Goal: Task Accomplishment & Management: Manage account settings

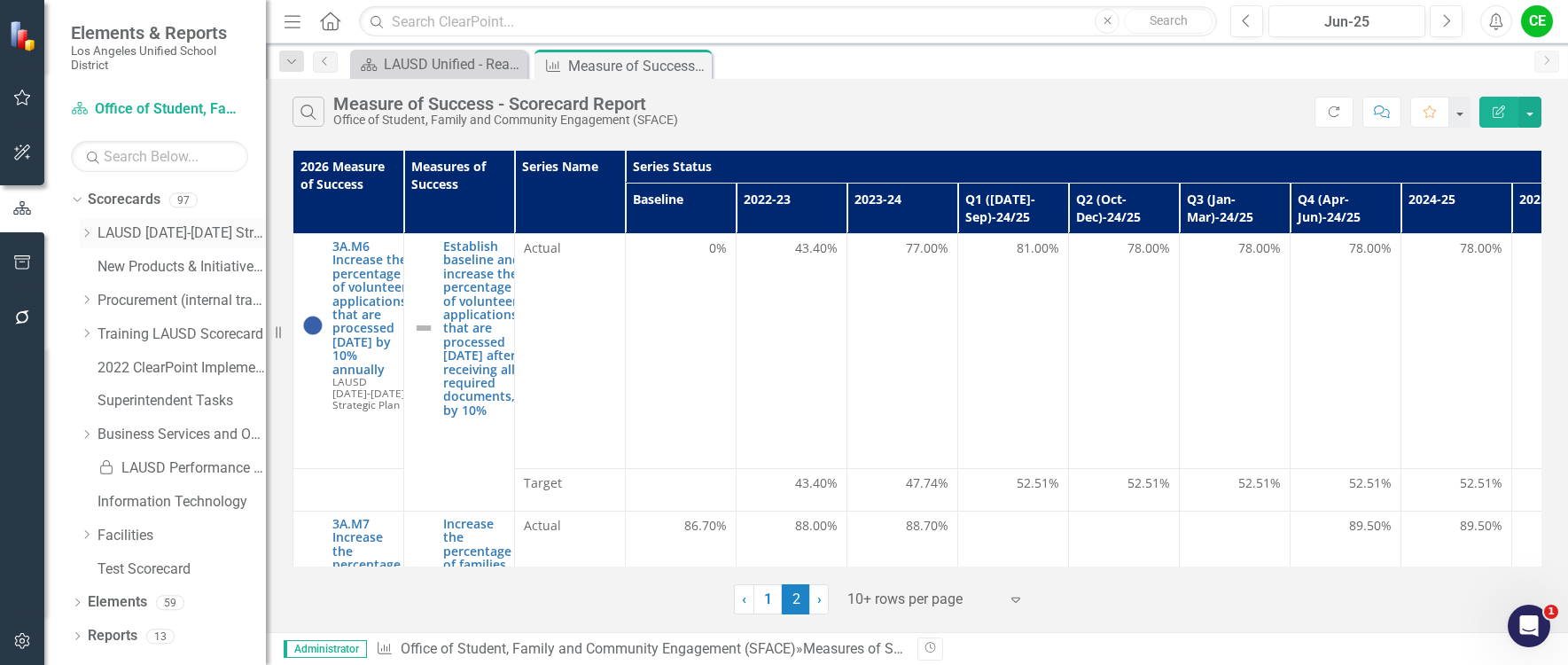
click at [90, 230] on icon "Dropdown" at bounding box center [86, 233] width 13 height 10
click at [103, 461] on div "Dropdown" at bounding box center [104, 468] width 13 height 15
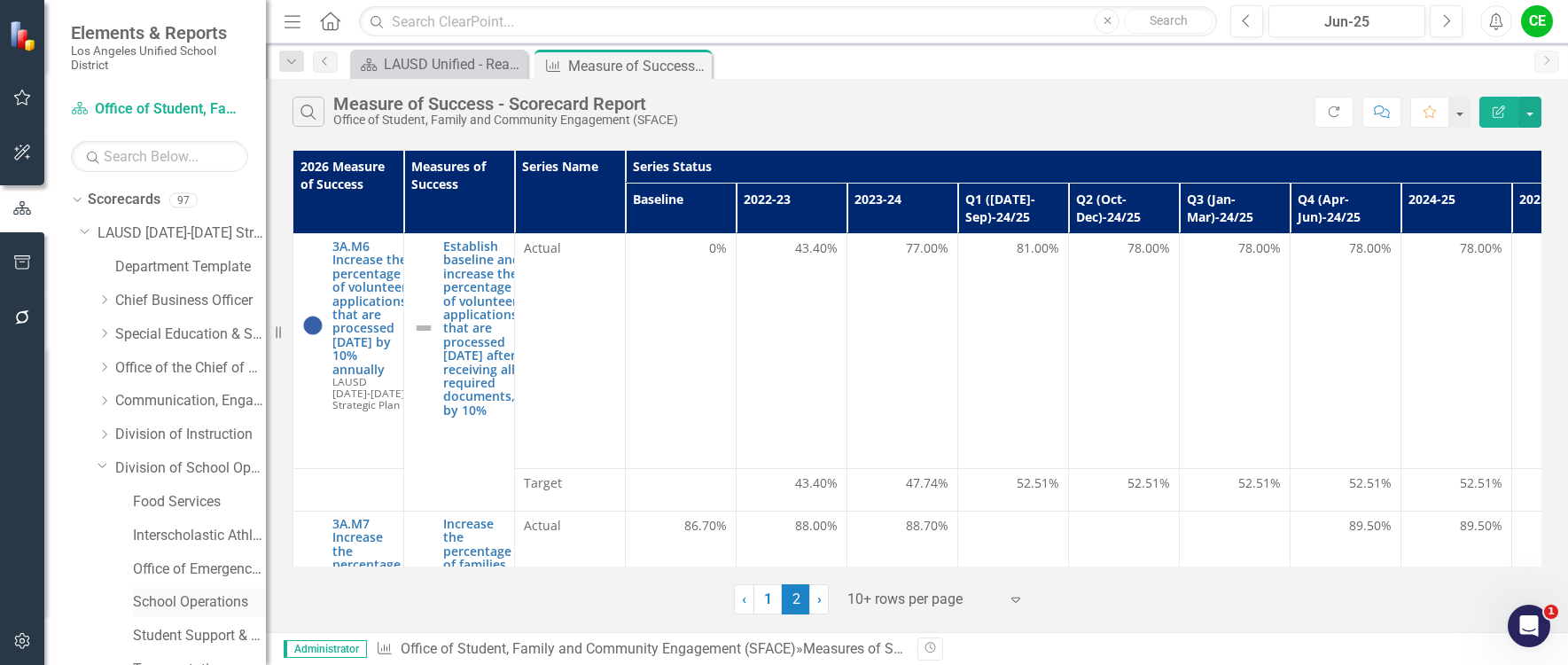
click at [192, 591] on div "School Operations" at bounding box center [199, 603] width 133 height 30
click at [156, 590] on div "School Operations" at bounding box center [199, 603] width 133 height 30
click at [154, 593] on link "School Operations" at bounding box center [199, 602] width 133 height 20
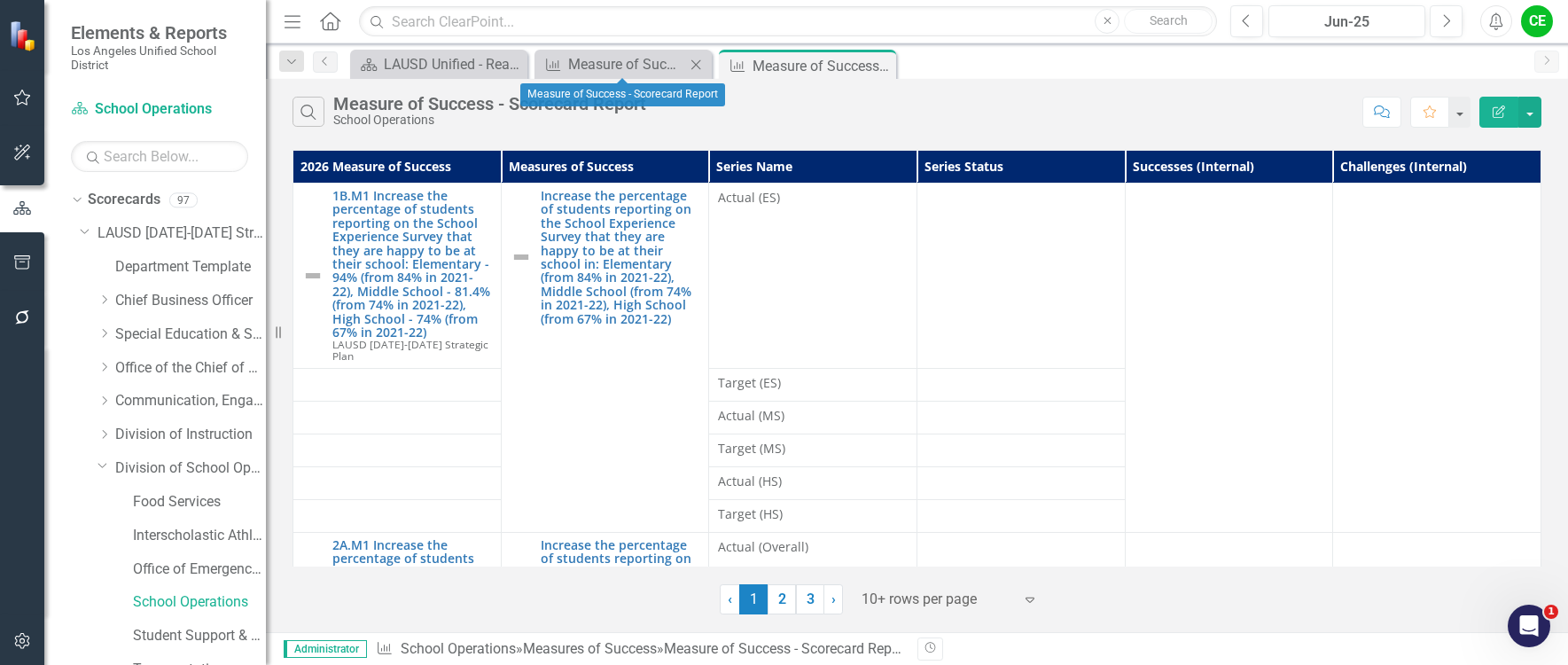
click at [694, 61] on icon "Close" at bounding box center [696, 64] width 18 height 14
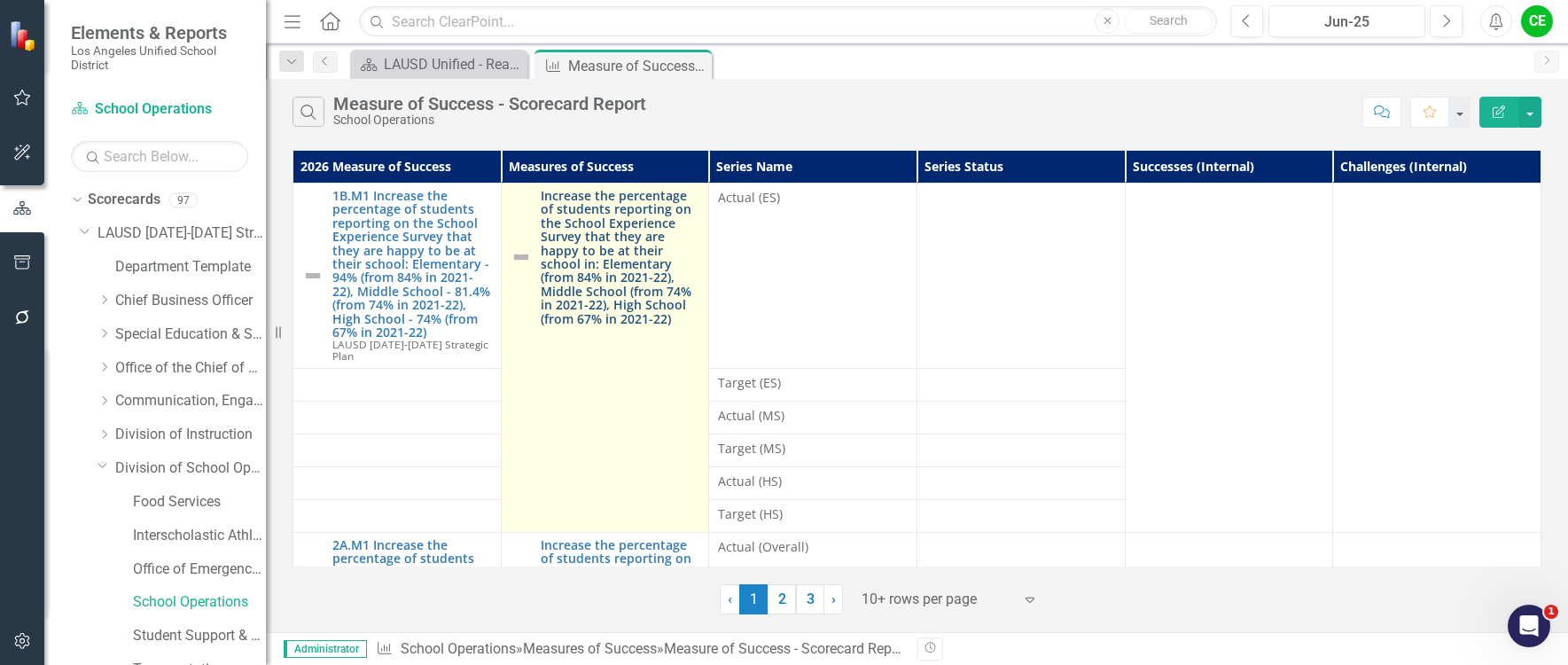
click at [700, 228] on link "Increase the percentage of students reporting on the School Experience Survey t…" at bounding box center [621, 257] width 160 height 136
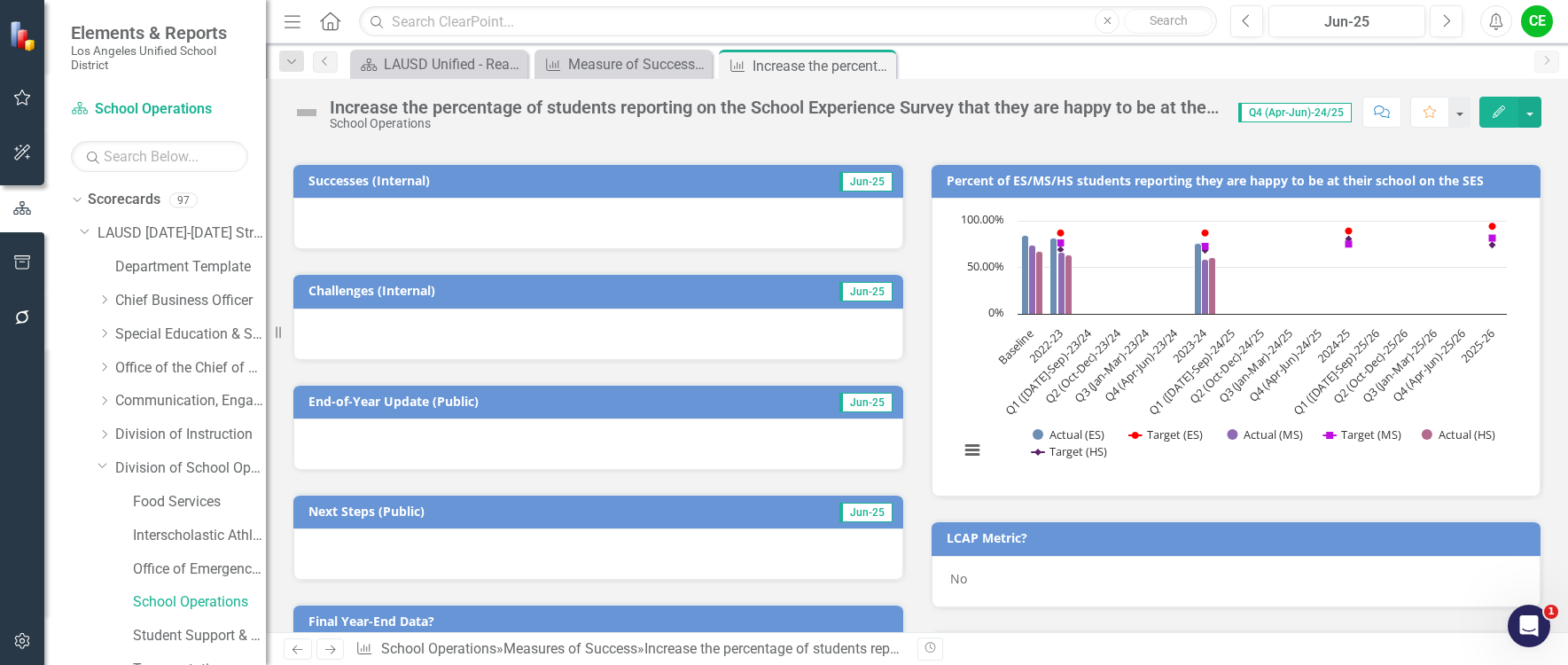
scroll to position [354, 0]
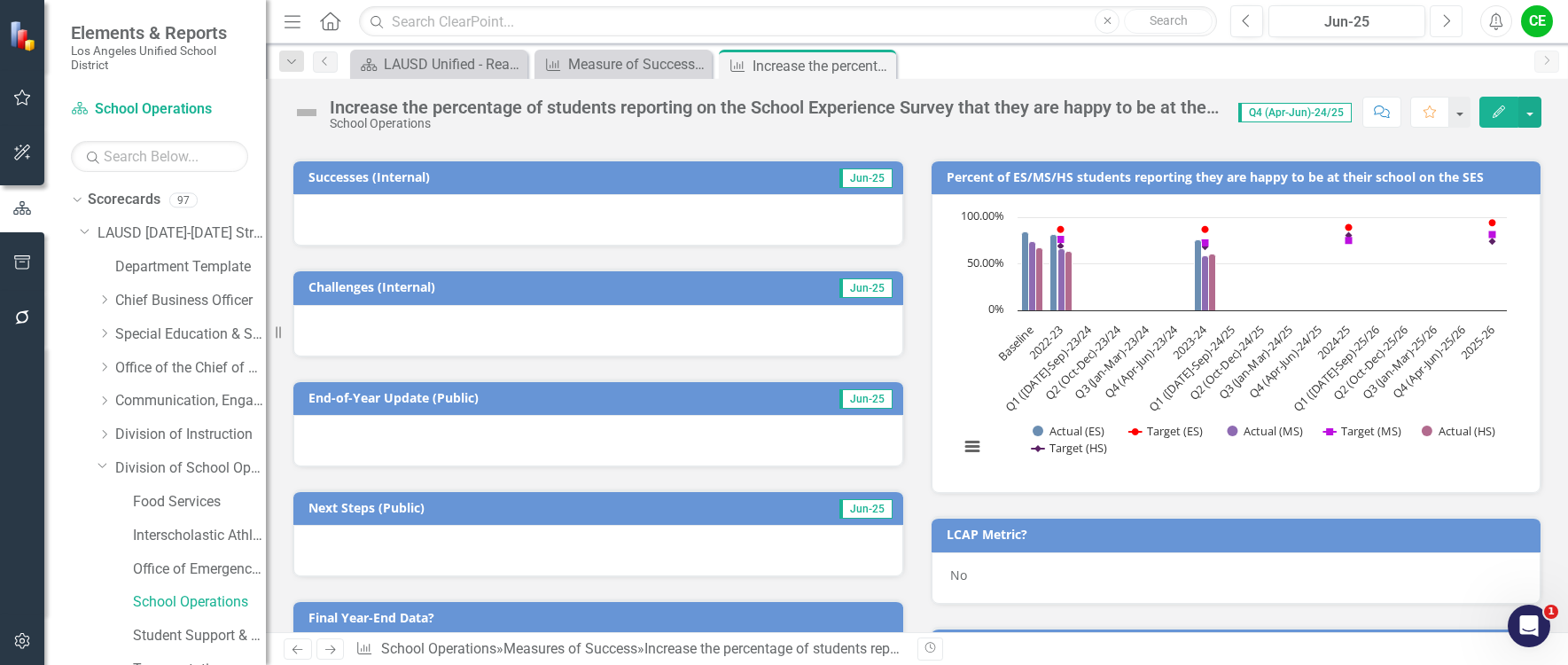
click at [1451, 26] on button "Next" at bounding box center [1446, 21] width 32 height 32
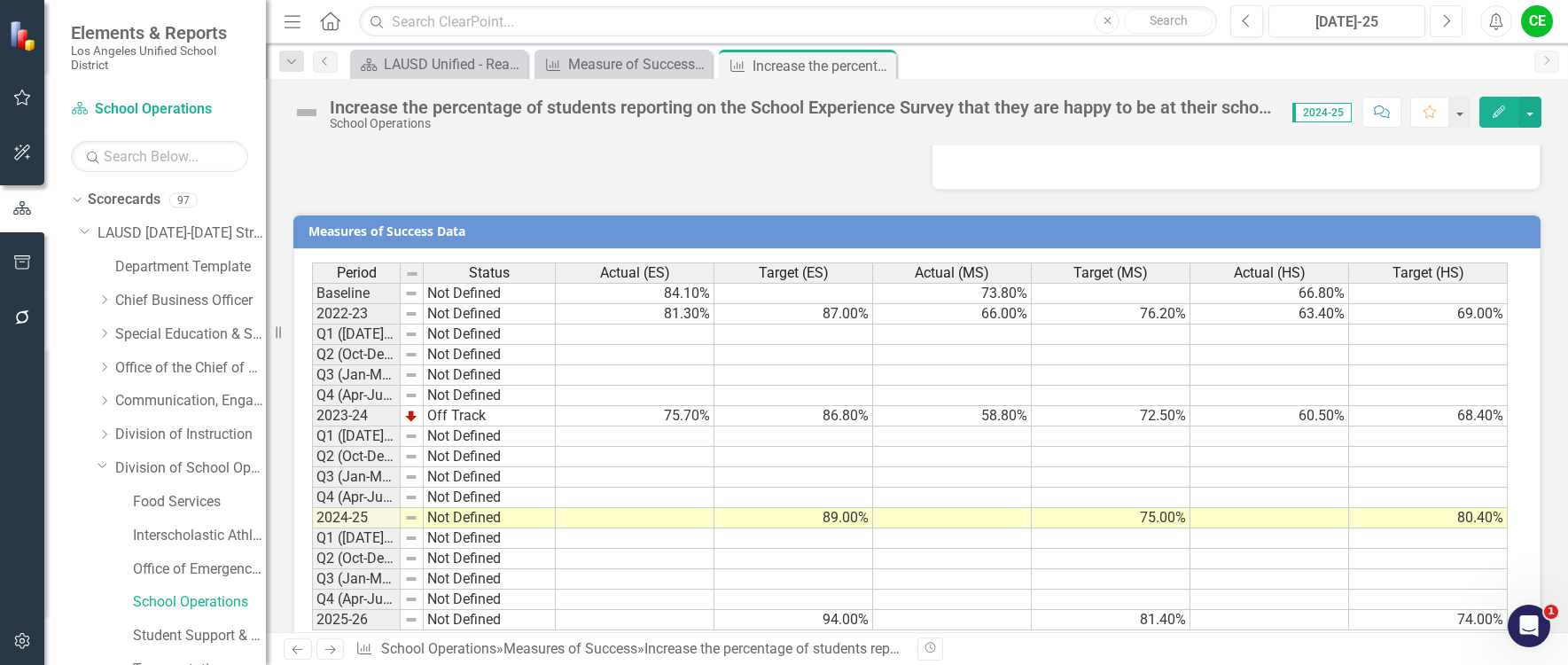
scroll to position [1405, 0]
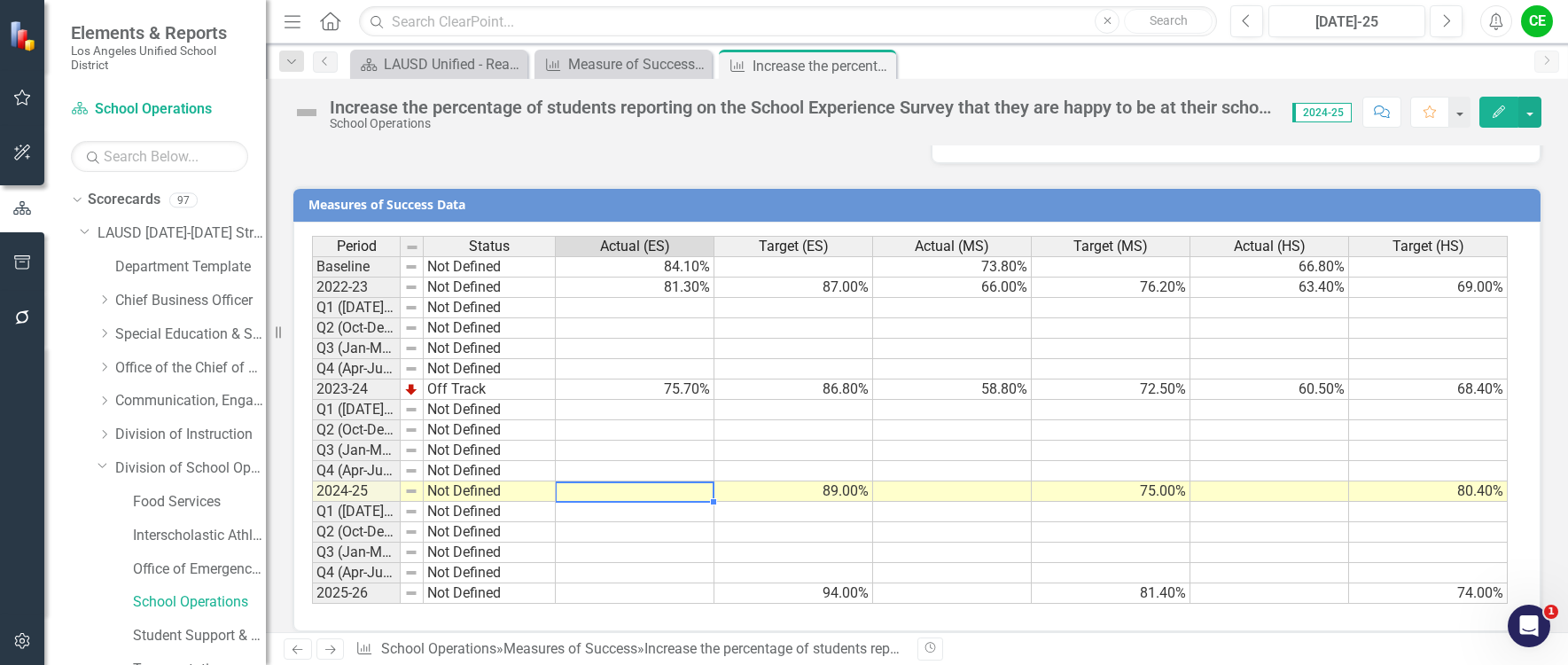
click at [692, 481] on td at bounding box center [635, 492] width 159 height 20
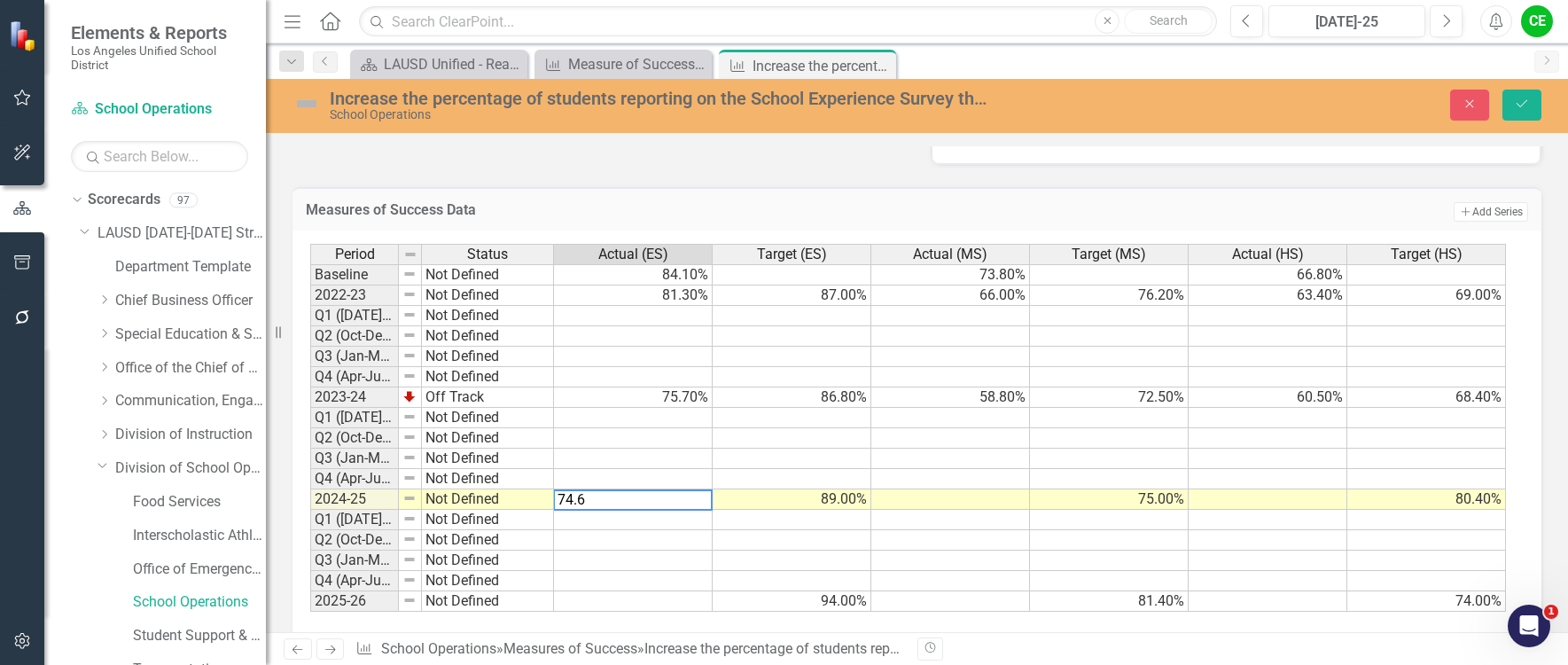
type textarea "74.6"
click at [688, 509] on td at bounding box center [633, 519] width 159 height 20
click at [310, 491] on div "Period Status Actual (ES) Target (ES) Actual (MS) Target (MS) Actual (HS) Targe…" at bounding box center [310, 428] width 0 height 368
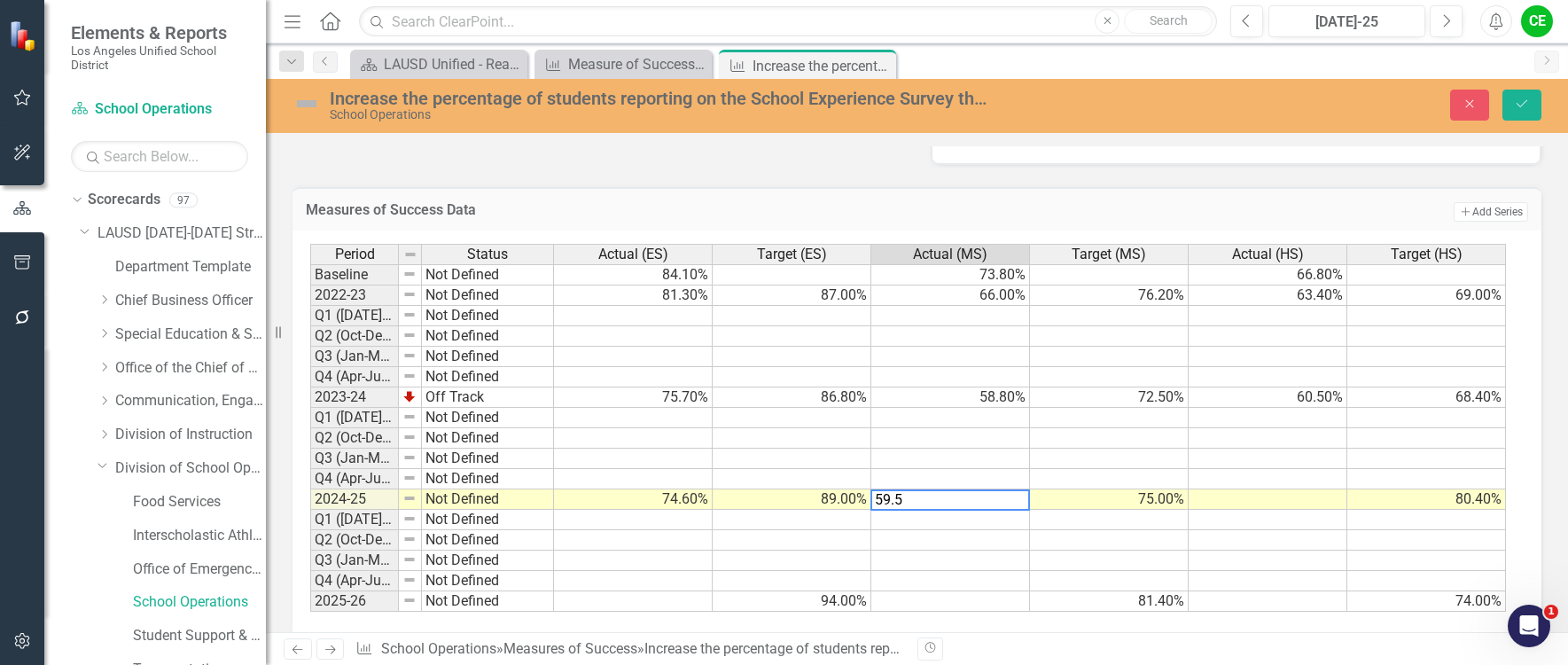
type textarea "59.5"
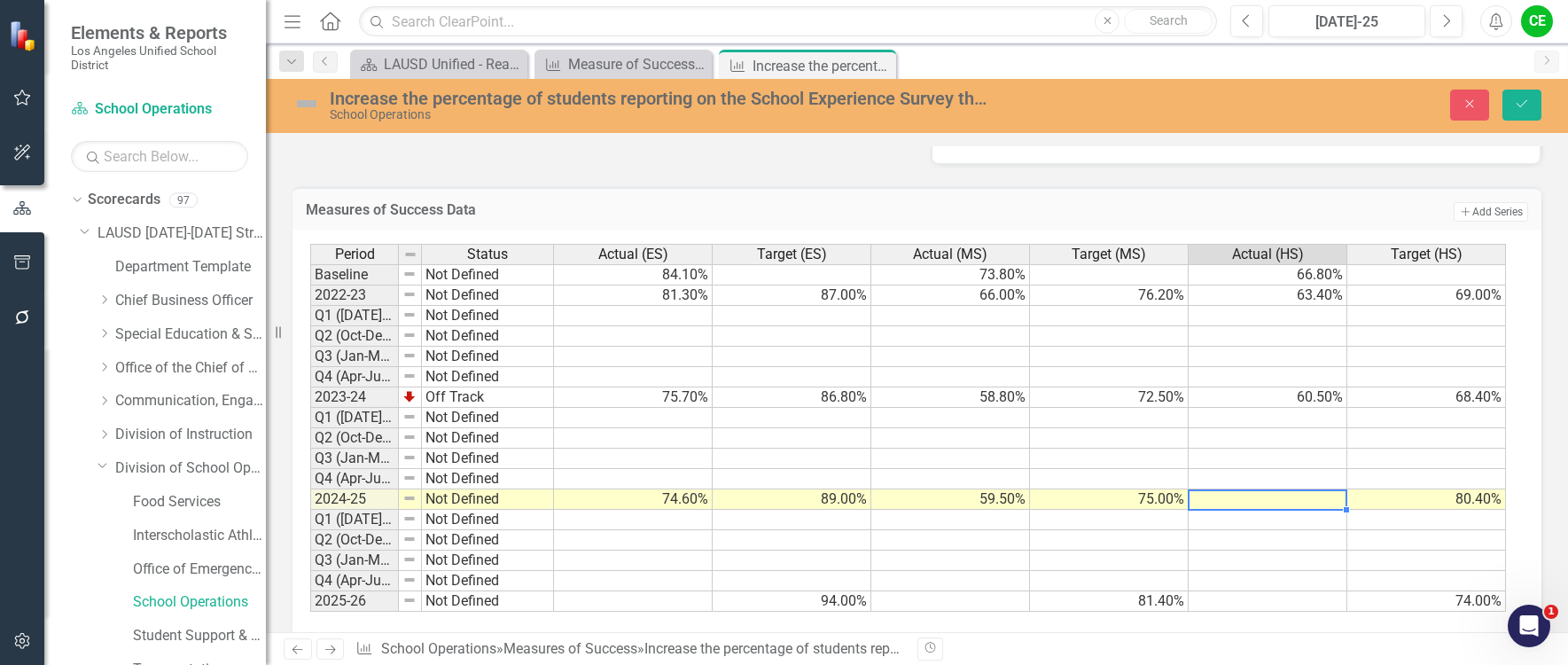
click at [1248, 489] on td at bounding box center [1267, 499] width 159 height 20
click at [1281, 508] on div at bounding box center [1266, 509] width 159 height 2
type textarea "59.4"
click at [1255, 509] on td at bounding box center [1267, 519] width 159 height 20
click at [1533, 96] on button "Save" at bounding box center [1523, 105] width 39 height 31
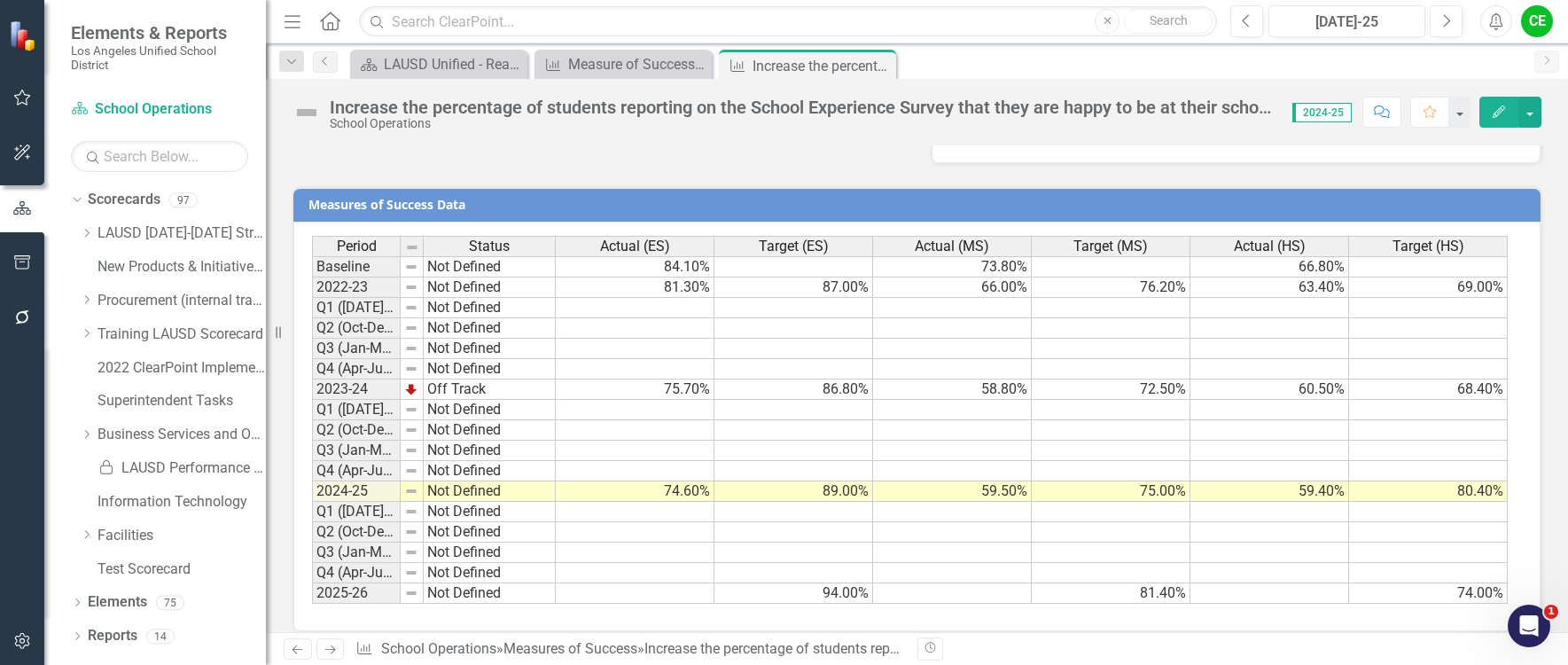
click at [434, 481] on td "Not Defined" at bounding box center [490, 492] width 132 height 20
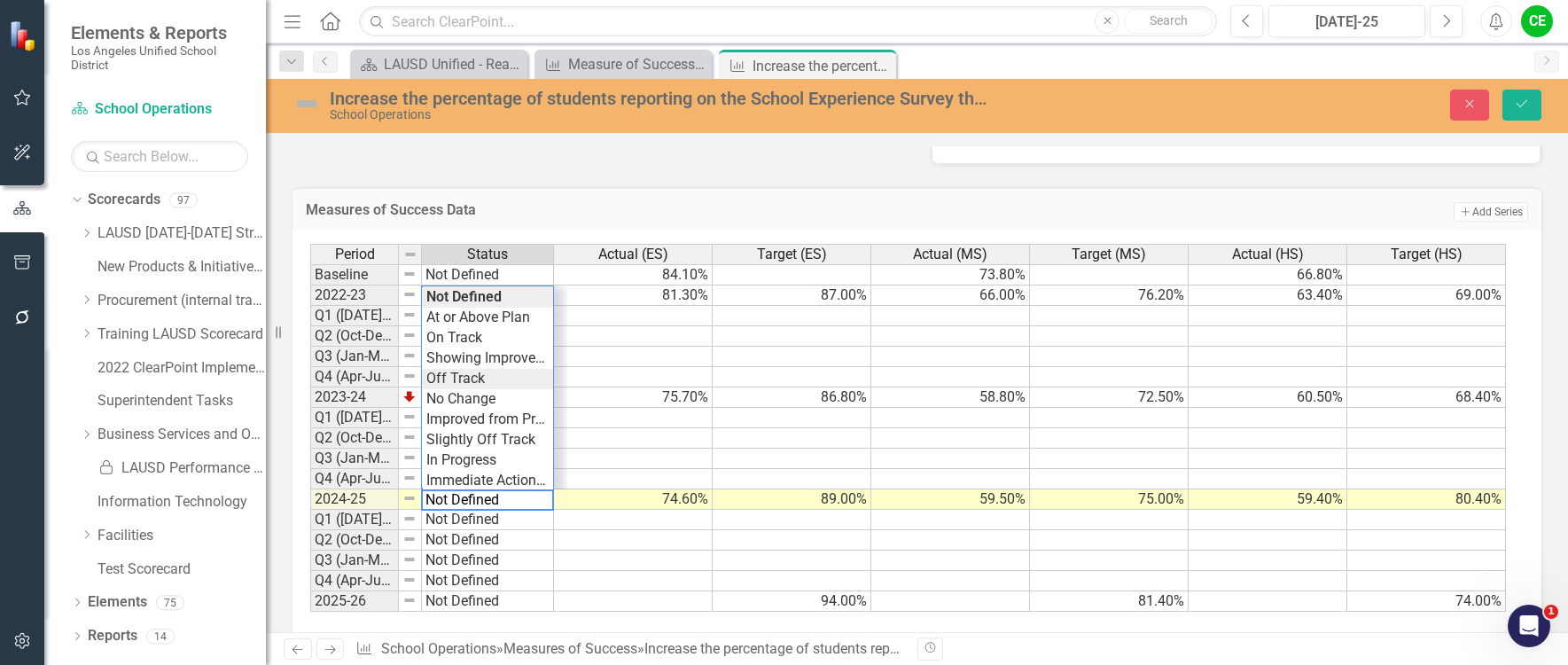
type textarea "Off Track"
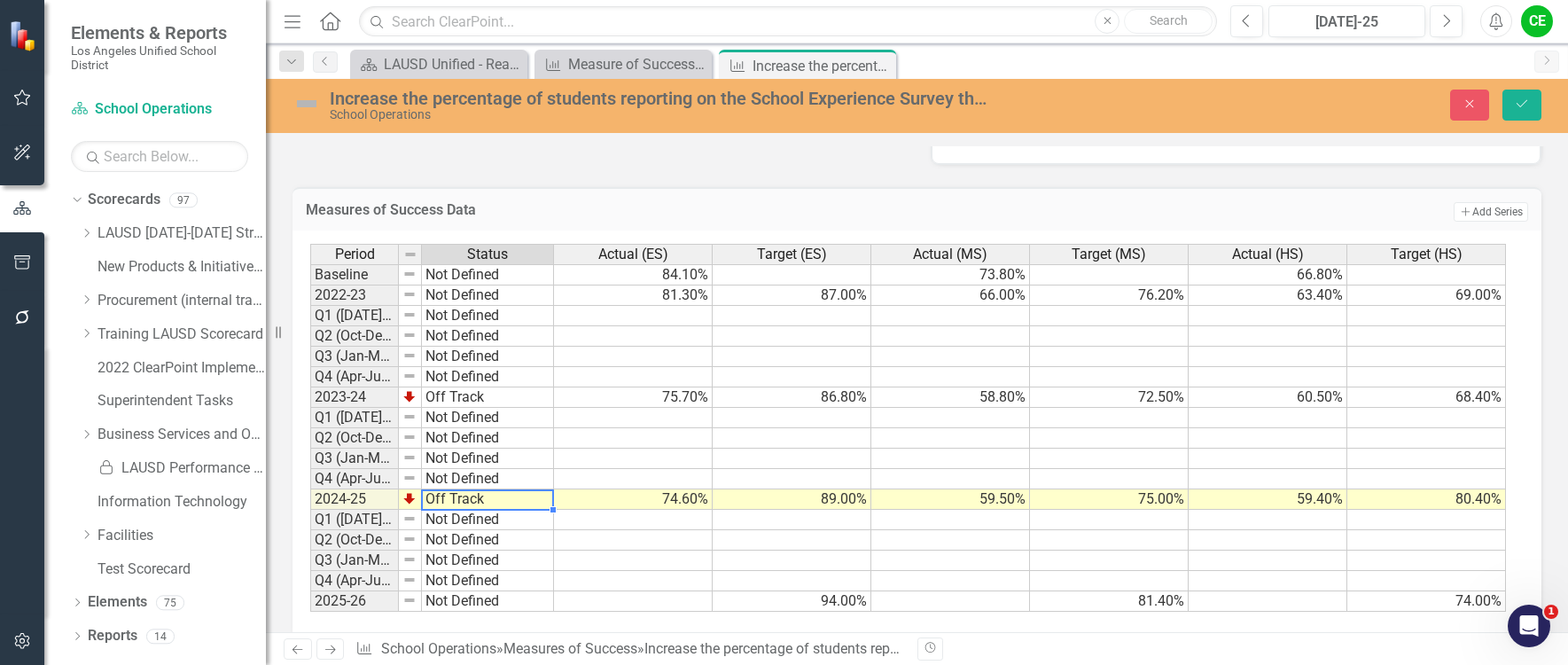
click at [462, 362] on div "Period Status Actual (ES) Target (ES) Actual (MS) Target (MS) Actual (HS) Targe…" at bounding box center [910, 428] width 1201 height 369
click at [1535, 92] on button "Save" at bounding box center [1523, 105] width 39 height 31
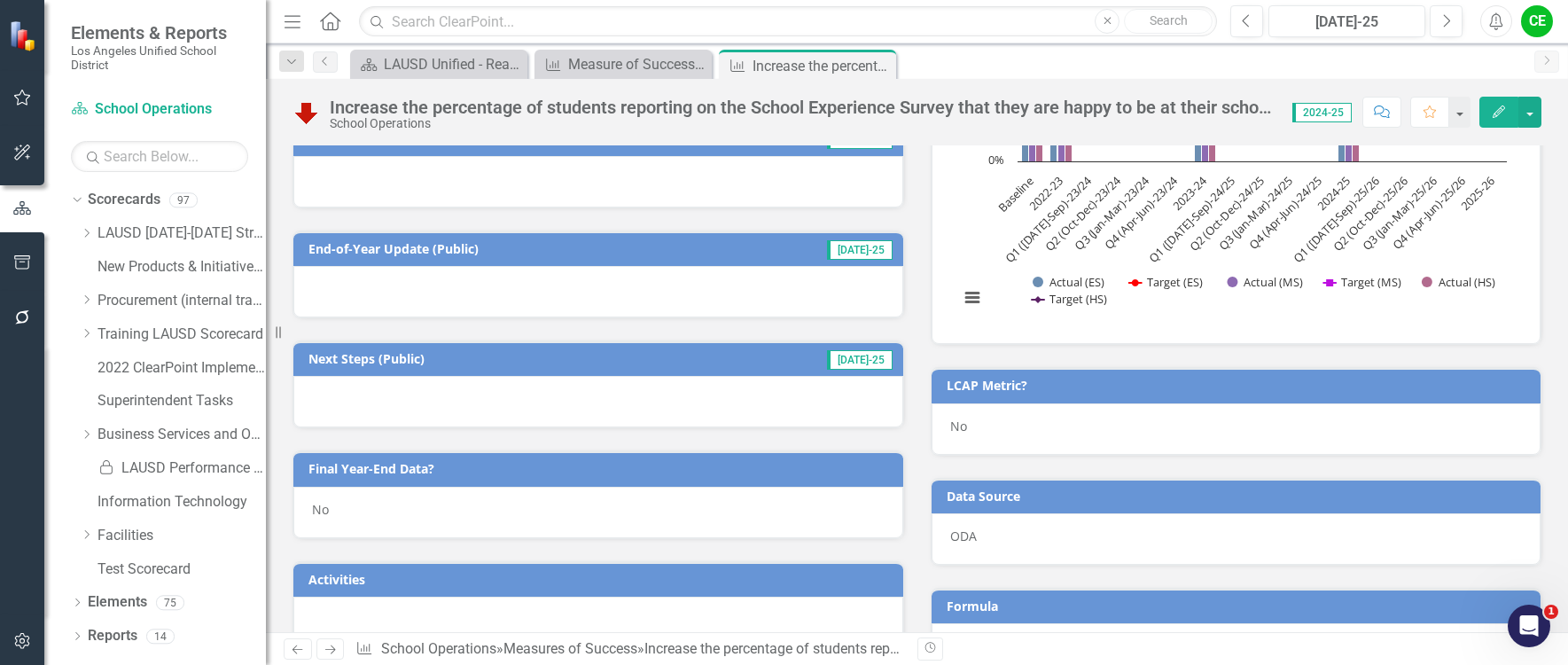
scroll to position [531, 0]
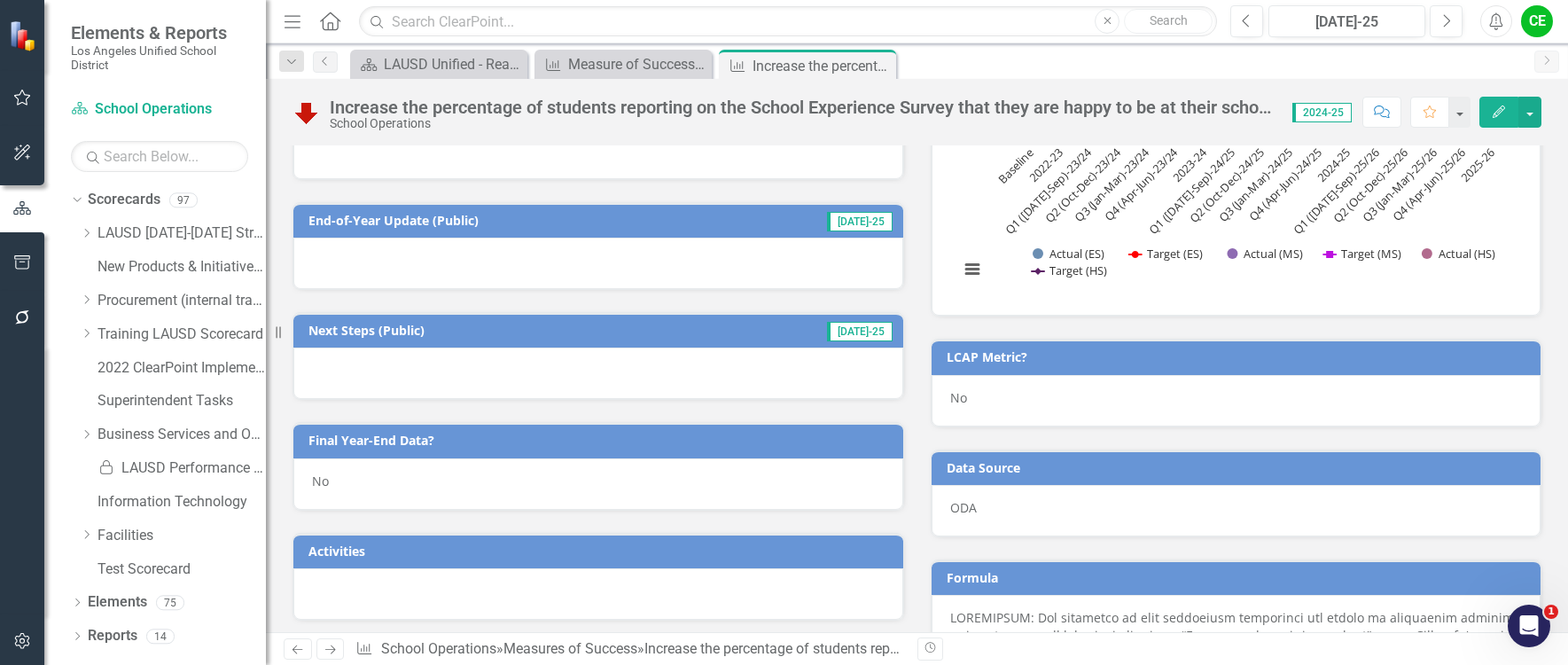
click at [332, 492] on div "No" at bounding box center [598, 483] width 610 height 51
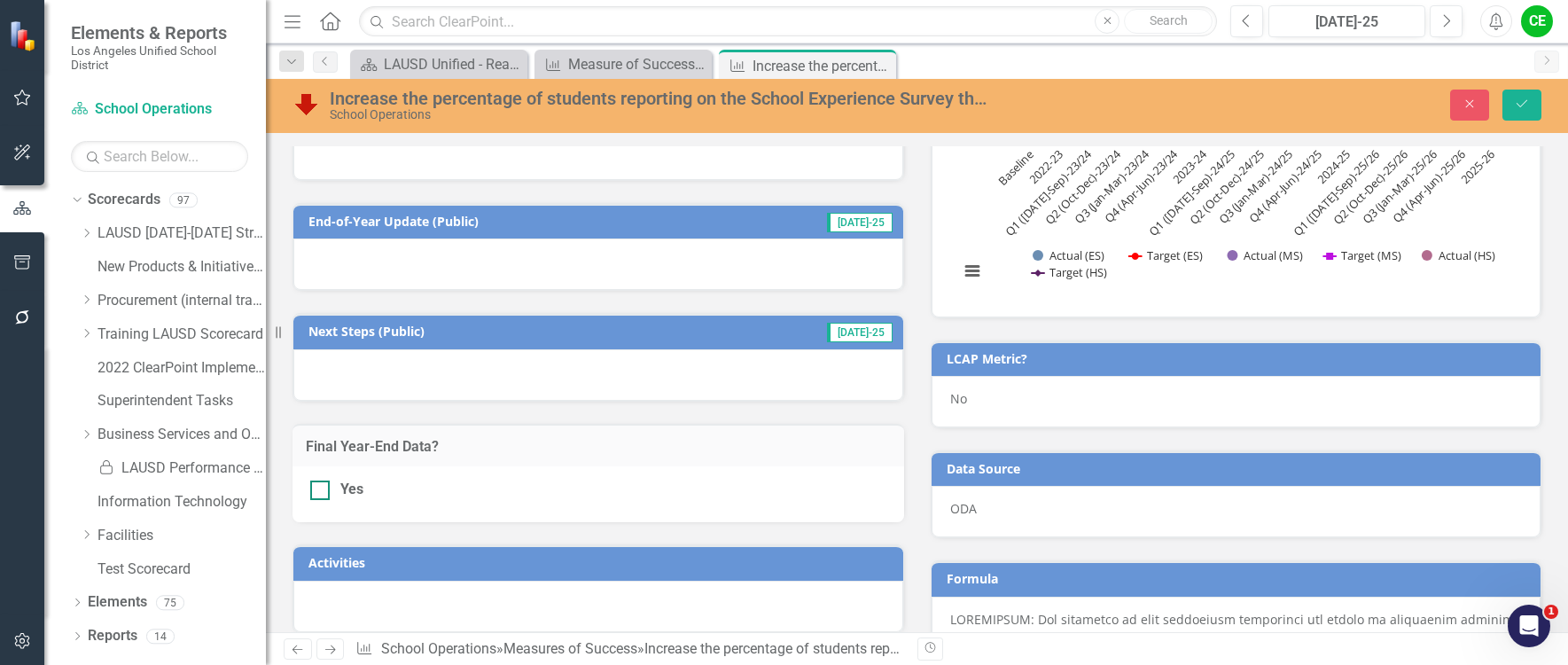
click at [329, 492] on div "Yes" at bounding box center [598, 490] width 576 height 20
click at [322, 492] on input "Yes" at bounding box center [315, 486] width 11 height 11
checkbox input "true"
click at [1525, 105] on icon "Save" at bounding box center [1522, 103] width 16 height 12
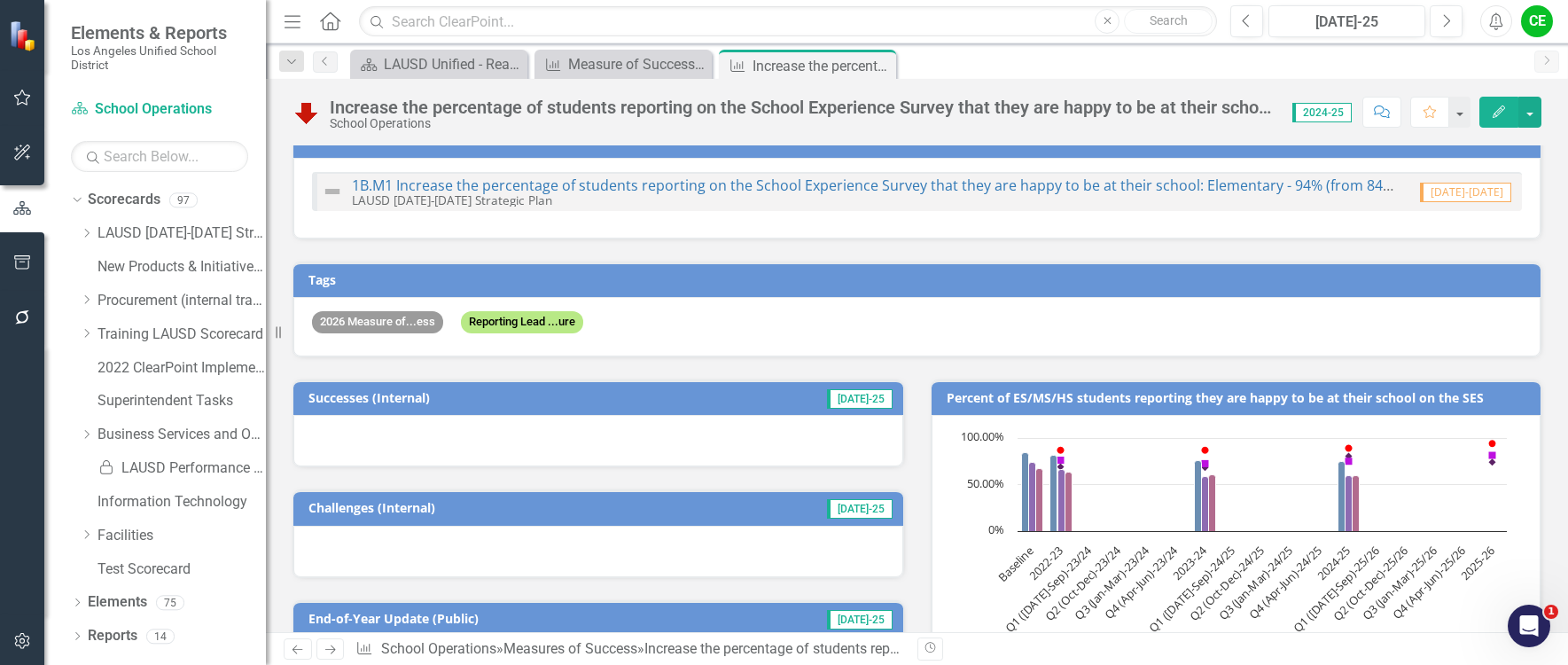
scroll to position [0, 0]
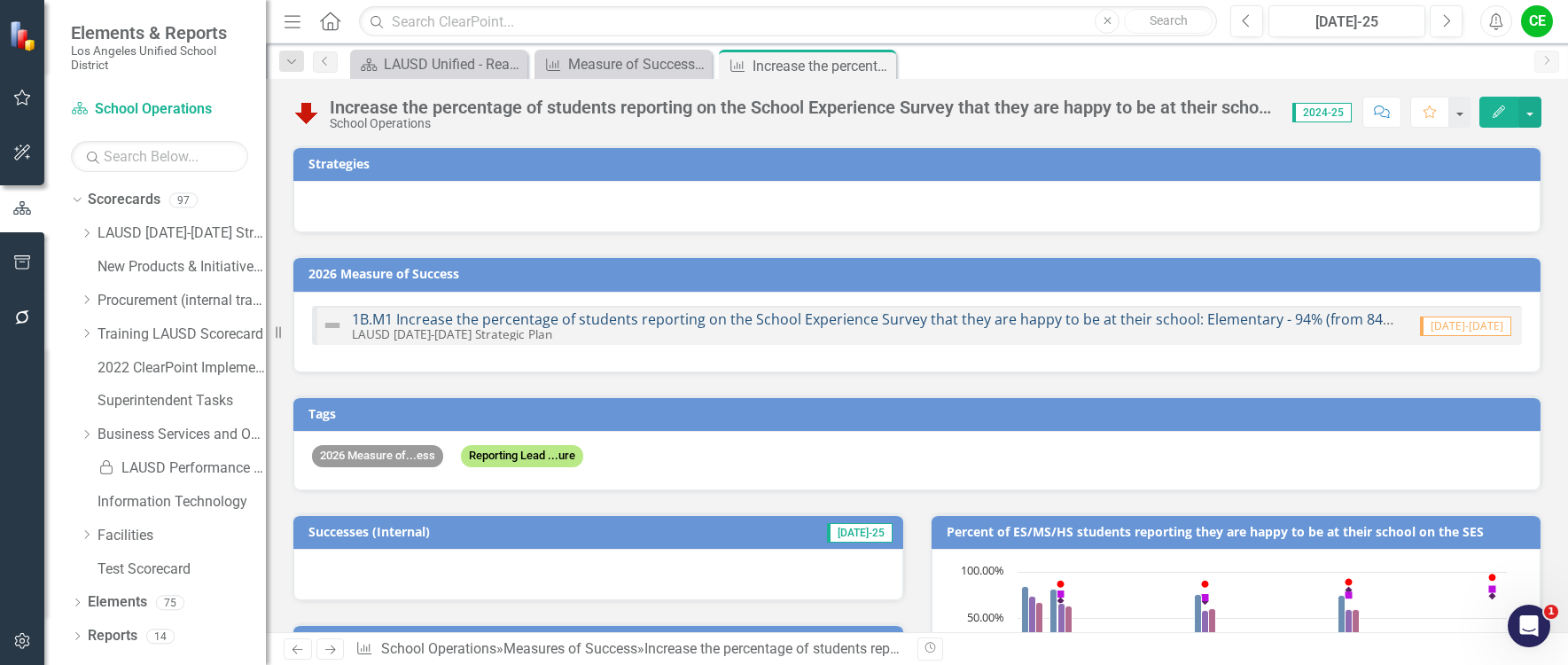
click at [760, 319] on link "1B.M1 Increase the percentage of students reporting on the School Experience Su…" at bounding box center [1198, 318] width 1692 height 19
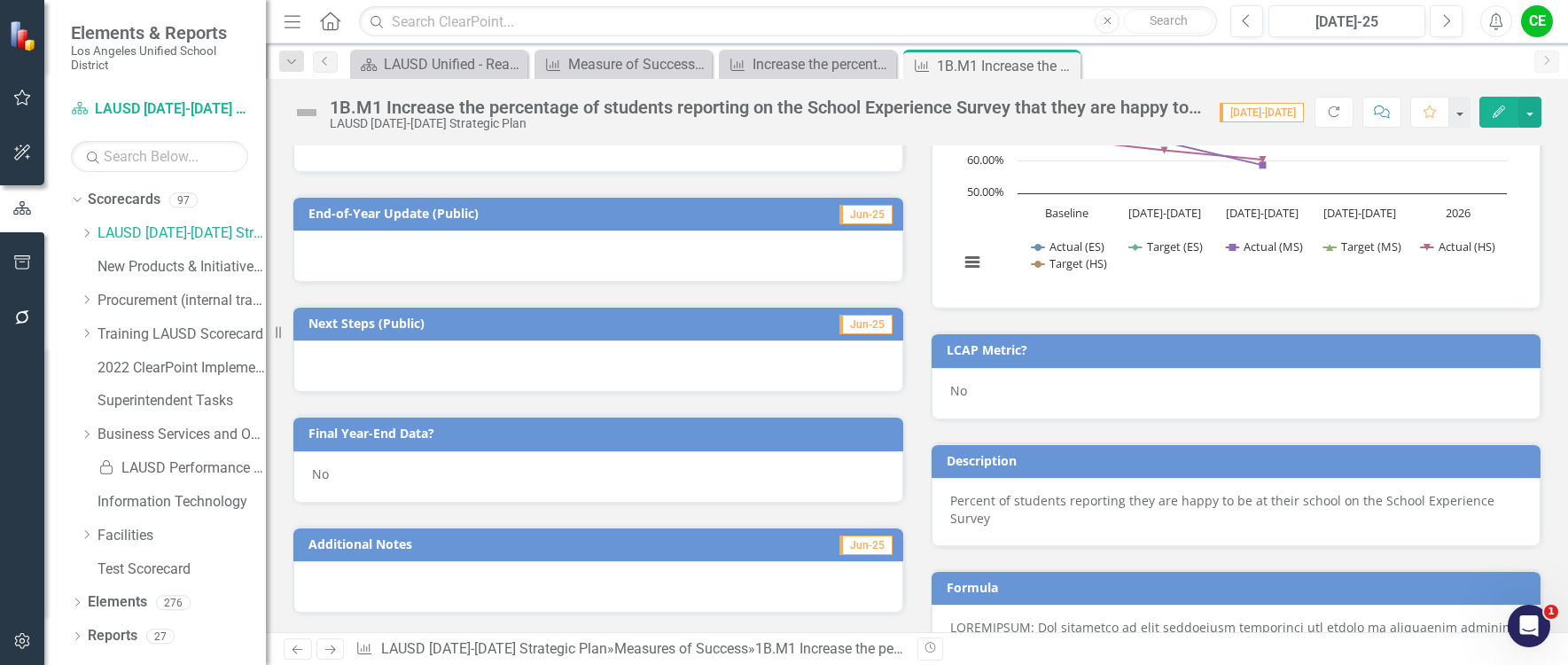
scroll to position [620, 0]
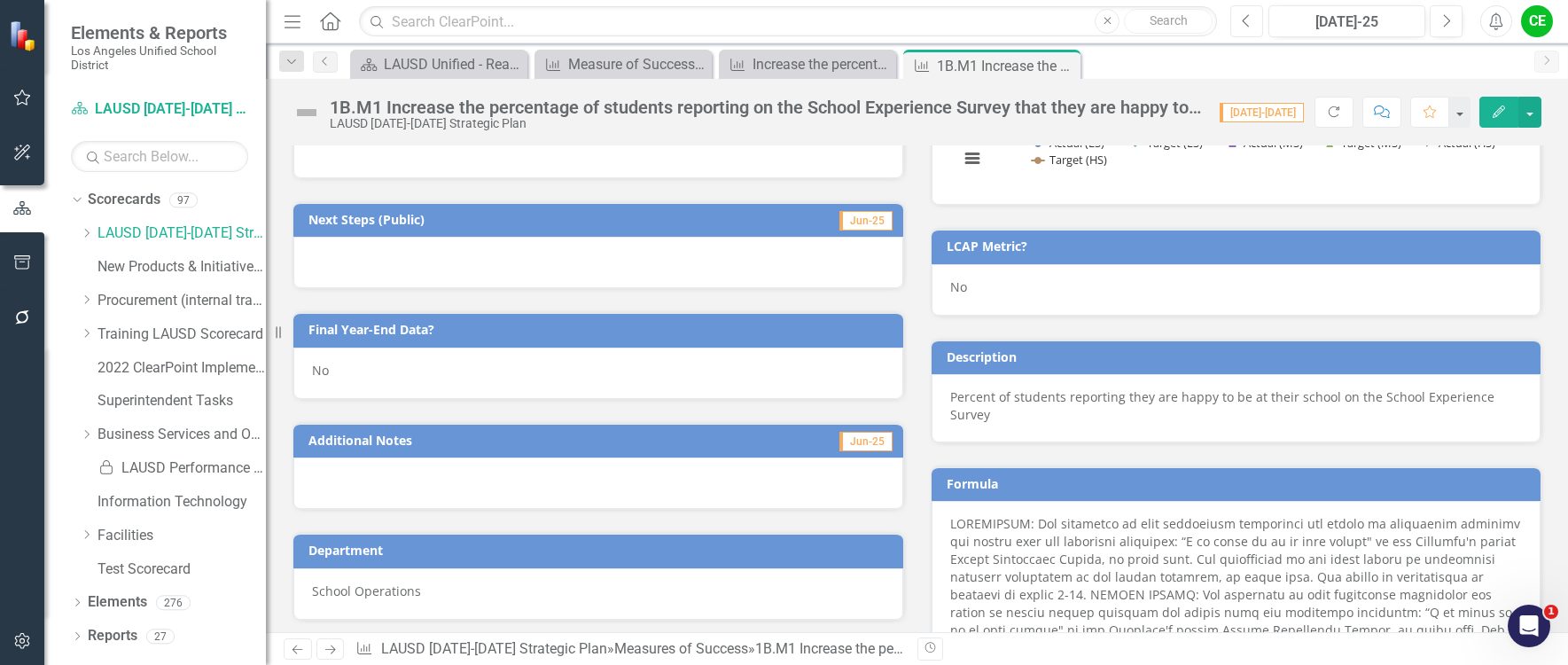
click at [1247, 16] on icon "Previous" at bounding box center [1247, 20] width 10 height 16
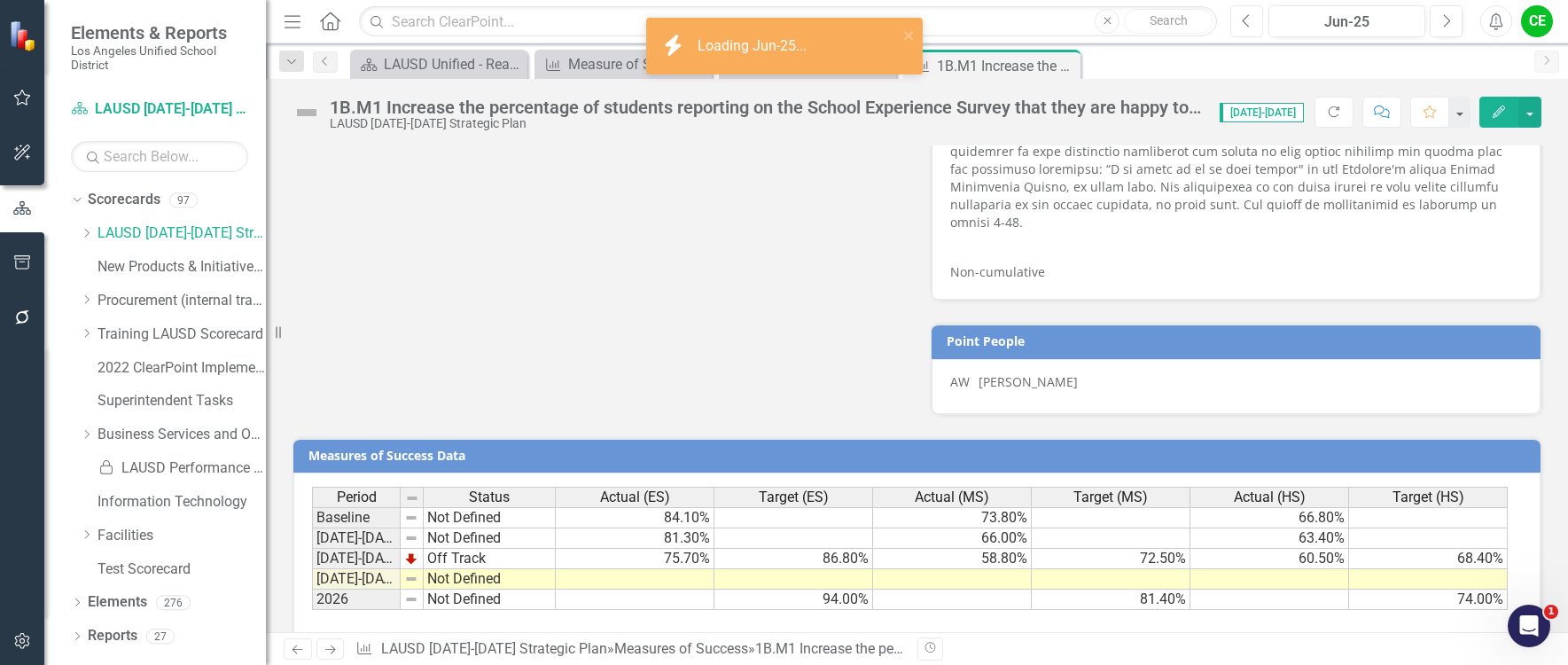
scroll to position [1219, 0]
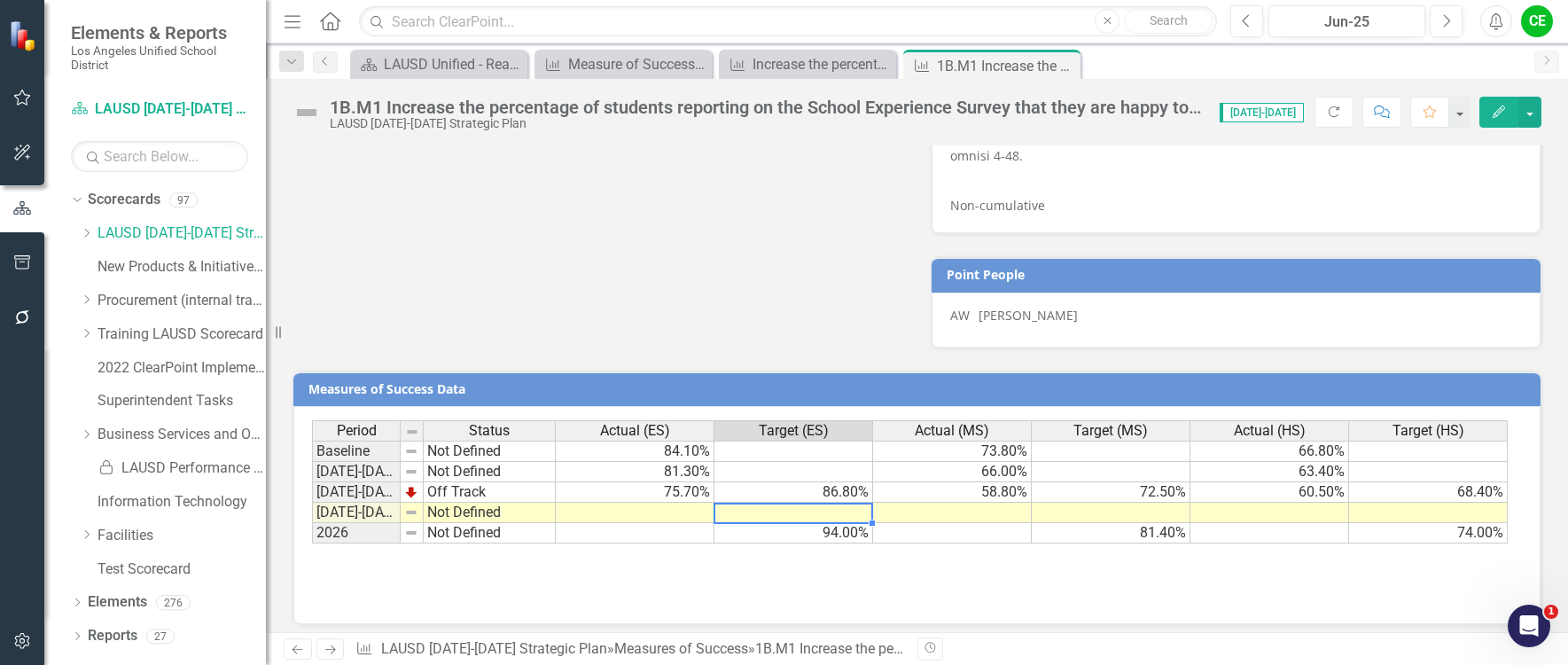
click at [740, 503] on td at bounding box center [793, 513] width 159 height 20
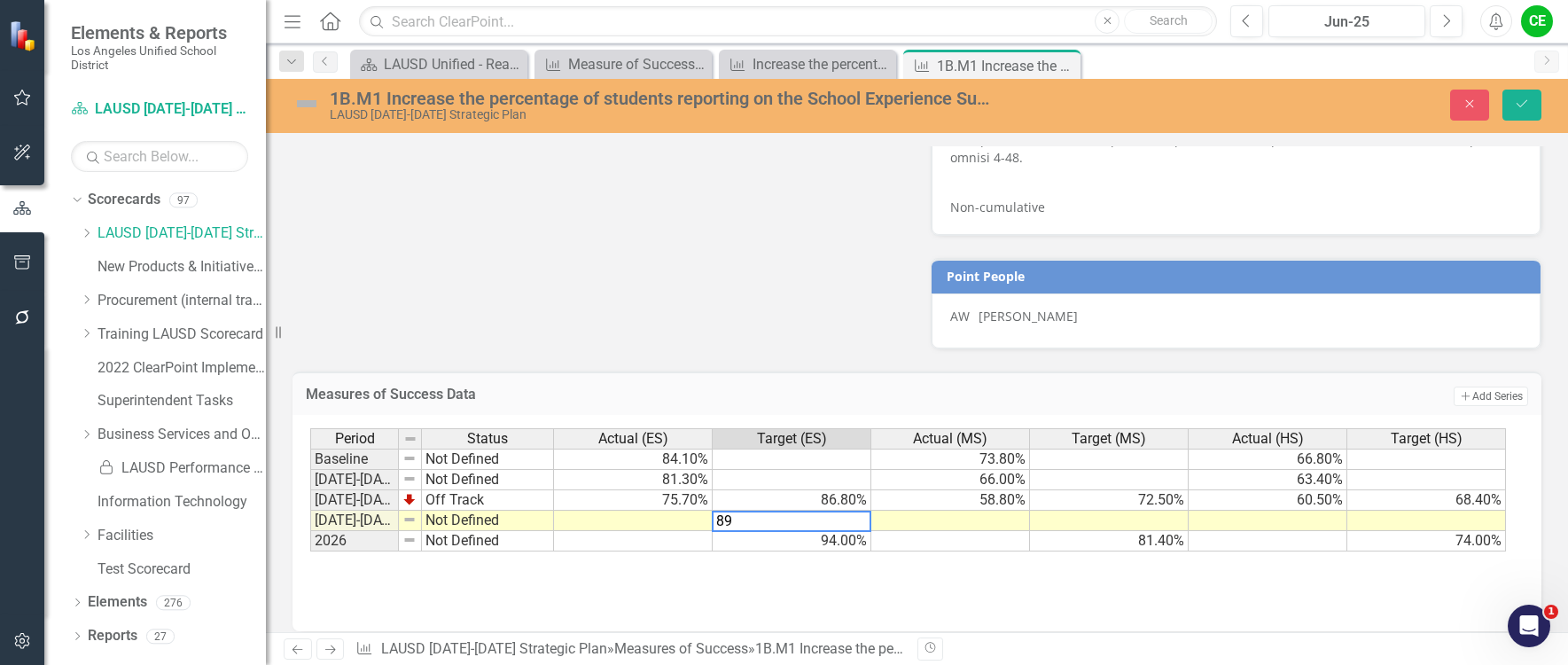
type textarea "89"
click at [662, 510] on td at bounding box center [633, 520] width 159 height 20
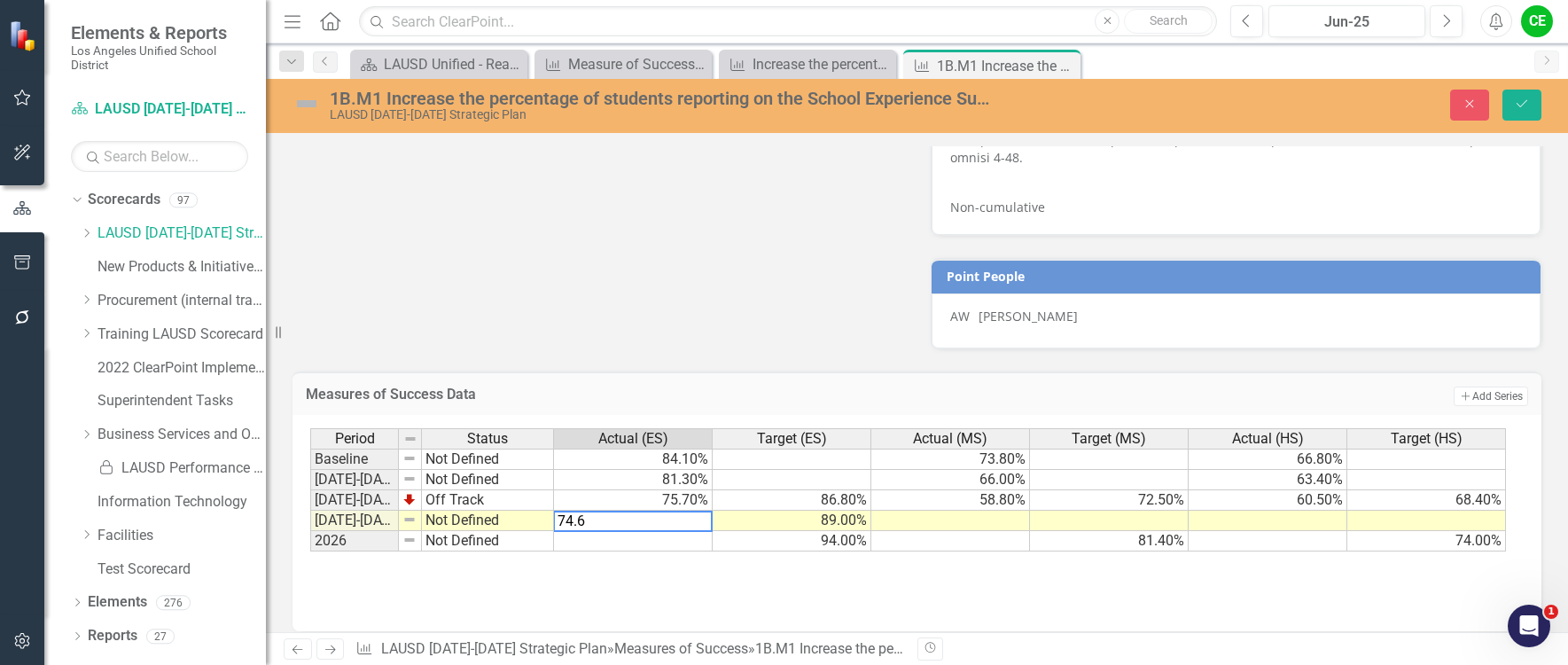
type textarea "74.6"
click at [990, 510] on td at bounding box center [950, 520] width 159 height 20
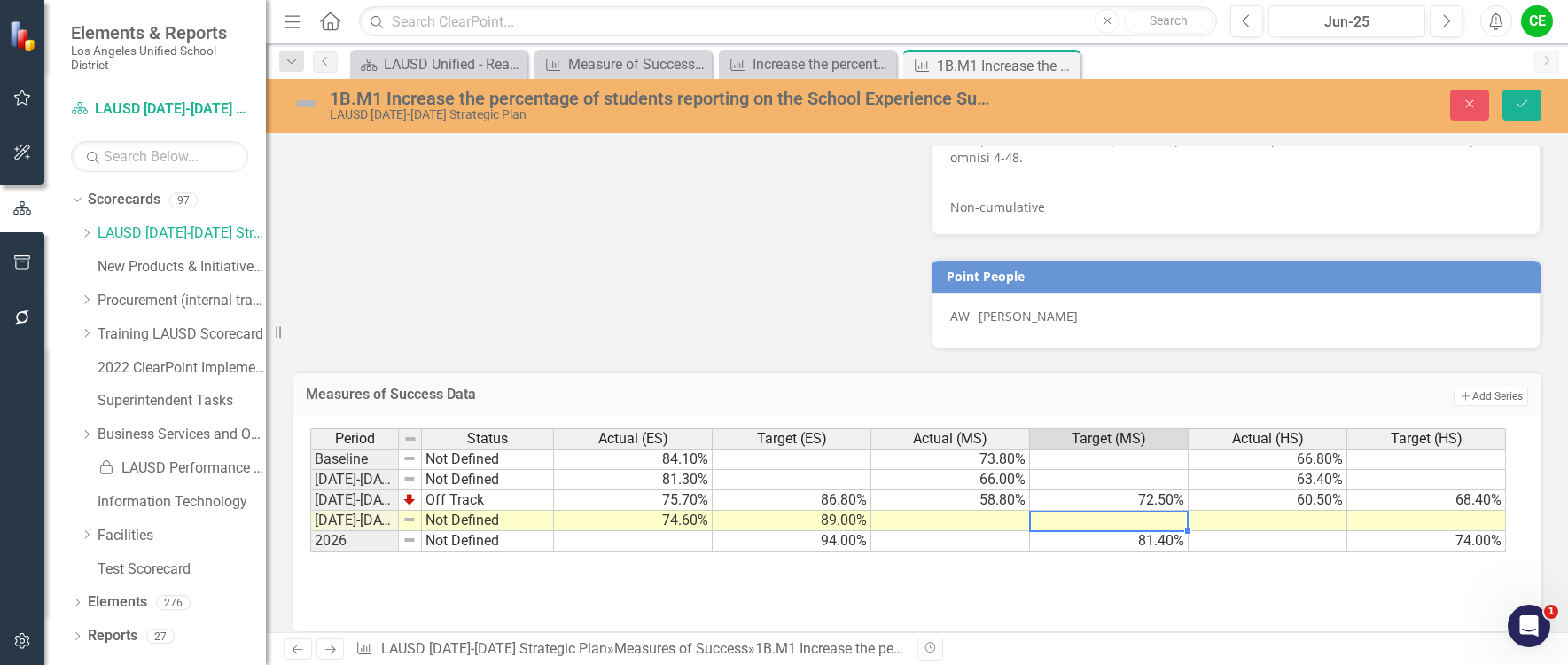
click at [1133, 510] on td at bounding box center [1109, 520] width 159 height 20
type textarea "75"
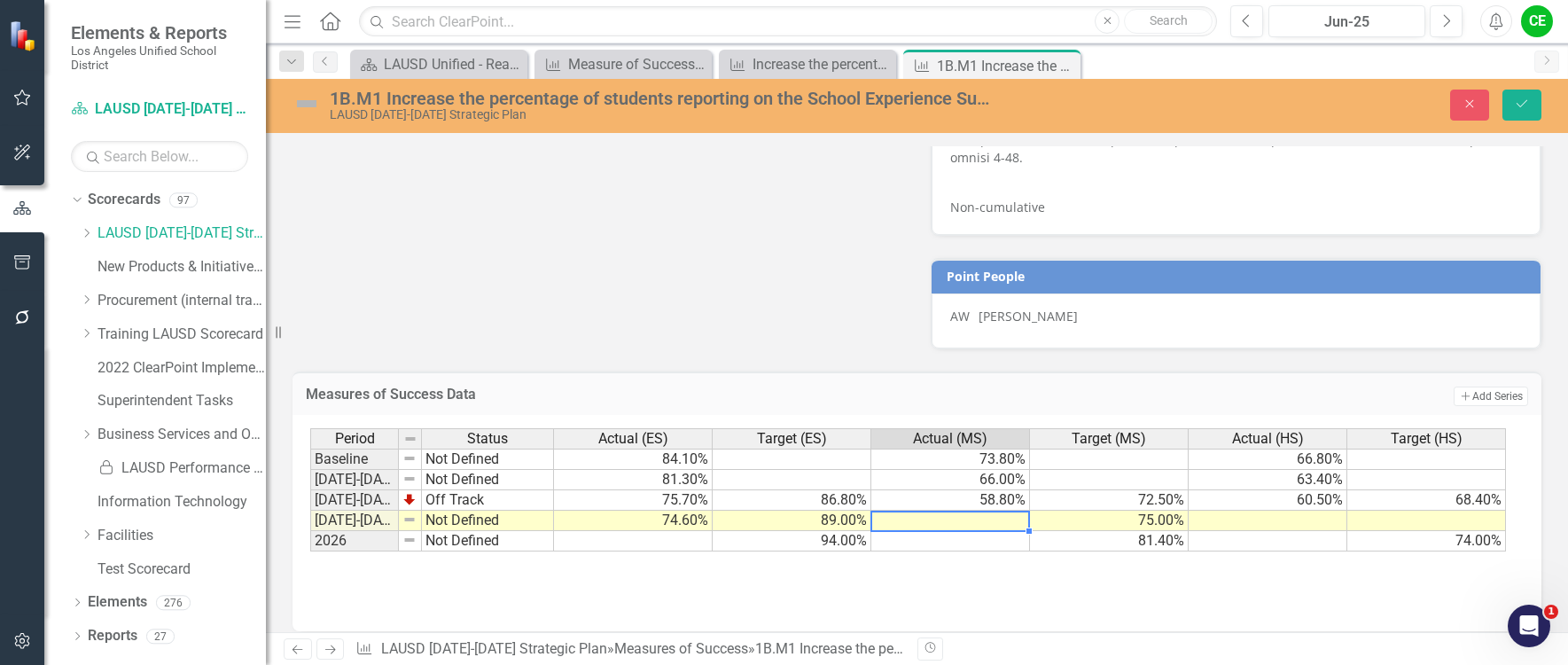
click at [981, 511] on td at bounding box center [950, 520] width 159 height 20
type textarea "59.5"
click at [990, 531] on td at bounding box center [950, 541] width 159 height 20
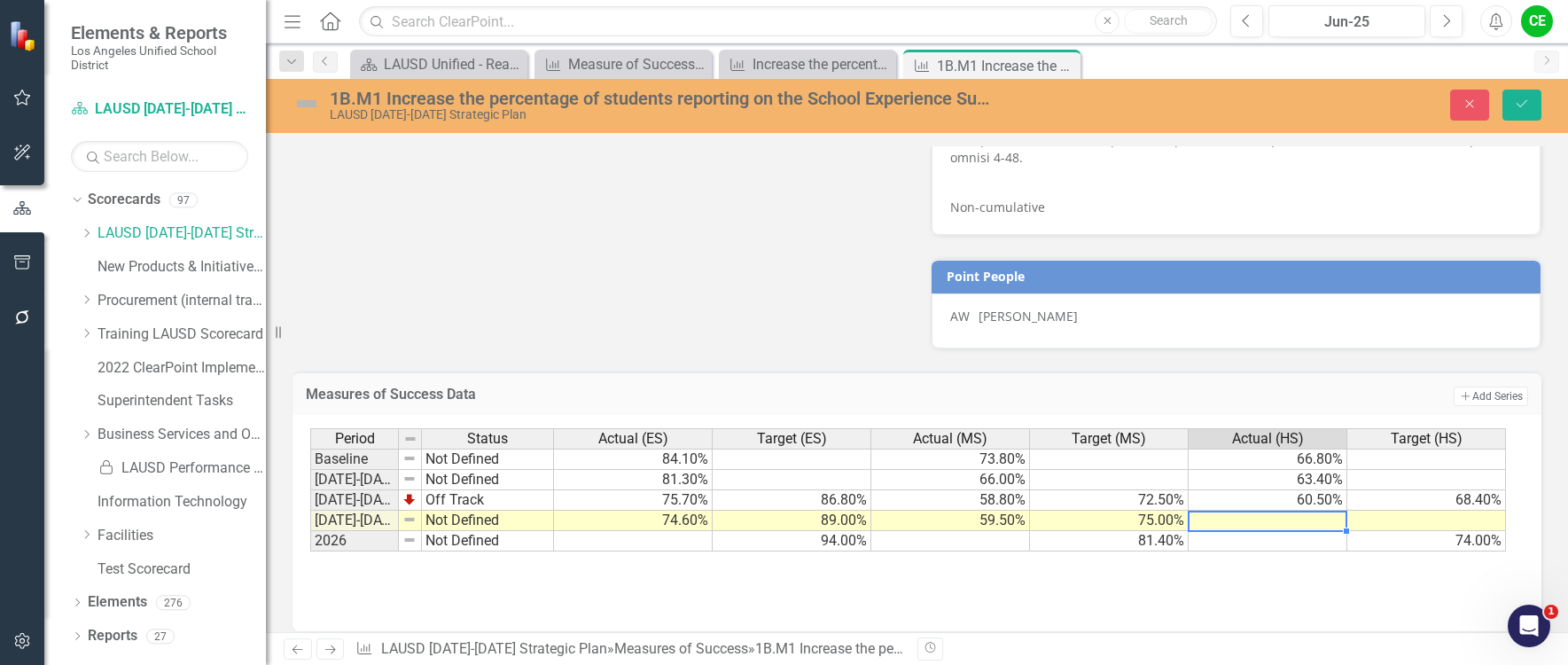
click at [1301, 512] on td at bounding box center [1267, 520] width 159 height 20
click at [1447, 510] on td at bounding box center [1426, 520] width 159 height 20
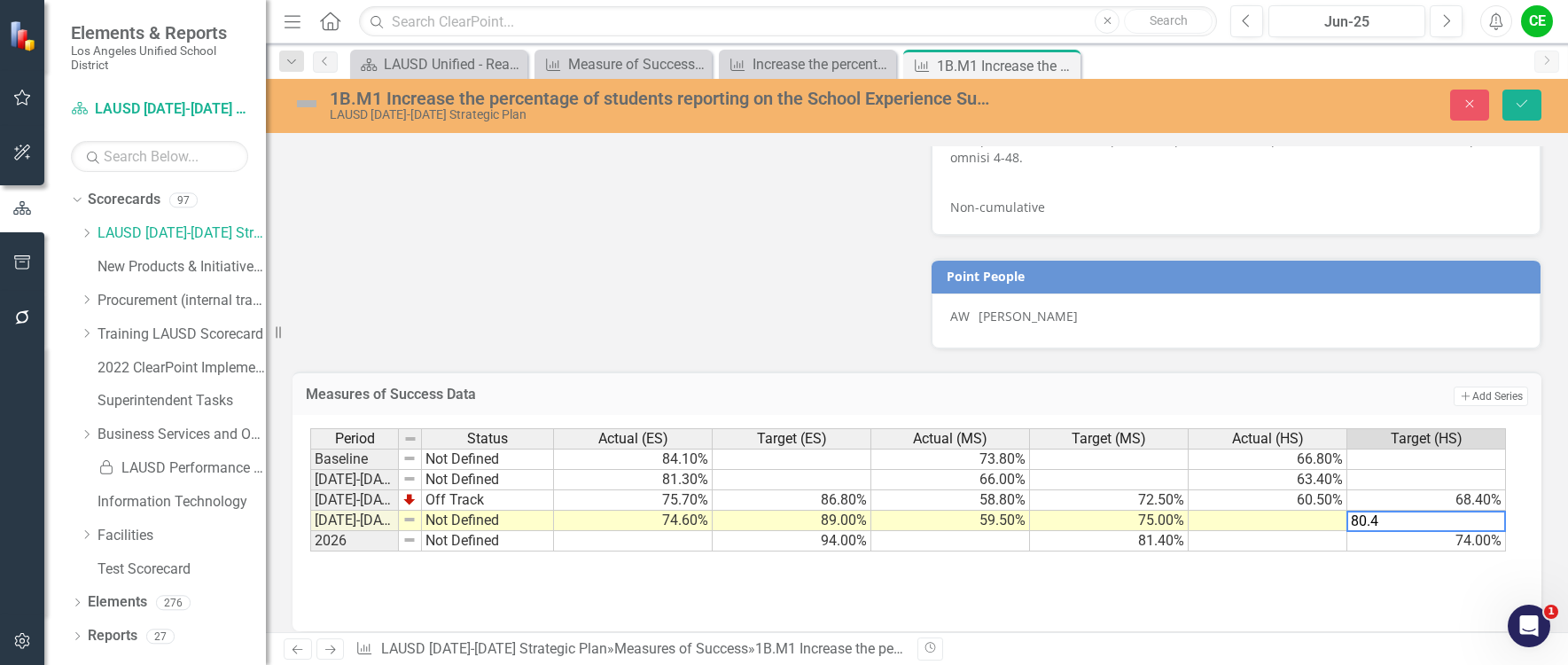
type textarea "80.4"
click at [1323, 517] on td at bounding box center [1267, 520] width 159 height 20
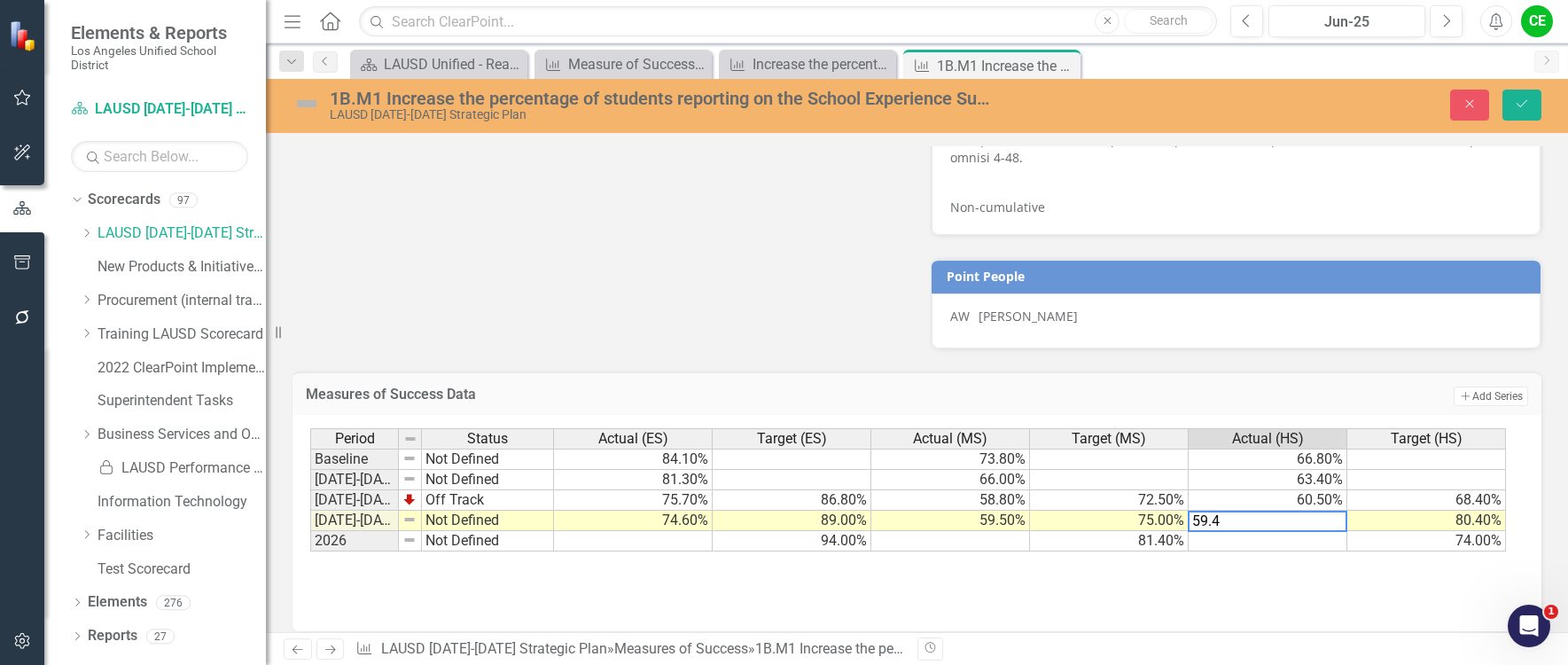
type textarea "59.4"
click at [1312, 531] on td at bounding box center [1267, 541] width 159 height 20
click at [1517, 95] on button "Save" at bounding box center [1523, 105] width 39 height 31
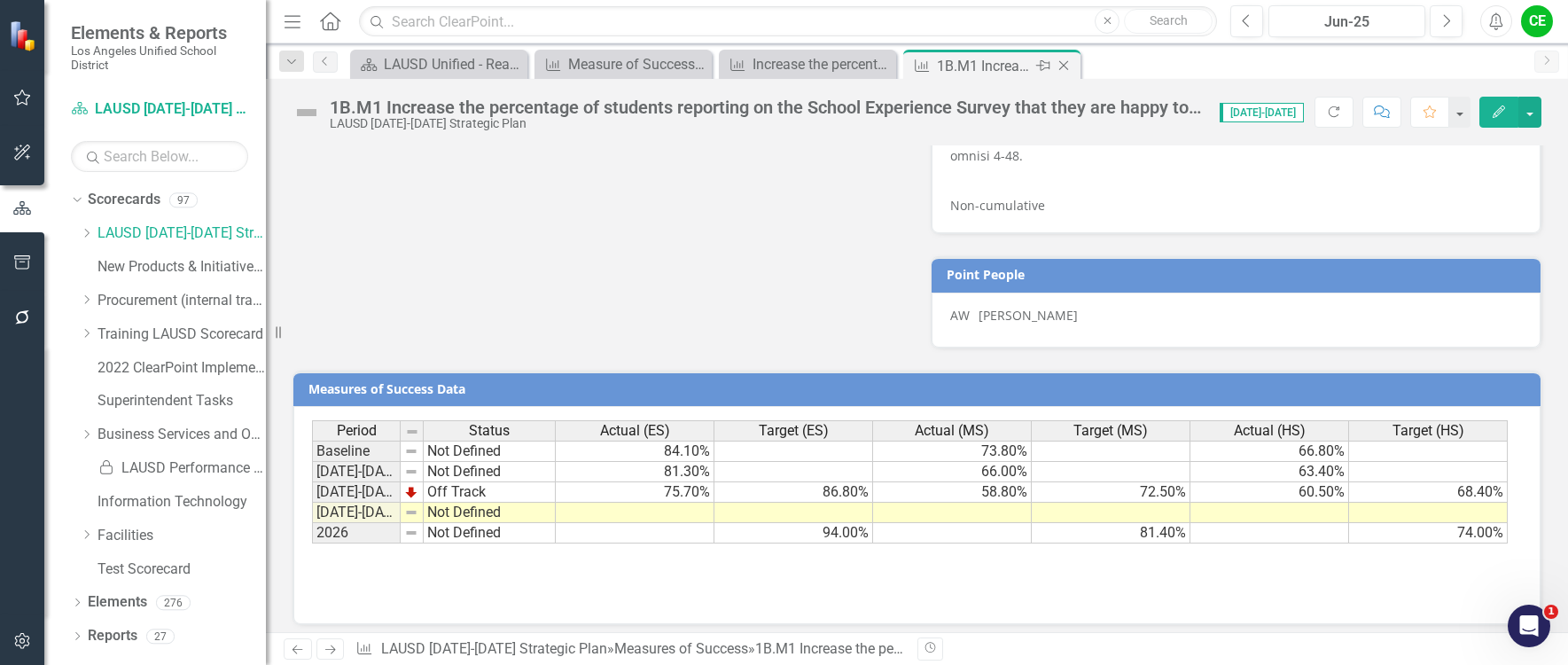
click at [1063, 62] on icon "Close" at bounding box center [1063, 65] width 18 height 14
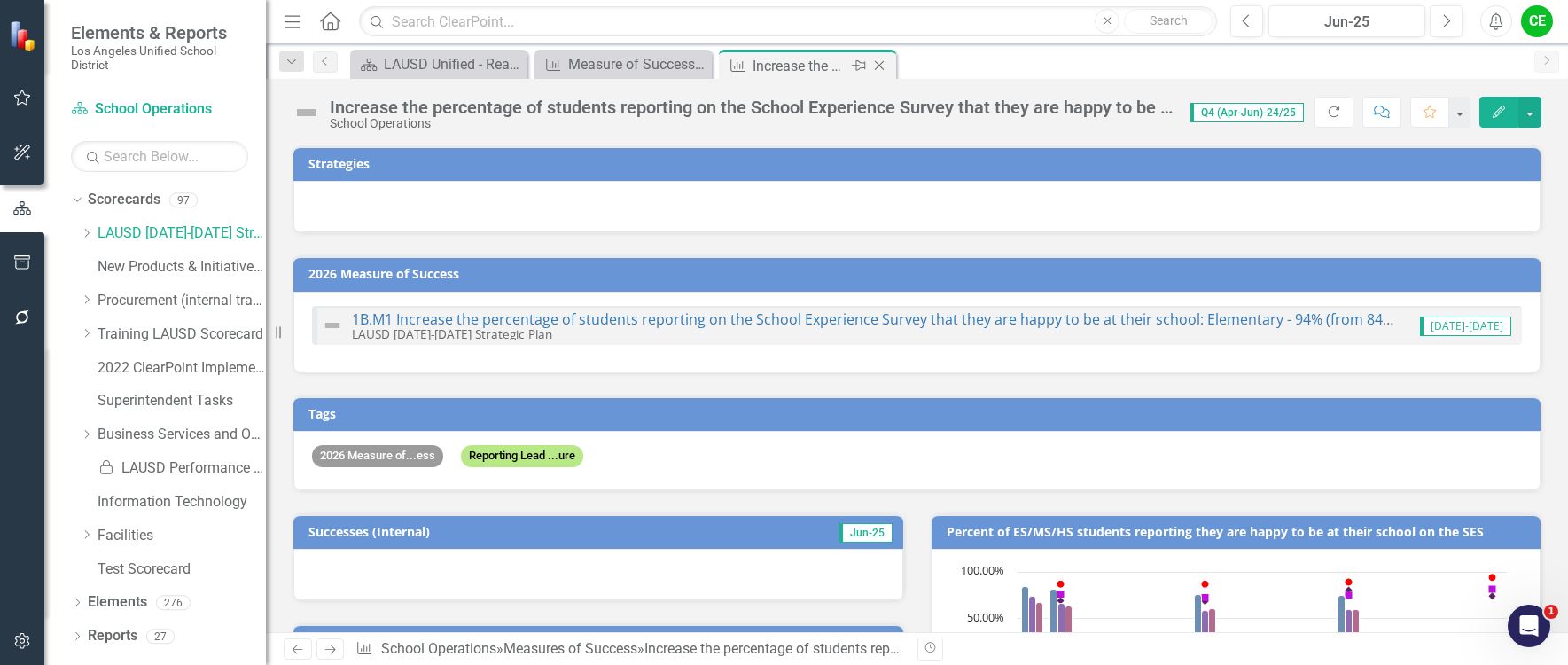
click at [787, 62] on div "Increase the percentage of students reporting on the School Experience Survey t…" at bounding box center [800, 66] width 95 height 22
click at [789, 320] on link "1B.M1 Increase the percentage of students reporting on the School Experience Su…" at bounding box center [1198, 318] width 1692 height 19
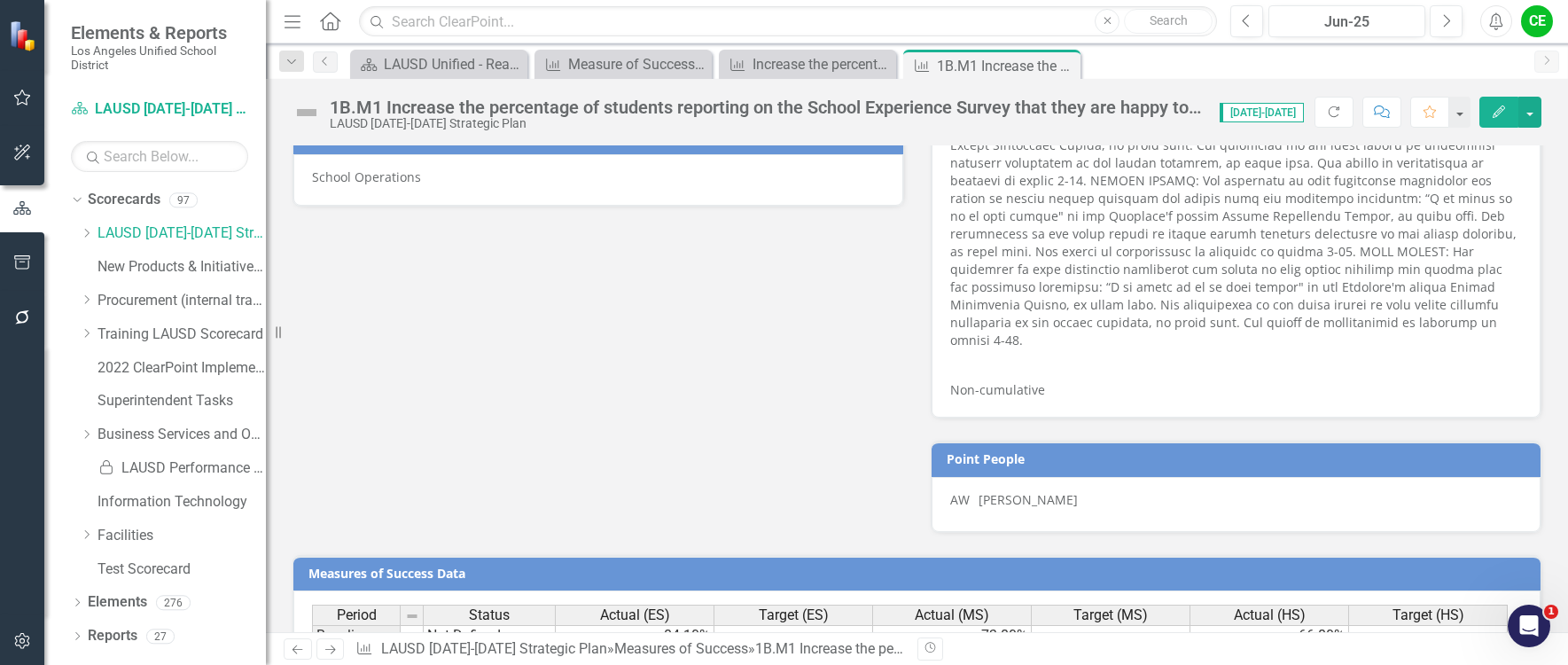
scroll to position [1219, 0]
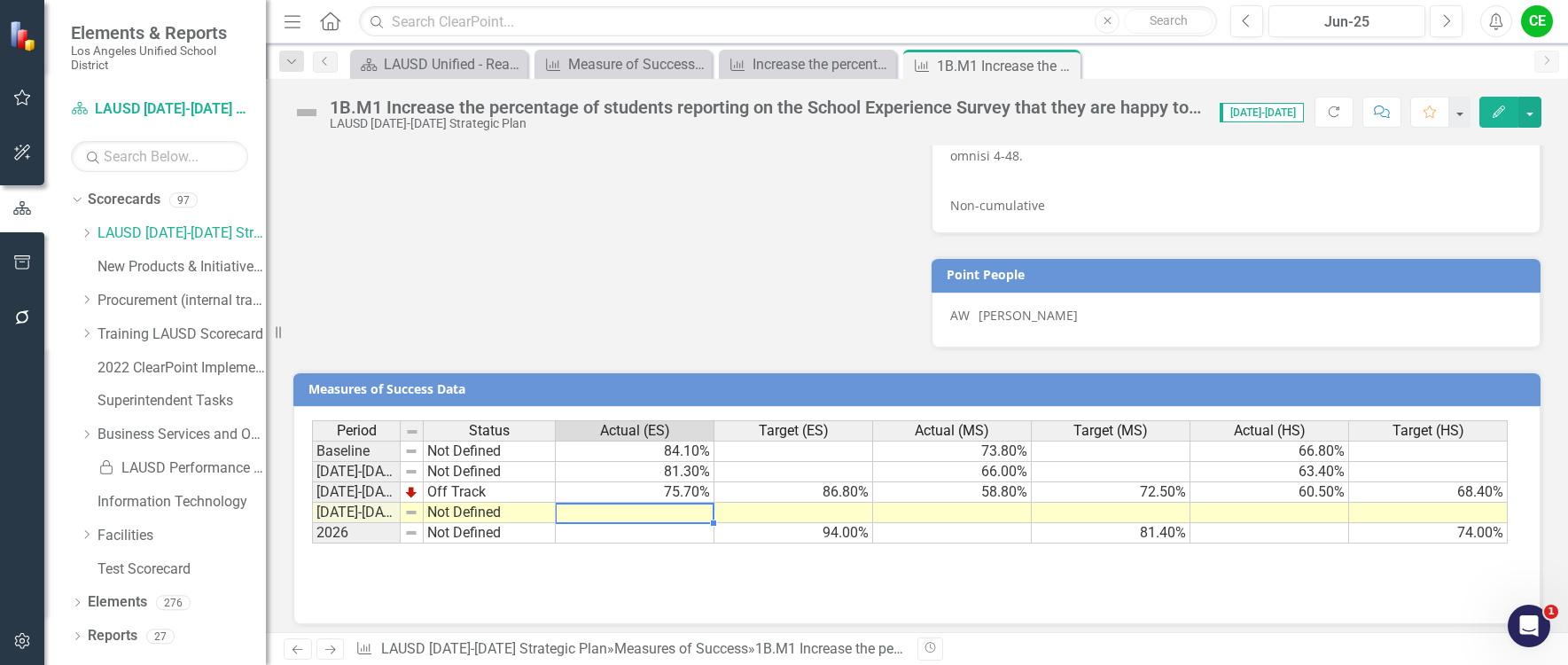
click at [702, 505] on td at bounding box center [635, 513] width 159 height 20
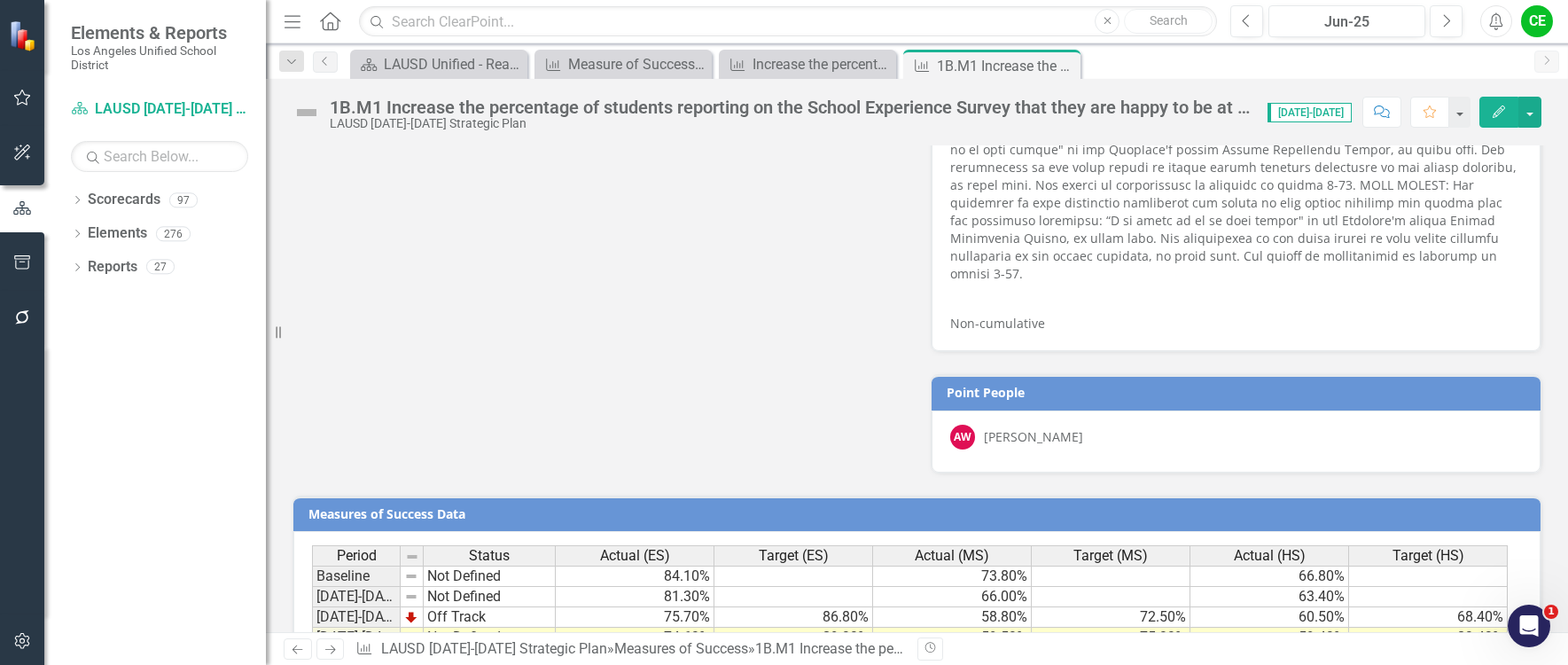
scroll to position [1219, 0]
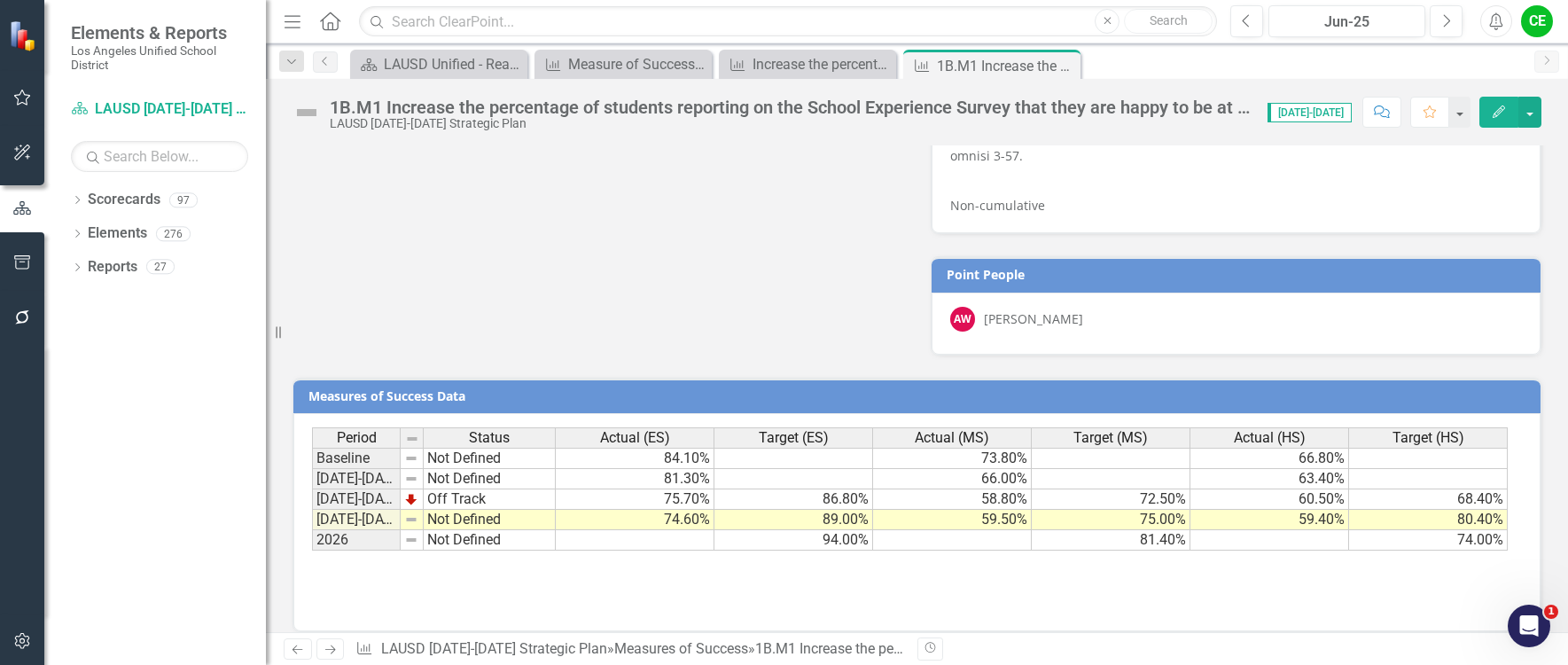
click at [473, 509] on td "Not Defined" at bounding box center [490, 519] width 132 height 20
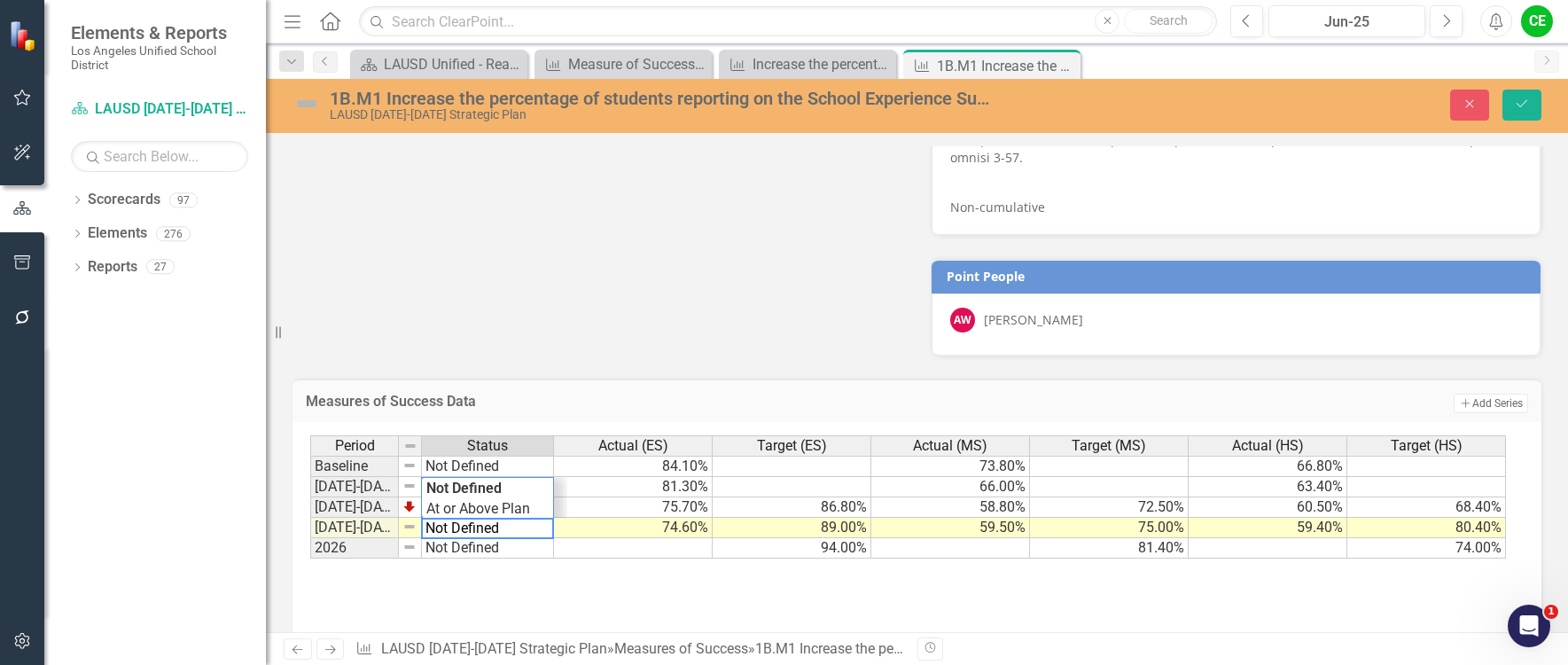
drag, startPoint x: 511, startPoint y: 512, endPoint x: 382, endPoint y: 502, distance: 129.4
click at [382, 502] on div "Period Status Actual (ES) Target (ES) Actual (MS) Target (MS) Actual (HS) Targe…" at bounding box center [910, 497] width 1201 height 124
click at [469, 490] on div "Period Status Actual (ES) Target (ES) Actual (MS) Target (MS) Actual (HS) Targe…" at bounding box center [910, 497] width 1201 height 124
type textarea "Off Track"
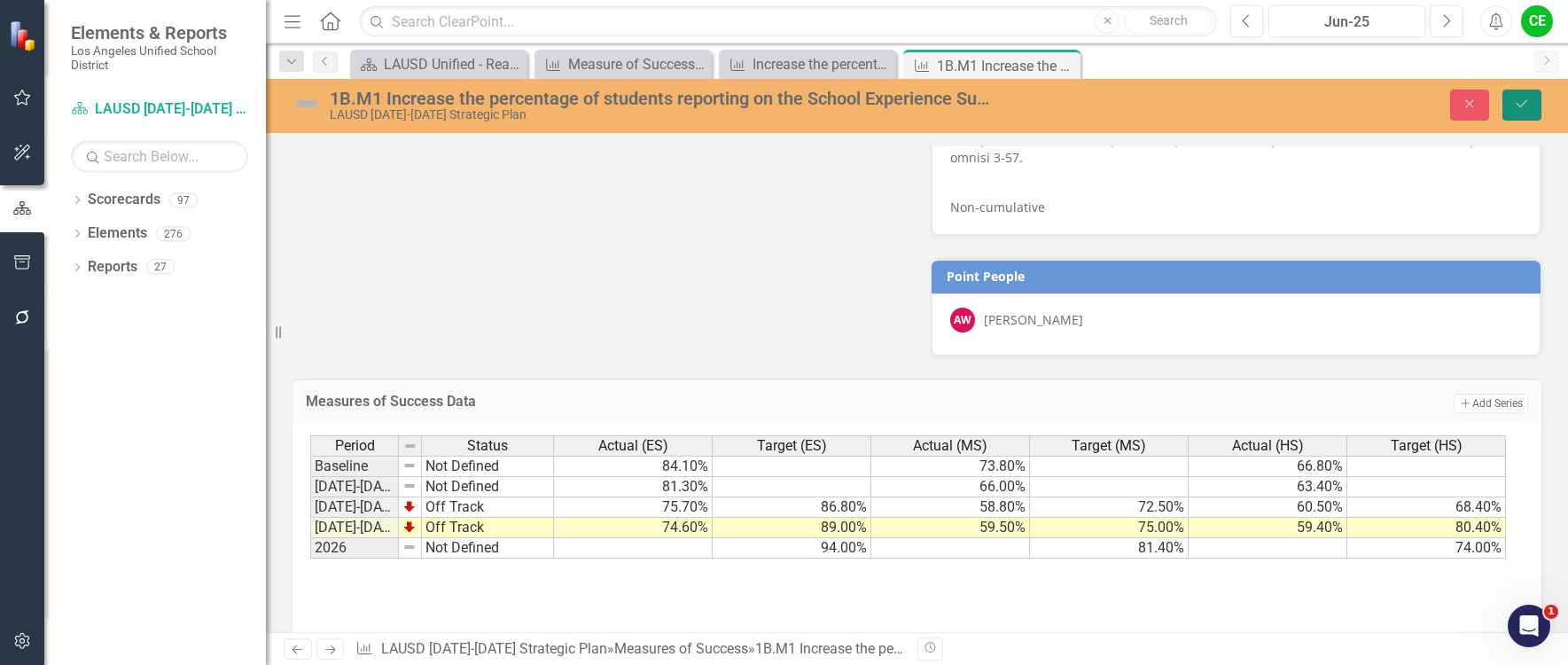
click at [1526, 96] on button "Save" at bounding box center [1523, 105] width 39 height 31
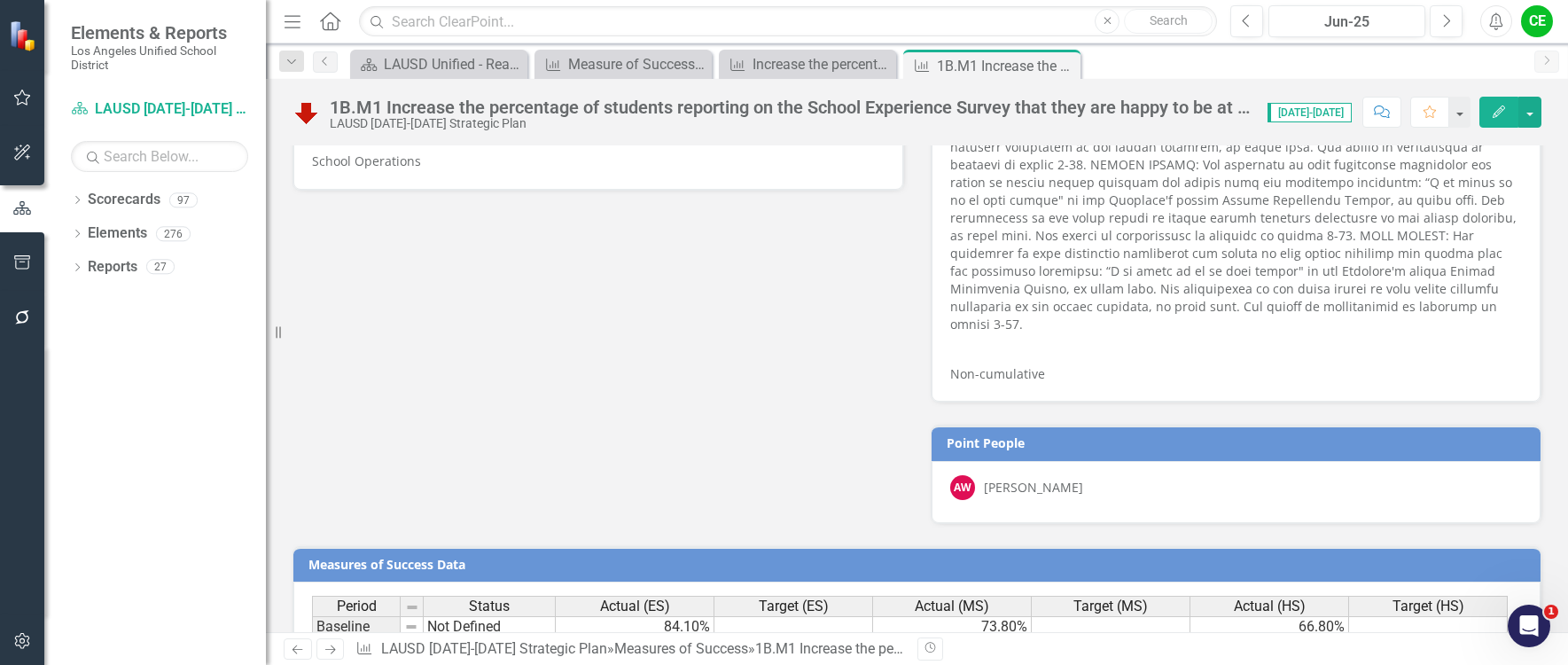
scroll to position [775, 0]
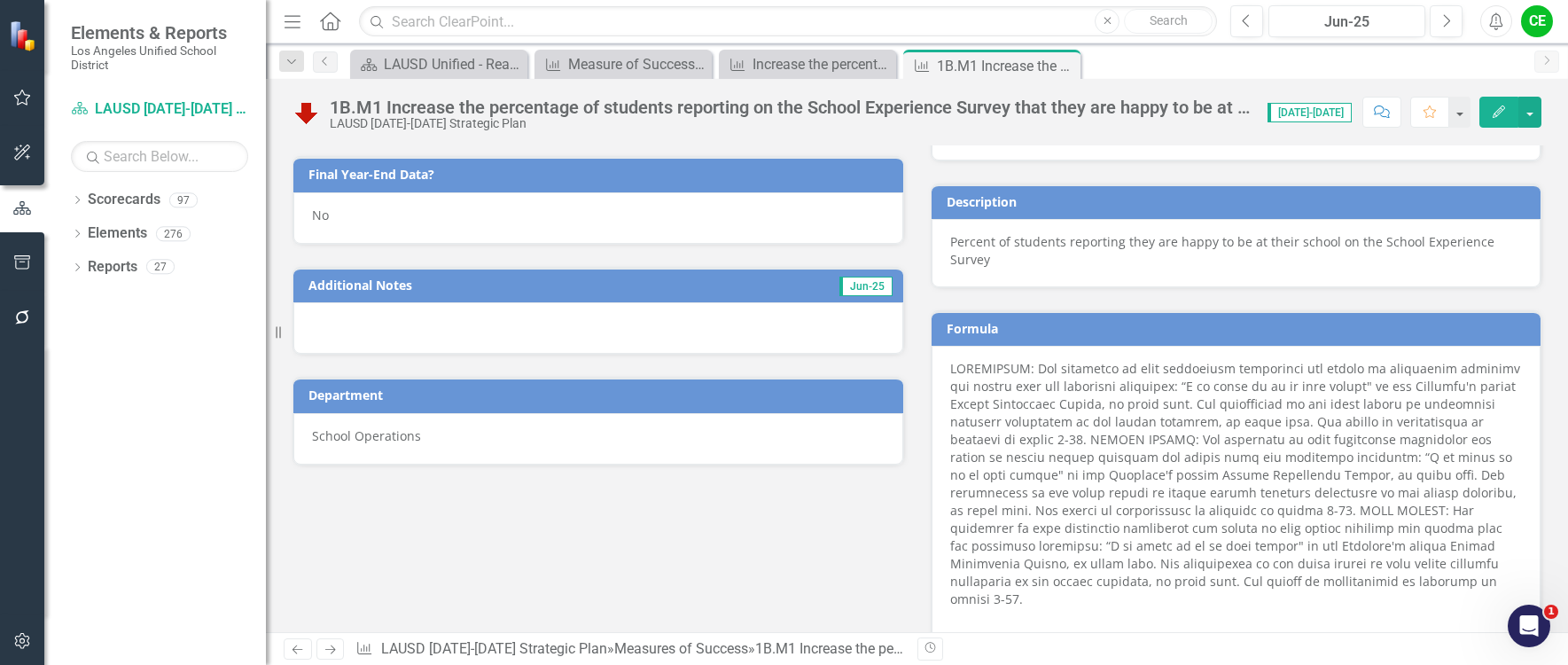
click at [355, 224] on div "No" at bounding box center [598, 217] width 610 height 51
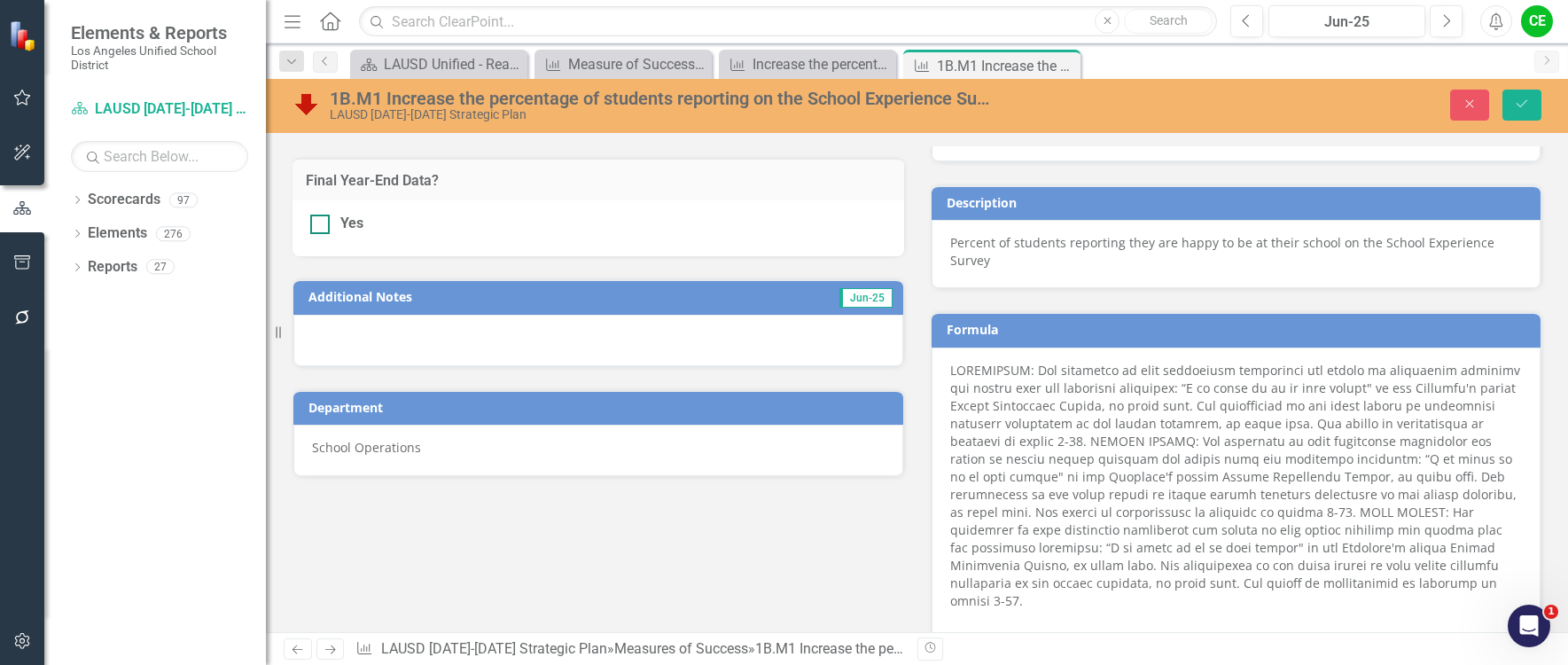
click at [330, 228] on div "Yes" at bounding box center [598, 224] width 576 height 20
click at [322, 226] on input "Yes" at bounding box center [315, 220] width 11 height 11
checkbox input "true"
click at [1520, 98] on icon "Save" at bounding box center [1522, 103] width 16 height 12
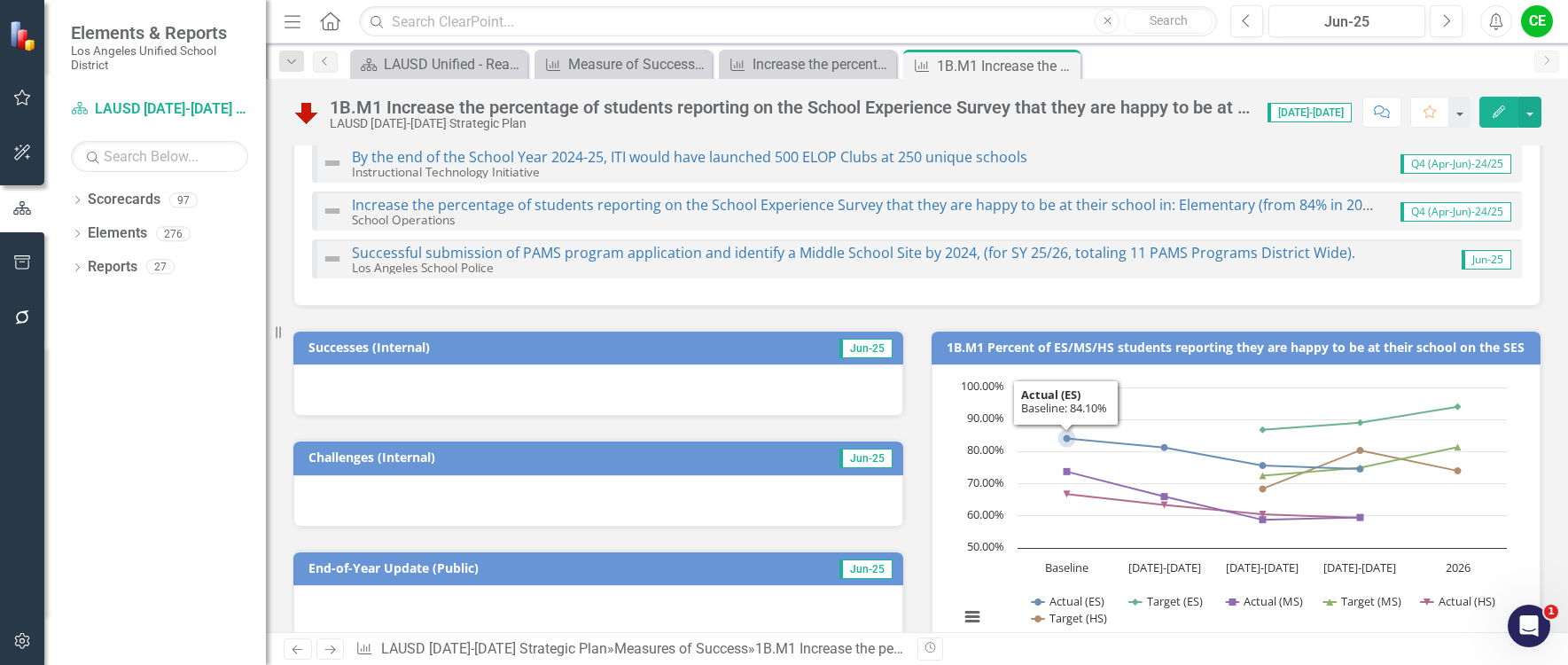
scroll to position [177, 0]
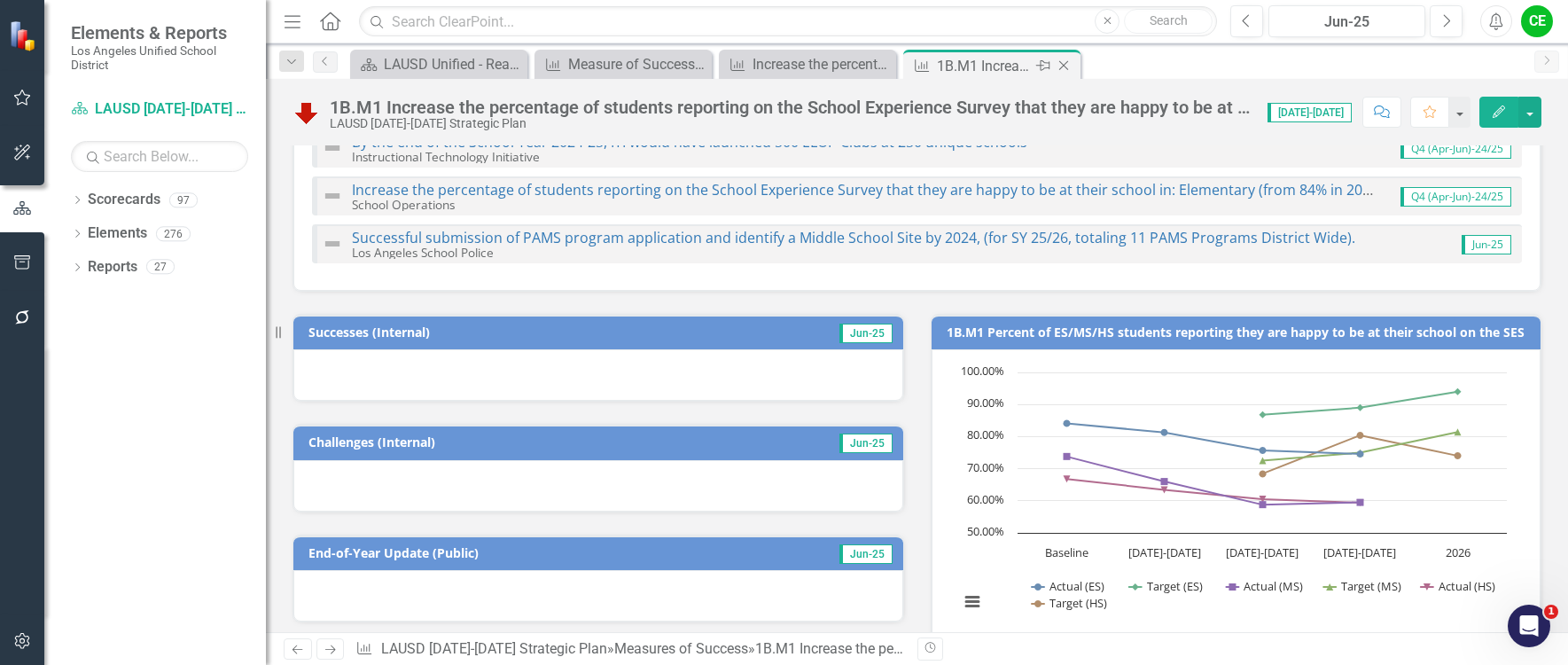
click at [1063, 63] on icon "Close" at bounding box center [1063, 65] width 18 height 14
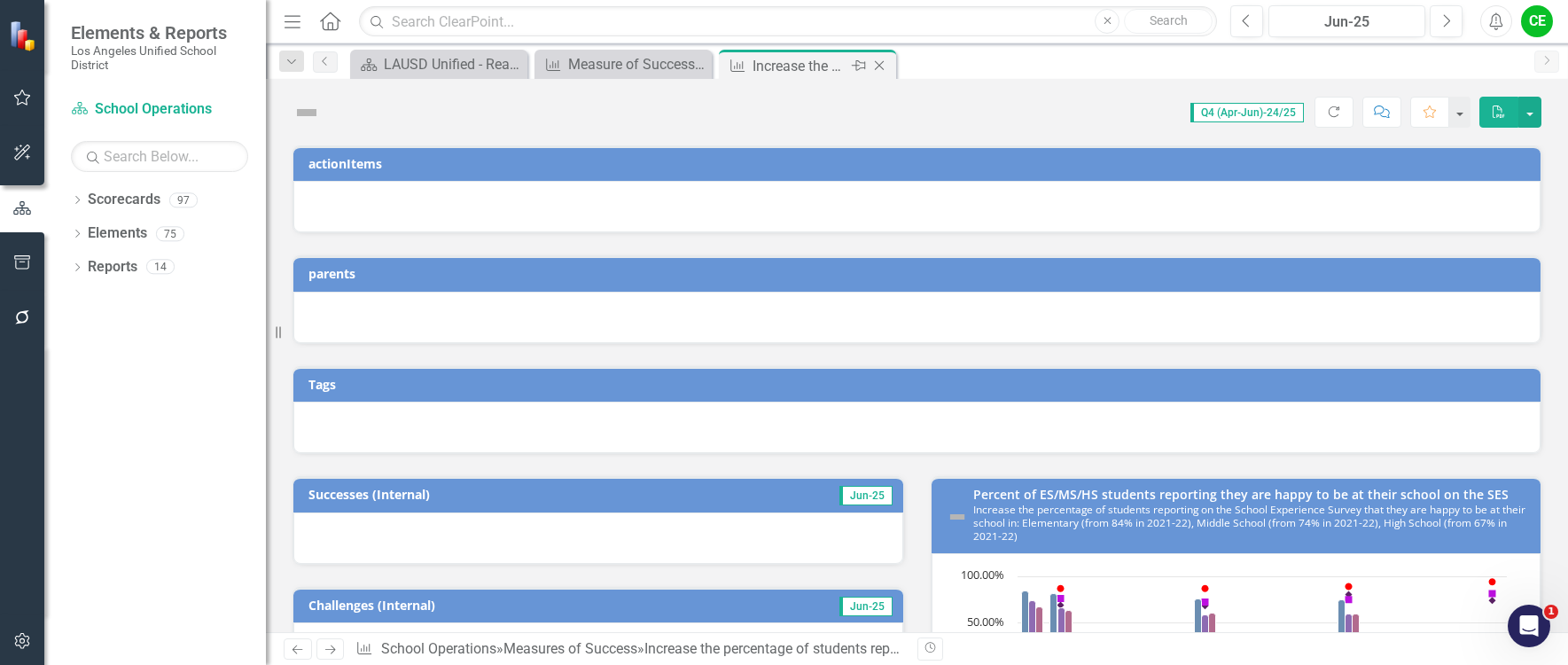
click at [883, 66] on icon "Close" at bounding box center [879, 65] width 18 height 14
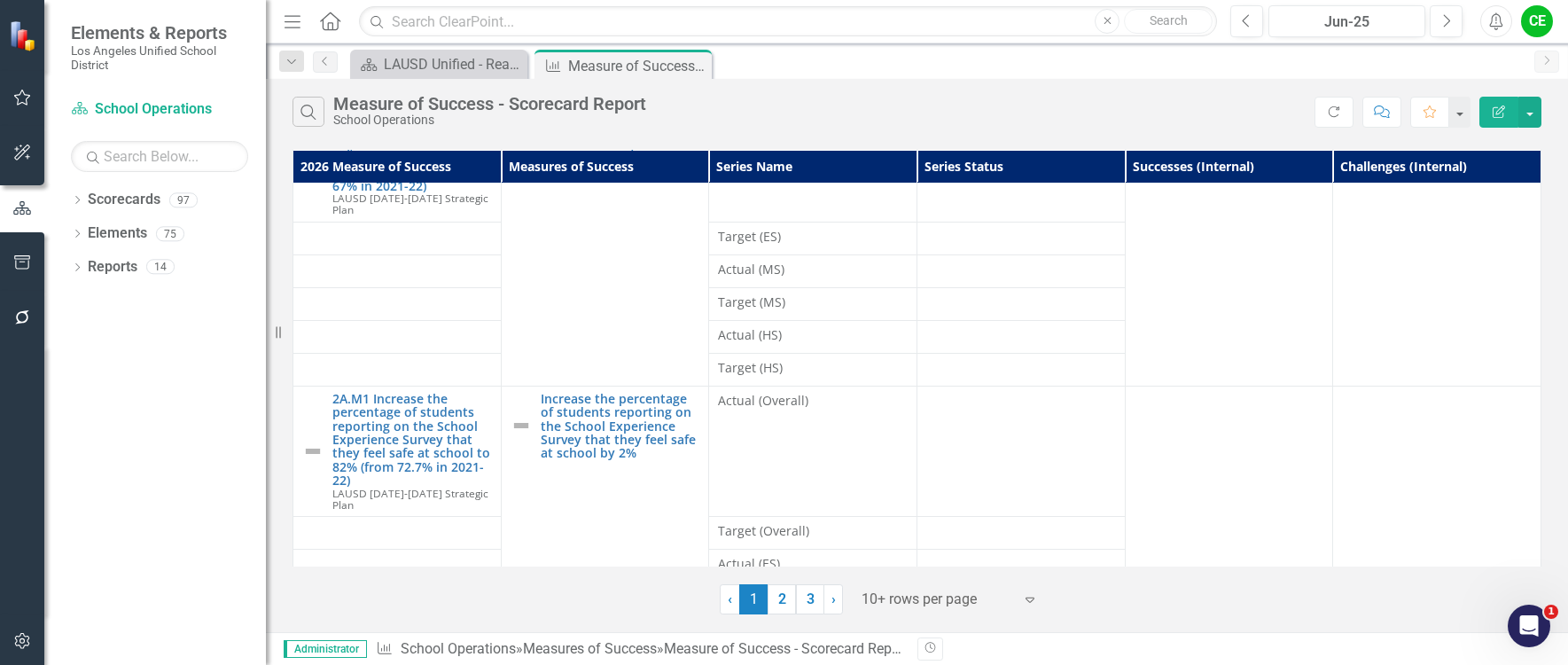
scroll to position [177, 0]
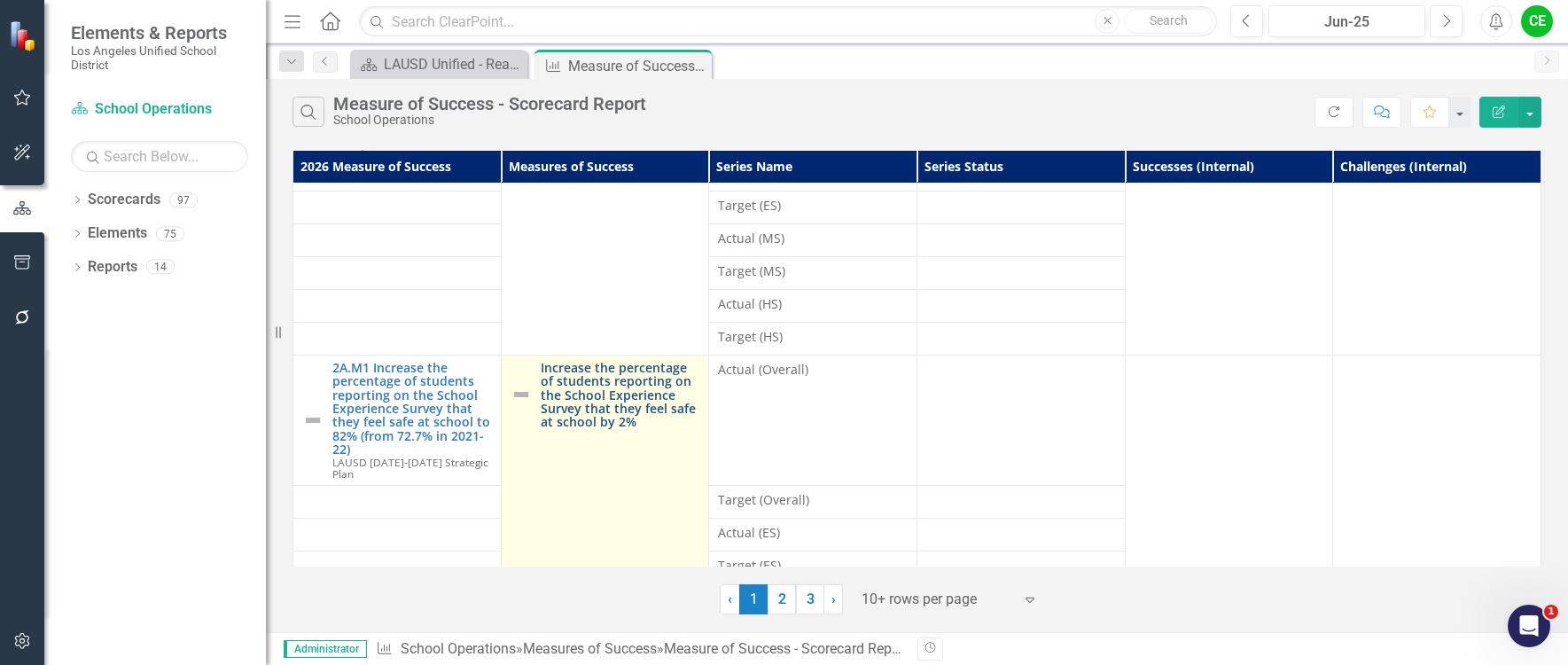
click at [617, 370] on link "Increase the percentage of students reporting on the School Experience Survey t…" at bounding box center [621, 395] width 160 height 69
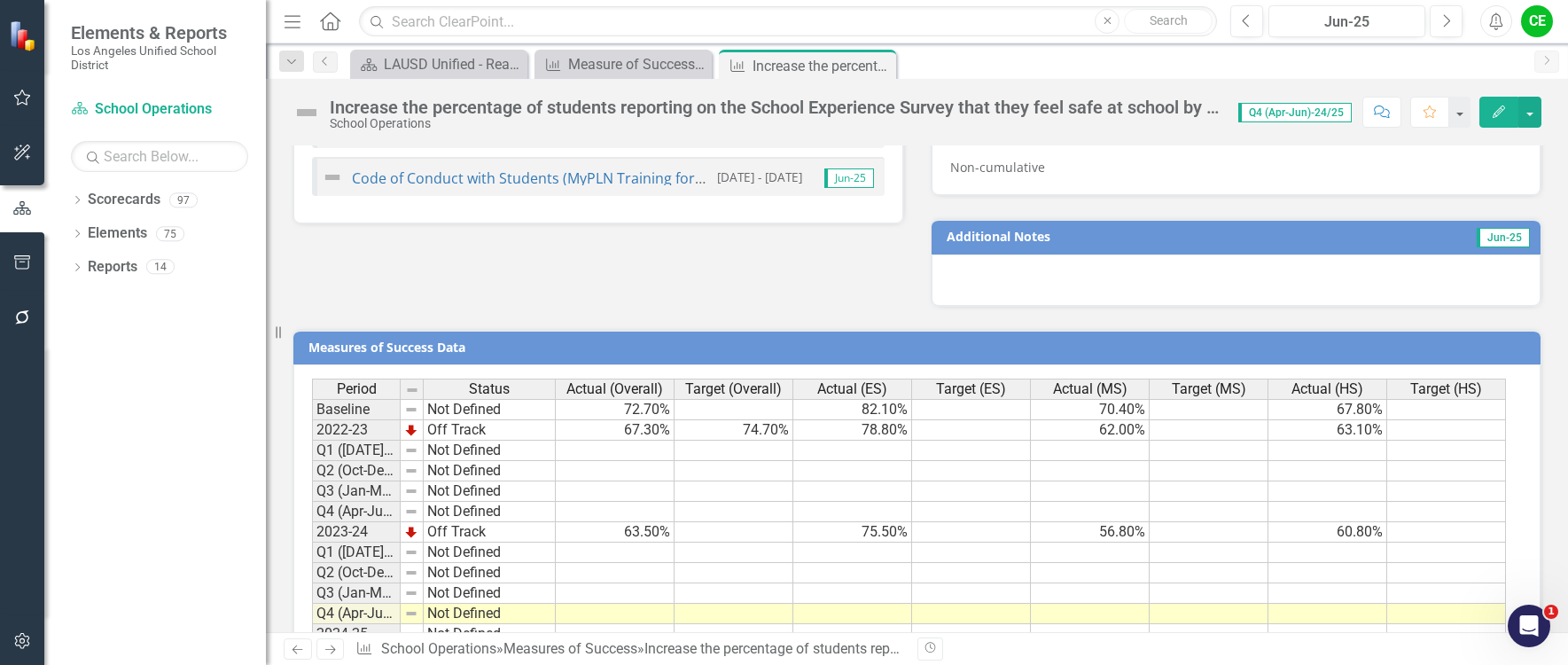
scroll to position [1416, 0]
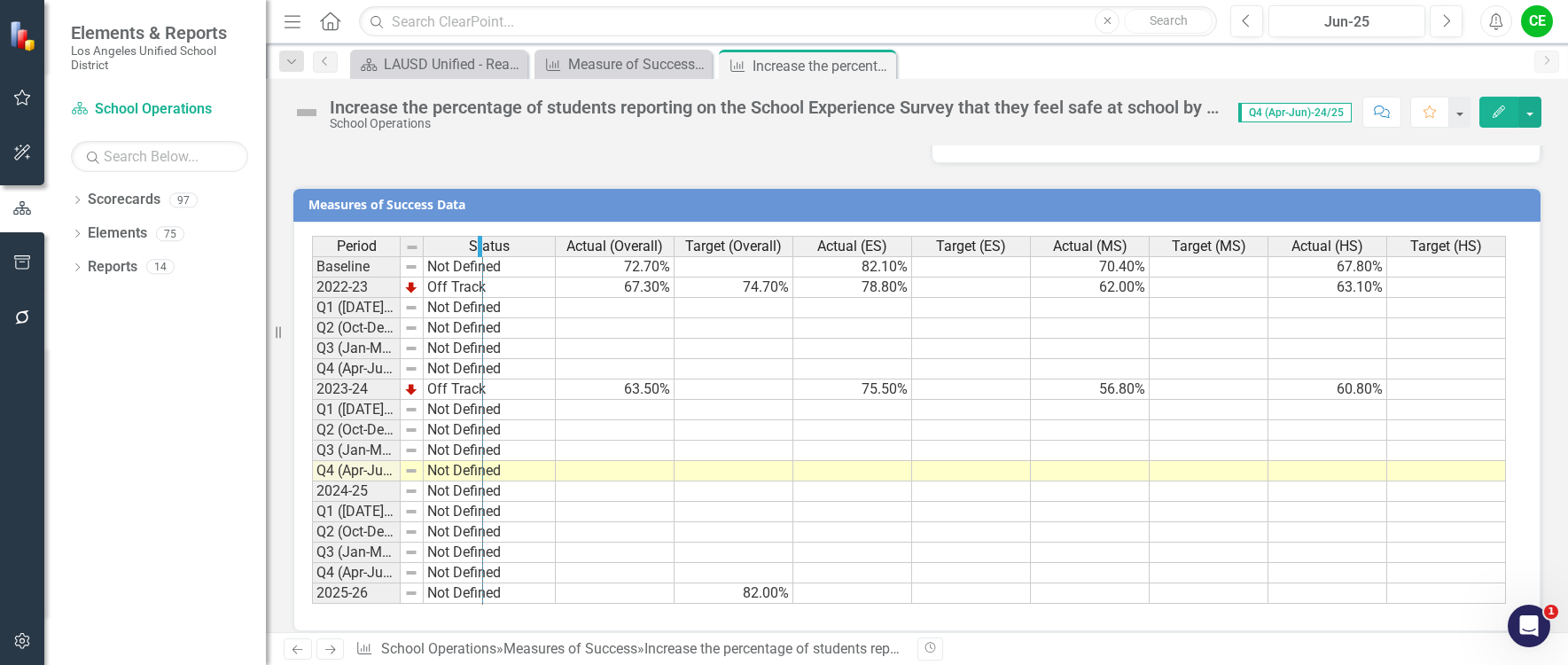
drag, startPoint x: 398, startPoint y: 228, endPoint x: 481, endPoint y: 241, distance: 84.0
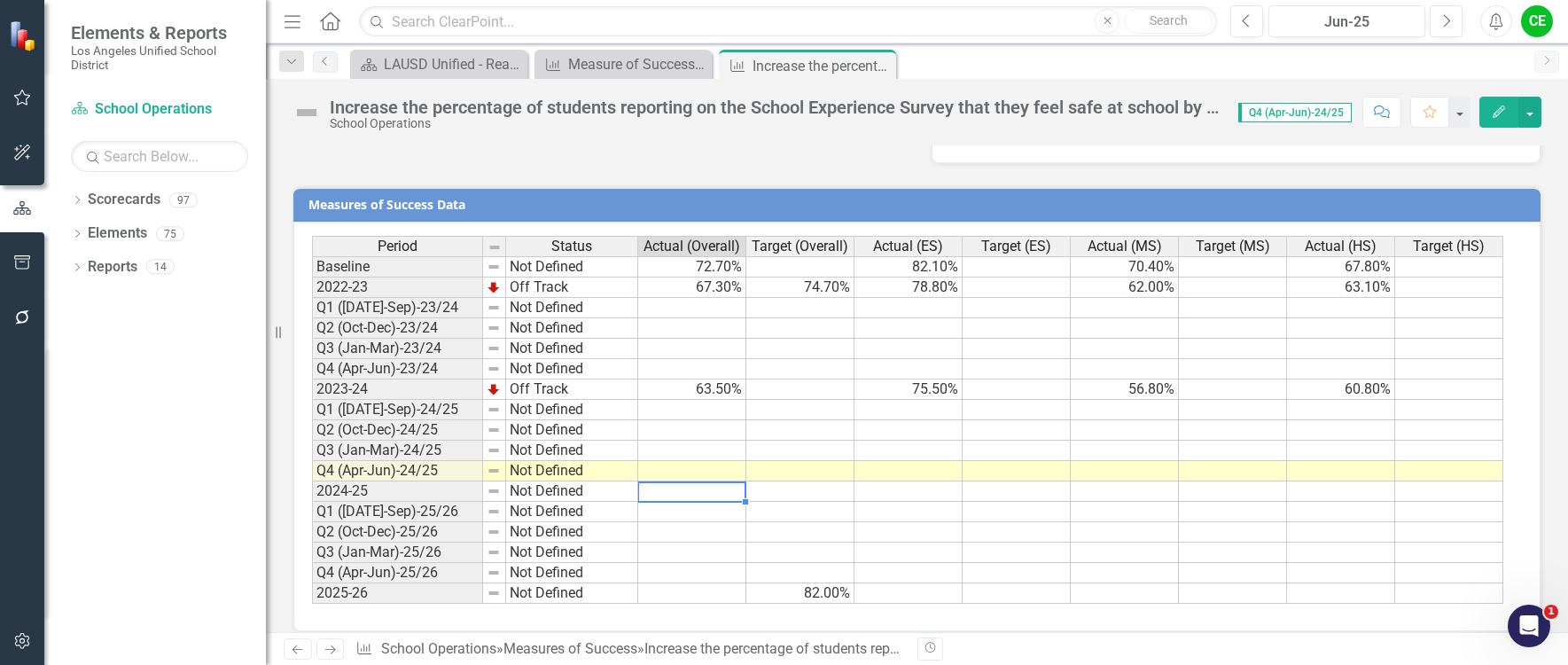
click at [686, 481] on td at bounding box center [692, 492] width 109 height 20
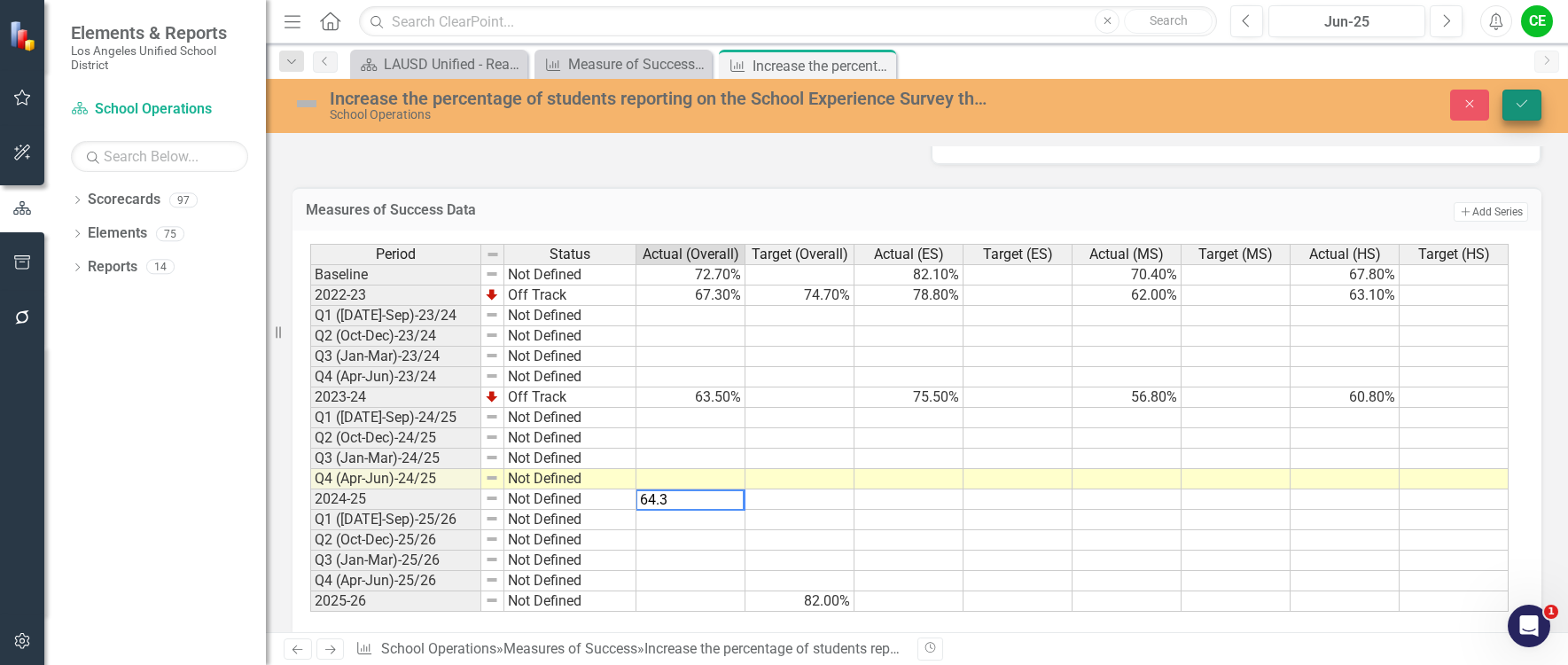
type textarea "64.3"
click at [1533, 109] on button "Save" at bounding box center [1523, 105] width 39 height 31
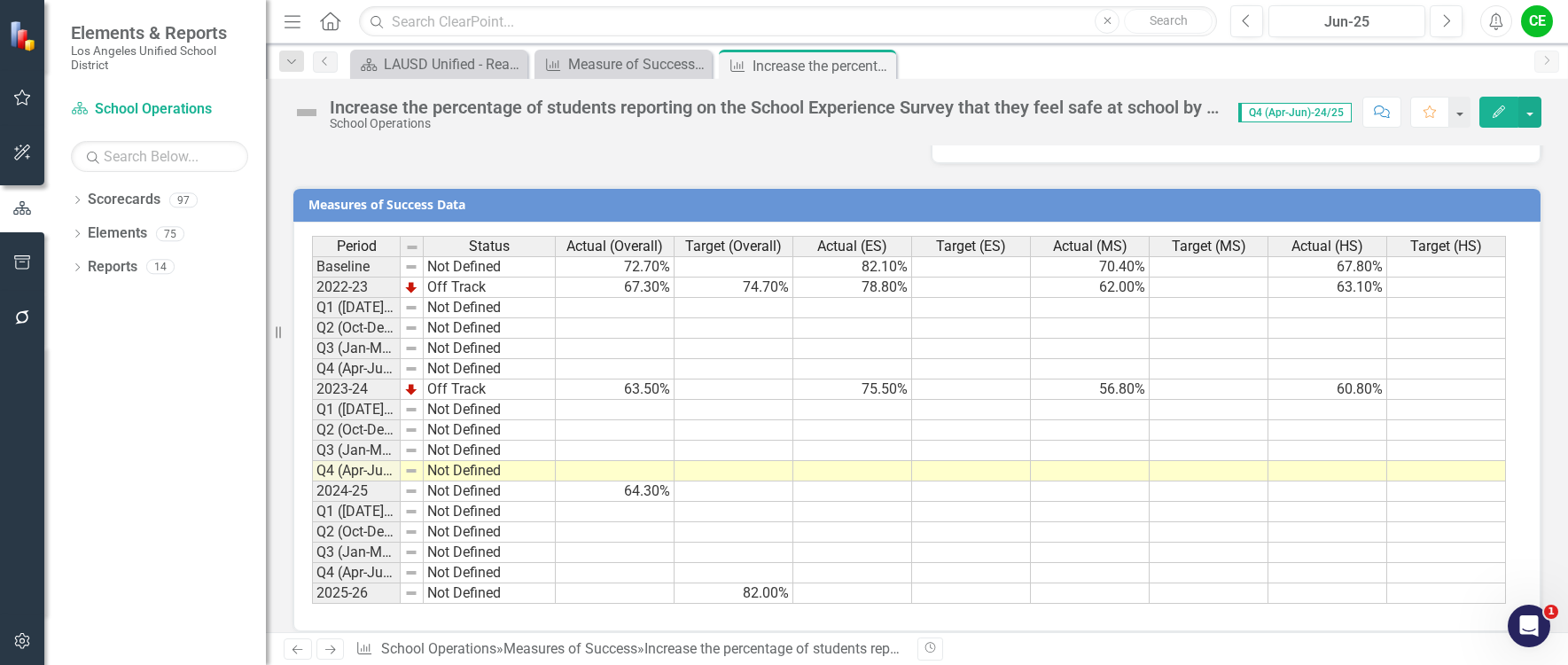
click at [775, 481] on td at bounding box center [734, 492] width 119 height 20
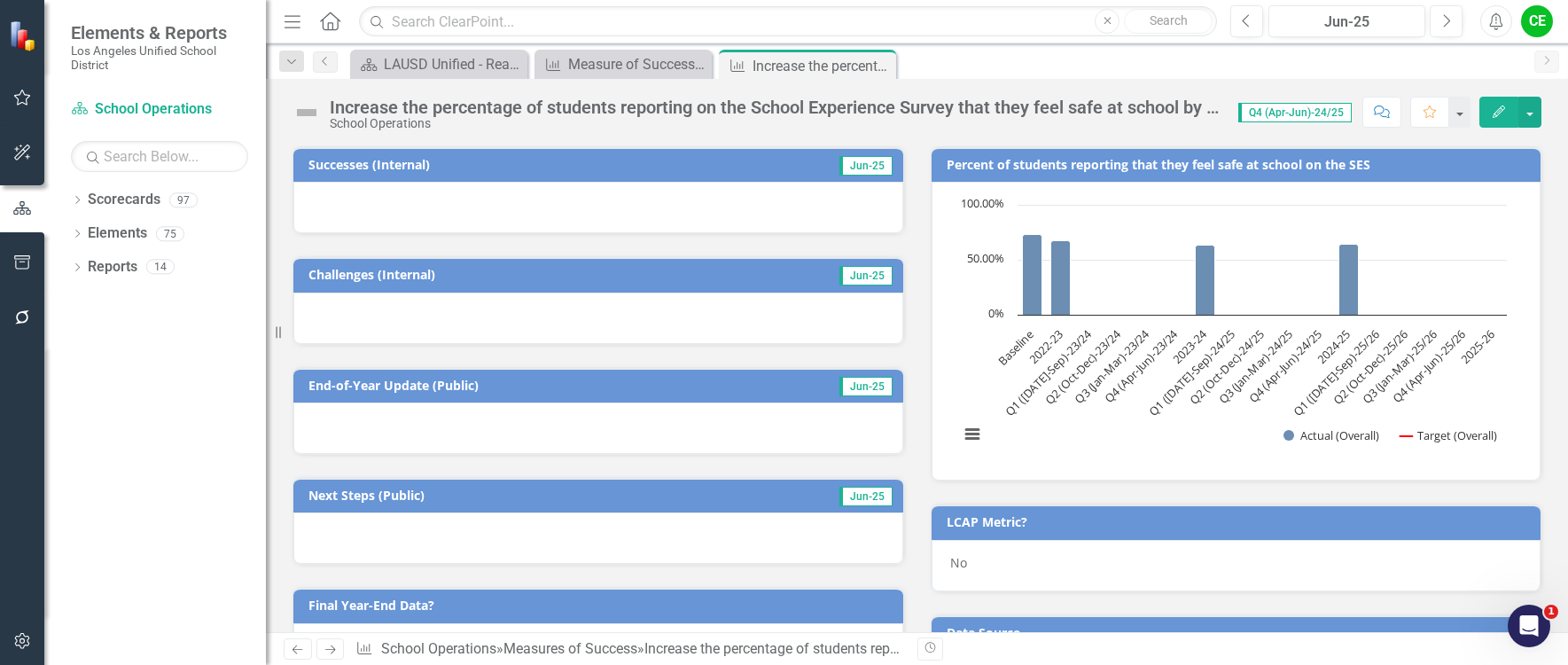
scroll to position [352, 0]
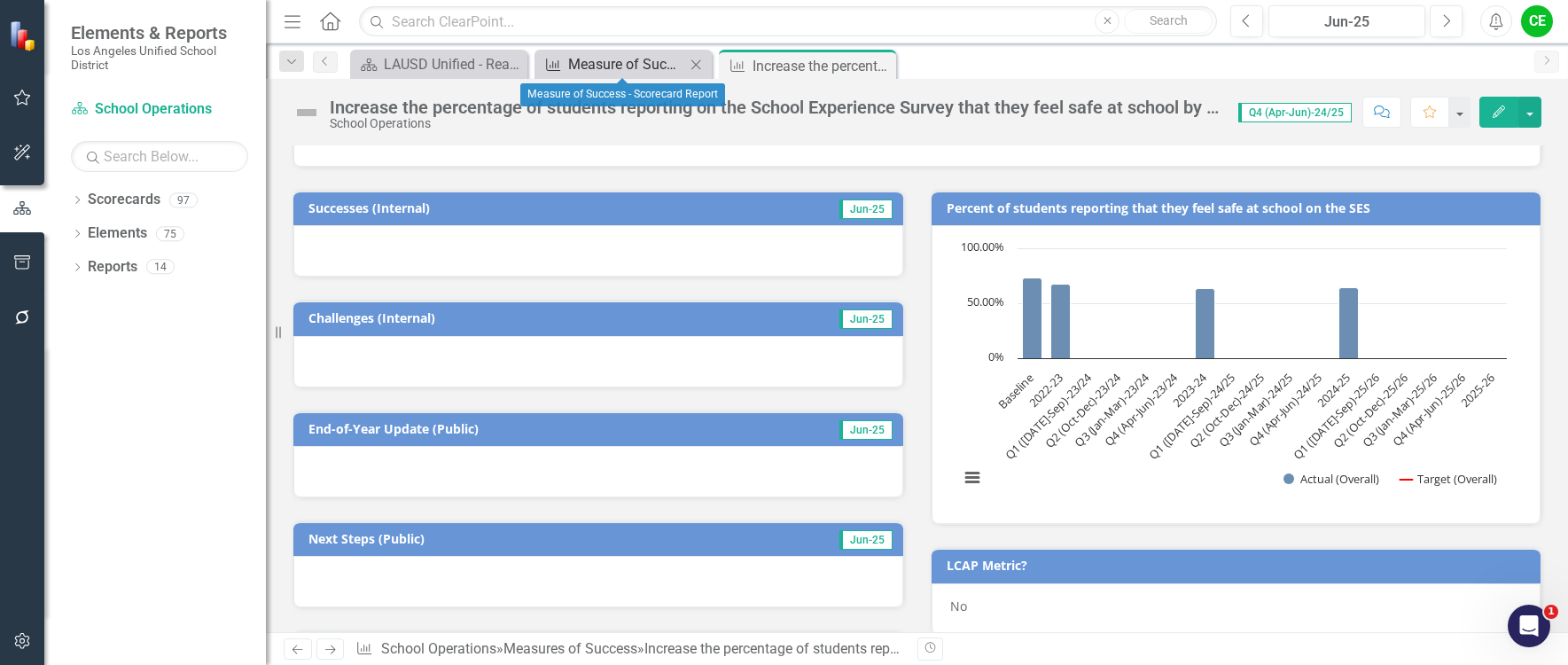
click at [632, 56] on div "Measure of Success - Scorecard Report" at bounding box center [627, 64] width 117 height 22
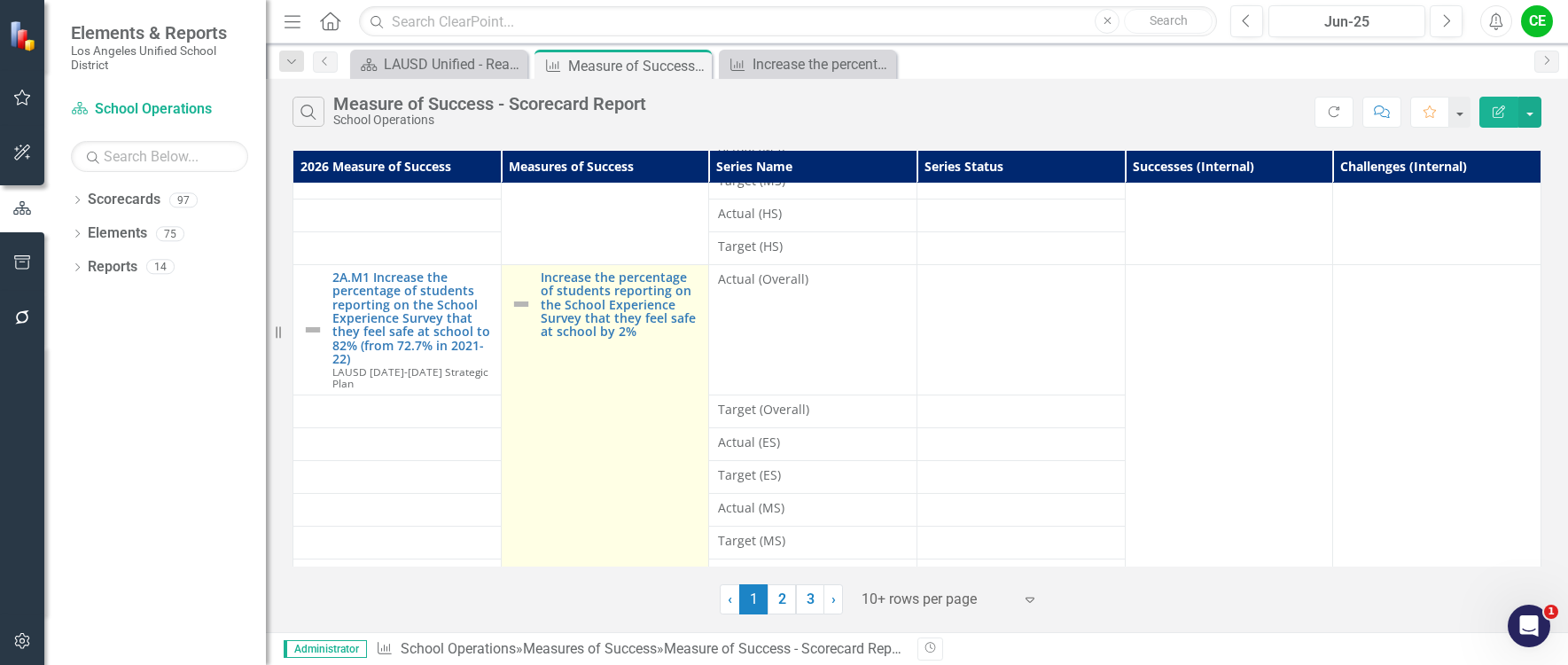
scroll to position [326, 0]
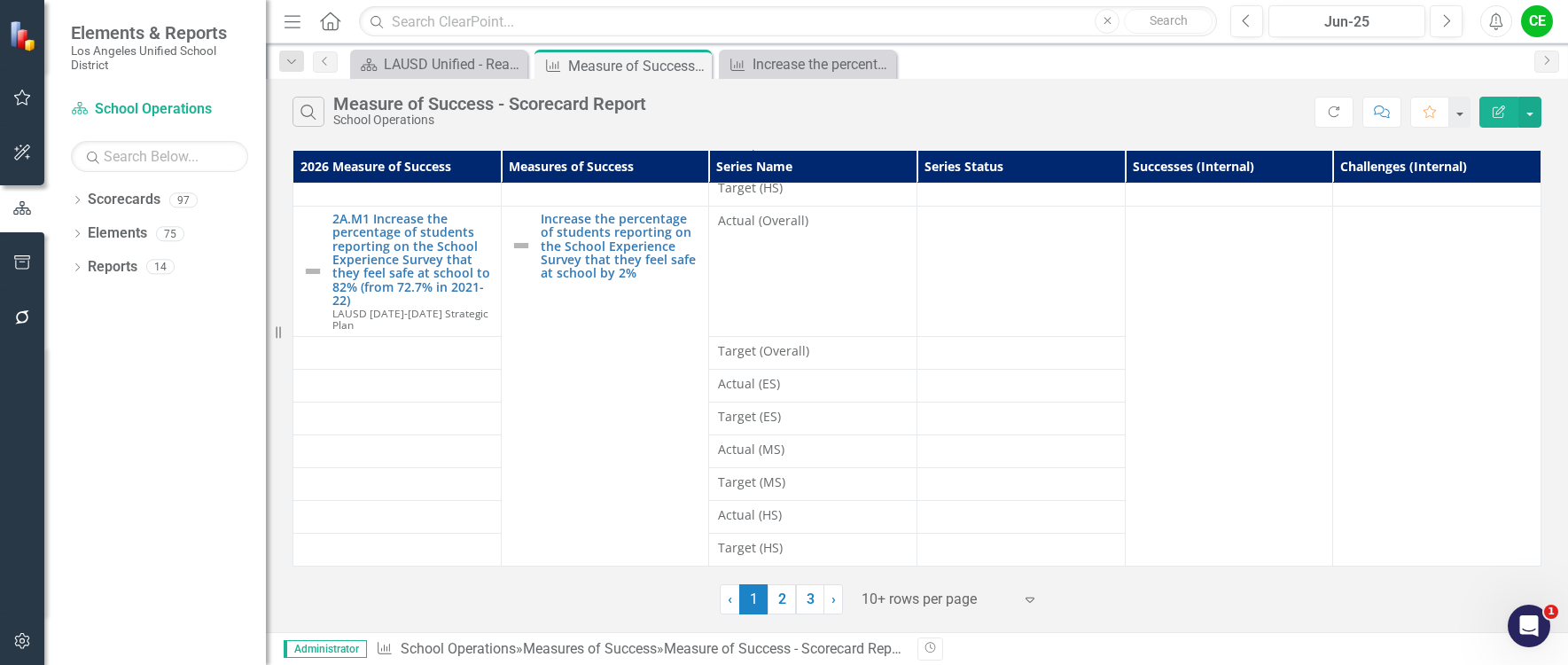
click at [778, 600] on link "2" at bounding box center [782, 599] width 29 height 30
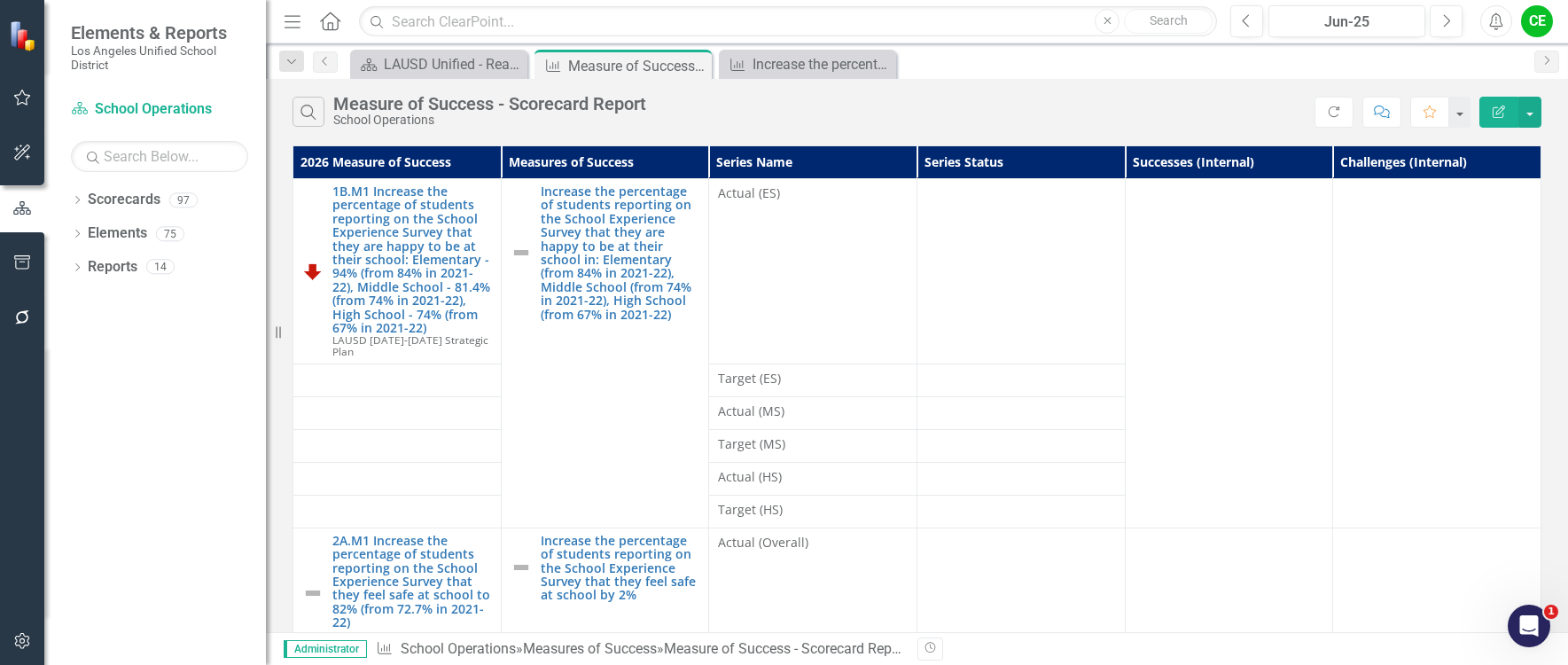
scroll to position [0, 0]
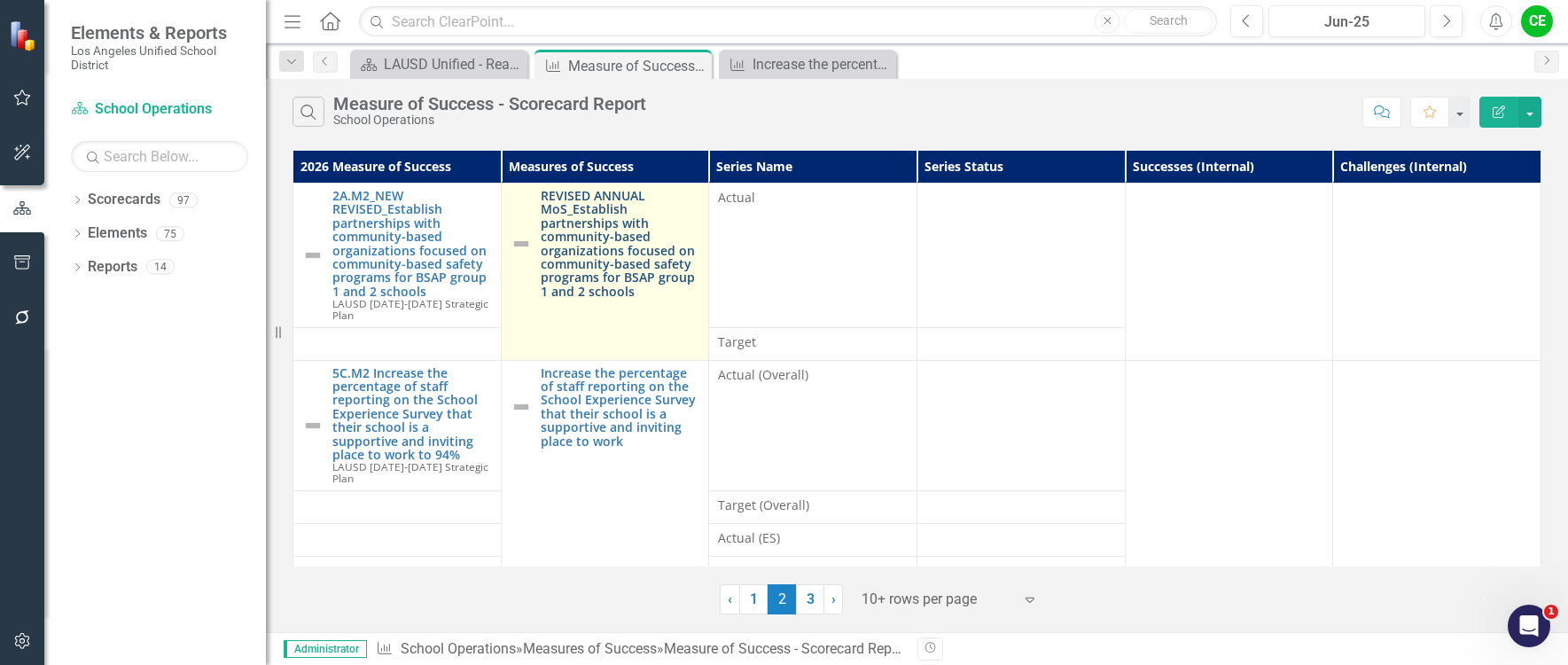
click at [621, 226] on link "REVISED ANNUAL MoS_Establish partnerships with community-based organizations fo…" at bounding box center [621, 244] width 160 height 109
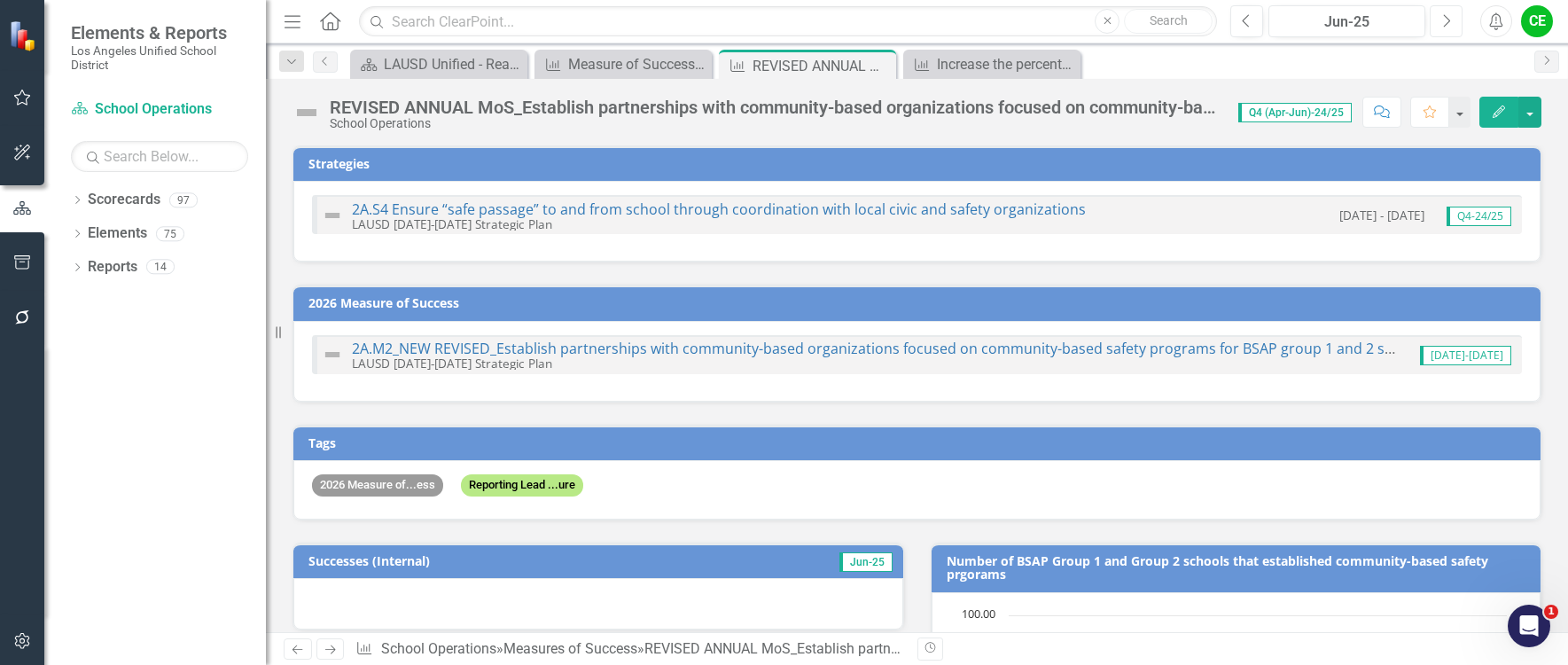
click at [1450, 22] on icon "Next" at bounding box center [1446, 20] width 10 height 16
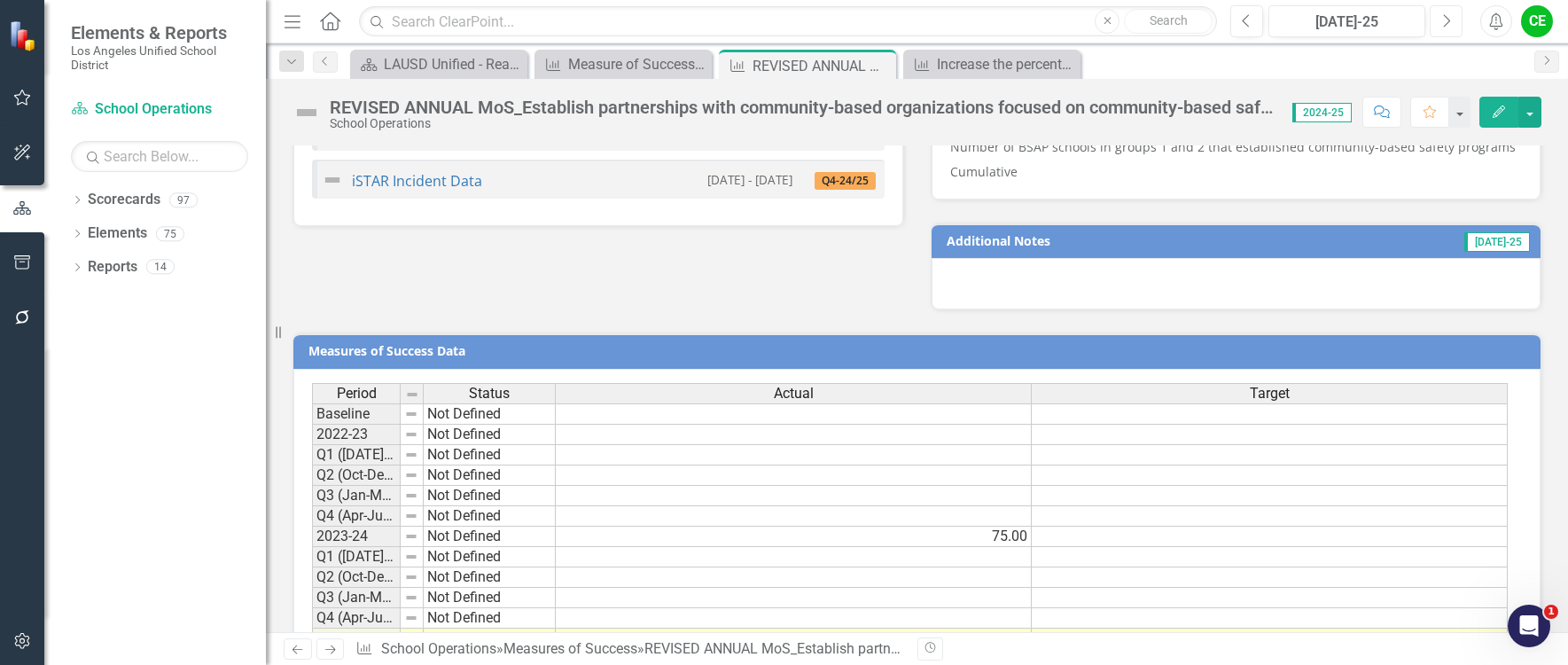
scroll to position [1354, 0]
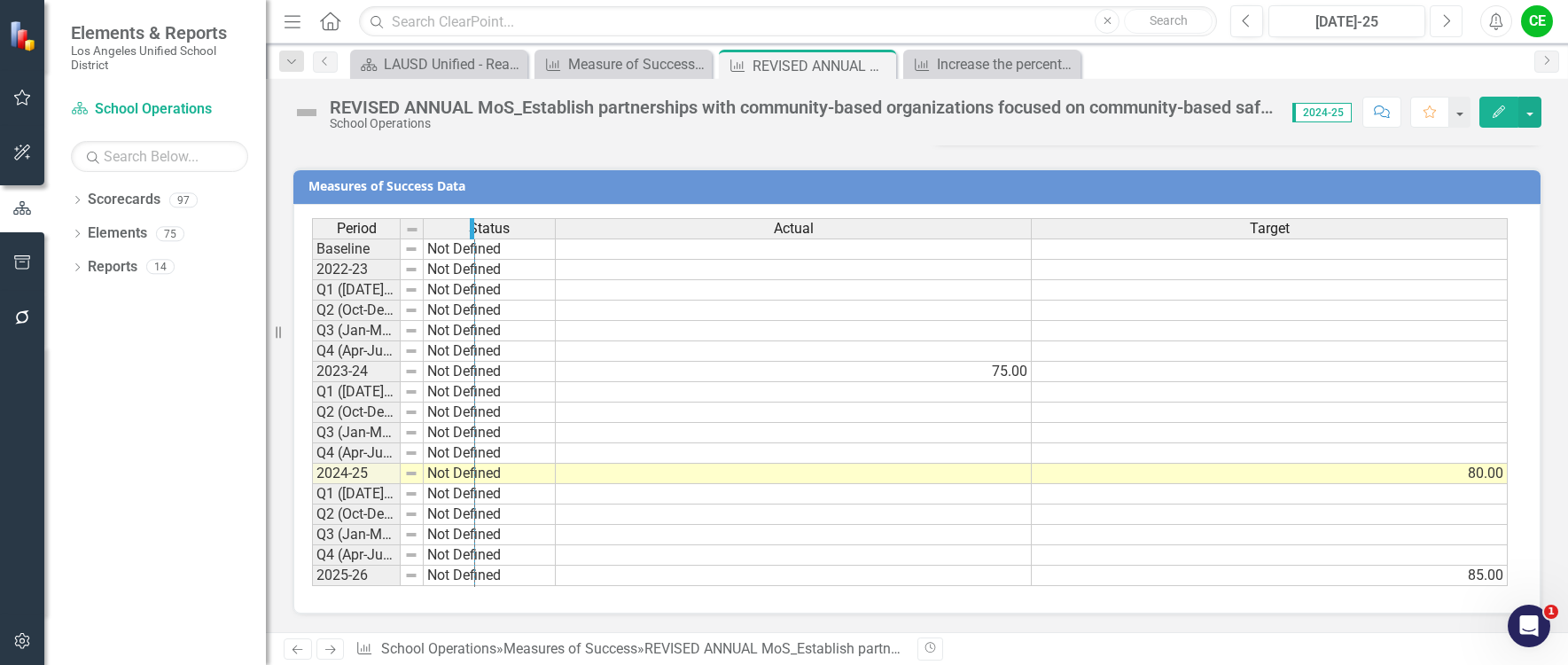
drag, startPoint x: 398, startPoint y: 229, endPoint x: 472, endPoint y: 231, distance: 74.0
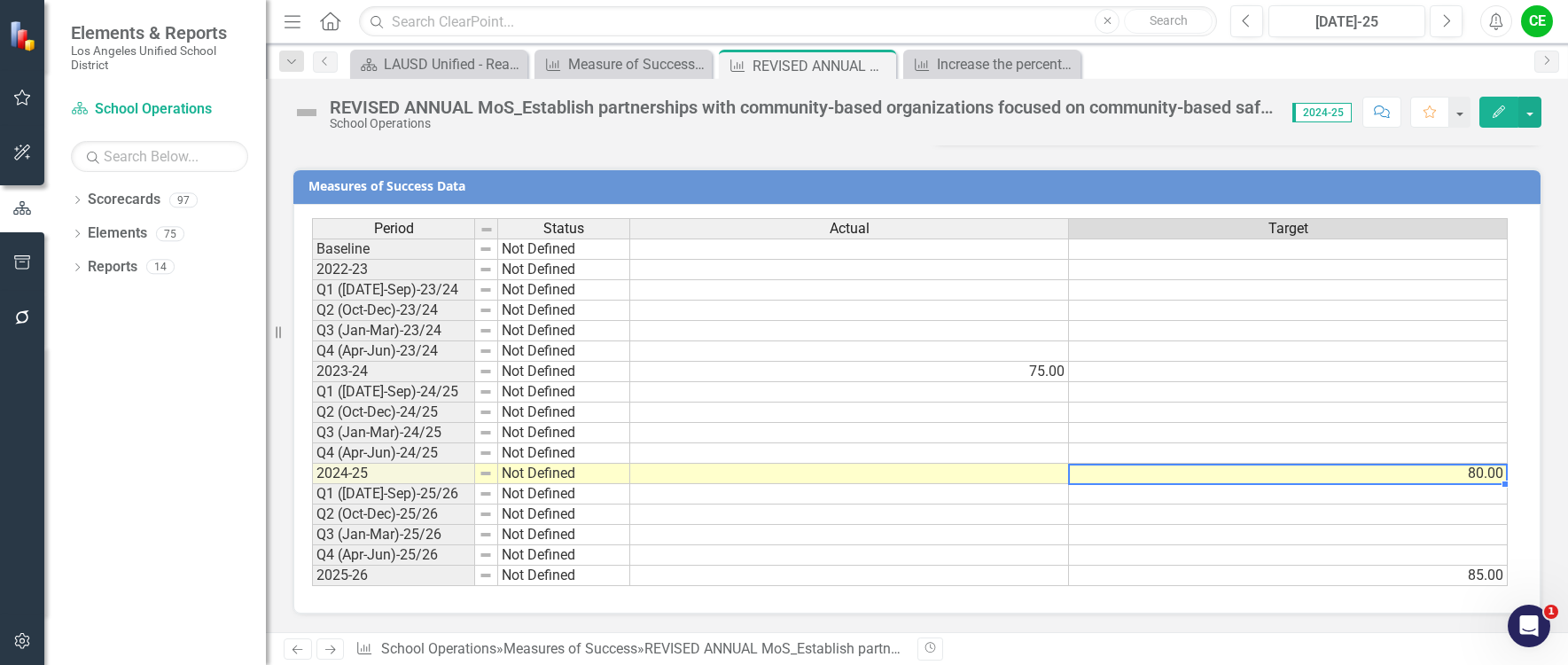
click at [1365, 481] on td "80.00" at bounding box center [1288, 474] width 439 height 20
click at [961, 97] on div "REVISED ANNUAL MoS_Establish partnerships with community-based organizations fo…" at bounding box center [802, 107] width 945 height 19
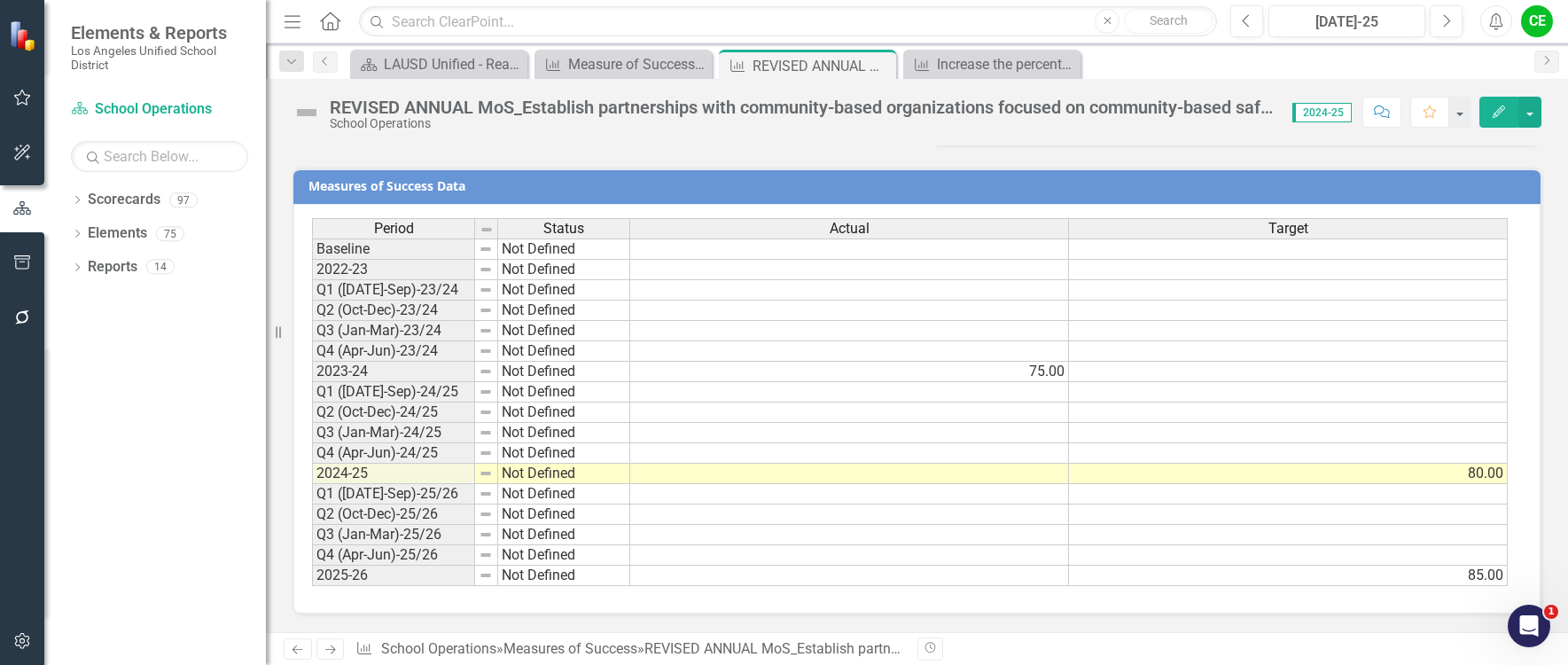
click at [961, 101] on div "REVISED ANNUAL MoS_Establish partnerships with community-based organizations fo…" at bounding box center [802, 107] width 945 height 19
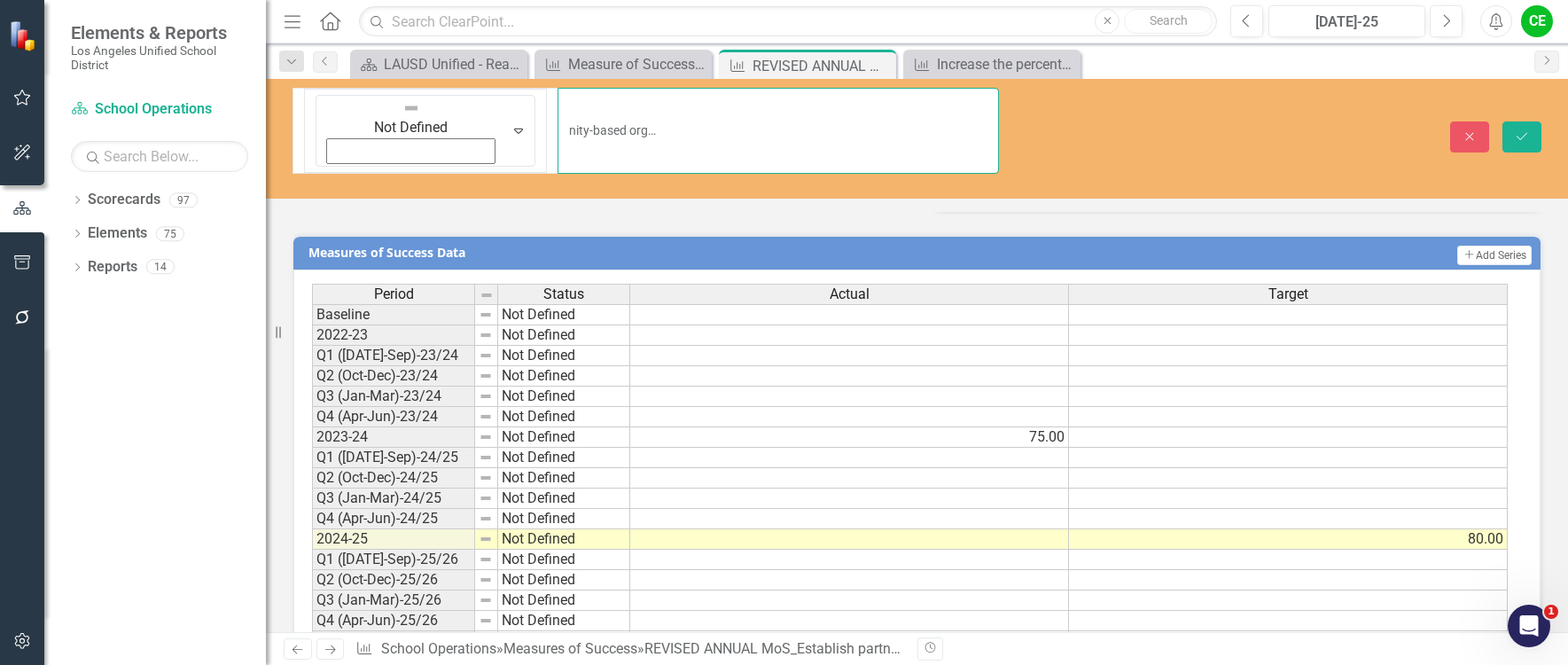
scroll to position [0, 398]
drag, startPoint x: 508, startPoint y: 104, endPoint x: 812, endPoint y: 122, distance: 304.5
click at [1202, 122] on div "Not Defined Expand REVISED ANNUAL MoS_Establish partnerships with community-bas…" at bounding box center [918, 138] width 1303 height 120
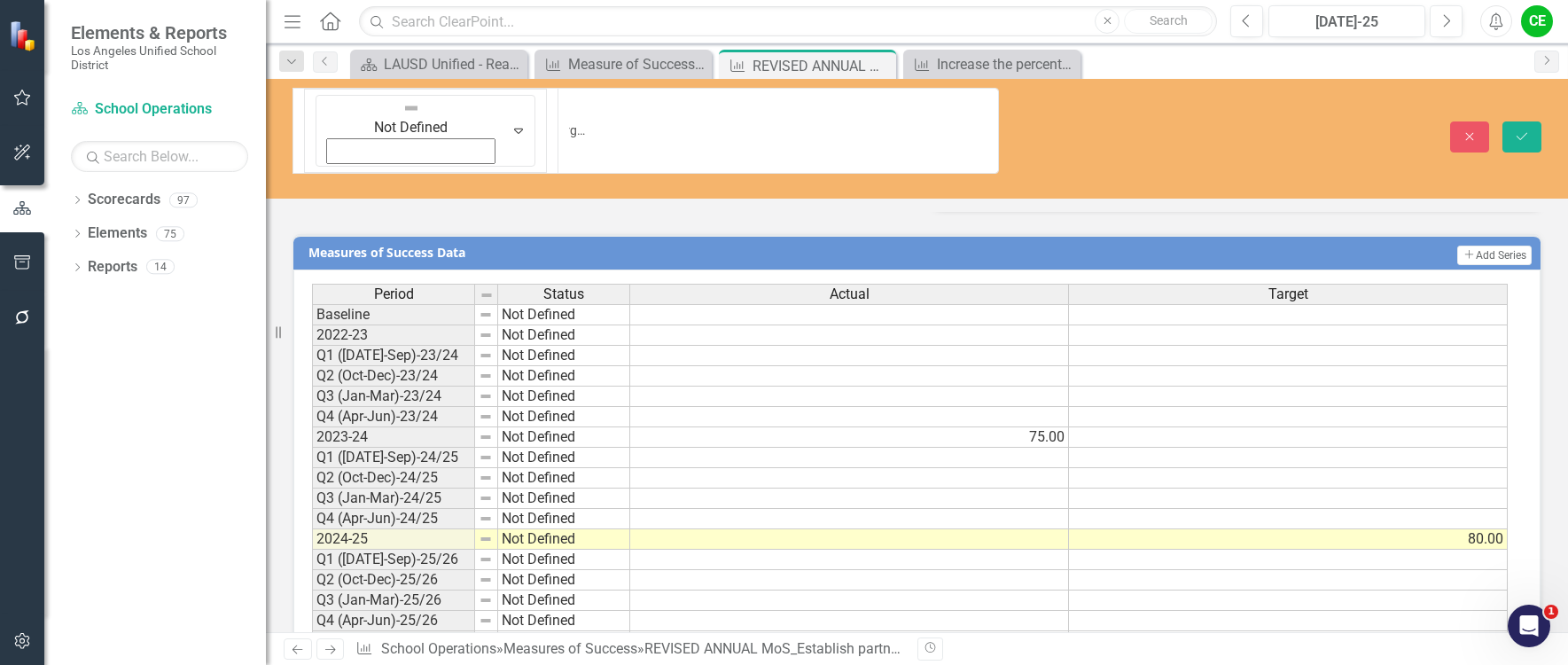
scroll to position [0, 0]
drag, startPoint x: 1464, startPoint y: 102, endPoint x: 1206, endPoint y: 278, distance: 312.3
click at [1464, 130] on icon "Close" at bounding box center [1470, 135] width 16 height 12
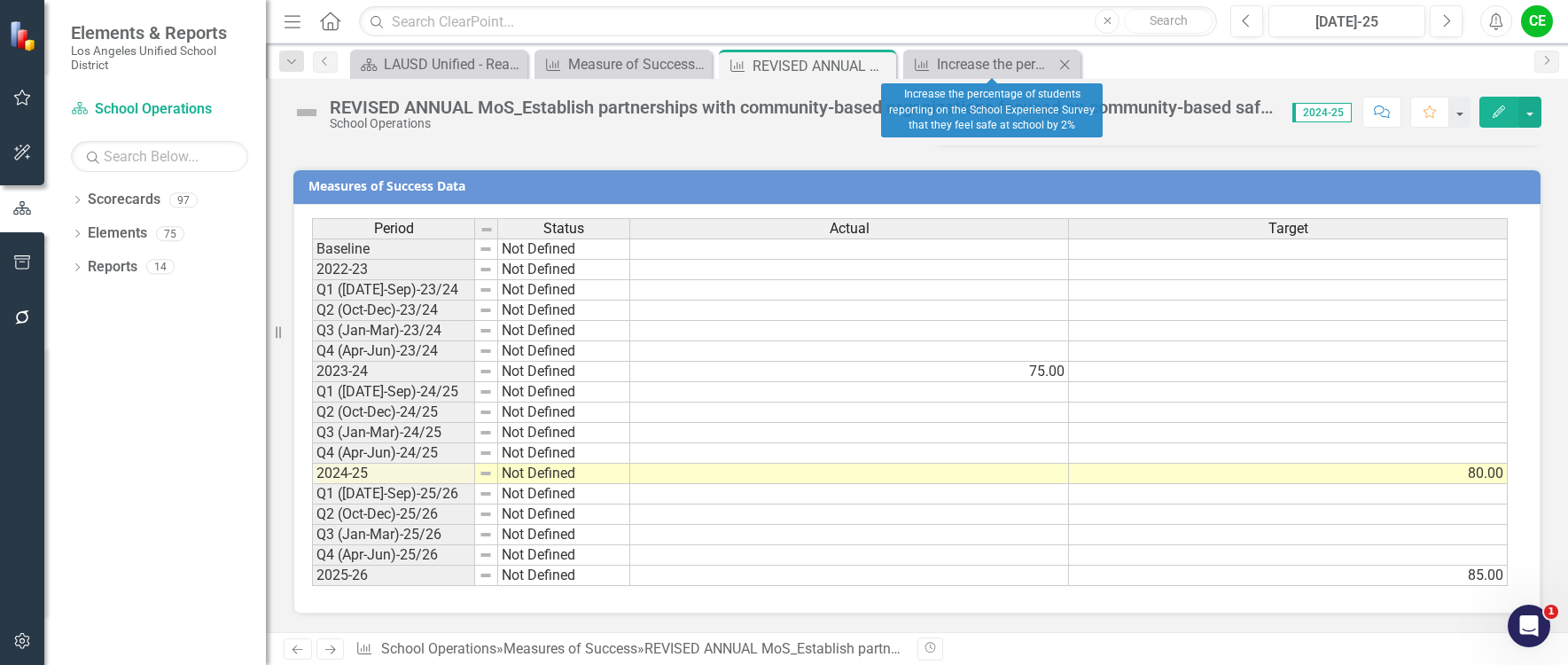
click at [1064, 58] on icon "Close" at bounding box center [1064, 64] width 18 height 14
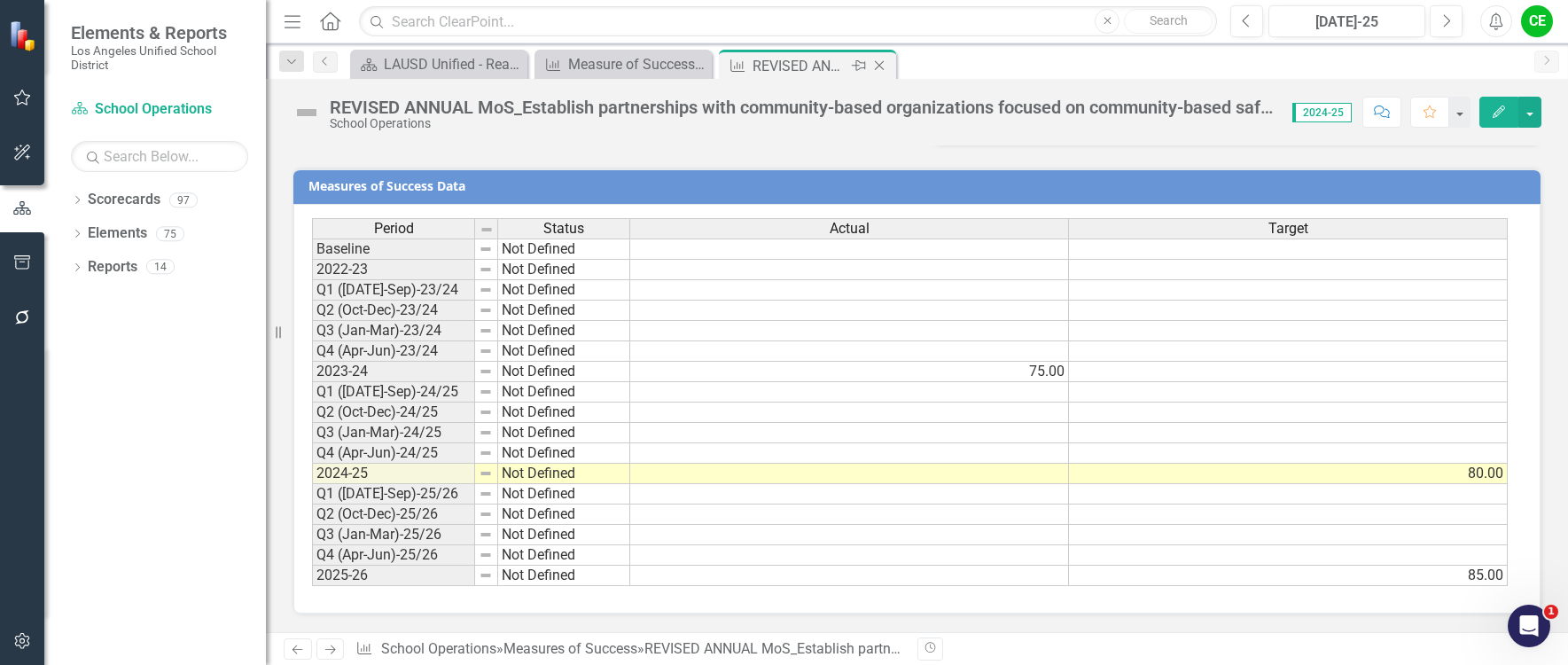
click at [880, 64] on icon "Close" at bounding box center [879, 65] width 18 height 14
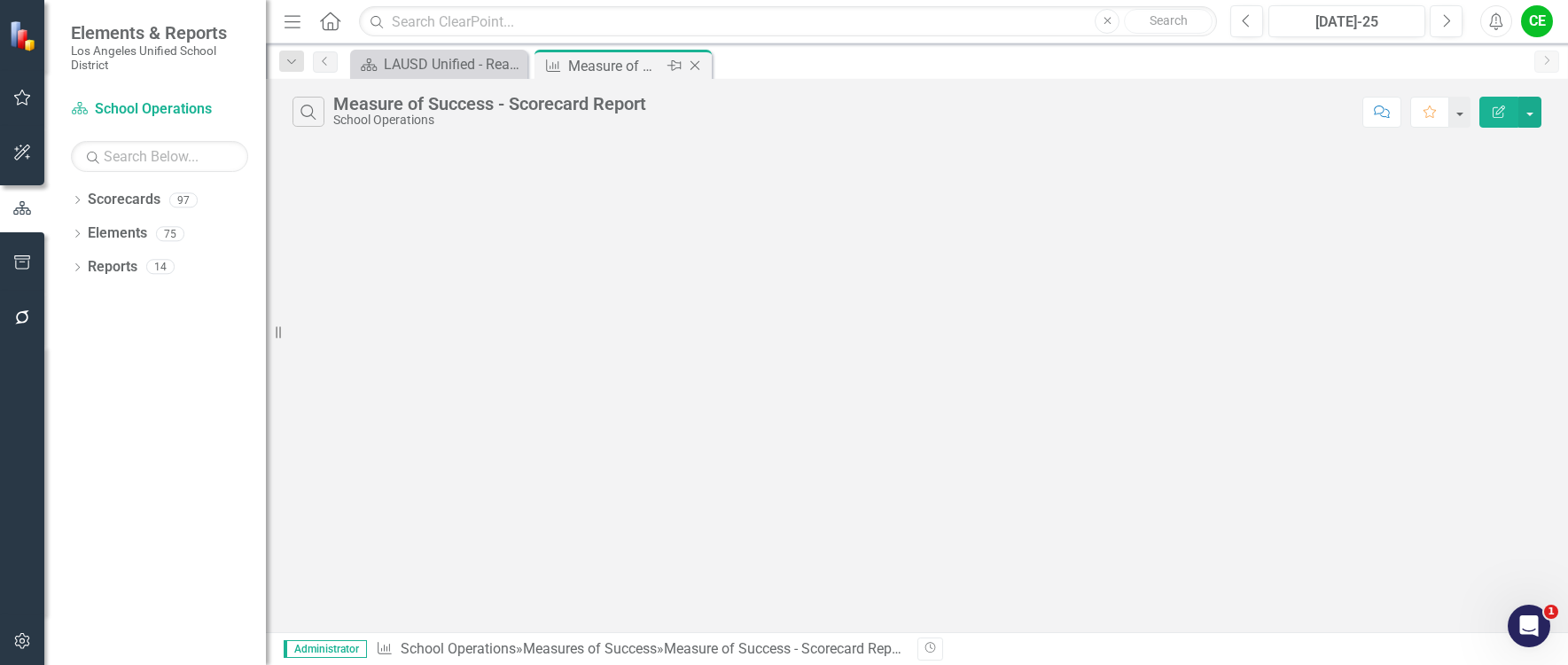
click at [598, 63] on div "Measure of Success - Scorecard Report" at bounding box center [616, 66] width 95 height 22
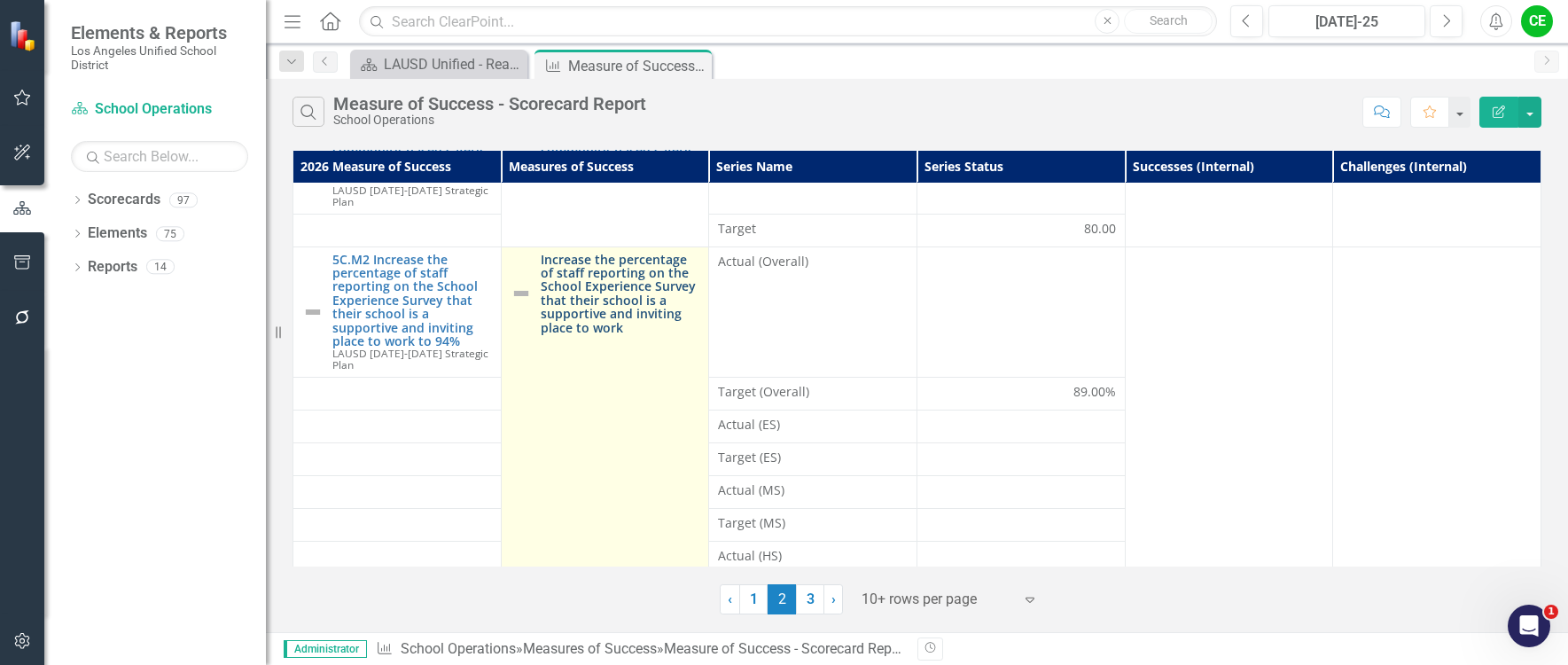
scroll to position [134, 0]
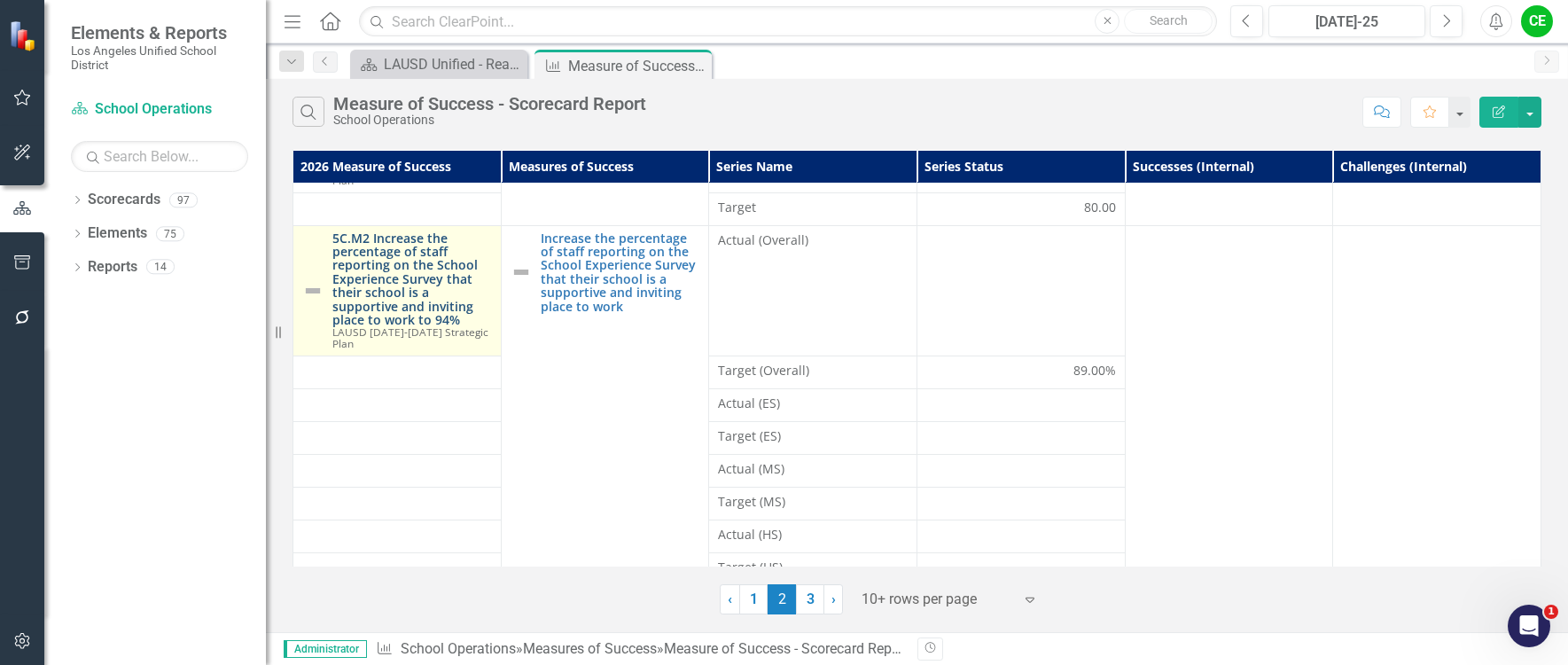
click at [403, 241] on link "5C.M2 Increase the percentage of staff reporting on the School Experience Surve…" at bounding box center [412, 278] width 160 height 96
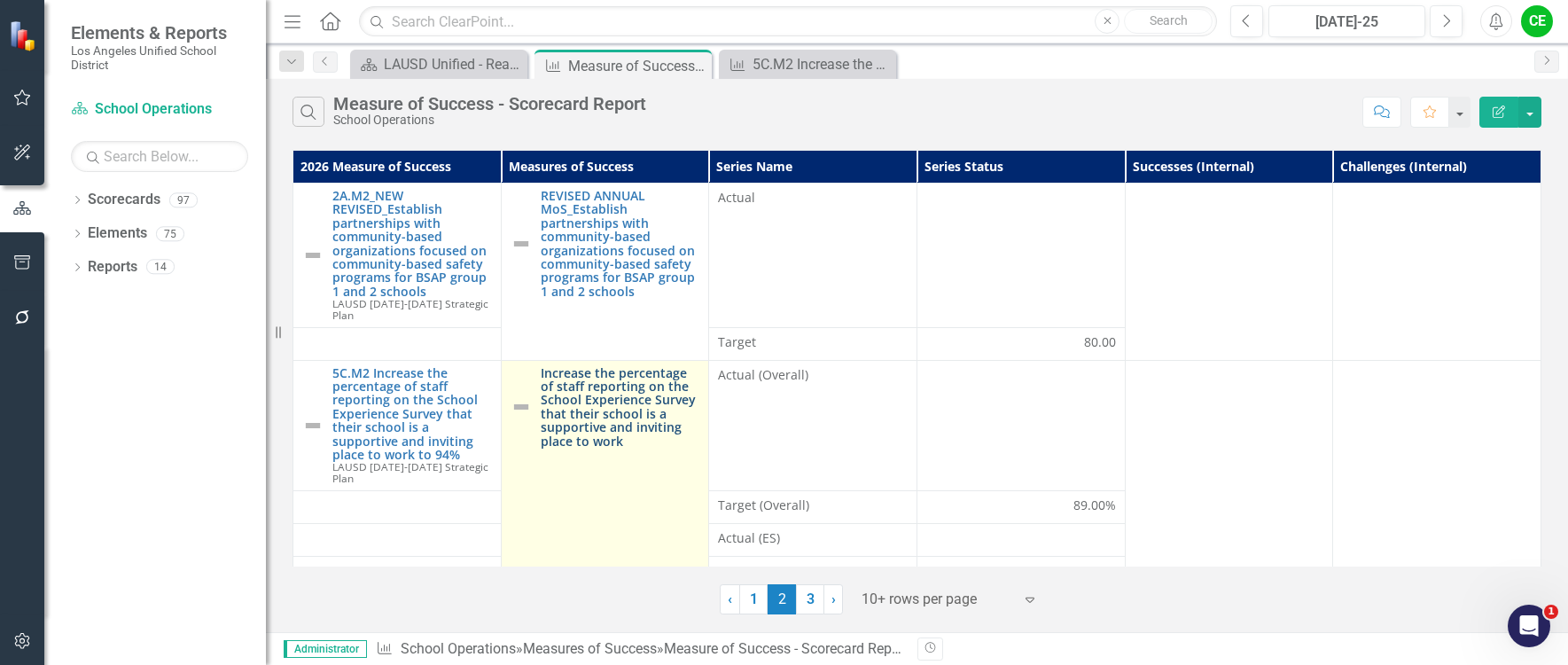
click at [620, 397] on link "Increase the percentage of staff reporting on the School Experience Survey that…" at bounding box center [621, 407] width 160 height 82
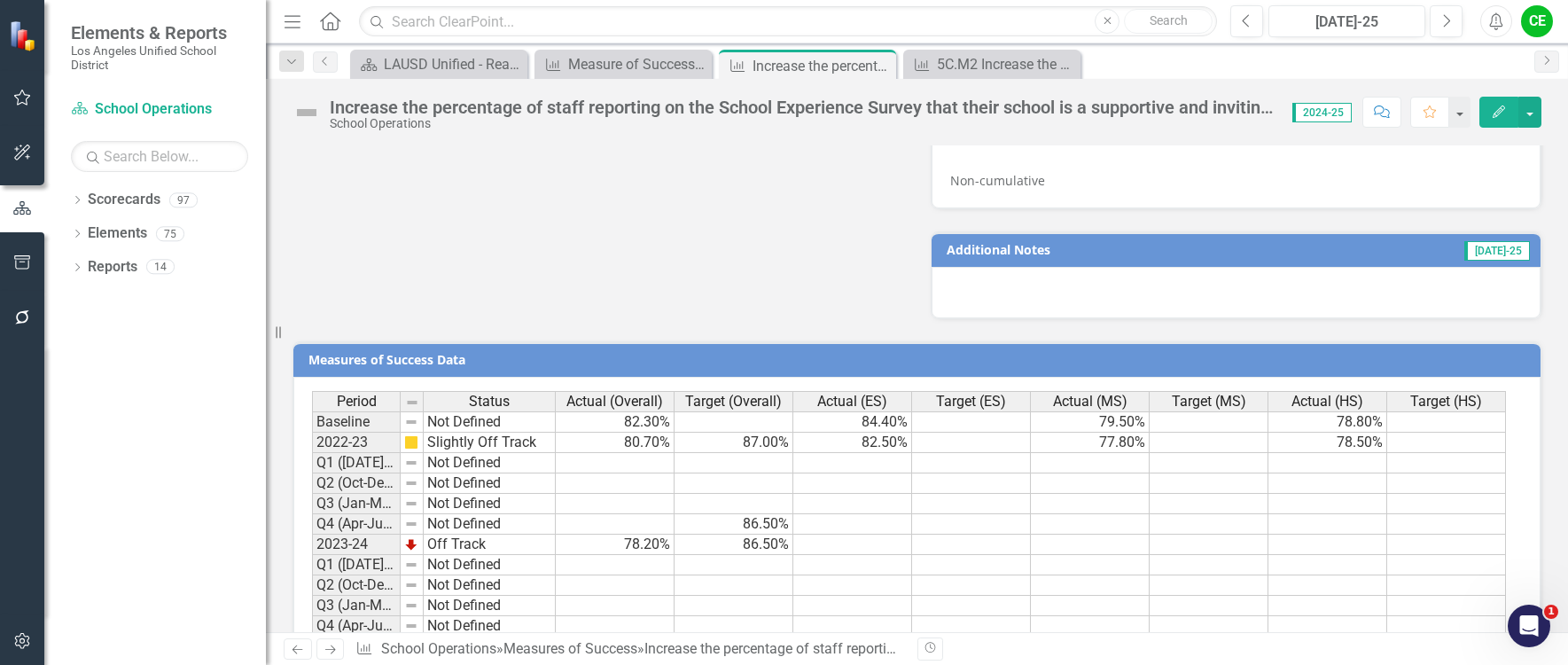
scroll to position [1530, 0]
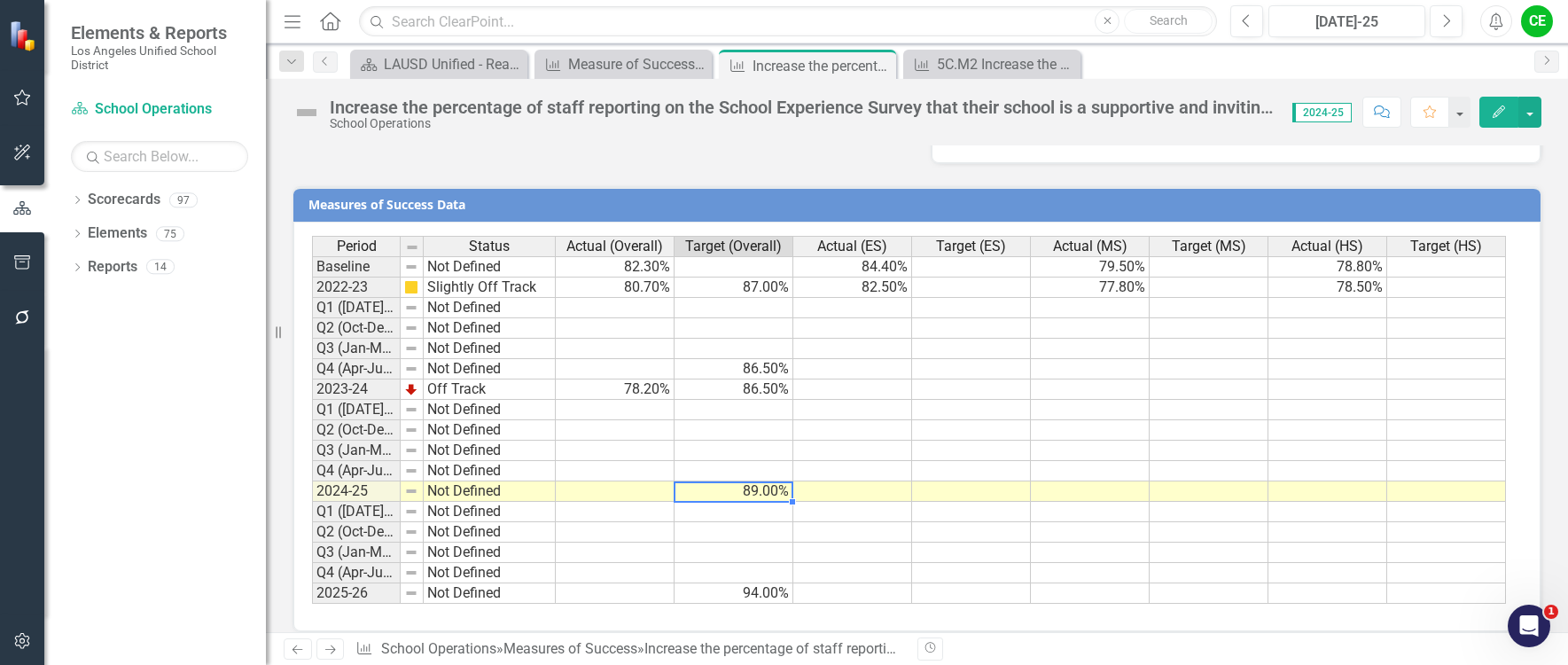
click at [726, 481] on td "89.00%" at bounding box center [734, 492] width 119 height 20
drag, startPoint x: 739, startPoint y: 577, endPoint x: 633, endPoint y: 504, distance: 128.7
click at [737, 583] on td "94.00%" at bounding box center [734, 594] width 119 height 20
click at [608, 481] on td at bounding box center [615, 492] width 119 height 20
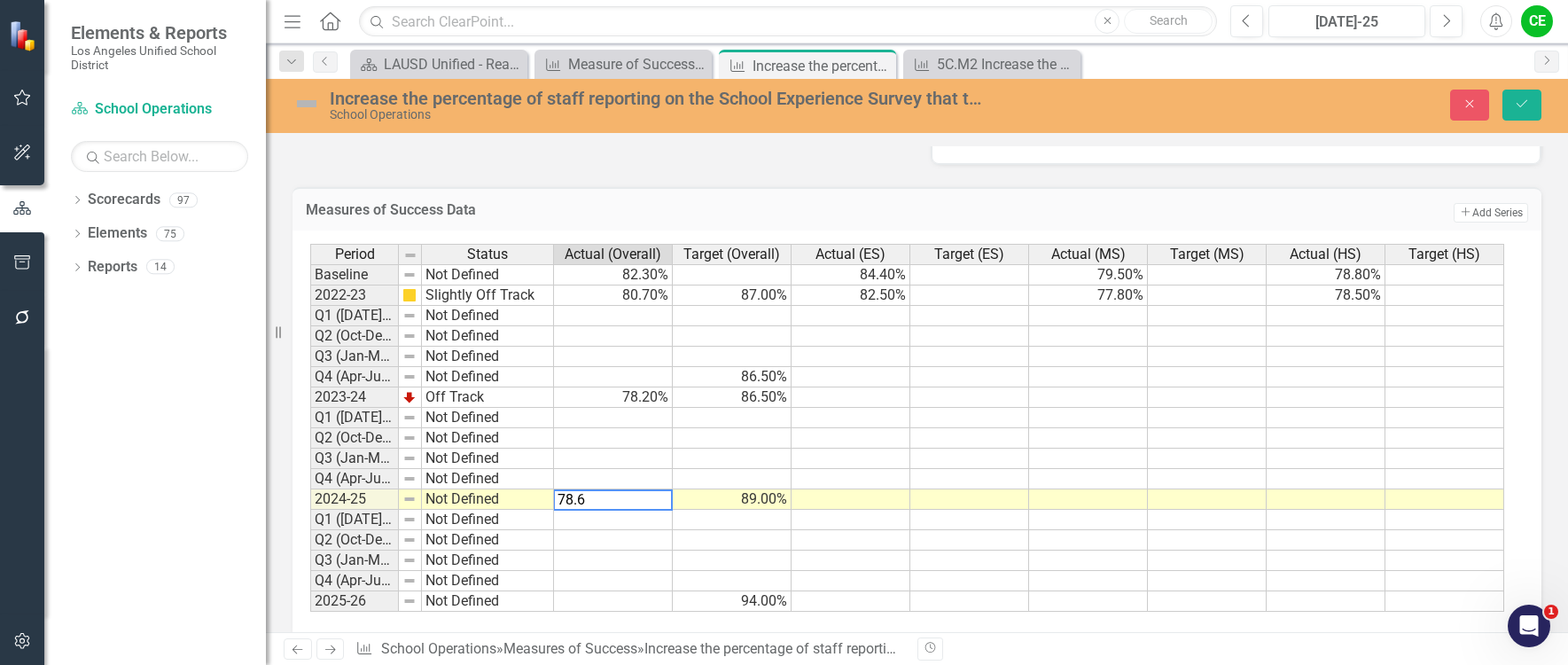
type textarea "78.6"
click at [615, 509] on td at bounding box center [613, 519] width 119 height 20
click at [1525, 105] on icon "Save" at bounding box center [1522, 103] width 16 height 12
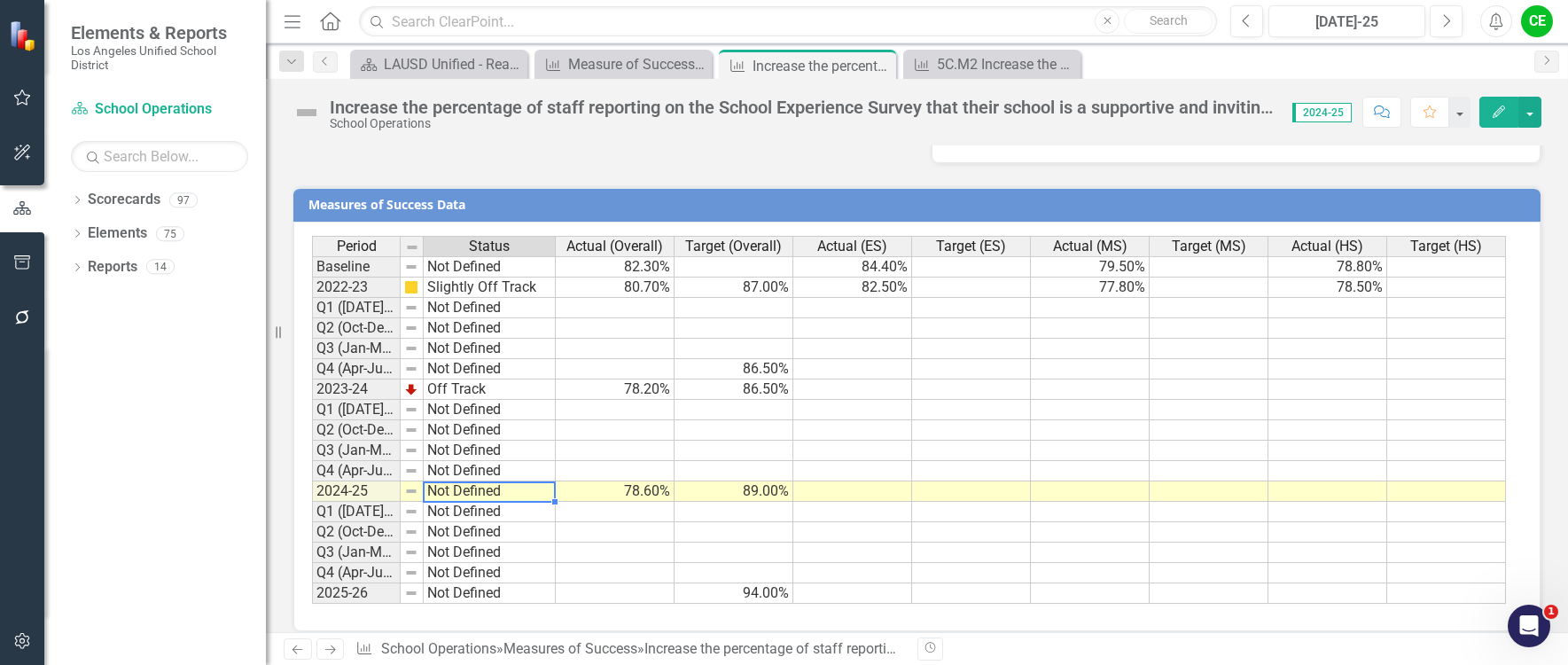
click at [437, 481] on td "Not Defined" at bounding box center [490, 492] width 132 height 20
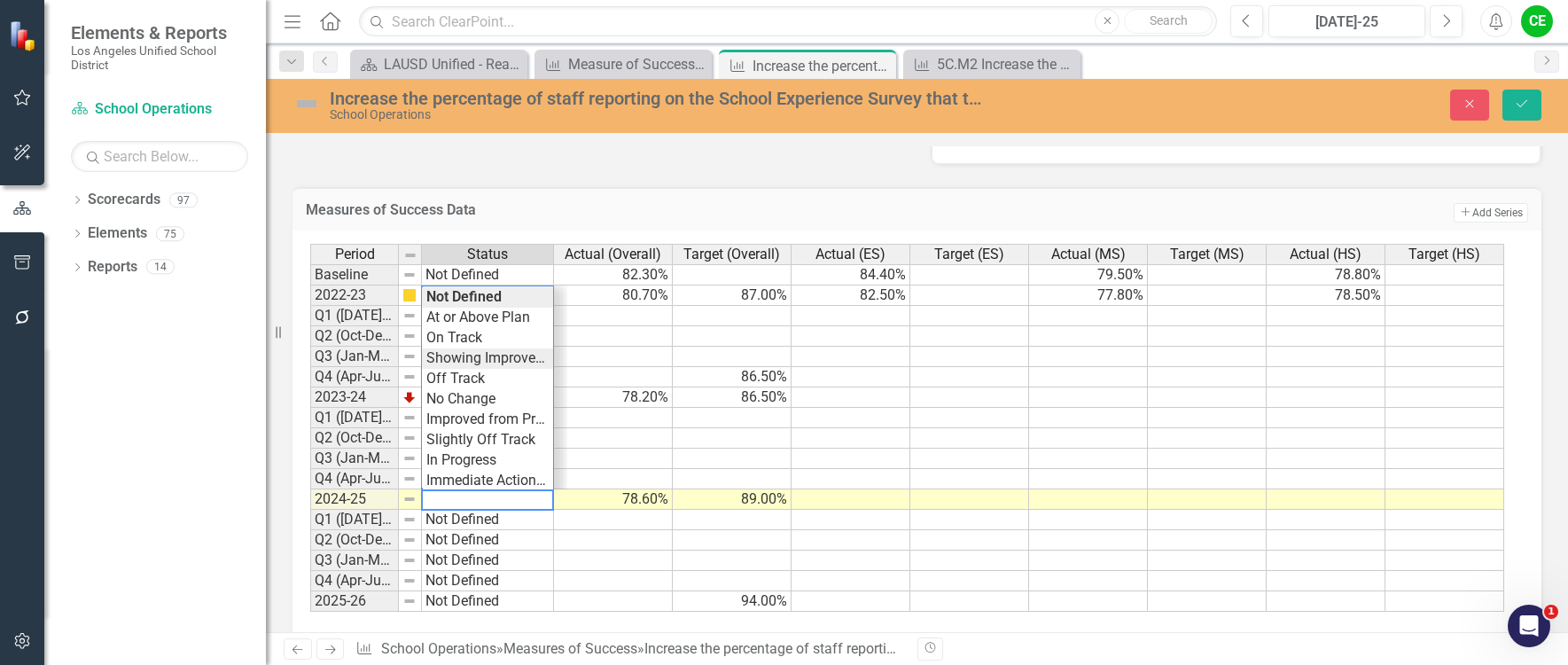
click at [475, 343] on div "Period Status Actual (Overall) Target (Overall) Actual (ES) Target (ES) Actual …" at bounding box center [910, 428] width 1201 height 369
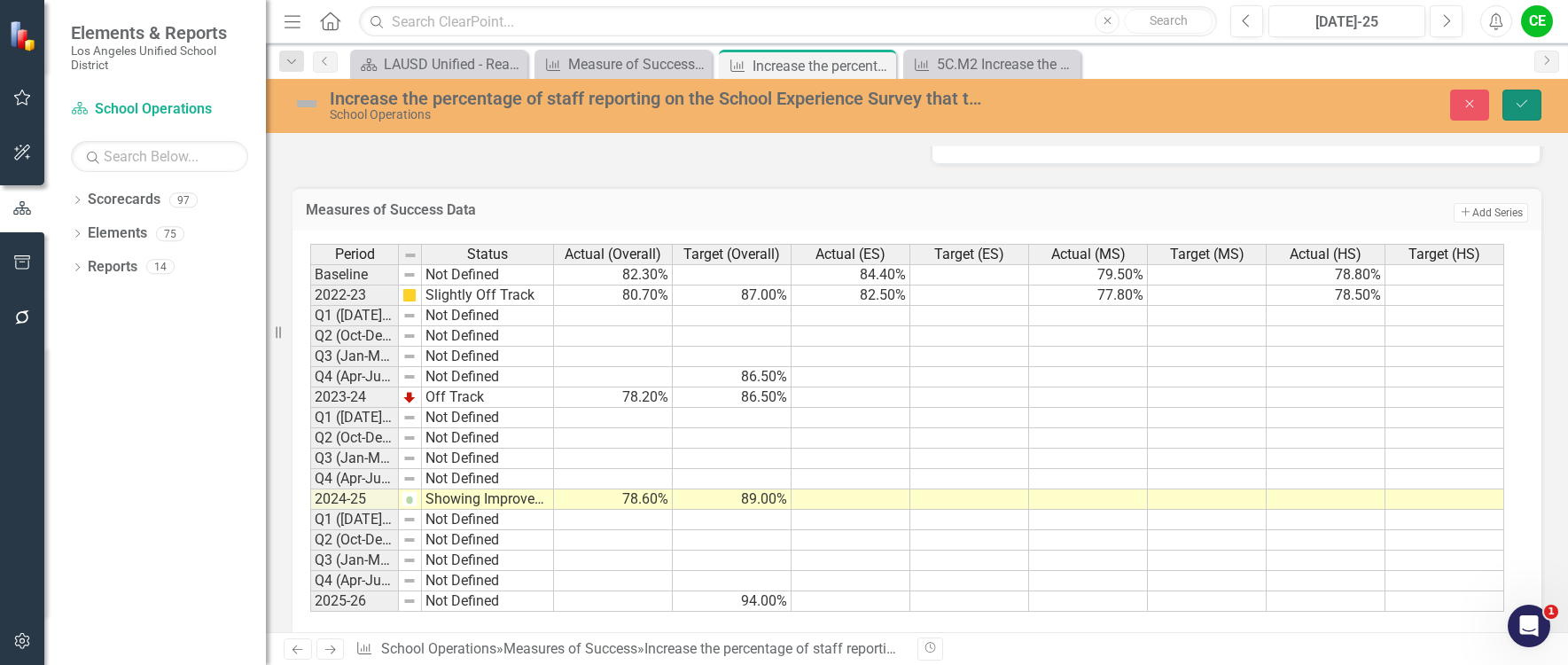
click at [1527, 97] on icon "Save" at bounding box center [1522, 103] width 16 height 12
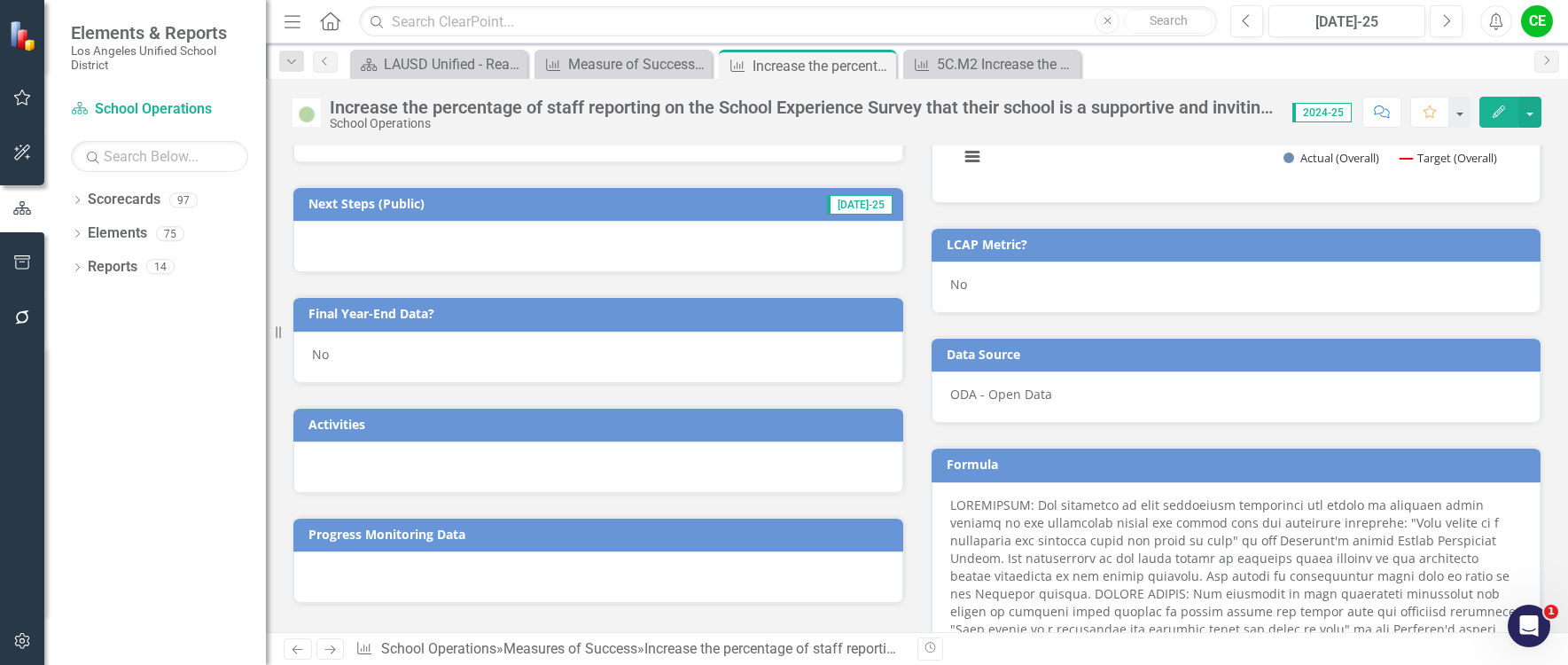
scroll to position [733, 0]
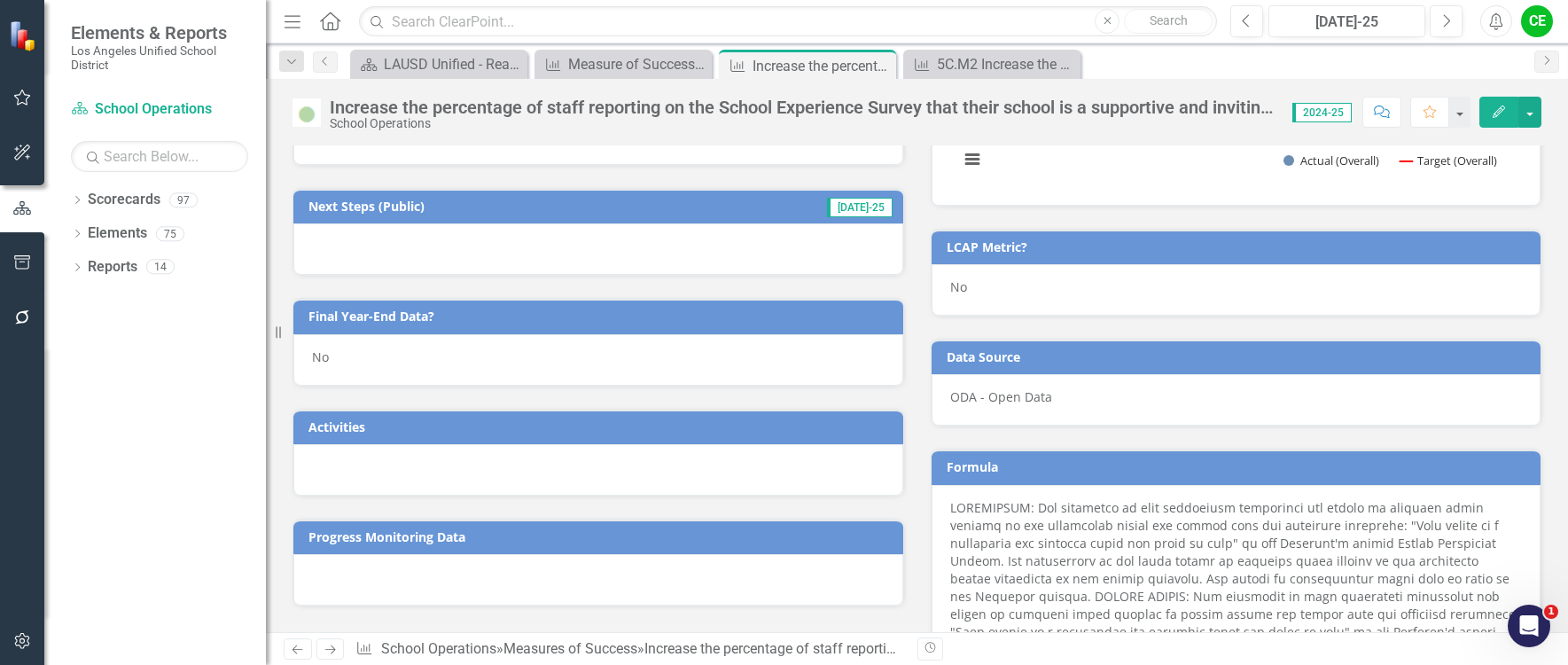
click at [349, 369] on div "No" at bounding box center [598, 359] width 610 height 51
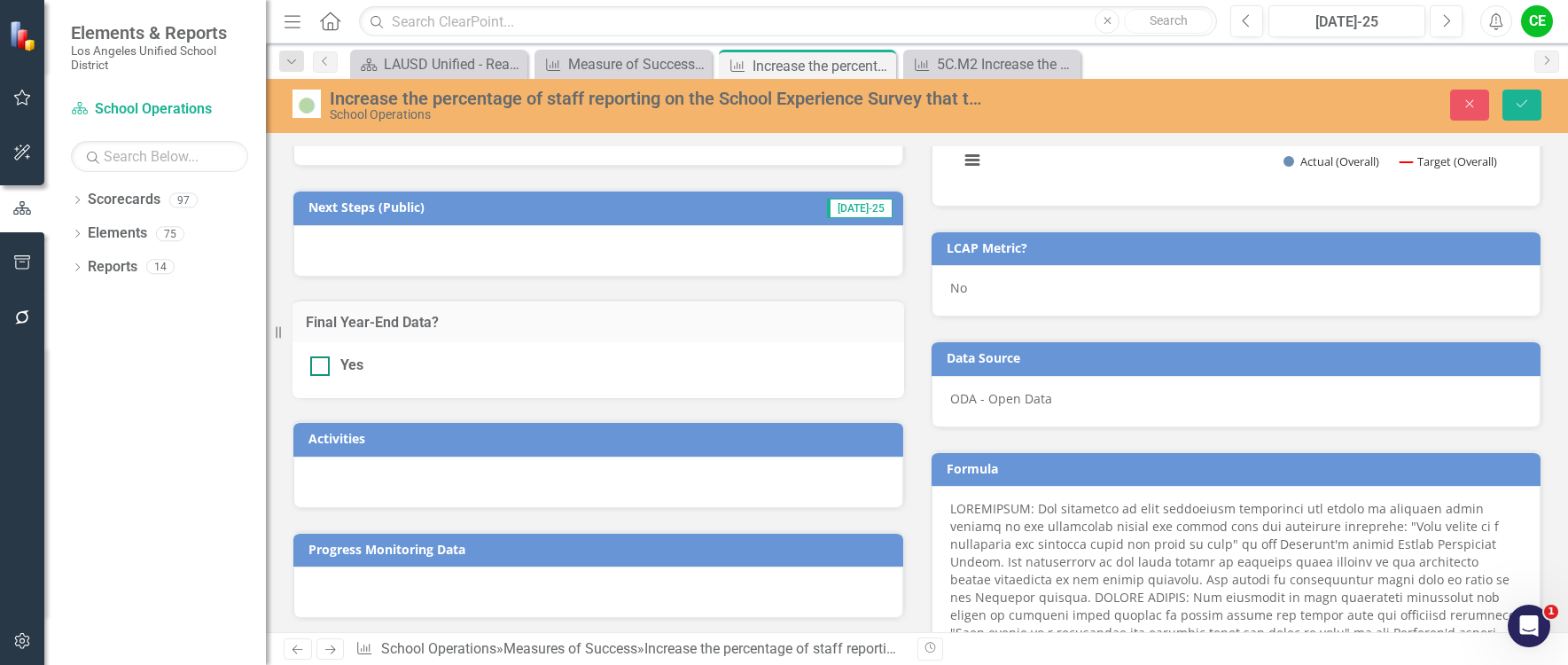
click at [321, 371] on div at bounding box center [319, 365] width 19 height 19
click at [321, 368] on input "Yes" at bounding box center [315, 362] width 11 height 11
checkbox input "true"
click at [1521, 98] on icon "Save" at bounding box center [1522, 103] width 16 height 12
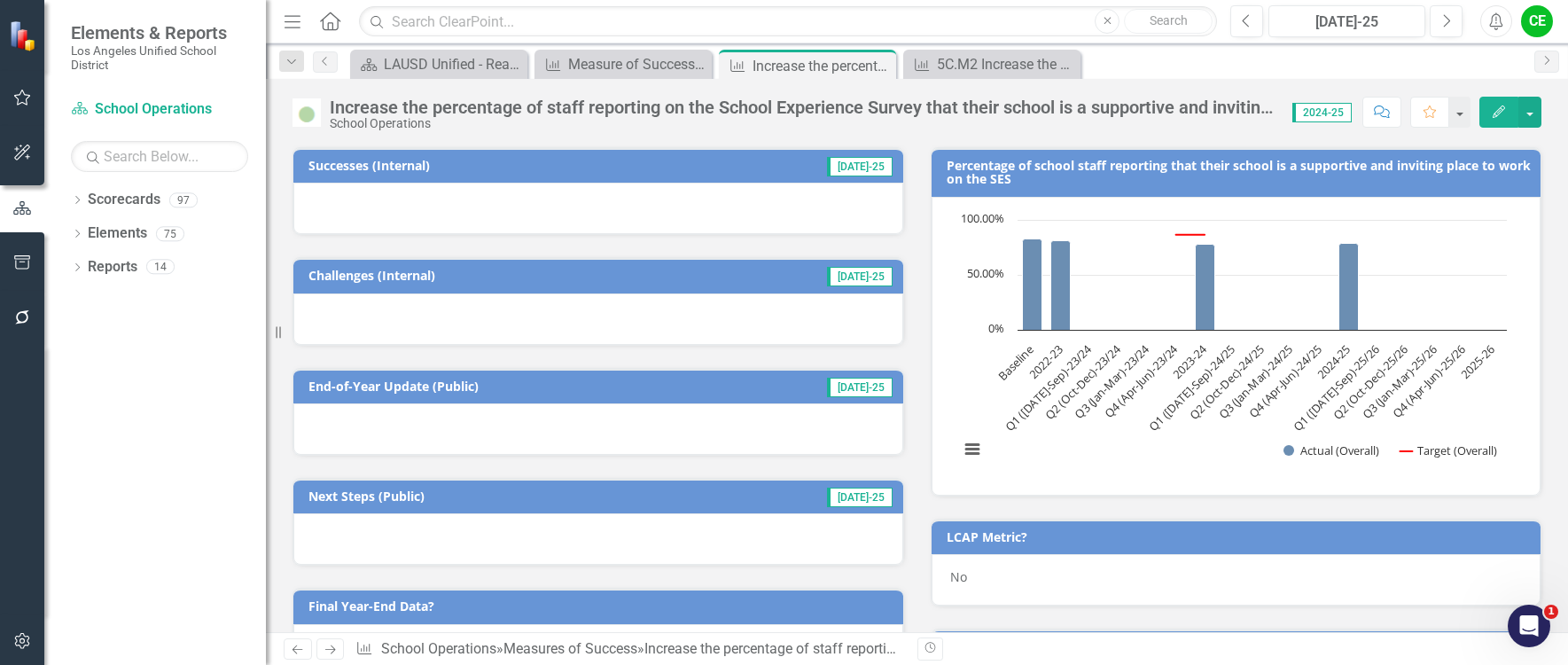
scroll to position [0, 0]
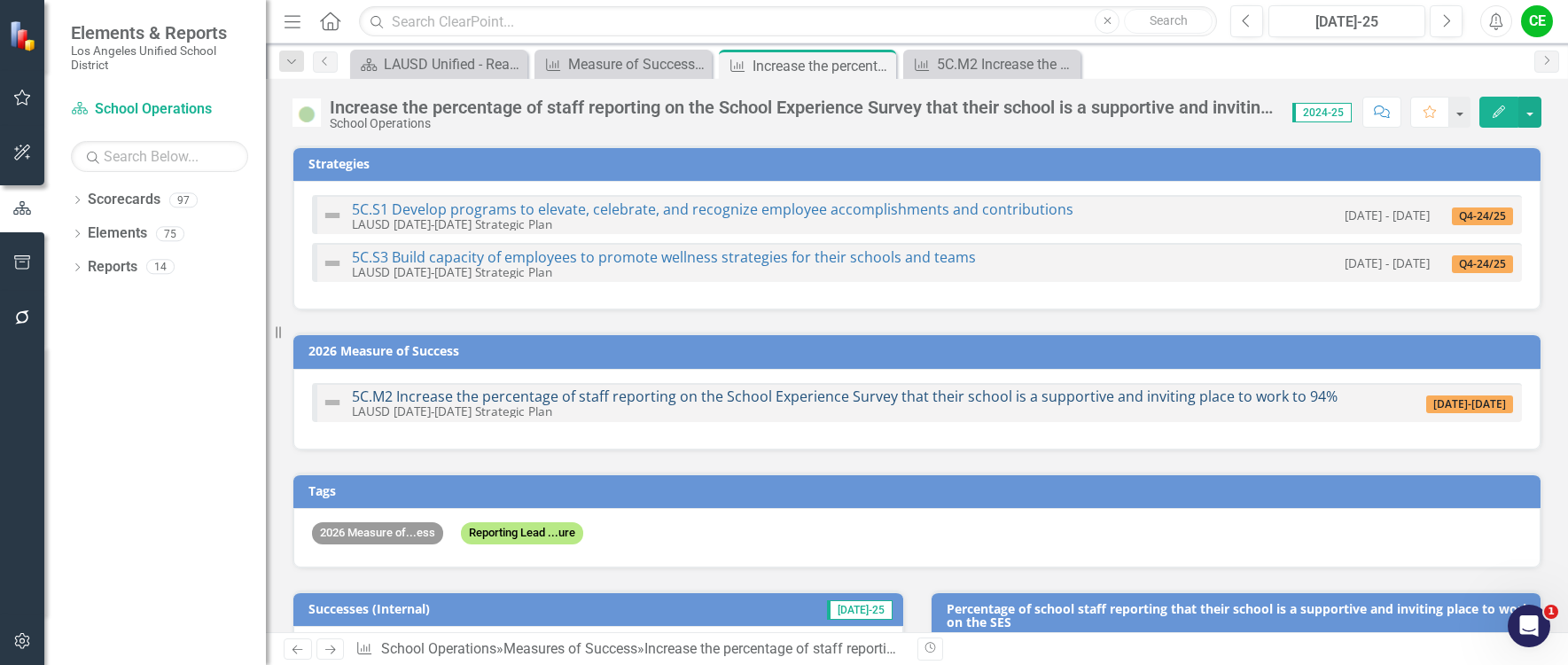
click at [728, 395] on link "5C.M2 Increase the percentage of staff reporting on the School Experience Surve…" at bounding box center [844, 396] width 986 height 19
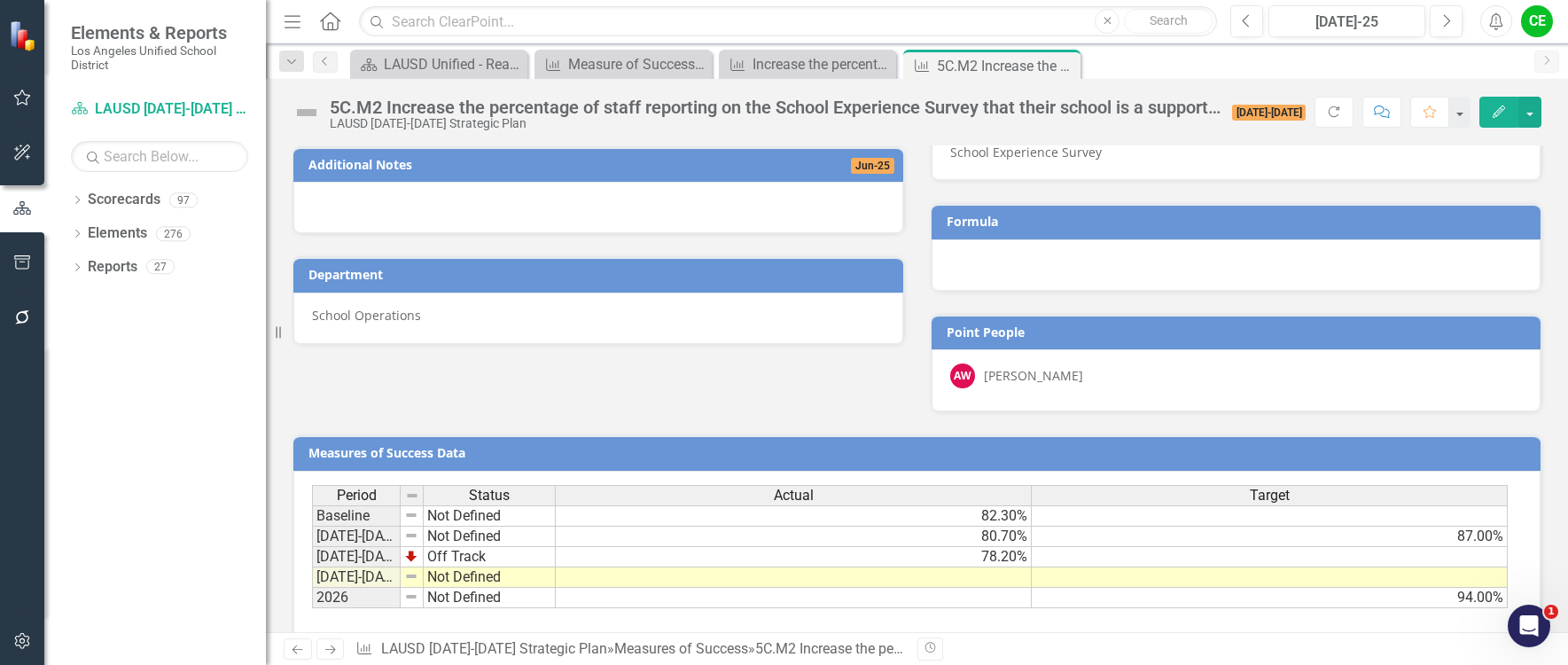
scroll to position [1096, 0]
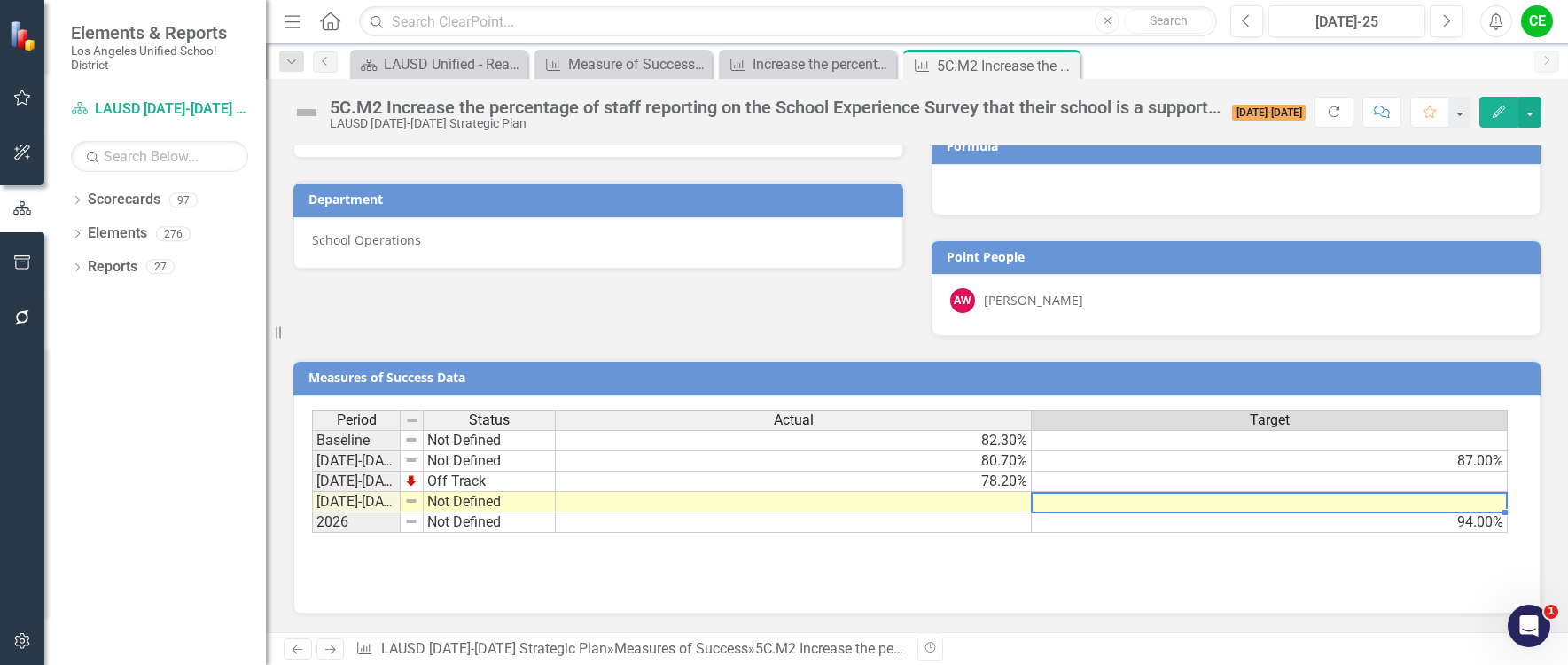
click at [1078, 501] on td at bounding box center [1269, 502] width 476 height 20
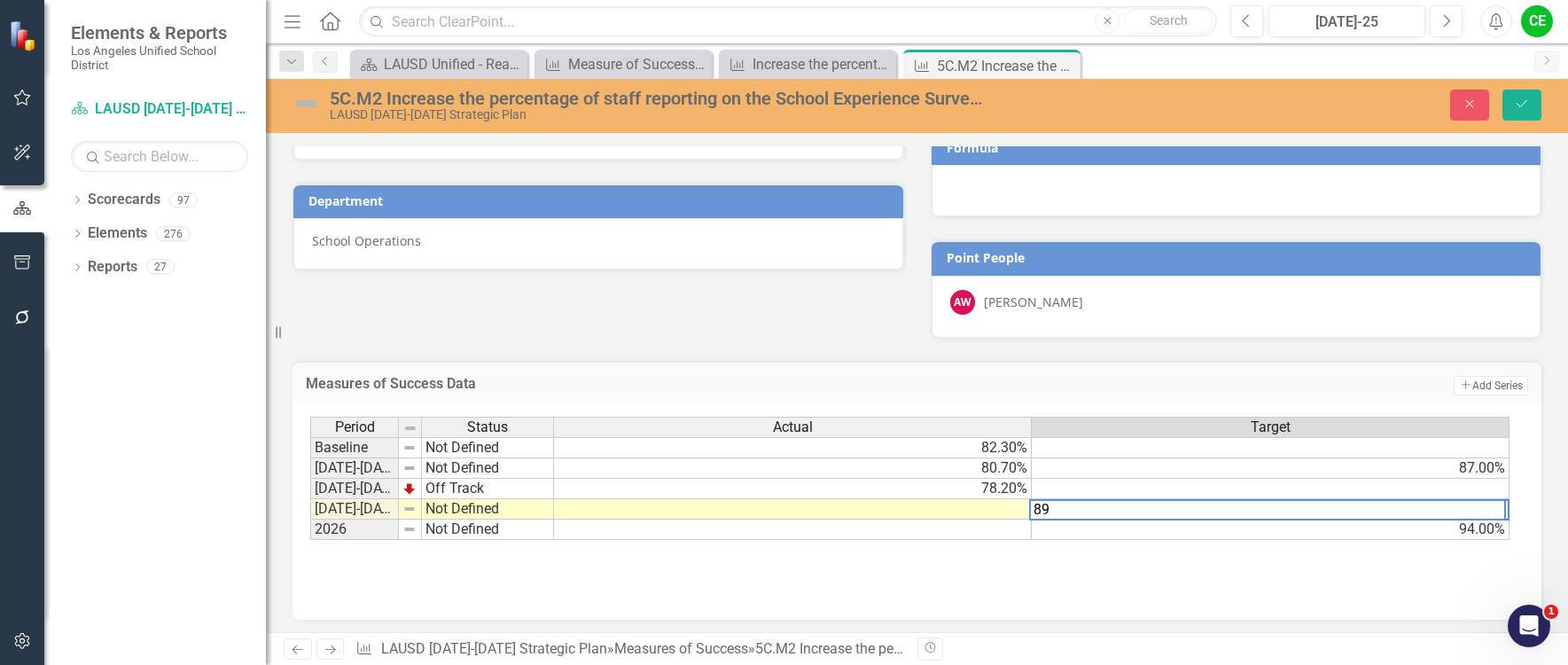
click at [1003, 506] on td at bounding box center [792, 509] width 478 height 20
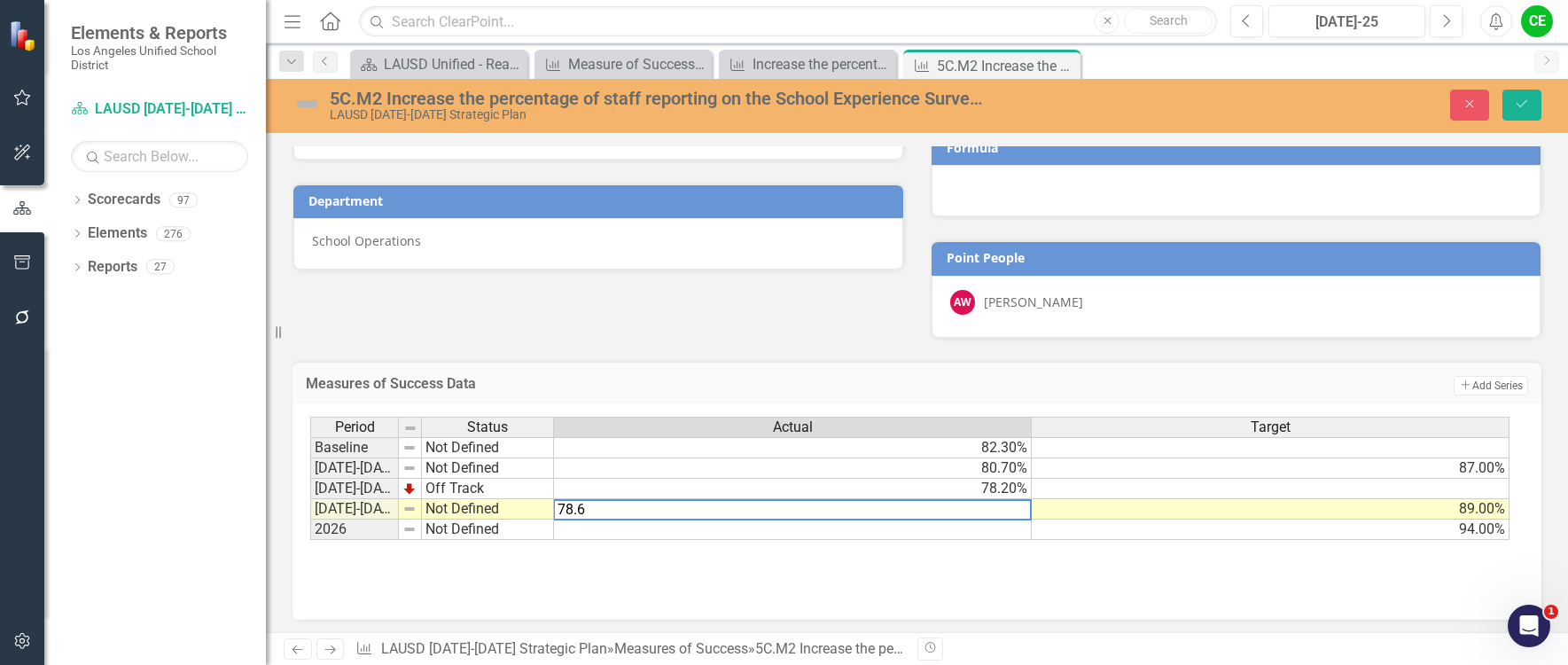
type textarea "78.6"
click at [997, 542] on div "Period Status Actual Target Baseline Not Defined 82.30% 2022-2023 Not Defined 8…" at bounding box center [917, 505] width 1214 height 177
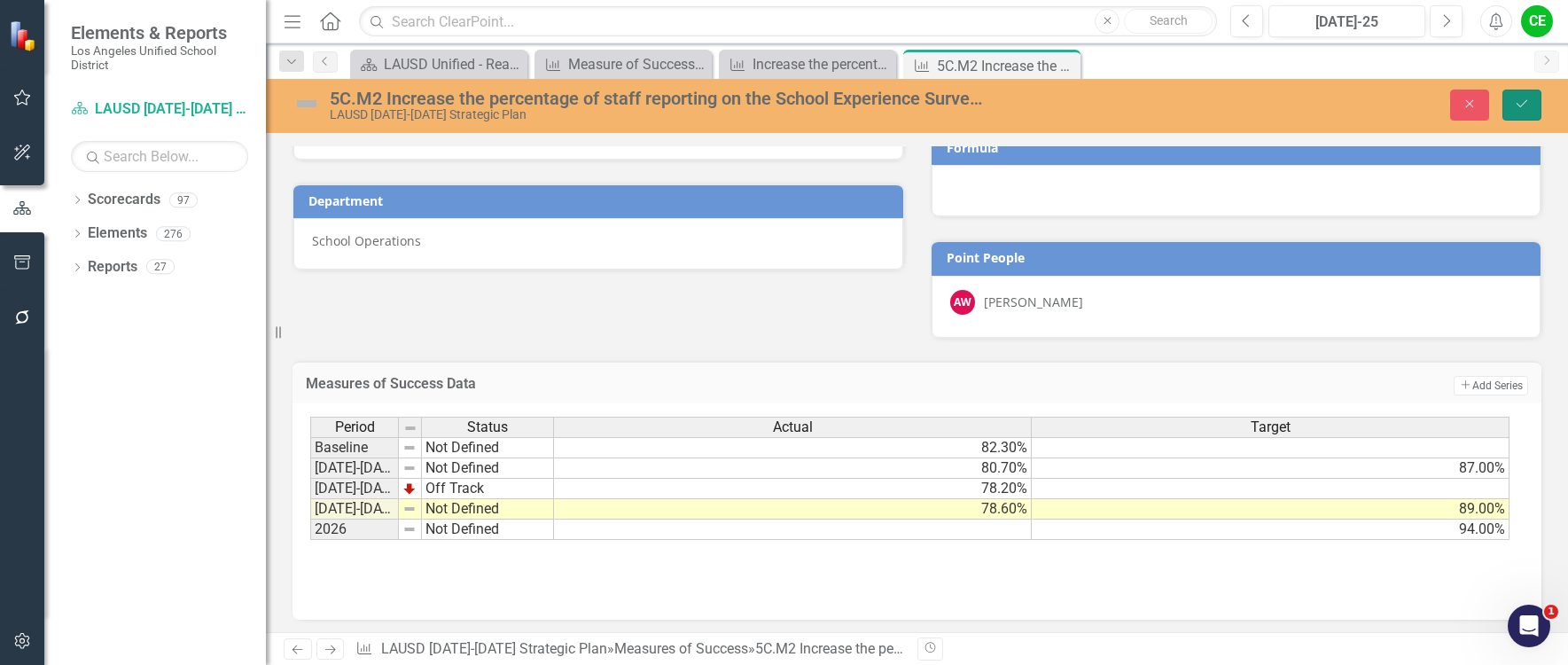
click at [1519, 107] on icon "Save" at bounding box center [1522, 103] width 16 height 12
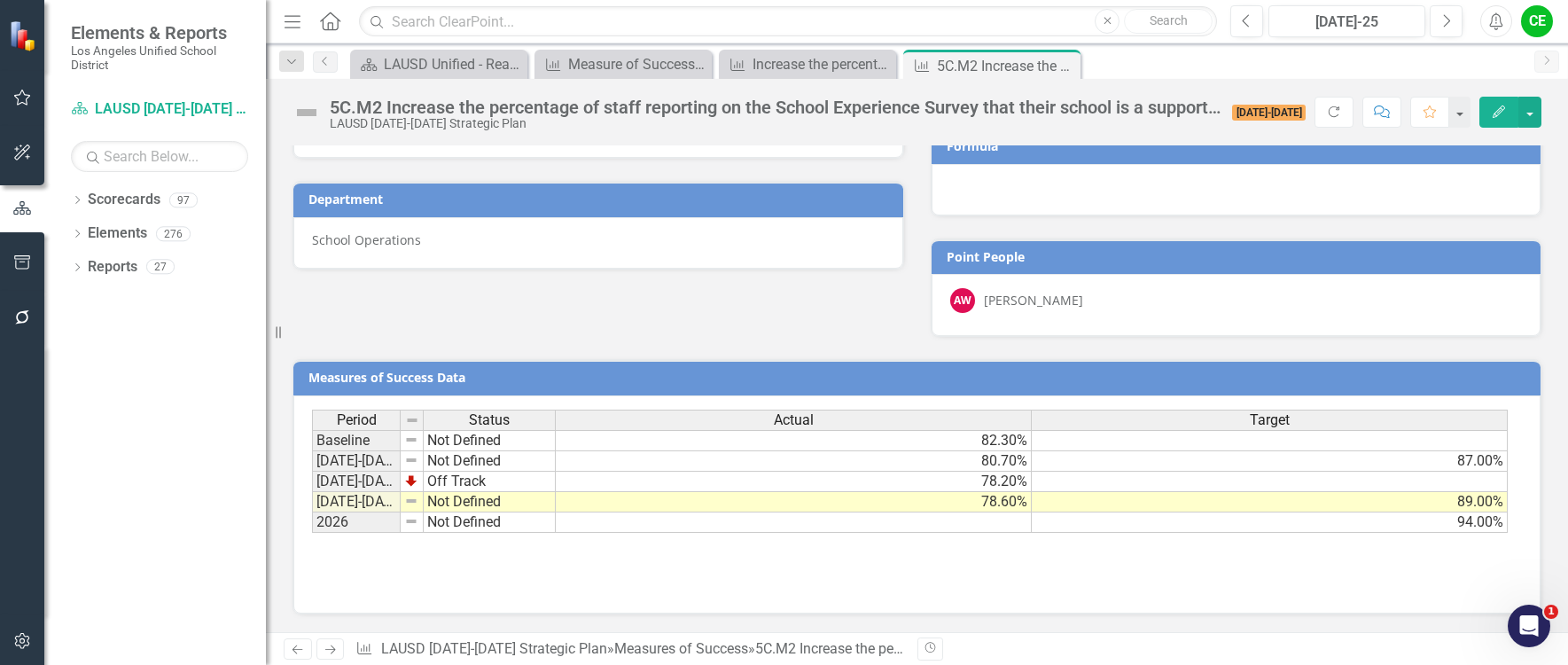
click at [486, 504] on td "Not Defined" at bounding box center [490, 502] width 132 height 20
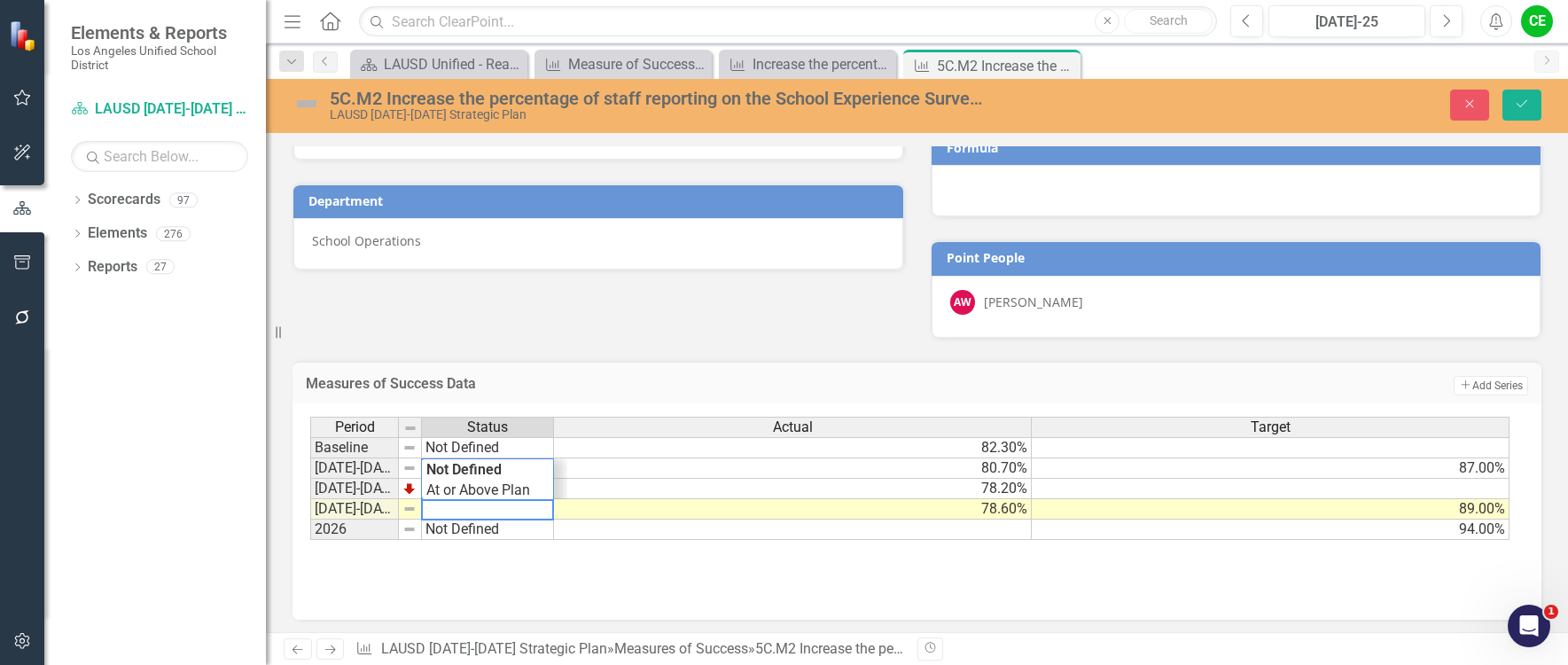
drag, startPoint x: 508, startPoint y: 508, endPoint x: 411, endPoint y: 502, distance: 97.2
click at [411, 502] on div "Period Status Actual Target Baseline Not Defined 82.30% 2022-2023 Not Defined 8…" at bounding box center [910, 479] width 1201 height 124
click at [471, 501] on textarea "Show" at bounding box center [487, 509] width 133 height 21
click at [478, 480] on div "Period Status Actual Target Baseline Not Defined 82.30% 2022-2023 Not Defined 8…" at bounding box center [910, 479] width 1201 height 124
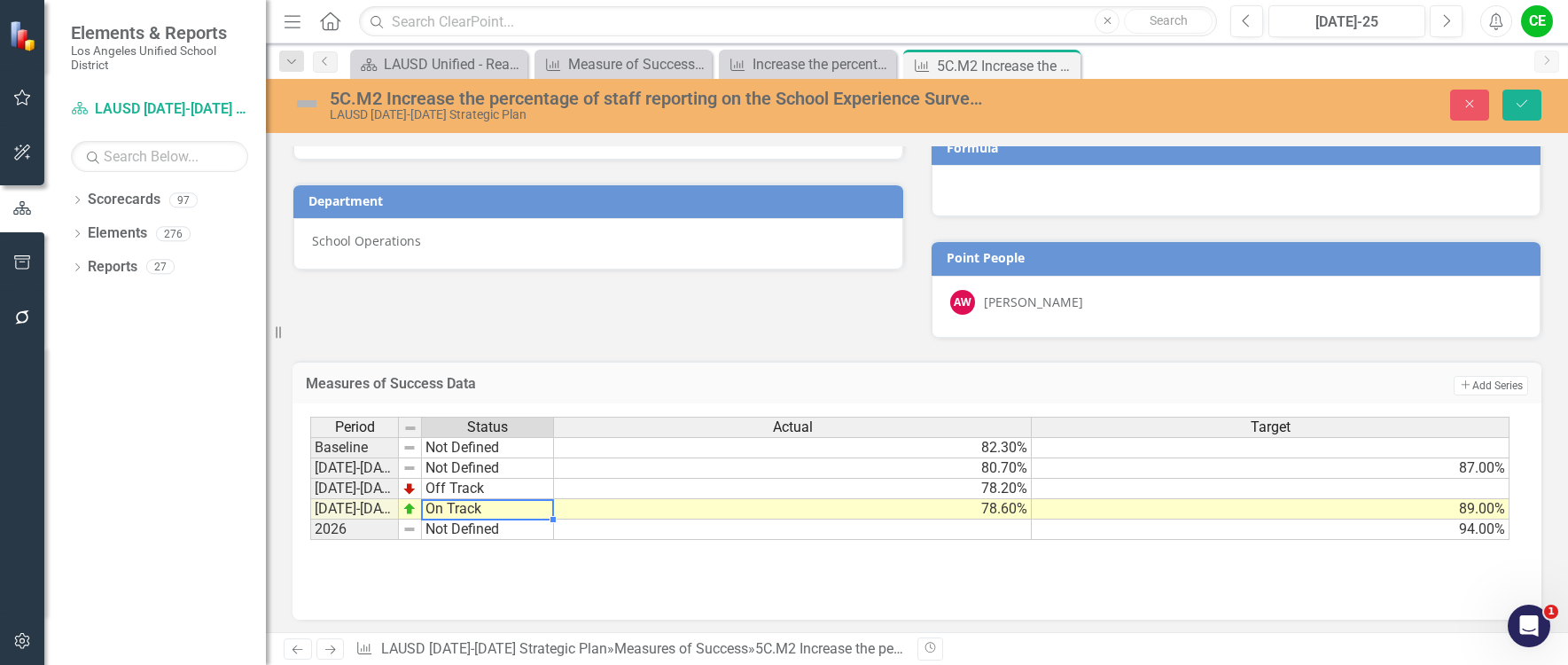
click at [482, 511] on td "On Track" at bounding box center [488, 509] width 132 height 20
click at [482, 511] on textarea "On Track" at bounding box center [487, 509] width 133 height 21
click at [504, 505] on textarea "On Track" at bounding box center [487, 509] width 133 height 21
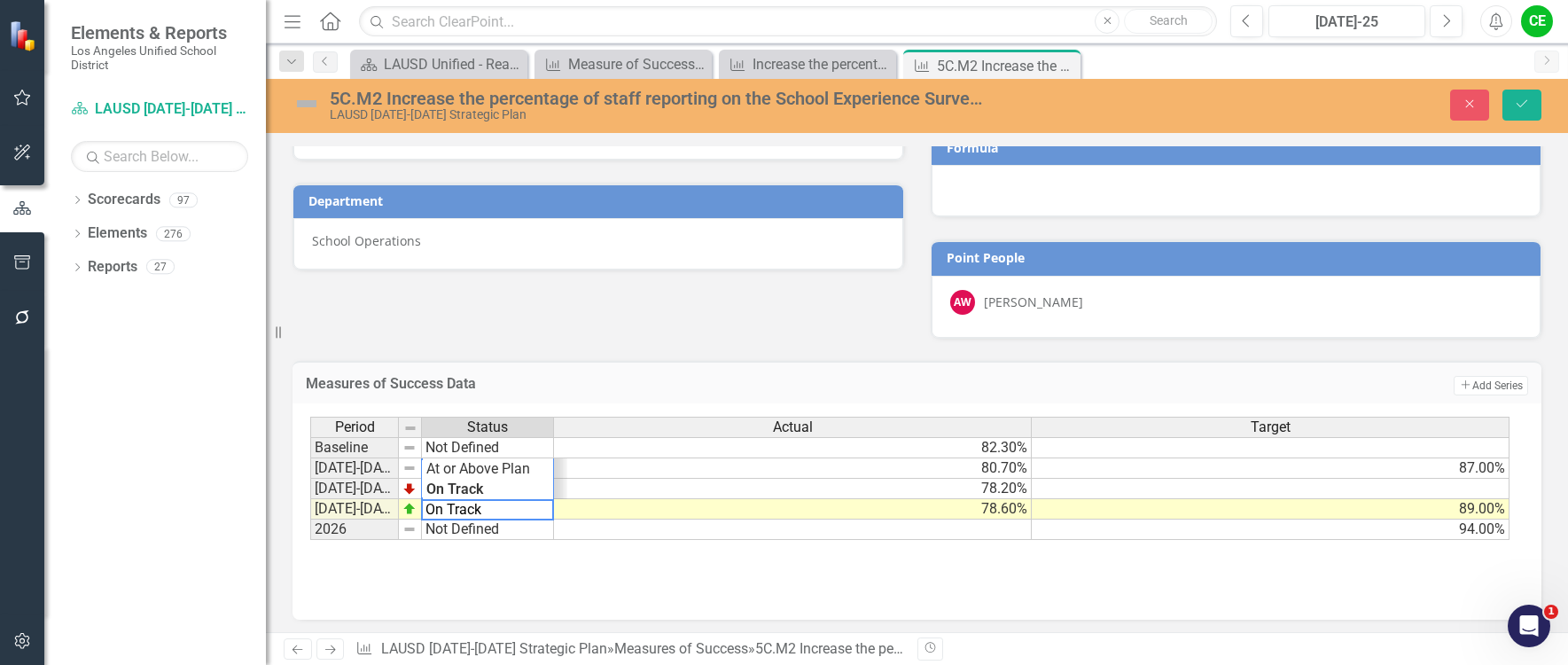
drag, startPoint x: 500, startPoint y: 507, endPoint x: 398, endPoint y: 506, distance: 102.0
click at [398, 506] on div "Period Status Actual Target Baseline Not Defined 82.30% 2022-2023 Not Defined 8…" at bounding box center [910, 479] width 1201 height 124
click at [440, 492] on div "Period Status Actual Target Baseline Not Defined 82.30% 2022-2023 Not Defined 8…" at bounding box center [910, 479] width 1201 height 124
type textarea "Showing Improvemet"
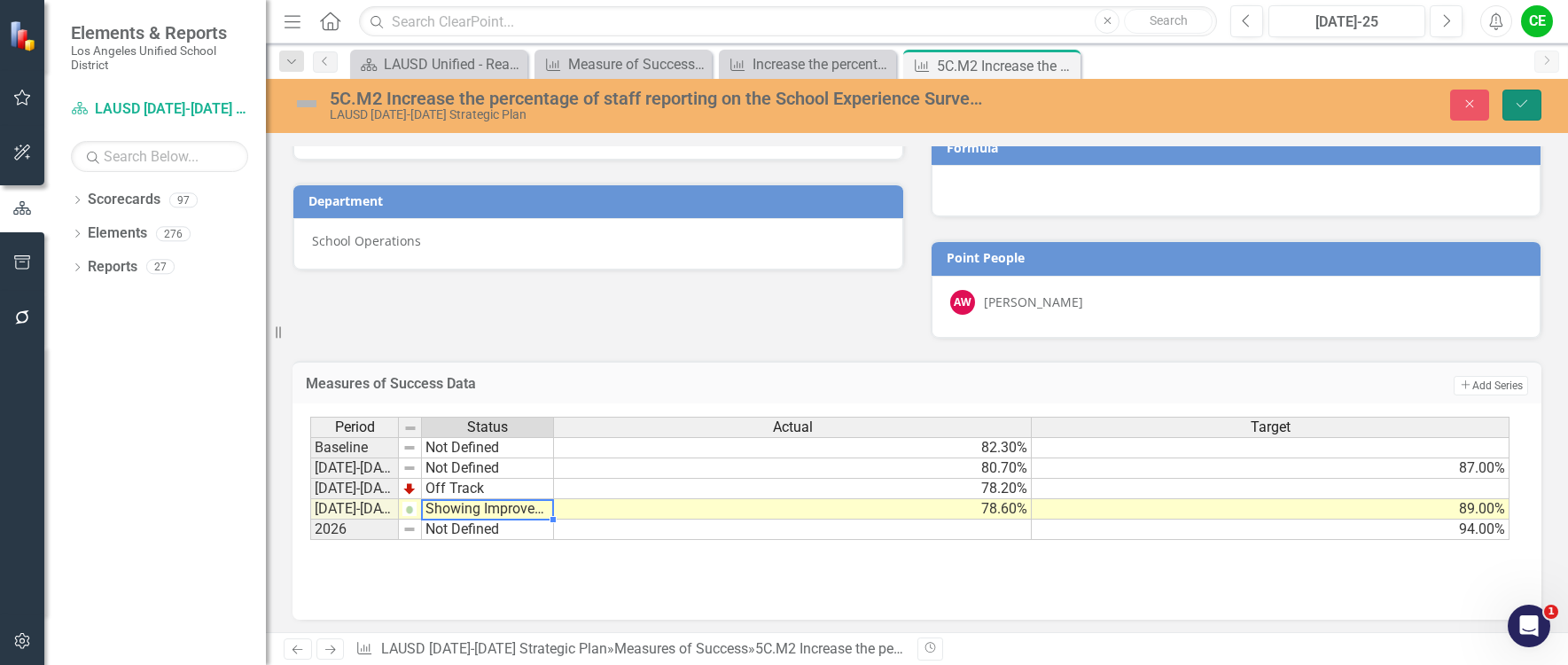
click at [1507, 106] on button "Save" at bounding box center [1523, 105] width 39 height 31
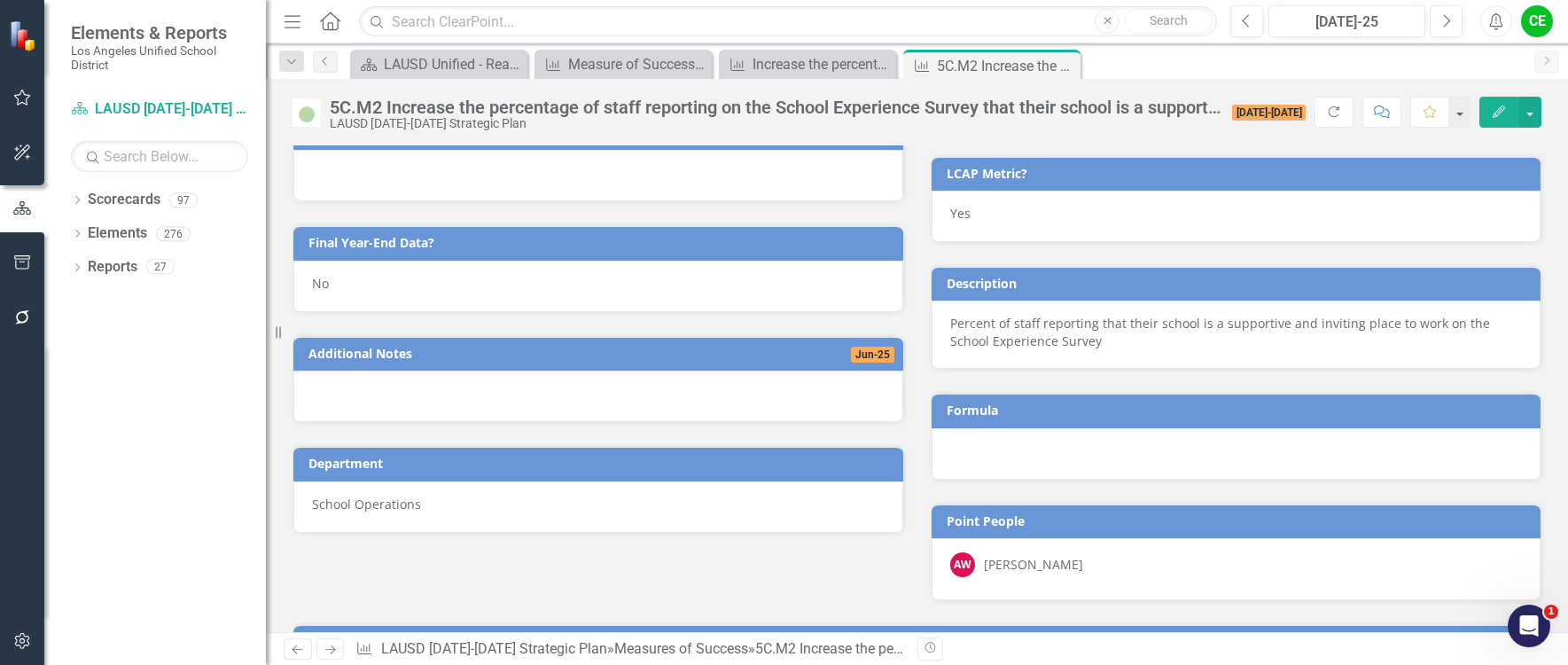
scroll to position [830, 0]
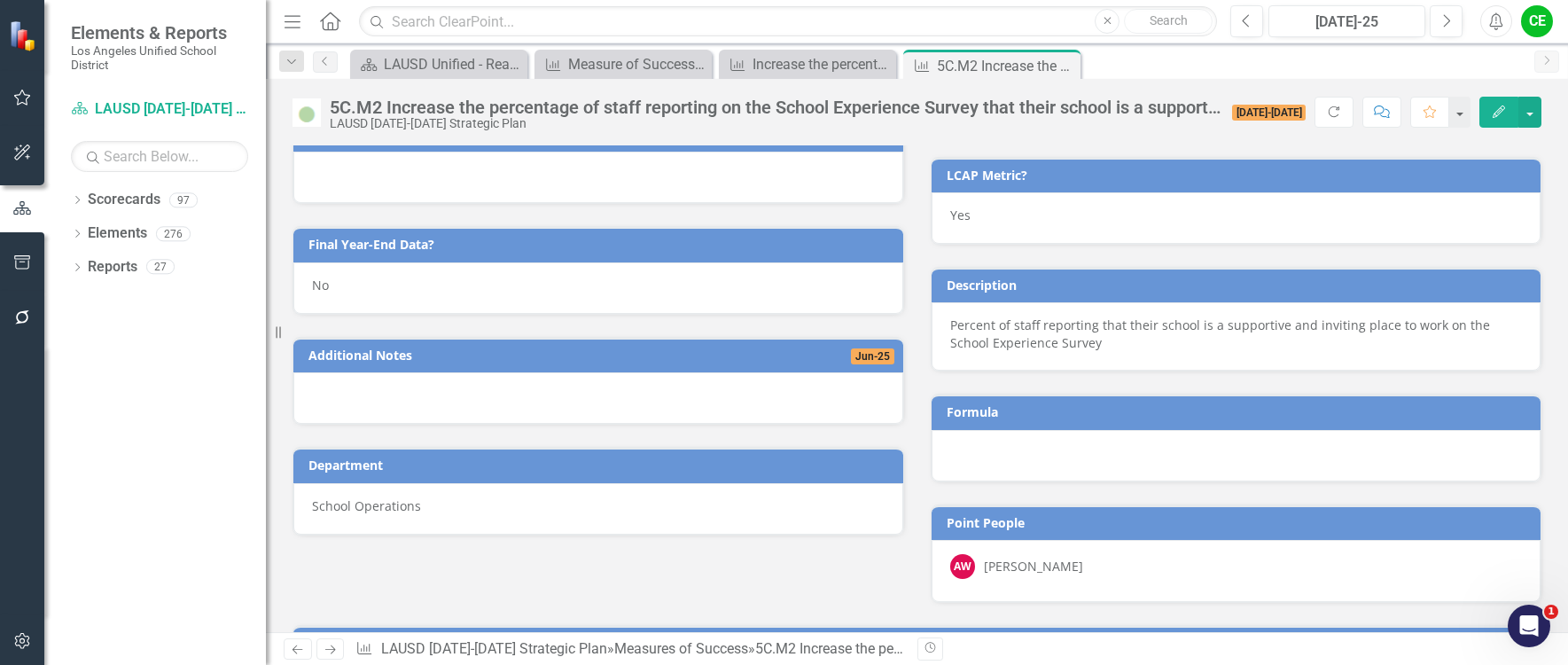
click at [347, 292] on div "No" at bounding box center [598, 288] width 610 height 51
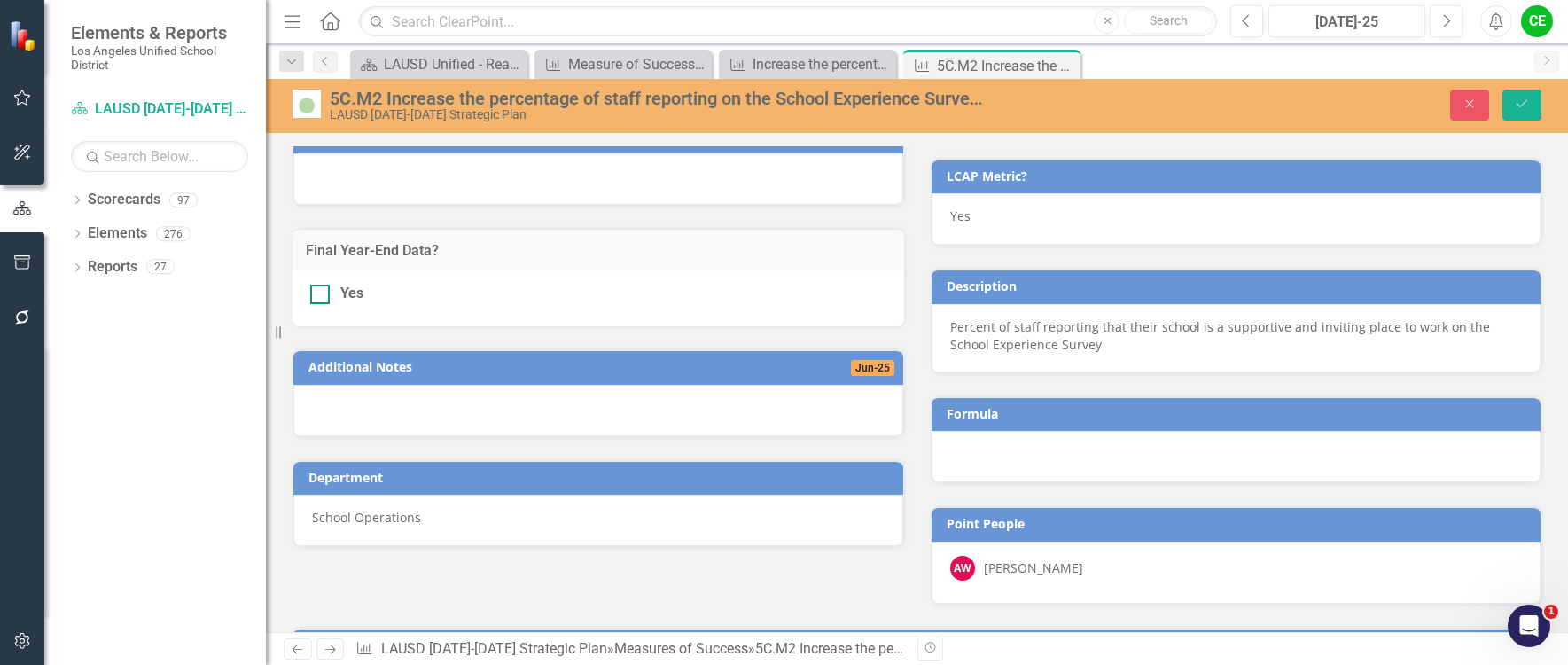
click at [322, 294] on div at bounding box center [319, 294] width 19 height 19
click at [322, 294] on input "Yes" at bounding box center [315, 290] width 11 height 11
checkbox input "true"
click at [1530, 103] on button "Save" at bounding box center [1523, 105] width 39 height 31
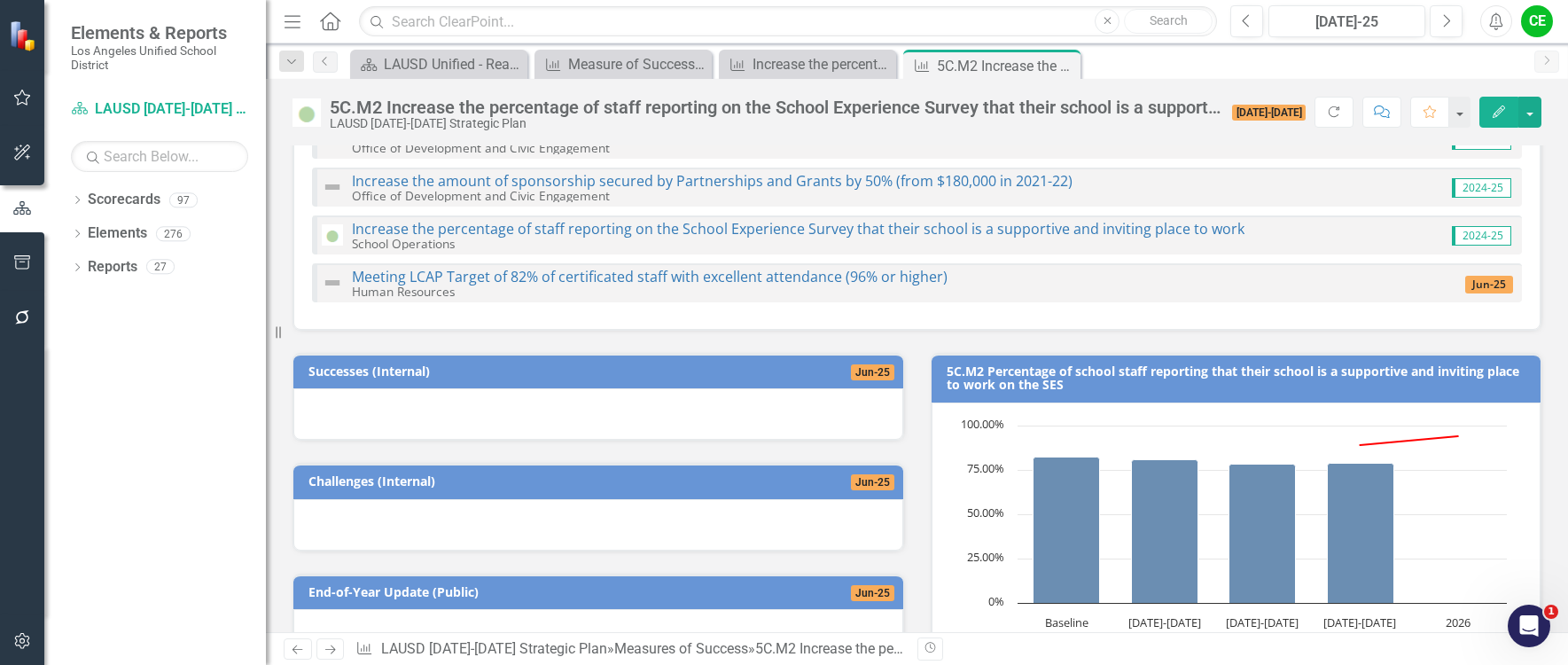
scroll to position [0, 0]
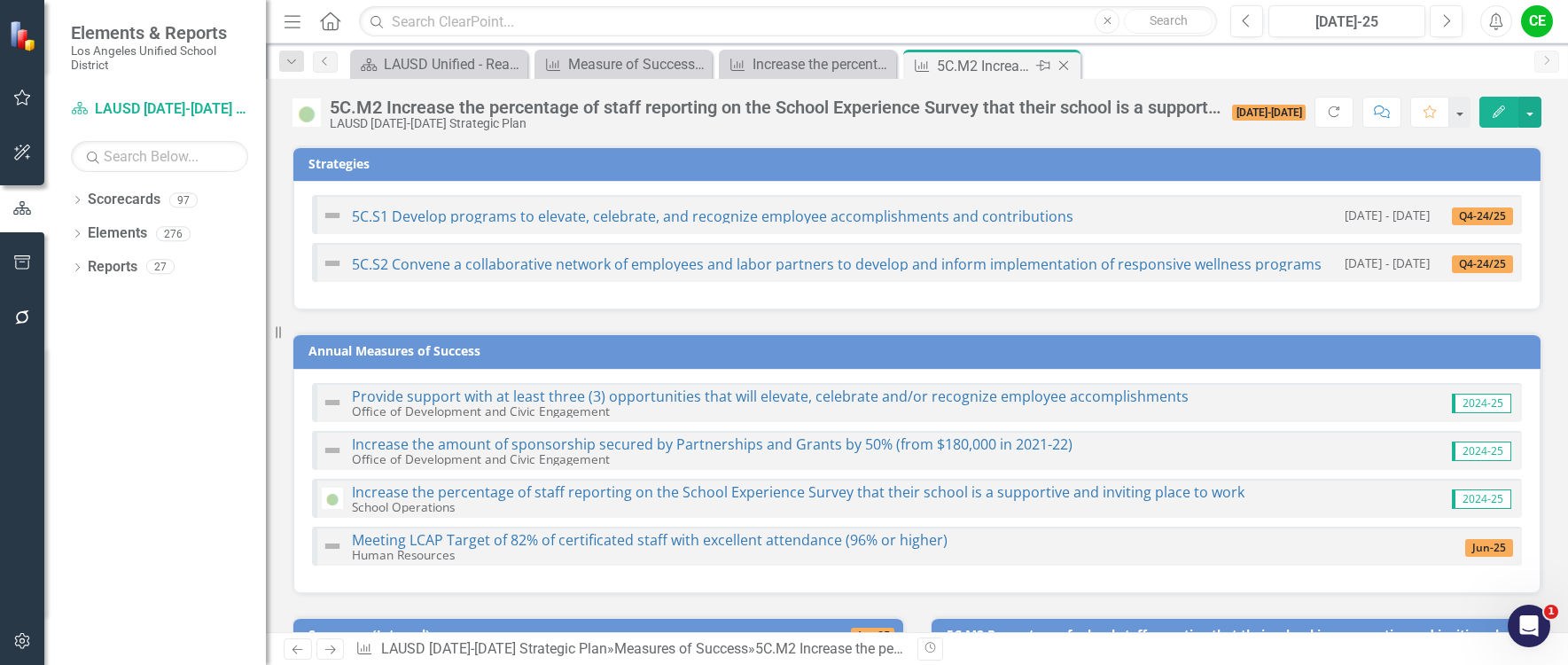
click at [1065, 61] on icon "Close" at bounding box center [1063, 65] width 18 height 14
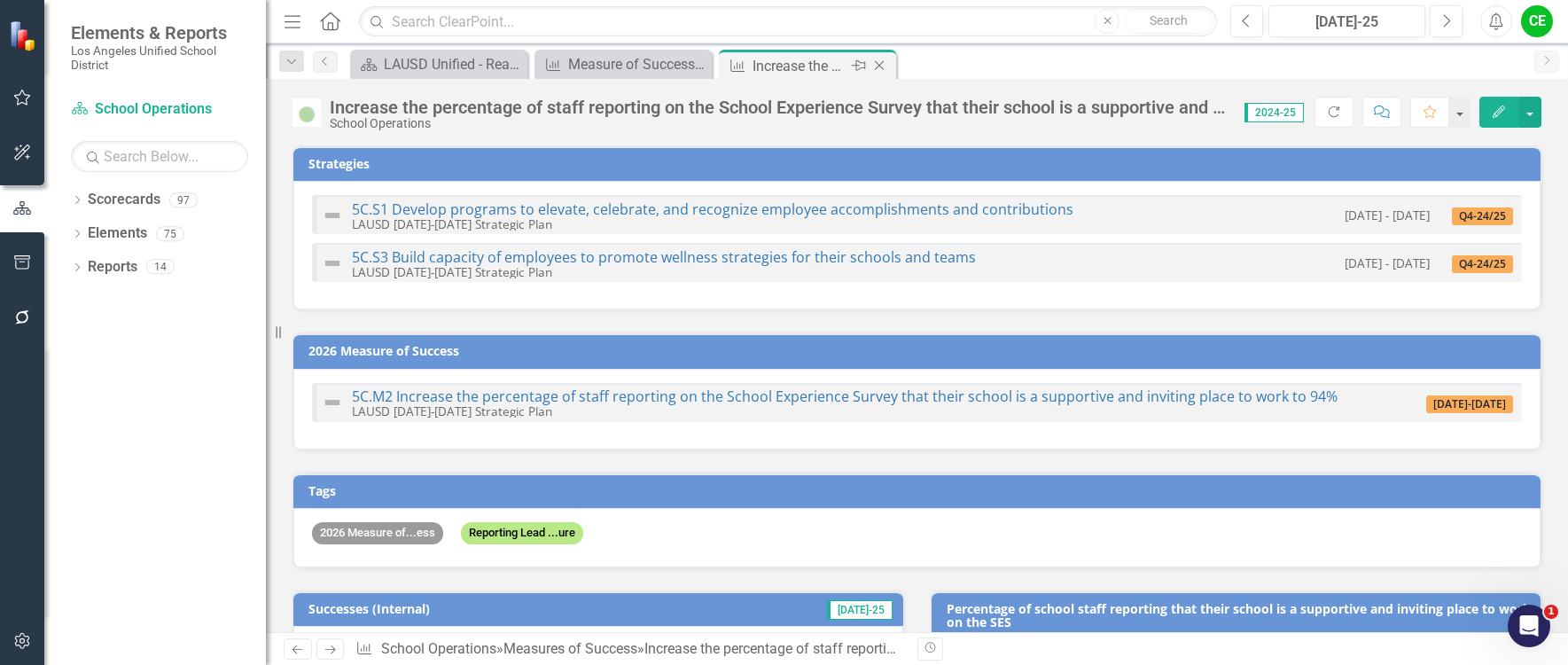
click at [880, 65] on icon "Close" at bounding box center [879, 65] width 18 height 14
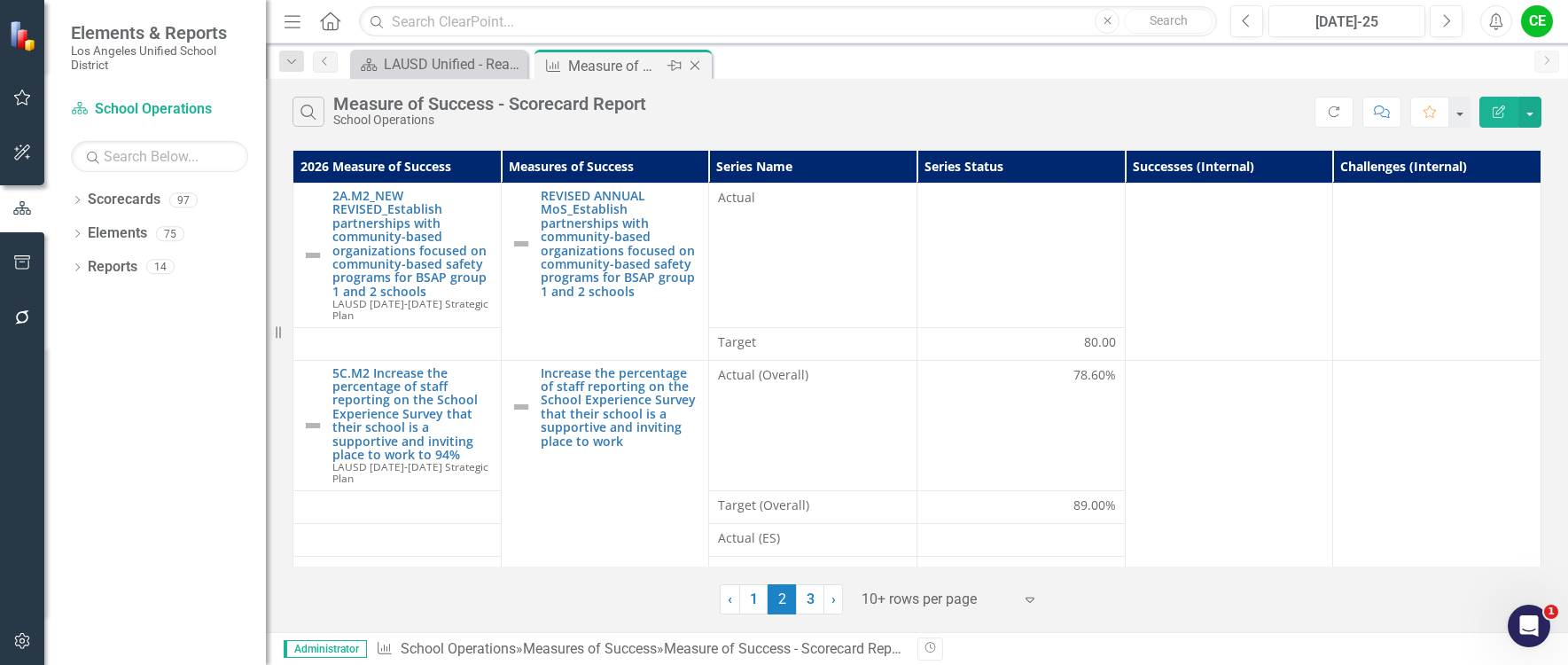
click at [695, 66] on icon at bounding box center [695, 66] width 10 height 10
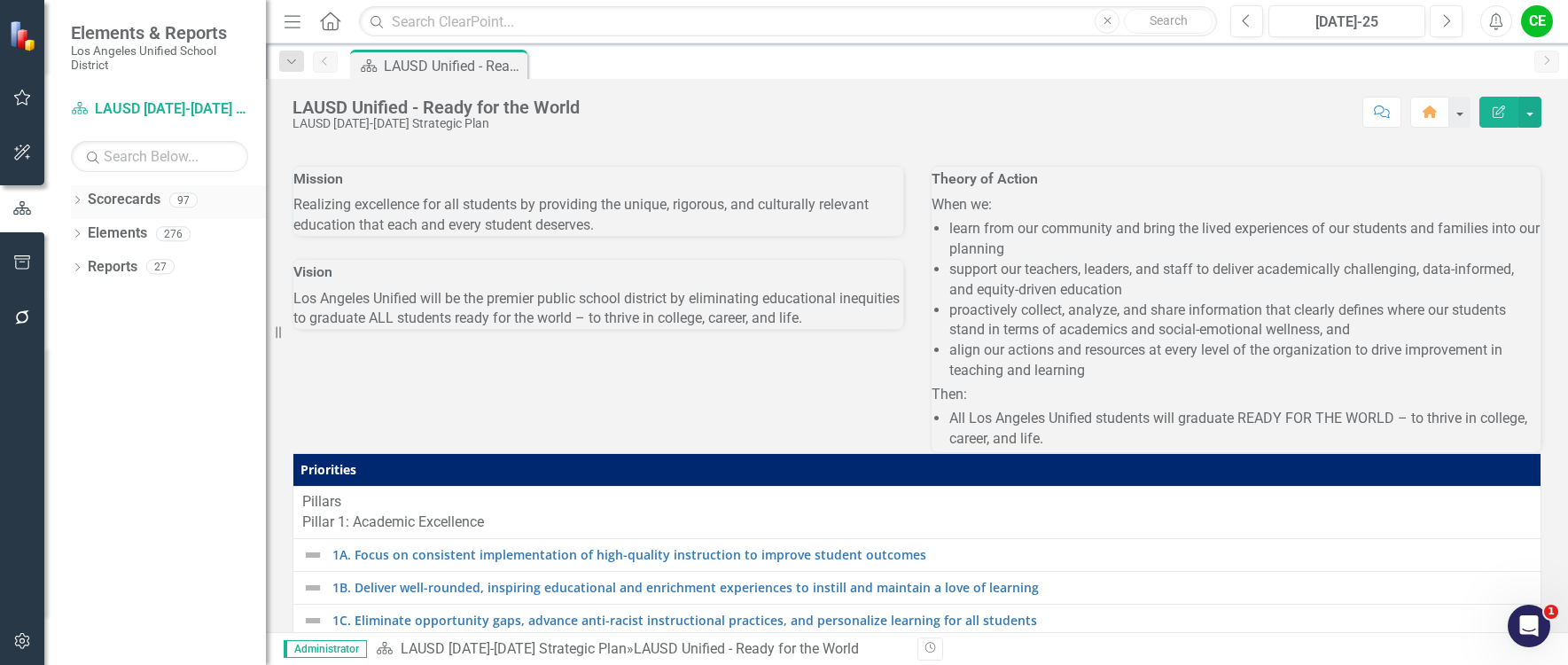
click at [76, 201] on icon "Dropdown" at bounding box center [76, 201] width 12 height 10
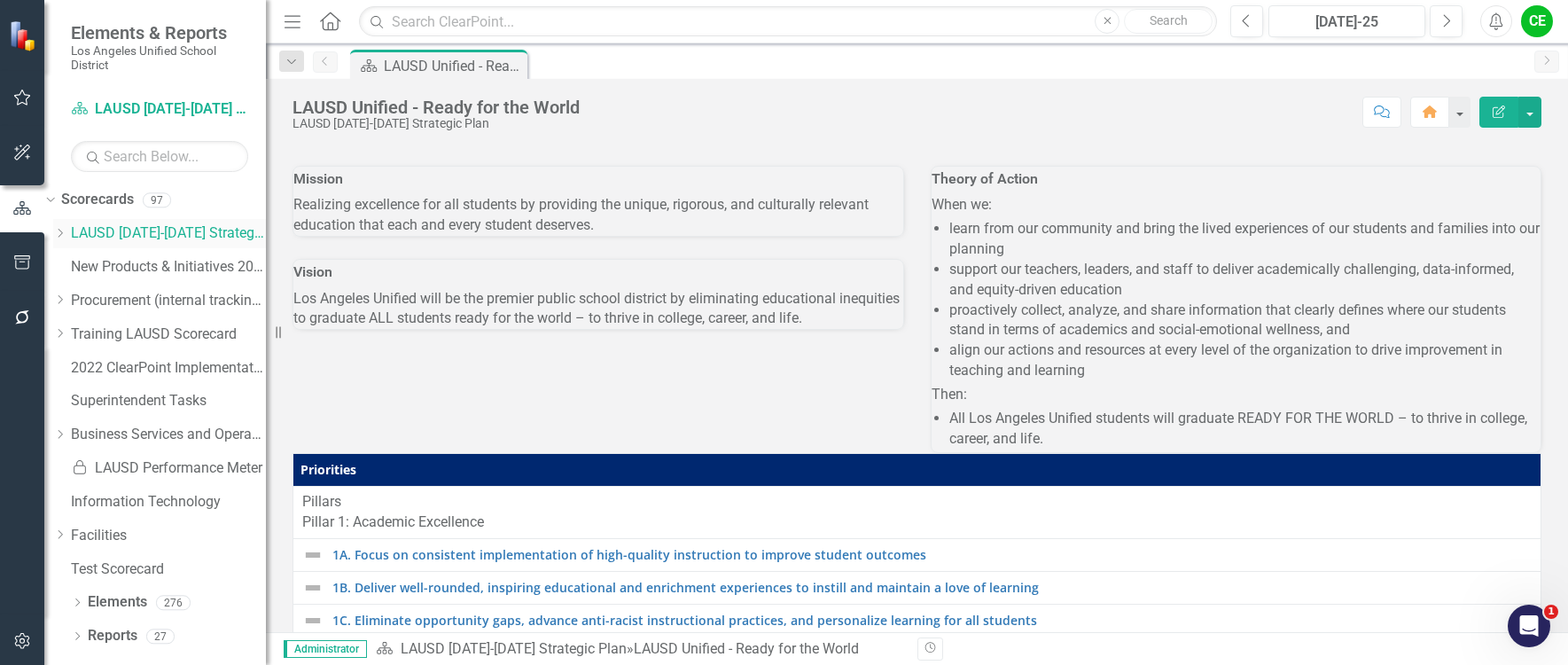
click at [67, 233] on icon "Dropdown" at bounding box center [59, 233] width 13 height 10
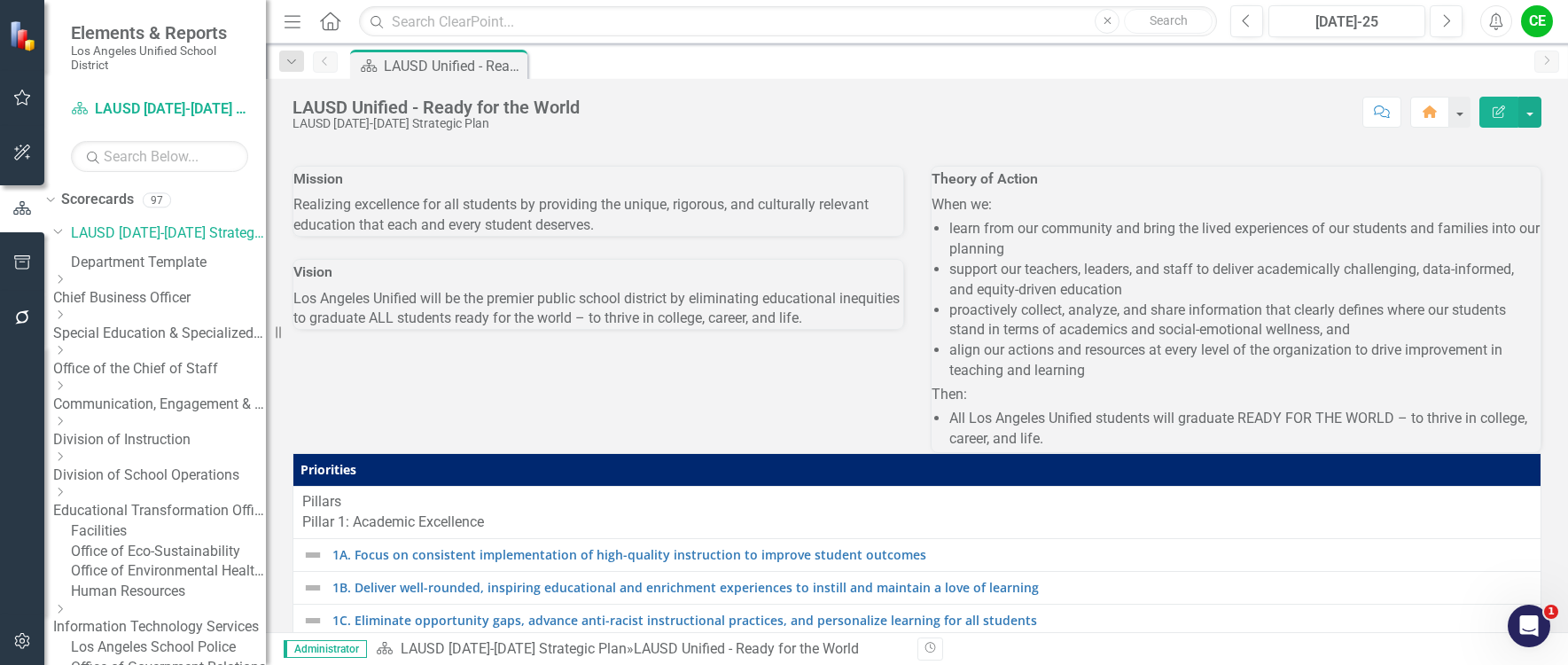
click at [67, 390] on icon "Dropdown" at bounding box center [59, 385] width 13 height 10
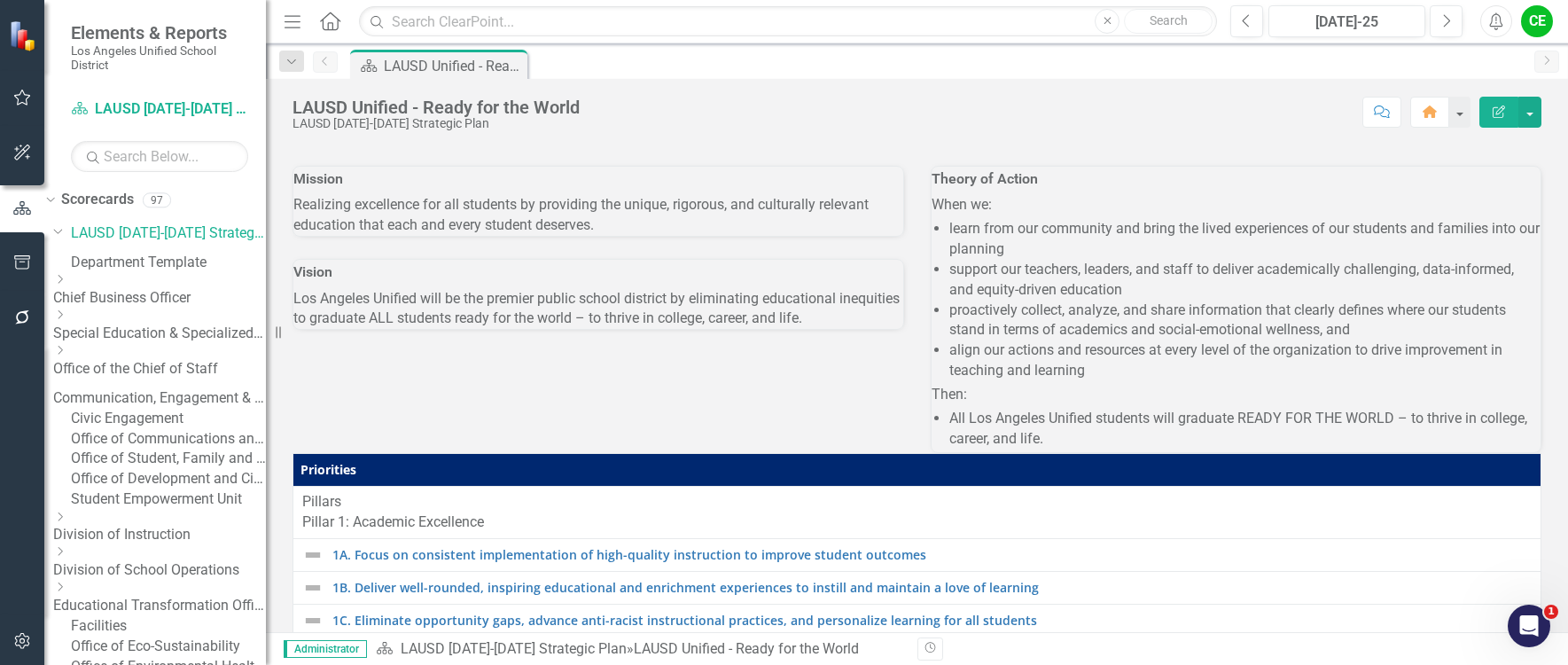
click at [177, 449] on link "Office of Communications and Media Relations" at bounding box center [168, 439] width 195 height 20
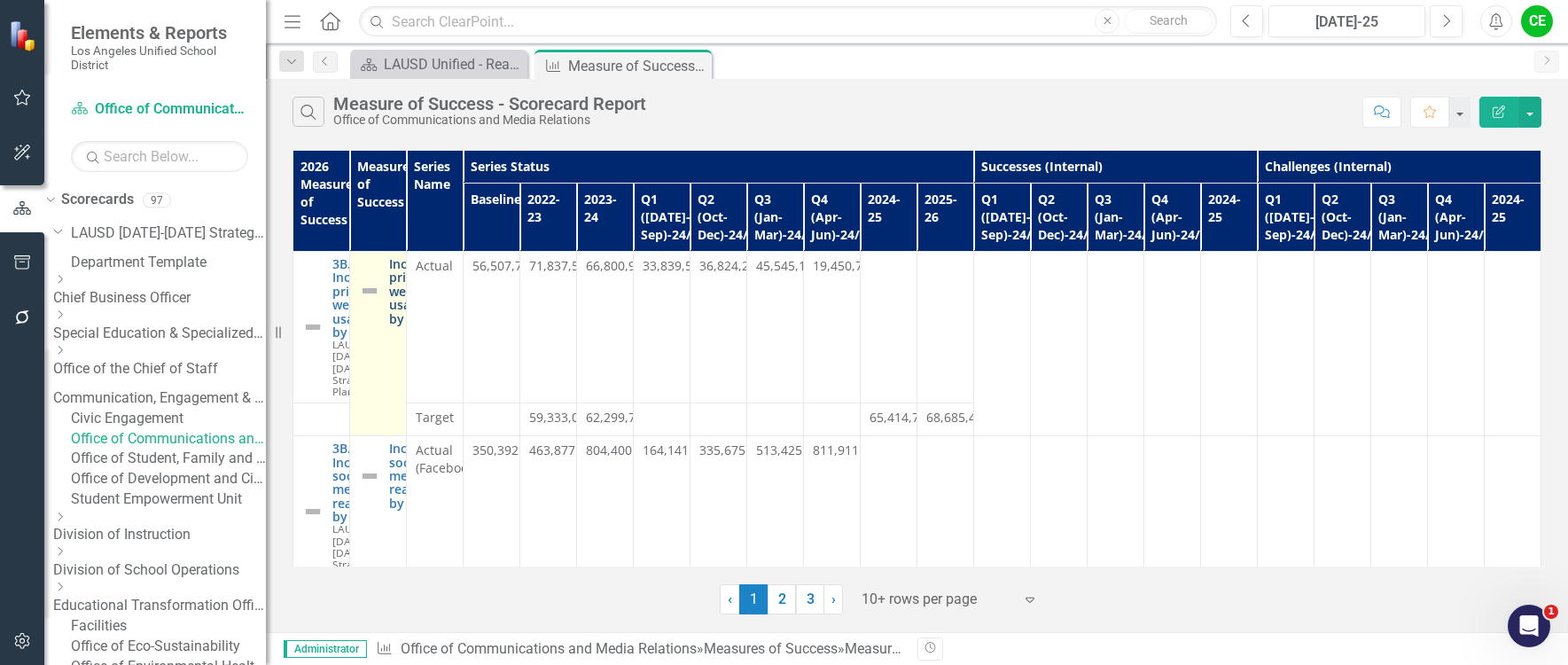
click at [440, 271] on link "Increase primary website usage by 5%" at bounding box center [414, 291] width 50 height 69
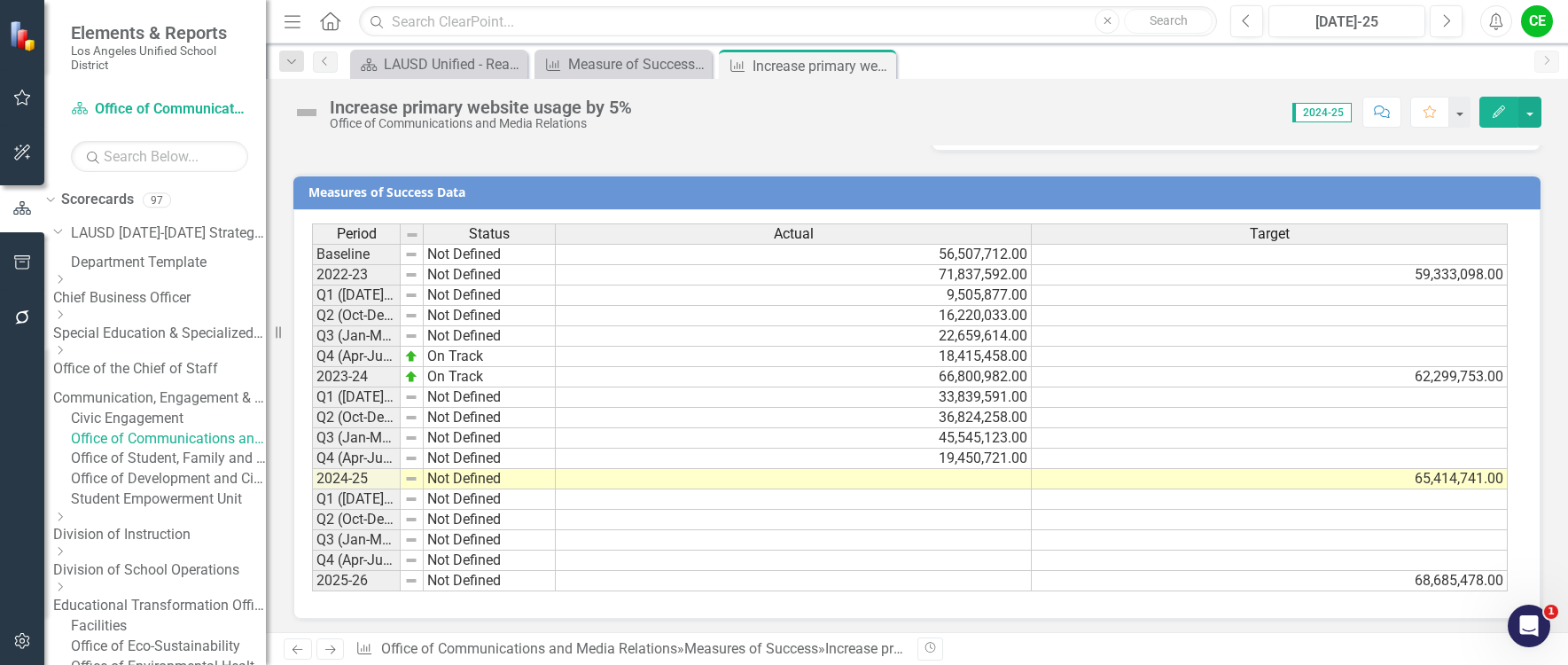
scroll to position [1349, 0]
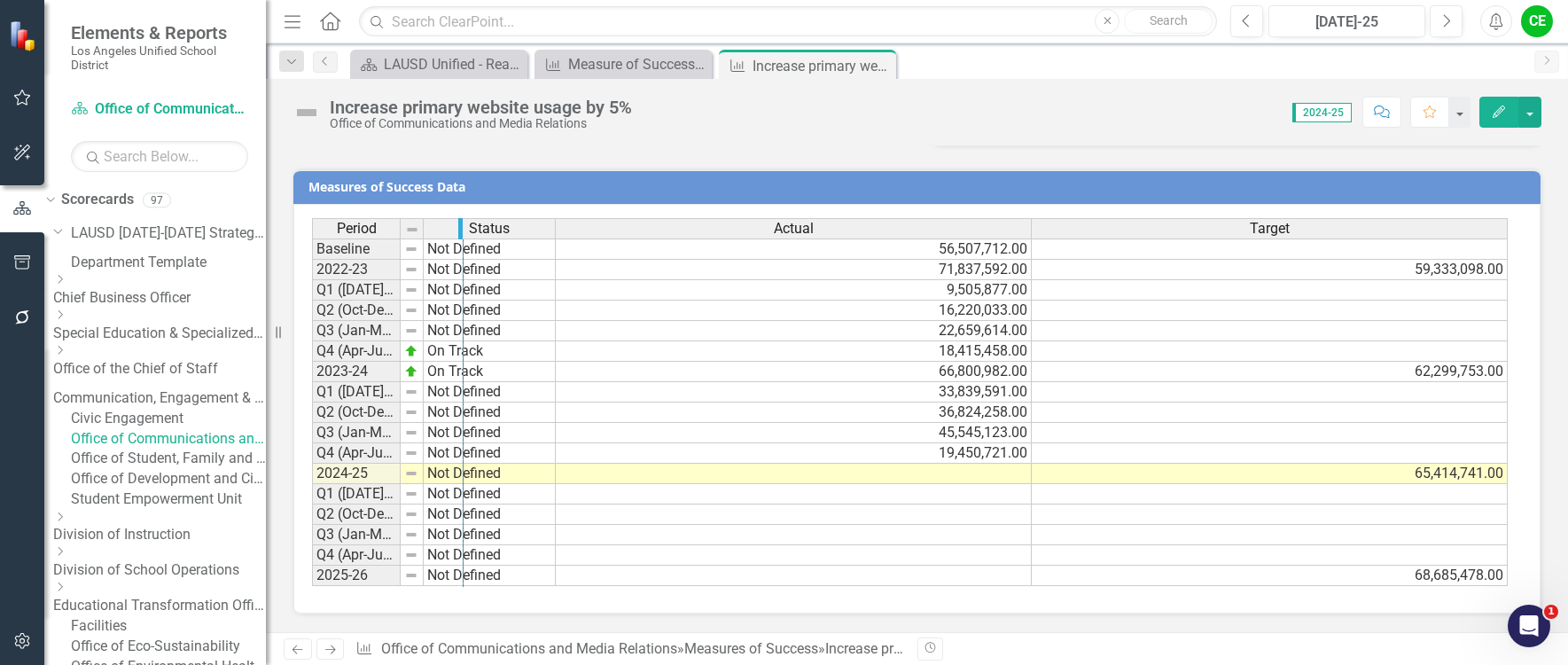
drag, startPoint x: 398, startPoint y: 229, endPoint x: 461, endPoint y: 230, distance: 63.0
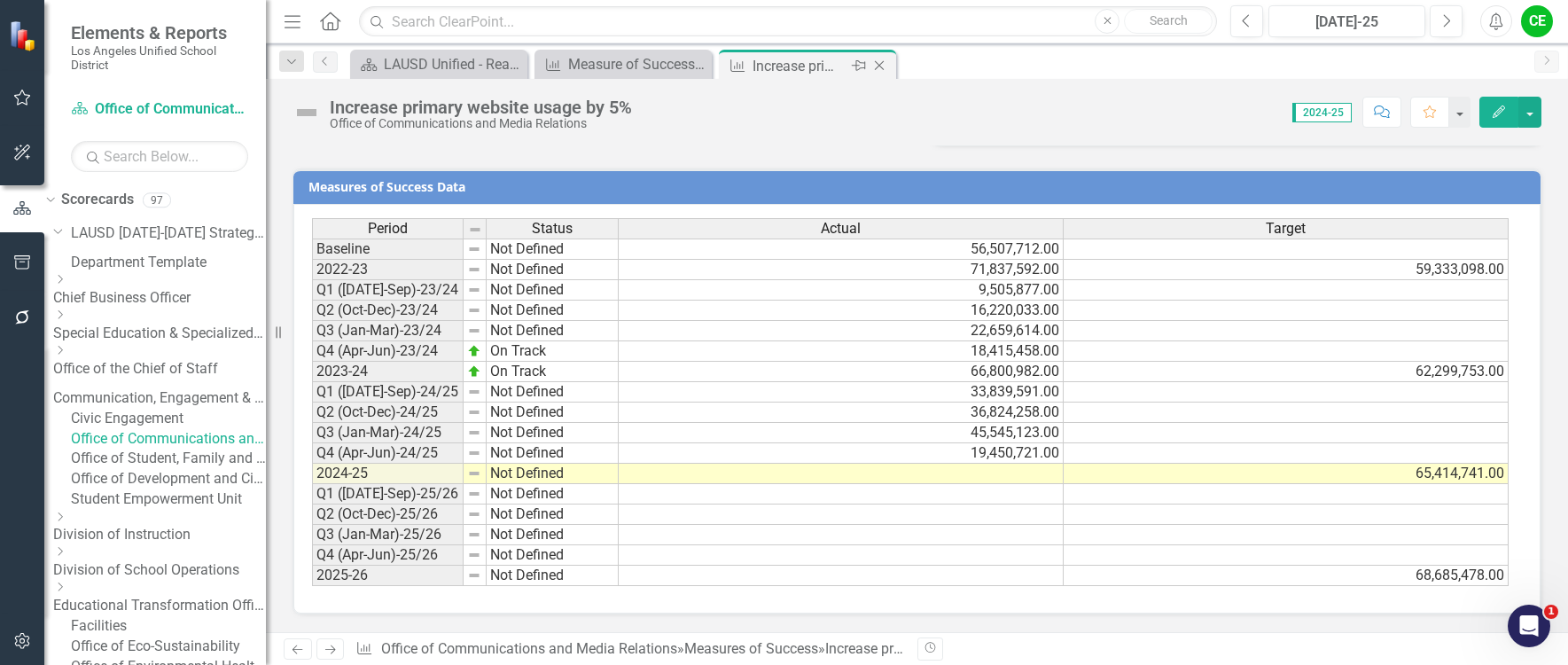
click at [883, 69] on icon "Close" at bounding box center [879, 65] width 18 height 14
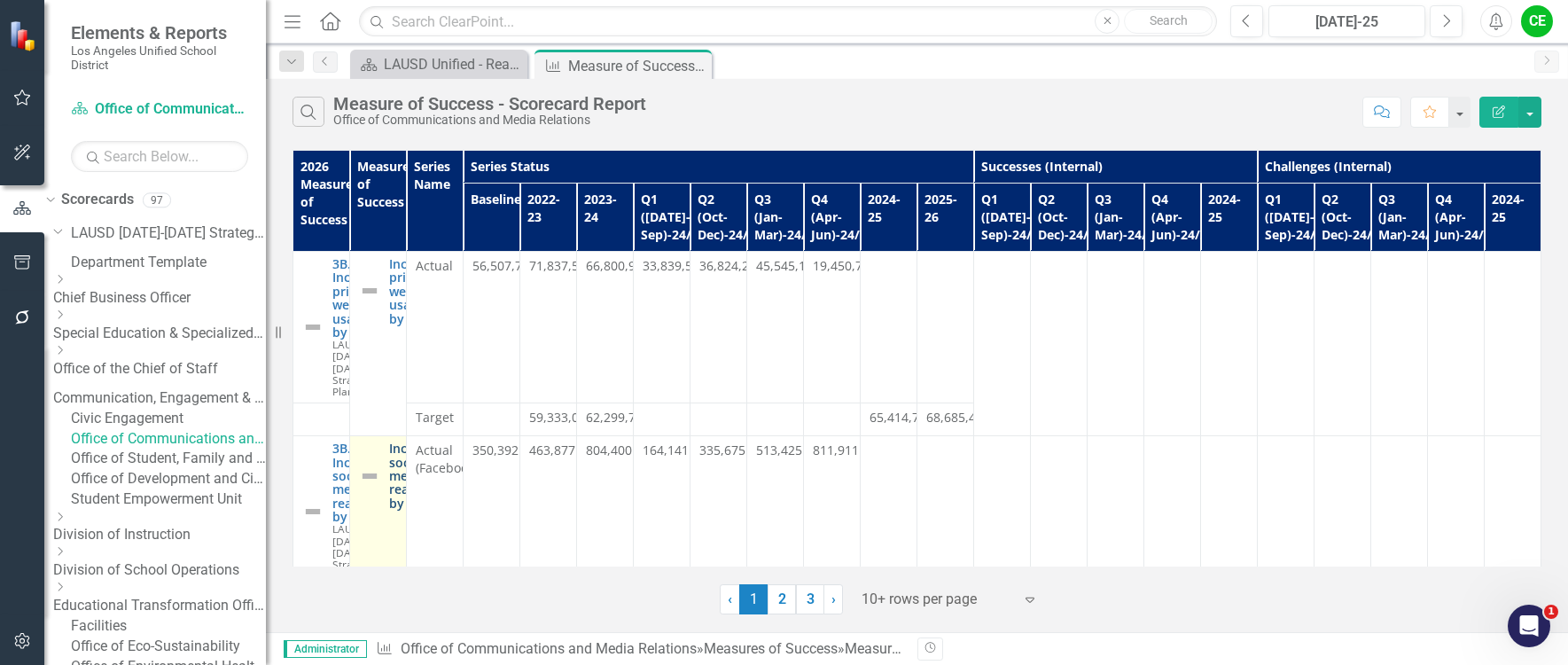
click at [440, 451] on link "Increase social media reach by 2%" at bounding box center [414, 476] width 50 height 69
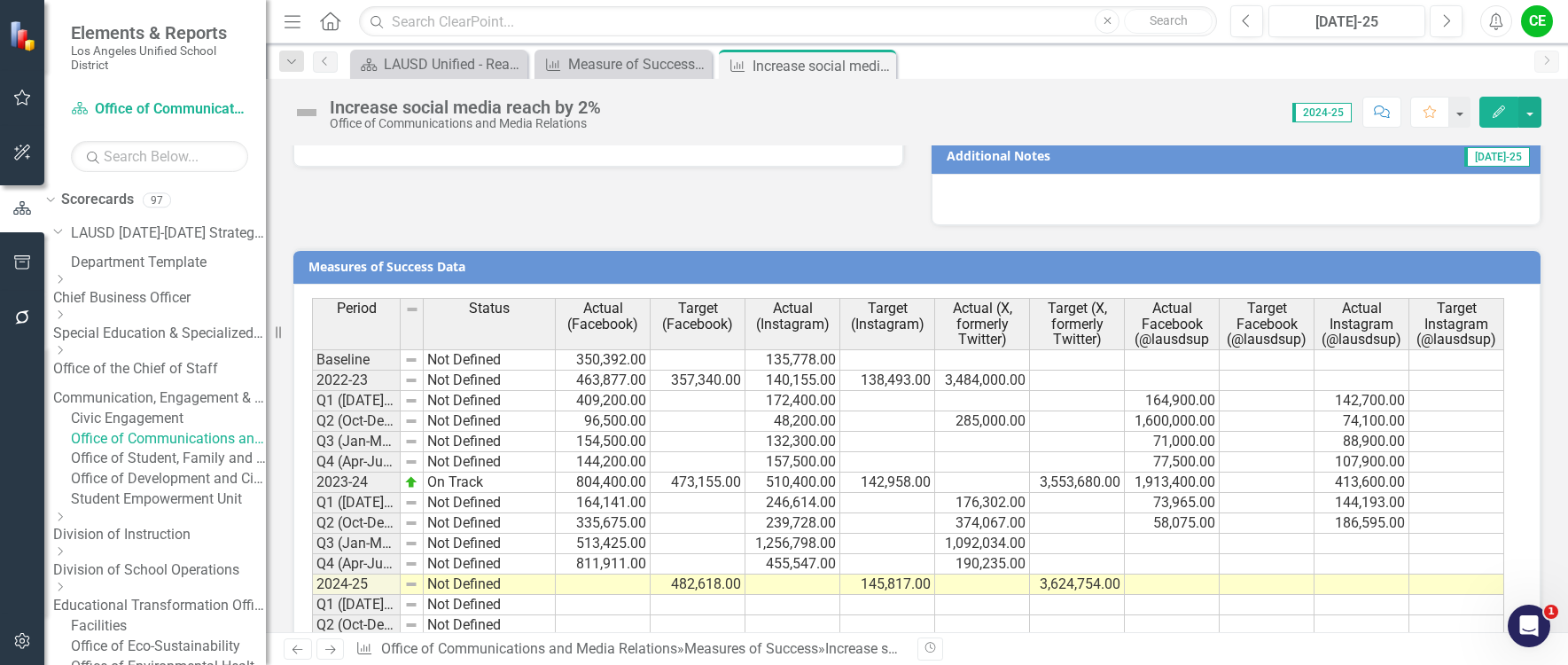
scroll to position [1323, 0]
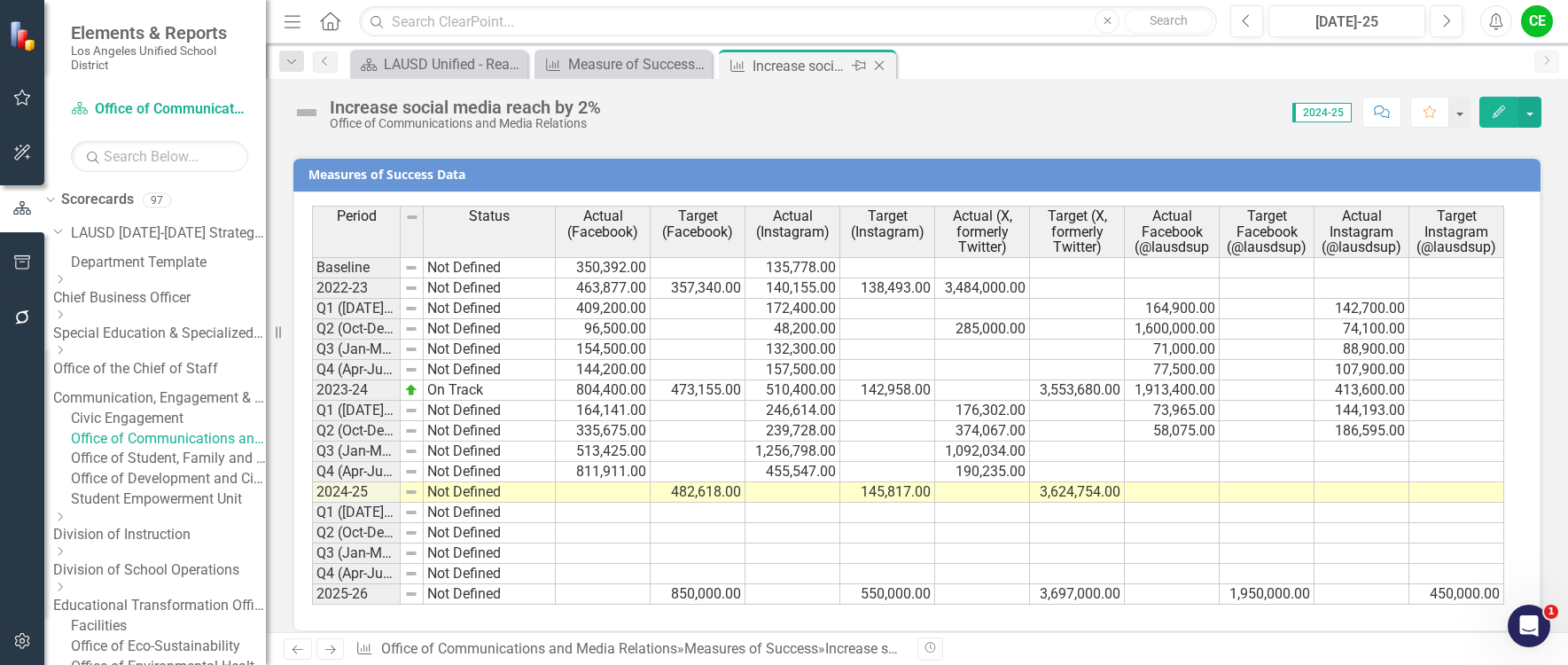
click at [879, 63] on icon "Close" at bounding box center [879, 65] width 18 height 14
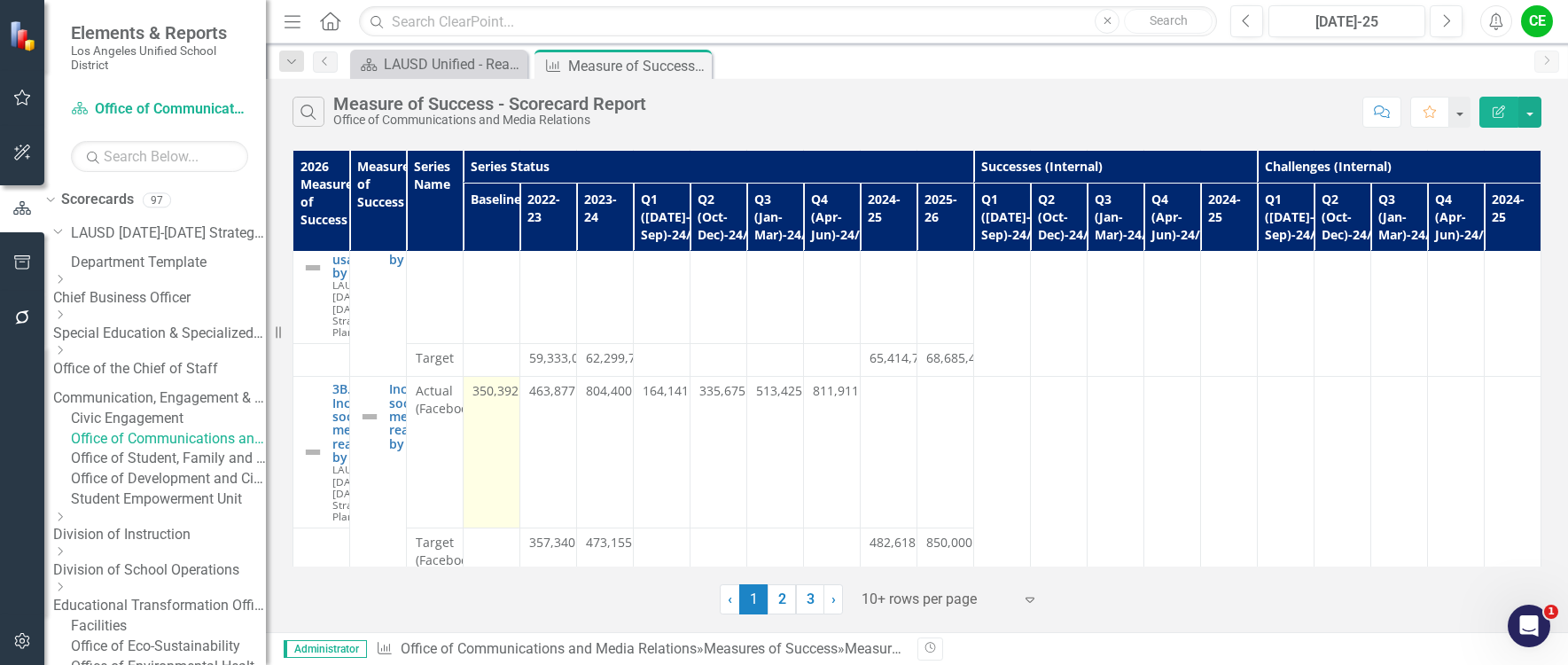
scroll to position [89, 0]
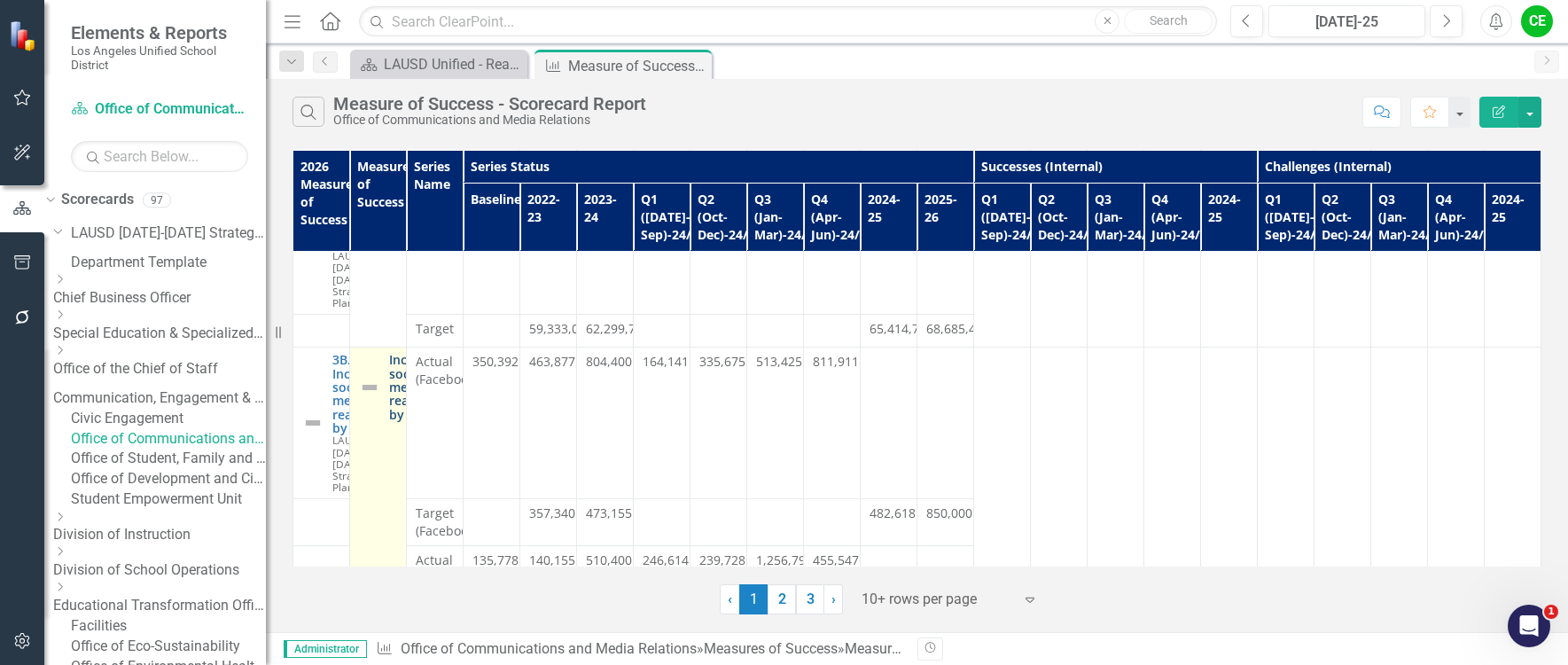
click at [440, 353] on link "Increase social media reach by 2%" at bounding box center [414, 387] width 50 height 69
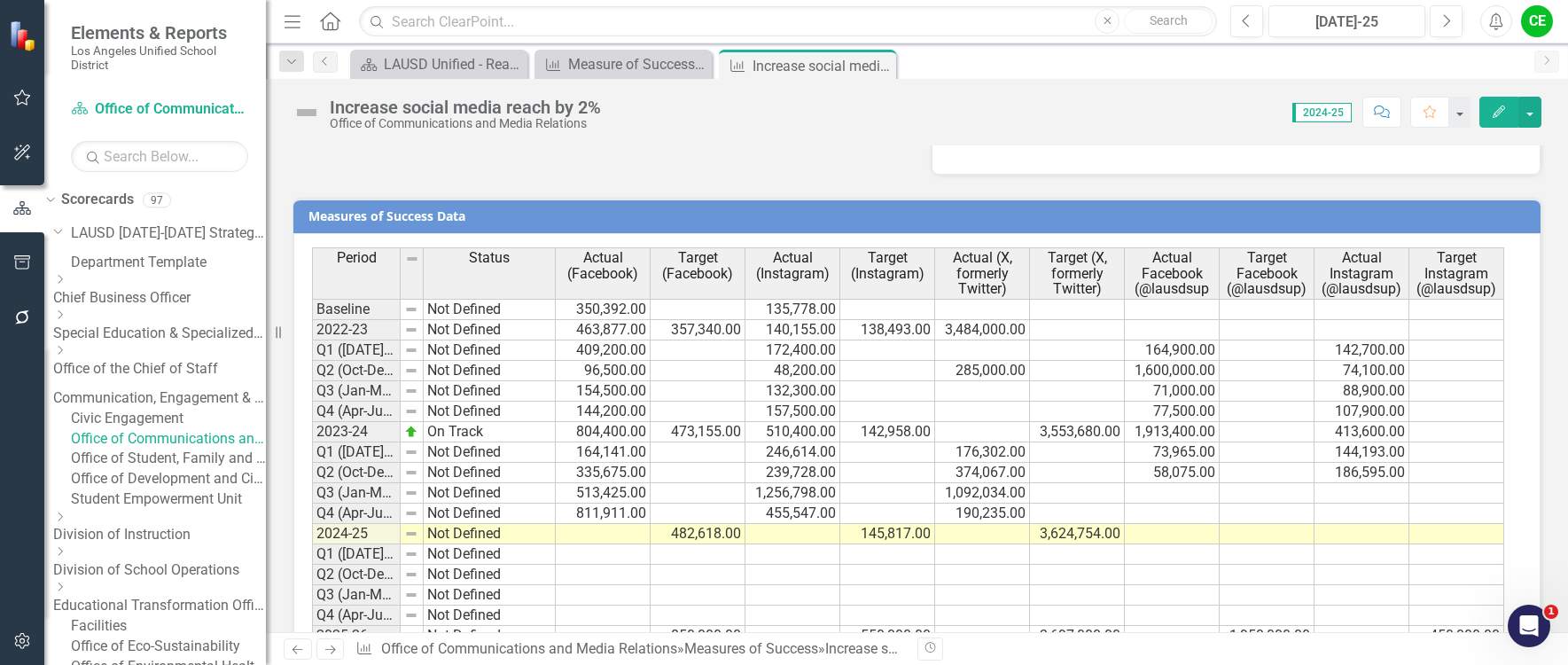
scroll to position [1323, 0]
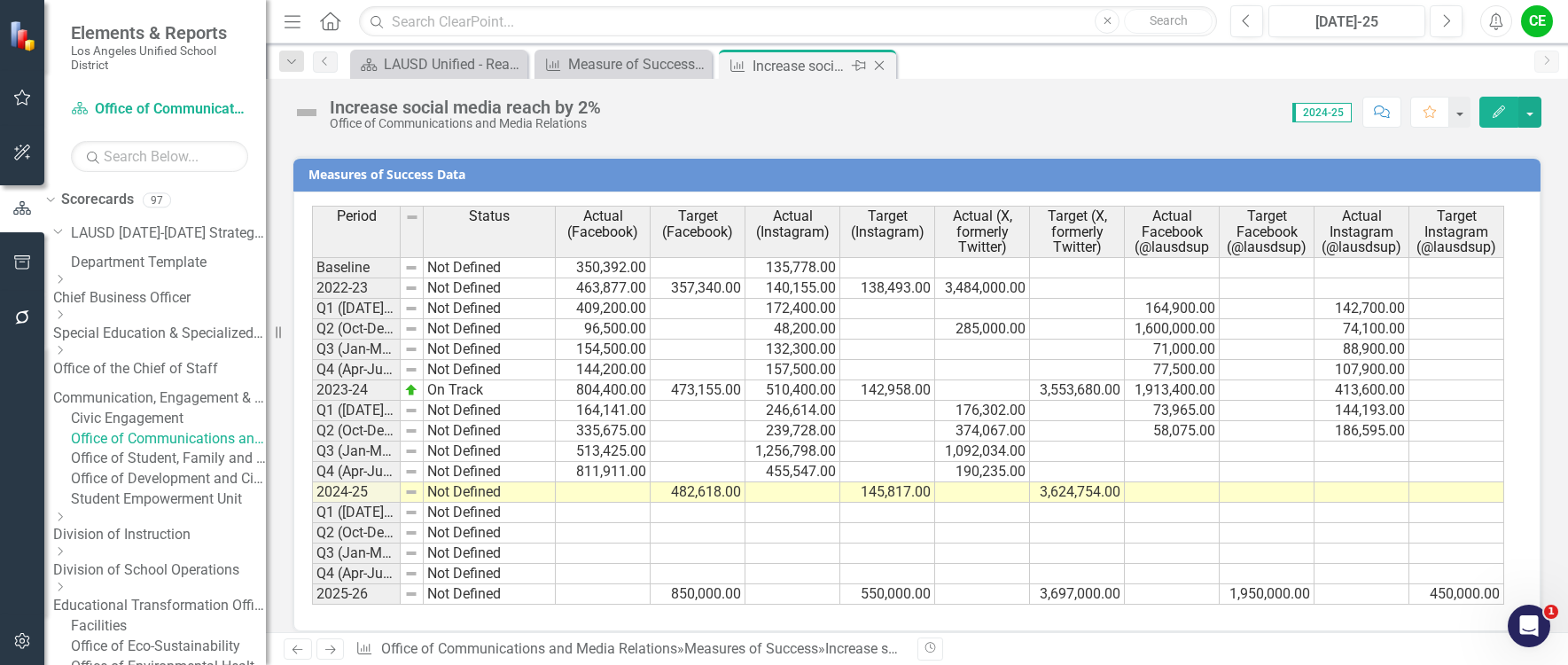
click at [884, 68] on icon "Close" at bounding box center [879, 65] width 18 height 14
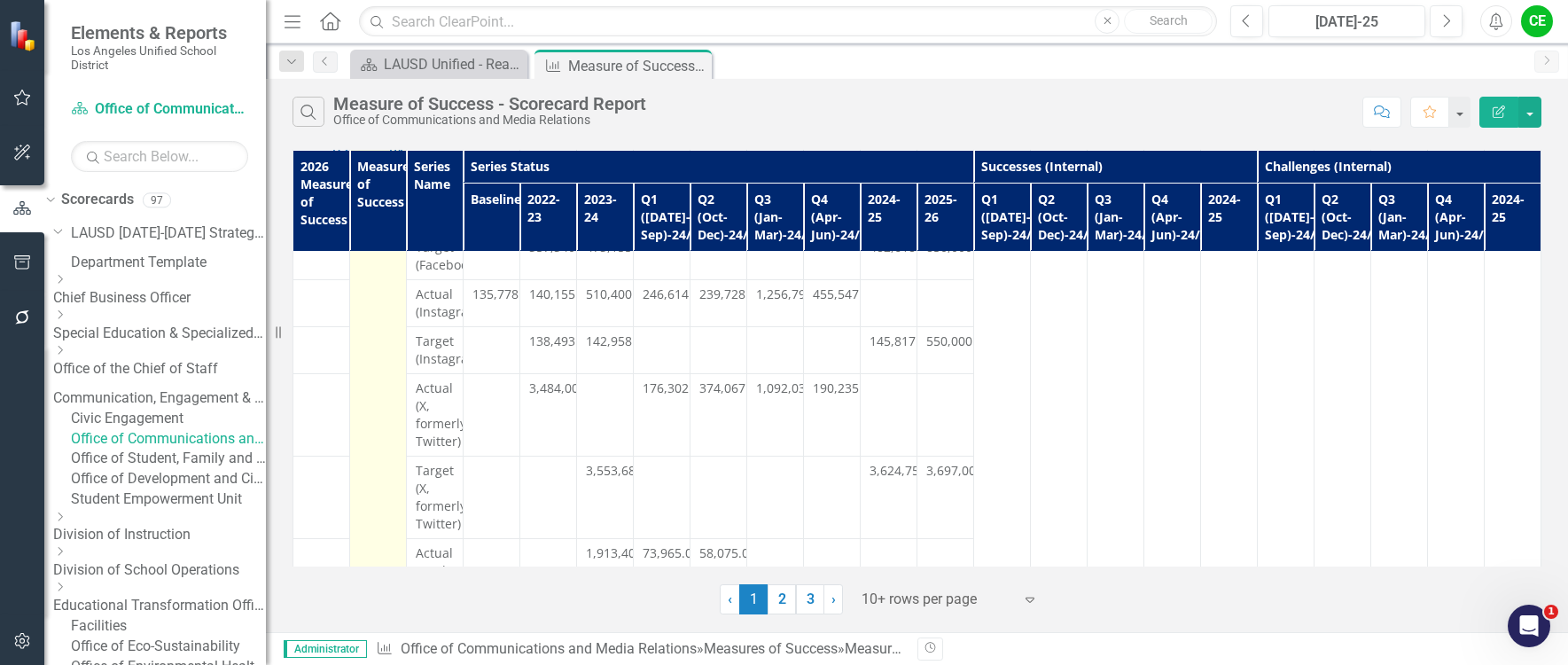
scroll to position [523, 0]
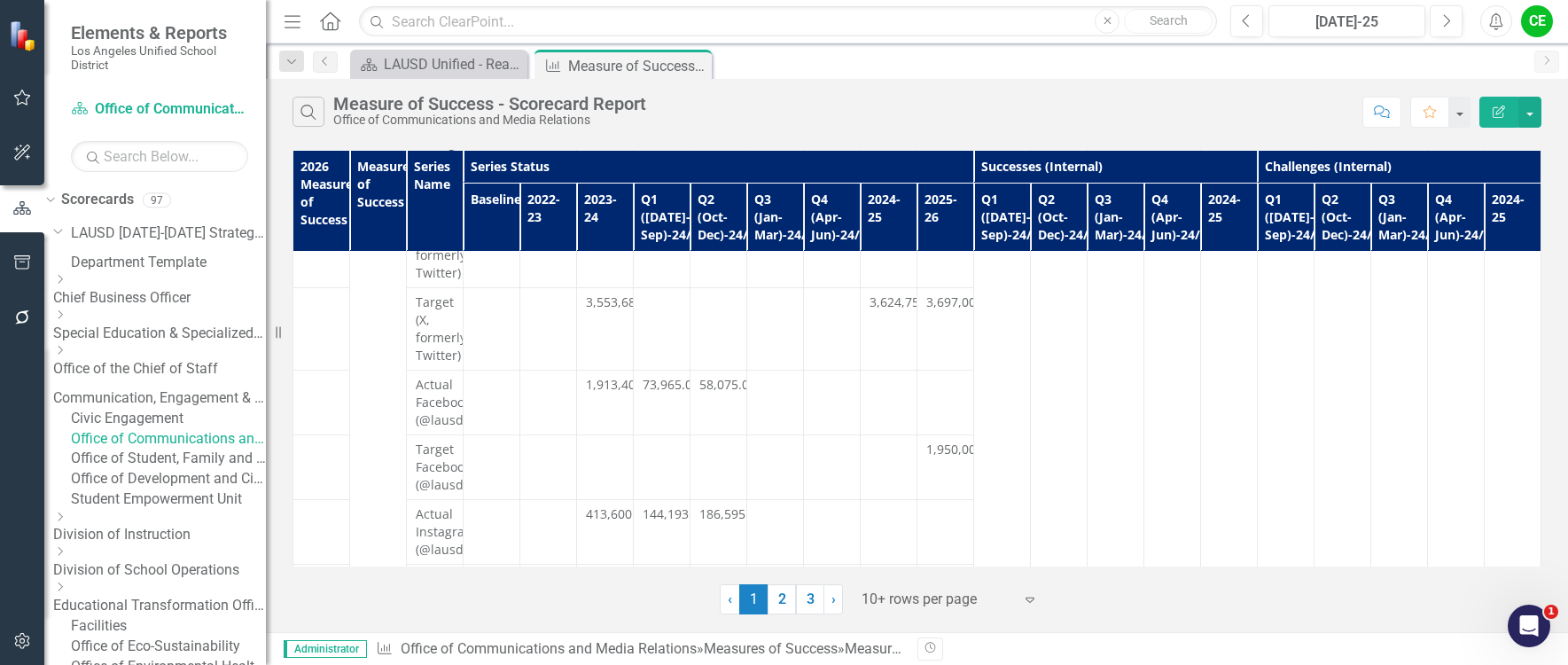
click at [464, 162] on th "Series Name" at bounding box center [435, 199] width 57 height 101
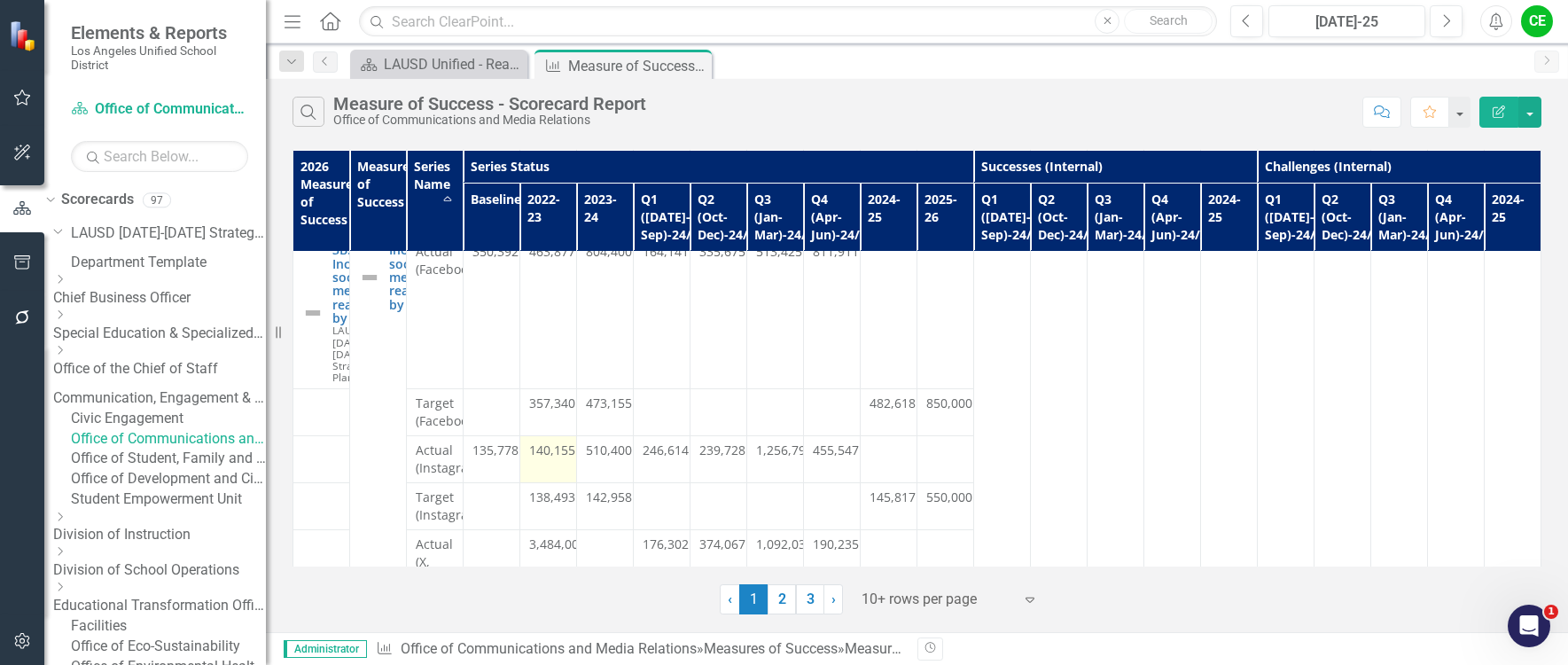
scroll to position [443, 0]
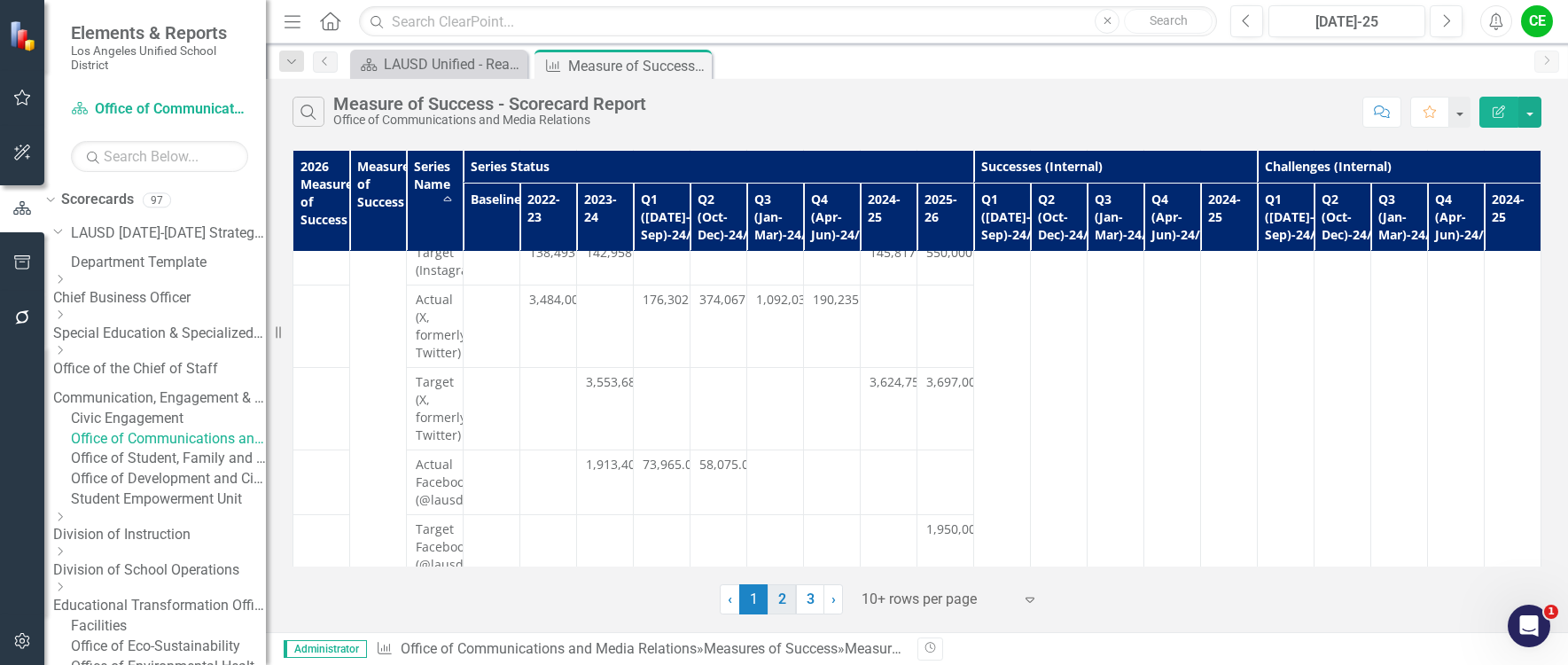
click at [776, 603] on link "2" at bounding box center [782, 599] width 29 height 30
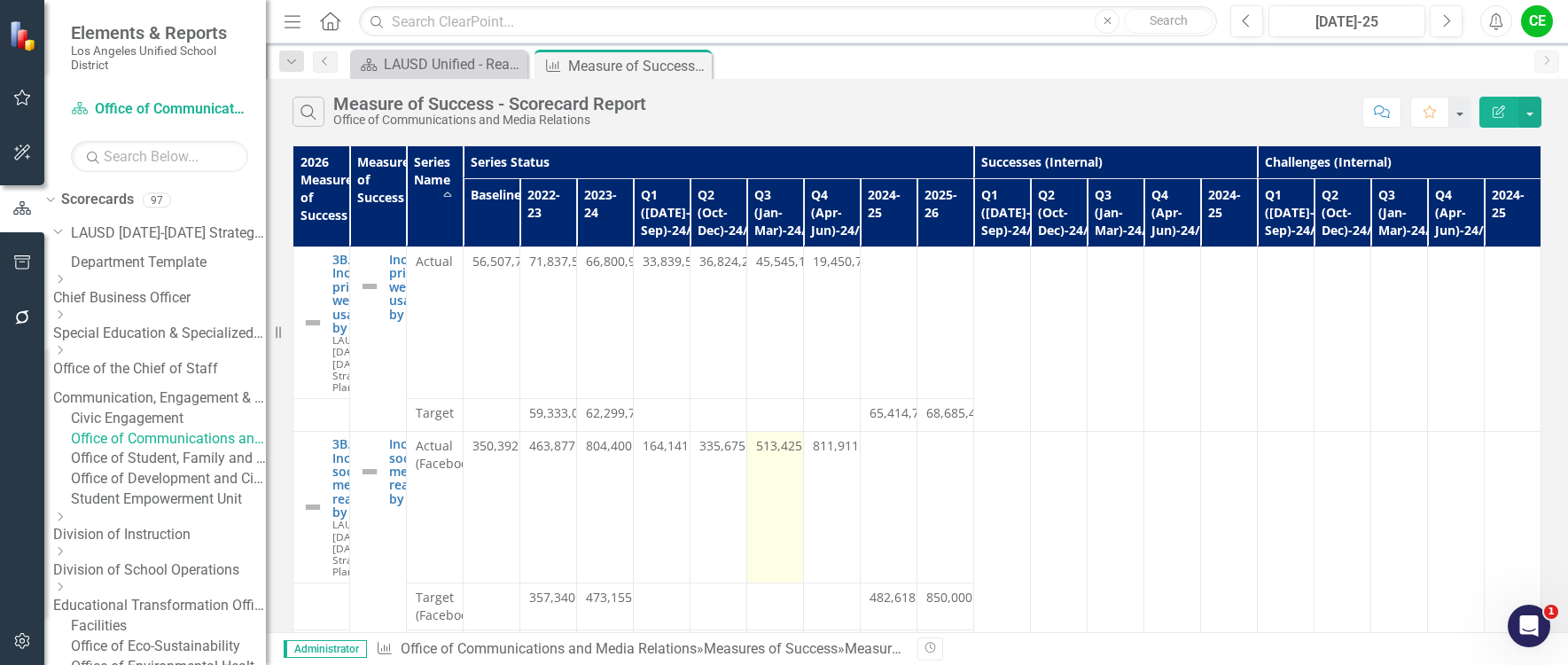
scroll to position [0, 0]
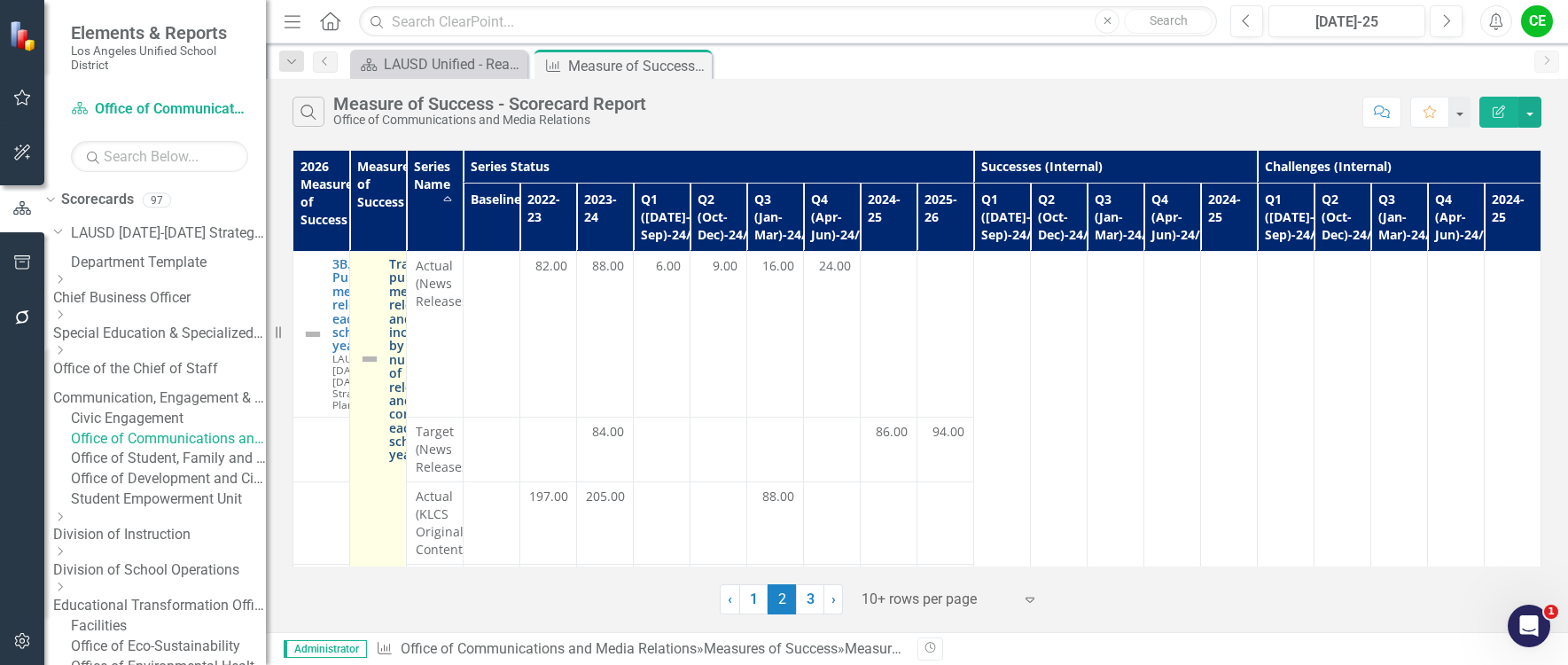
click at [449, 314] on link "Track published media releases, and increase by 2% the number of news releases …" at bounding box center [418, 359] width 60 height 205
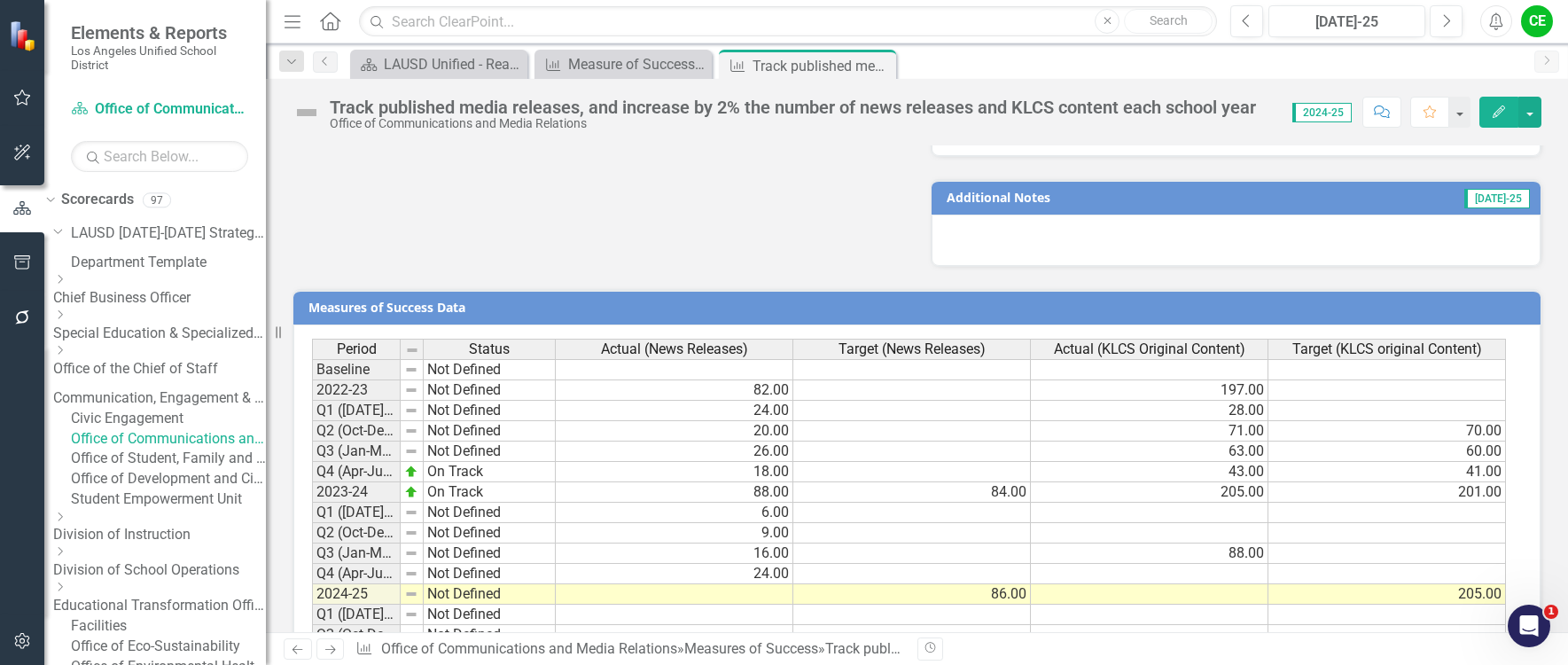
scroll to position [1486, 0]
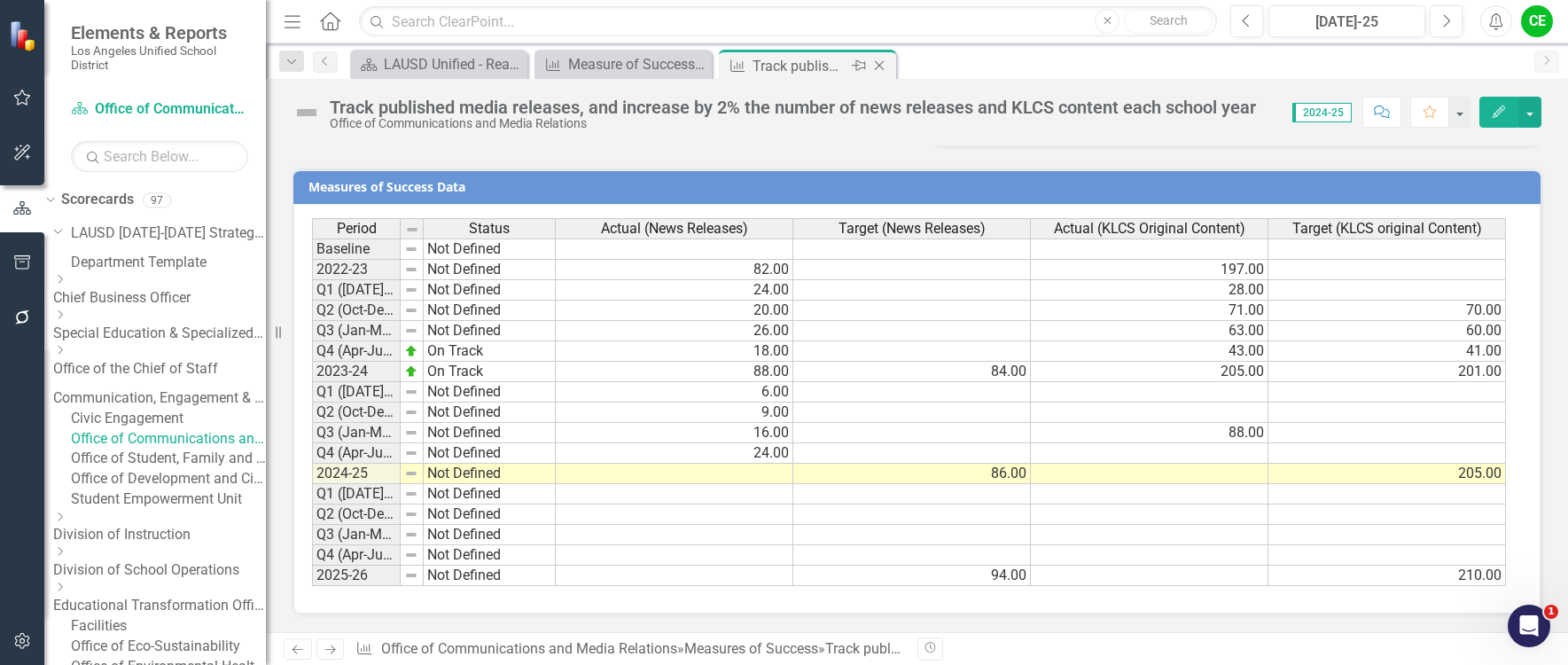
click at [876, 68] on icon "Close" at bounding box center [879, 65] width 18 height 14
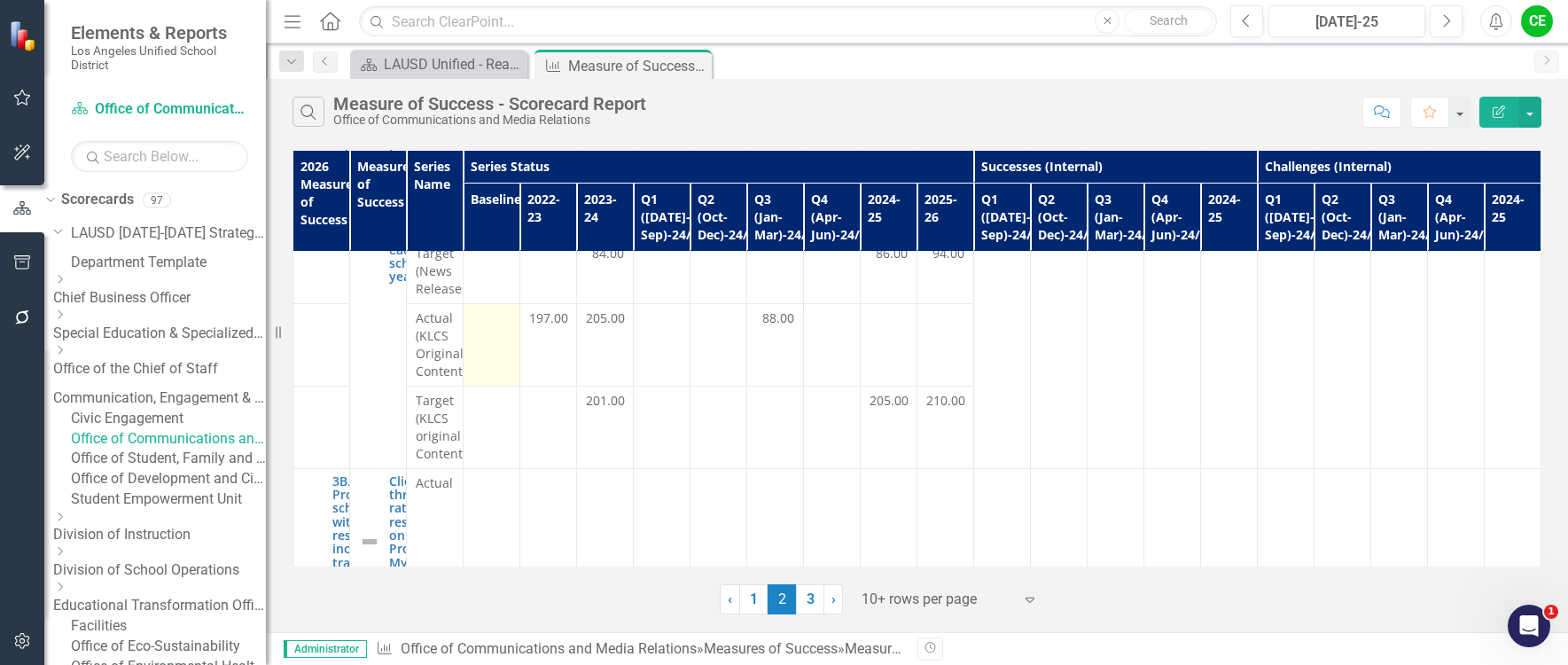
scroll to position [266, 0]
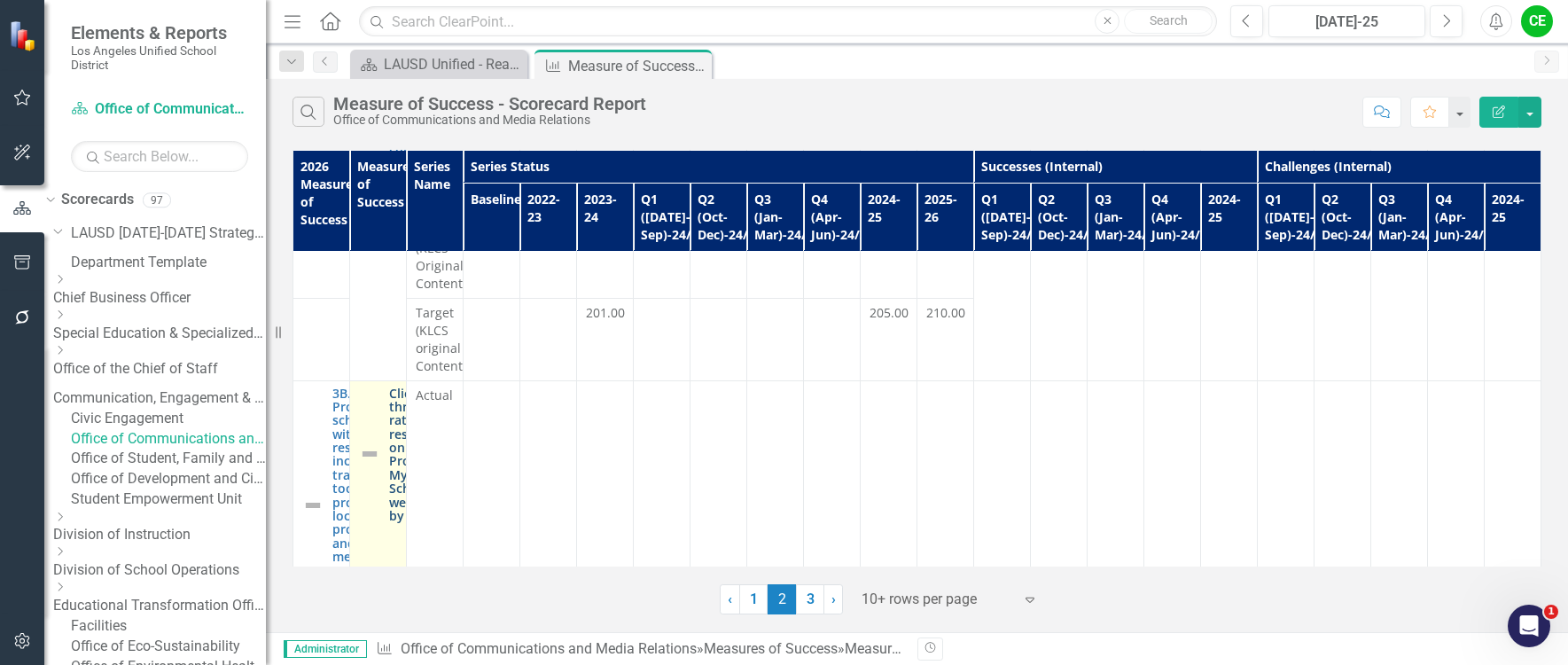
click at [449, 387] on link "Click-through rate of resources on Promote My School website by 2%" at bounding box center [418, 454] width 59 height 136
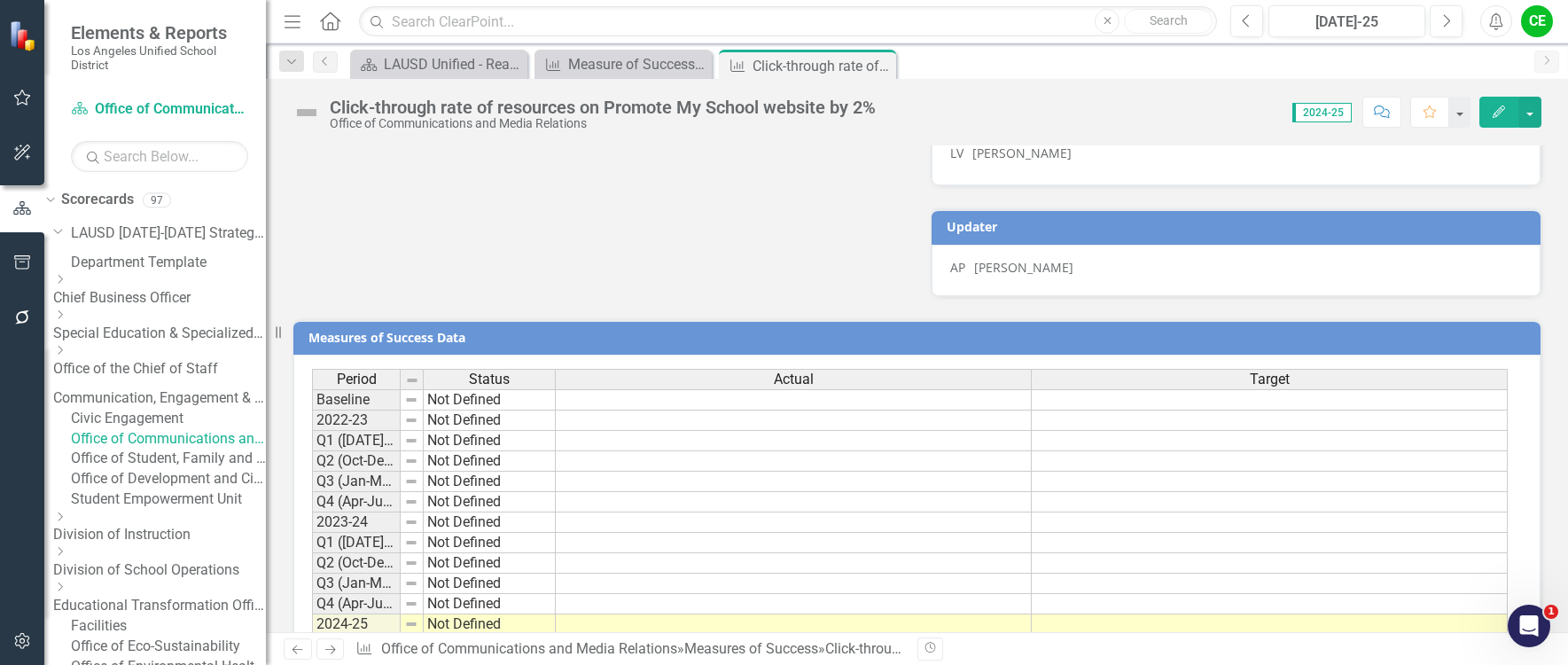
scroll to position [1537, 0]
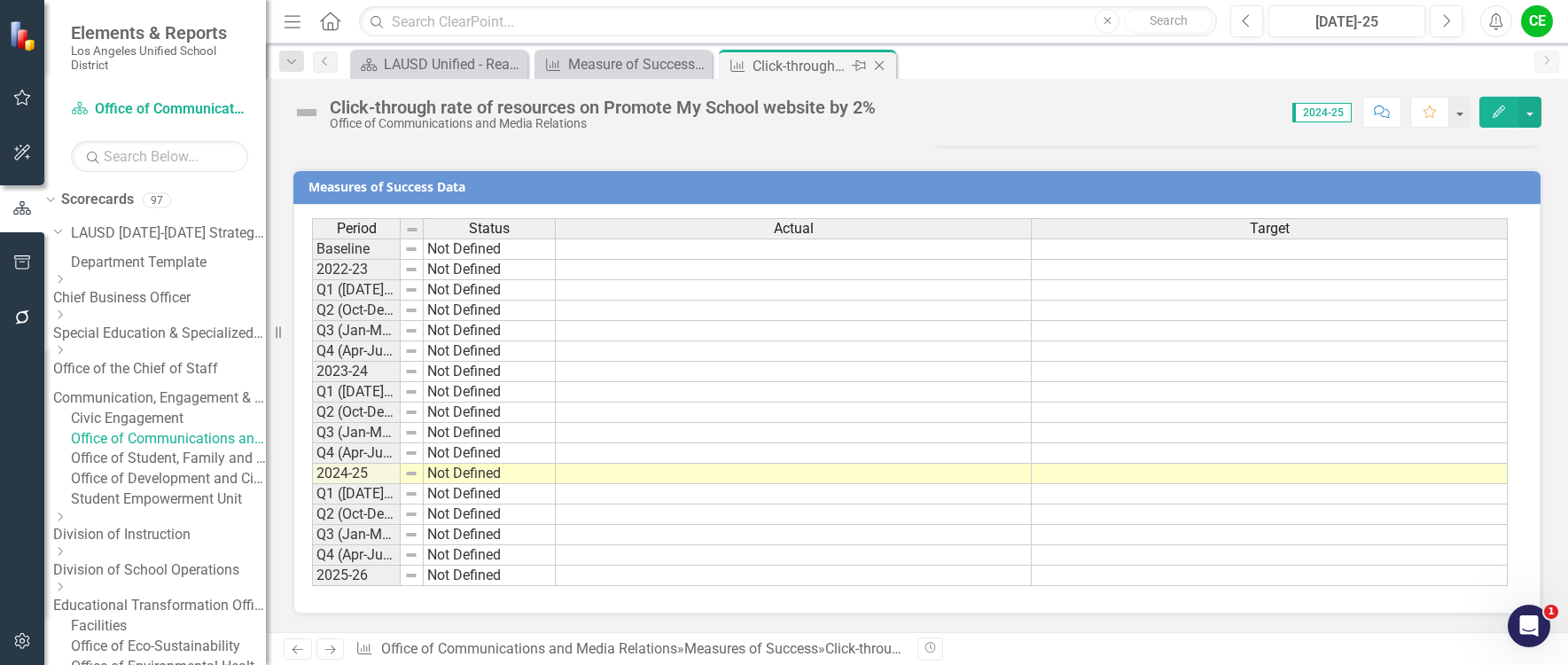
click at [883, 69] on icon "Close" at bounding box center [879, 65] width 18 height 14
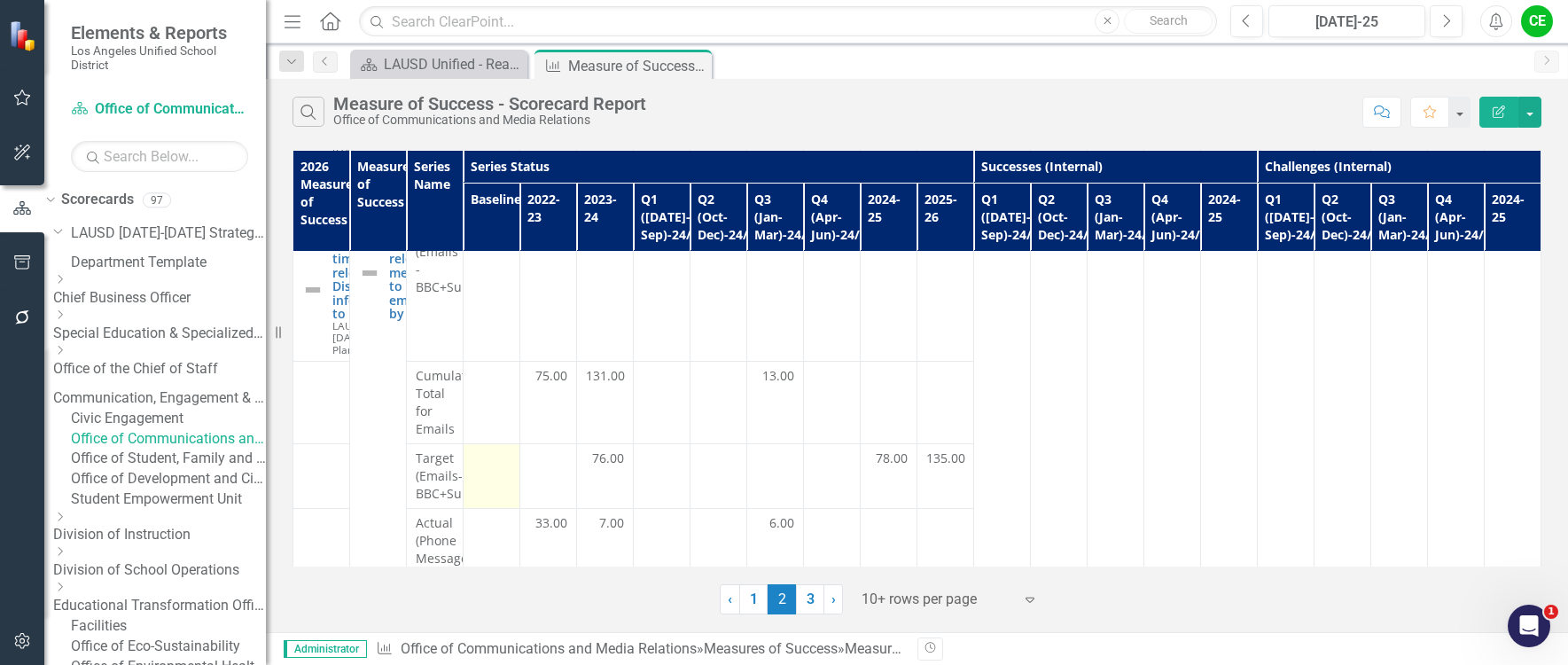
scroll to position [443, 0]
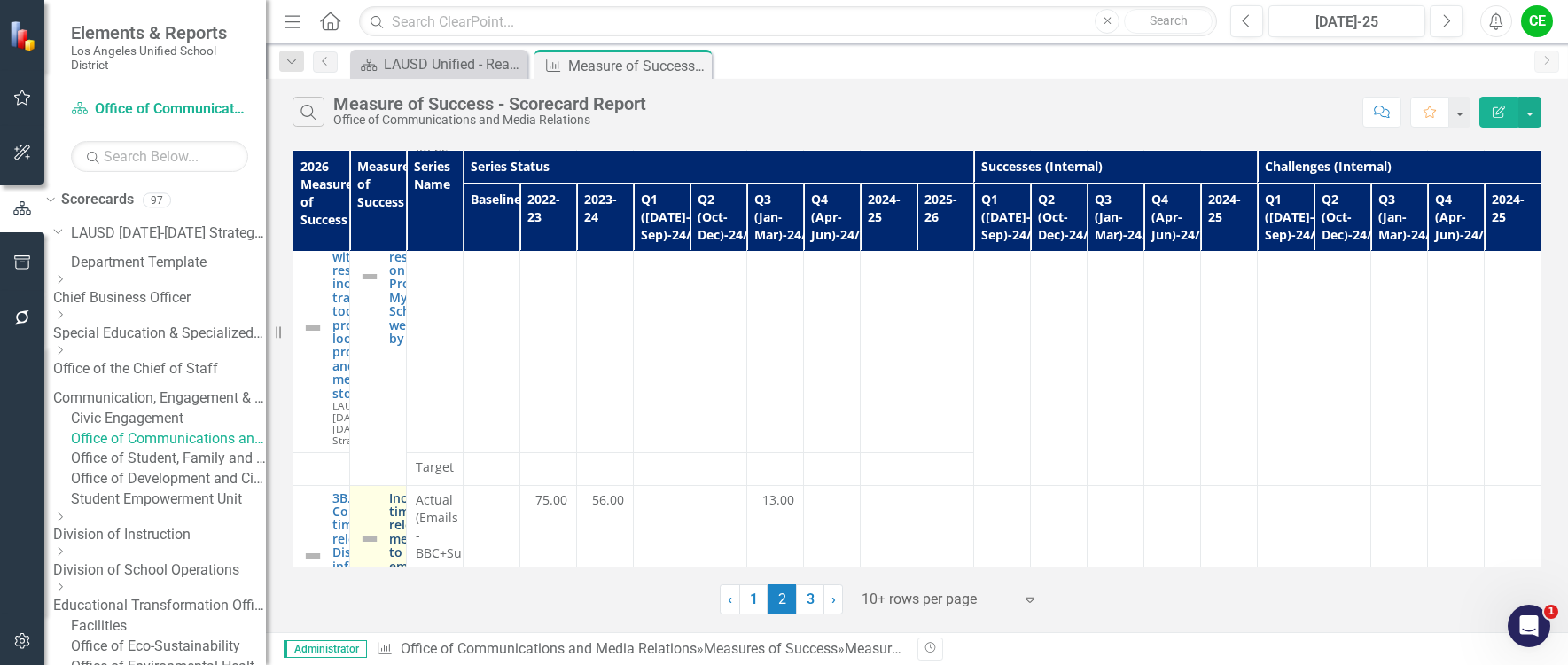
click at [455, 491] on link "Increase timely and relevant messaging to employees by 2%" at bounding box center [421, 538] width 66 height 96
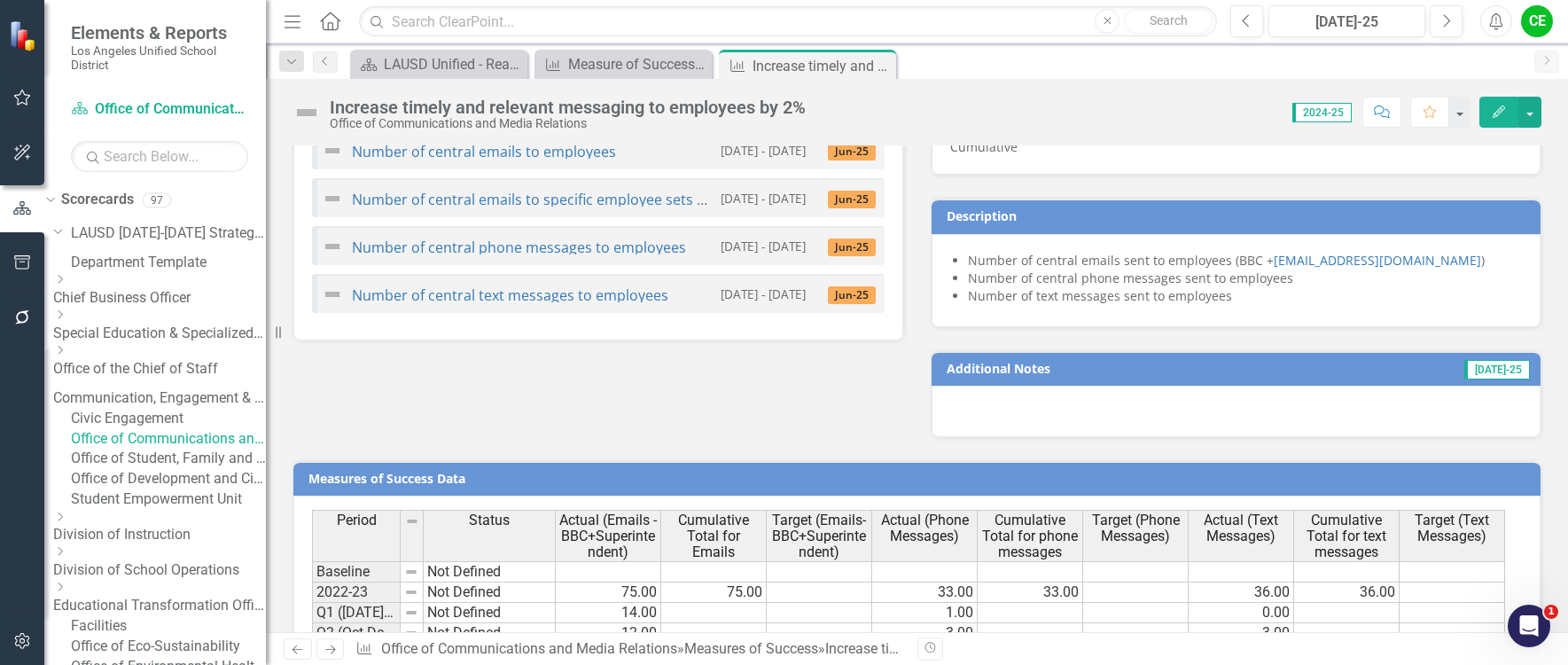
scroll to position [1474, 0]
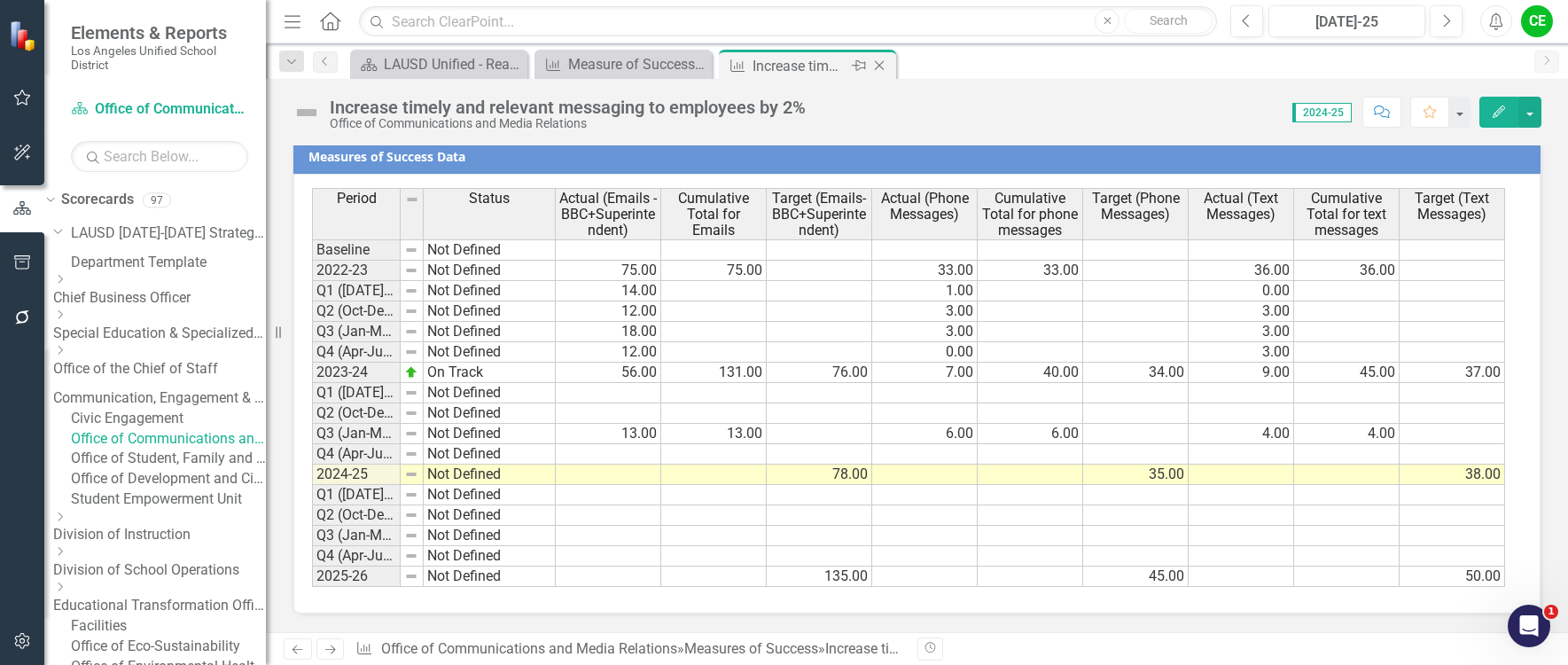
click at [880, 65] on icon "Close" at bounding box center [879, 65] width 18 height 14
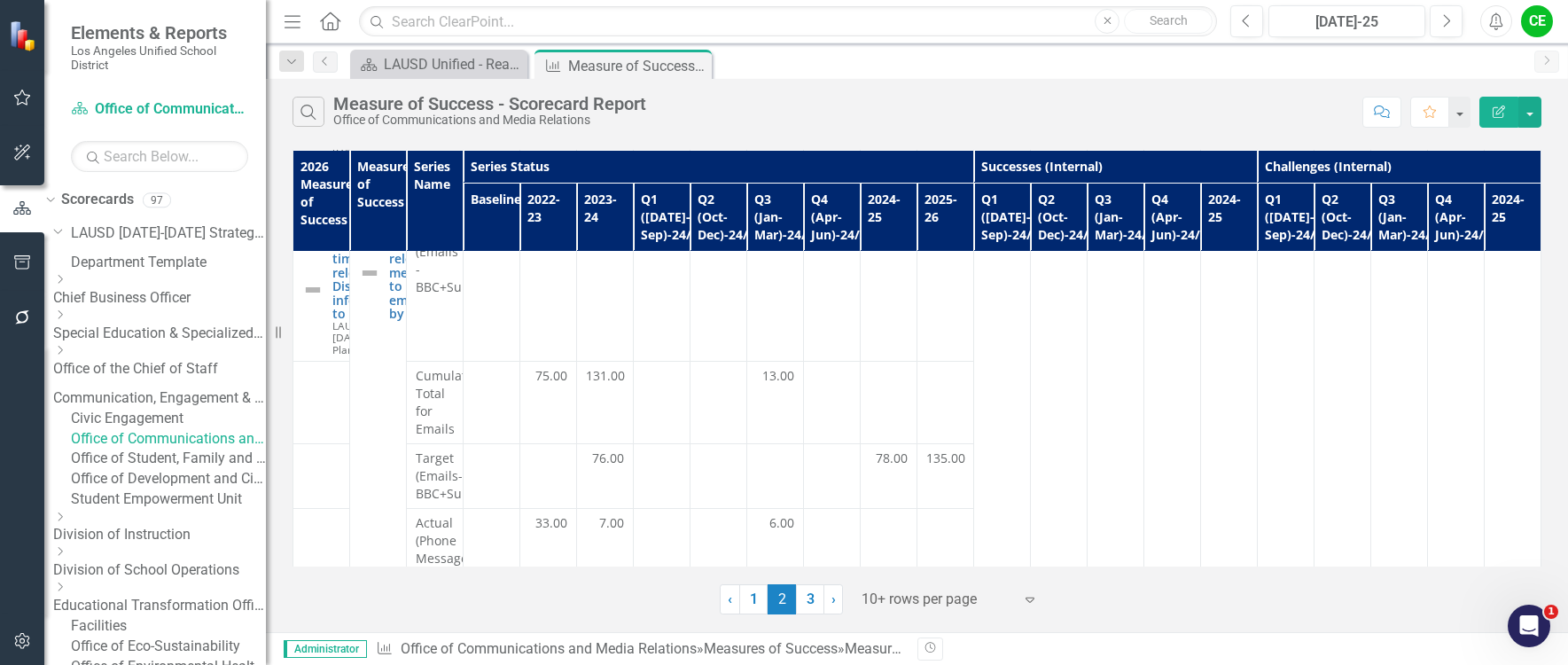
scroll to position [835, 0]
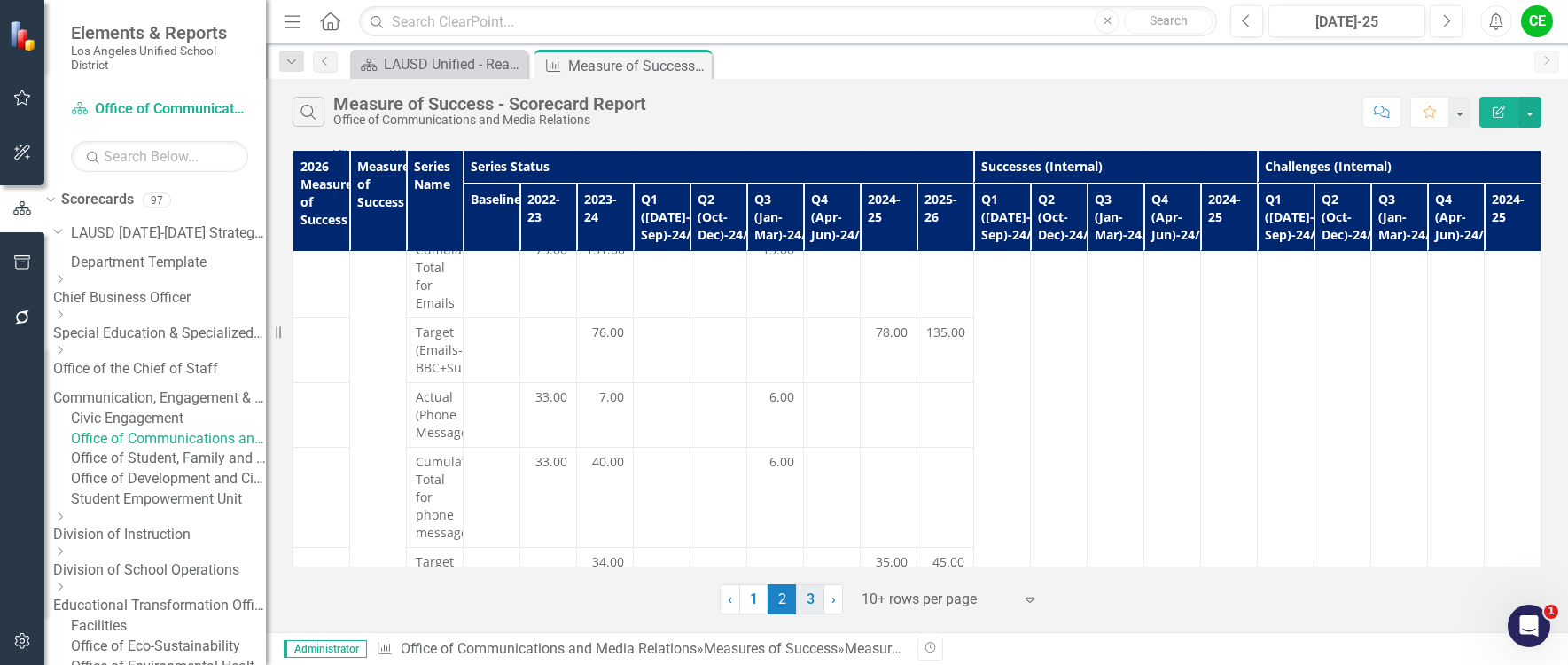
click at [817, 595] on link "3" at bounding box center [810, 599] width 29 height 30
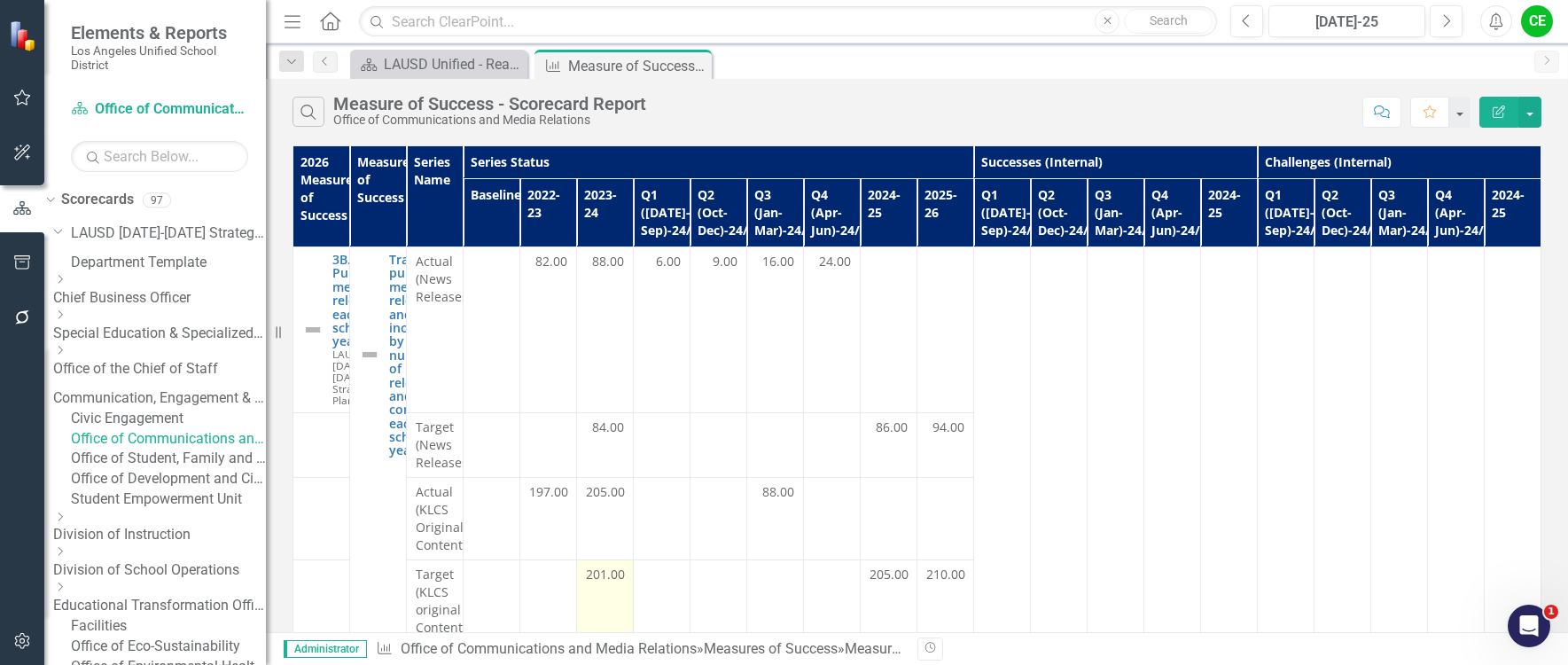
scroll to position [0, 0]
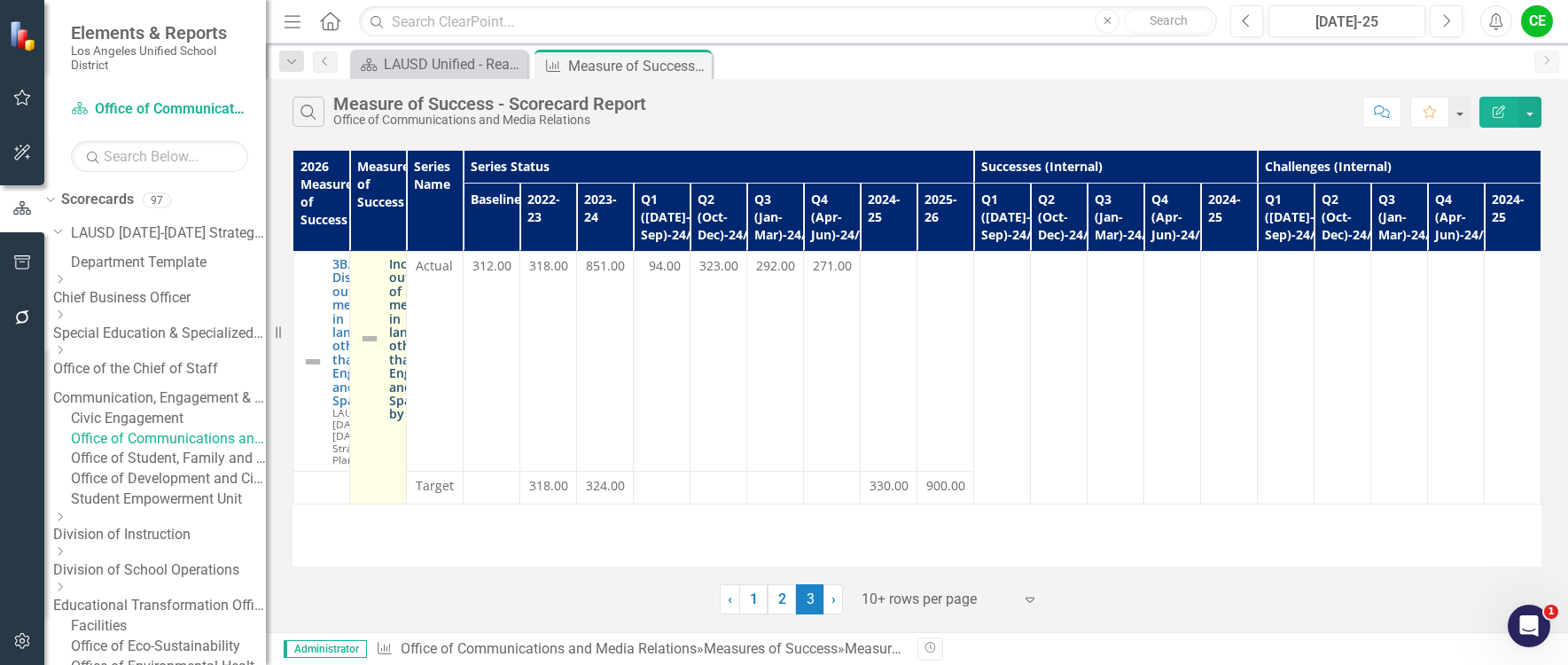
click at [444, 315] on link "Increase outreach of messages in languages other than English and Spanish by 2%" at bounding box center [419, 339] width 61 height 164
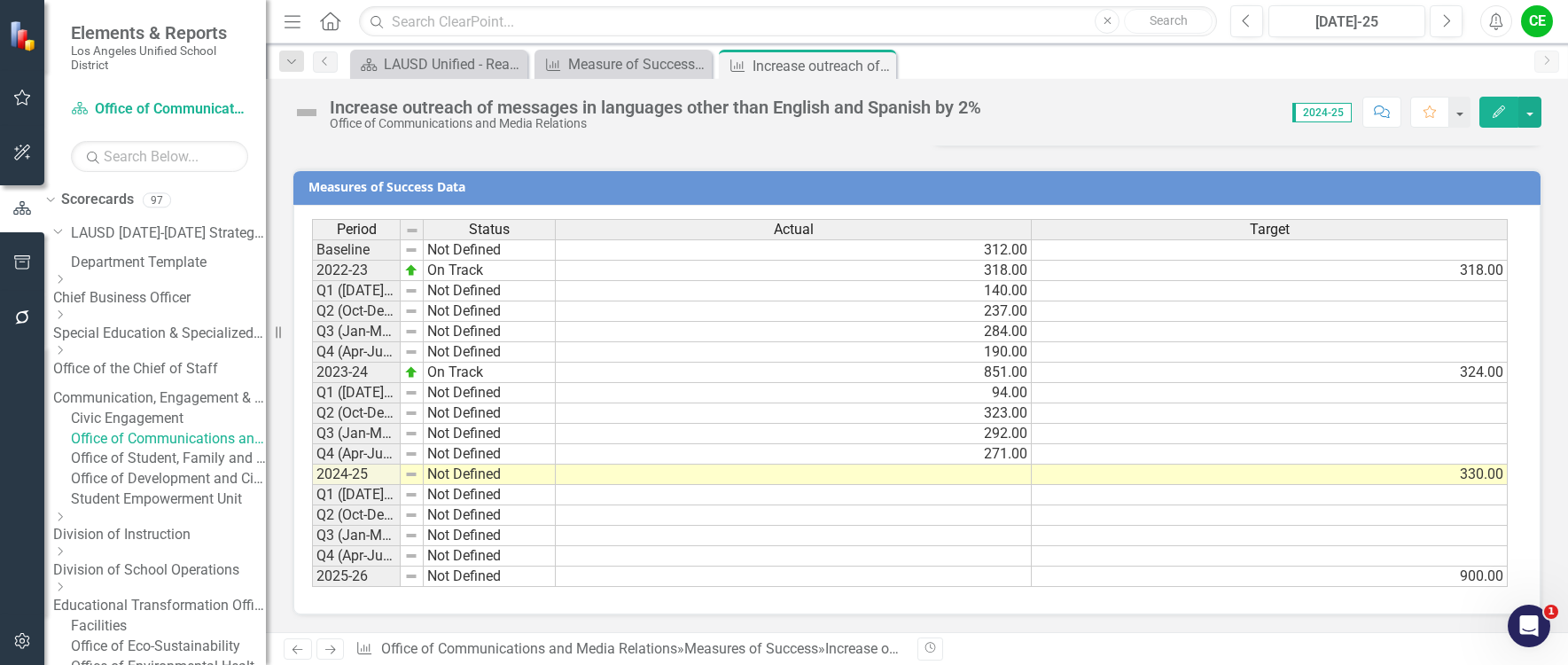
scroll to position [1423, 0]
click at [879, 68] on icon "Close" at bounding box center [879, 65] width 18 height 14
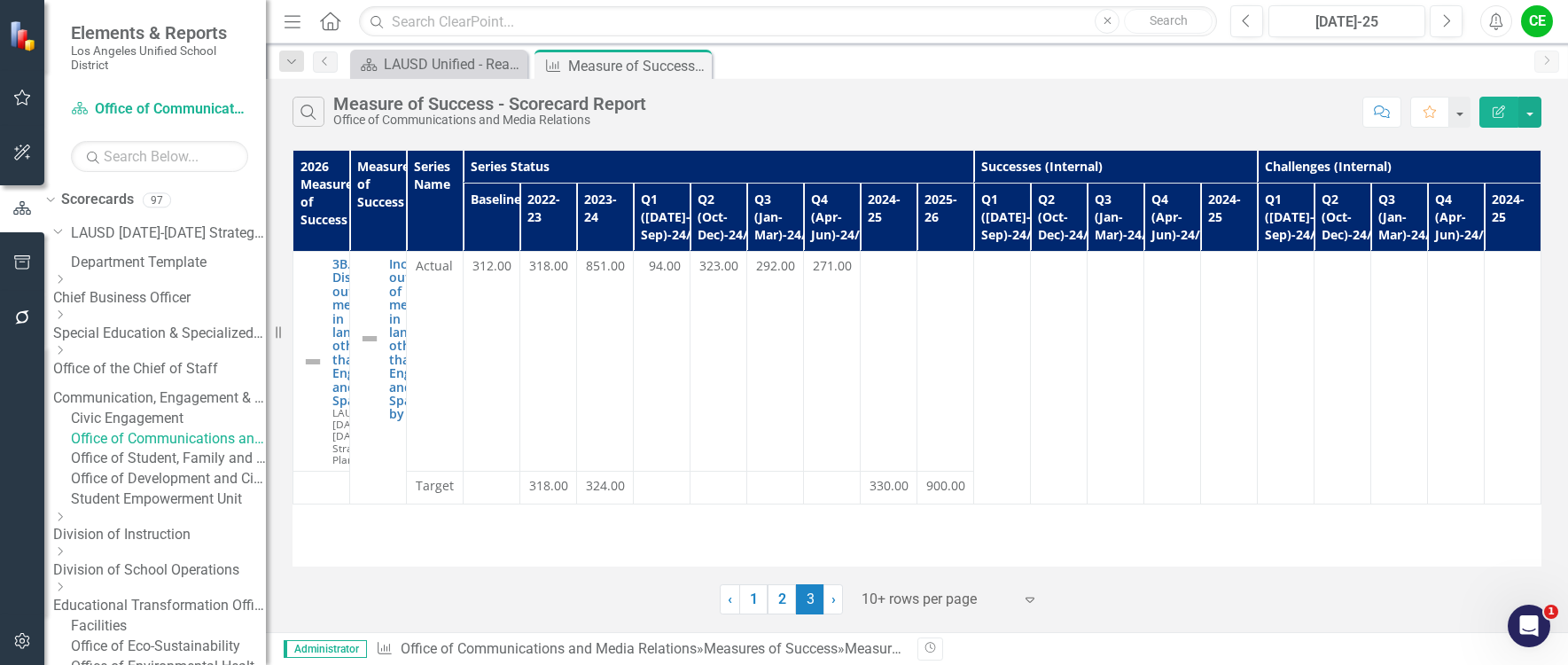
click at [0, 0] on icon "Close" at bounding box center [0, 0] width 0 height 0
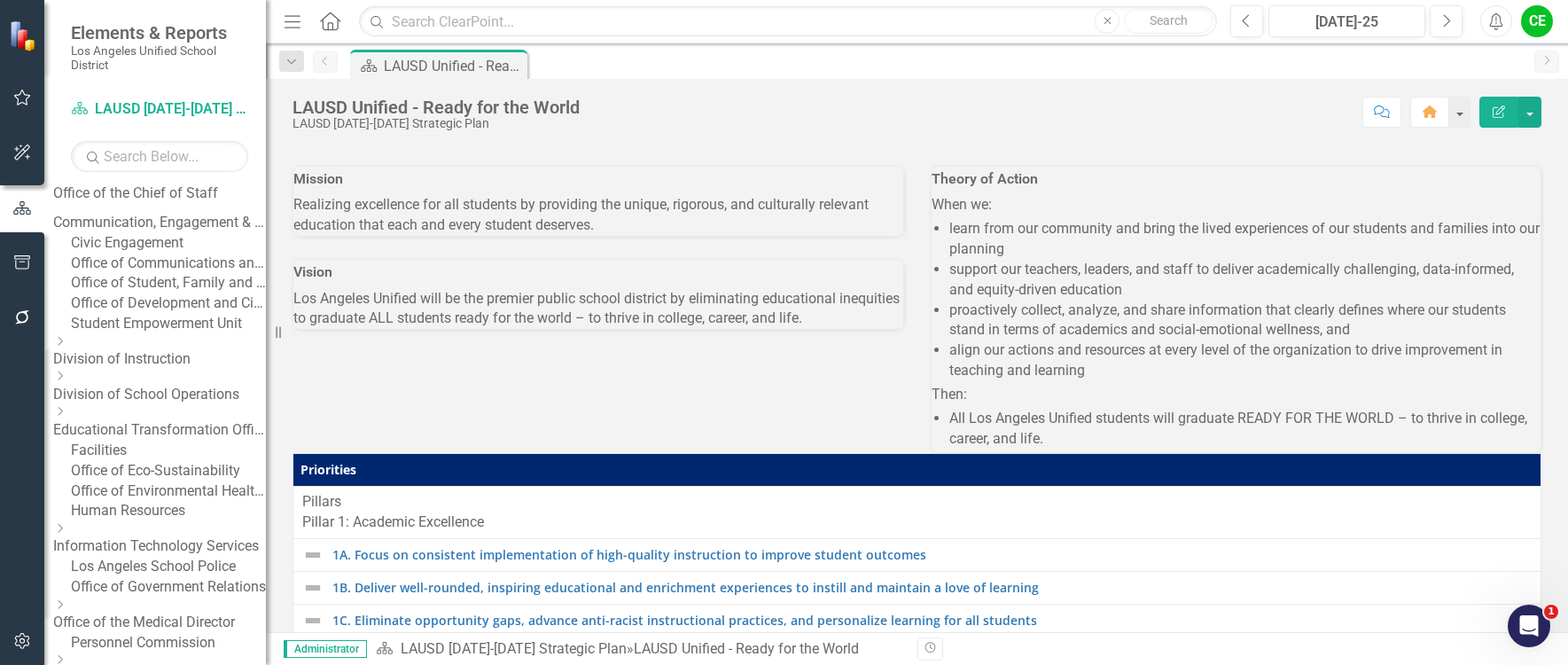
scroll to position [177, 0]
click at [67, 345] on icon "Dropdown" at bounding box center [59, 339] width 13 height 10
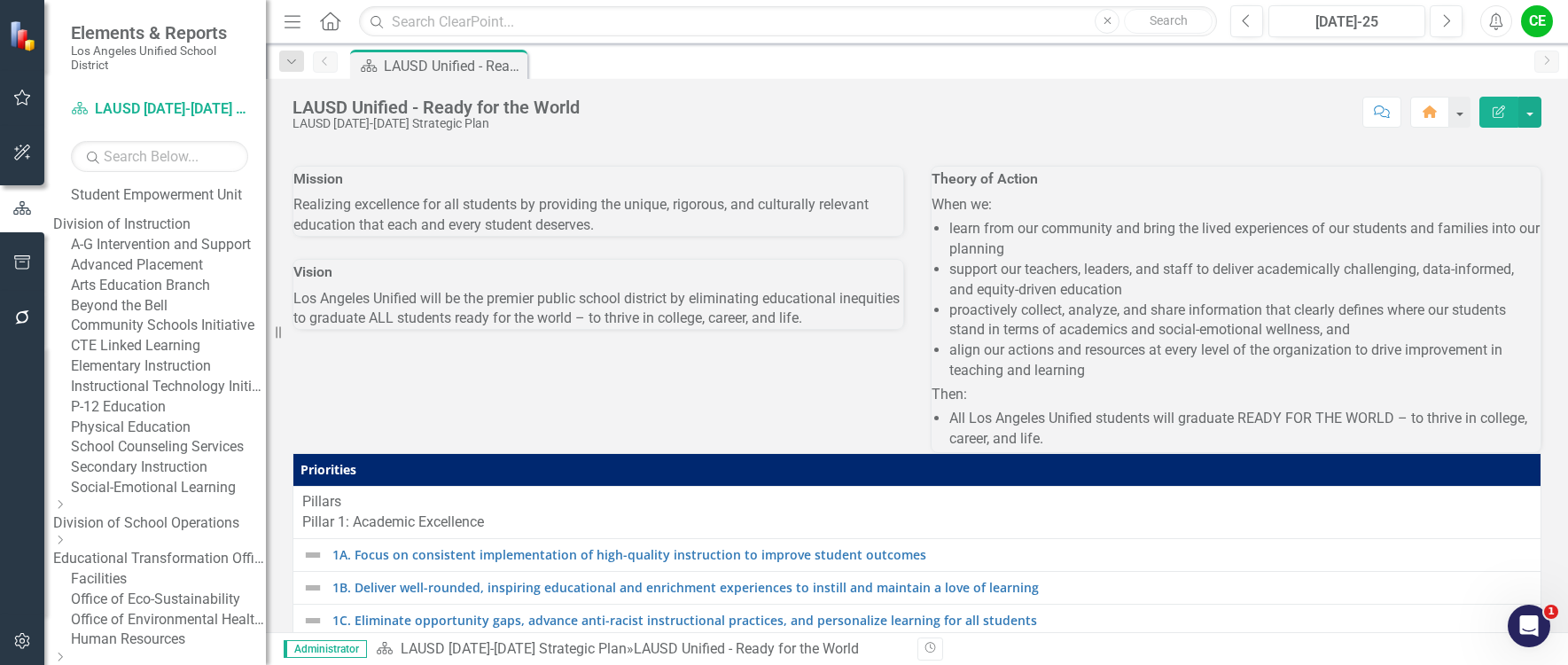
scroll to position [354, 0]
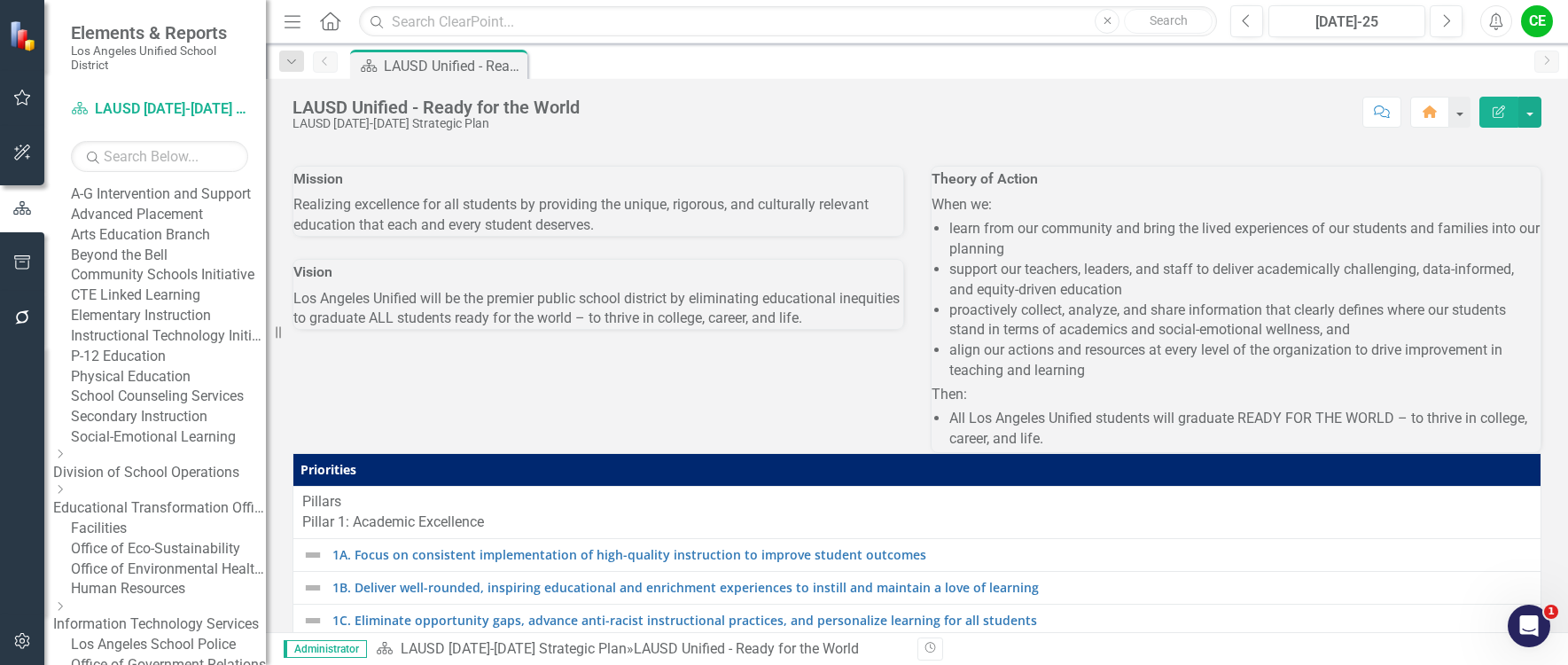
drag, startPoint x: 170, startPoint y: 491, endPoint x: 213, endPoint y: 478, distance: 44.9
click at [170, 326] on link "Elementary Instruction" at bounding box center [168, 316] width 195 height 20
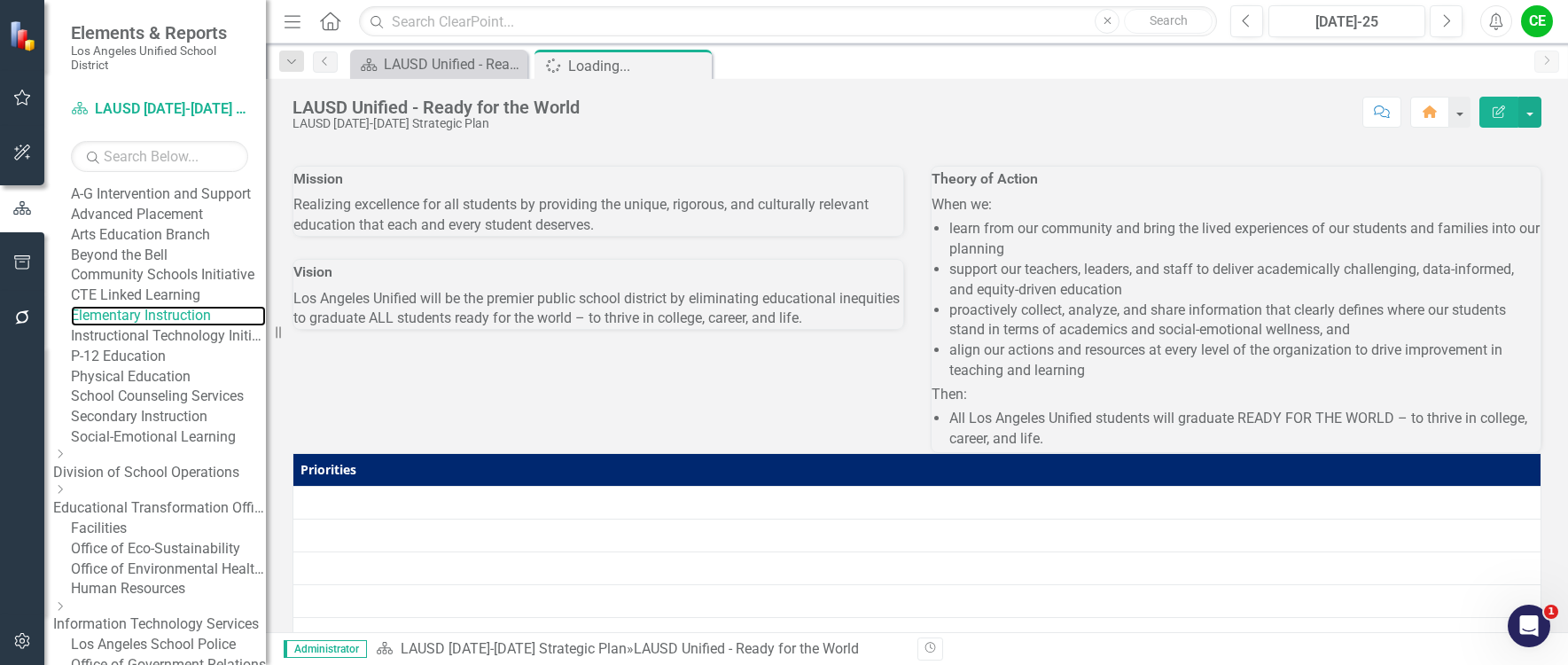
drag, startPoint x: 213, startPoint y: 478, endPoint x: 302, endPoint y: 473, distance: 89.1
click at [213, 326] on link "Elementary Instruction" at bounding box center [168, 316] width 195 height 20
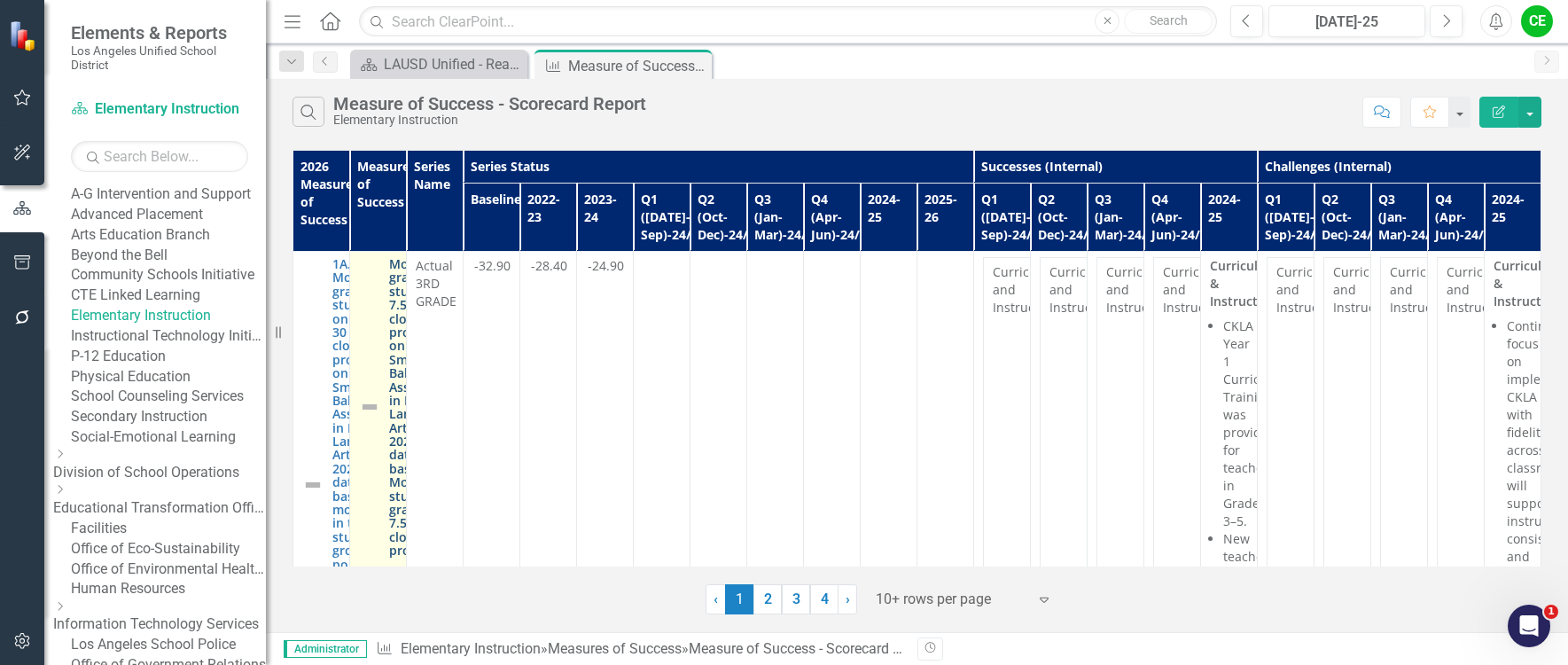
click at [461, 364] on link "Move third-grade students 7.5 points closer to proficiency on the Smarter Balan…" at bounding box center [424, 407] width 71 height 301
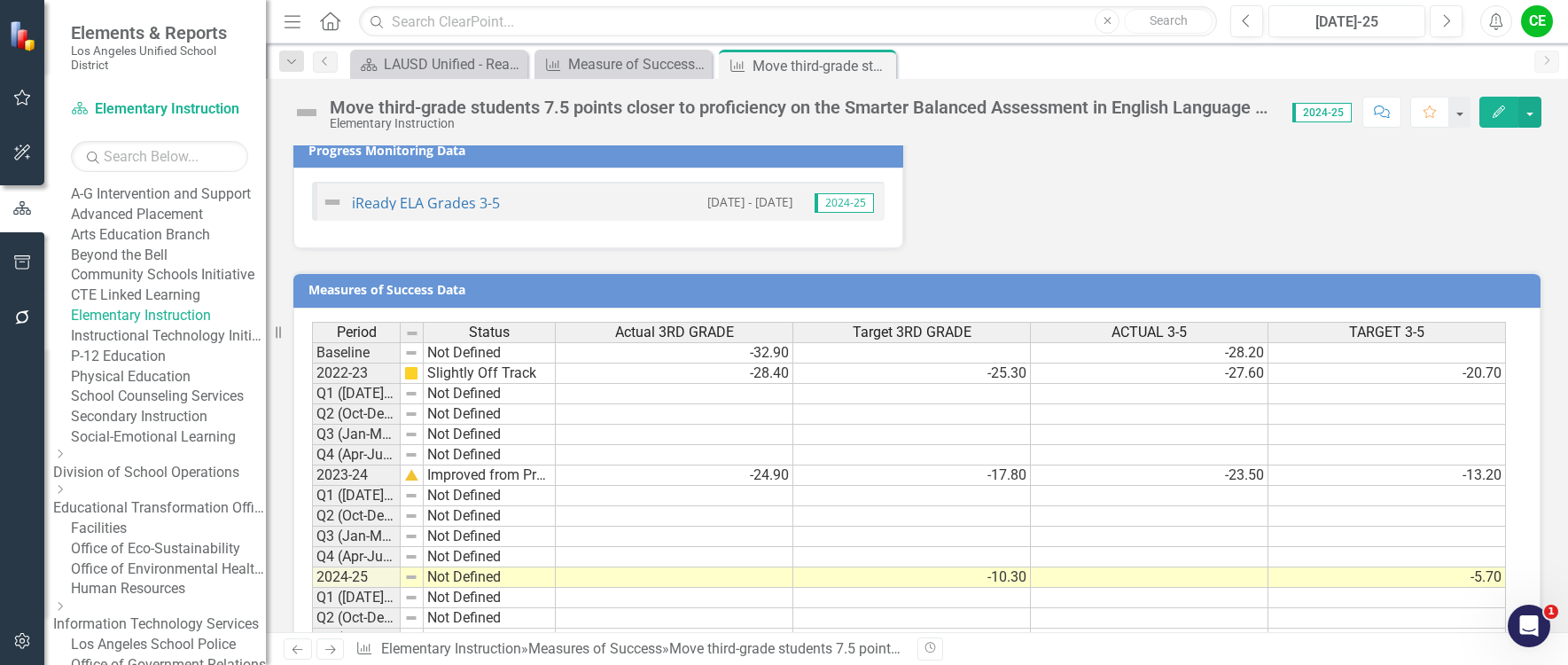
scroll to position [2552, 0]
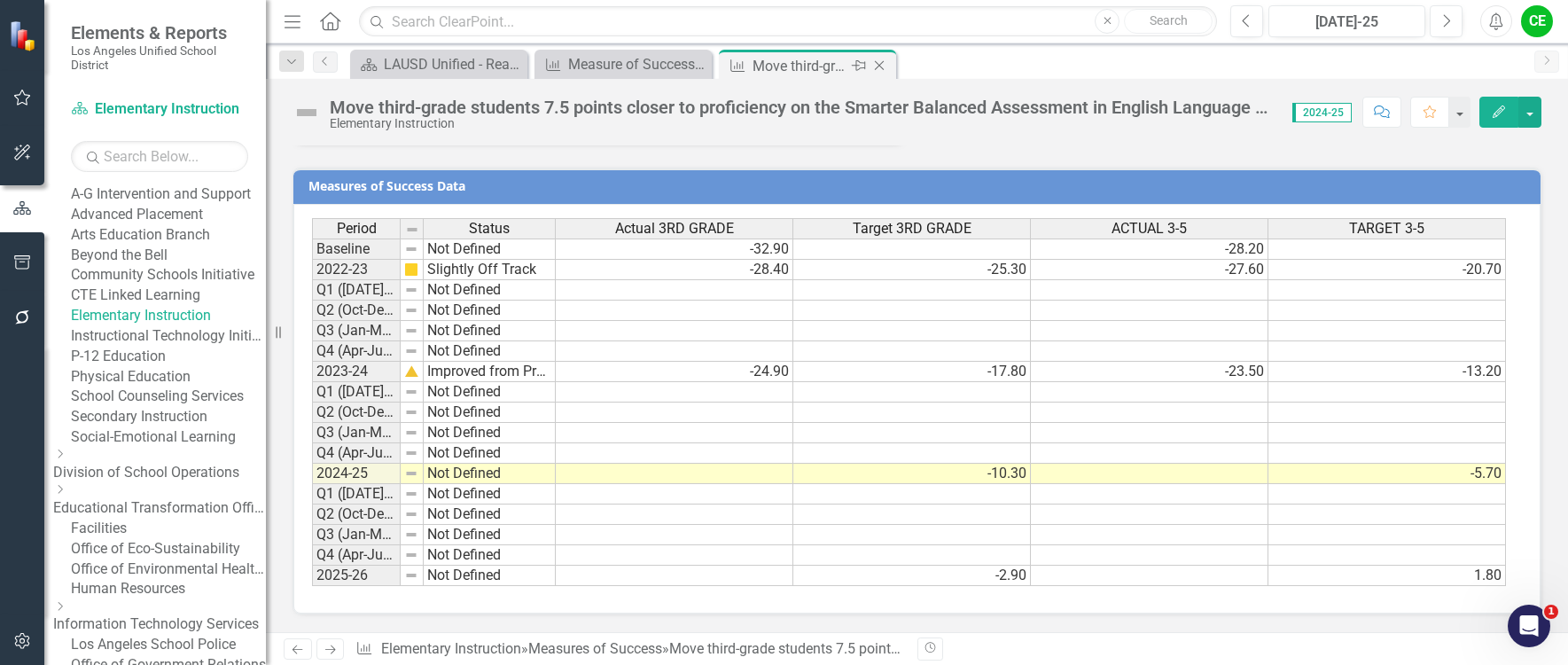
click at [883, 68] on icon "Close" at bounding box center [879, 65] width 18 height 14
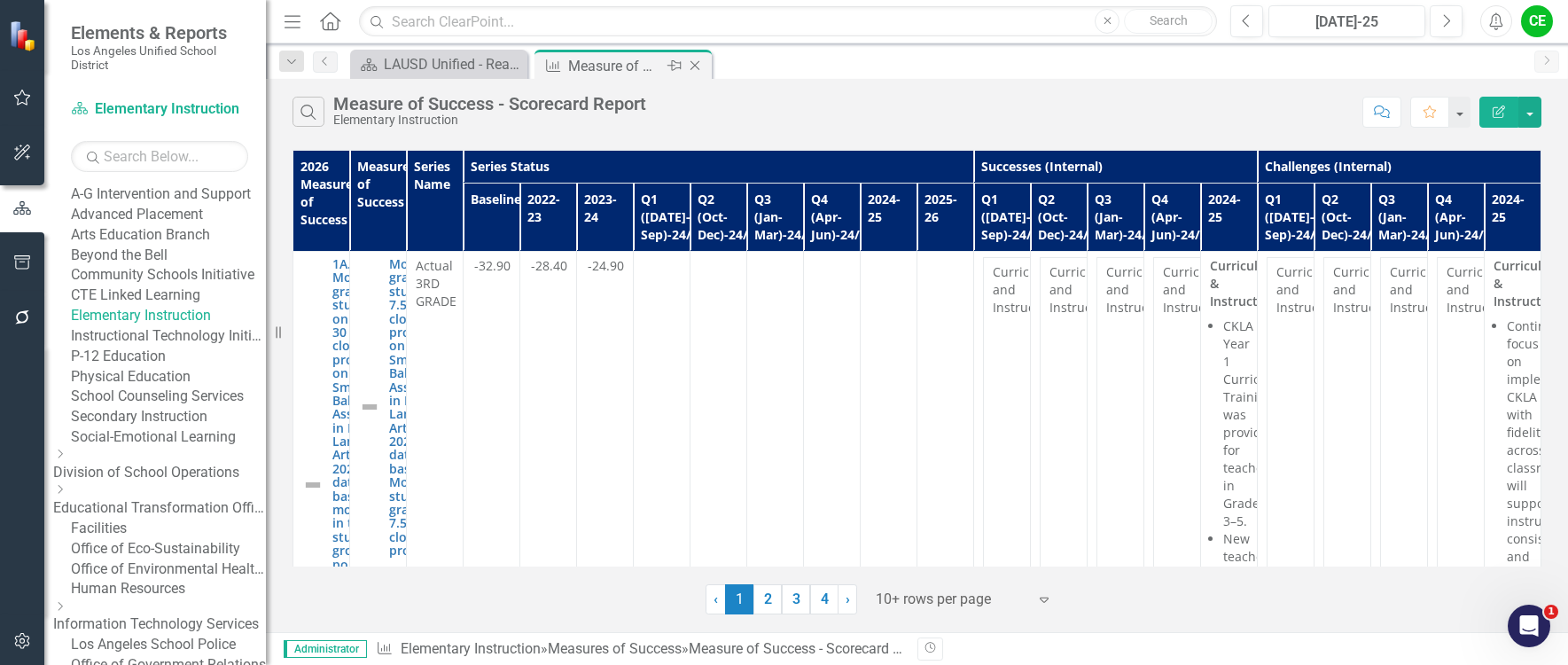
click at [699, 65] on icon "Close" at bounding box center [695, 65] width 18 height 14
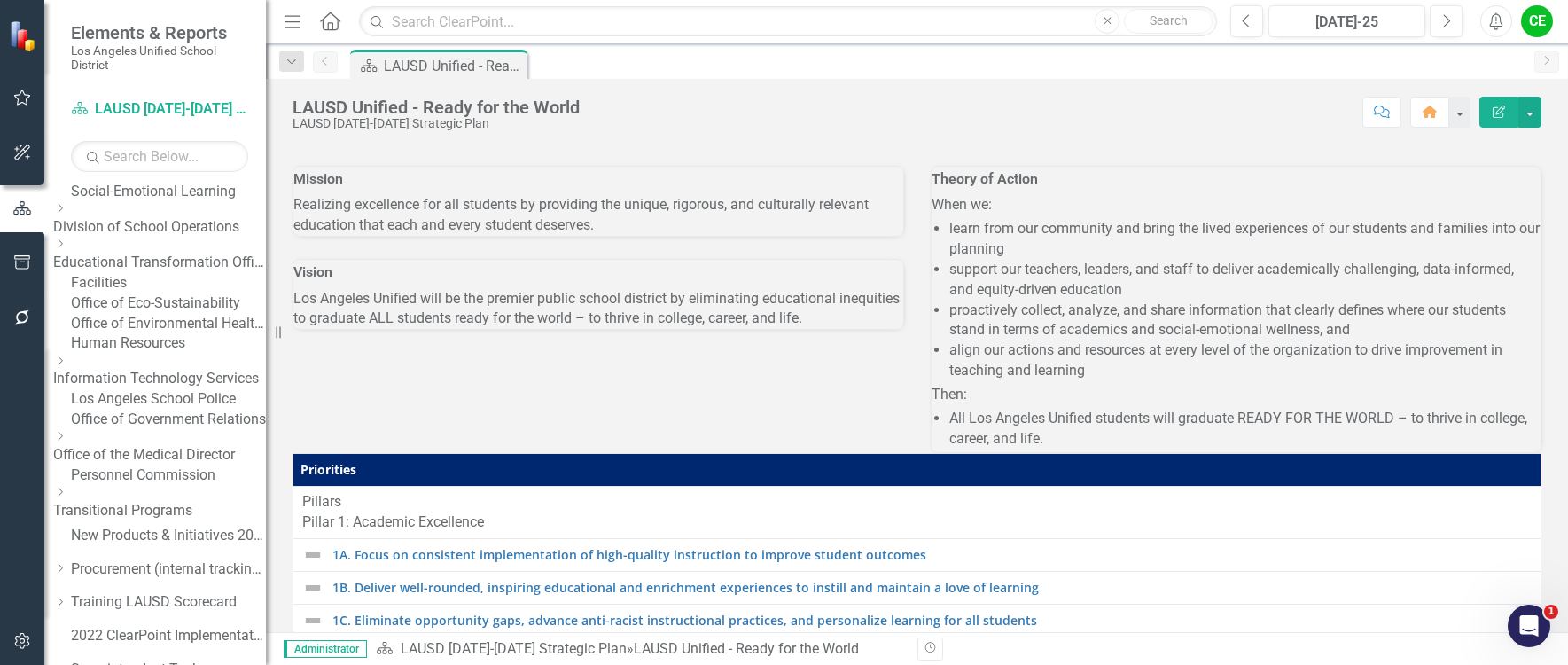
scroll to position [798, 0]
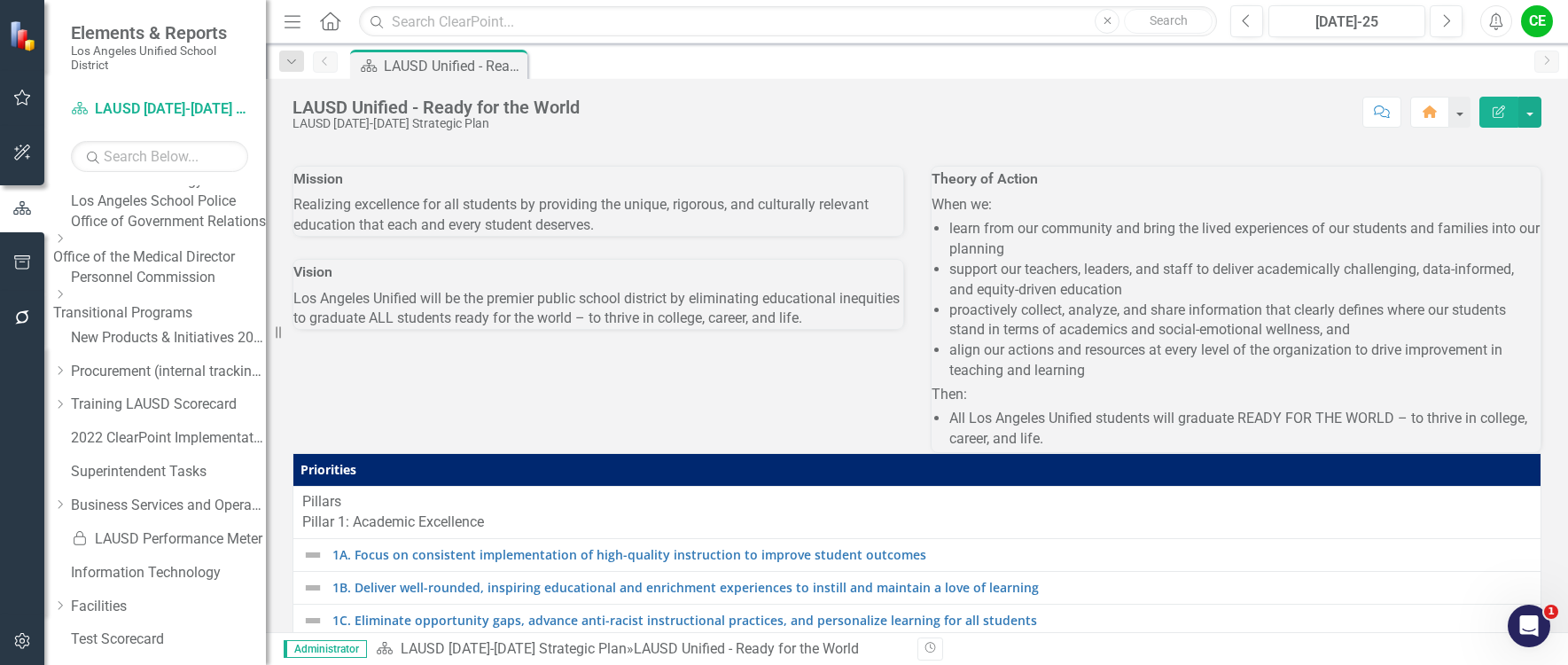
click at [130, 96] on link "Facilities" at bounding box center [168, 85] width 195 height 20
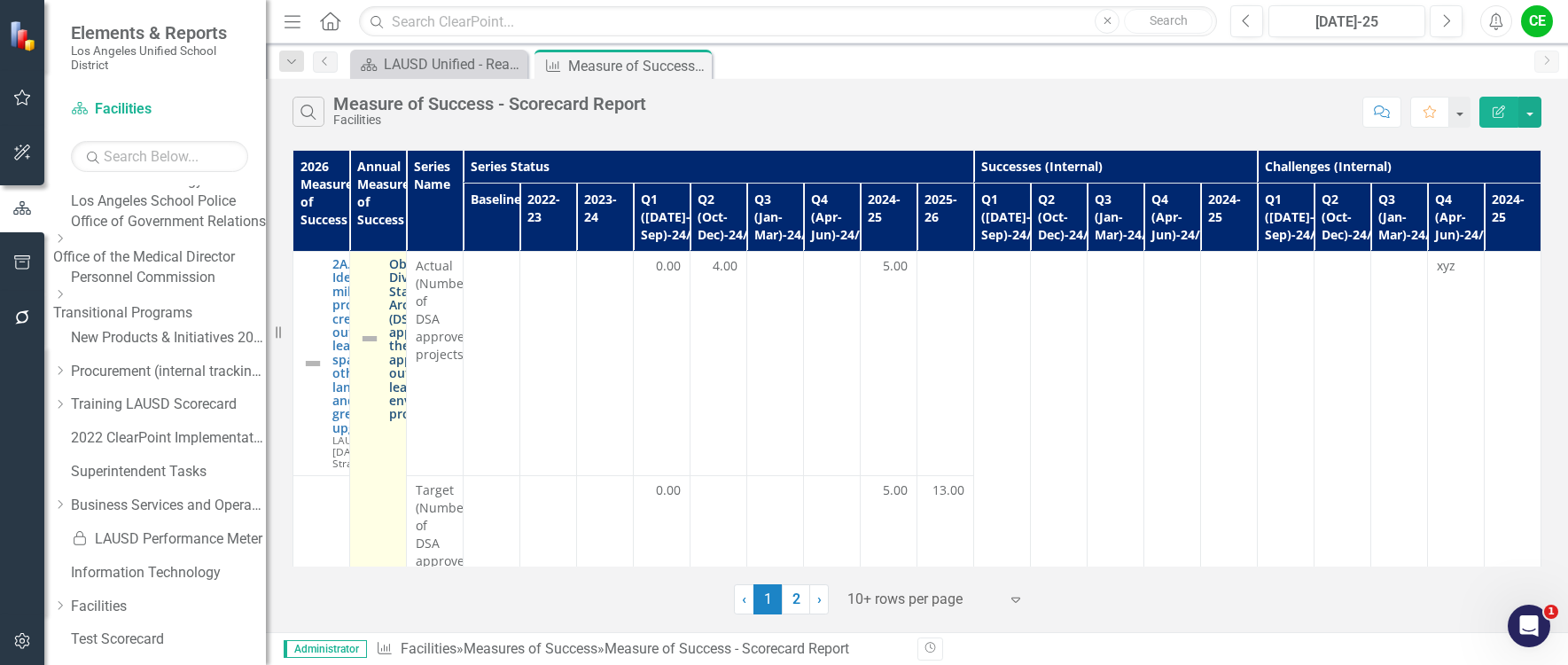
click at [468, 284] on link "Obtain the Division of State Architect (DSA) approval for the Board-approved ou…" at bounding box center [428, 339] width 78 height 164
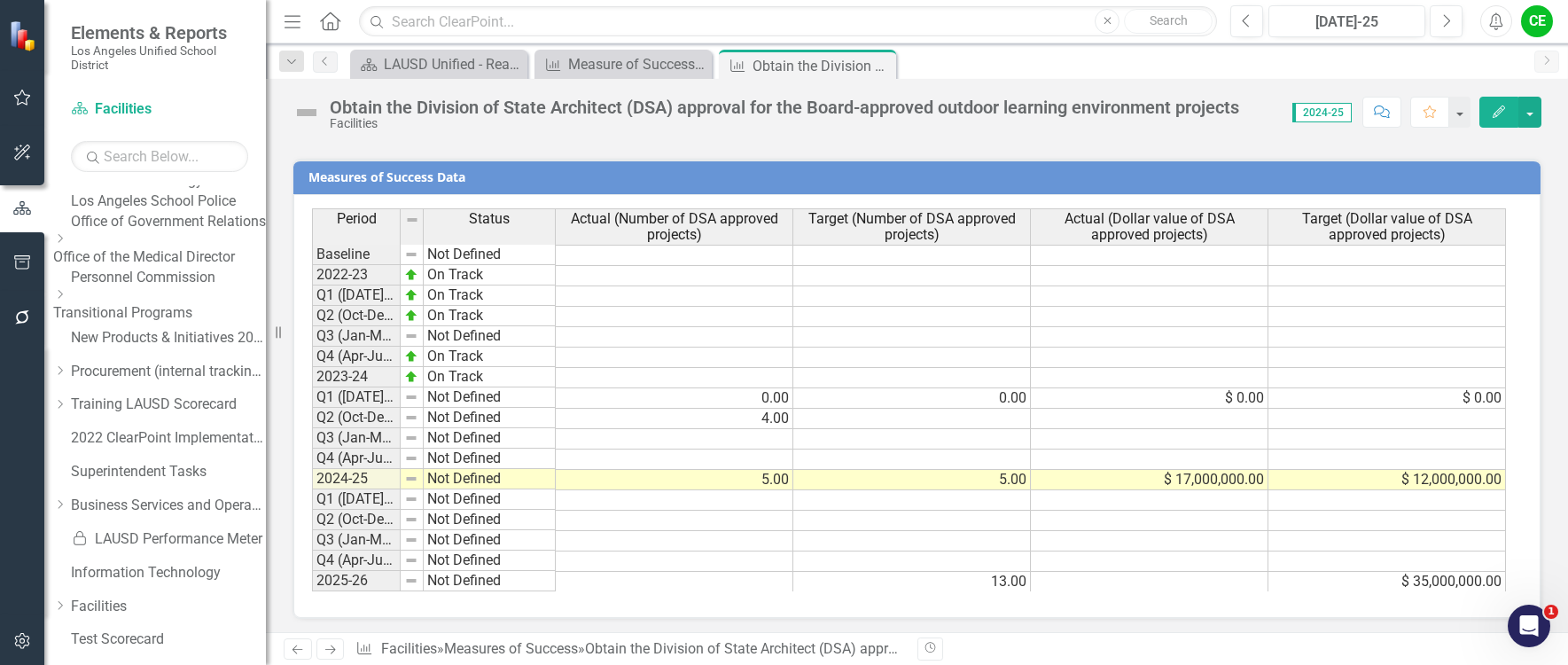
scroll to position [1423, 0]
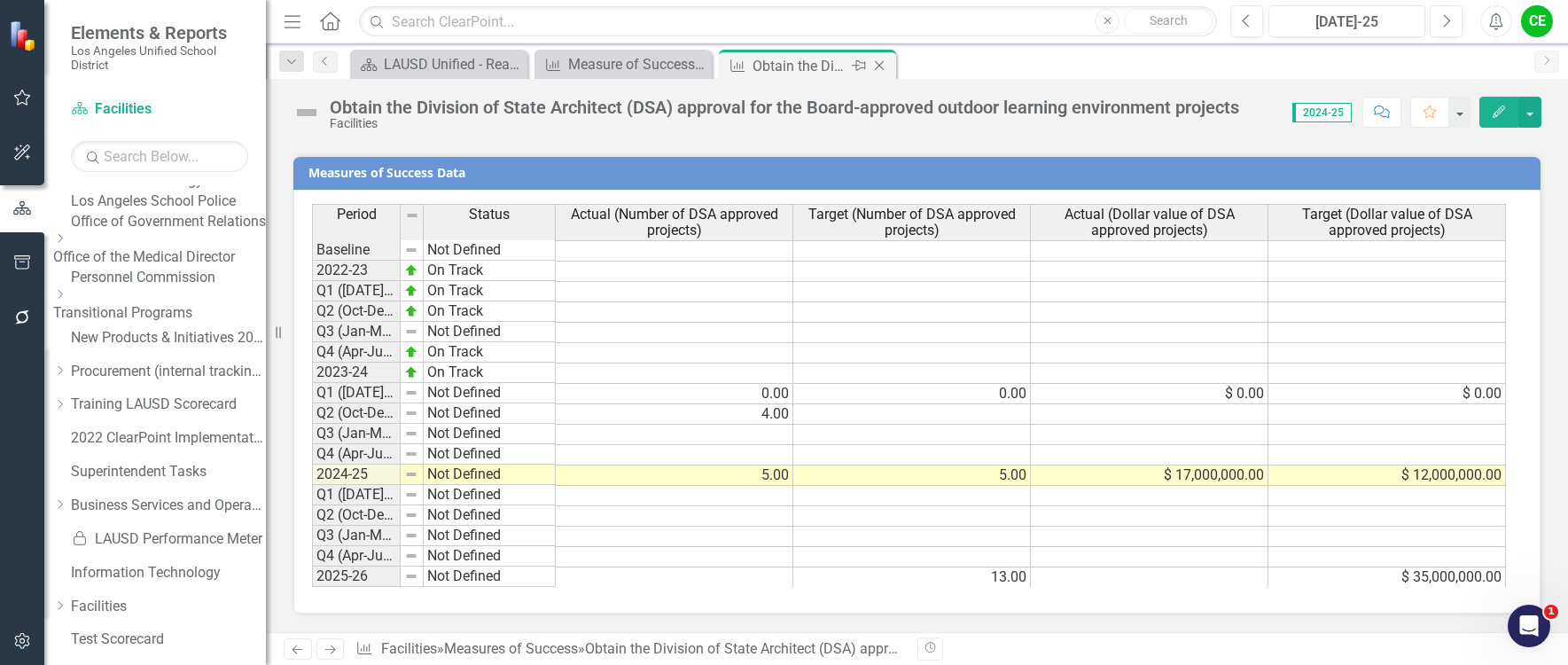
click at [879, 62] on icon "Close" at bounding box center [879, 65] width 18 height 14
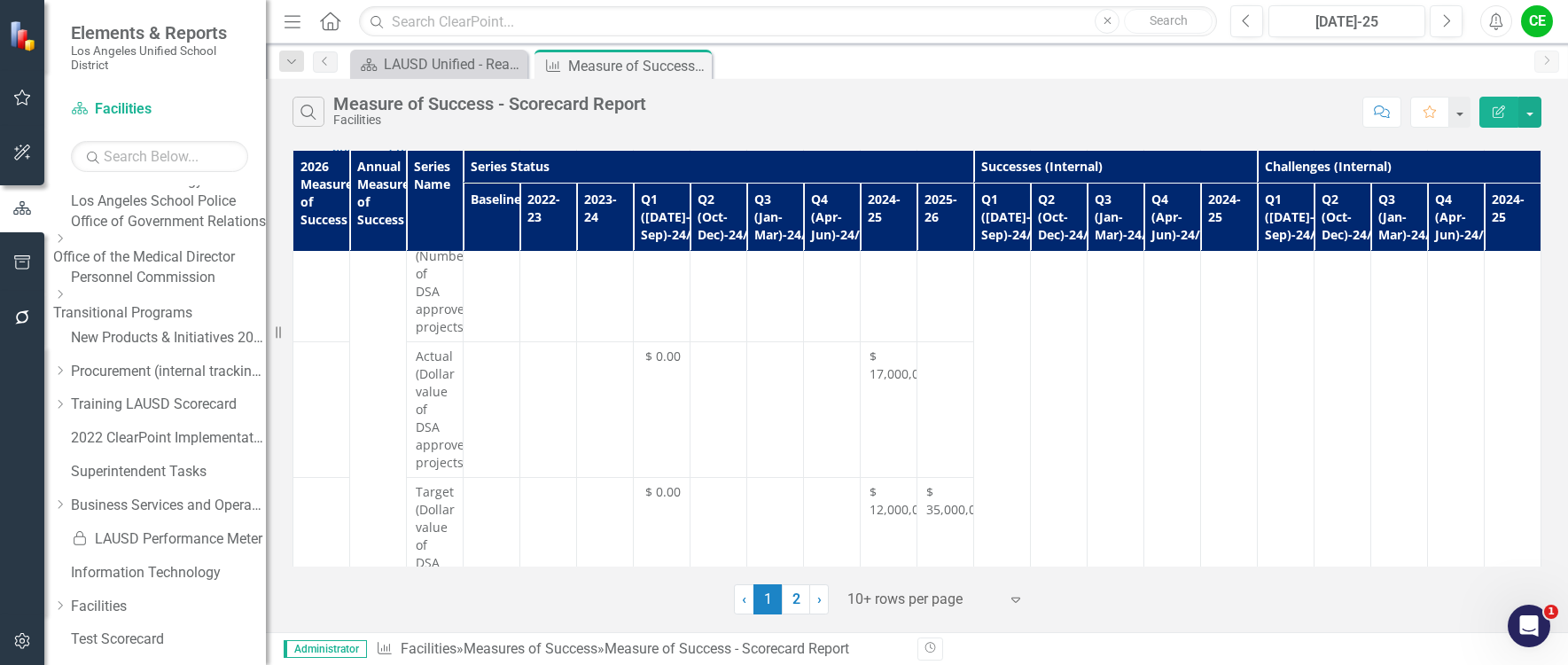
scroll to position [354, 0]
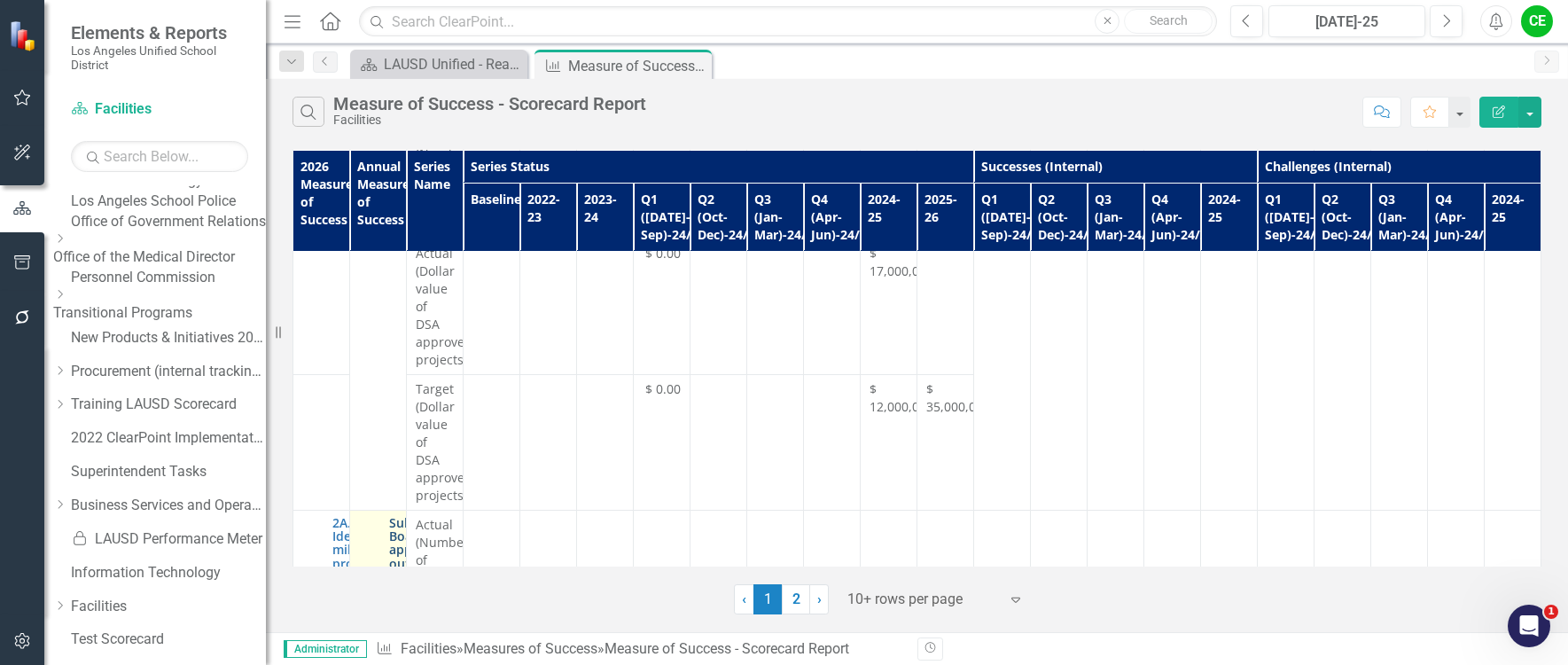
click at [447, 516] on link "Submit Board-approved outdoor learning projects to the Division of State Archit…" at bounding box center [418, 590] width 58 height 149
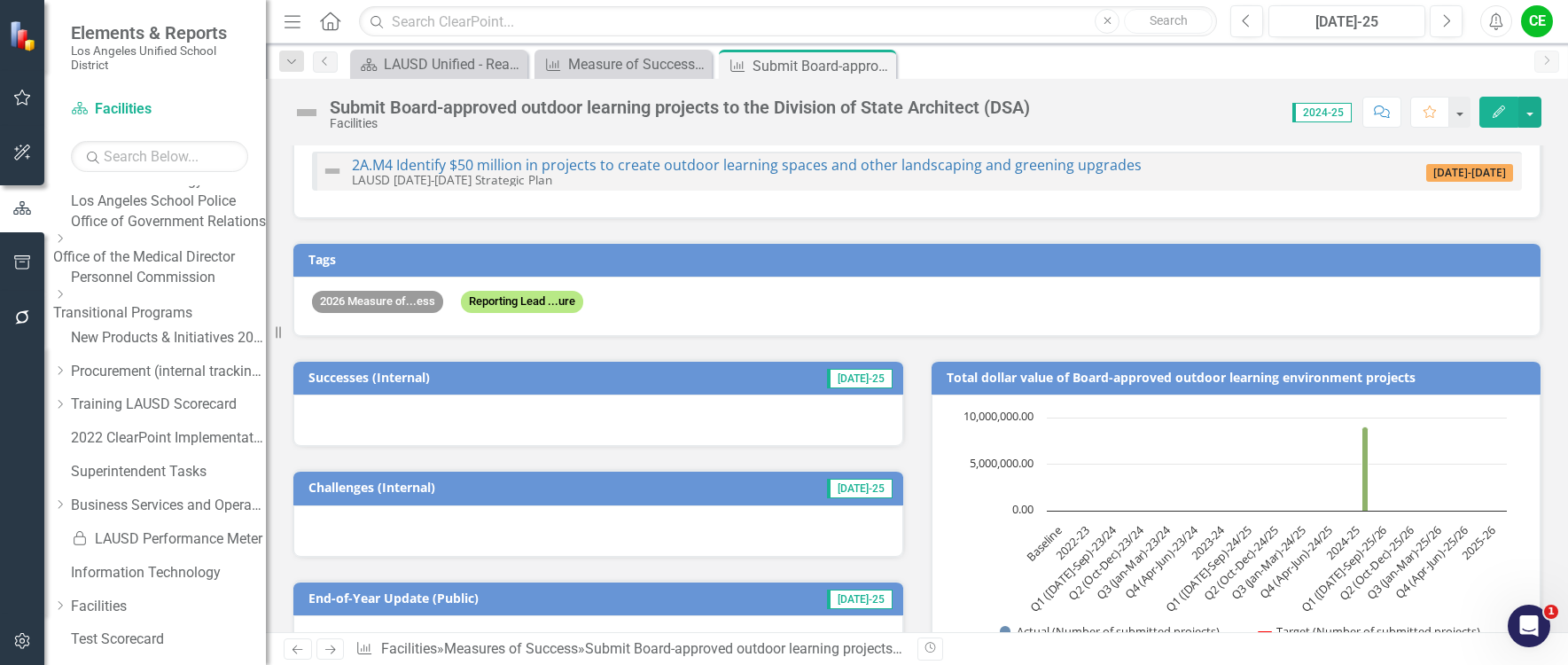
scroll to position [177, 0]
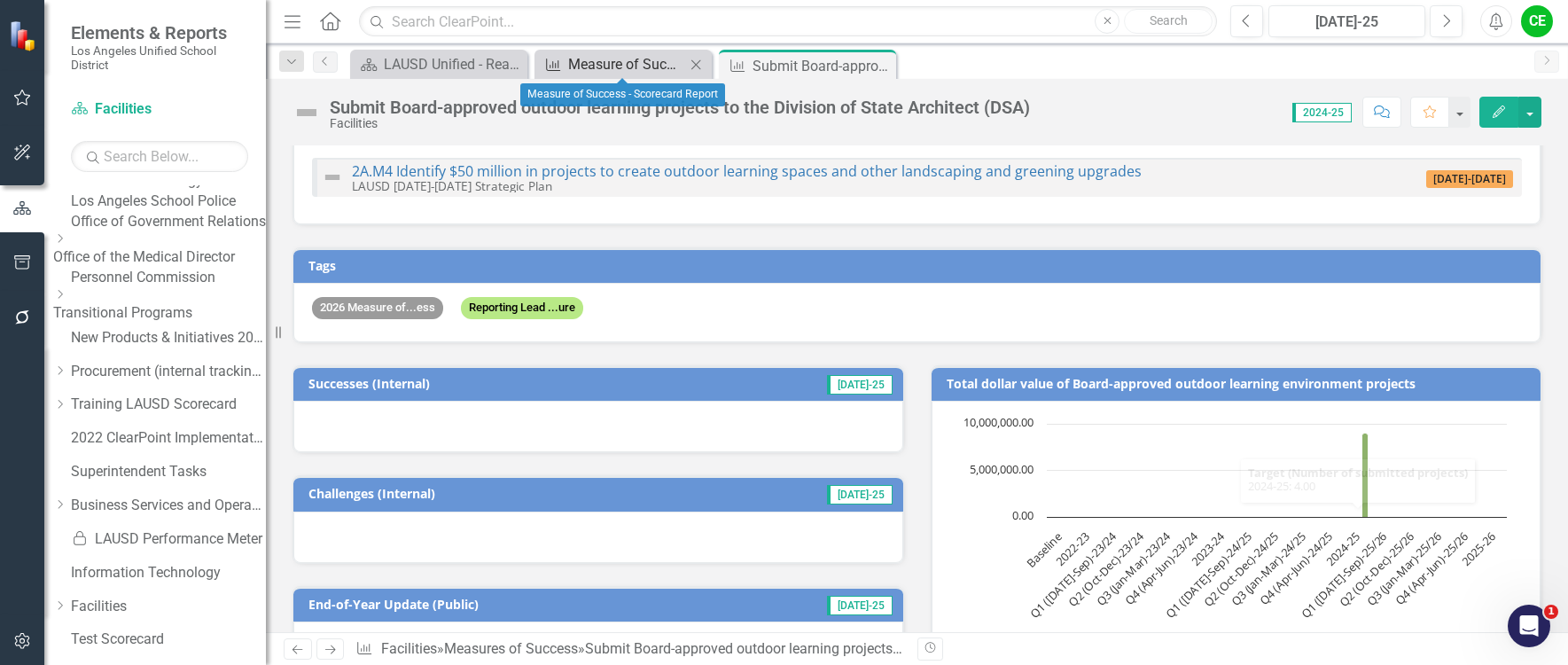
click at [609, 70] on div "Measure of Success - Scorecard Report" at bounding box center [627, 64] width 117 height 22
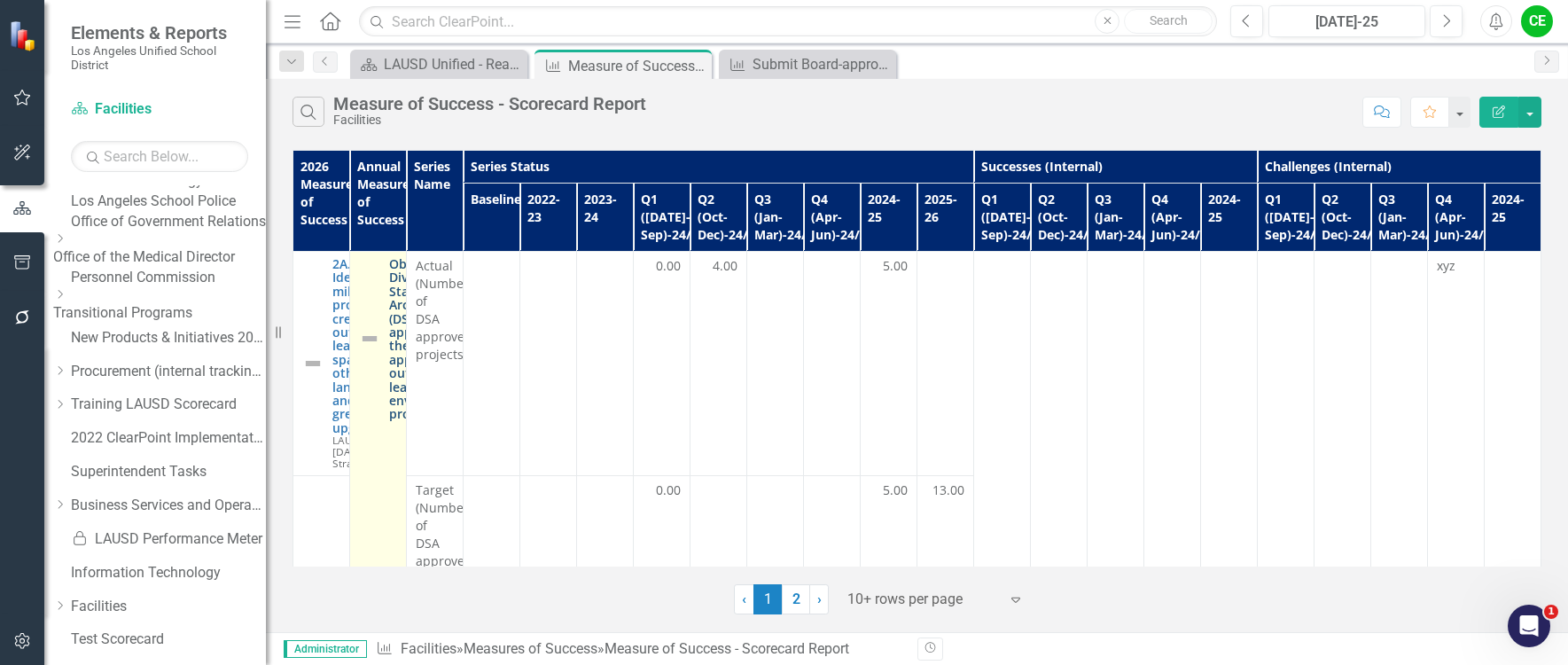
click at [468, 317] on link "Obtain the Division of State Architect (DSA) approval for the Board-approved ou…" at bounding box center [428, 339] width 78 height 164
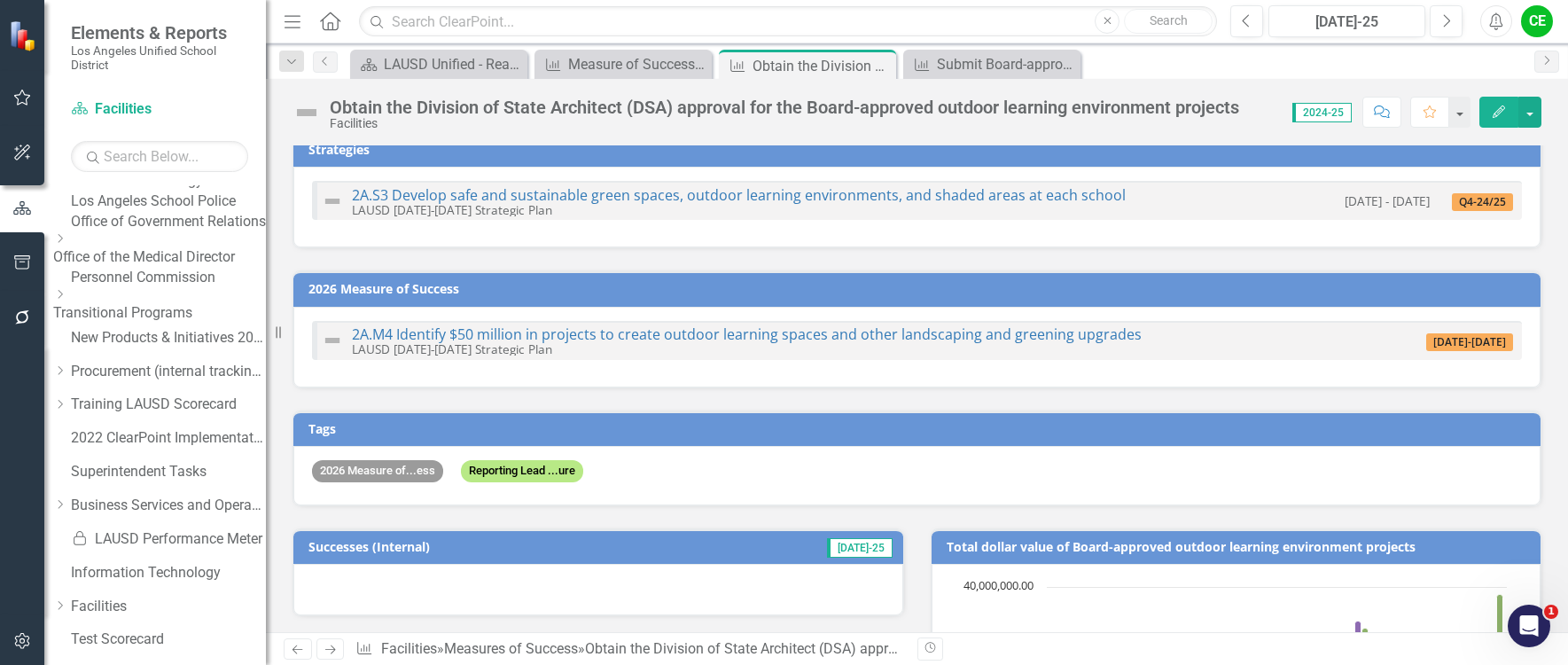
scroll to position [5, 0]
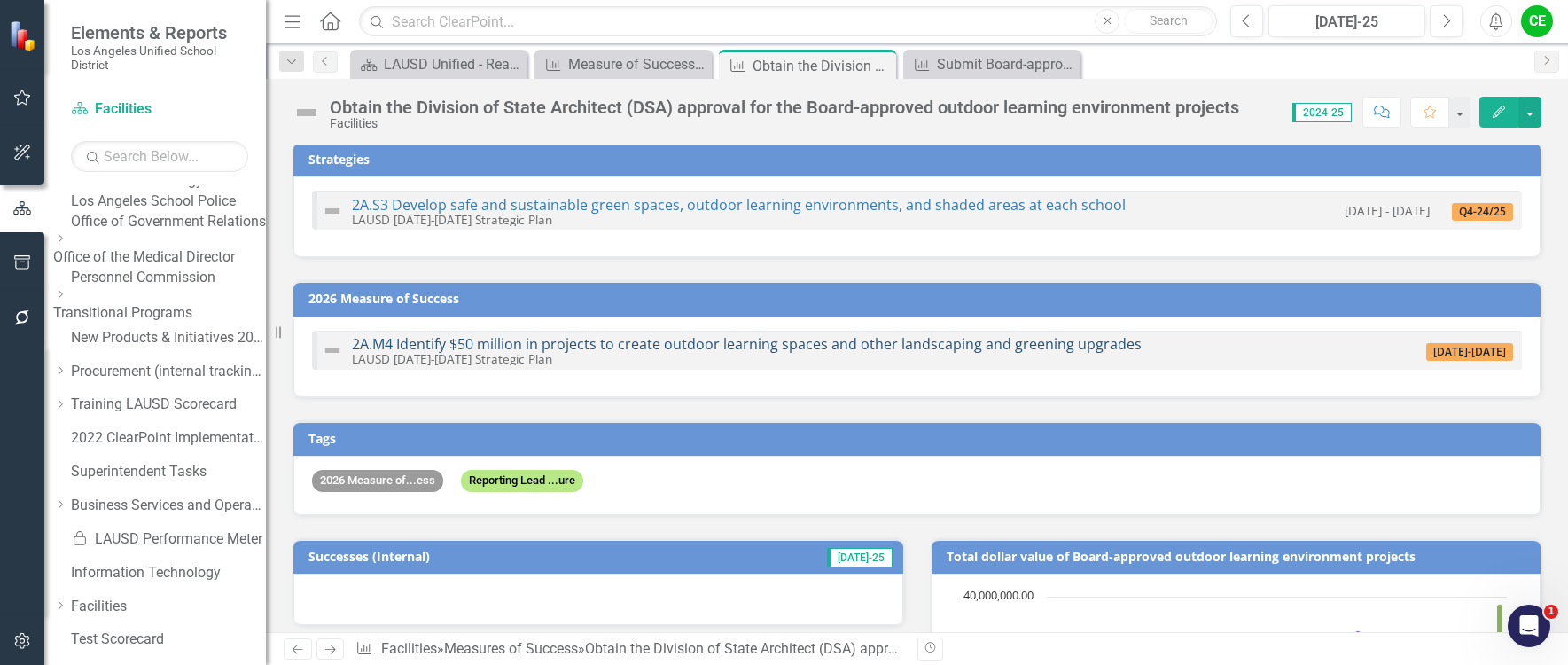
click at [787, 343] on link "2A.M4 Identify $50 million in projects to create outdoor learning spaces and ot…" at bounding box center [746, 343] width 790 height 19
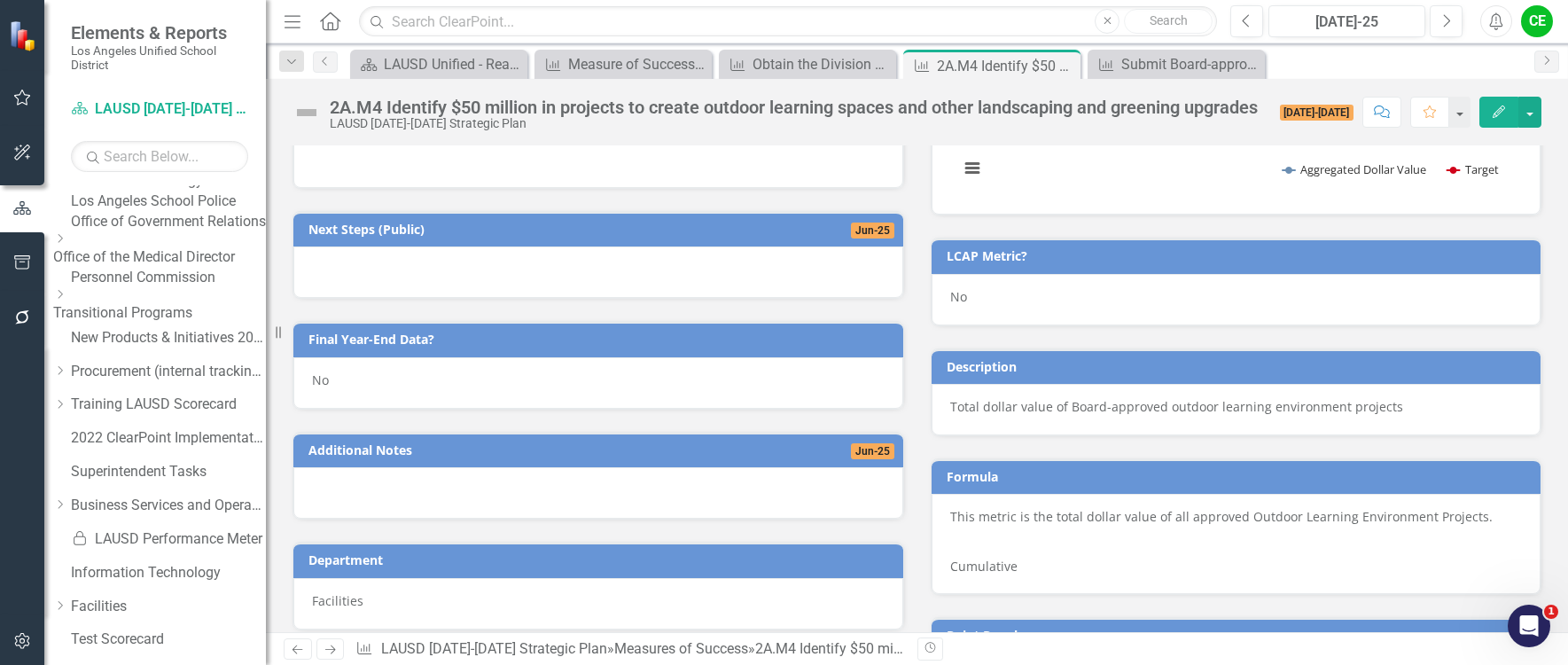
scroll to position [709, 0]
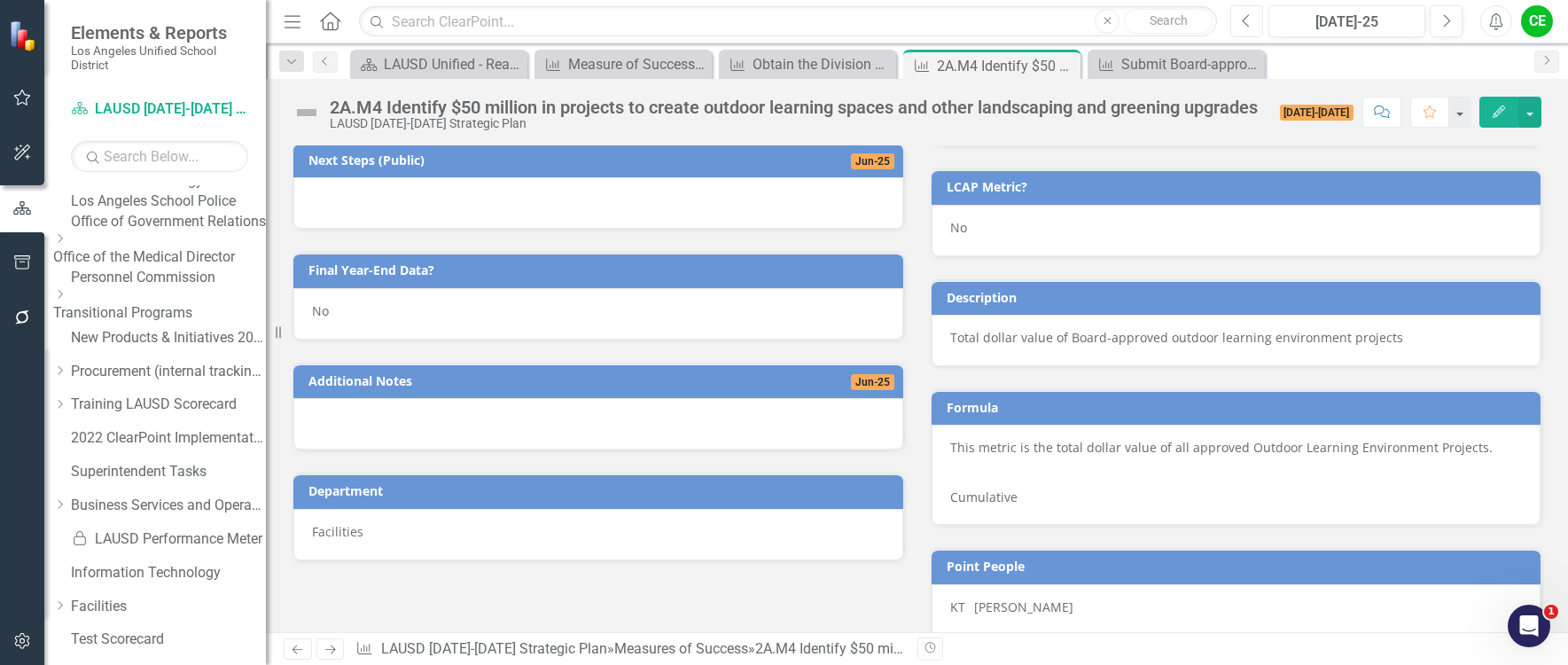
click at [1250, 25] on icon "Previous" at bounding box center [1247, 20] width 10 height 16
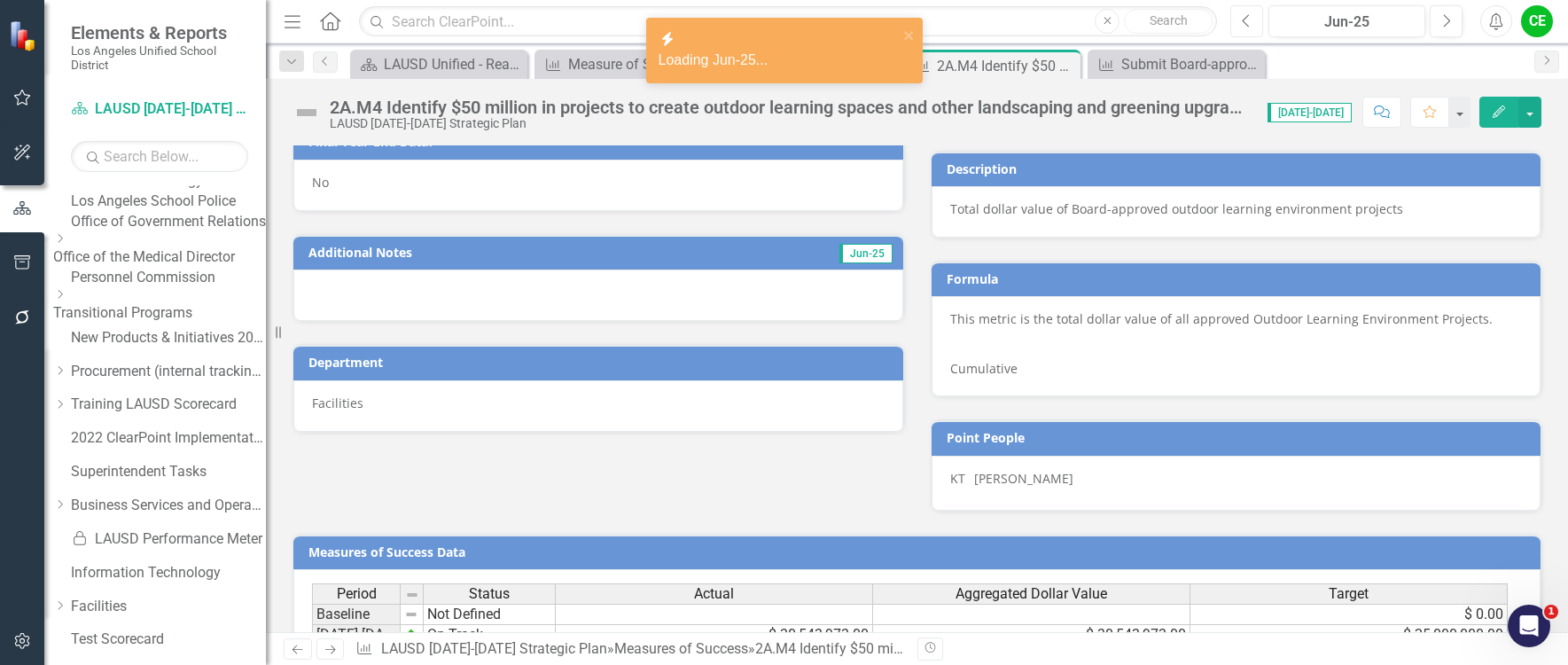
scroll to position [1018, 0]
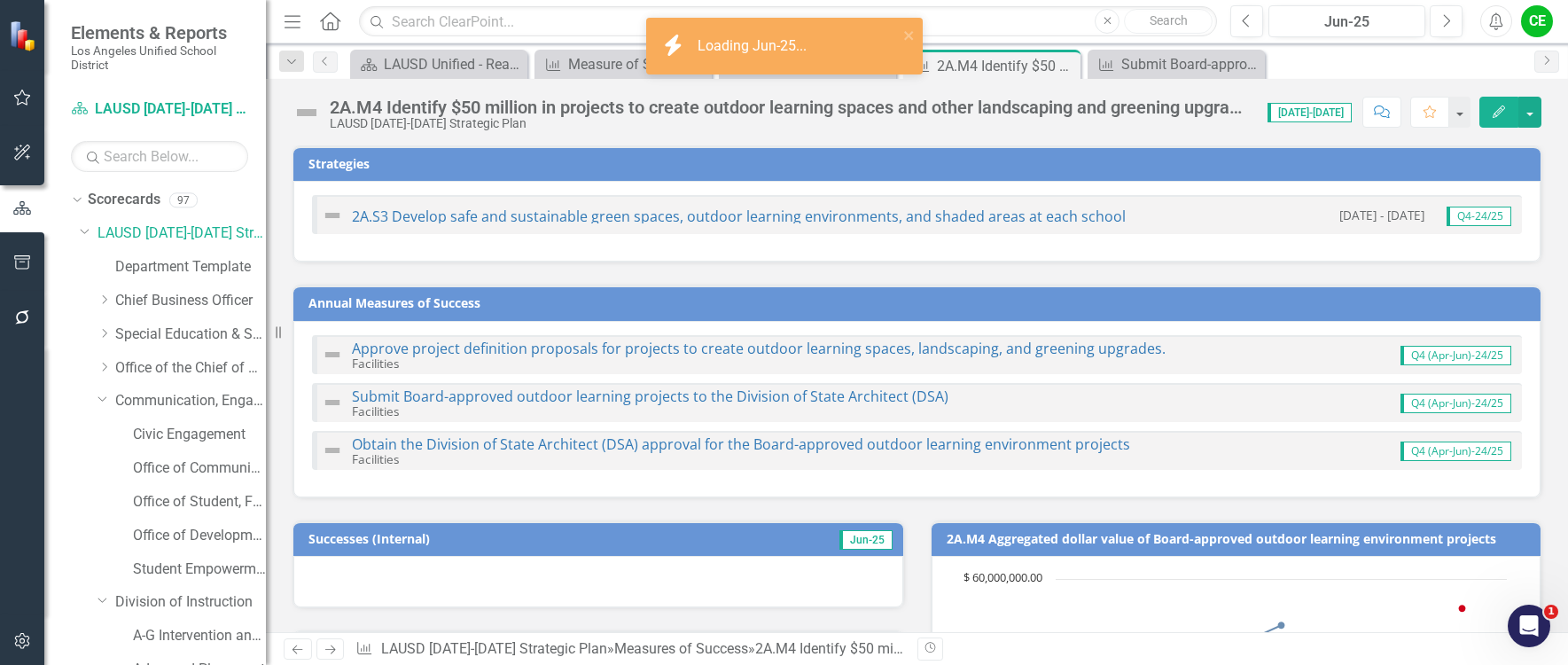
scroll to position [1018, 0]
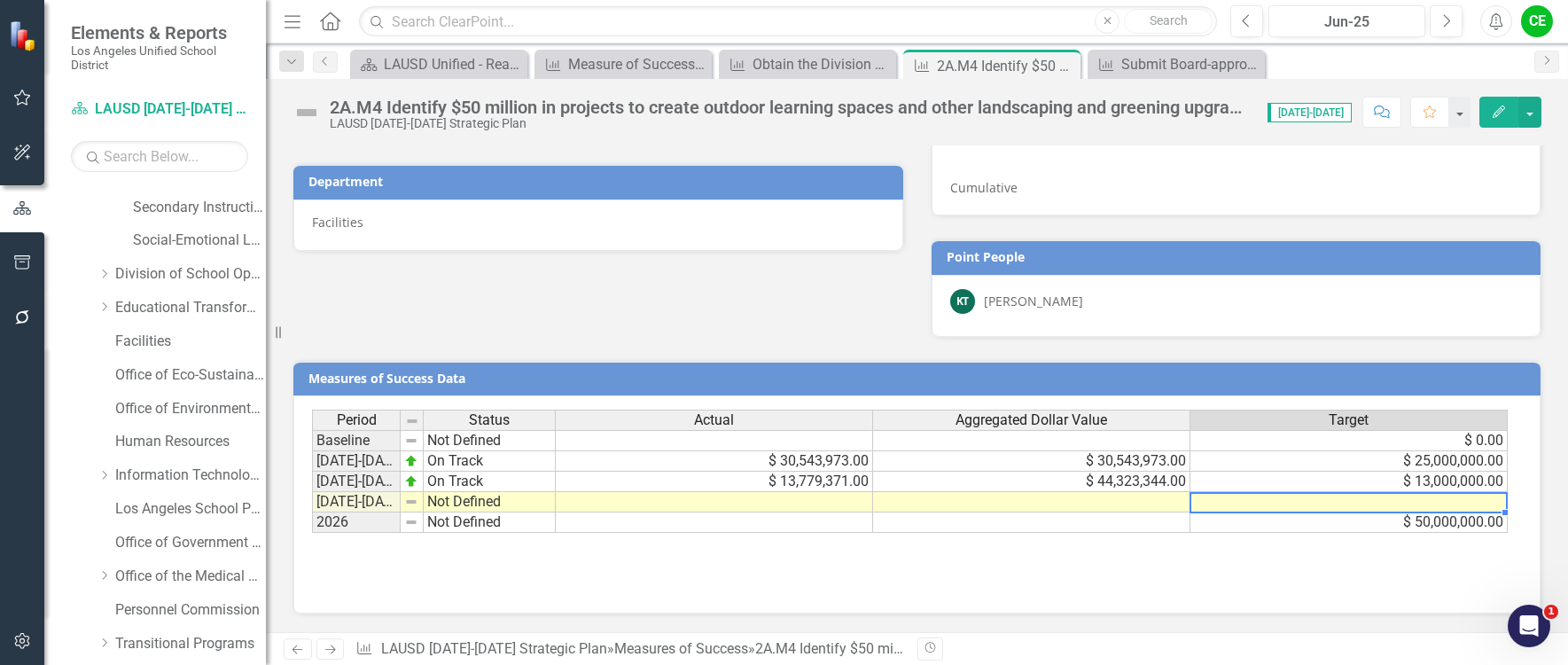
click at [1432, 508] on td at bounding box center [1349, 502] width 317 height 20
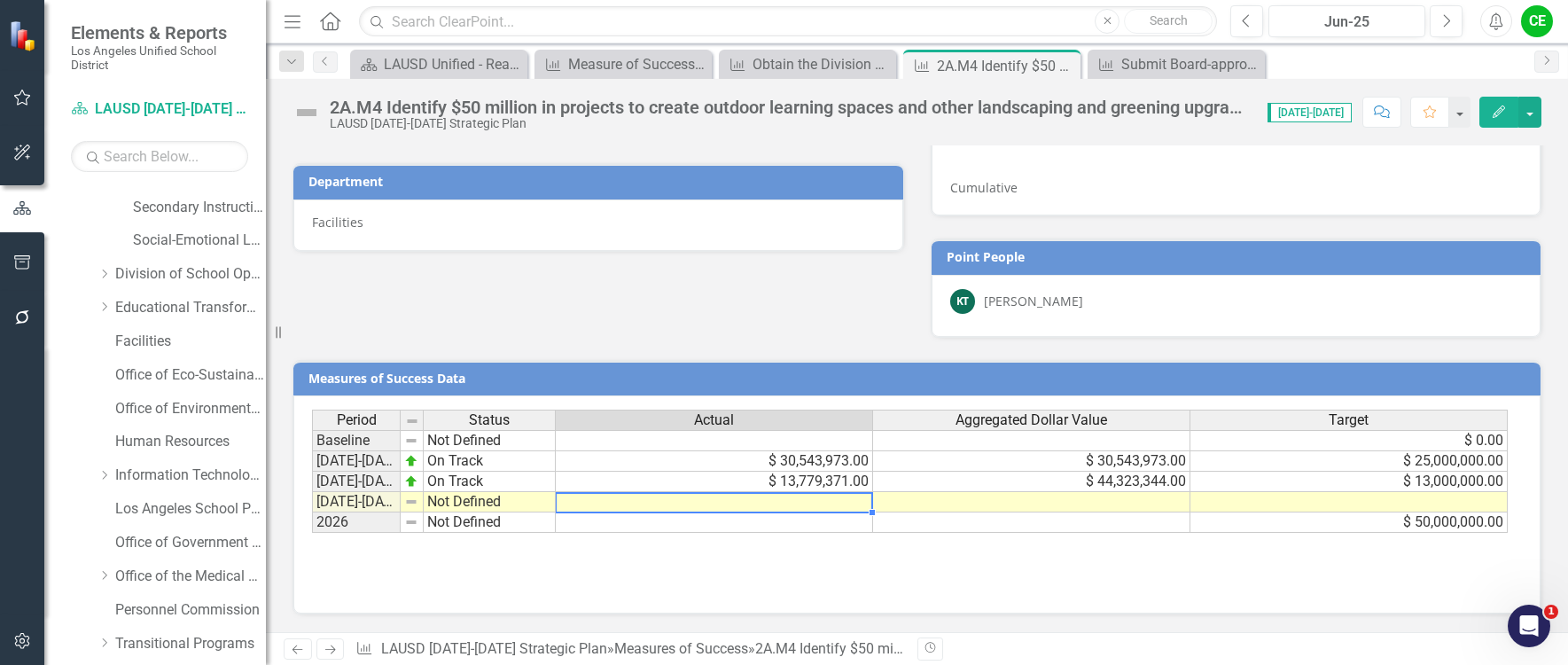
click at [826, 510] on td at bounding box center [714, 502] width 317 height 20
click at [1530, 119] on button "button" at bounding box center [1530, 111] width 23 height 31
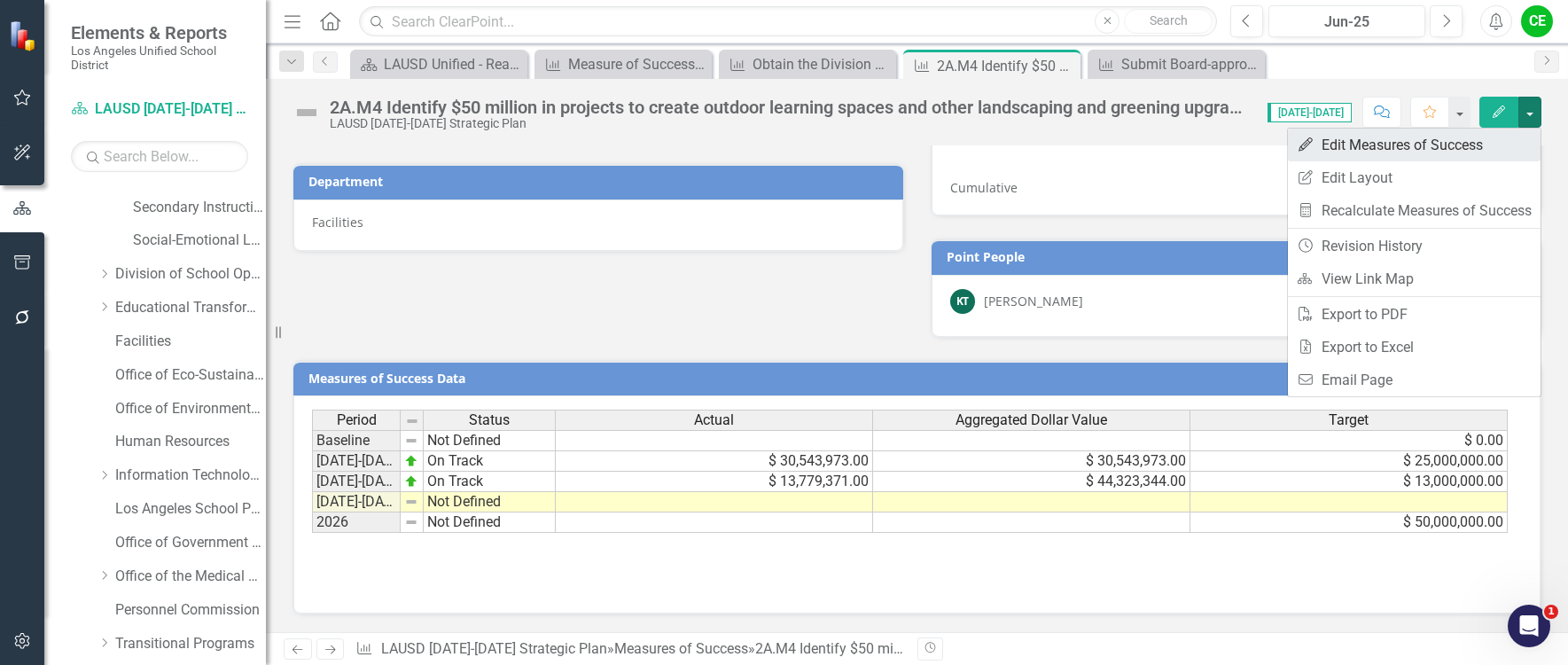
click at [1390, 147] on link "Edit Edit Measures of Success" at bounding box center [1414, 145] width 252 height 32
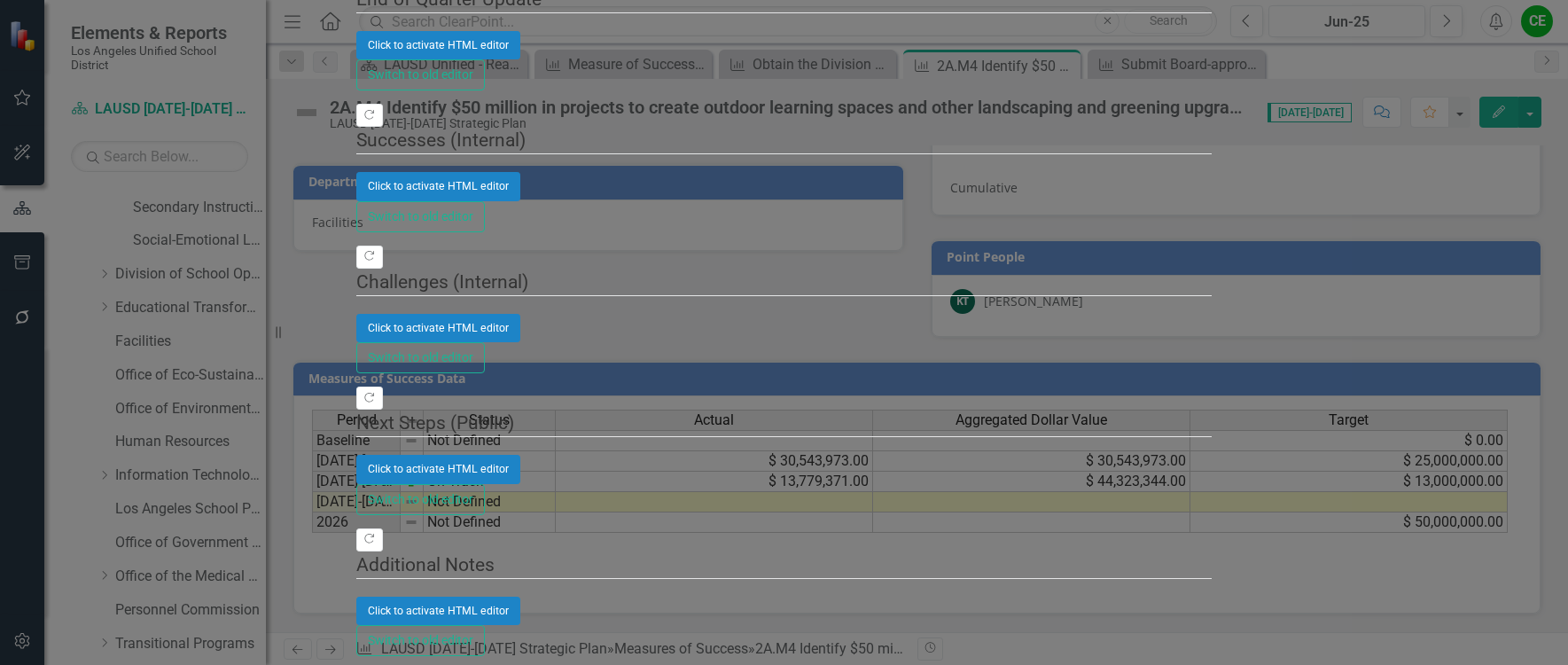
scroll to position [0, 0]
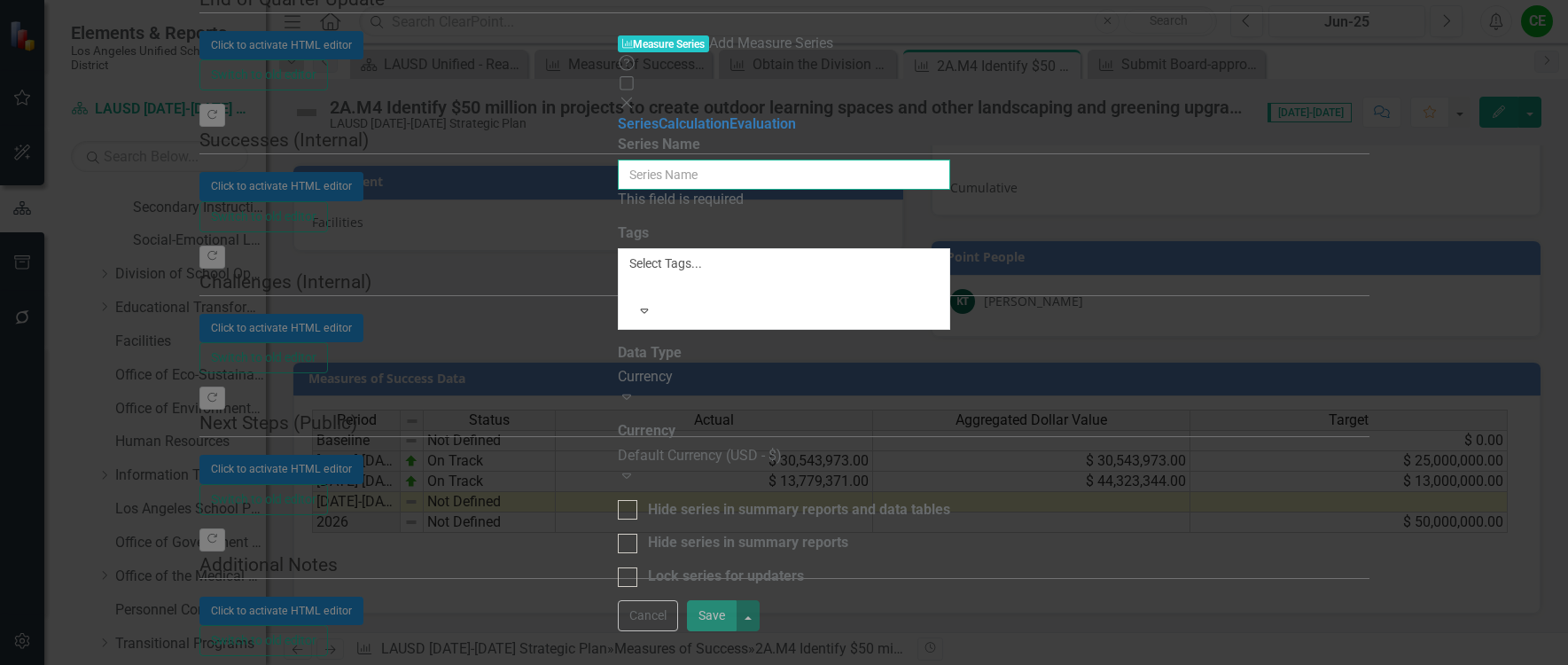
click at [682, 160] on input "Series Name" at bounding box center [784, 174] width 332 height 30
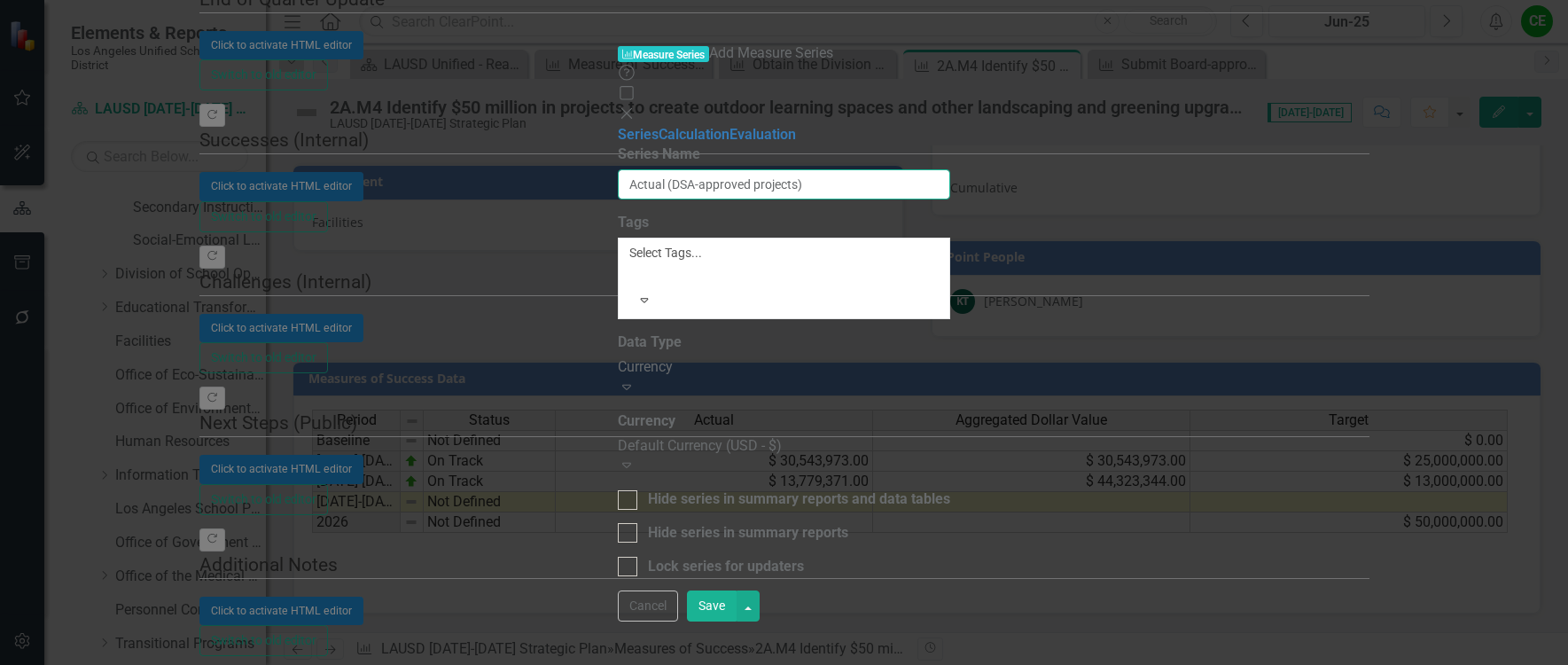
type input "Actual (DSA-approved projects)"
click at [670, 357] on div "Currency" at bounding box center [784, 367] width 332 height 20
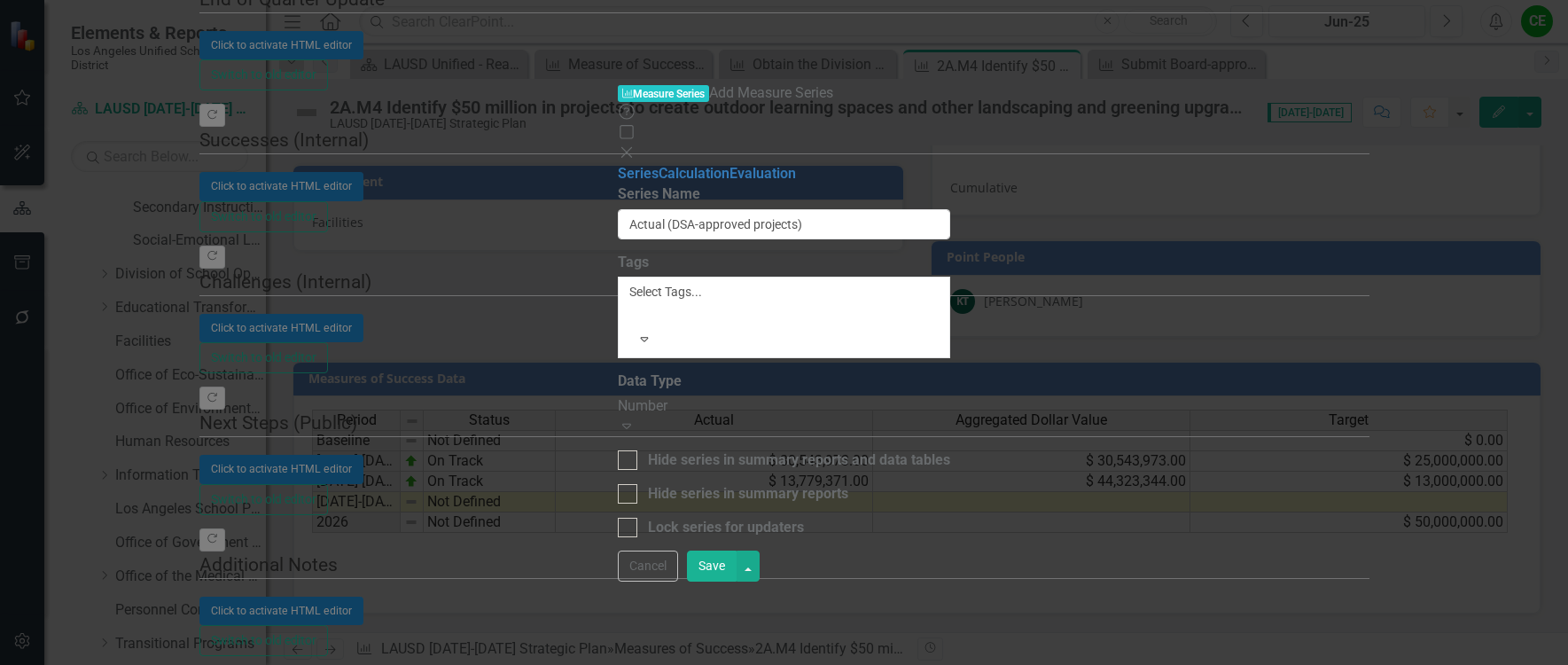
click at [737, 582] on button "Save" at bounding box center [713, 565] width 50 height 31
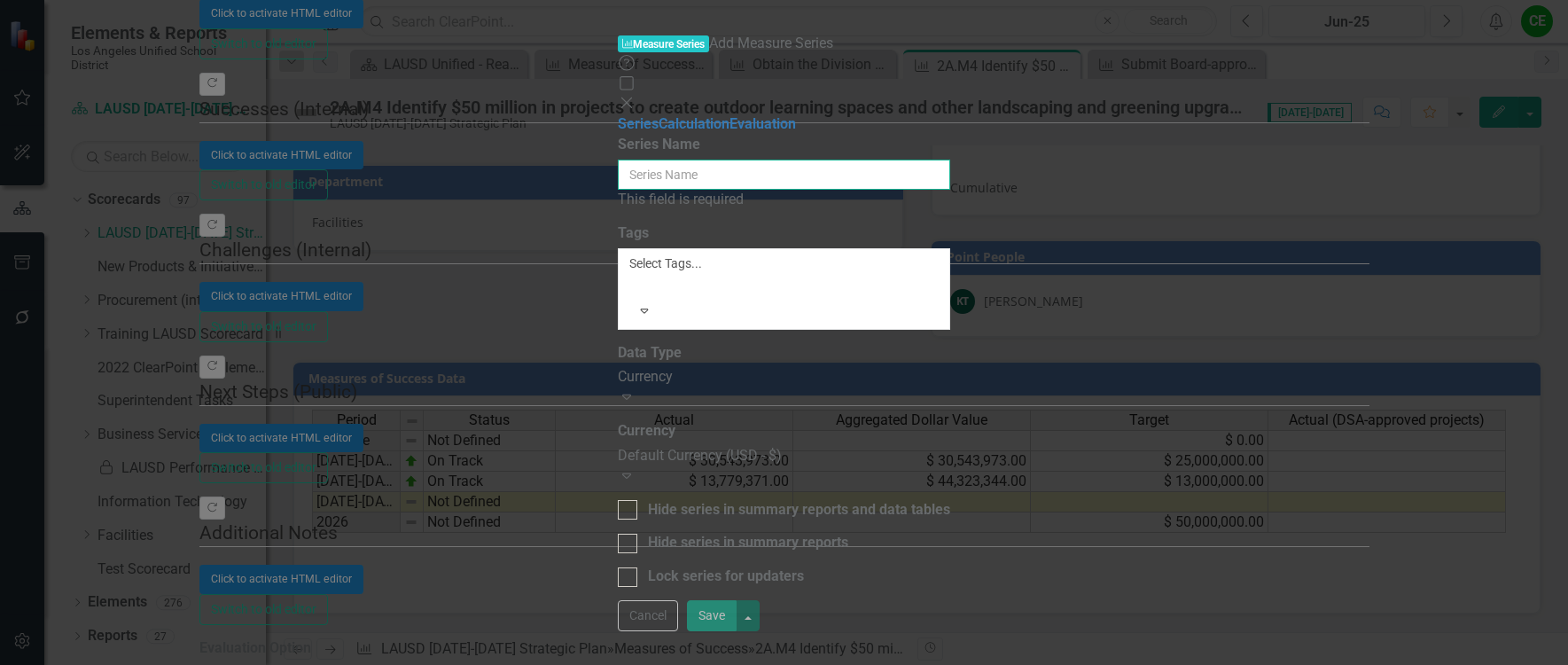
click at [820, 160] on input "Series Name" at bounding box center [784, 174] width 332 height 30
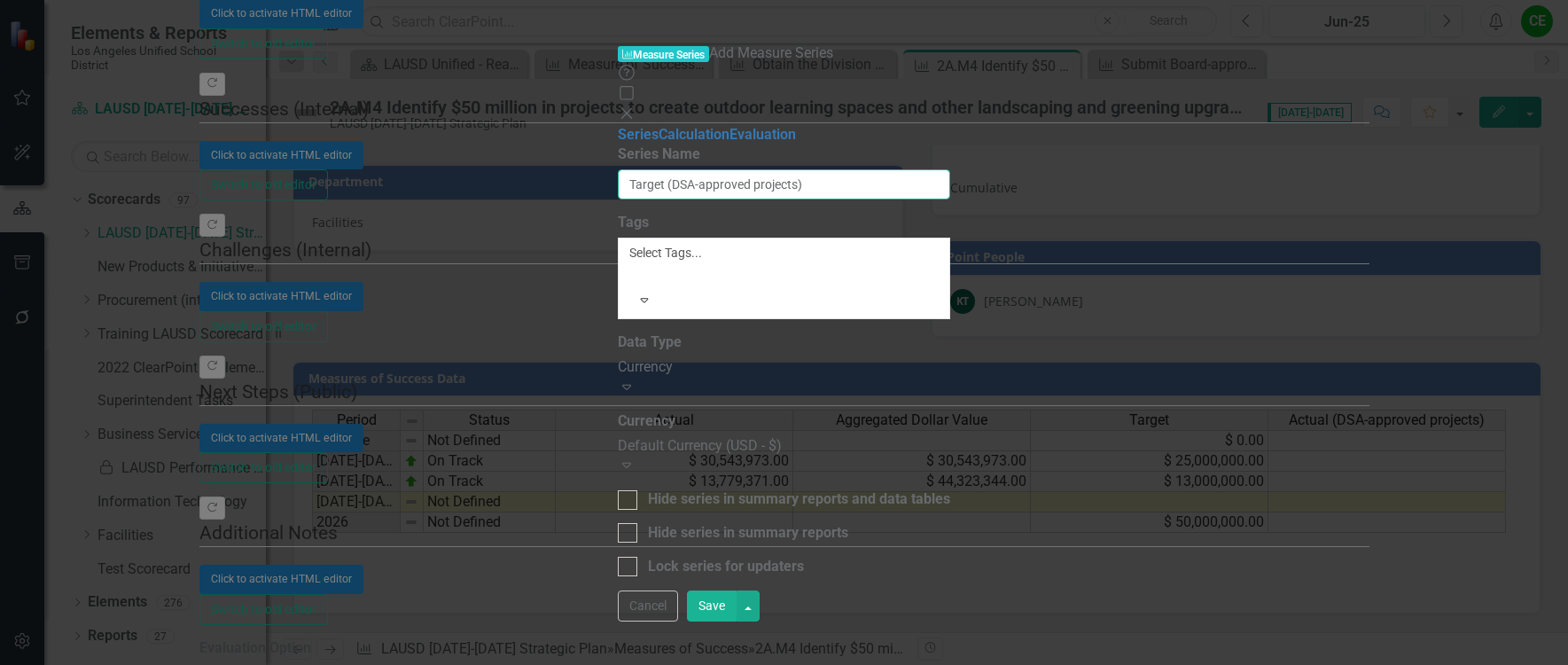
type input "Target (DSA-approved projects)"
click at [863, 357] on div "Currency" at bounding box center [784, 367] width 332 height 20
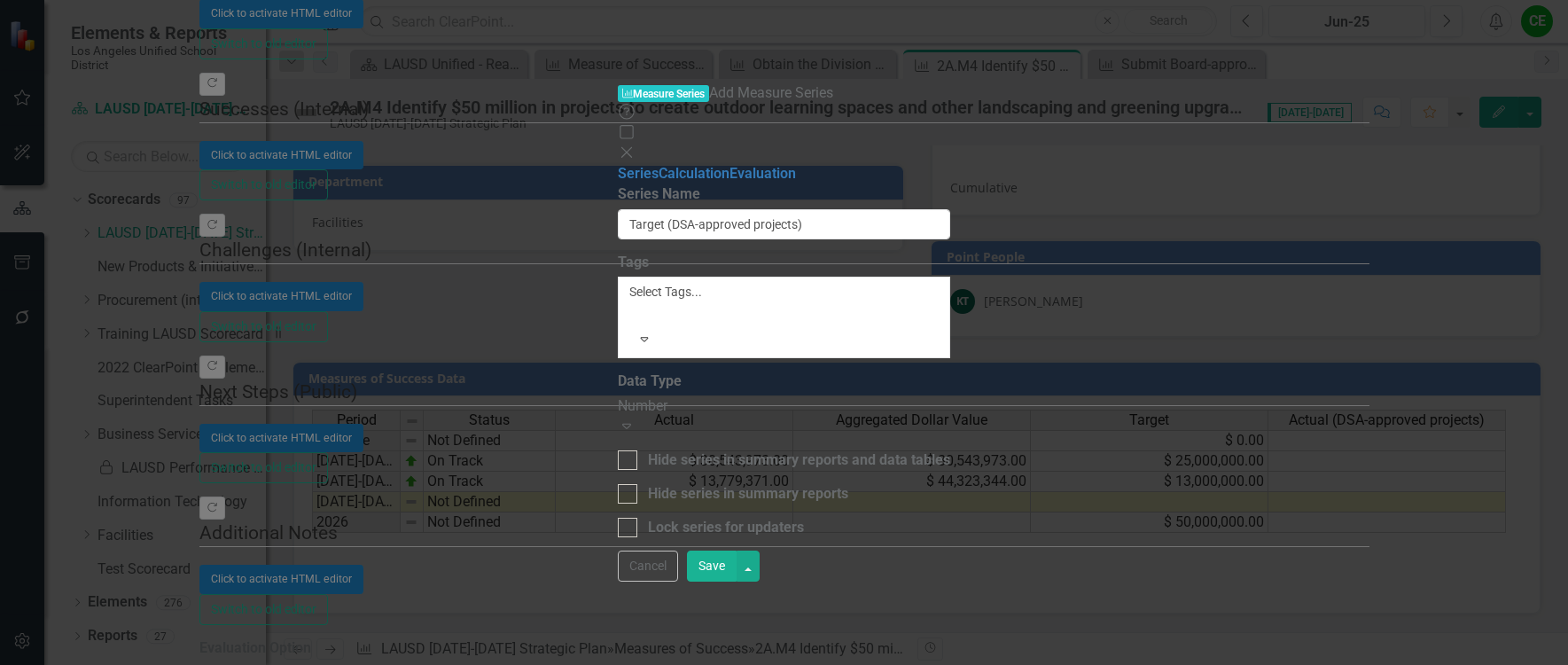
click at [737, 582] on button "Save" at bounding box center [713, 565] width 50 height 31
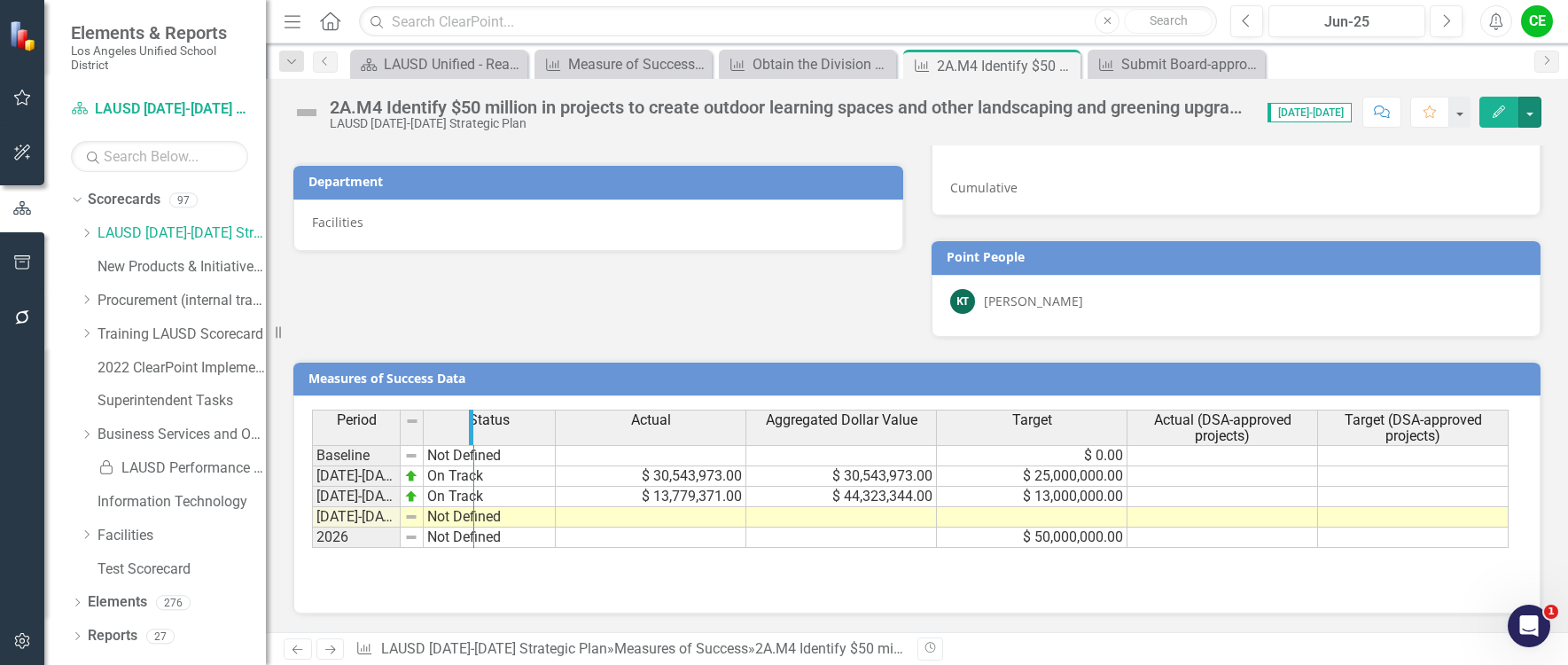
drag, startPoint x: 395, startPoint y: 428, endPoint x: 469, endPoint y: 425, distance: 74.1
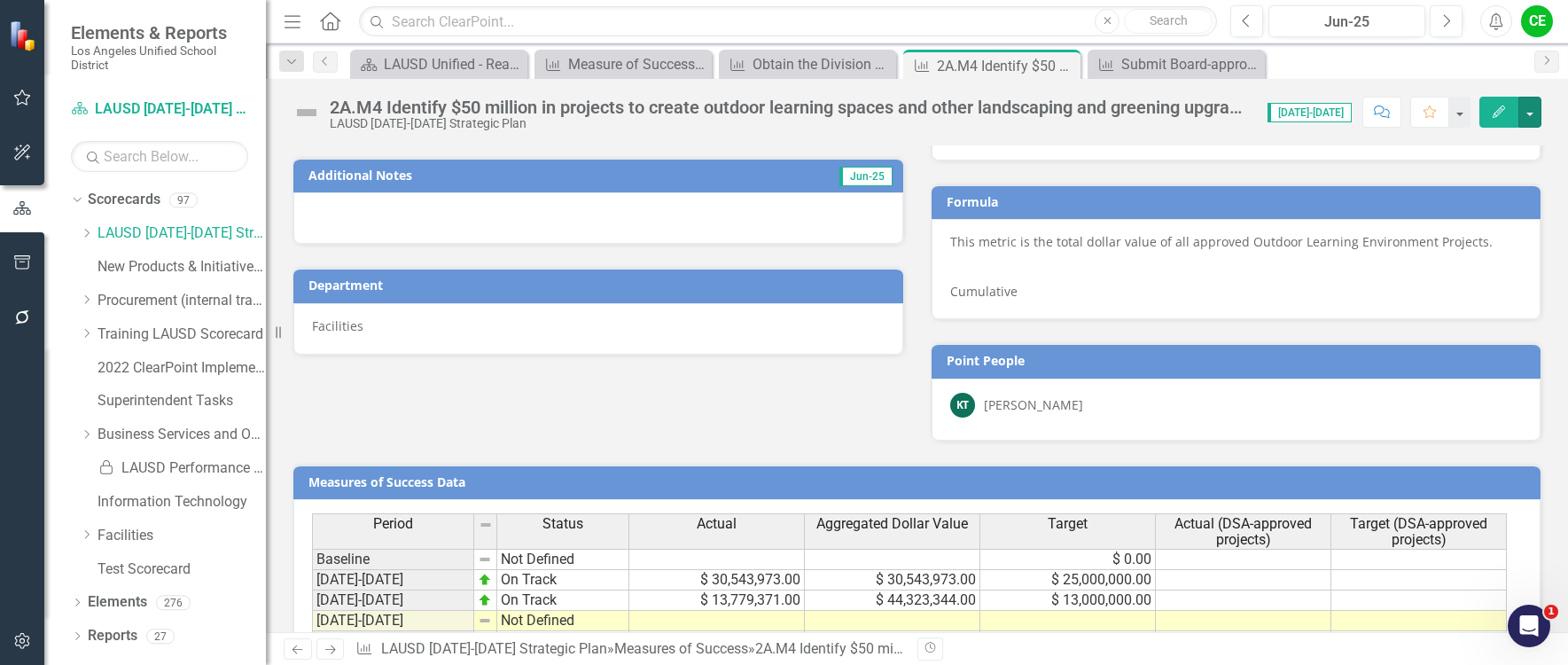
scroll to position [1018, 0]
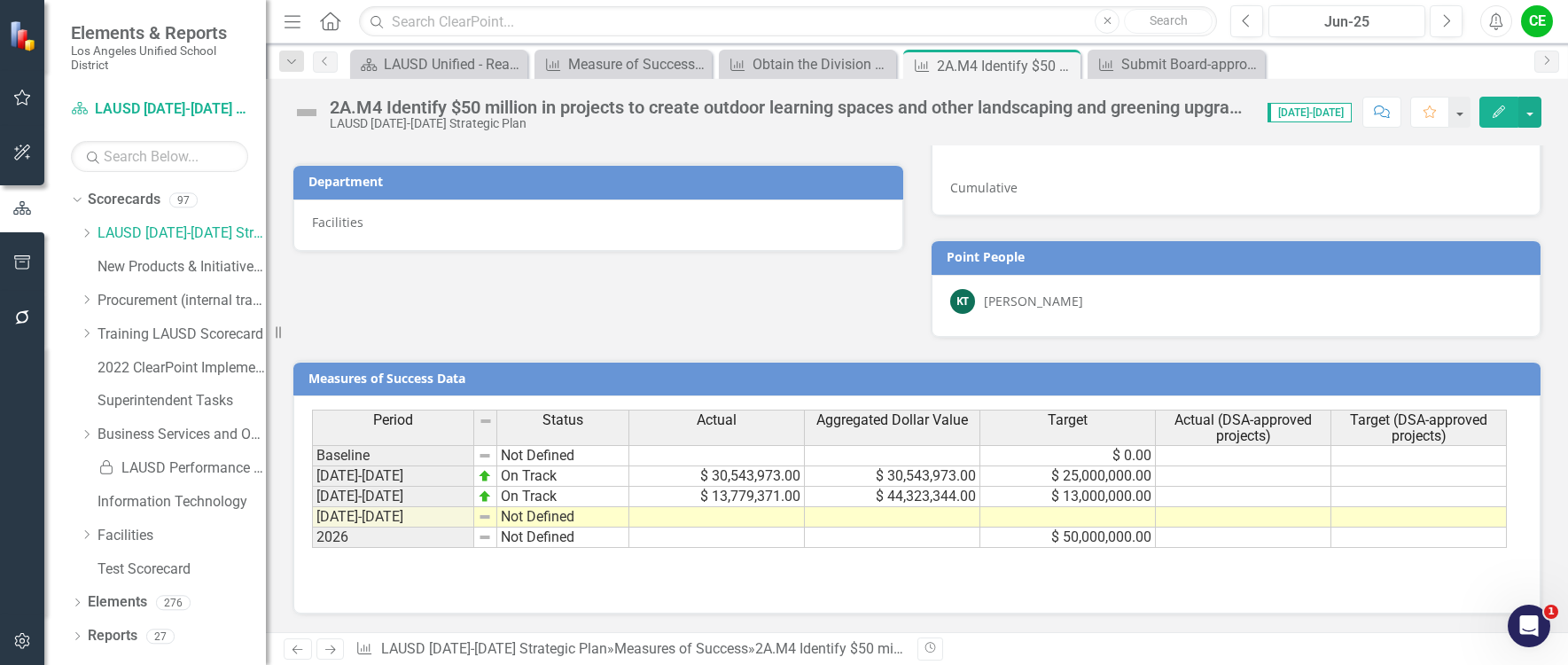
click at [1264, 522] on td at bounding box center [1243, 518] width 175 height 20
click at [1428, 522] on td at bounding box center [1419, 518] width 175 height 20
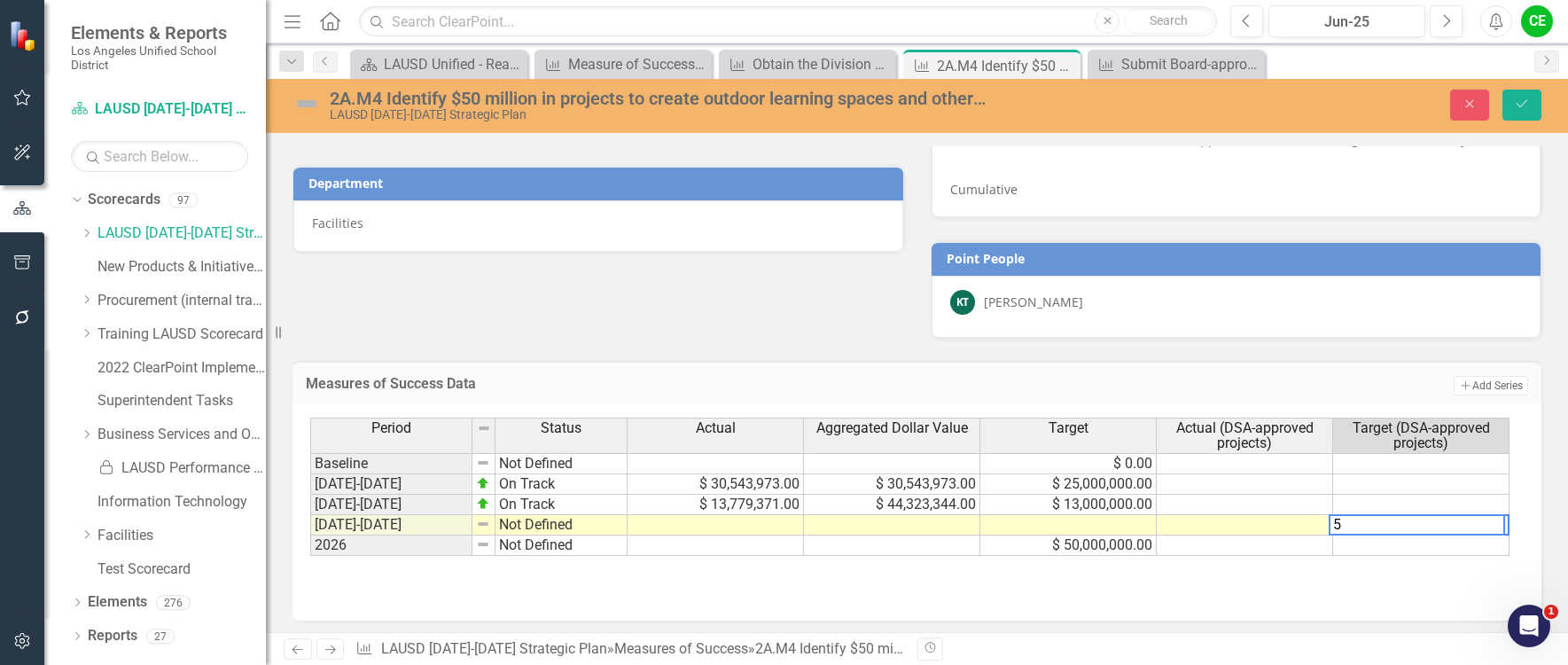
type textarea "5"
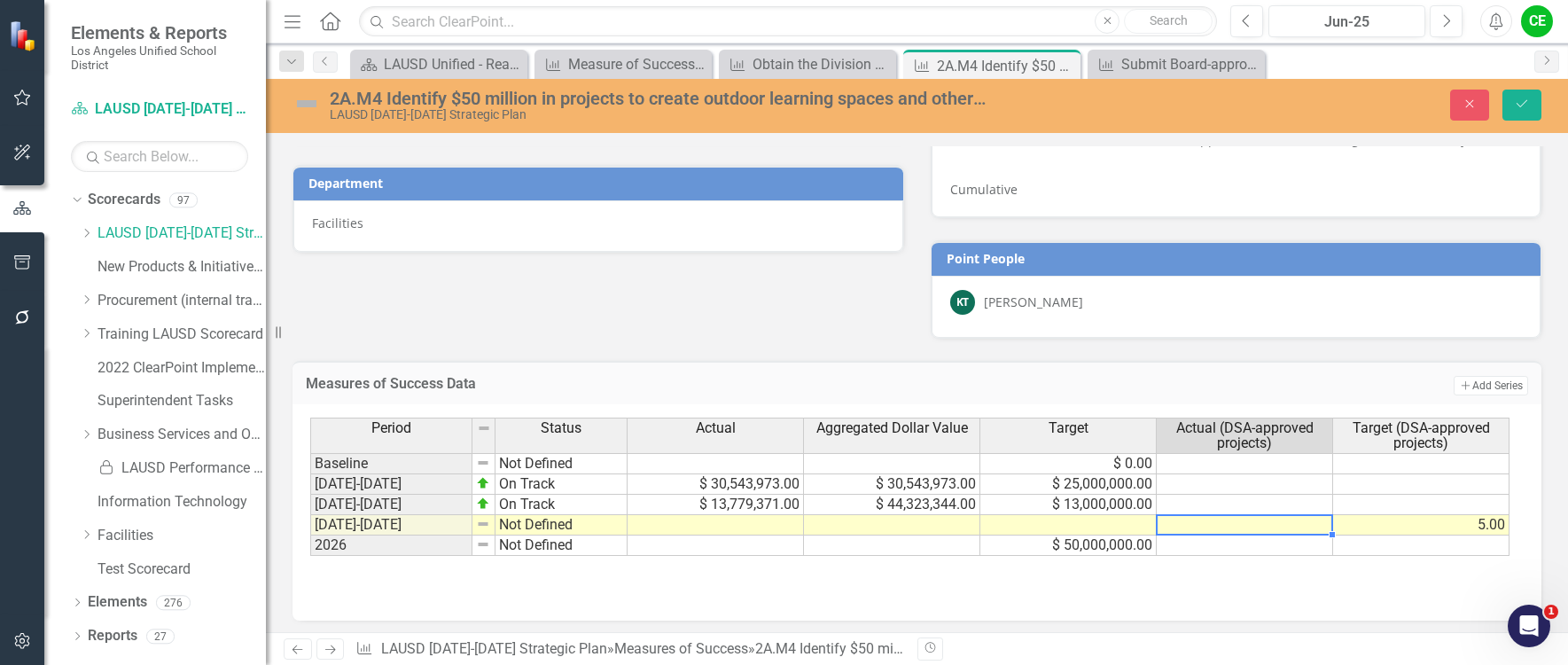
click at [1290, 528] on td at bounding box center [1245, 525] width 176 height 20
type textarea "5"
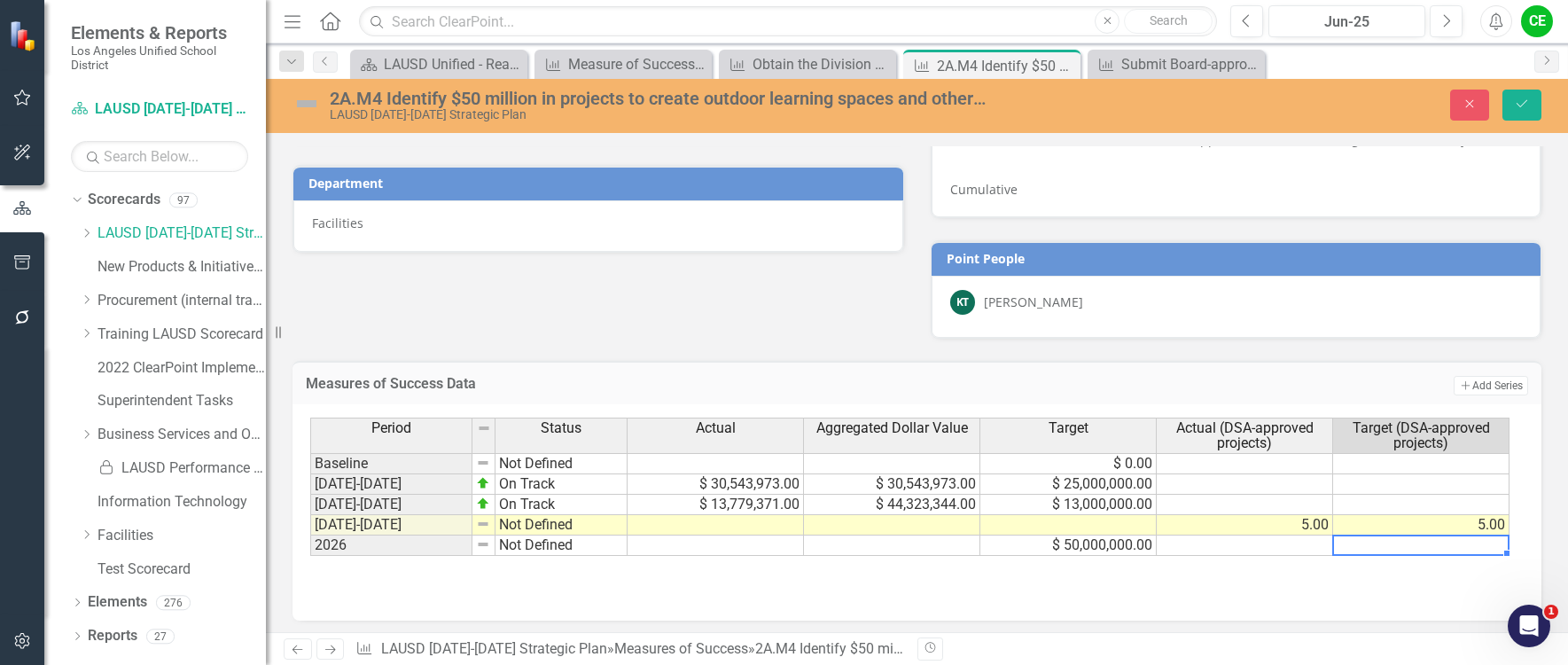
click at [1381, 551] on td at bounding box center [1421, 545] width 176 height 20
type textarea "13"
click at [1515, 106] on icon "Save" at bounding box center [1522, 103] width 16 height 12
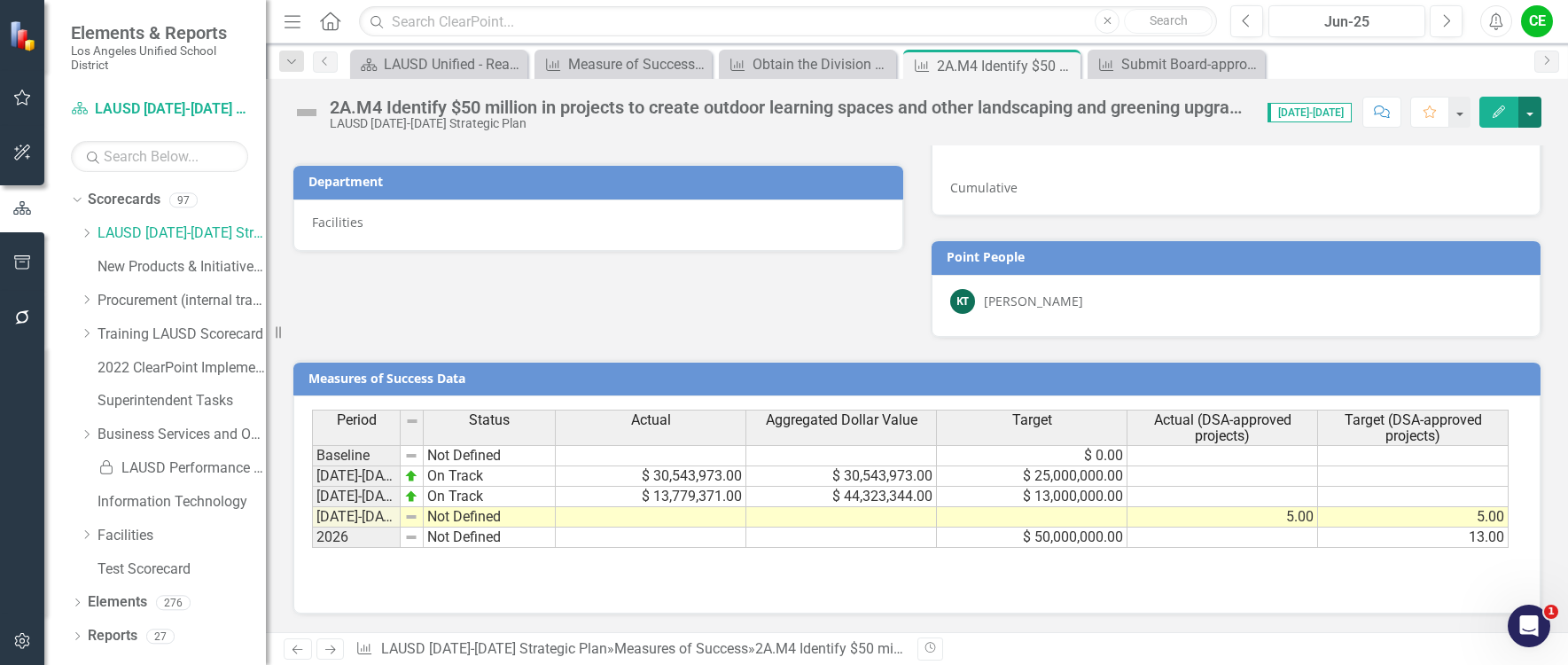
click at [1528, 113] on button "button" at bounding box center [1530, 111] width 23 height 31
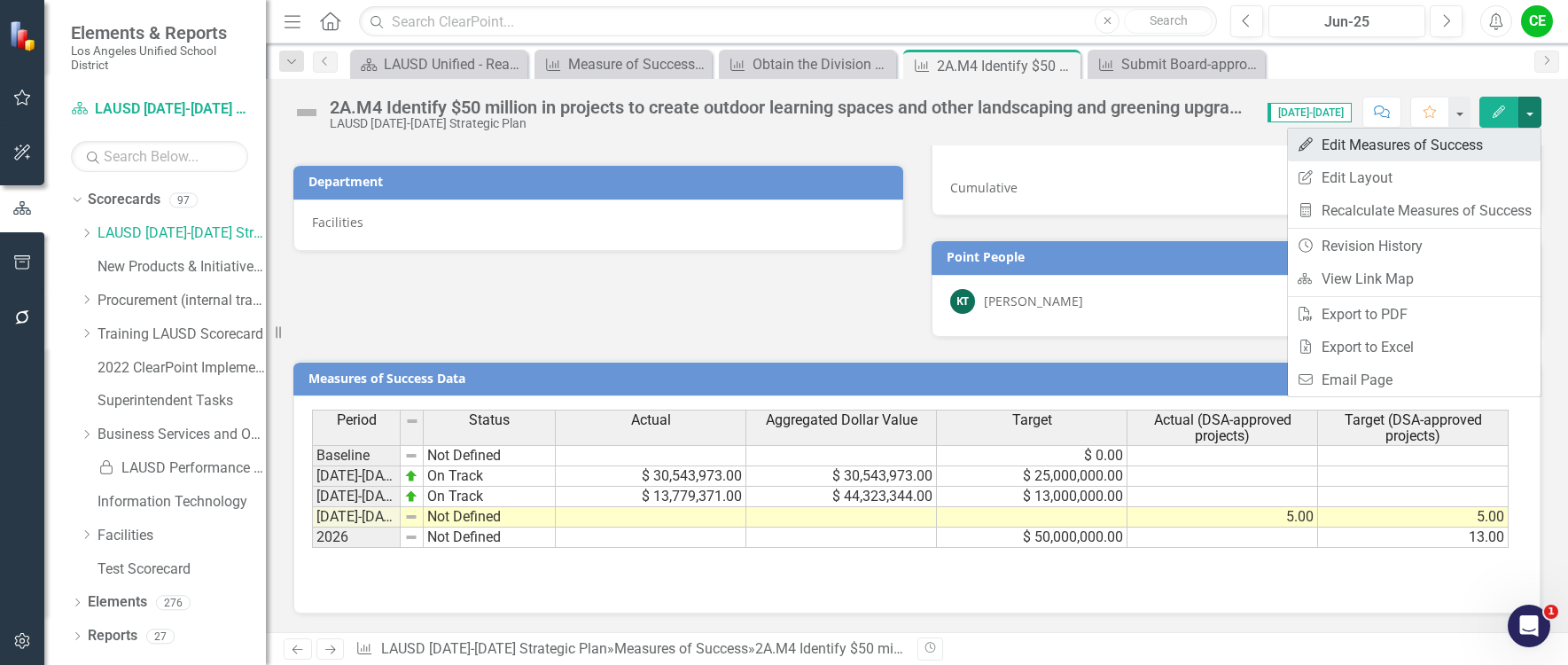
click at [1422, 140] on link "Edit Edit Measures of Success" at bounding box center [1414, 145] width 252 height 32
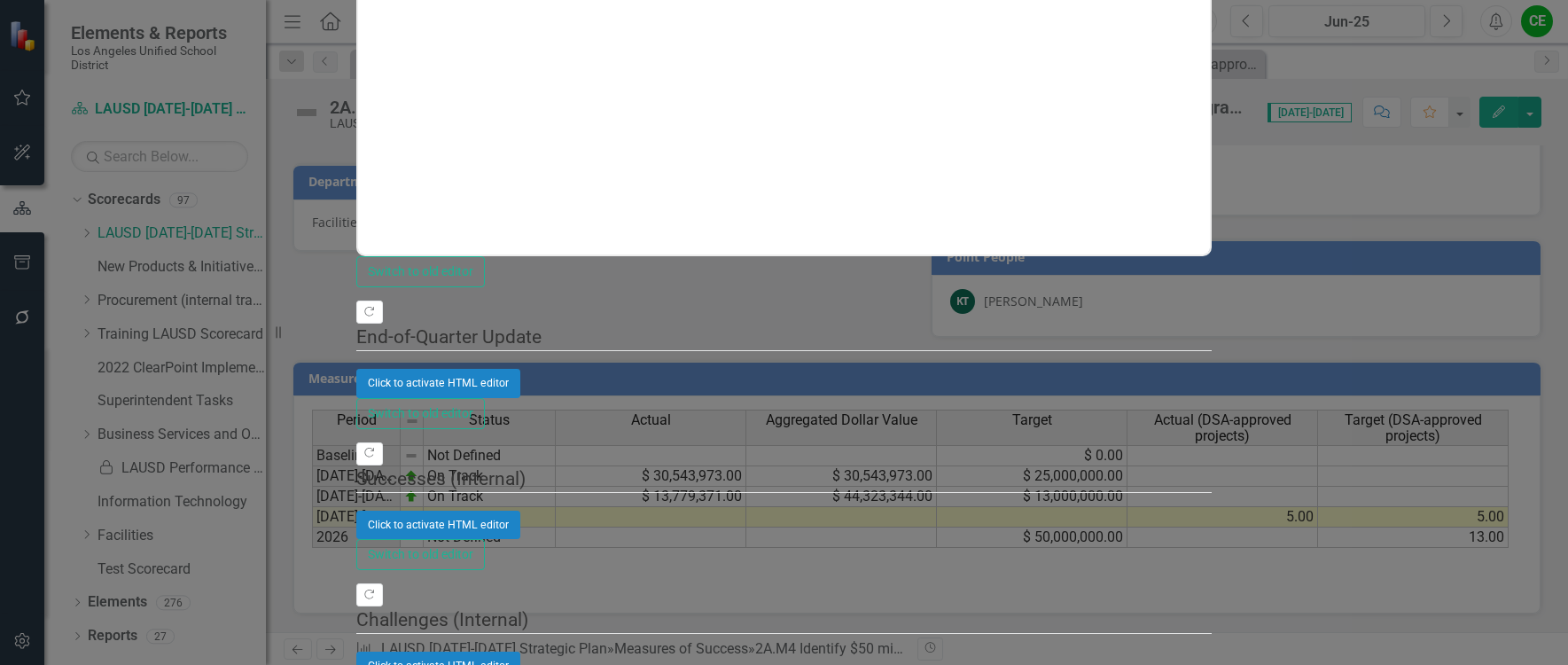
scroll to position [0, 0]
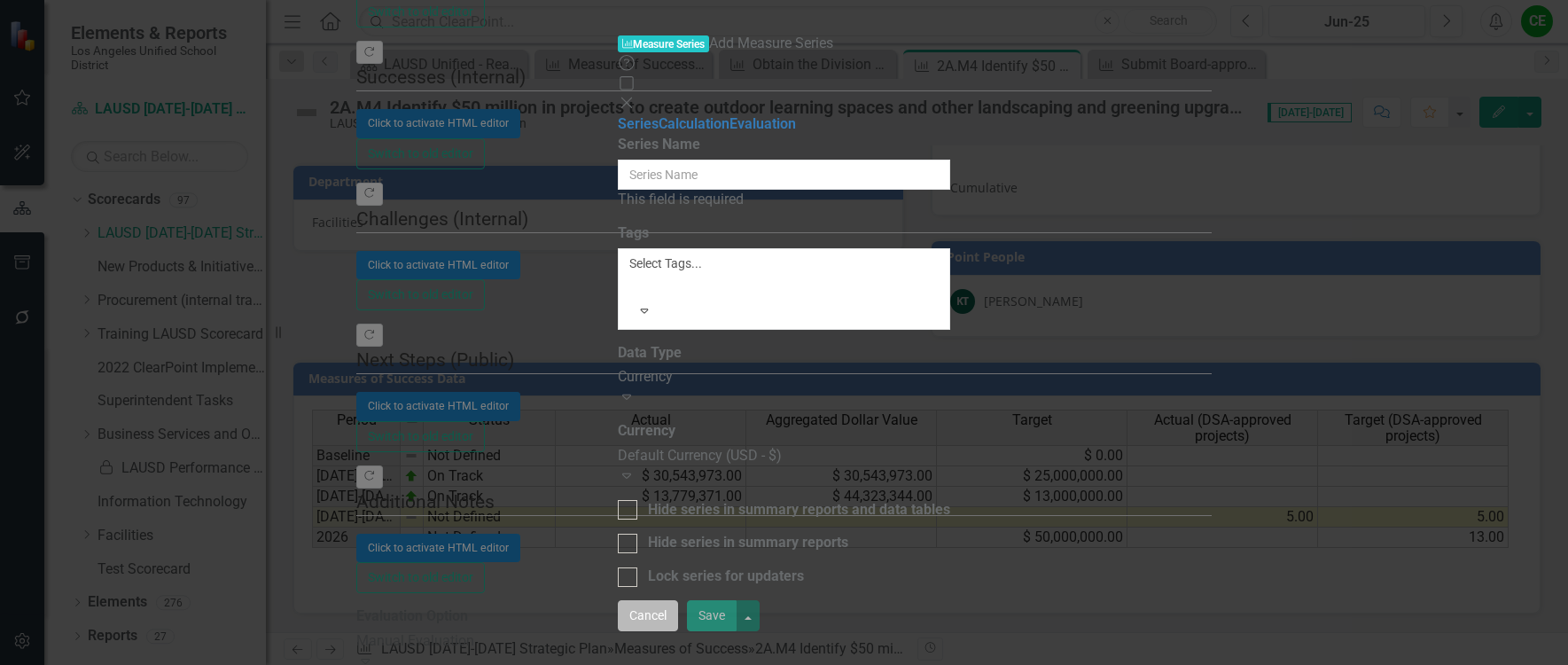
click at [678, 631] on button "Cancel" at bounding box center [648, 615] width 60 height 31
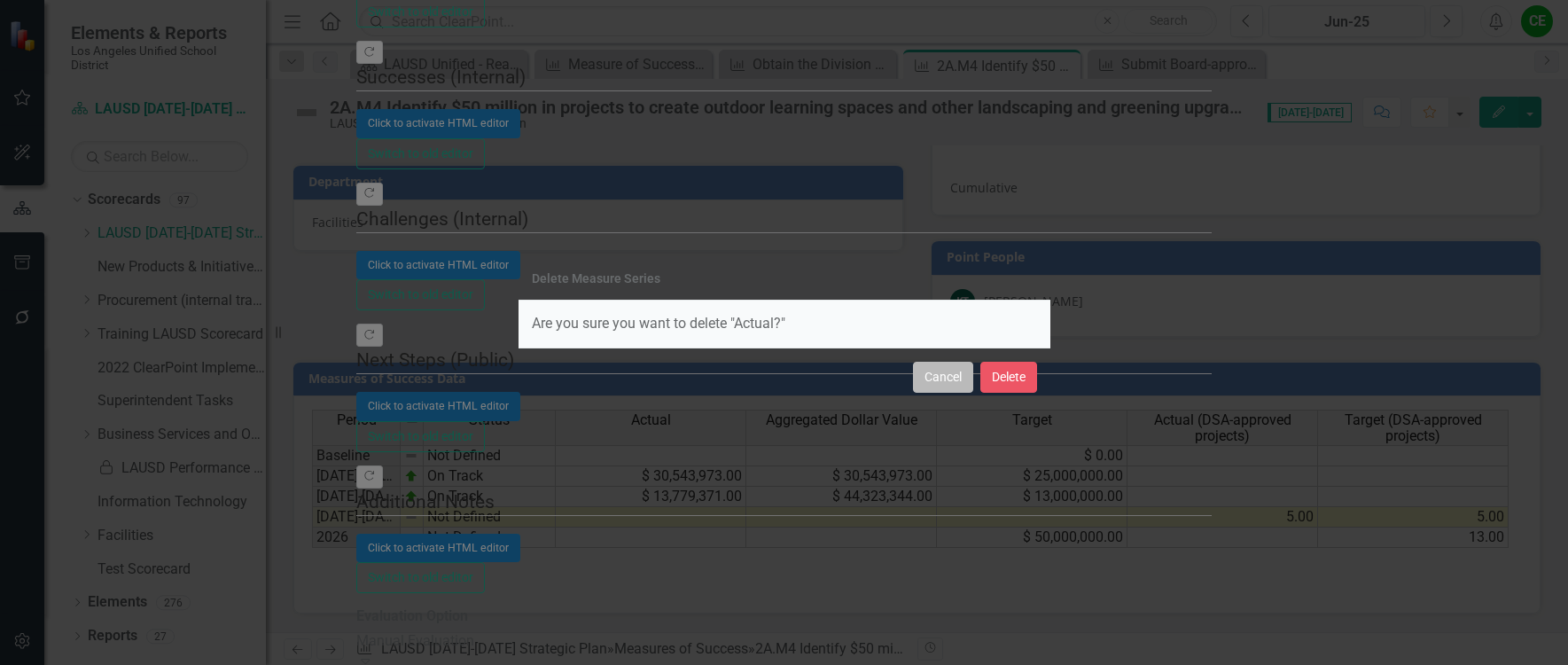
click at [964, 384] on button "Cancel" at bounding box center [943, 377] width 60 height 31
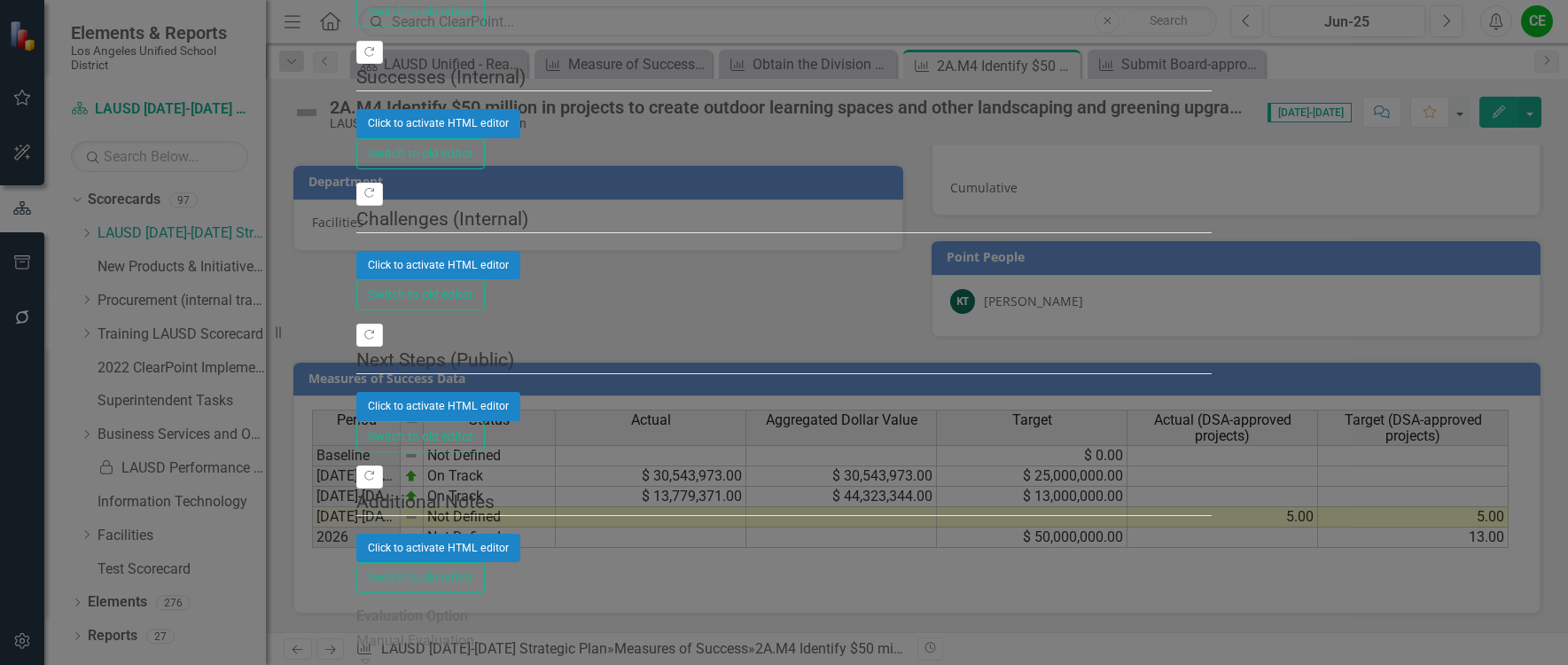
checkbox input "false"
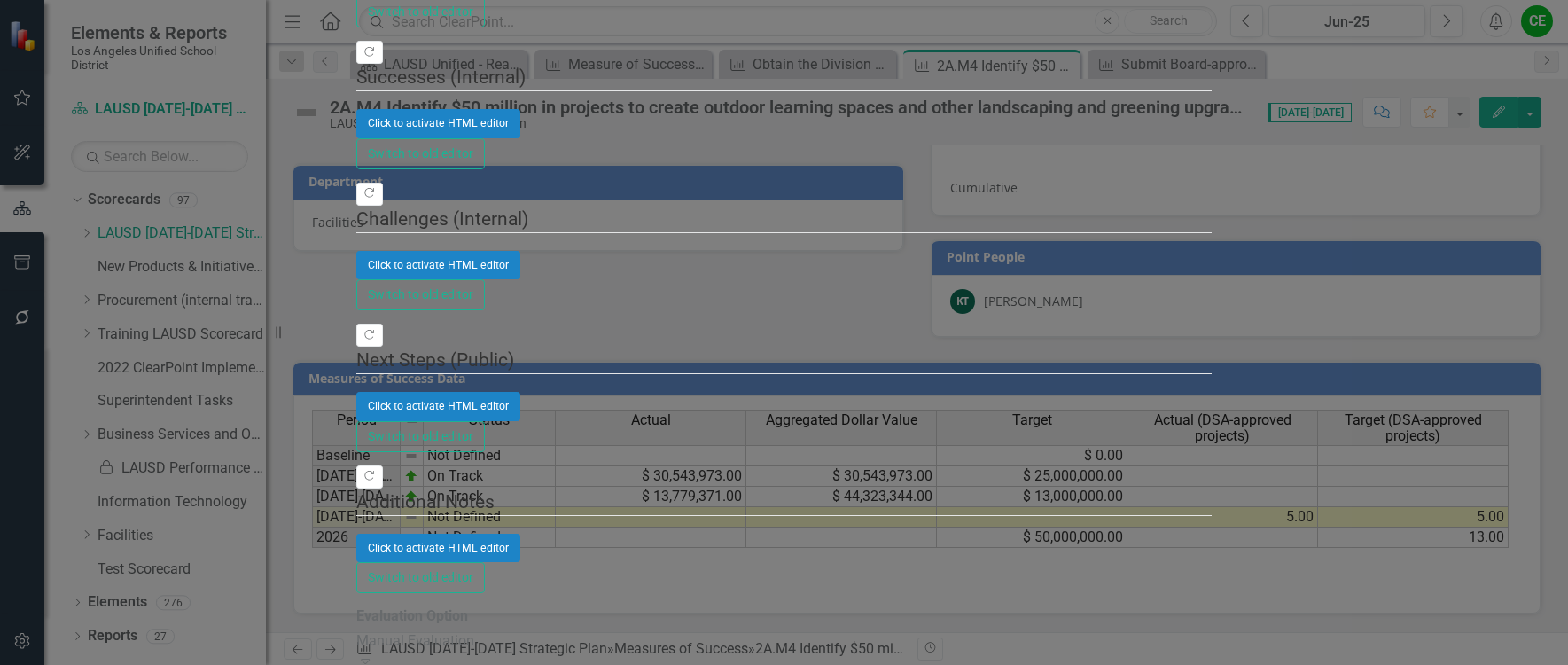
checkbox input "true"
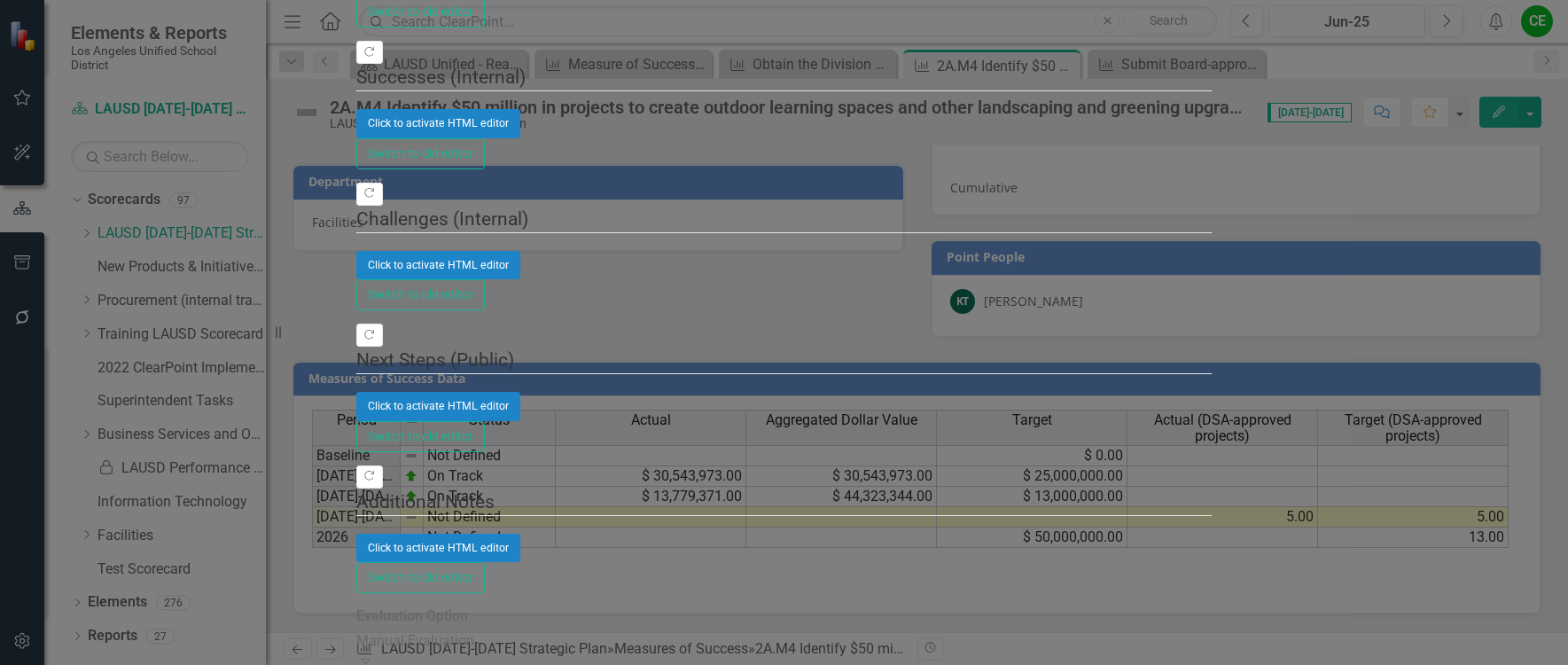
checkbox input "true"
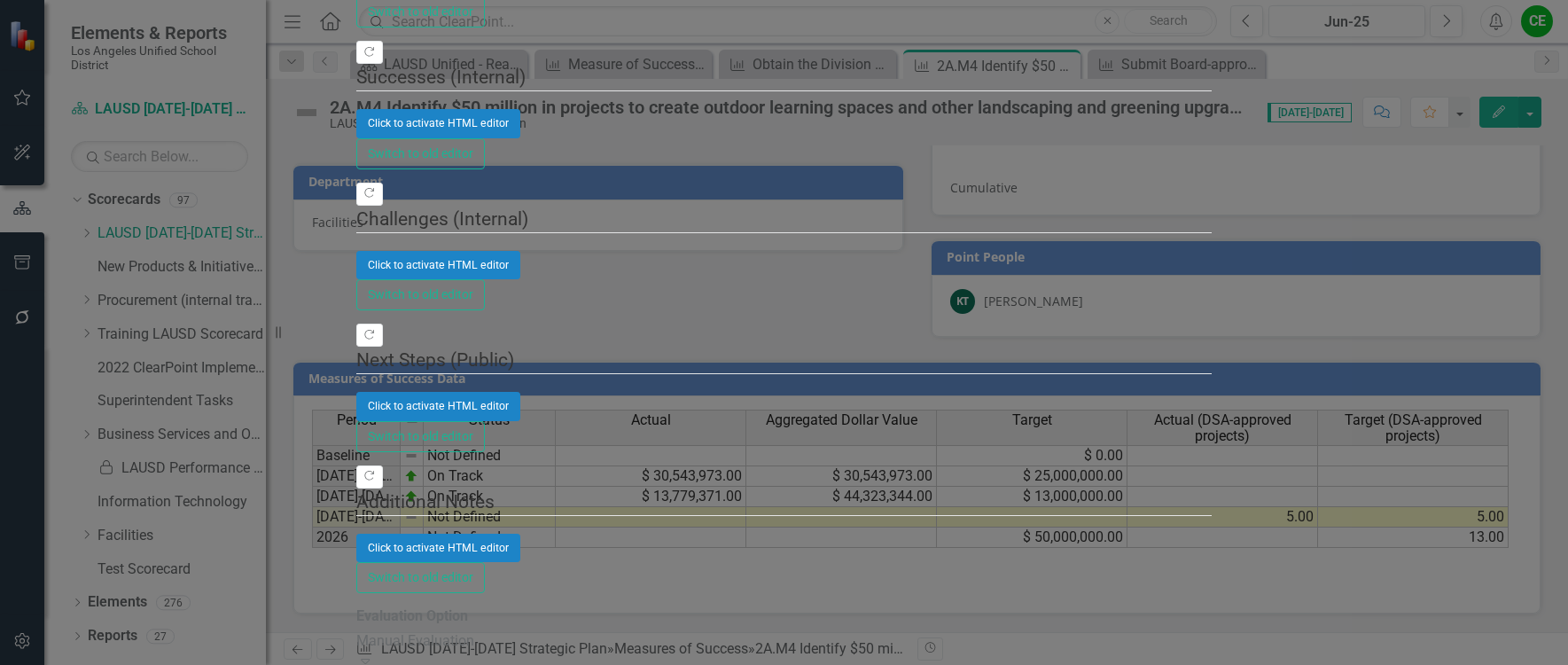
checkbox input "false"
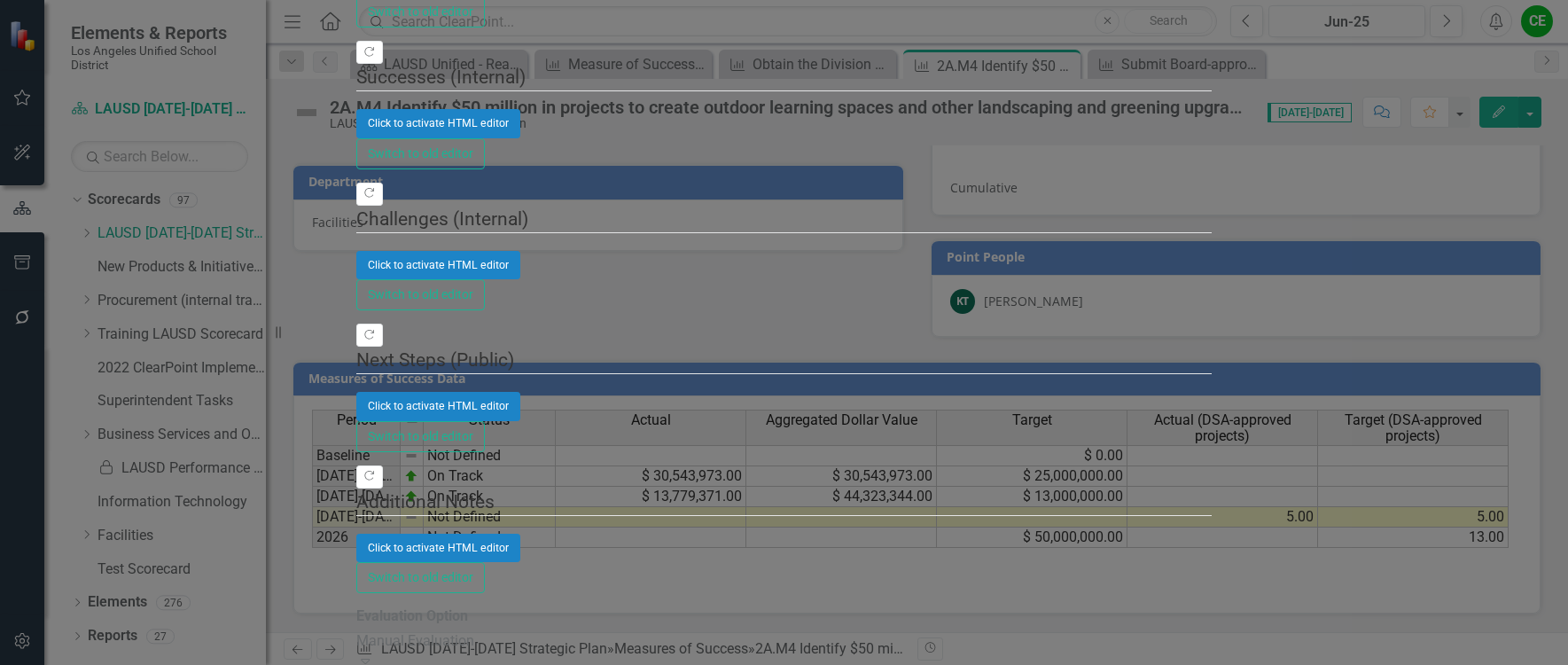
checkbox input "false"
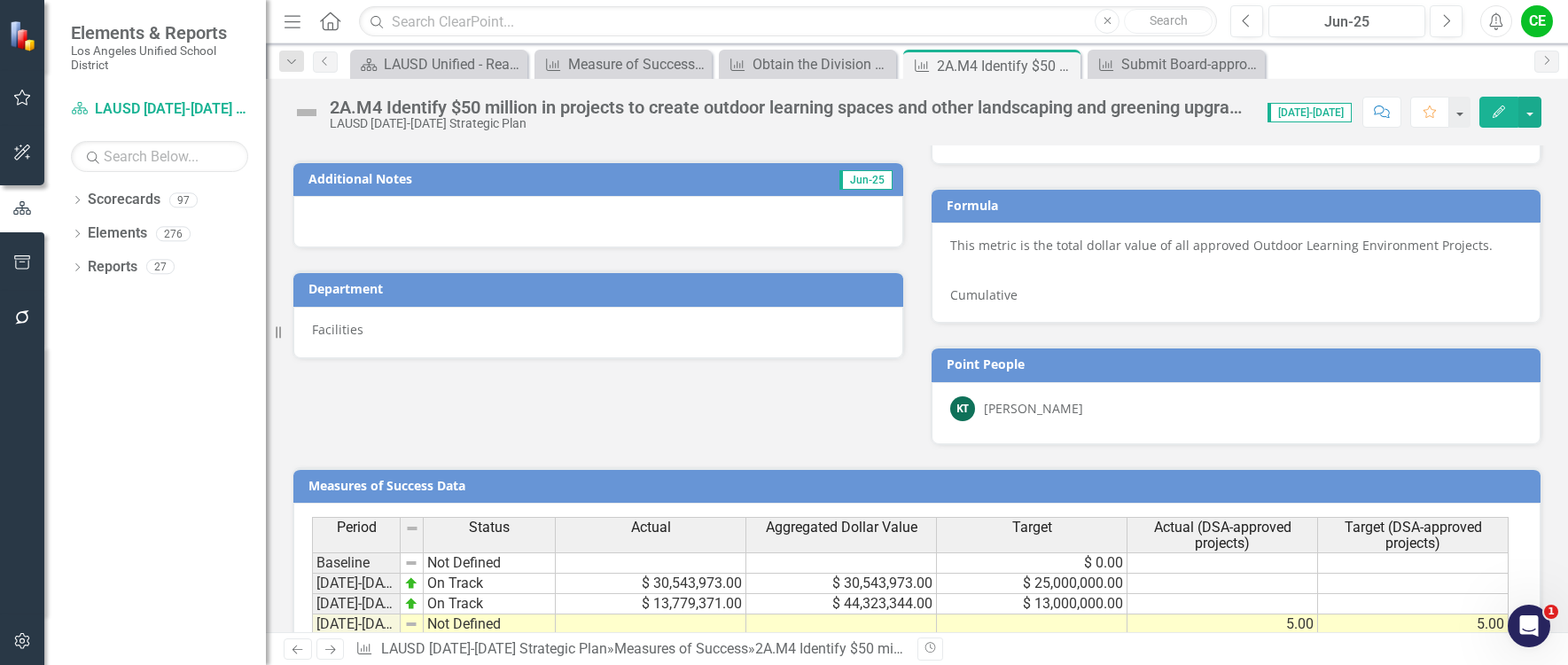
scroll to position [1018, 0]
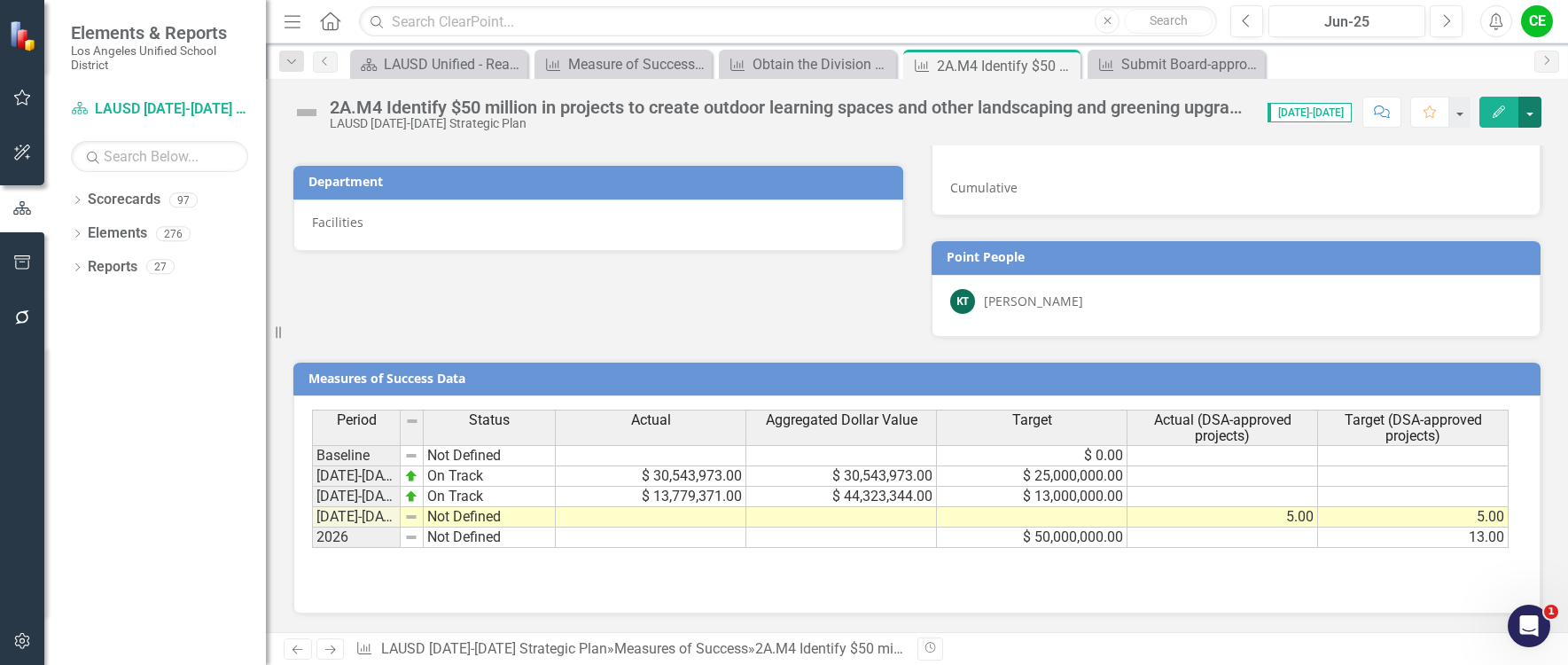
click at [1532, 112] on button "button" at bounding box center [1530, 111] width 23 height 31
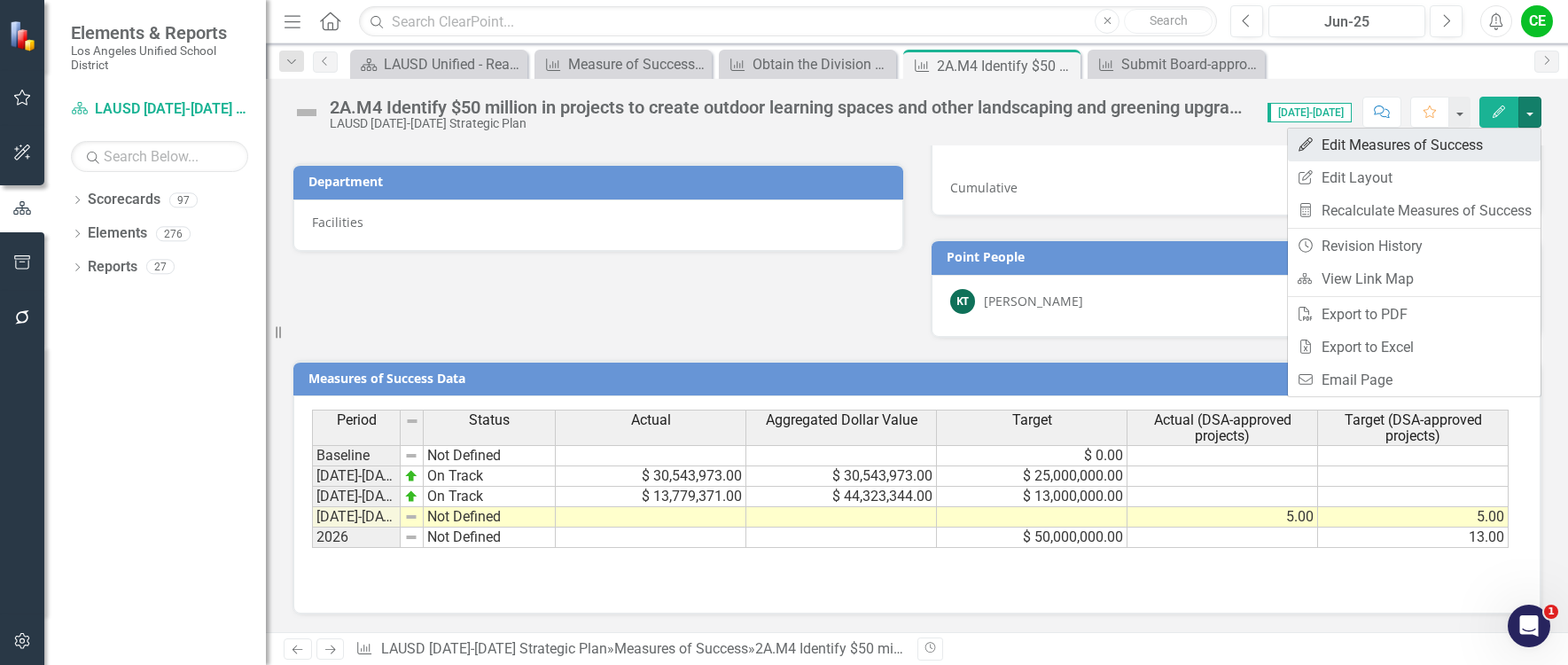
click at [1424, 141] on link "Edit Edit Measures of Success" at bounding box center [1414, 145] width 252 height 32
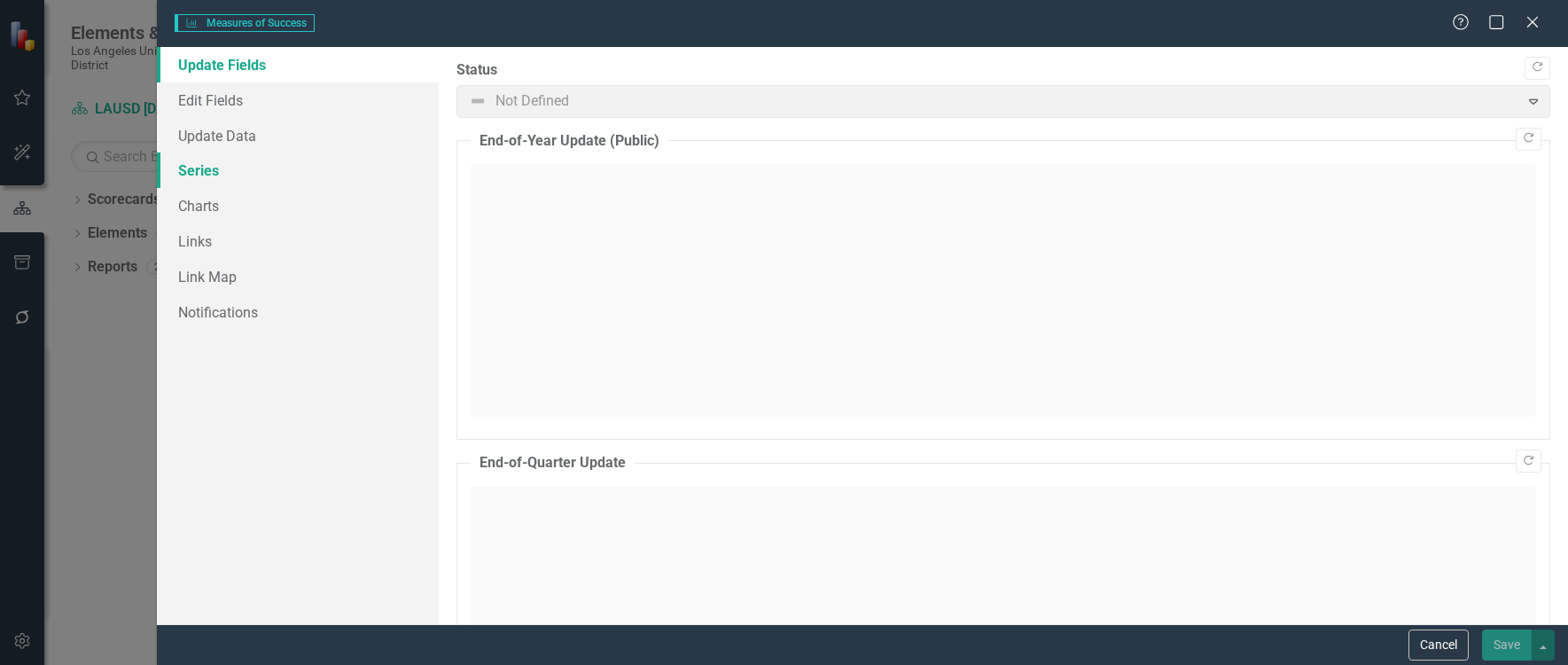
click at [199, 161] on link "Series" at bounding box center [298, 170] width 282 height 35
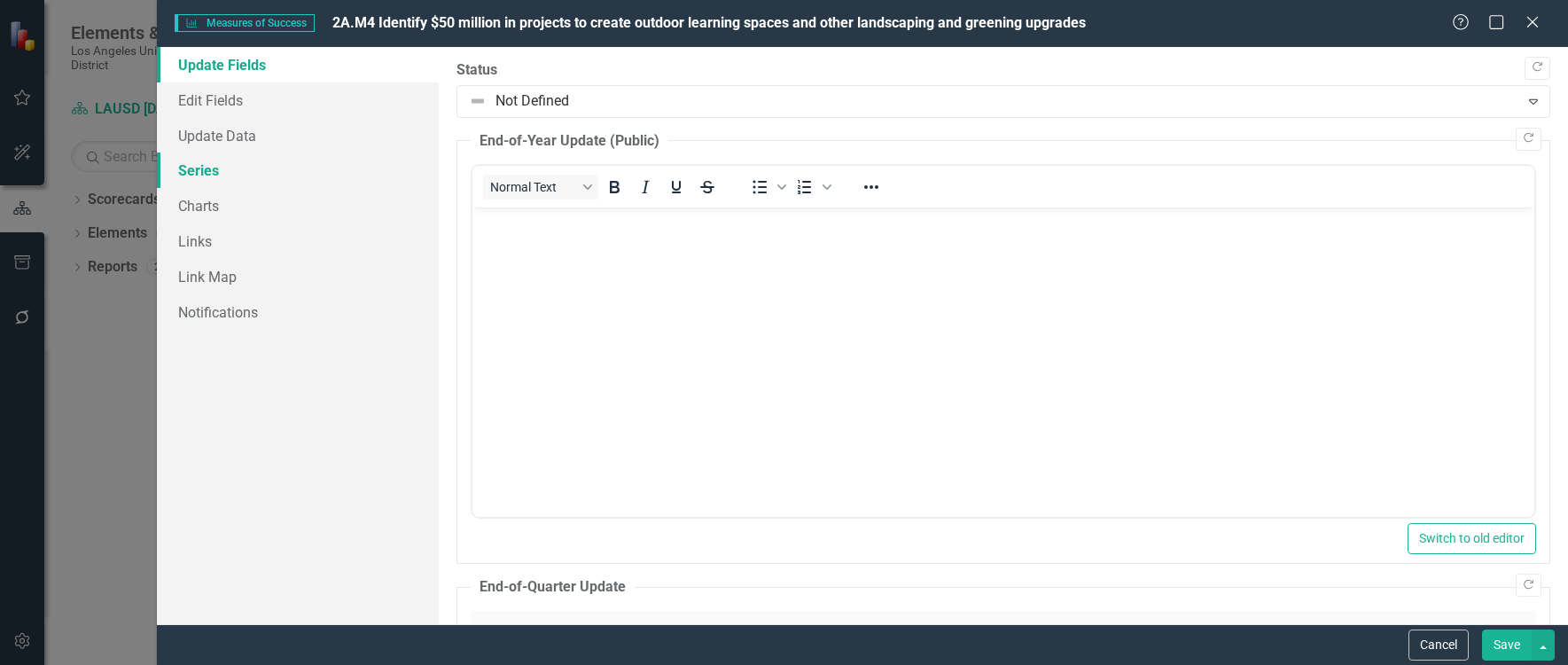
scroll to position [0, 0]
click at [187, 173] on link "Series" at bounding box center [298, 170] width 282 height 35
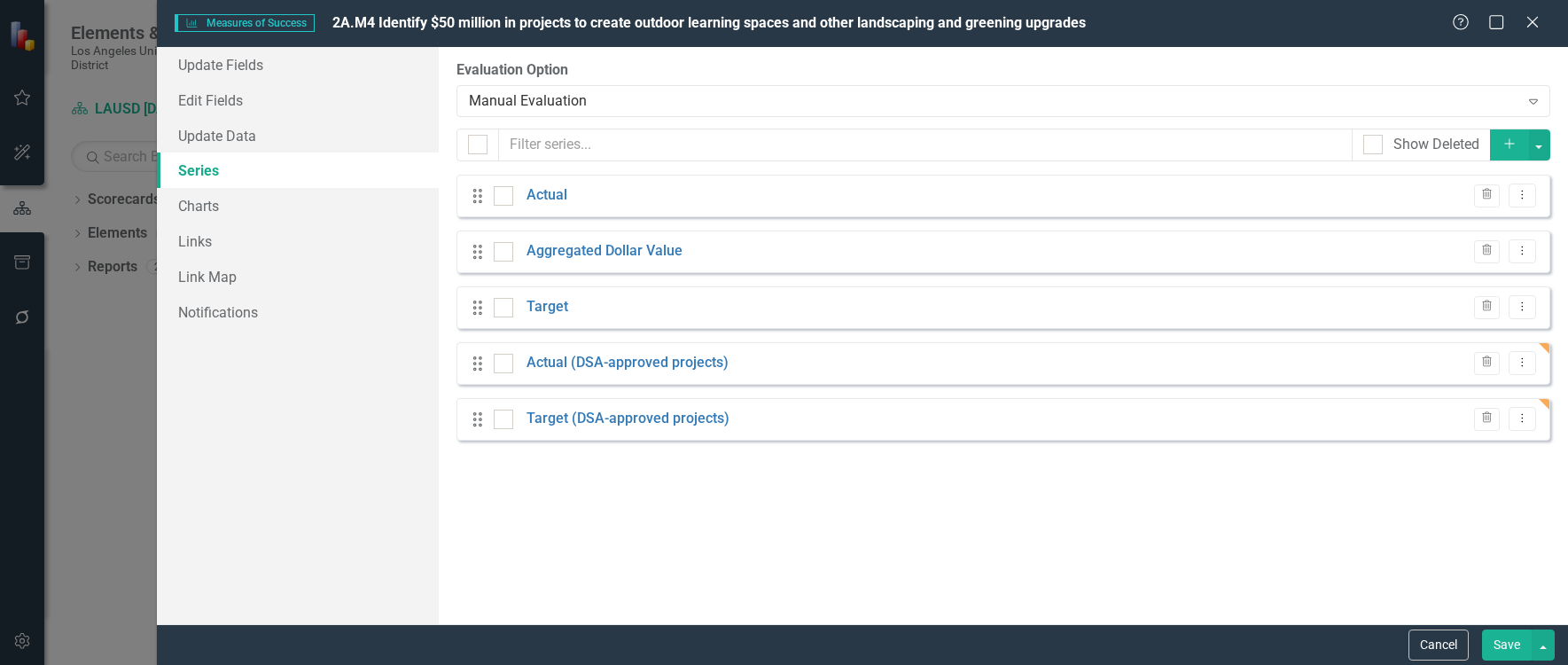
click at [1507, 154] on button "Add" at bounding box center [1510, 145] width 39 height 31
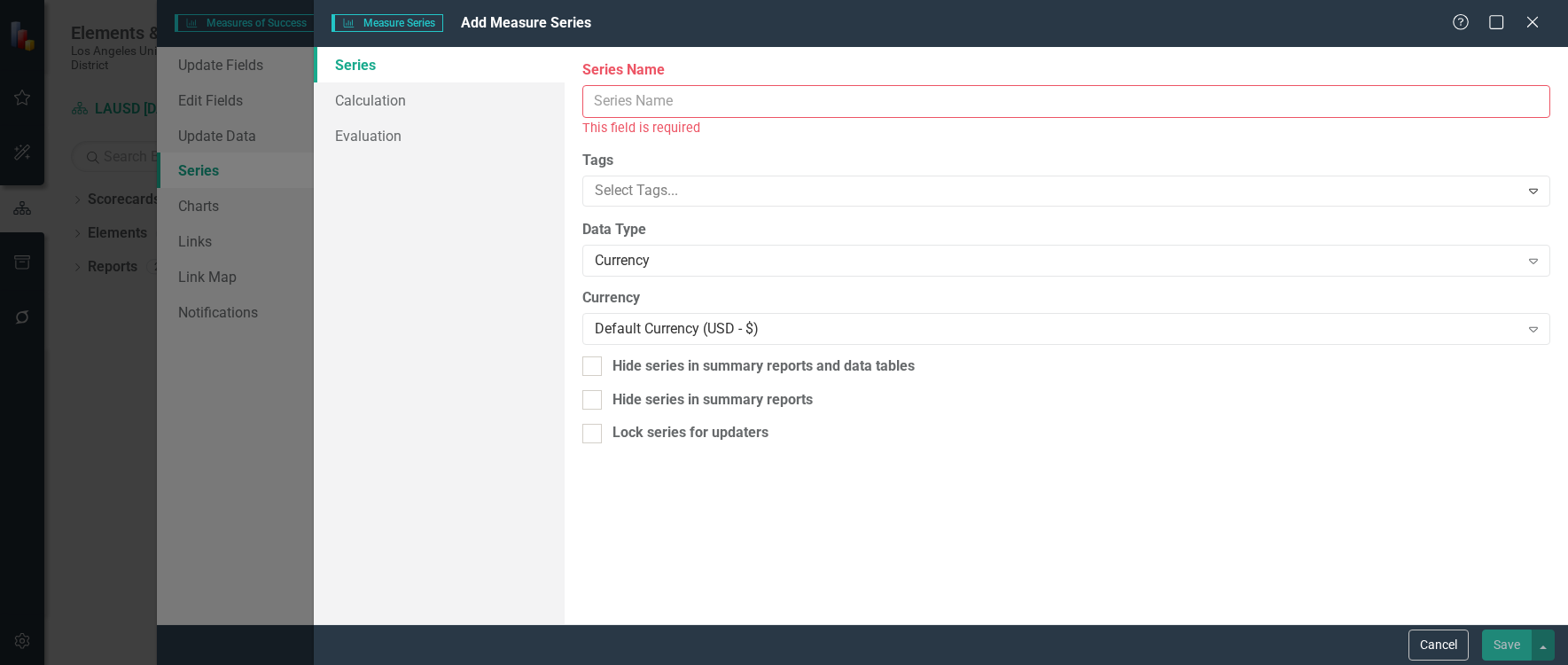
click at [635, 103] on input "Series Name" at bounding box center [1066, 101] width 968 height 32
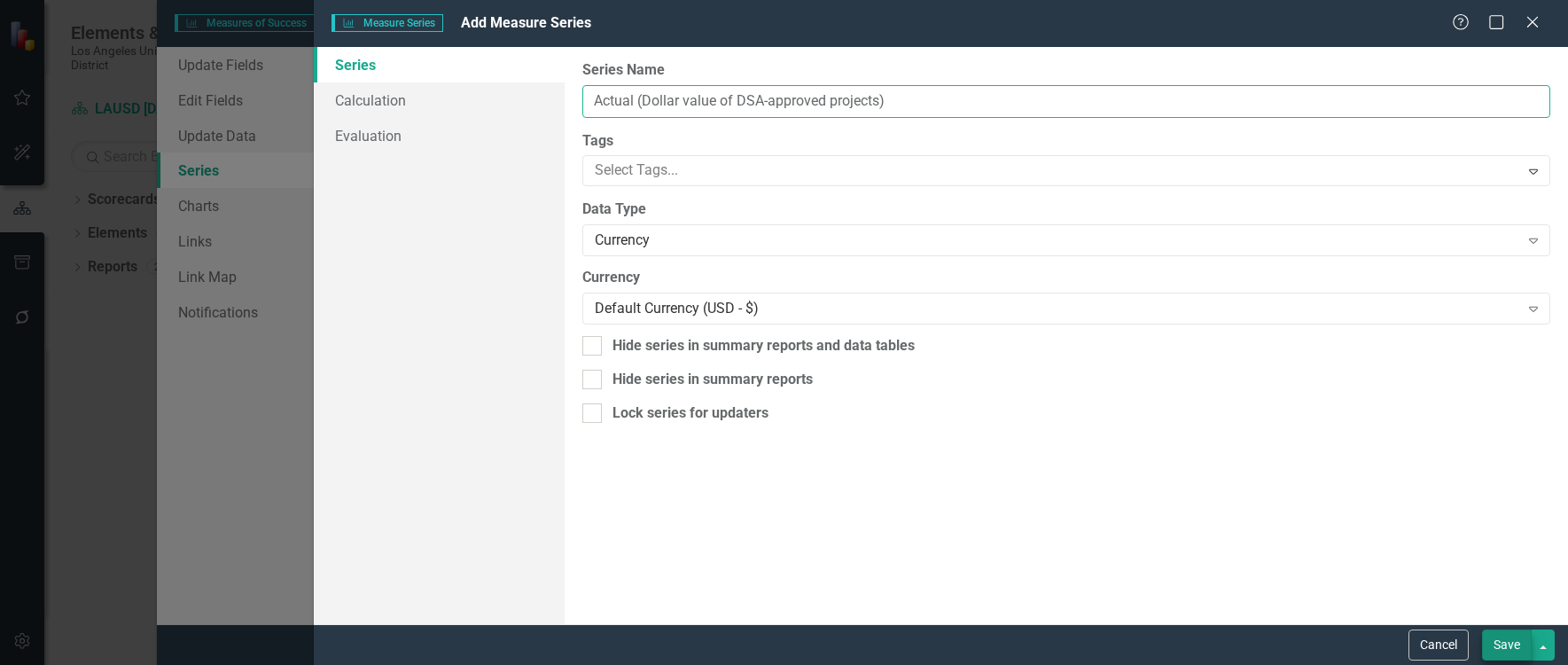
type input "Actual (Dollar value of DSA-approved projects)"
click at [1503, 641] on button "Save" at bounding box center [1508, 644] width 50 height 31
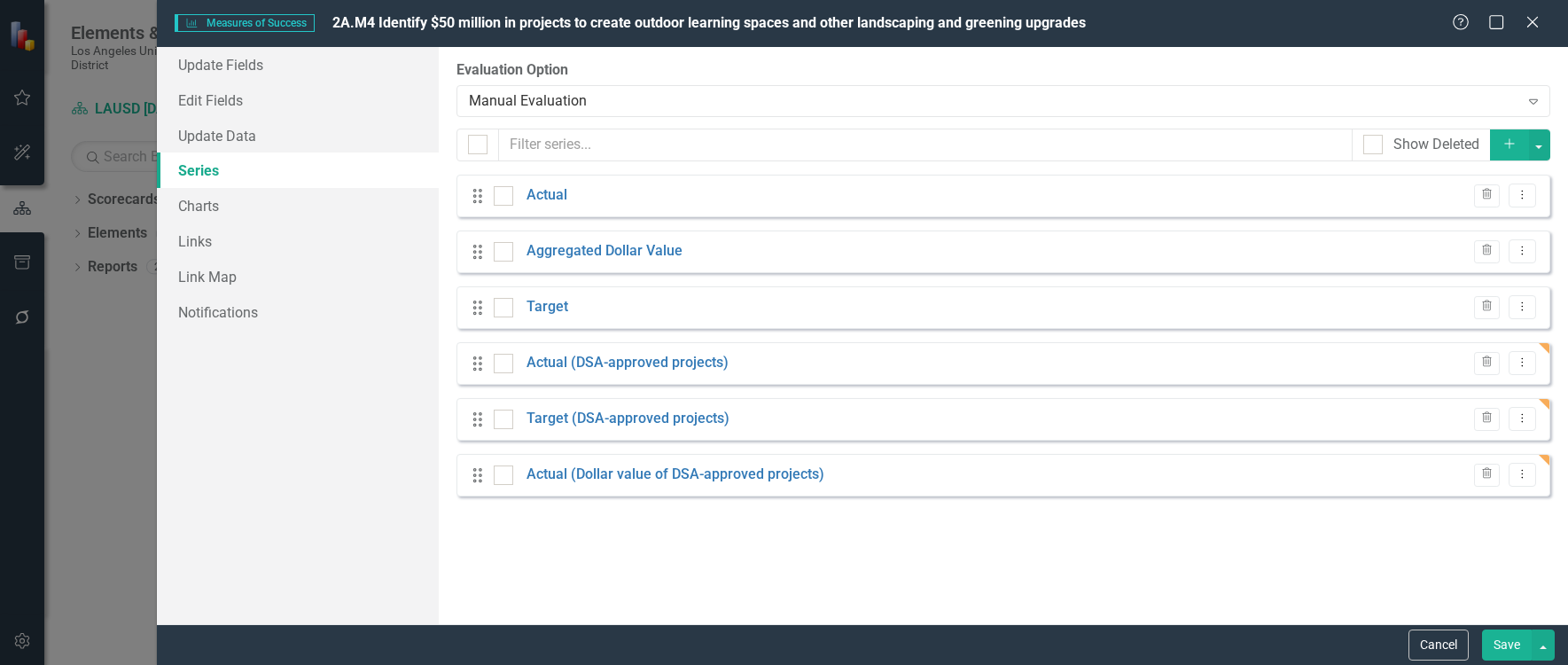
click at [1503, 138] on icon "Add" at bounding box center [1510, 143] width 16 height 12
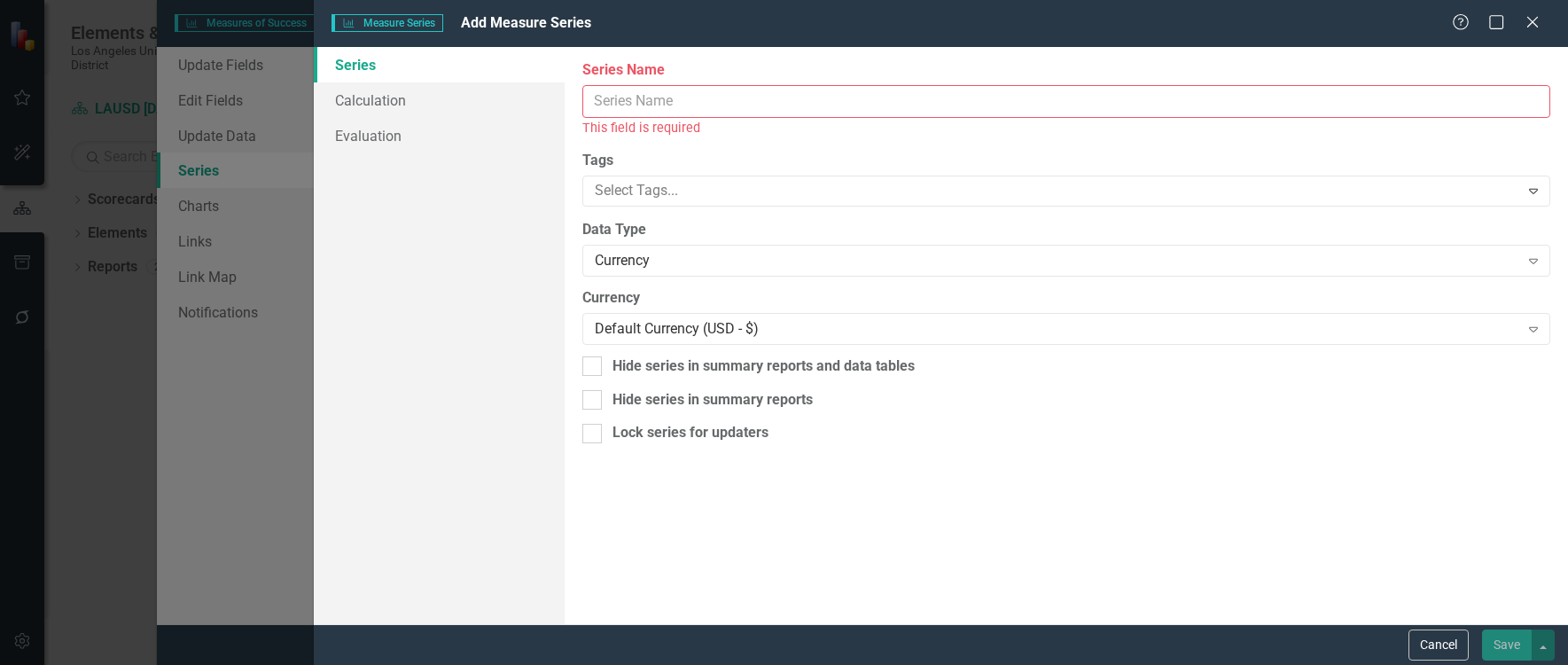
click at [650, 108] on input "Series Name" at bounding box center [1066, 101] width 968 height 32
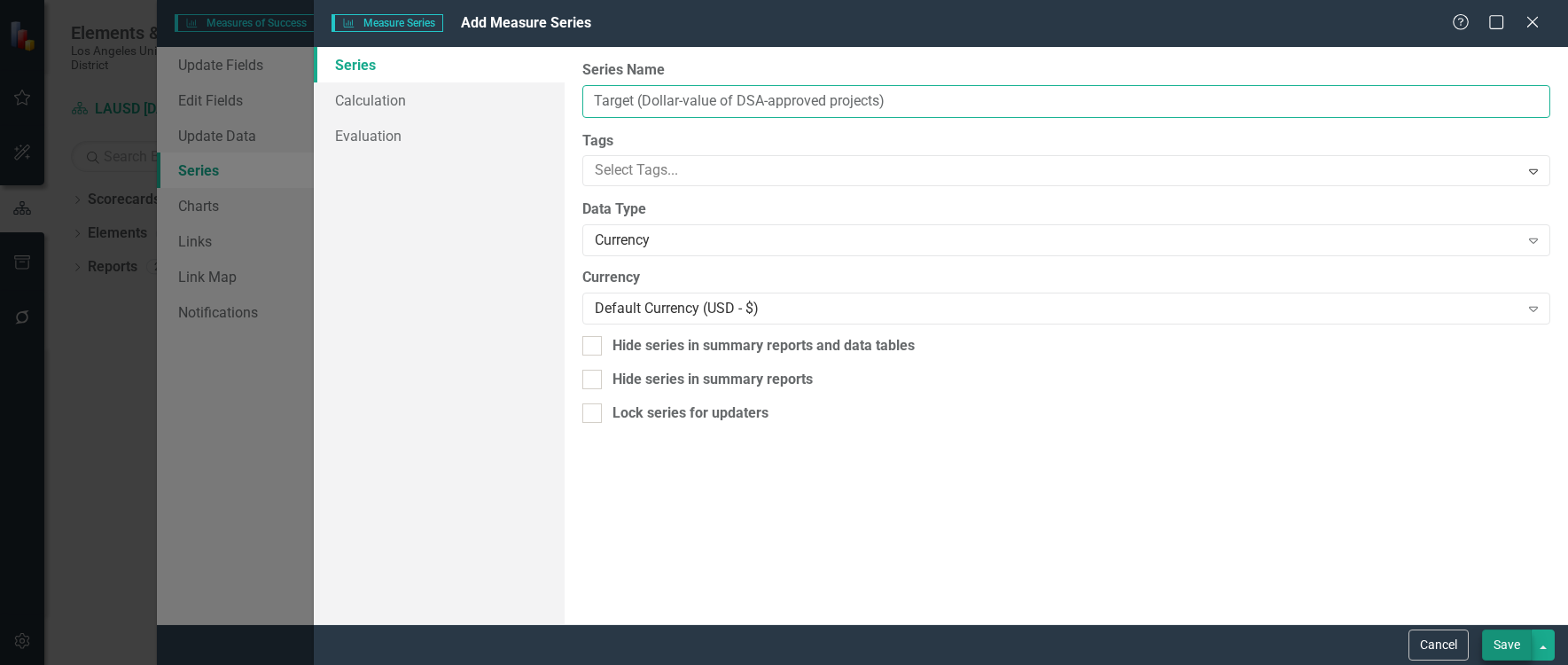
type input "Target (Dollar-value of DSA-approved projects)"
click at [1503, 648] on button "Save" at bounding box center [1508, 644] width 50 height 31
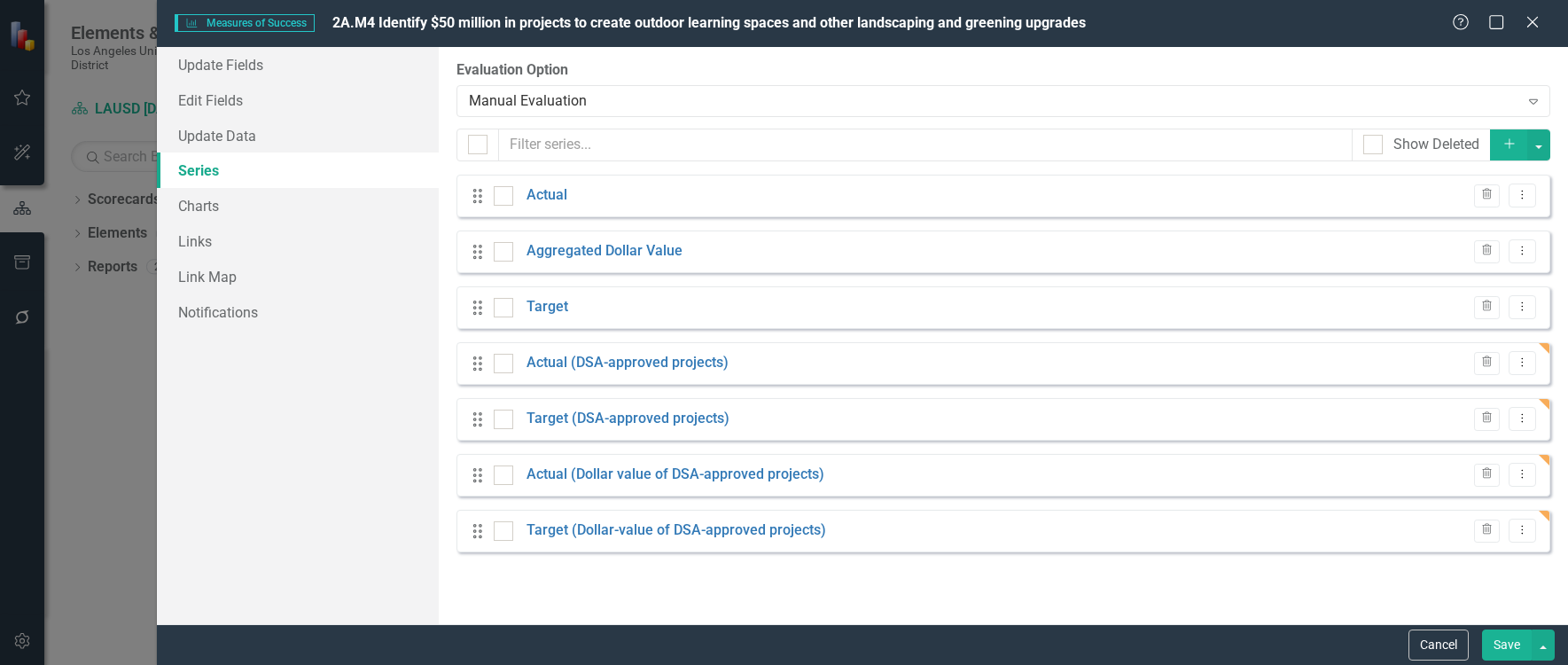
click at [1501, 638] on button "Save" at bounding box center [1508, 644] width 50 height 31
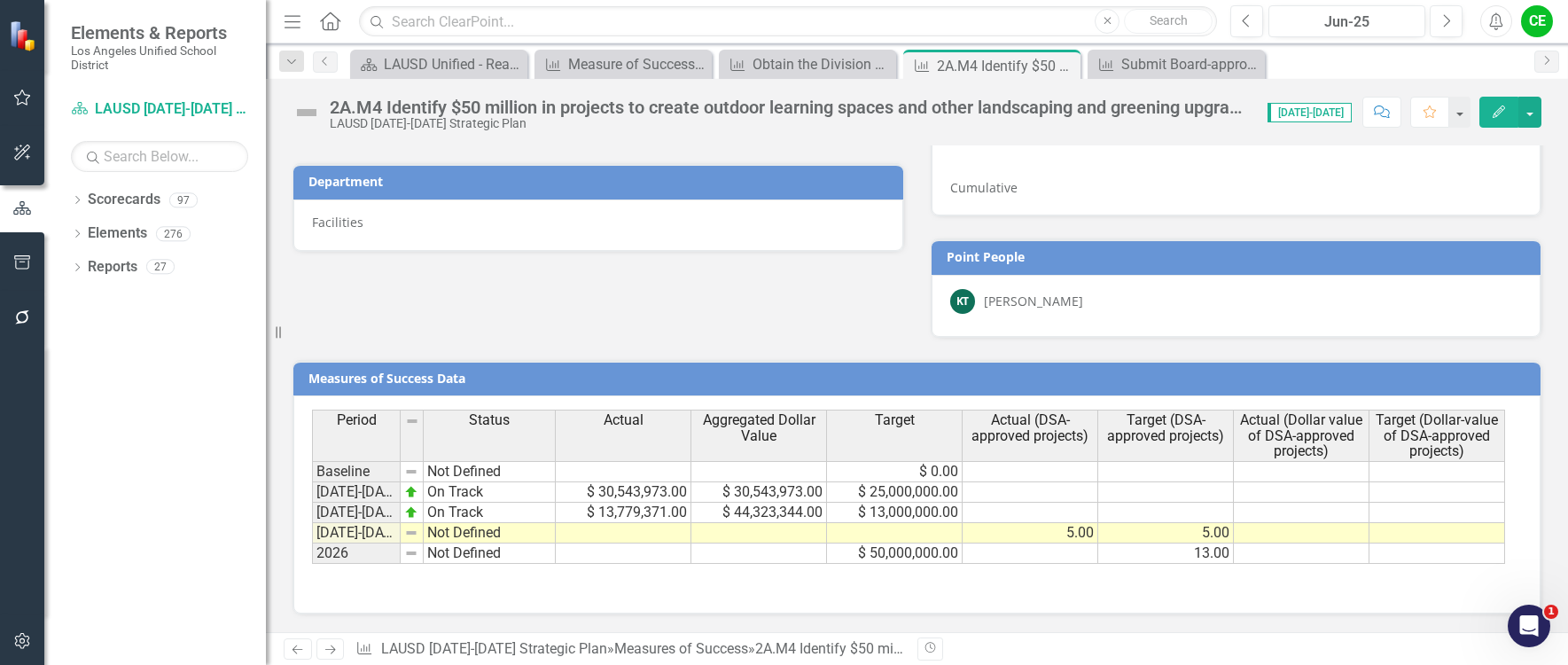
click at [1401, 529] on td at bounding box center [1437, 533] width 135 height 20
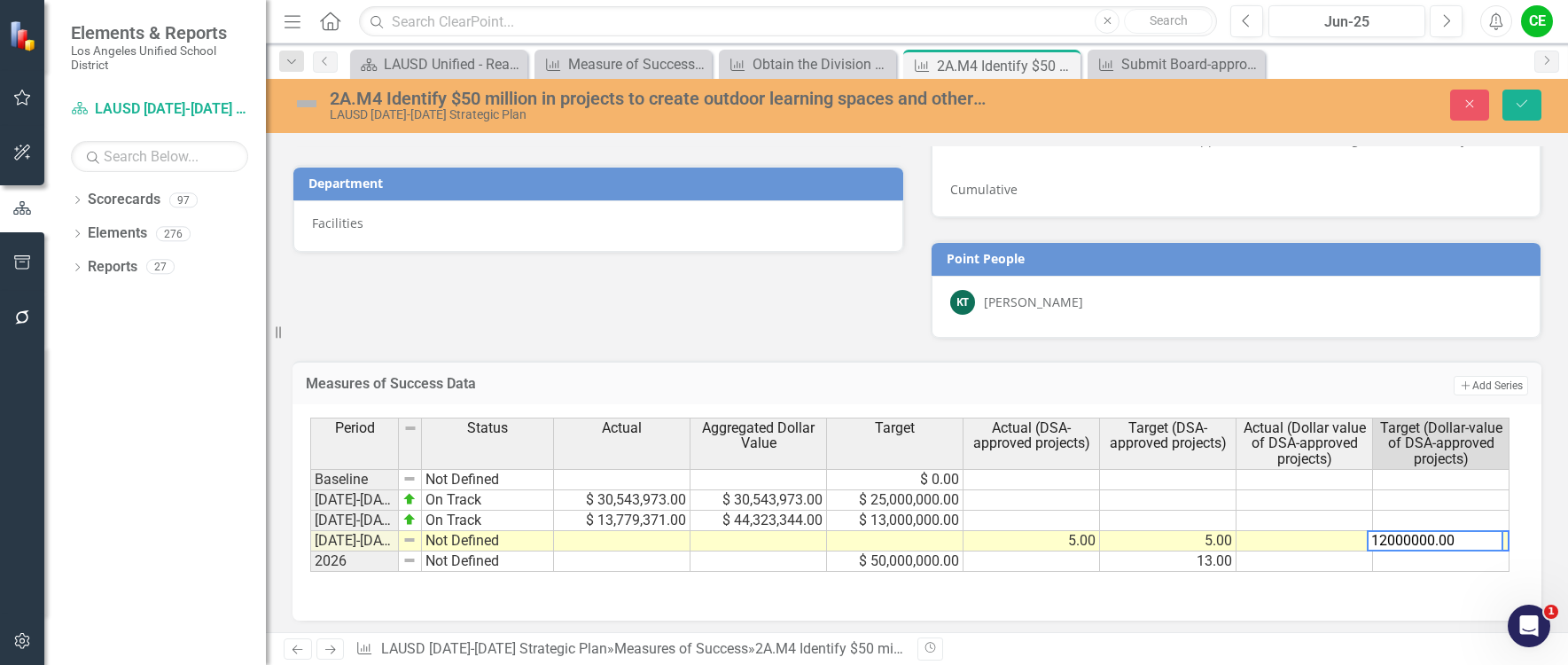
type textarea "12000000.00"
click at [1386, 562] on td at bounding box center [1441, 561] width 136 height 20
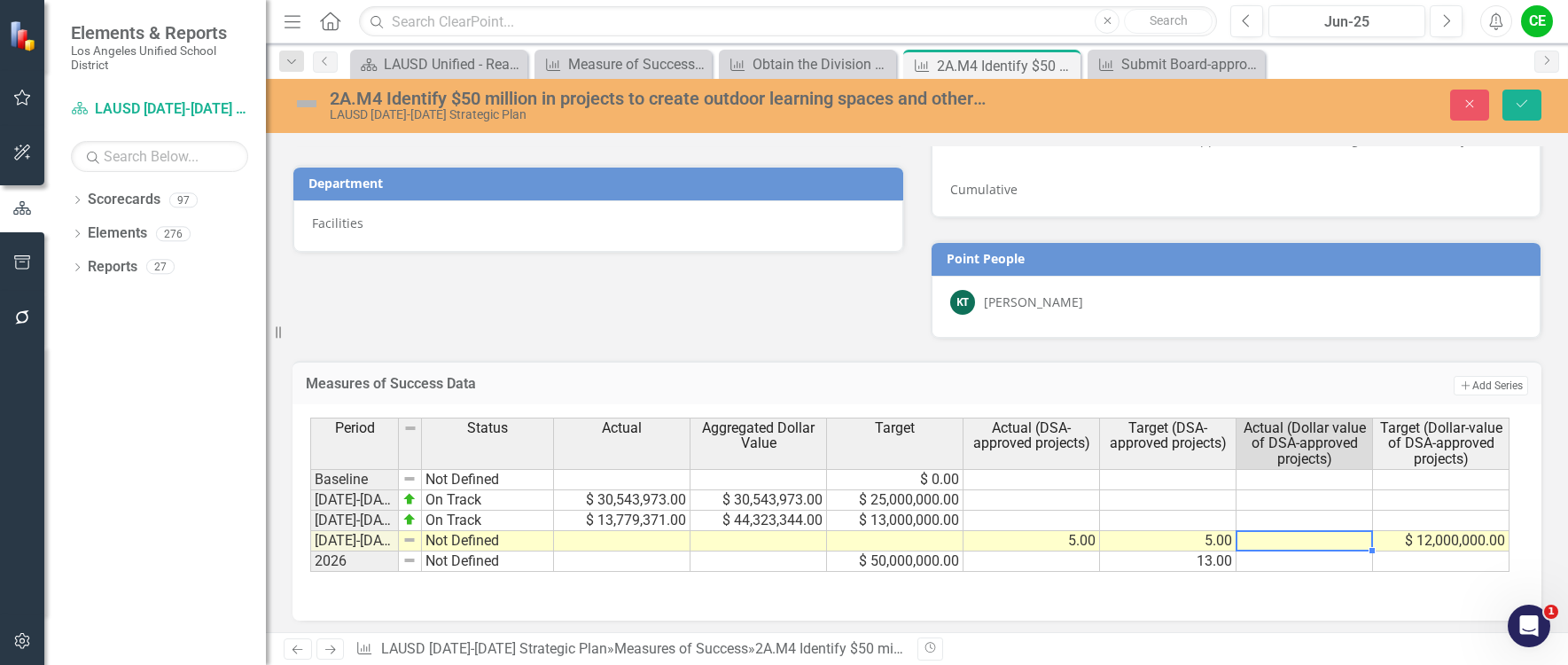
click at [1327, 539] on td at bounding box center [1305, 541] width 136 height 20
type textarea "17000000.00"
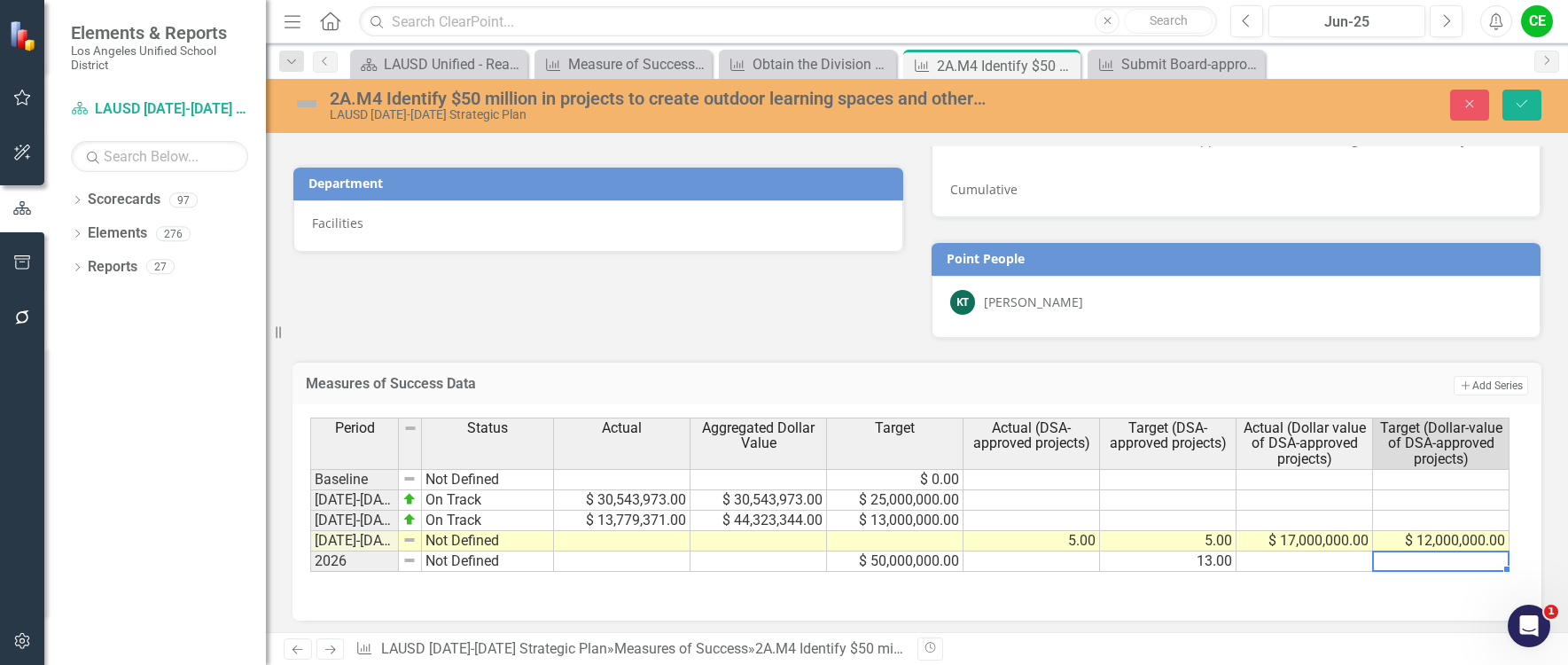
click at [1417, 557] on td at bounding box center [1441, 561] width 136 height 20
type textarea "35000000.00"
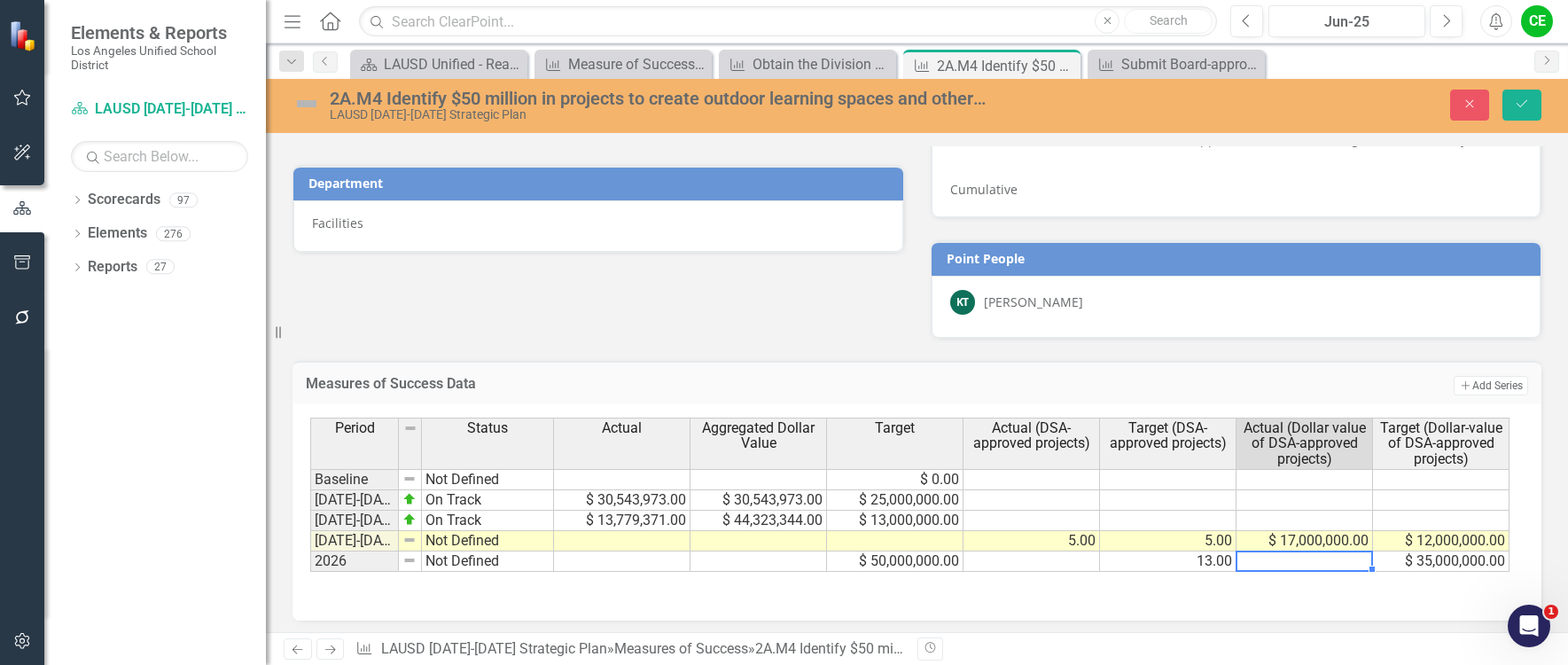
click at [1321, 562] on td at bounding box center [1305, 561] width 136 height 20
click at [1516, 101] on icon "Save" at bounding box center [1522, 103] width 16 height 12
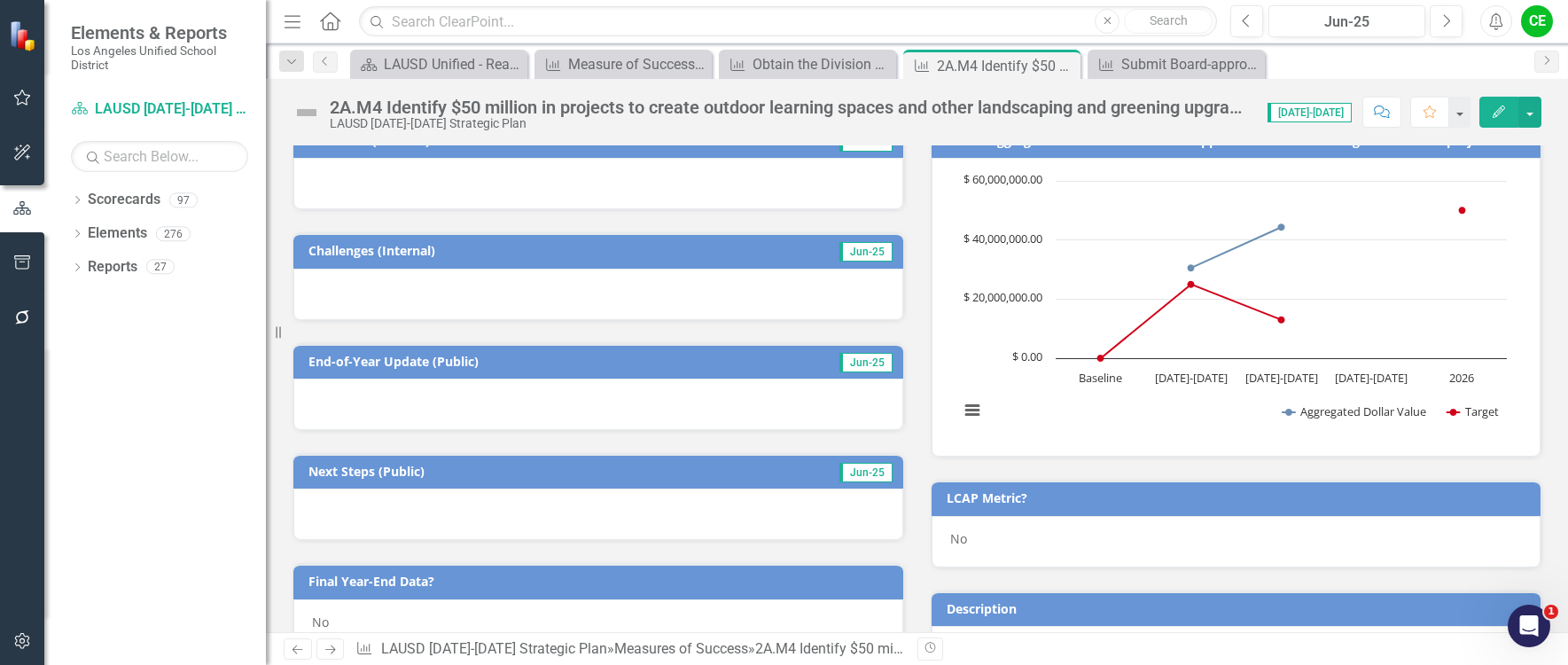
scroll to position [221, 0]
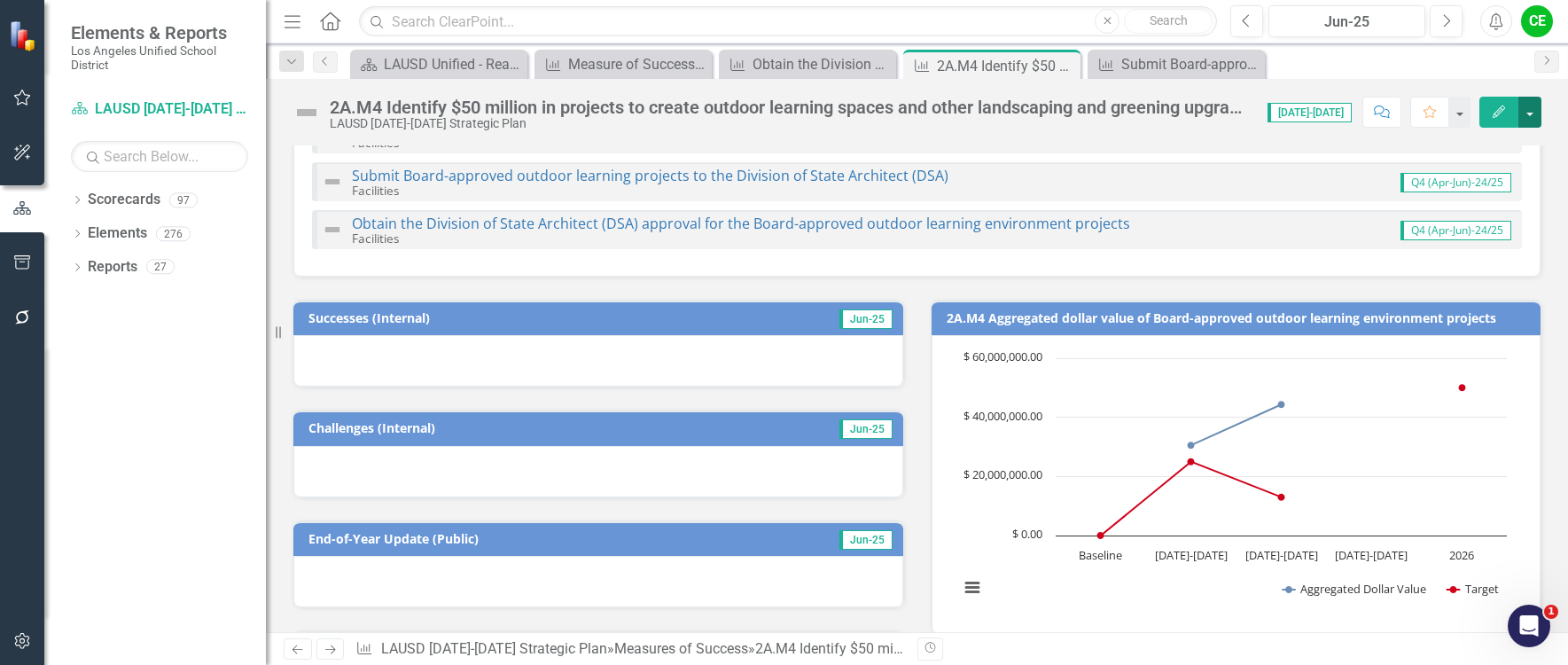
click at [1534, 108] on button "button" at bounding box center [1530, 111] width 23 height 31
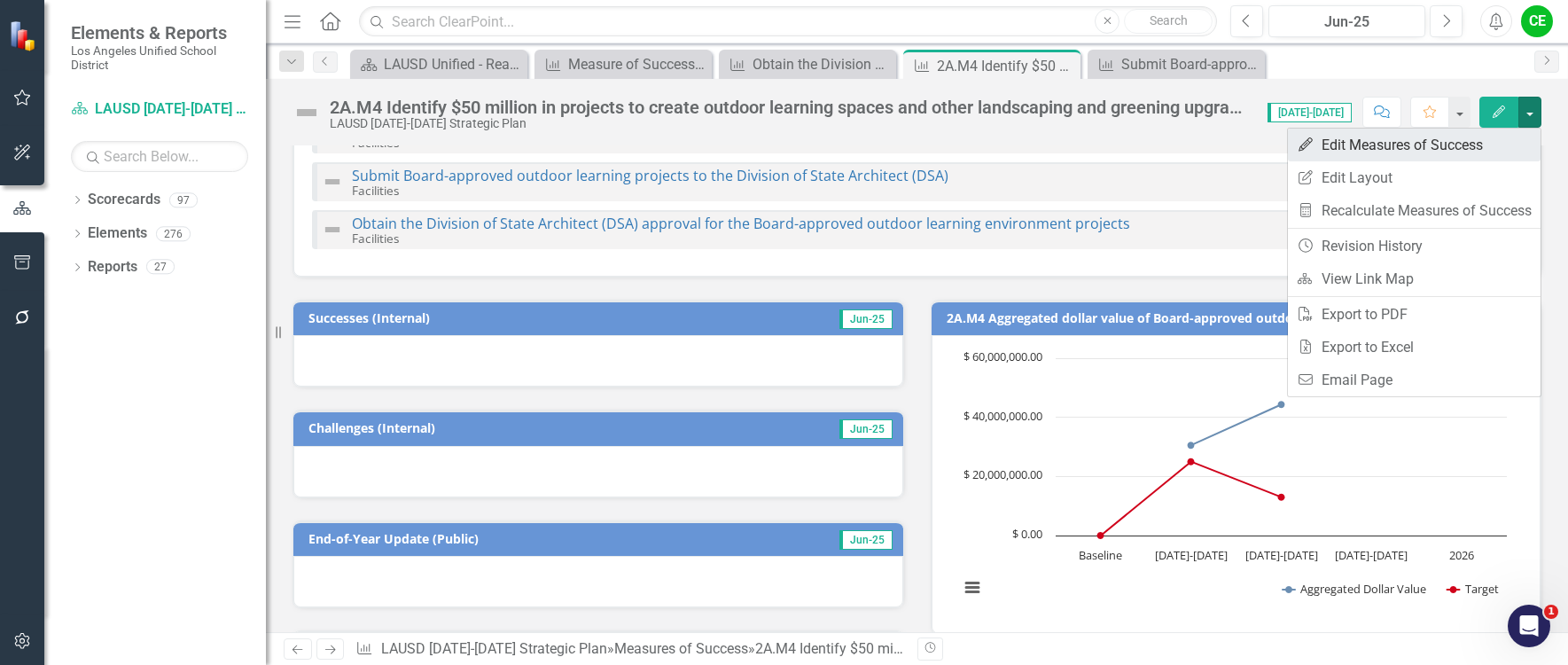
click at [1358, 142] on link "Edit Edit Measures of Success" at bounding box center [1414, 145] width 252 height 32
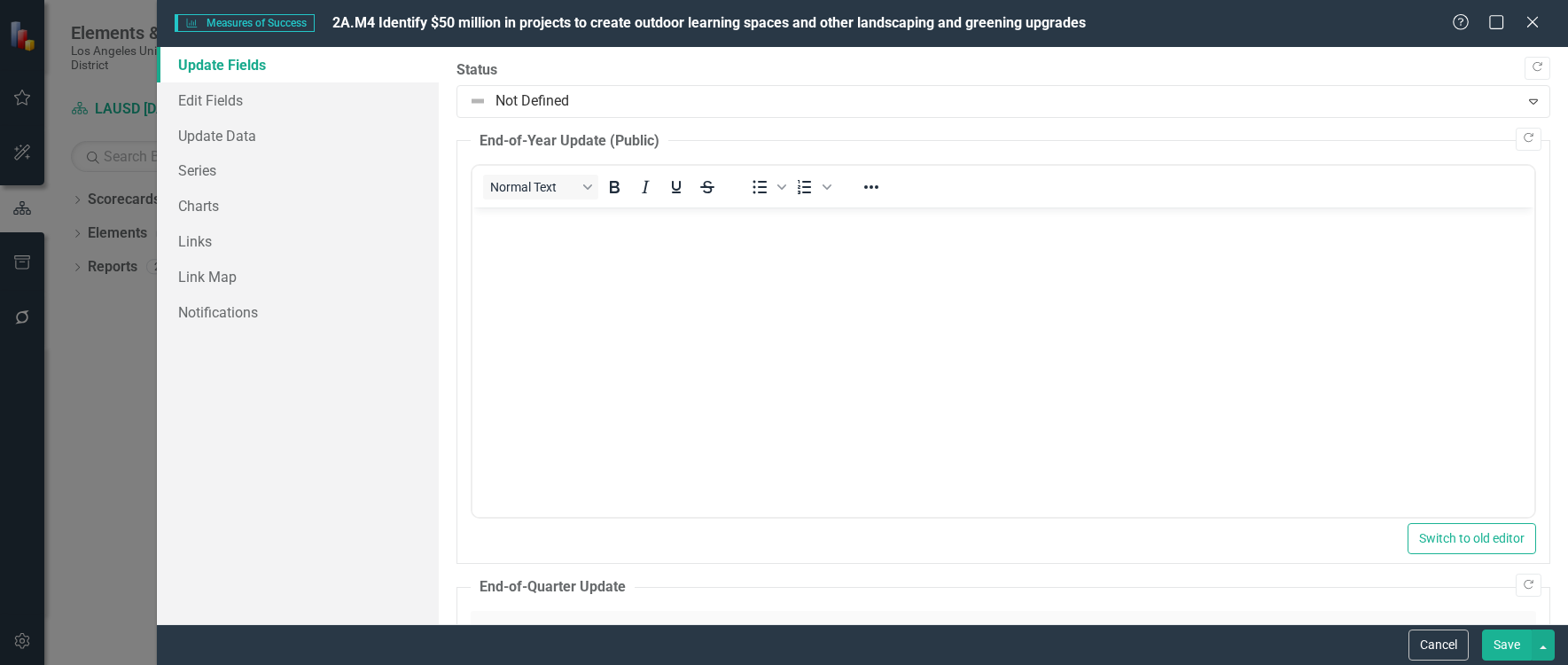
scroll to position [0, 0]
click at [191, 207] on link "Charts" at bounding box center [298, 206] width 282 height 35
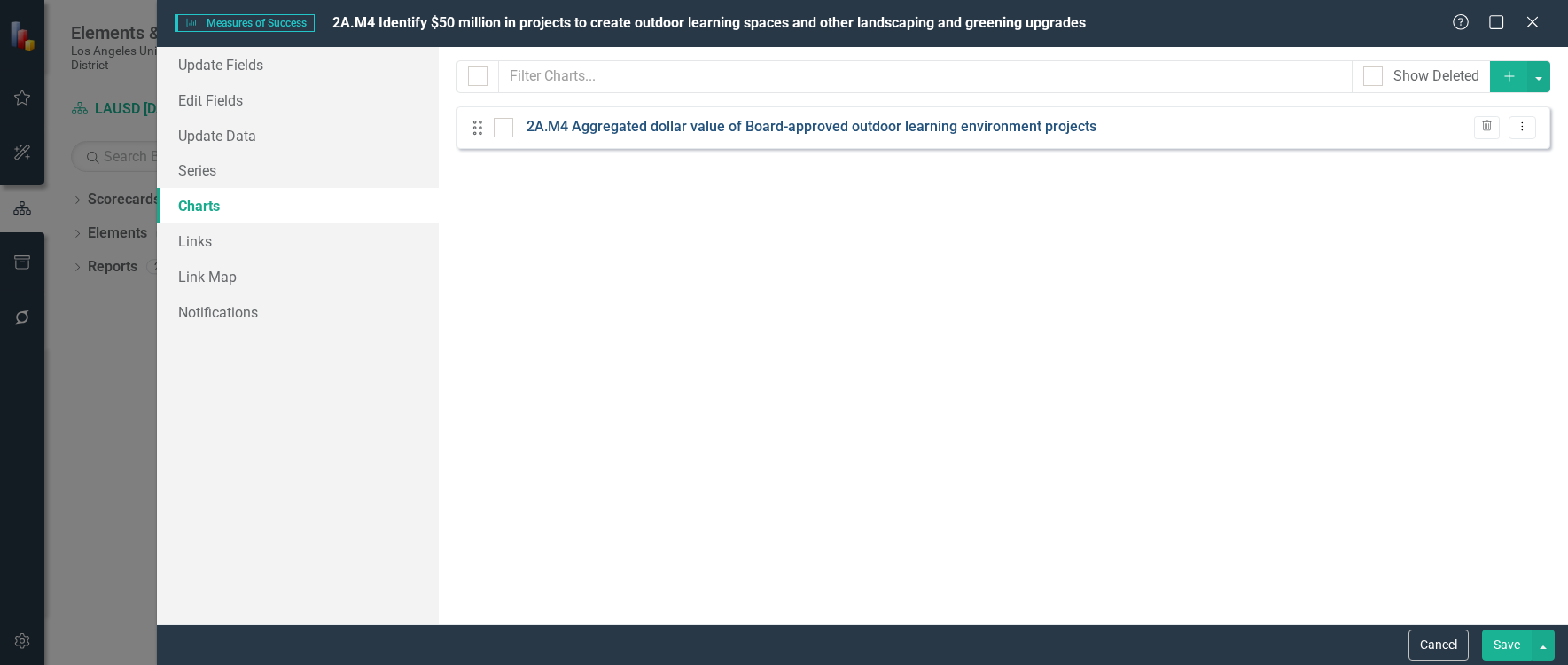
click at [869, 129] on link "2A.M4 Aggregated dollar value of Board-approved outdoor learning environment pr…" at bounding box center [812, 127] width 570 height 20
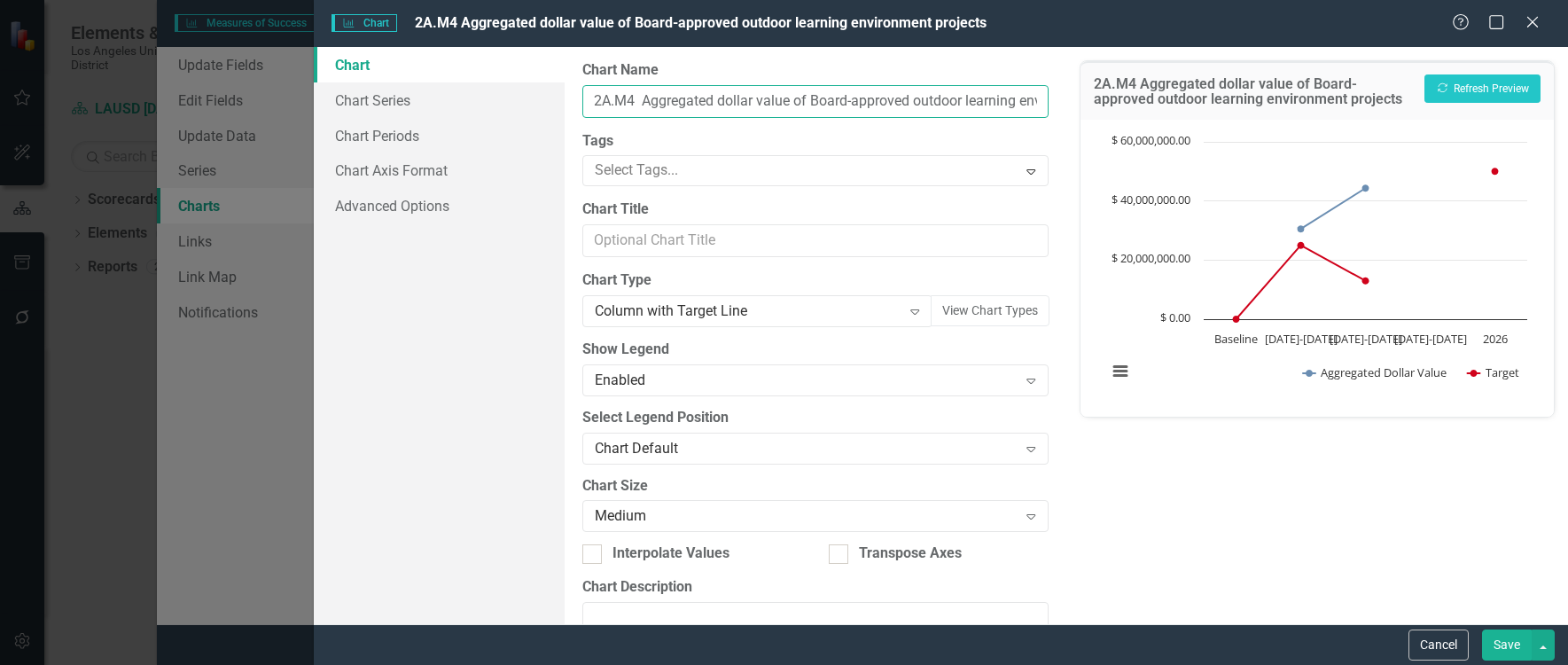
click at [704, 100] on input "2A.M4 Aggregated dollar value of Board-approved outdoor learning environment pr…" at bounding box center [816, 101] width 467 height 32
drag, startPoint x: 641, startPoint y: 100, endPoint x: 1032, endPoint y: 100, distance: 391.0
click at [1032, 100] on input "2A.M4 Aggregated dollar value of Board-approved outdoor learning environment pr…" at bounding box center [816, 101] width 467 height 32
click at [770, 102] on input "2A.M4 Aggregated dollar value of Board-approved outdoor learning environment pr…" at bounding box center [816, 101] width 467 height 32
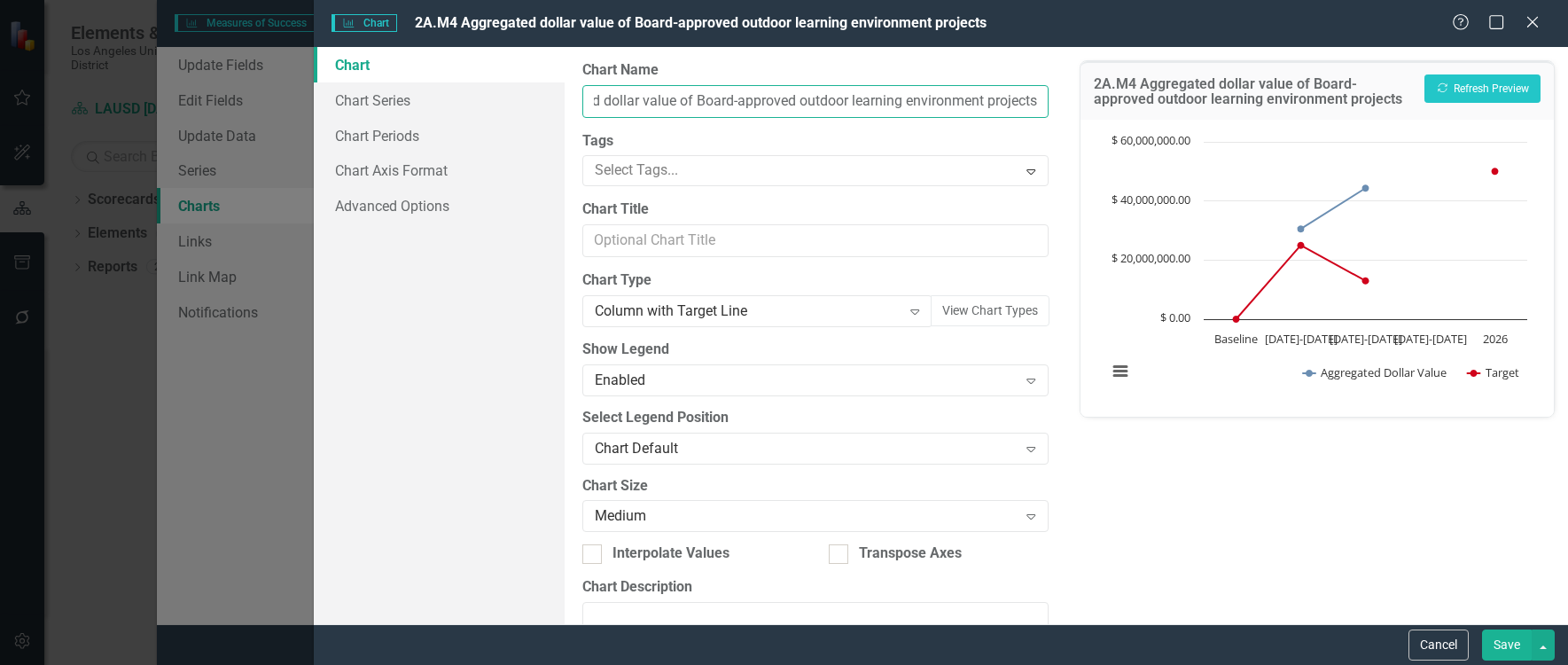
drag, startPoint x: 681, startPoint y: 103, endPoint x: 718, endPoint y: 97, distance: 37.5
click at [718, 97] on input "2A.M4 Aggregated dollar value of Board-approved outdoor learning environment pr…" at bounding box center [816, 101] width 467 height 32
click at [801, 101] on input "2A.M4 Aggregated dollar value of DSA-approved outdoor learning environment proj…" at bounding box center [816, 101] width 467 height 32
type input "2A.M4 Aggregated dollar value of DSA-approved outdoor learning environment proj…"
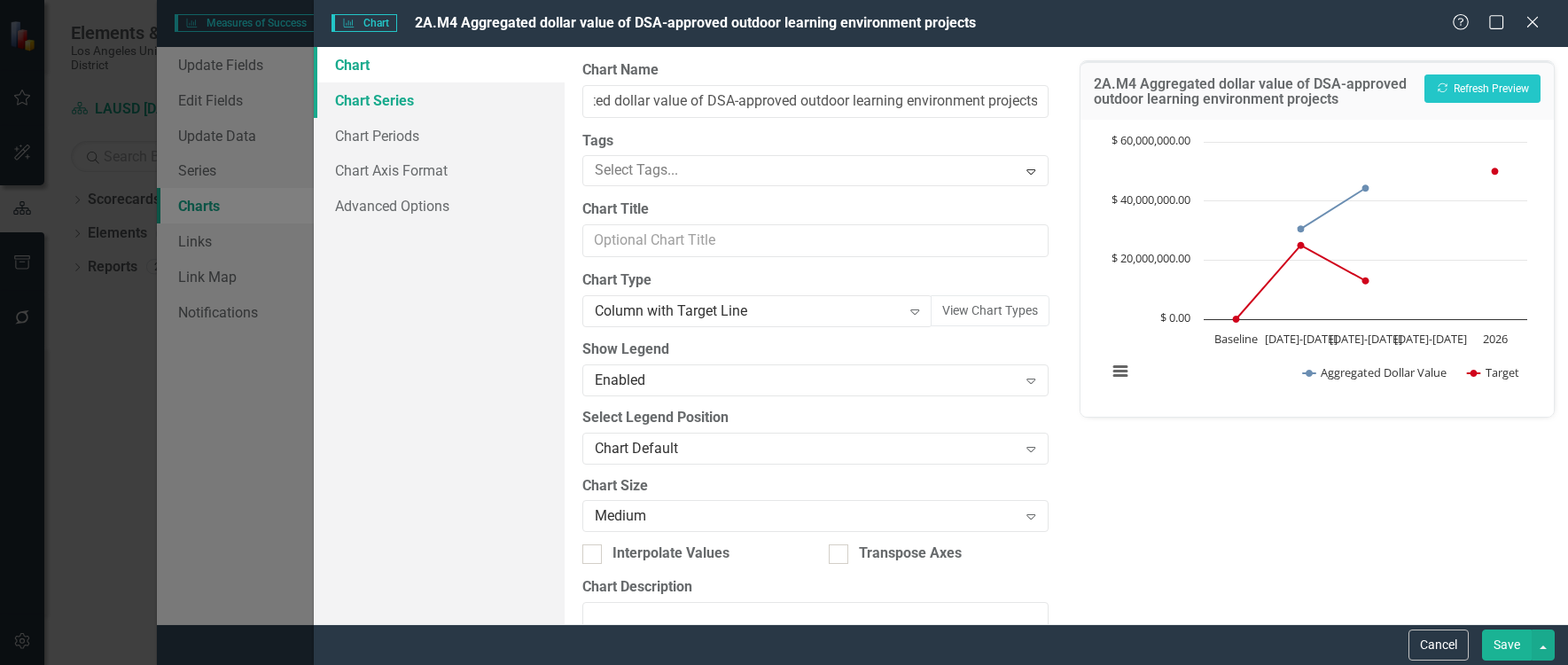
scroll to position [0, 0]
click at [361, 95] on link "Chart Series" at bounding box center [439, 100] width 251 height 35
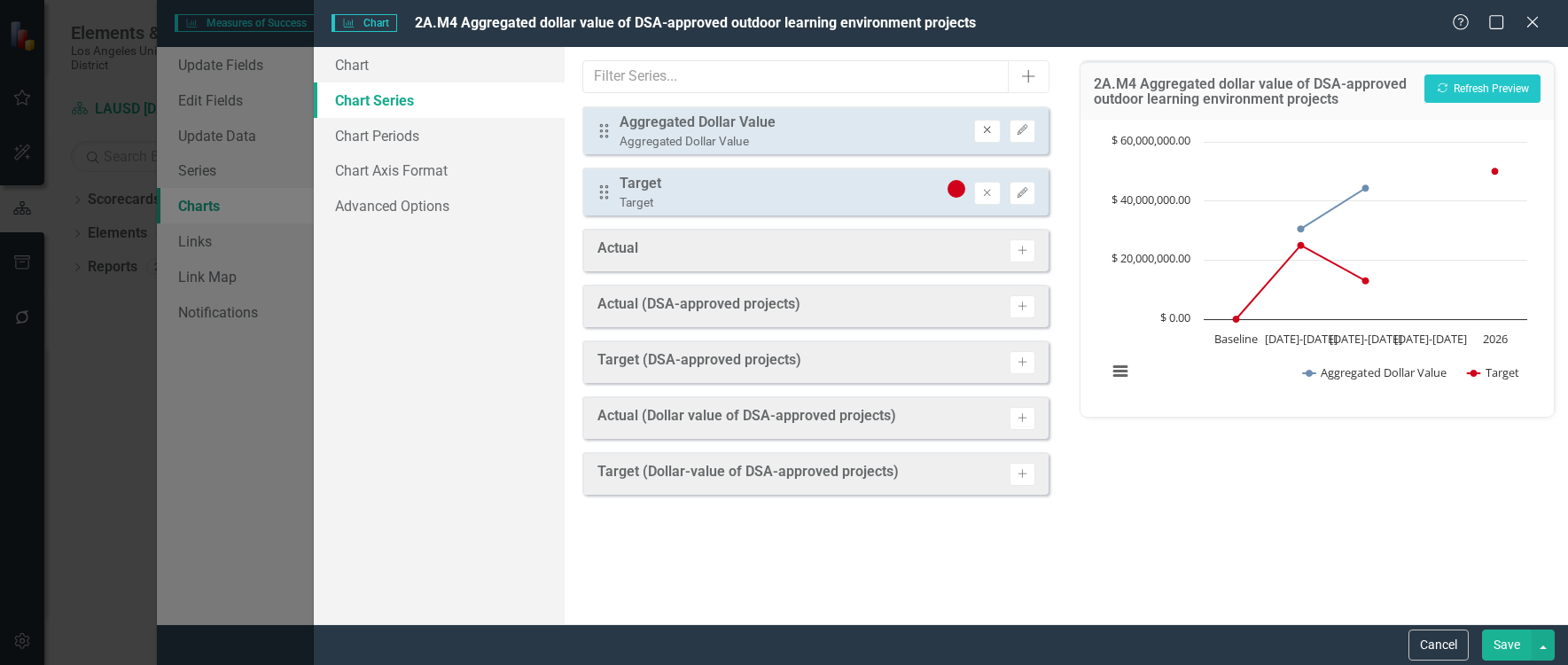
click at [983, 133] on icon "Remove" at bounding box center [987, 130] width 13 height 10
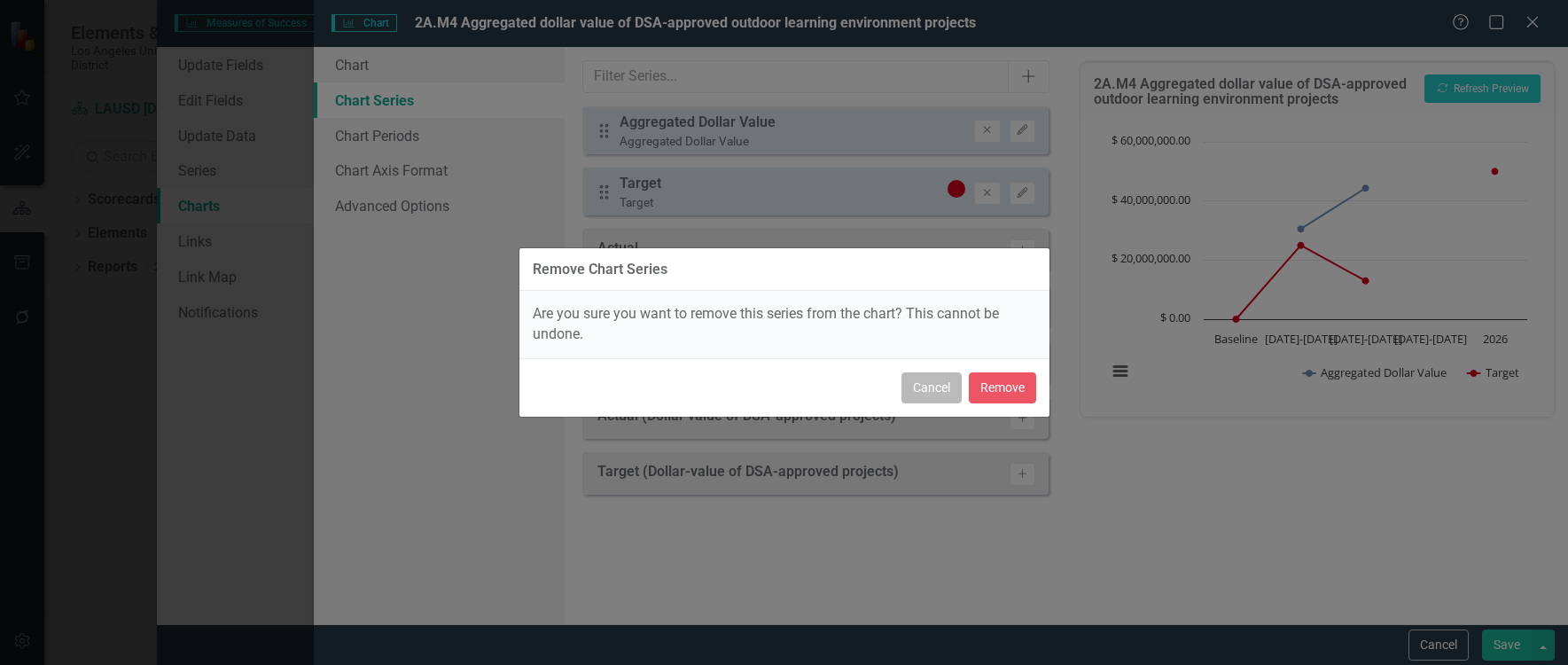
click at [946, 381] on button "Cancel" at bounding box center [932, 387] width 60 height 31
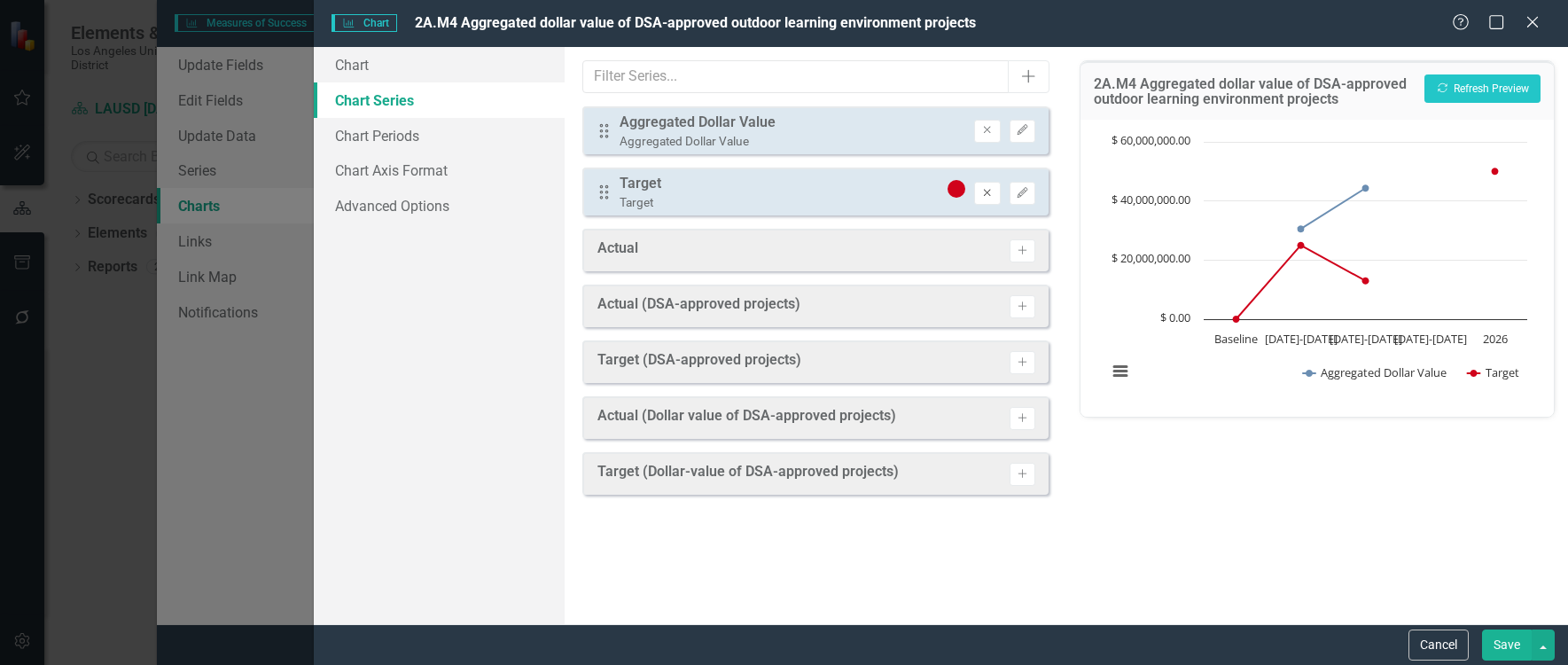
click at [991, 189] on icon "Remove" at bounding box center [987, 193] width 13 height 10
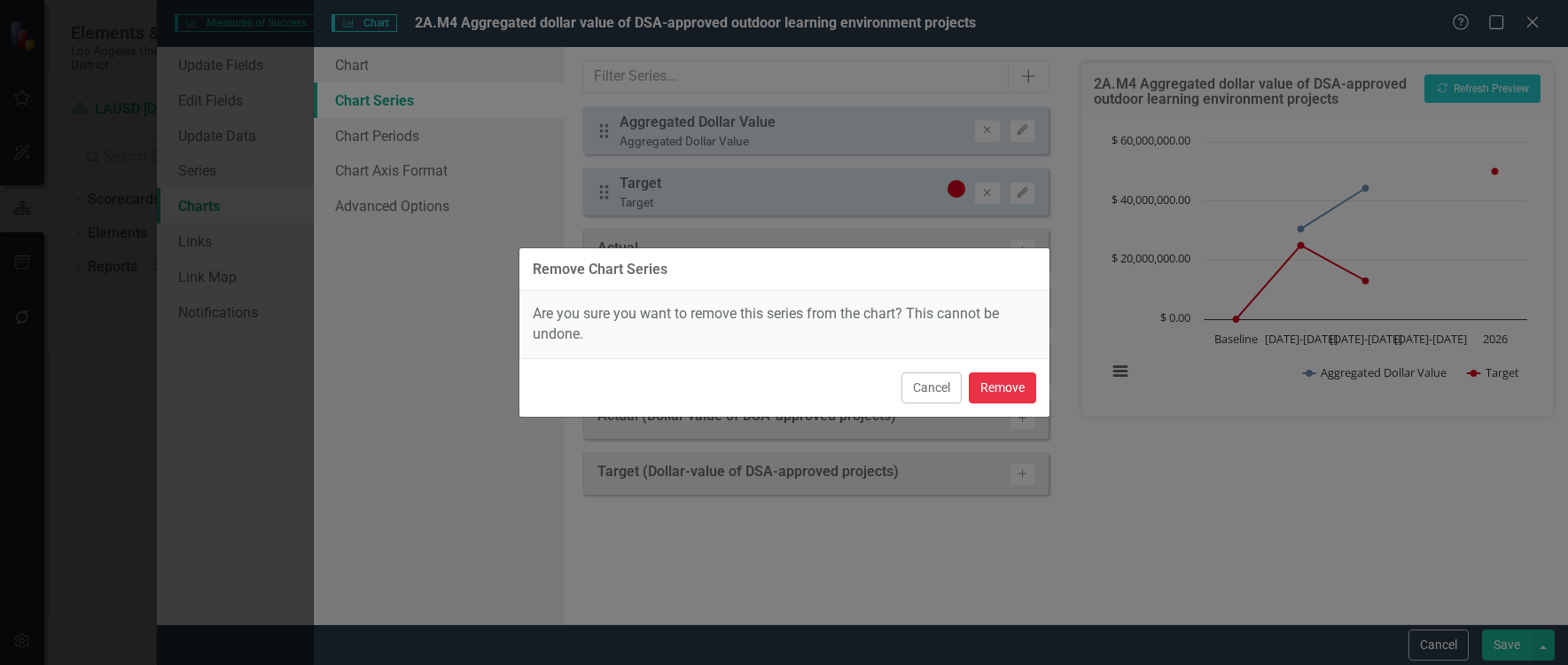
click at [998, 379] on button "Remove" at bounding box center [1002, 387] width 68 height 31
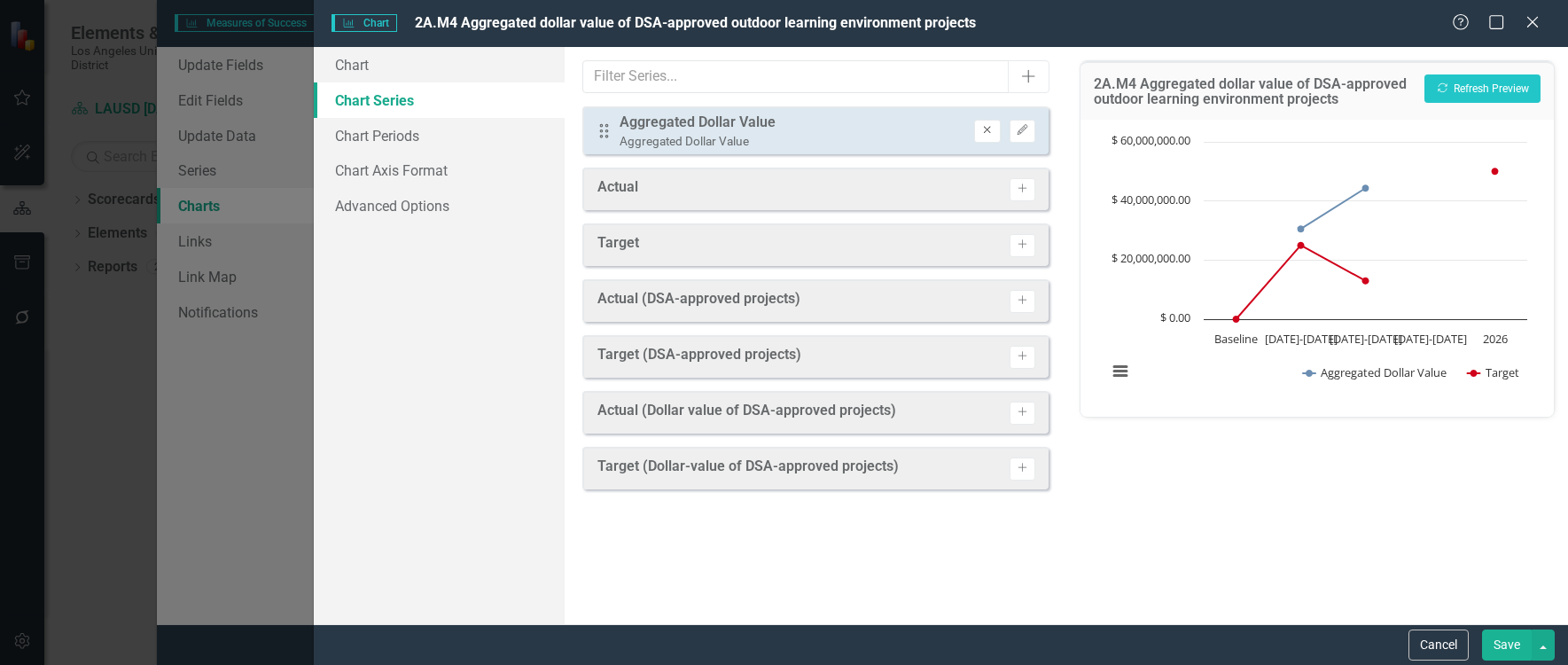
click at [990, 130] on icon "Remove" at bounding box center [987, 130] width 13 height 10
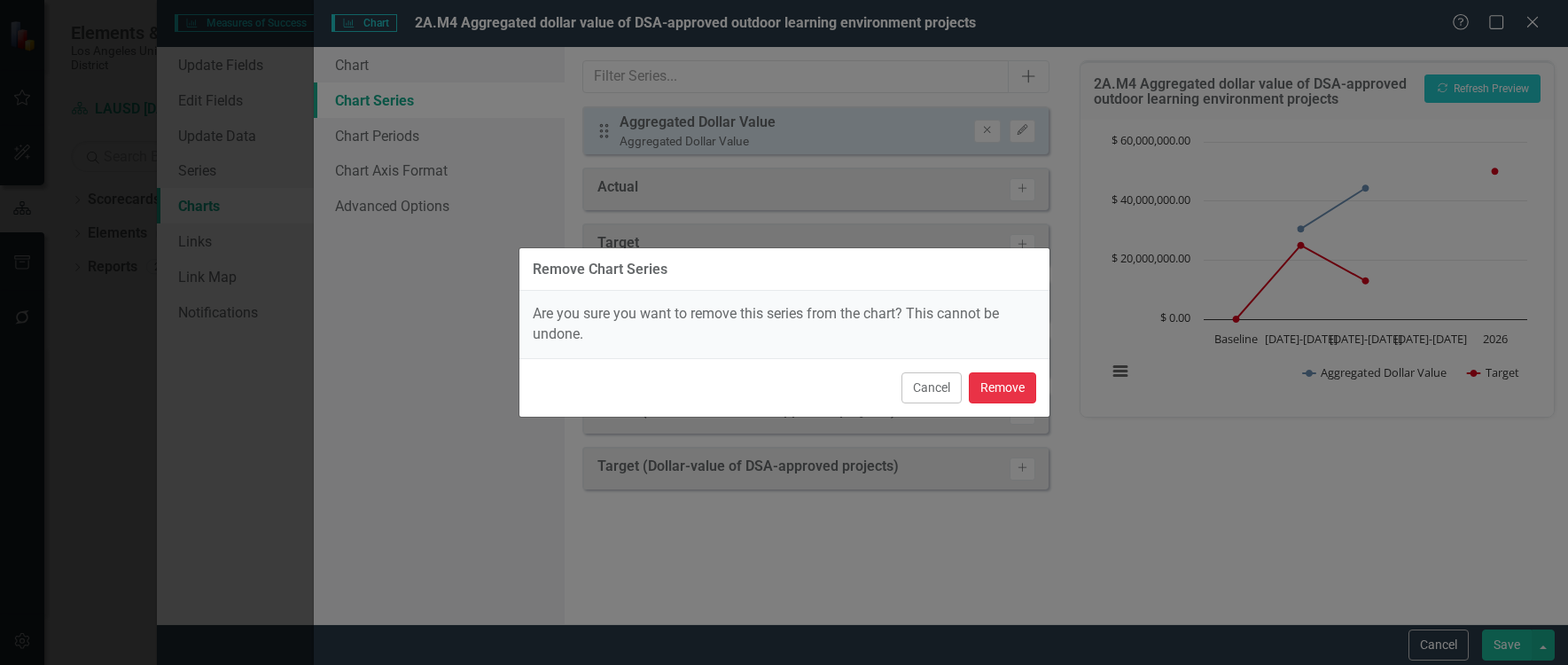
click at [1009, 389] on button "Remove" at bounding box center [1002, 387] width 68 height 31
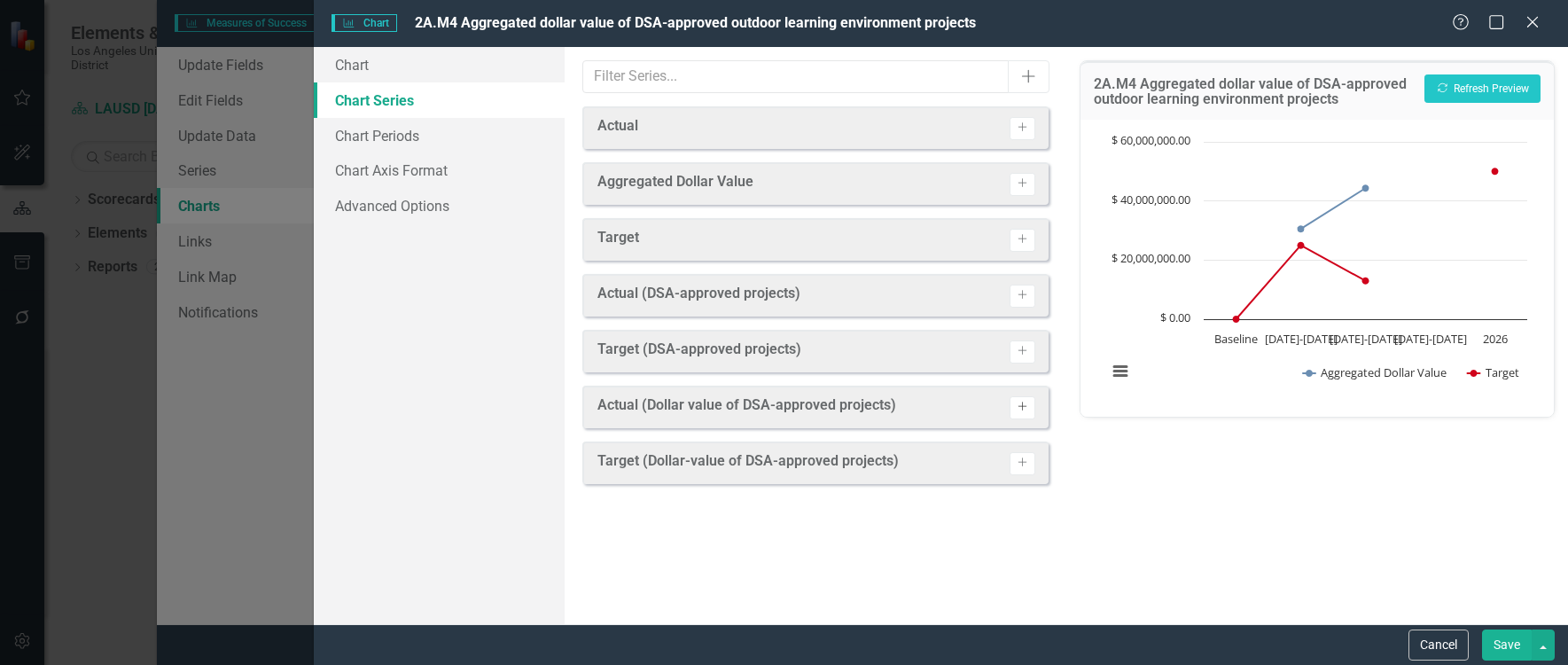
click at [1022, 406] on icon "Activate" at bounding box center [1022, 406] width 13 height 10
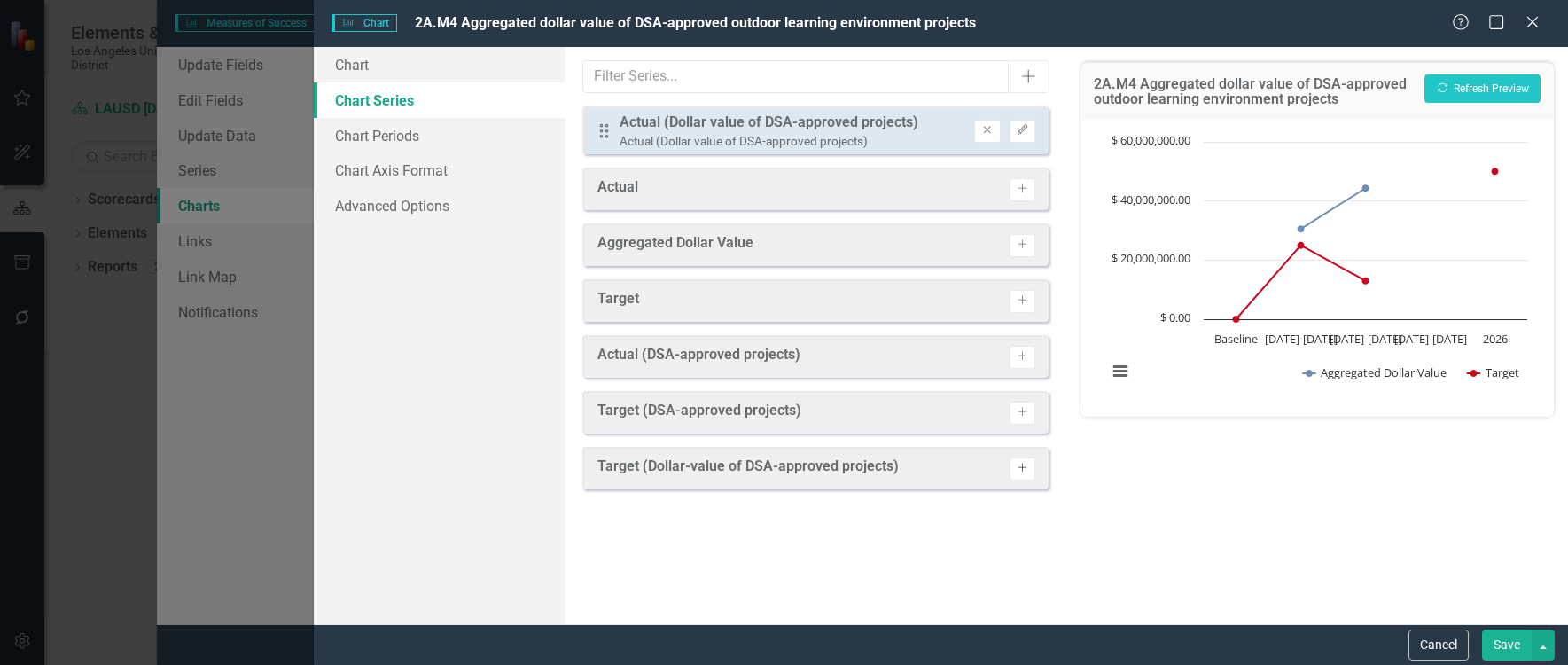
click at [1021, 468] on icon "button" at bounding box center [1022, 468] width 9 height 9
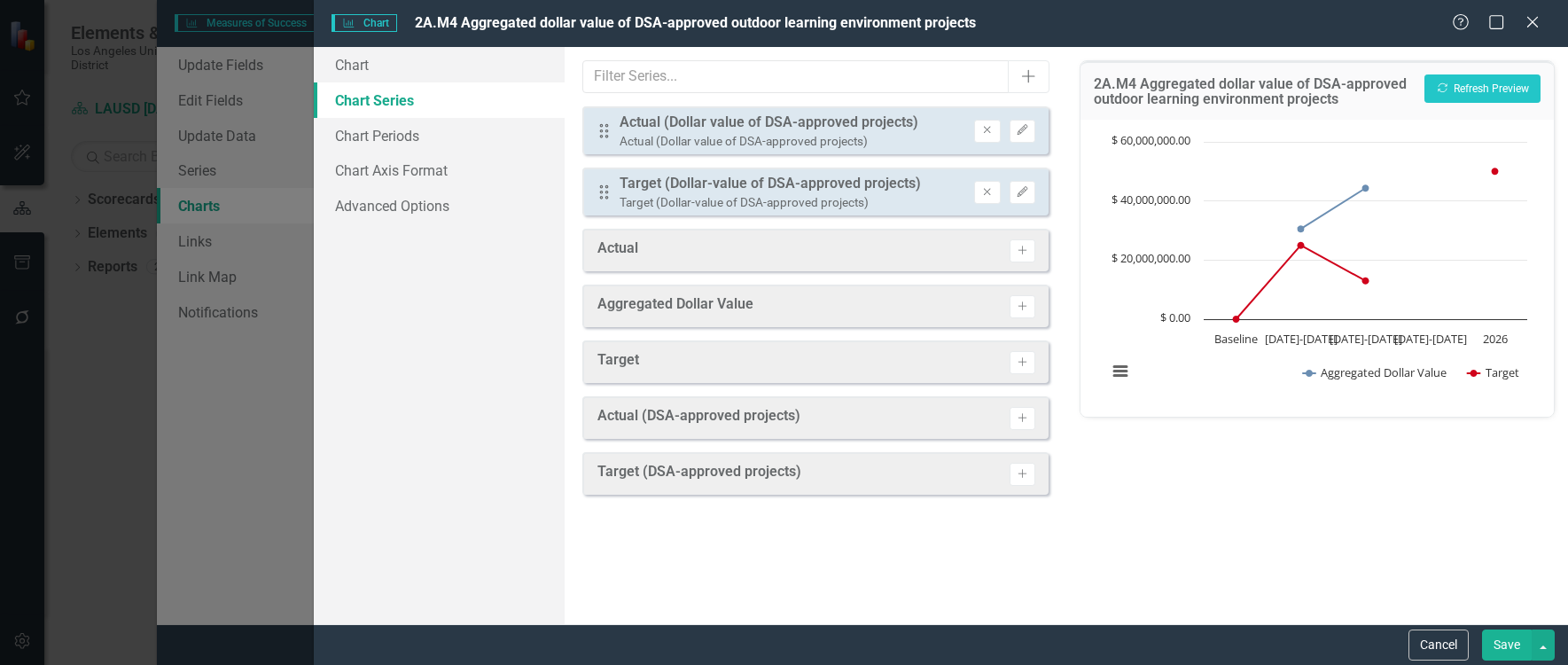
click at [1510, 646] on button "Save" at bounding box center [1508, 644] width 50 height 31
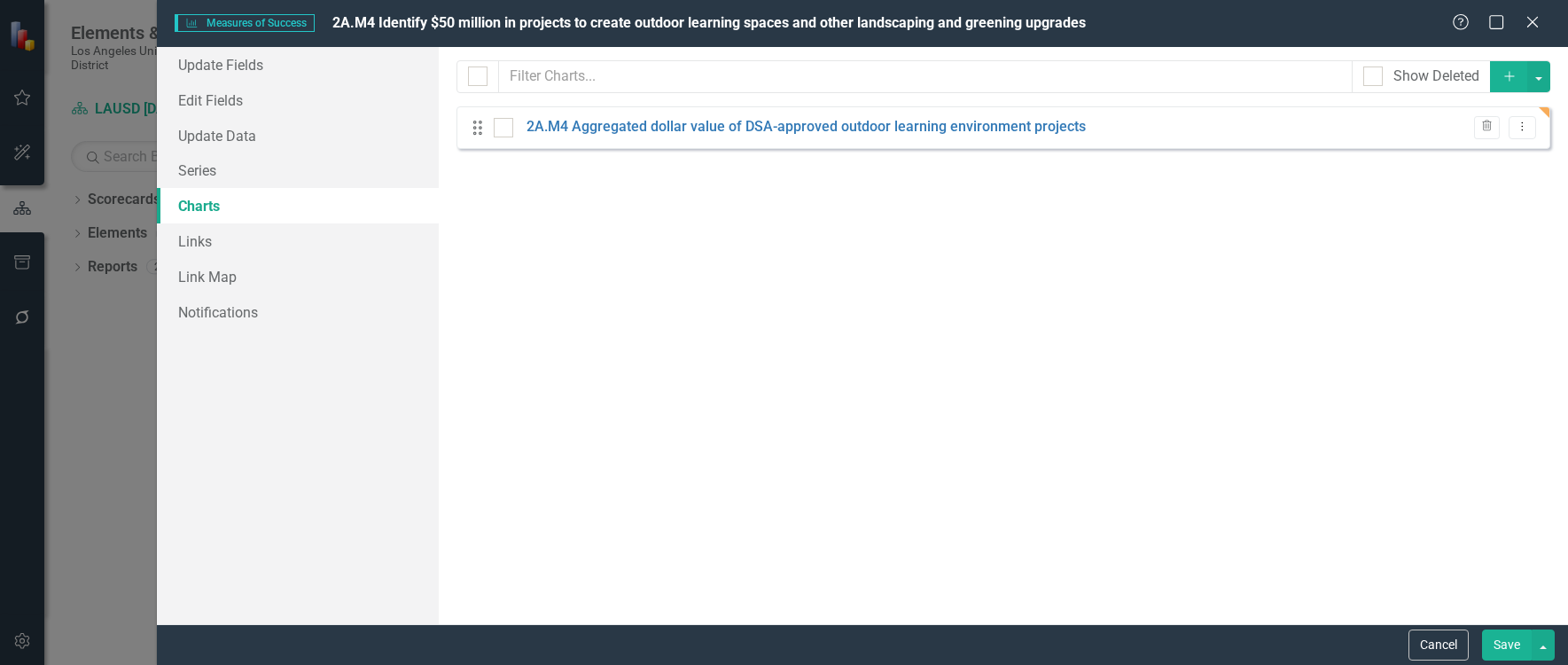
click at [1501, 637] on button "Save" at bounding box center [1508, 644] width 50 height 31
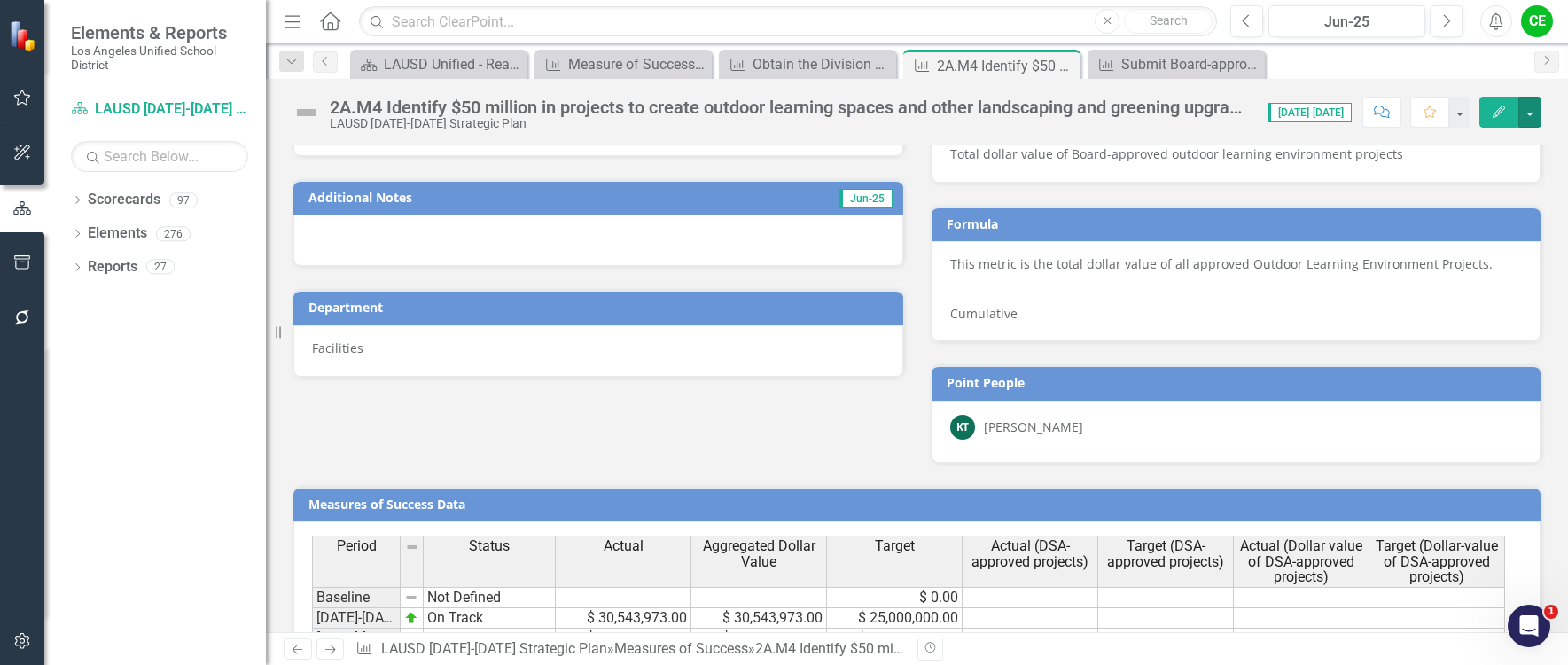
scroll to position [1018, 0]
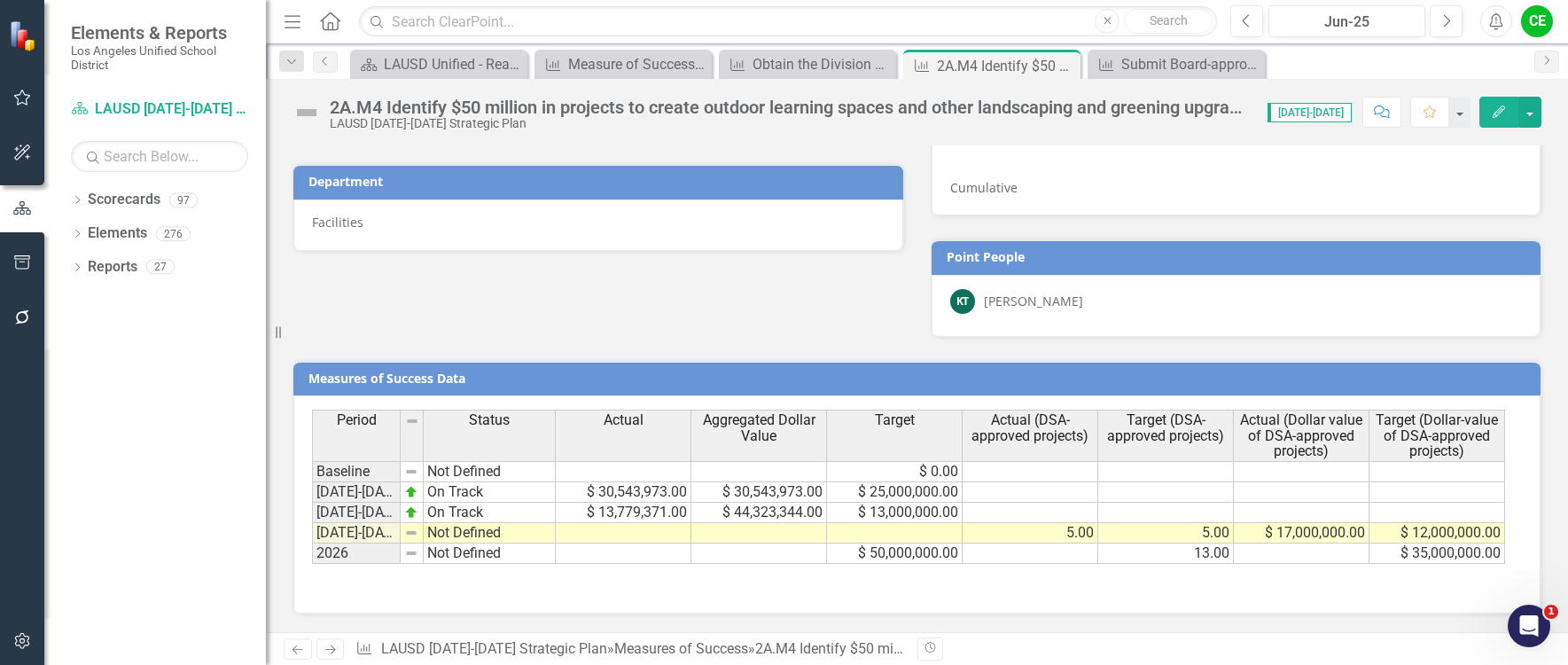
click at [1259, 588] on div "Period Status Actual Aggregated Dollar Value Target Actual (DSA-approved projec…" at bounding box center [917, 504] width 1247 height 218
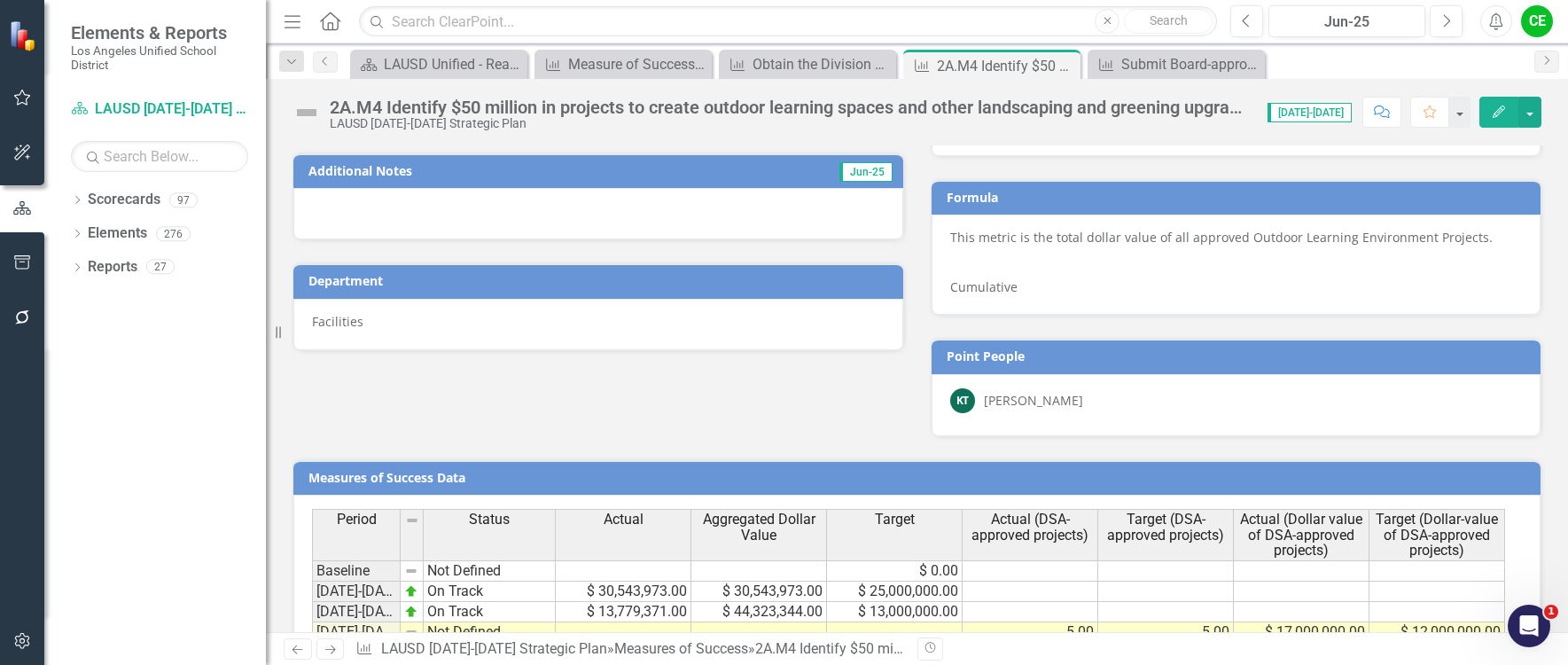
scroll to position [752, 0]
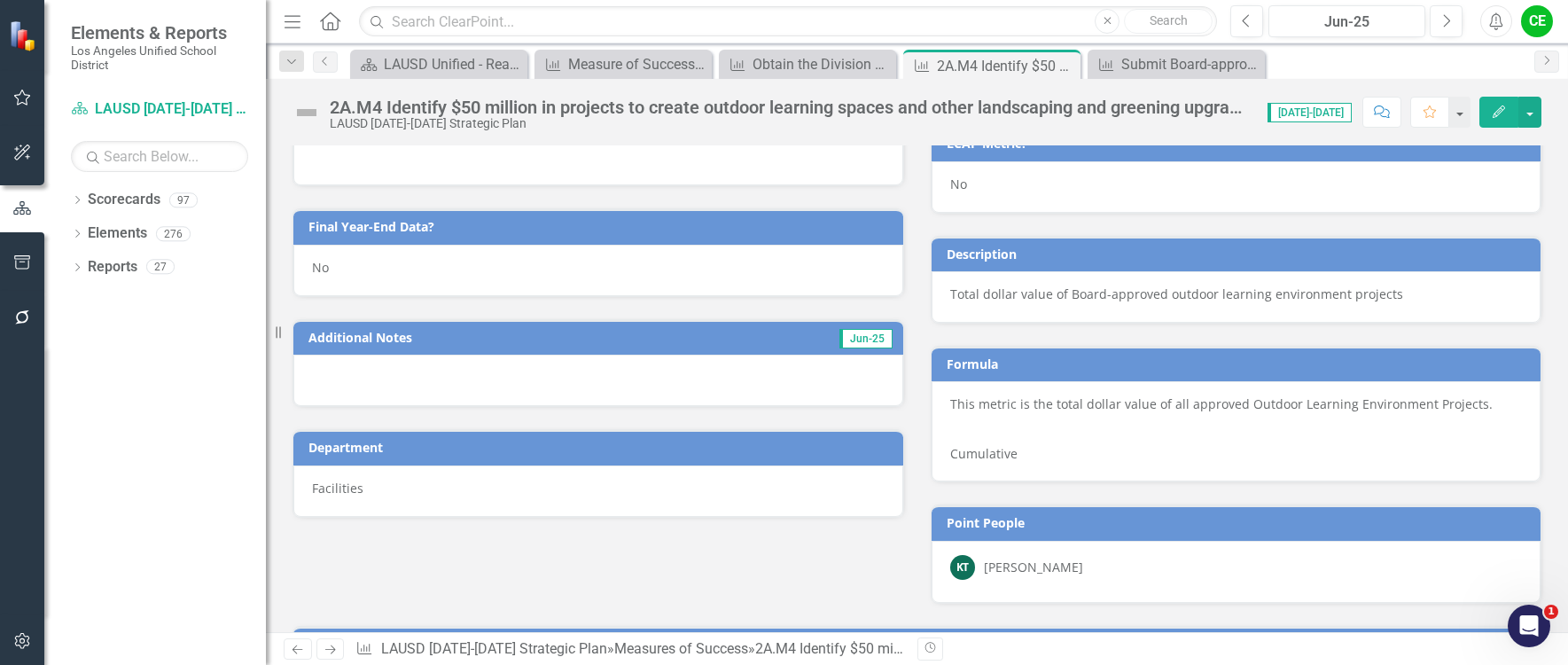
click at [1386, 301] on p "Total dollar value of Board-approved outdoor learning environment projects" at bounding box center [1236, 294] width 572 height 18
click at [1407, 308] on div "Total dollar value of Board-approved outdoor learning environment projects" at bounding box center [1236, 296] width 610 height 51
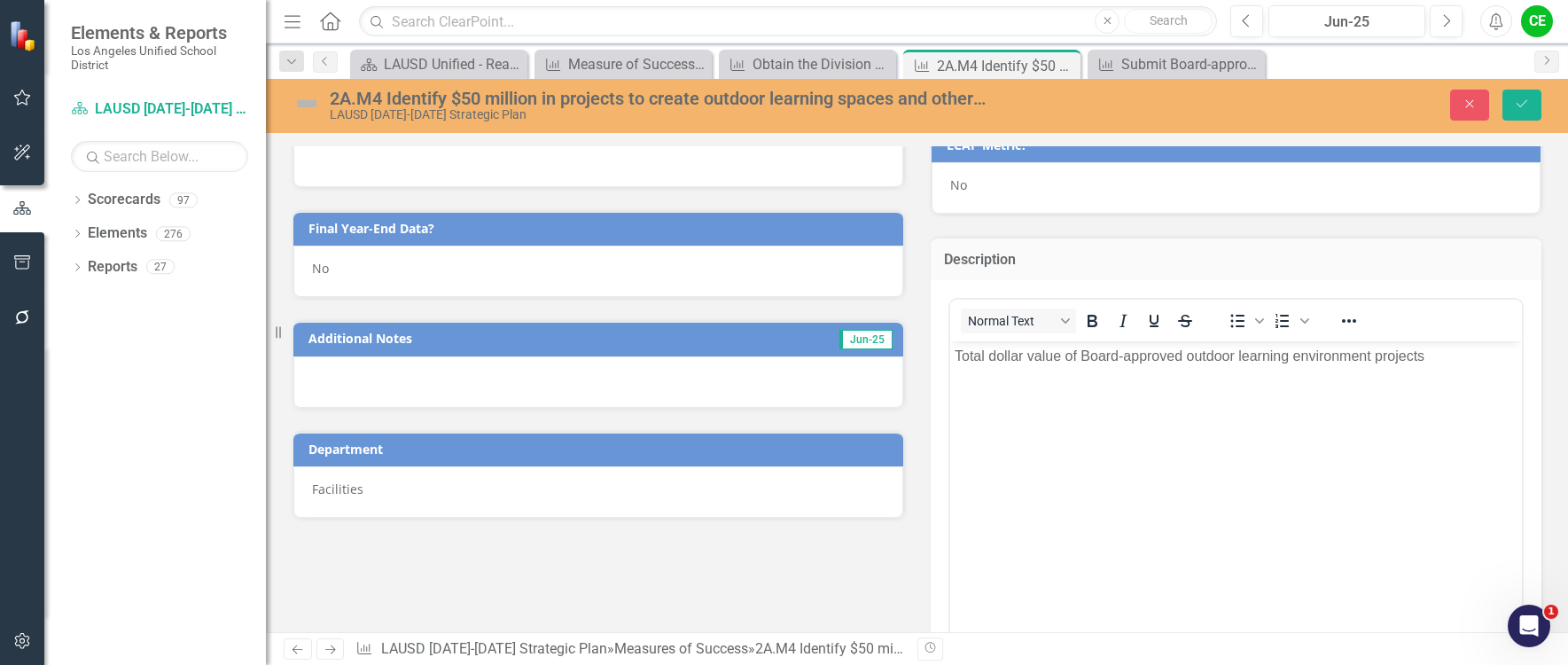
scroll to position [0, 0]
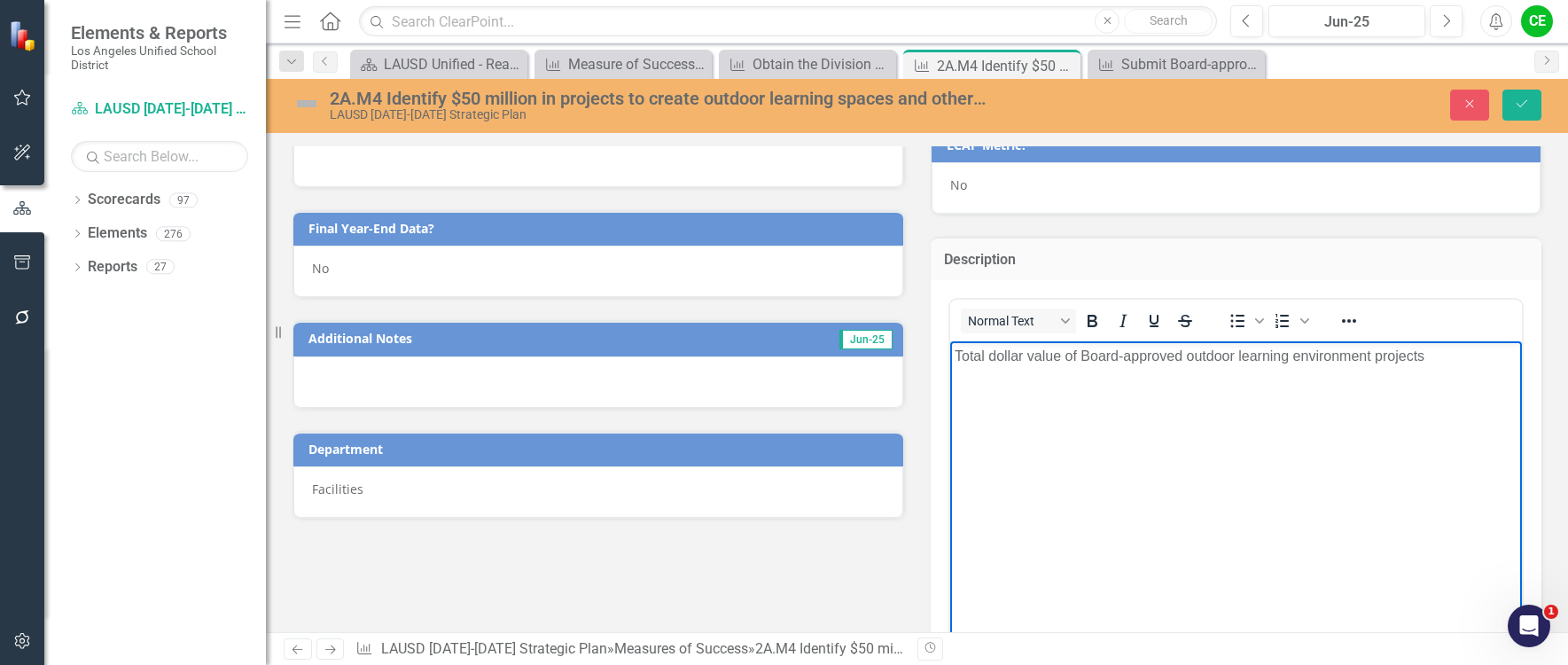
click at [1098, 440] on body "Total dollar value of Board-approved outdoor learning environment projects" at bounding box center [1235, 473] width 572 height 266
click at [973, 364] on p "Total dollar value of Board-approved outdoor learning environment projects" at bounding box center [1236, 355] width 564 height 21
click at [958, 355] on p "Total dollar value of Board-approved outdoor learning environment projects" at bounding box center [1236, 355] width 564 height 21
click at [1094, 391] on body "Internal MoS Met 2023-24: Total dollar value of Board-approved outdoor learning…" at bounding box center [1235, 473] width 572 height 266
click at [1272, 318] on icon "Numbered list" at bounding box center [1282, 320] width 21 height 21
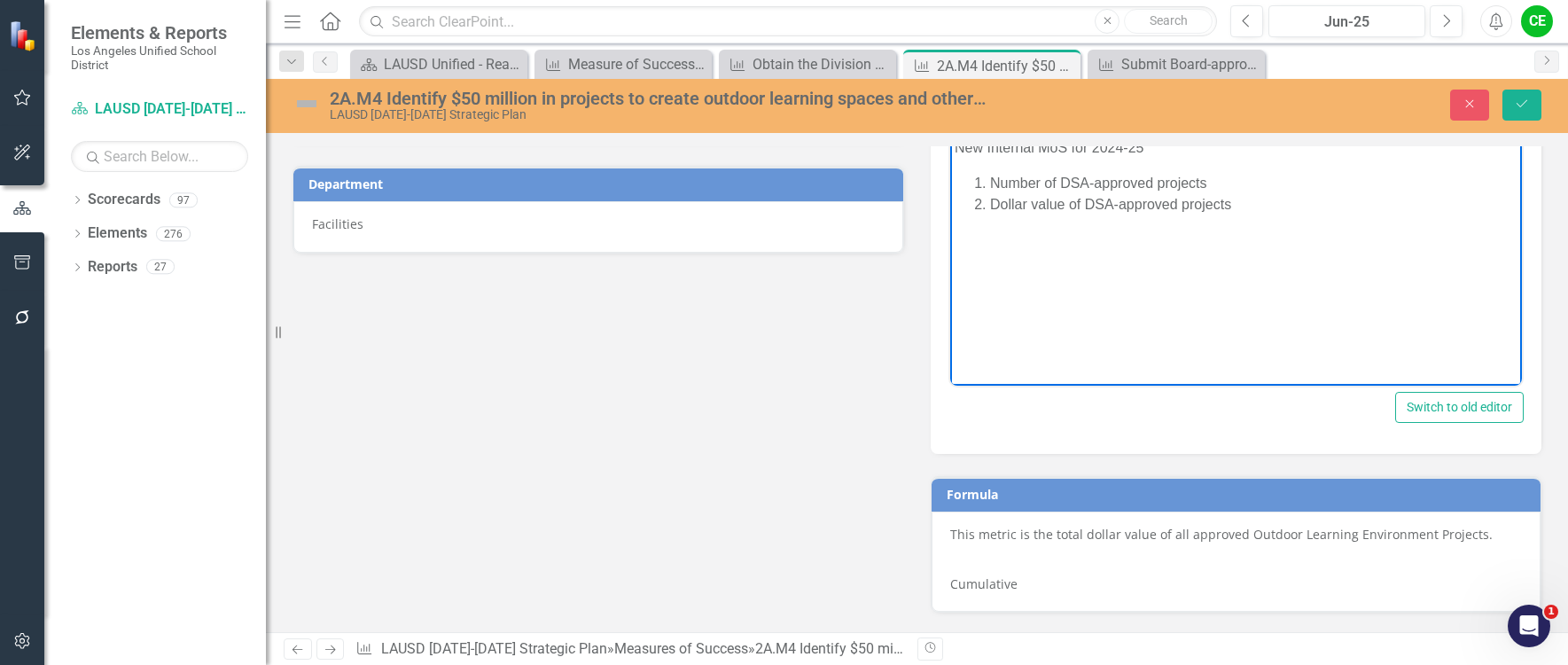
scroll to position [1018, 0]
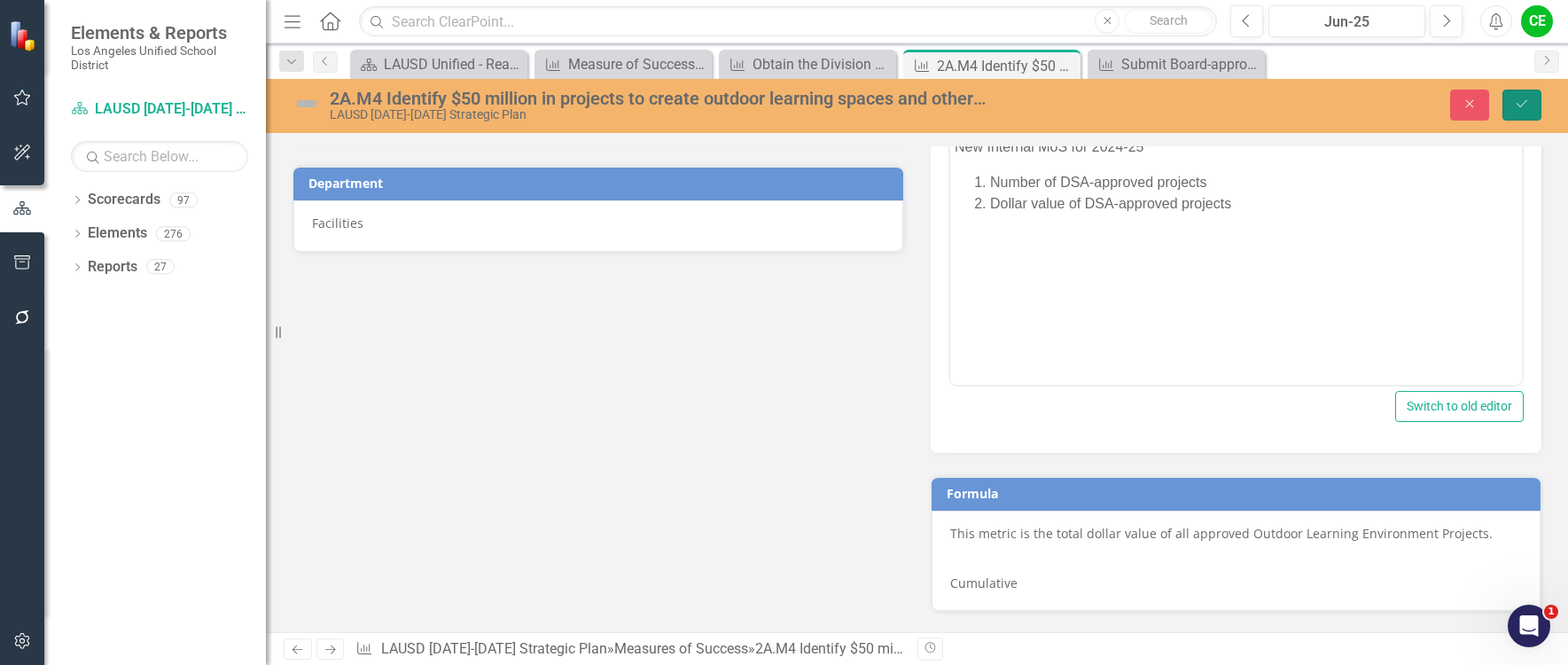
click at [1539, 109] on button "Save" at bounding box center [1523, 105] width 39 height 31
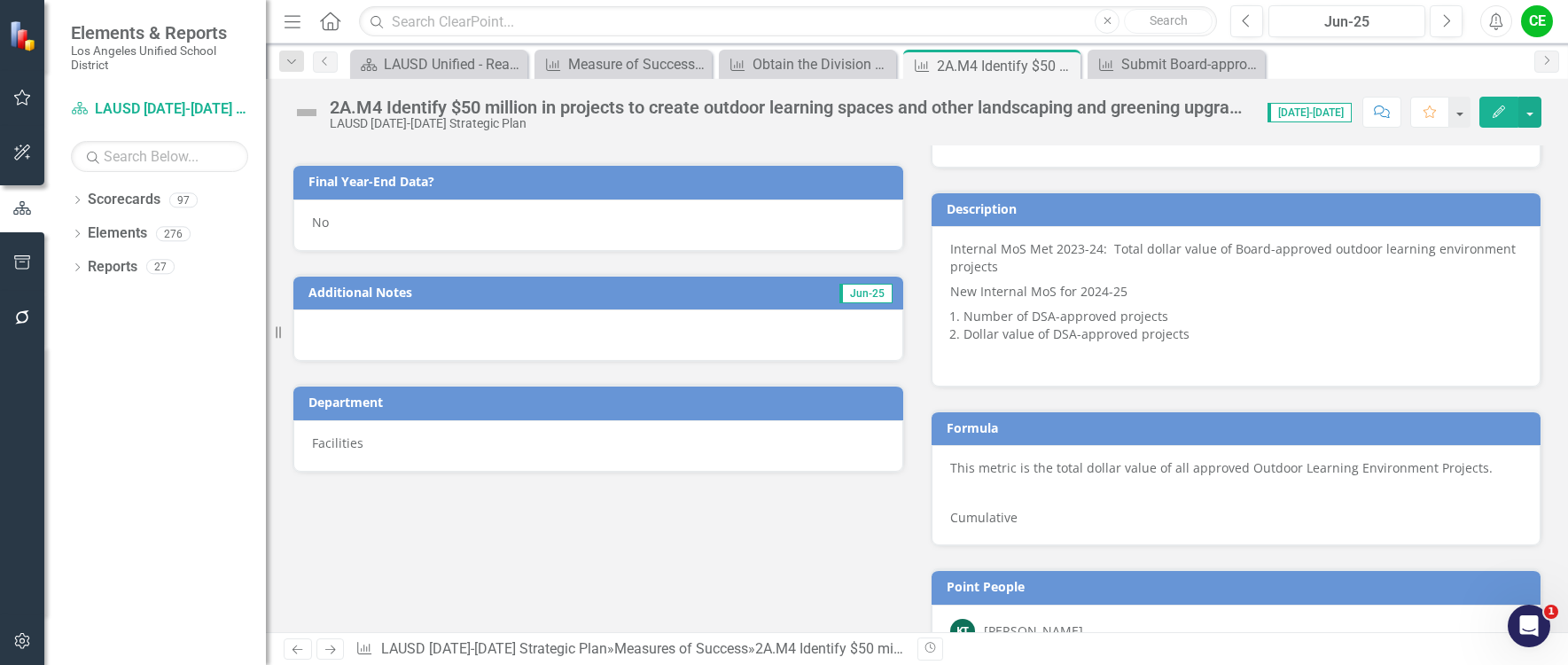
scroll to position [887, 0]
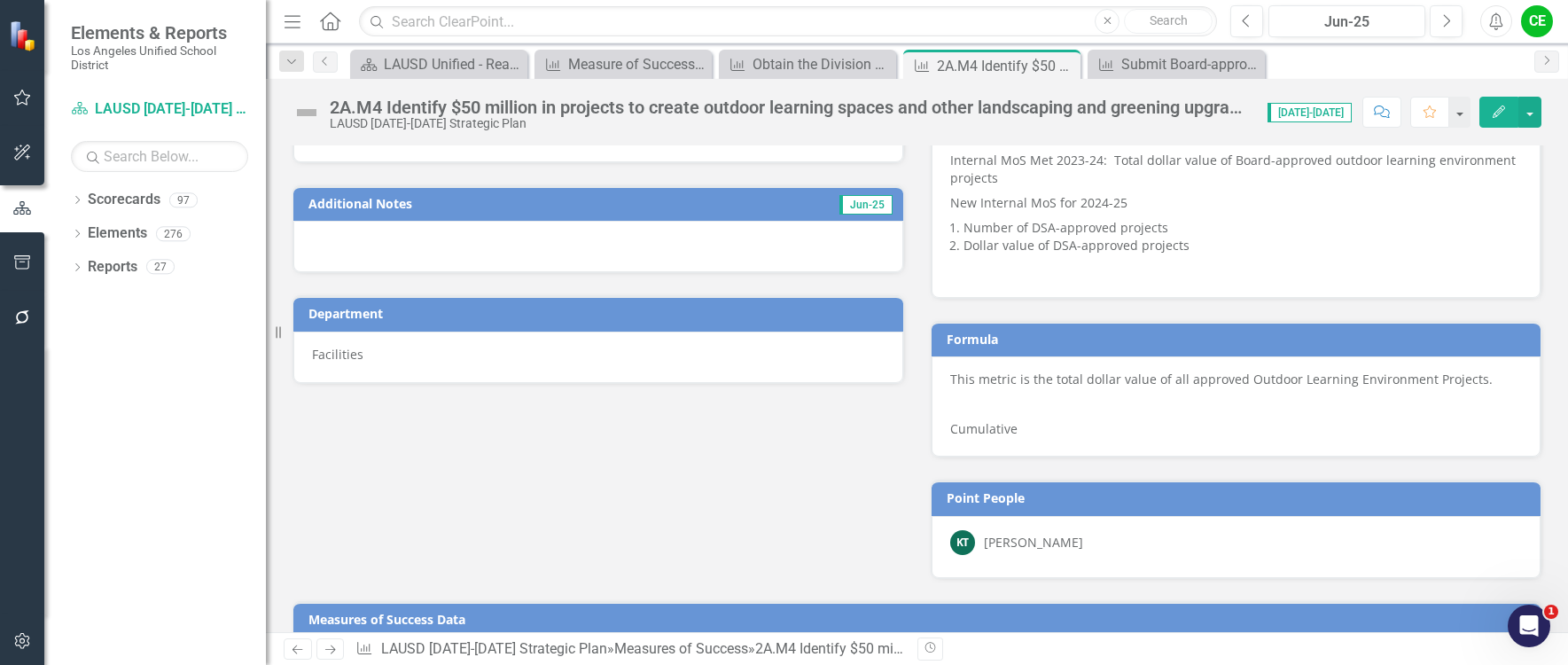
click at [1009, 387] on p "This metric is the total dollar value of all approved Outdoor Learning Environm…" at bounding box center [1236, 380] width 572 height 21
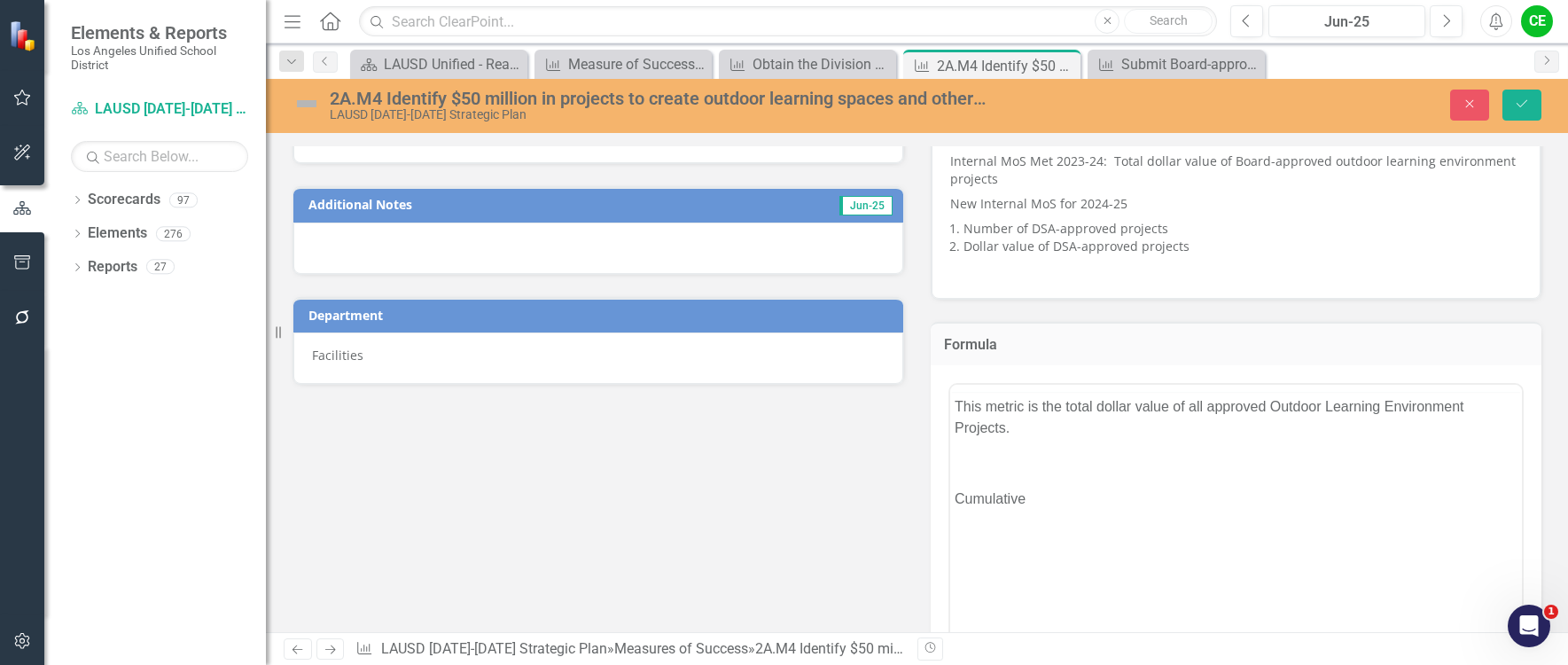
scroll to position [0, 0]
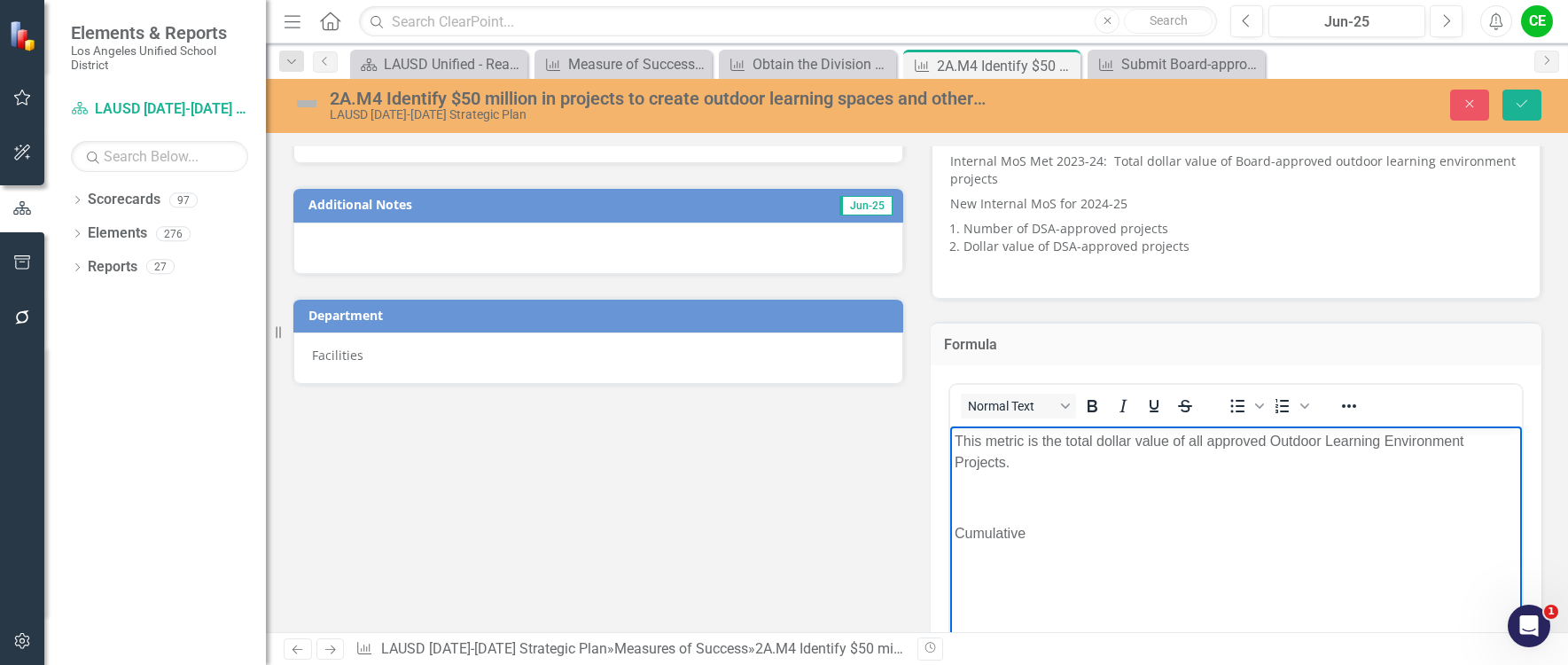
click at [956, 435] on p "This metric is the total dollar value of all approved Outdoor Learning Environm…" at bounding box center [1236, 451] width 564 height 43
click at [1018, 467] on p "OLD: This metric is the total dollar value of all approved Outdoor Learning Env…" at bounding box center [1236, 451] width 564 height 43
click at [985, 497] on p "NEW: This metric is the" at bounding box center [1236, 497] width 564 height 21
click at [1229, 505] on p "NEW for 2024-25: This metric is the" at bounding box center [1236, 497] width 564 height 21
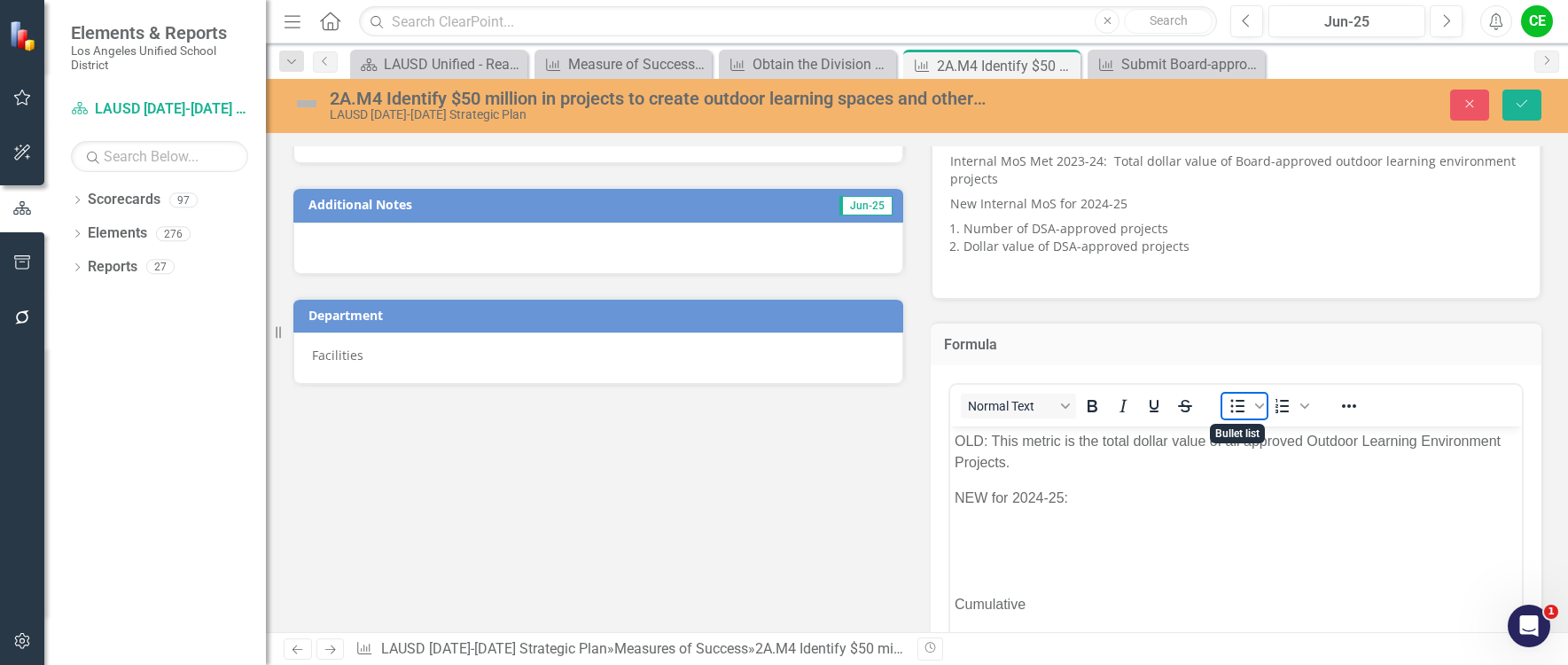
drag, startPoint x: 1228, startPoint y: 404, endPoint x: 225, endPoint y: 53, distance: 1062.6
click at [1228, 404] on icon "Bullet list" at bounding box center [1238, 405] width 21 height 21
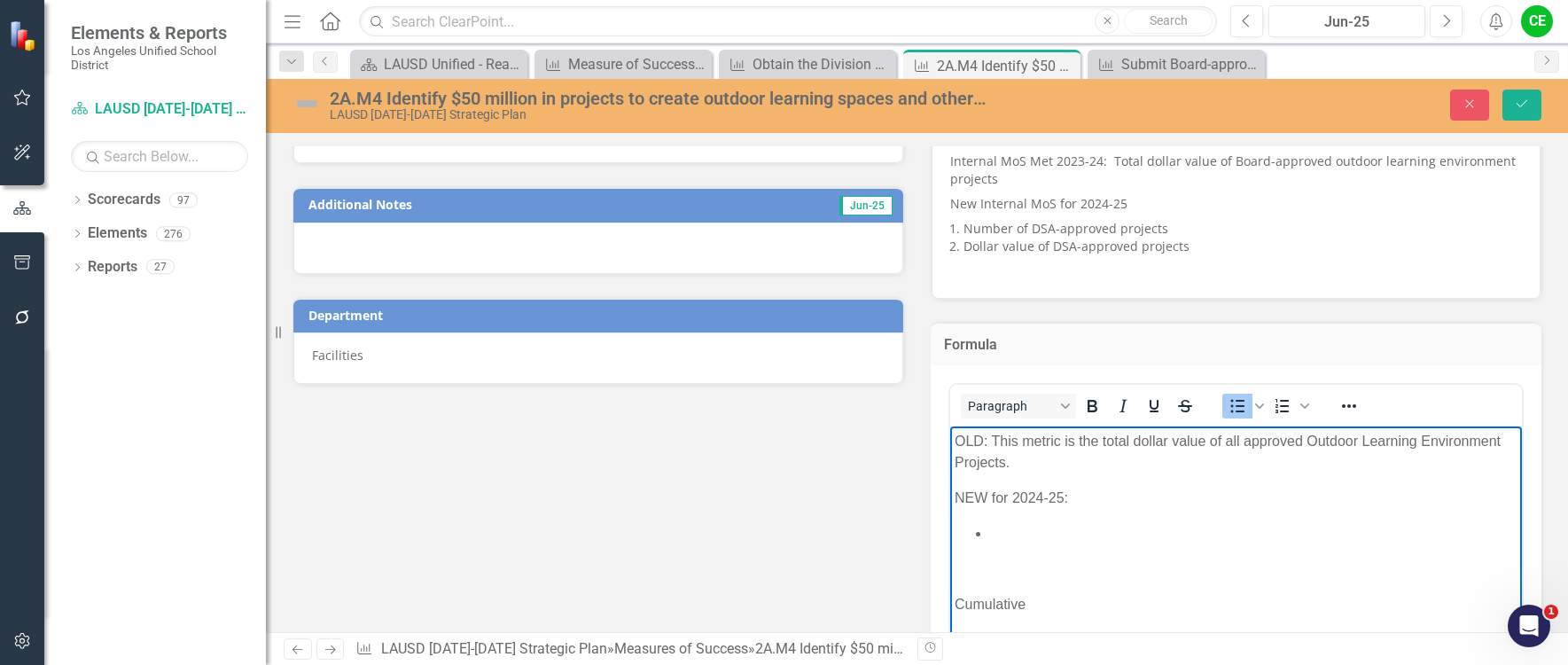
click at [1020, 534] on li "Rich Text Area. Press ALT-0 for help." at bounding box center [1253, 532] width 529 height 21
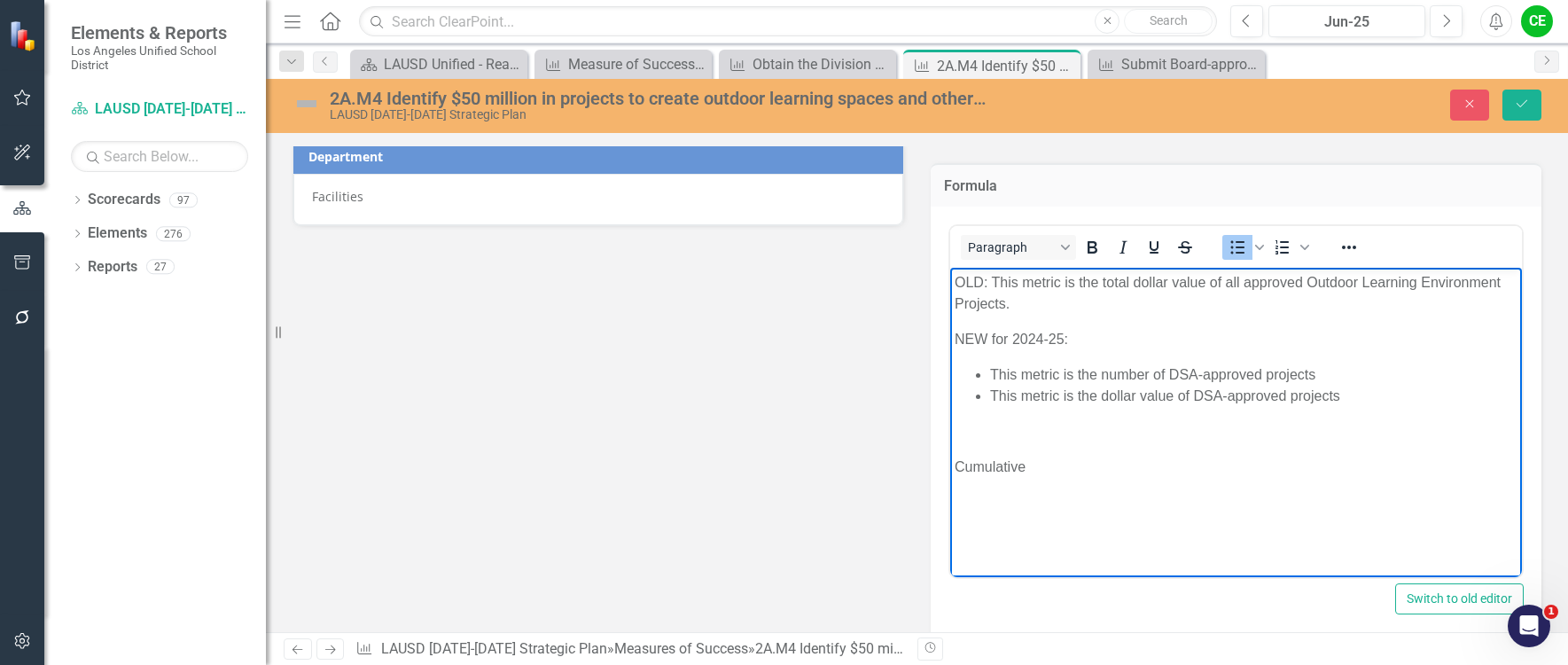
scroll to position [1064, 0]
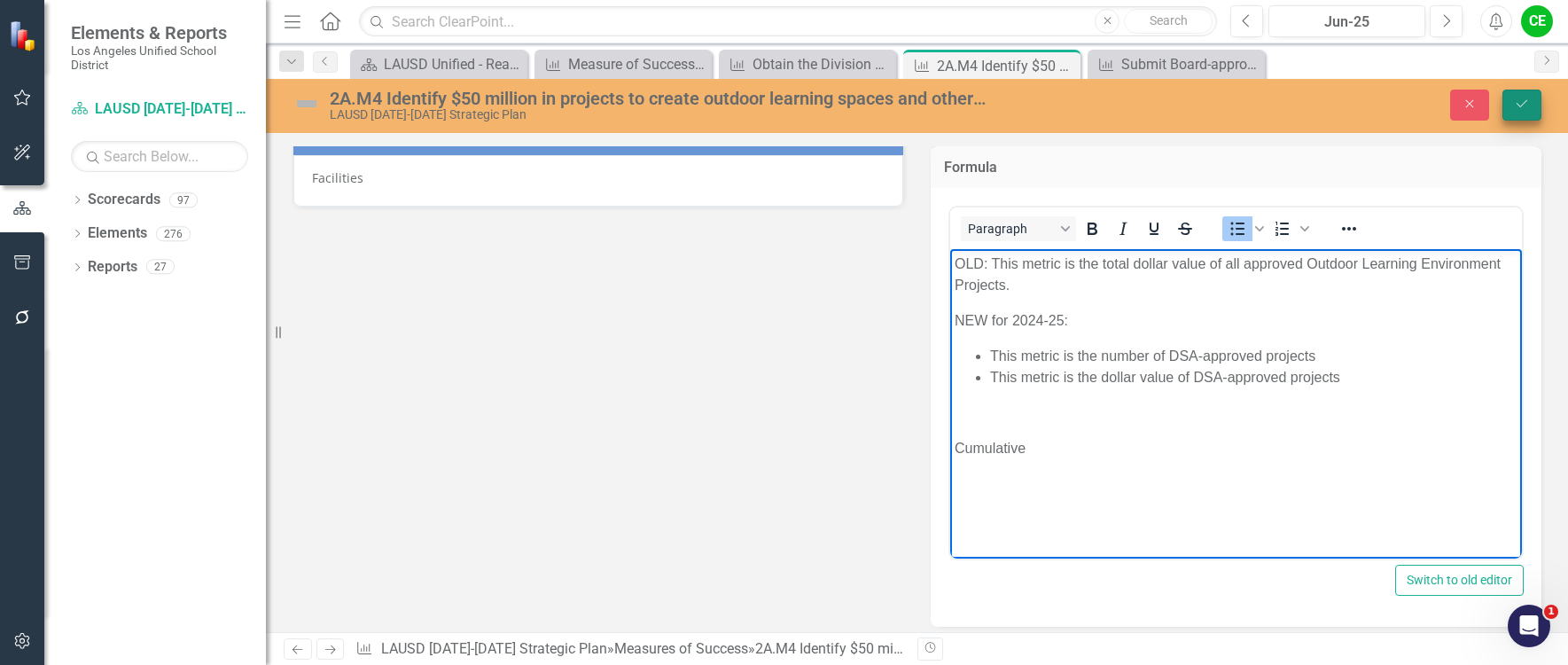
click at [1526, 103] on icon "Save" at bounding box center [1522, 103] width 16 height 12
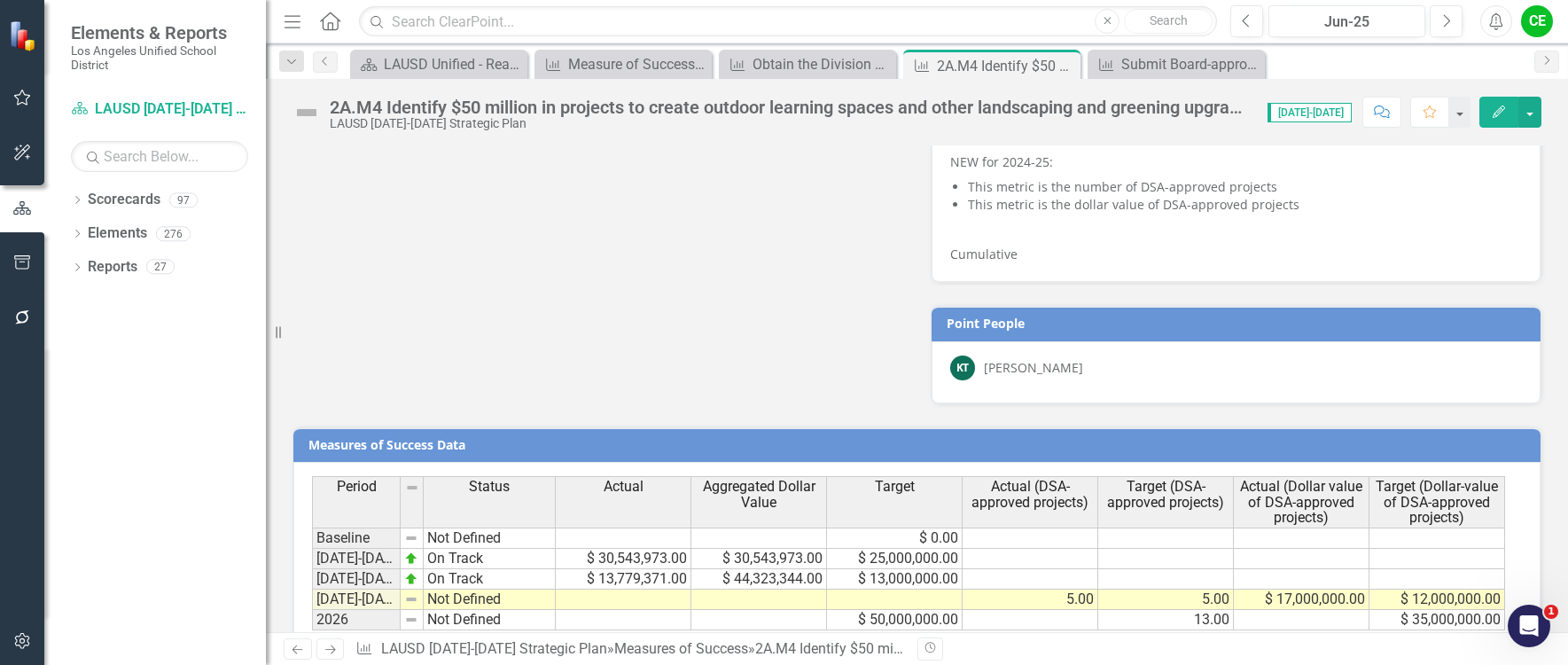
scroll to position [1195, 0]
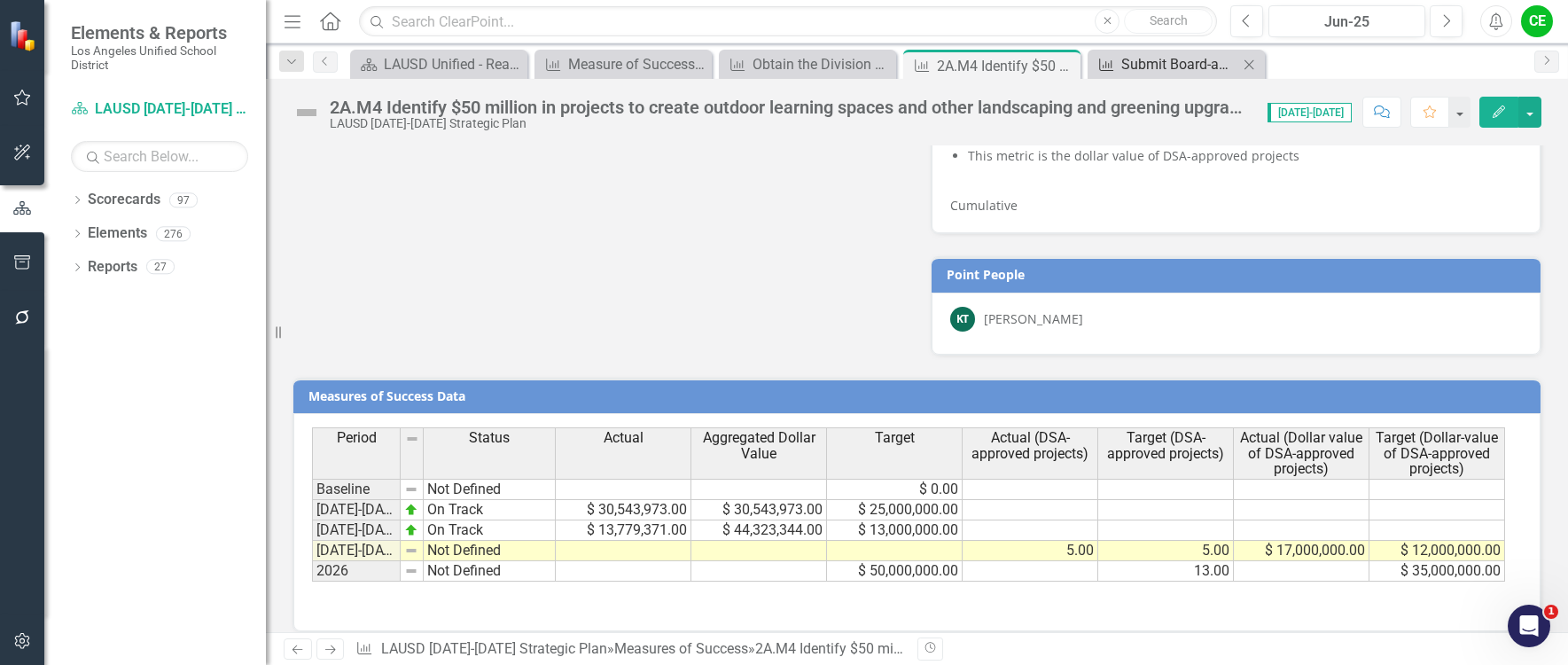
click at [1129, 61] on div "Submit Board-approved outdoor learning projects to the Division of State Archit…" at bounding box center [1180, 64] width 117 height 22
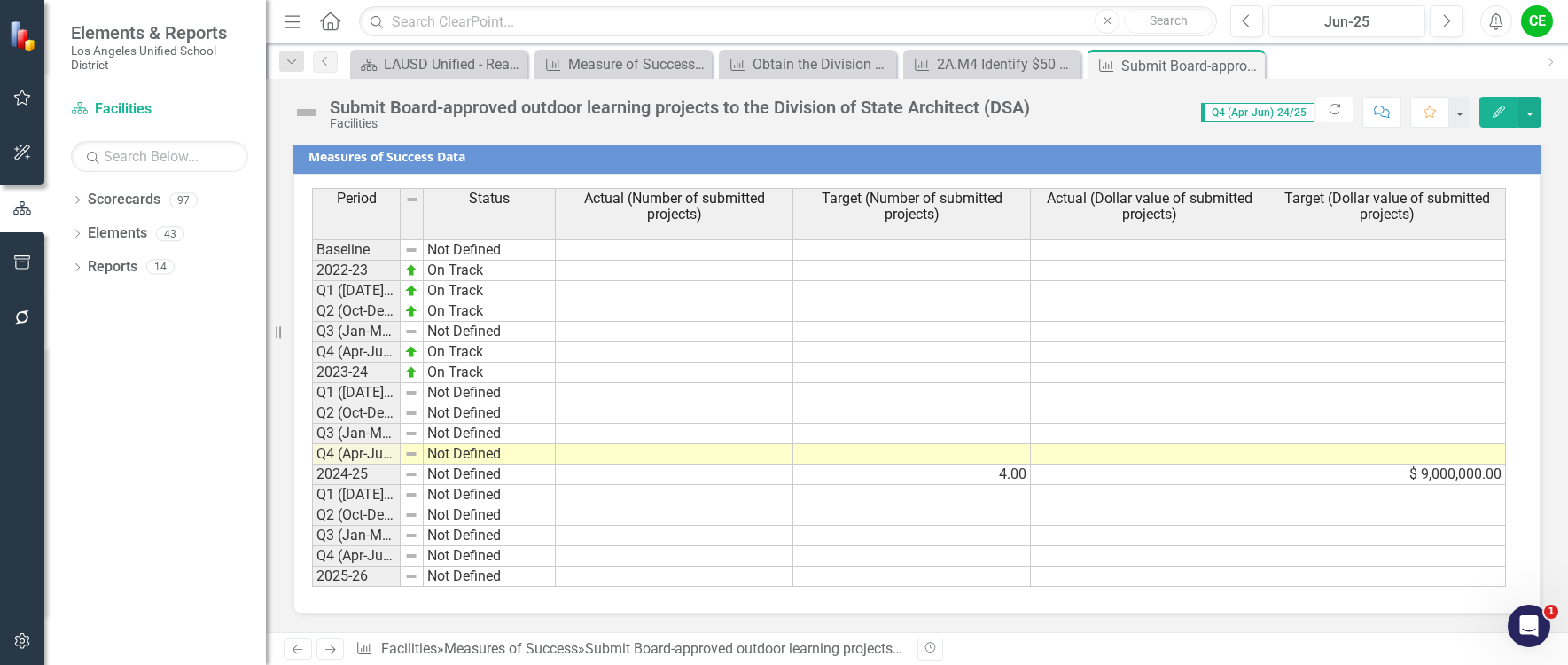
scroll to position [1362, 0]
drag, startPoint x: 1250, startPoint y: 65, endPoint x: 890, endPoint y: 83, distance: 360.4
click at [0, 0] on icon "Close" at bounding box center [0, 0] width 0 height 0
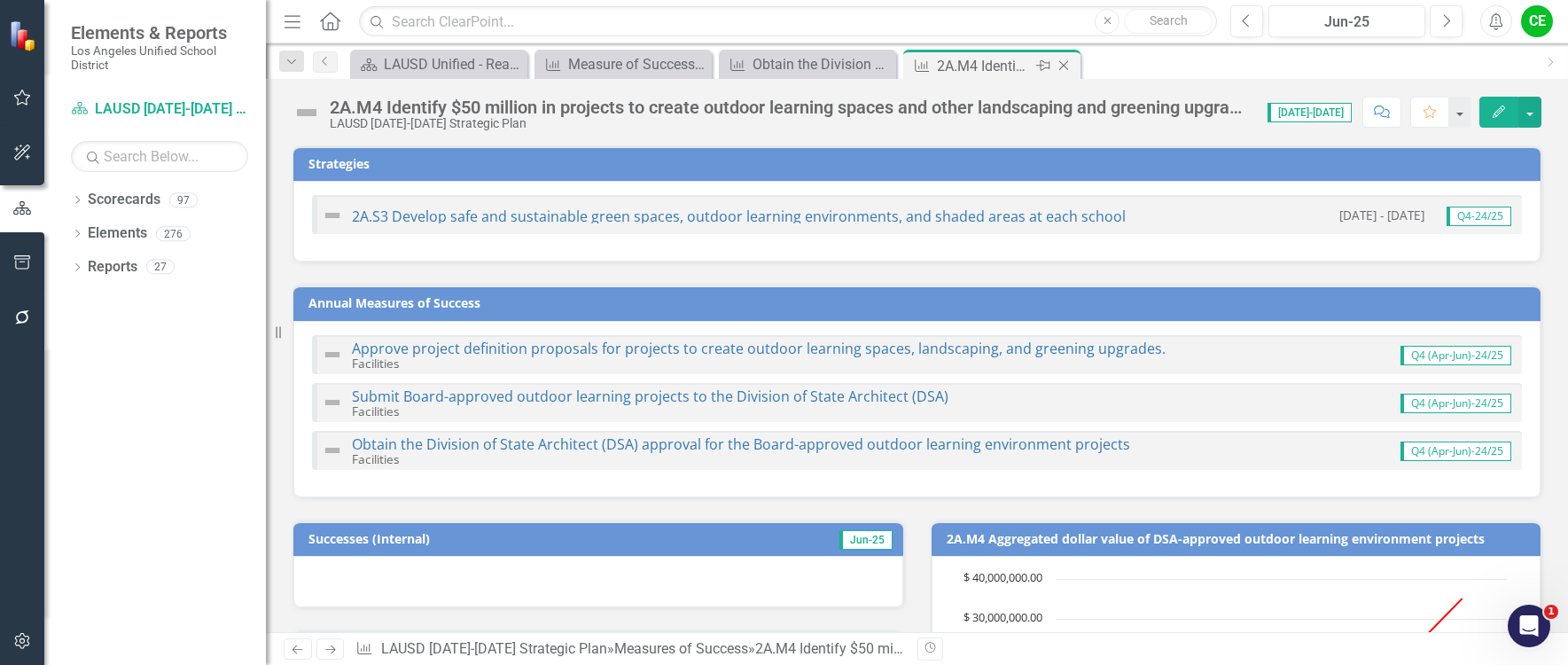
click at [1066, 61] on icon "Close" at bounding box center [1063, 65] width 18 height 14
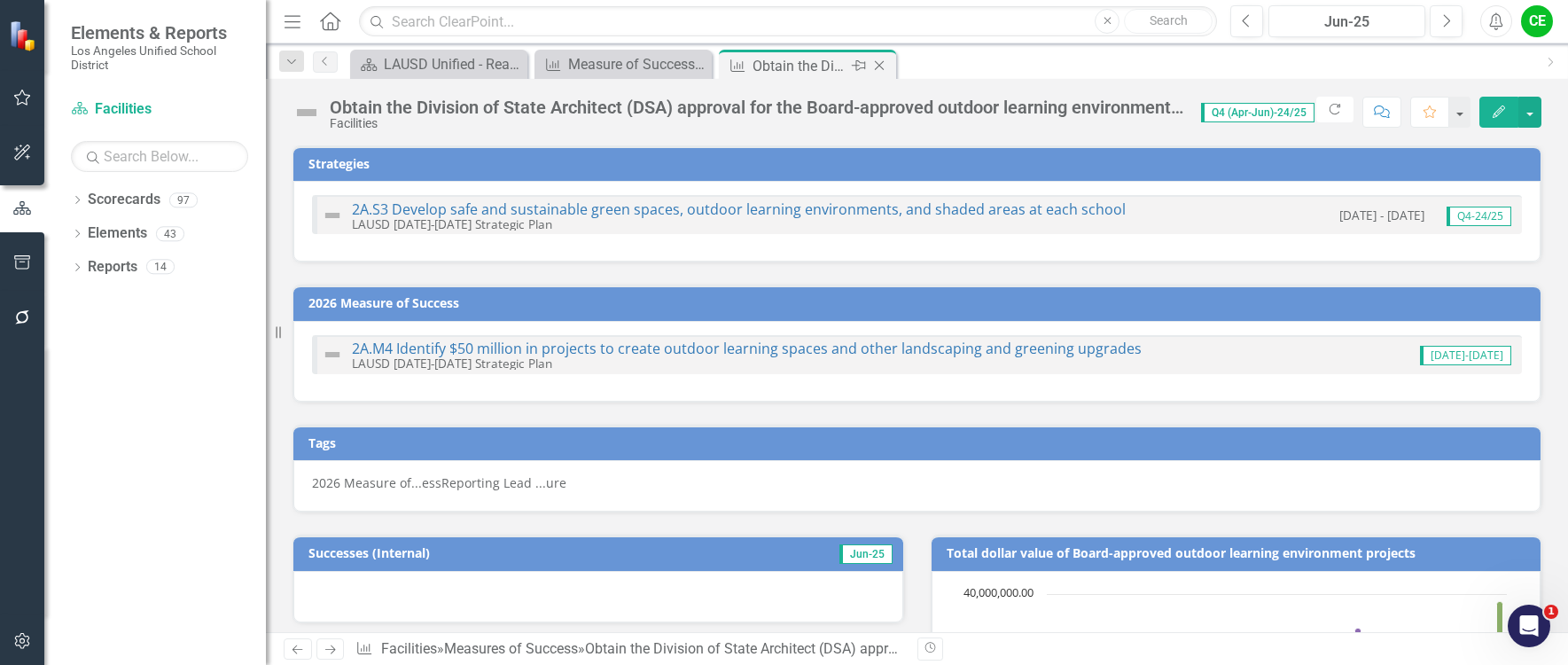
click at [876, 64] on icon "Close" at bounding box center [879, 65] width 18 height 14
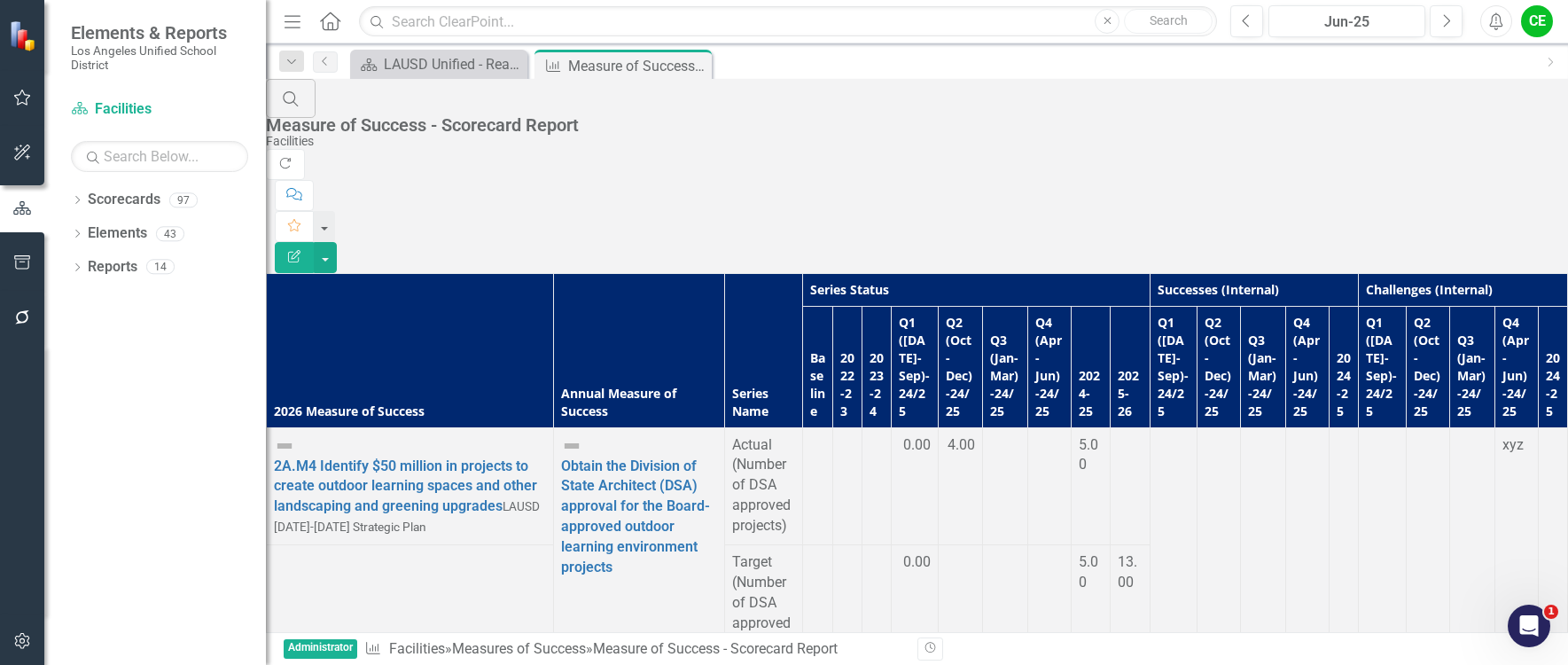
scroll to position [887, 0]
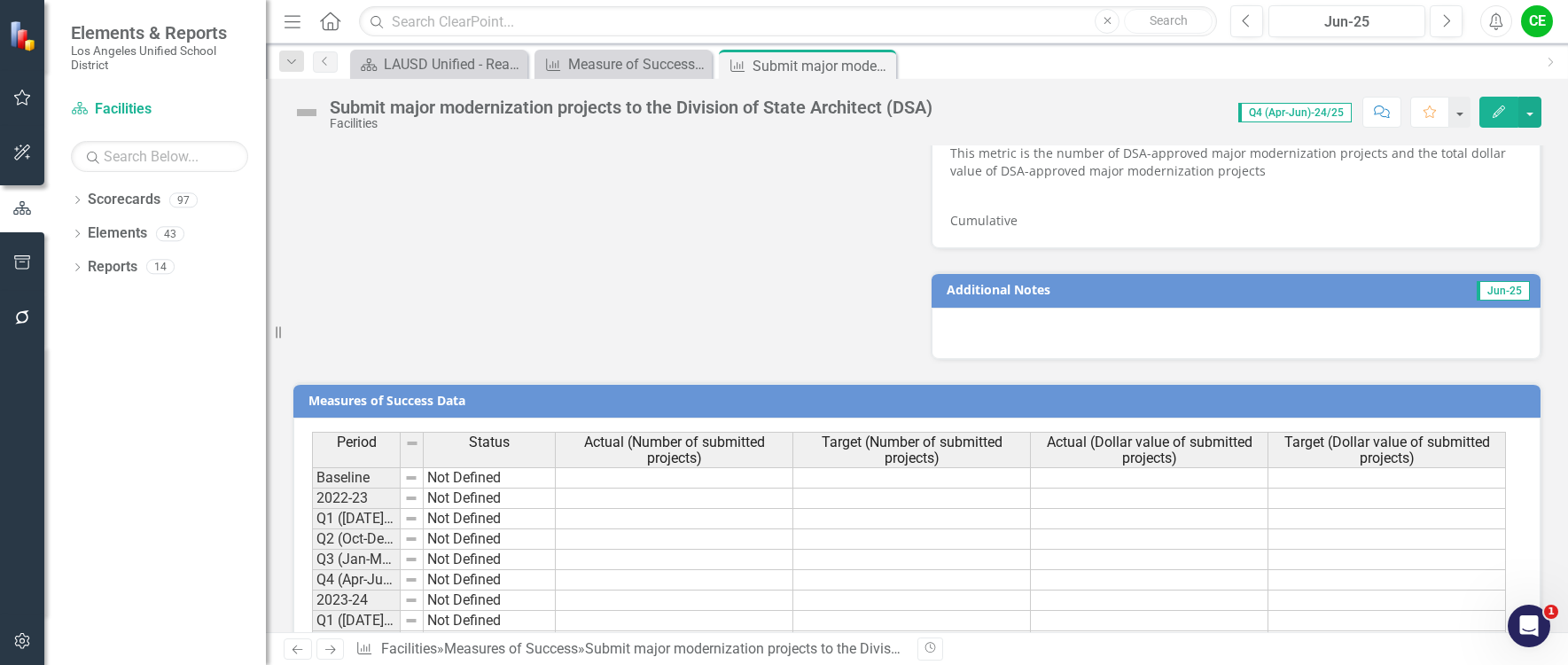
scroll to position [1387, 0]
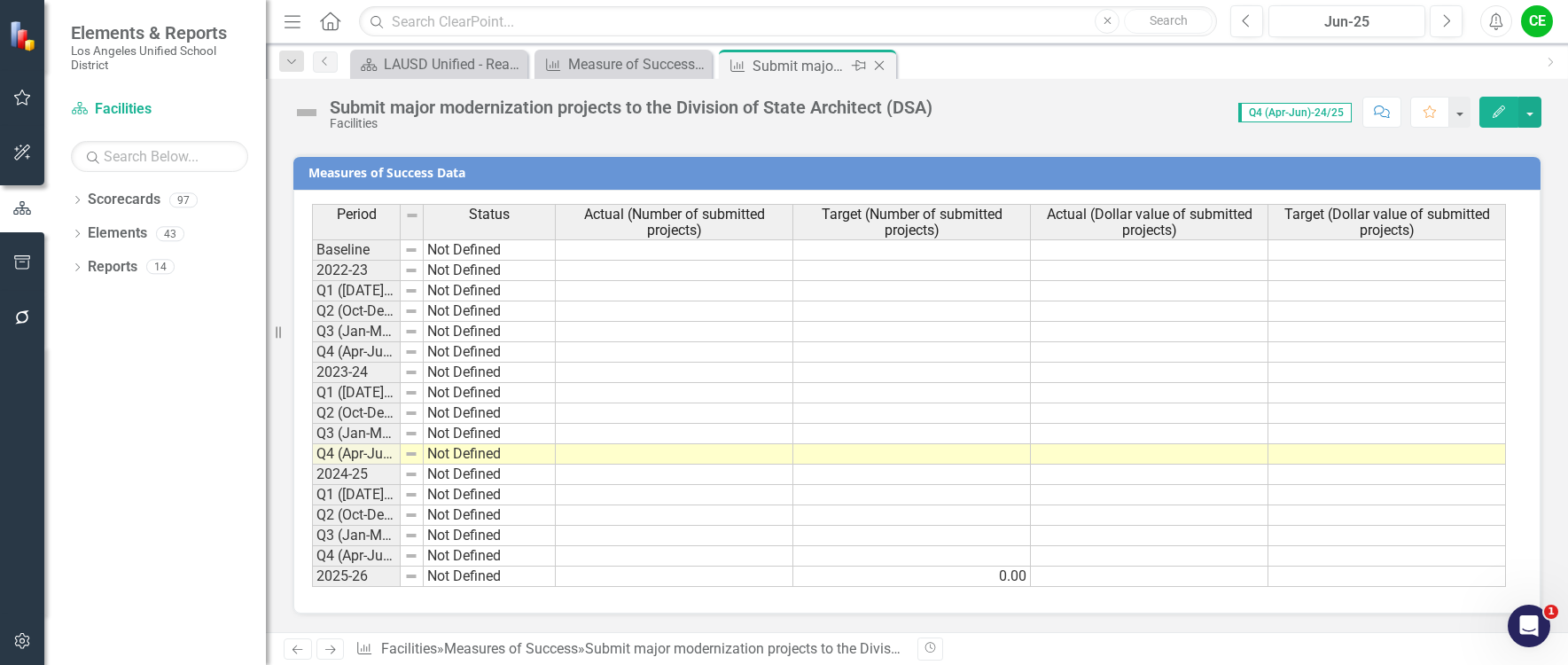
click at [883, 63] on icon "Close" at bounding box center [879, 65] width 18 height 14
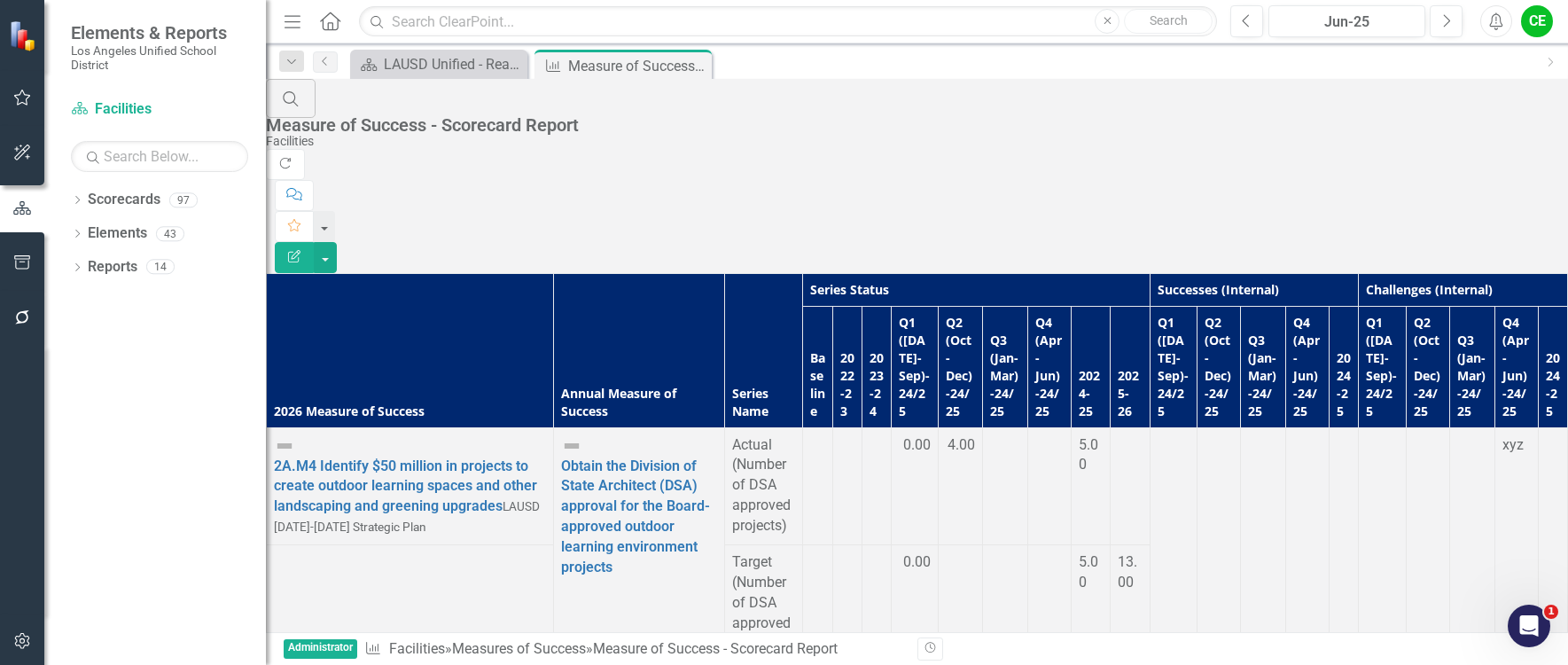
scroll to position [1088, 0]
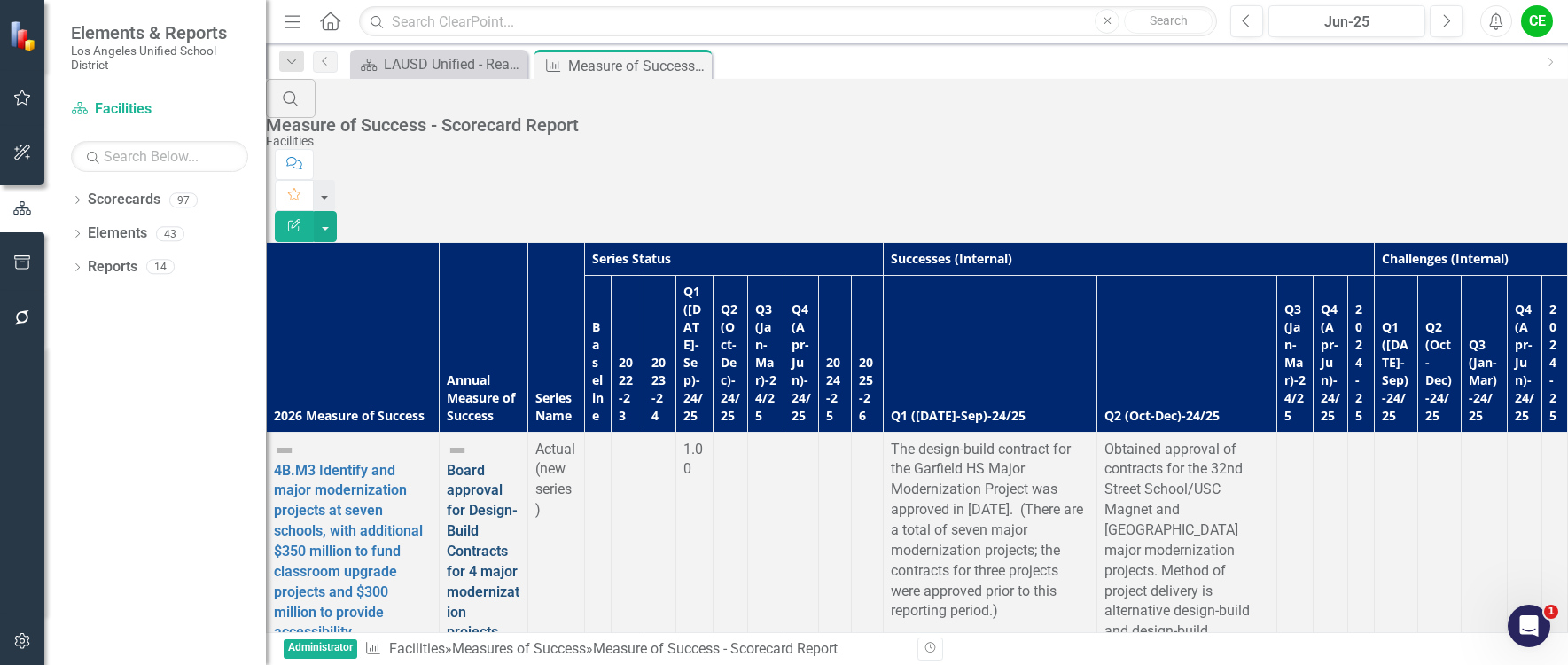
click at [482, 462] on link "Board approval for Design-Build Contracts for 4 major modernization projects" at bounding box center [483, 551] width 72 height 179
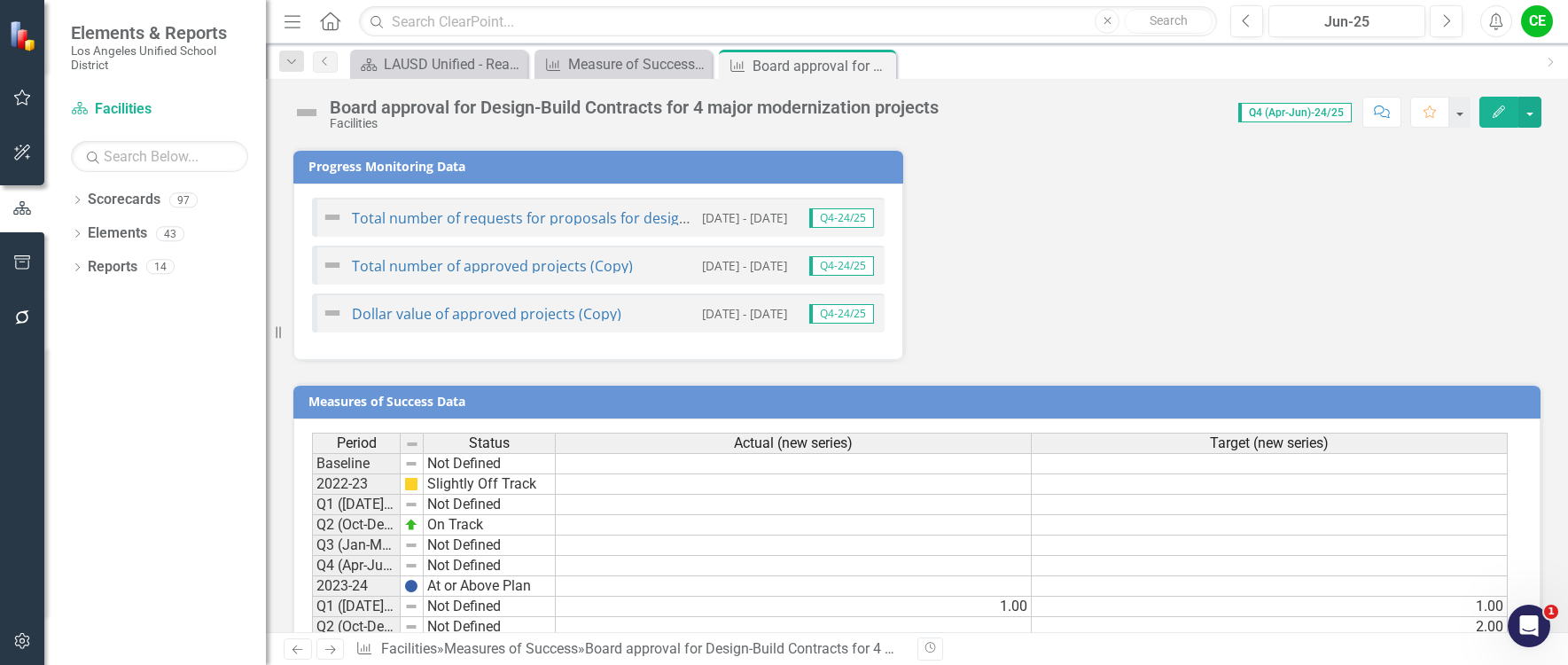
scroll to position [1226, 0]
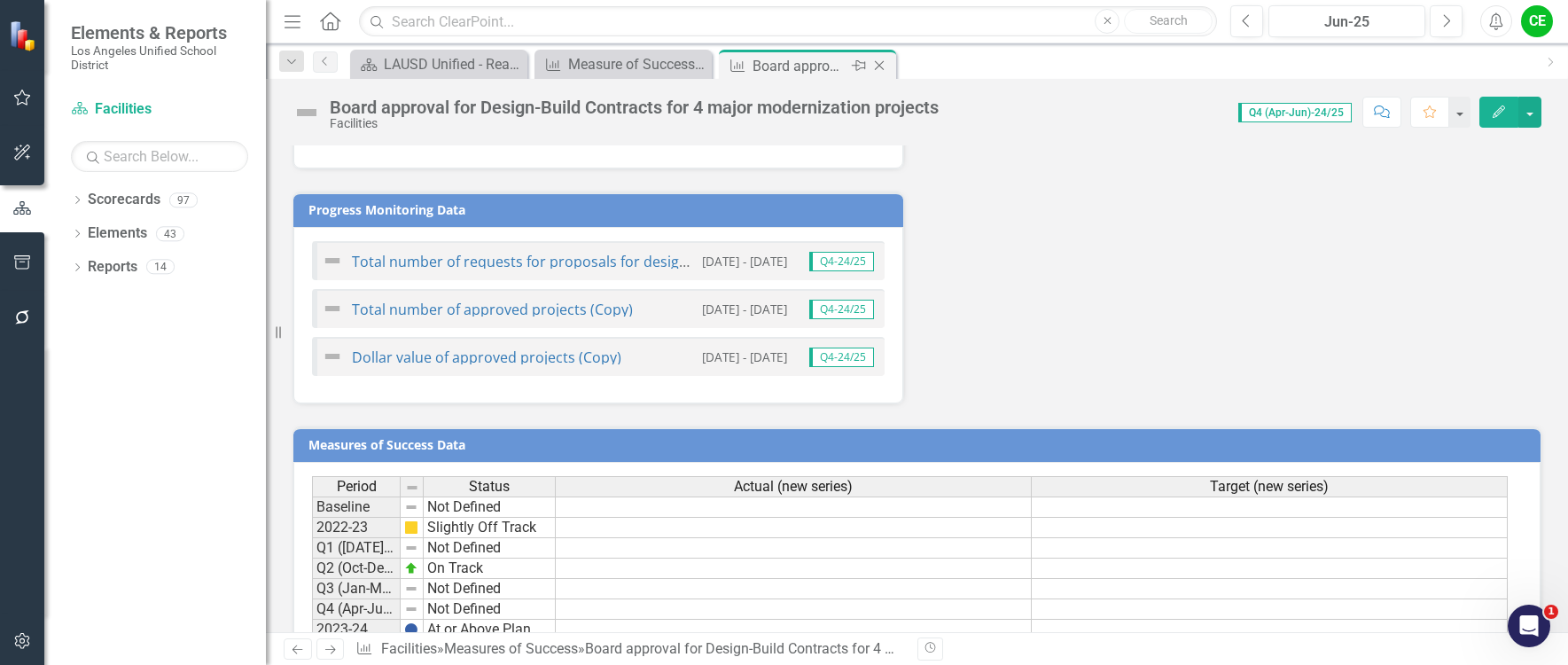
click at [881, 62] on icon "Close" at bounding box center [879, 65] width 18 height 14
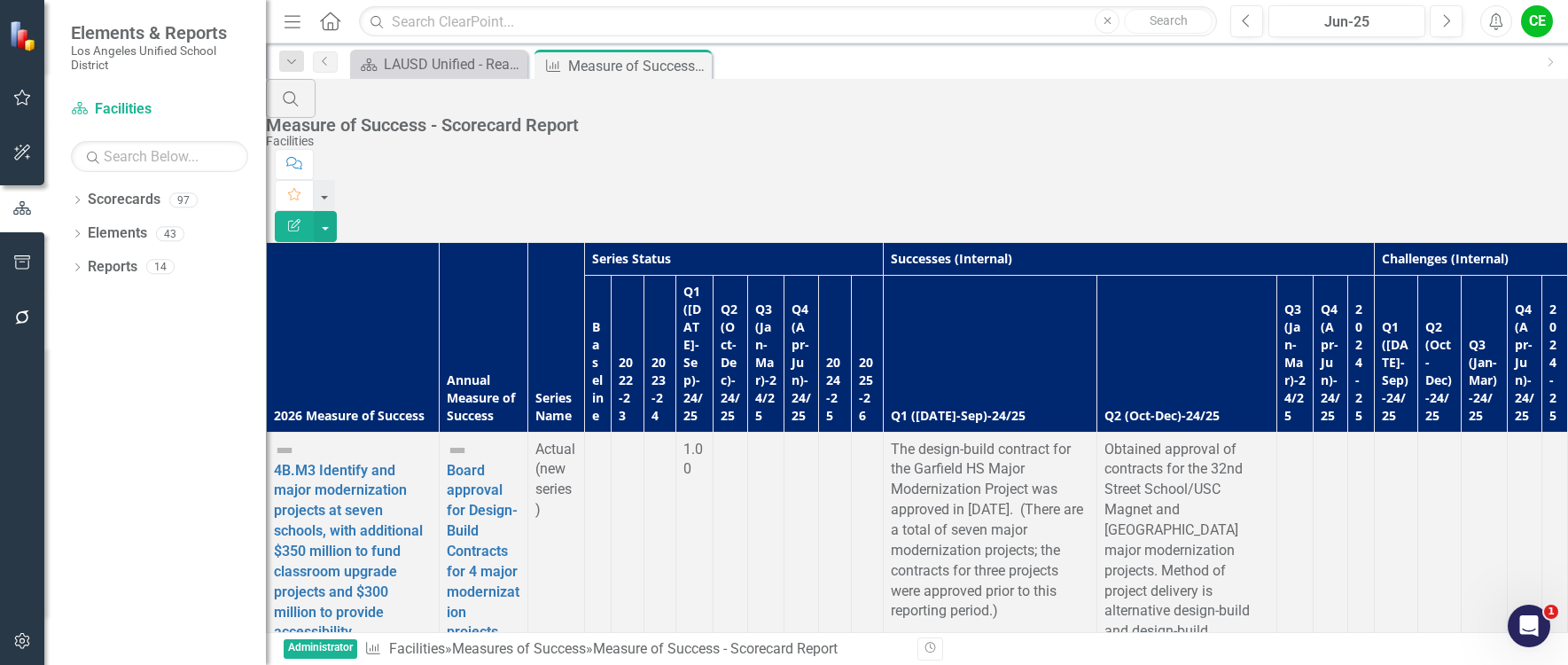
scroll to position [266, 0]
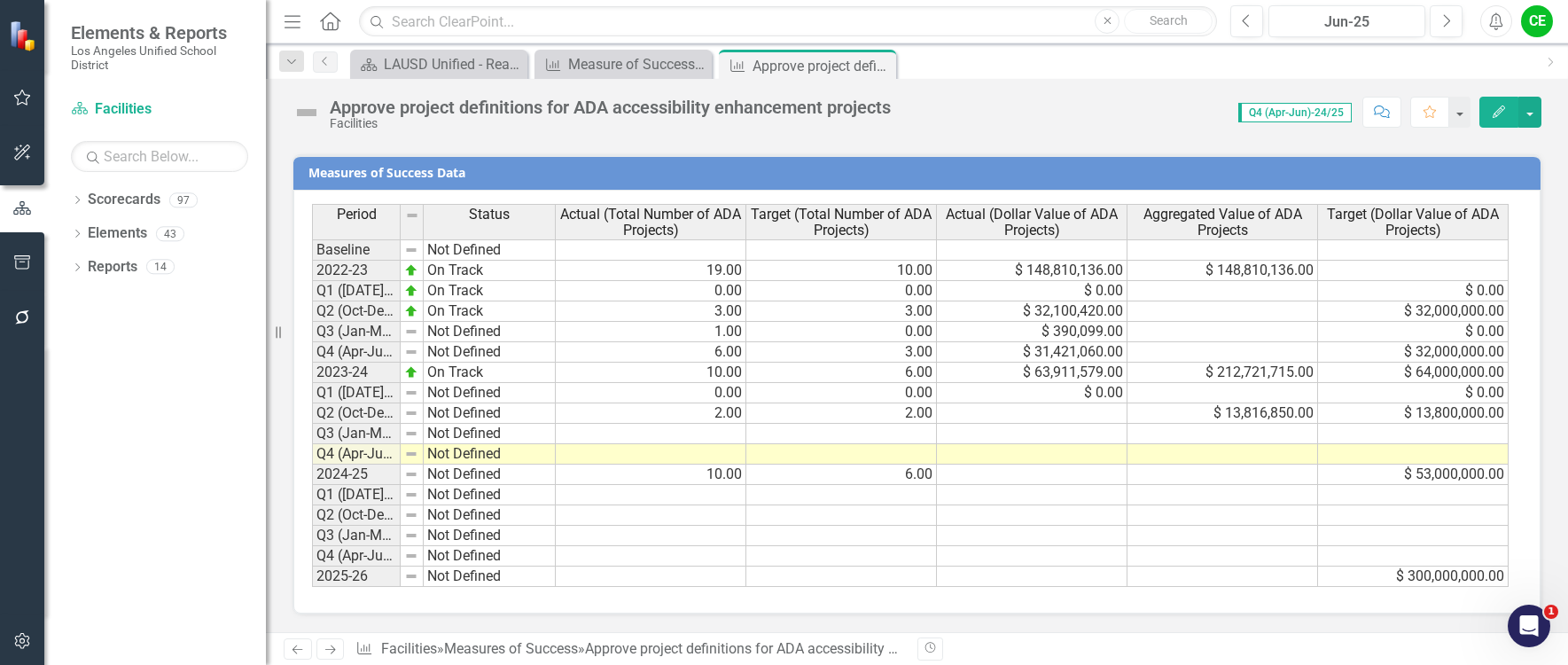
scroll to position [1410, 0]
click at [1130, 112] on div "Score: 0.00 Q4 (Apr-Jun)-24/25 Completed Comment Favorite Edit" at bounding box center [1221, 111] width 642 height 30
click at [878, 63] on icon "Close" at bounding box center [879, 65] width 18 height 14
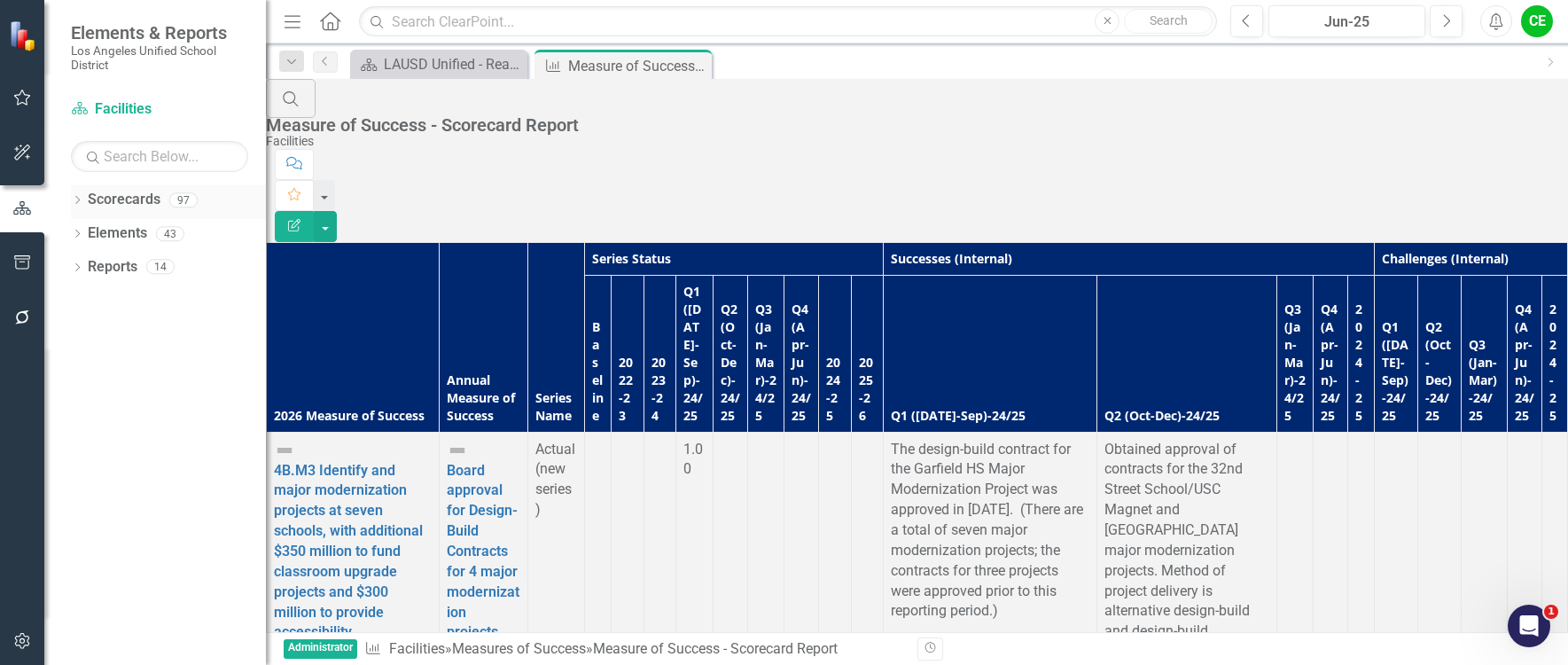
click at [73, 198] on icon "Dropdown" at bounding box center [76, 201] width 12 height 10
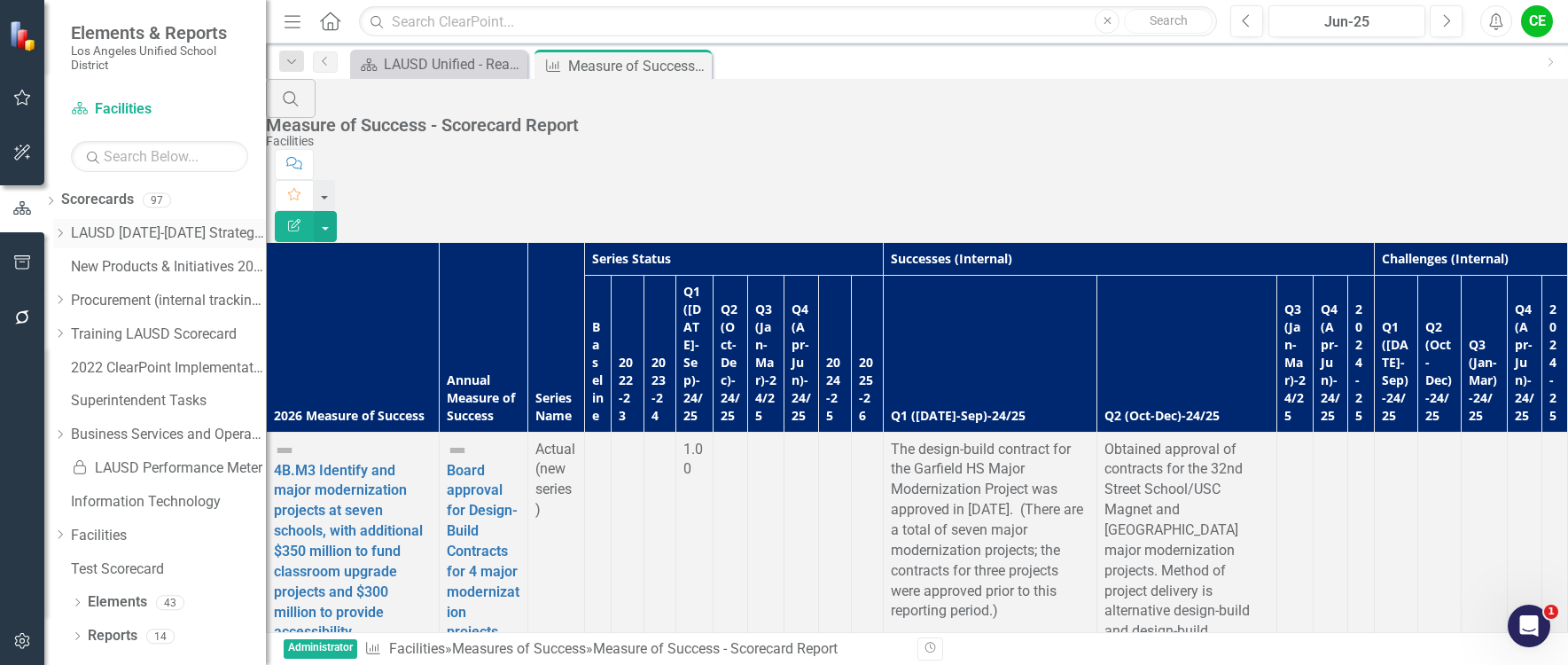
click at [67, 228] on icon "Dropdown" at bounding box center [59, 233] width 13 height 10
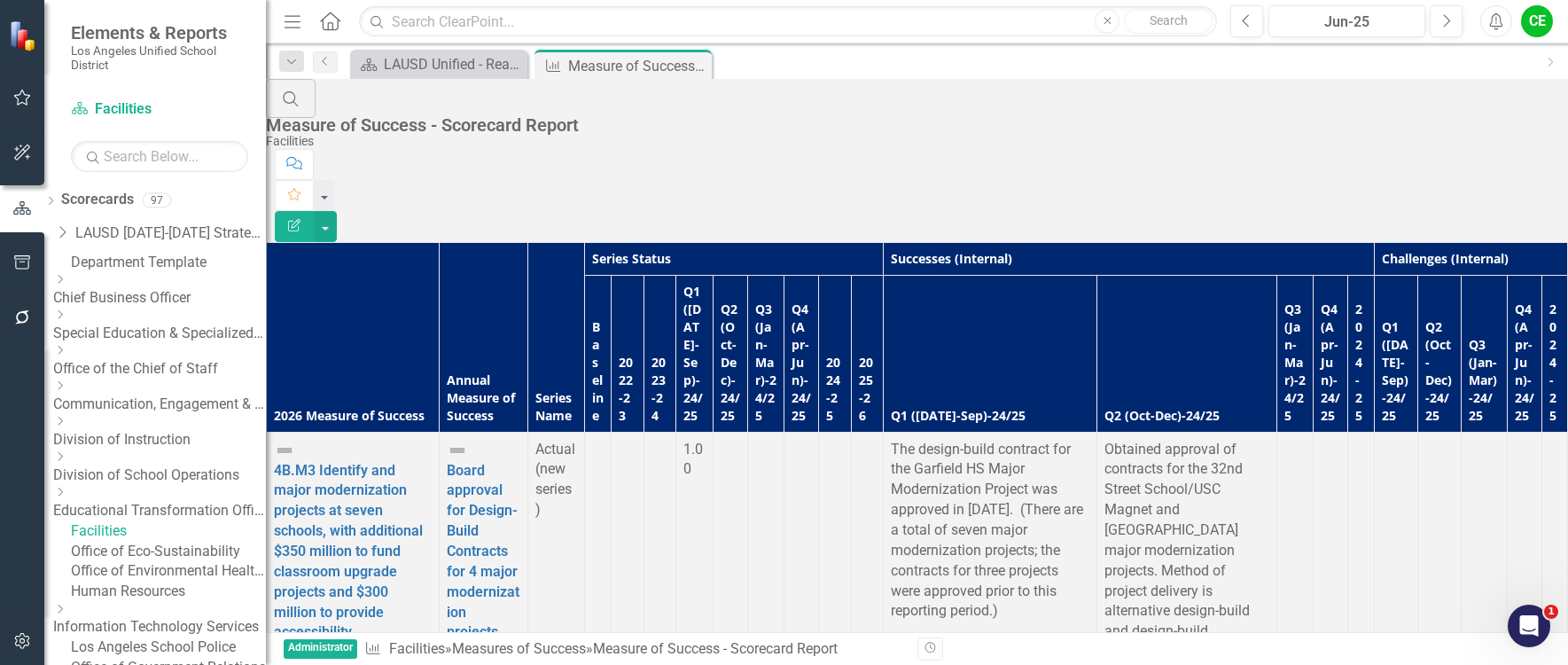
click at [67, 320] on icon "Dropdown" at bounding box center [59, 313] width 13 height 10
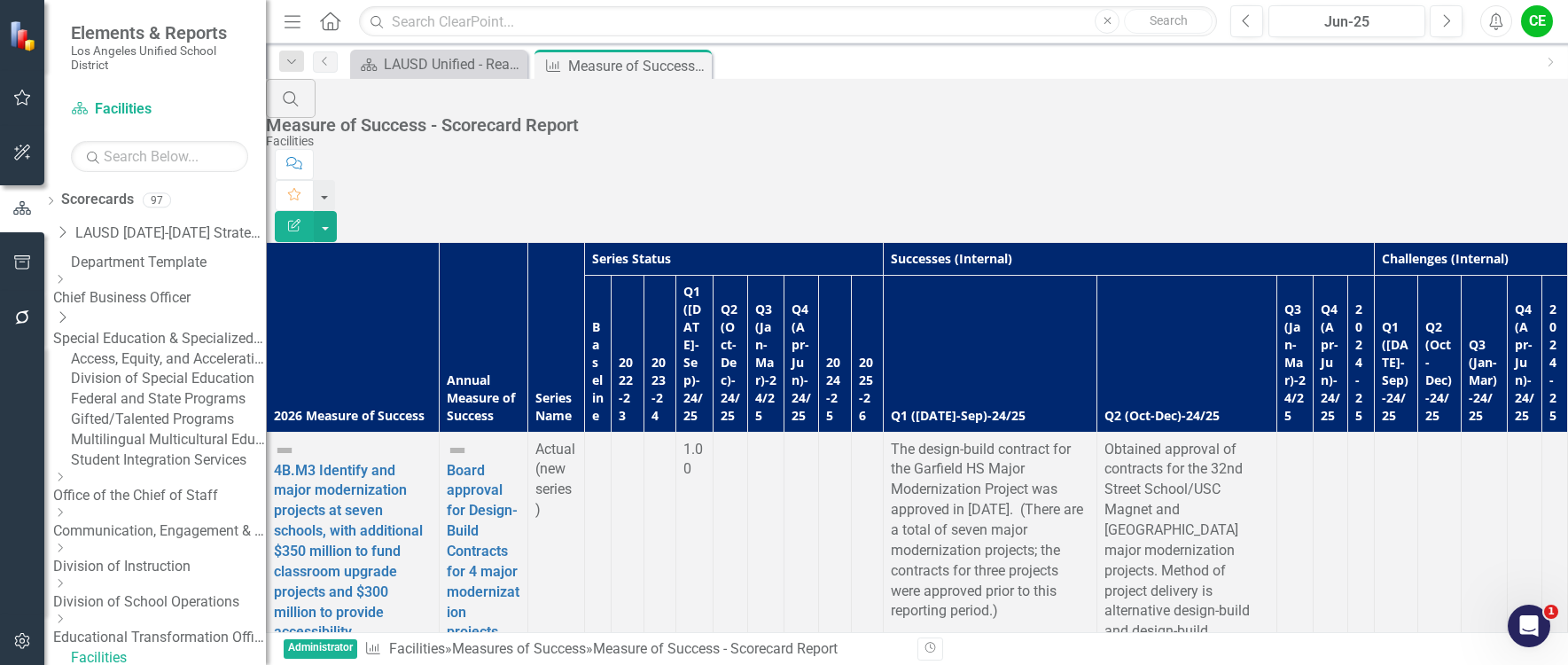
click at [170, 429] on link "Gifted/Talented Programs" at bounding box center [168, 419] width 195 height 20
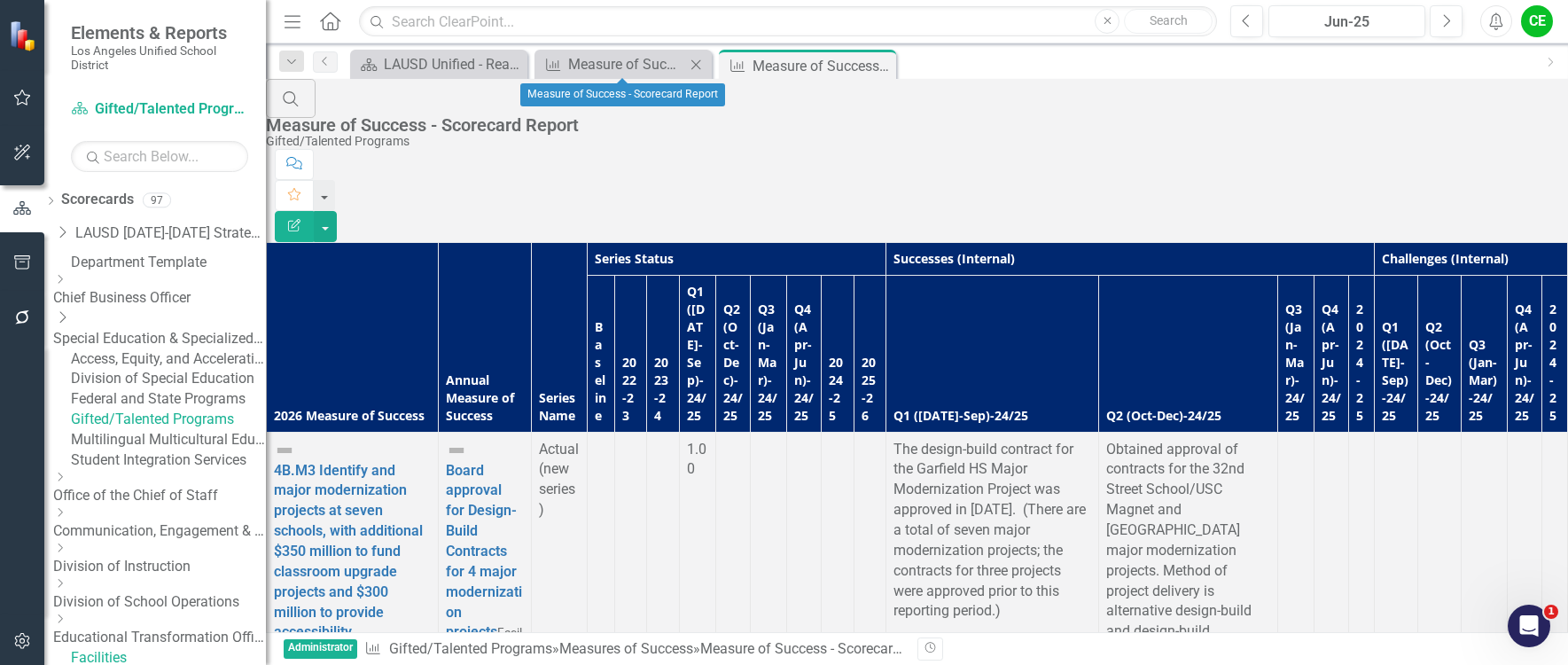
click at [699, 62] on icon at bounding box center [696, 64] width 10 height 10
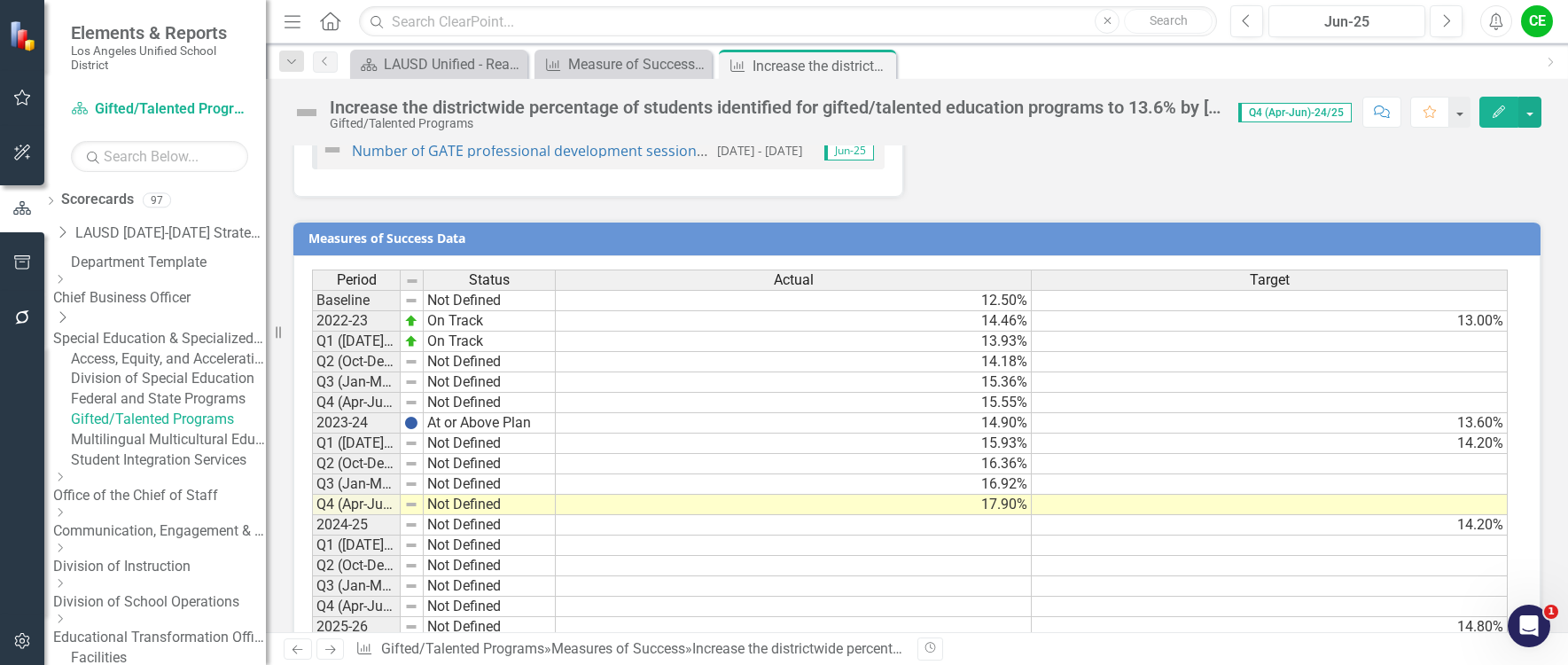
scroll to position [2487, 0]
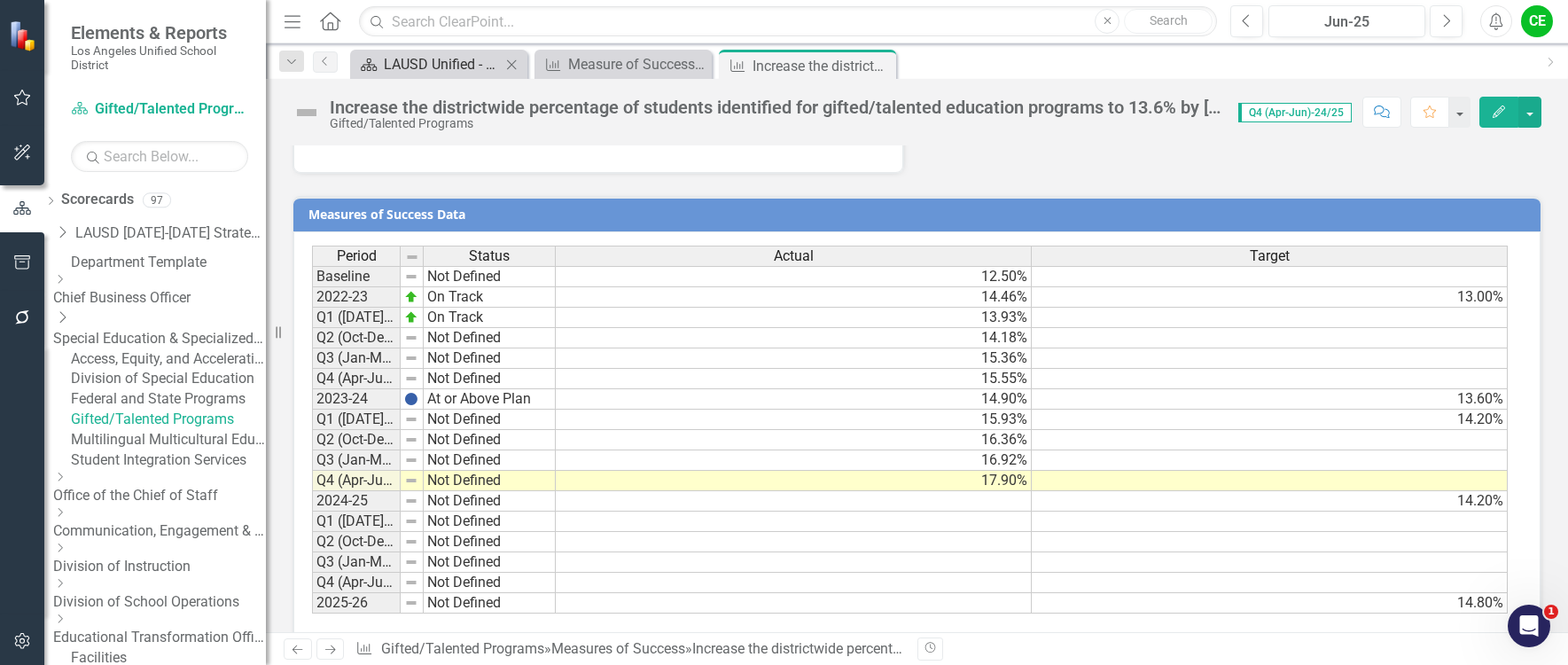
drag, startPoint x: 880, startPoint y: 61, endPoint x: 476, endPoint y: 70, distance: 404.1
click at [0, 0] on icon "Close" at bounding box center [0, 0] width 0 height 0
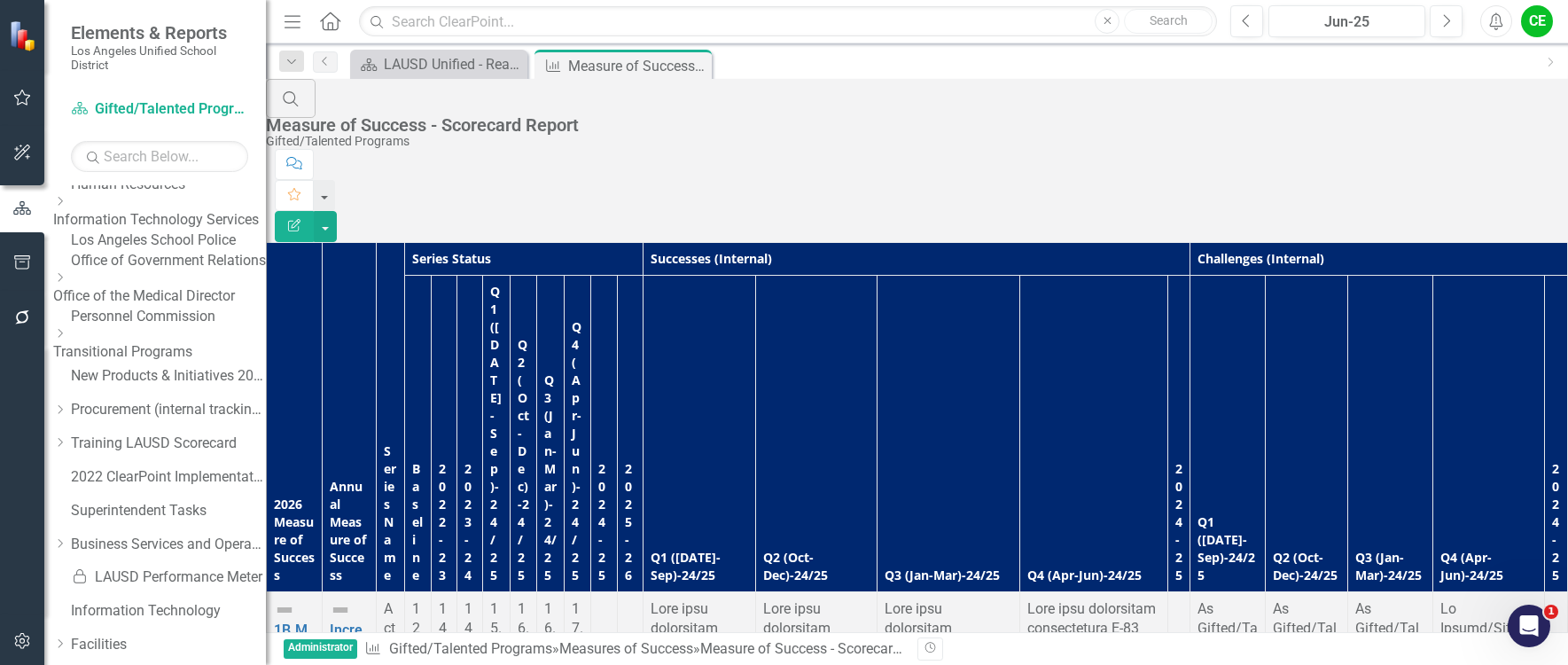
scroll to position [531, 0]
click at [143, 252] on link "Los Angeles School Police" at bounding box center [168, 242] width 195 height 20
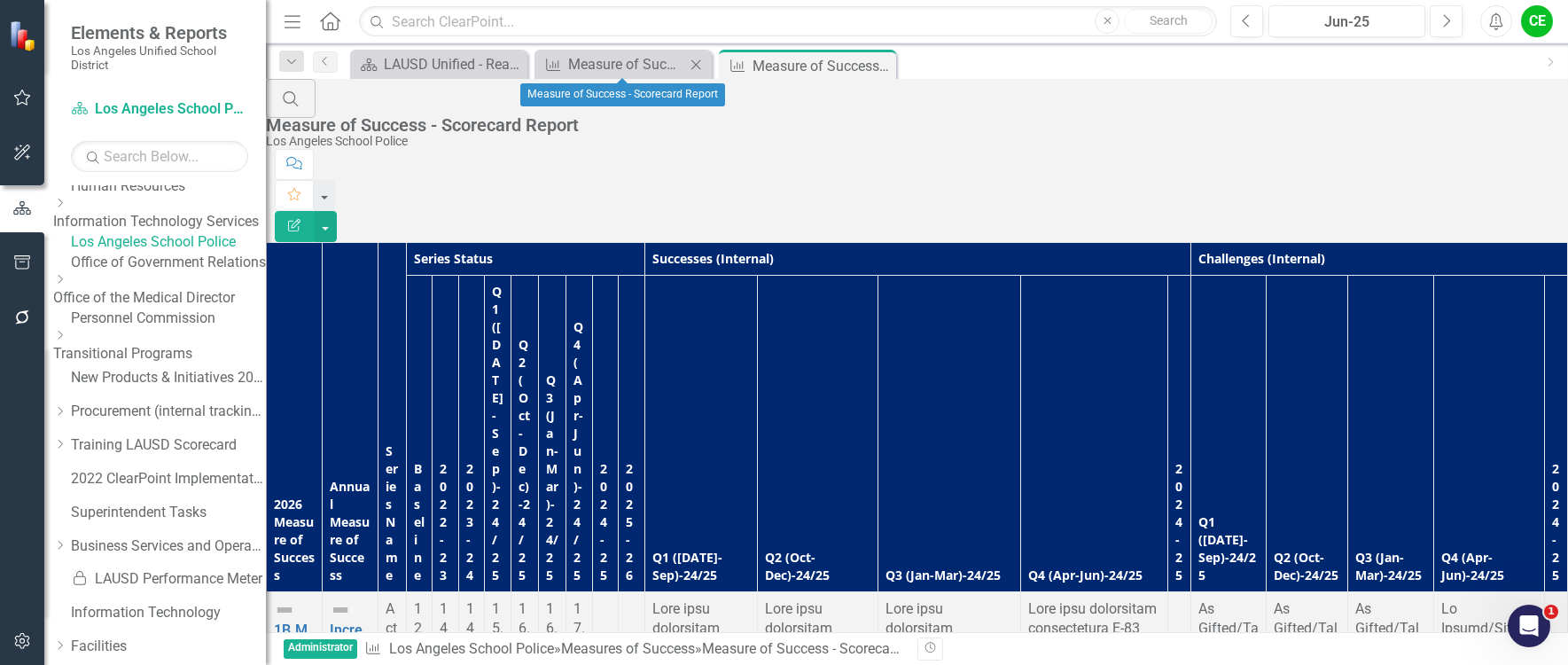
click at [698, 63] on icon at bounding box center [696, 64] width 10 height 10
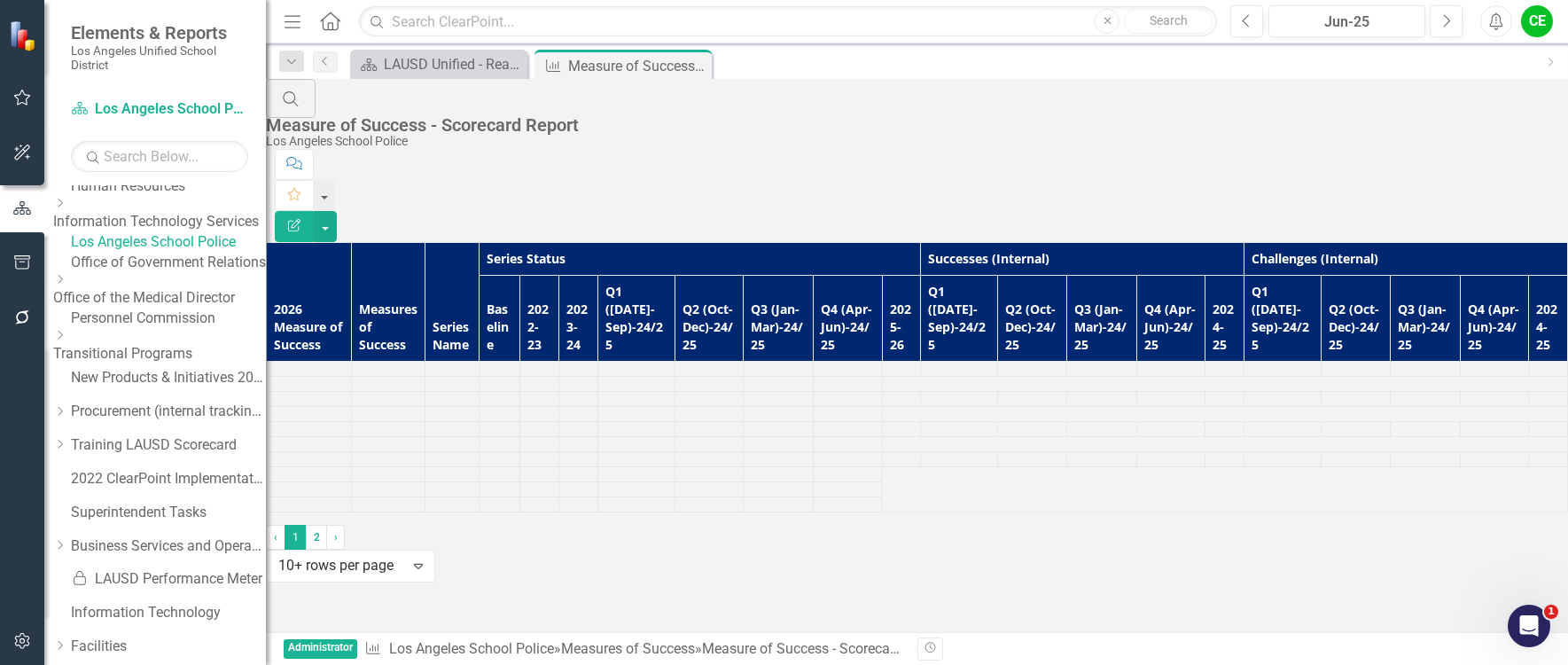
click at [425, 406] on td at bounding box center [387, 414] width 73 height 15
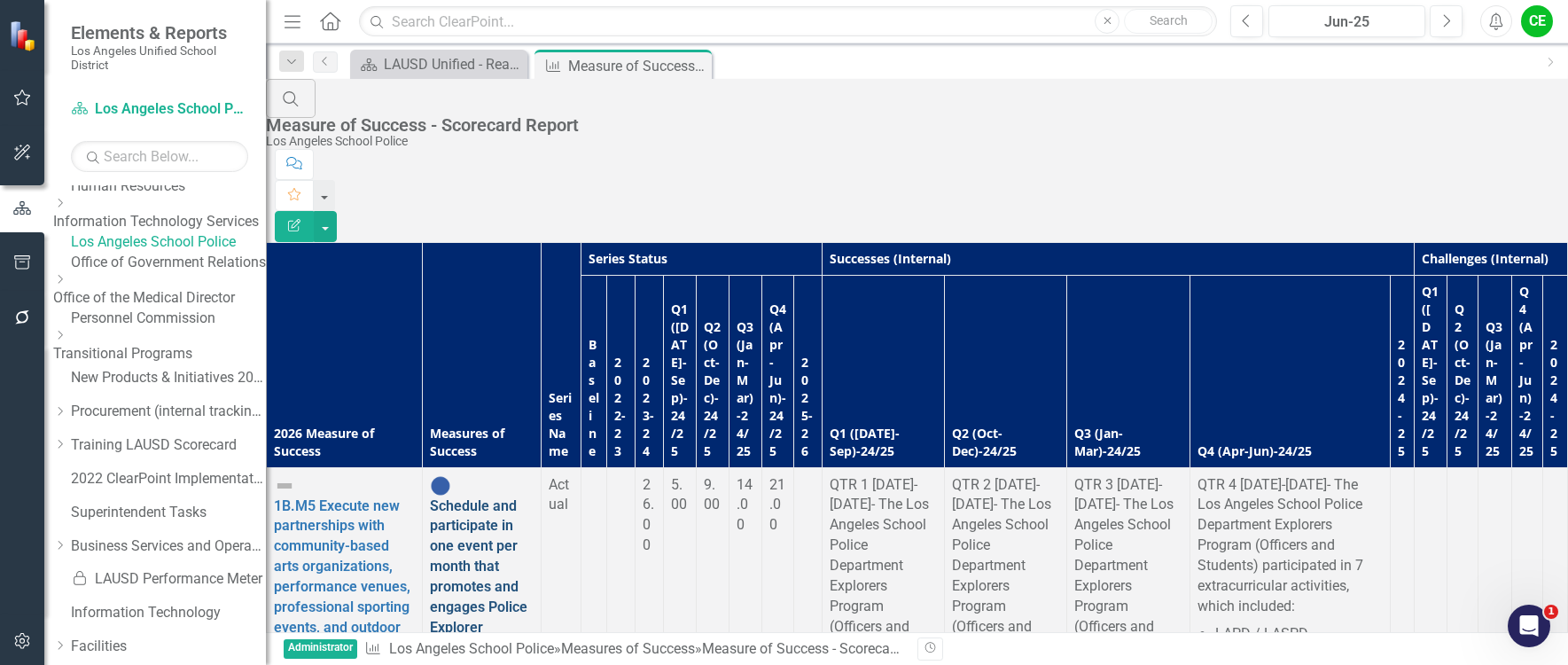
click at [491, 497] on link "Schedule and participate in one event per month that promotes and engages Polic…" at bounding box center [481, 627] width 103 height 260
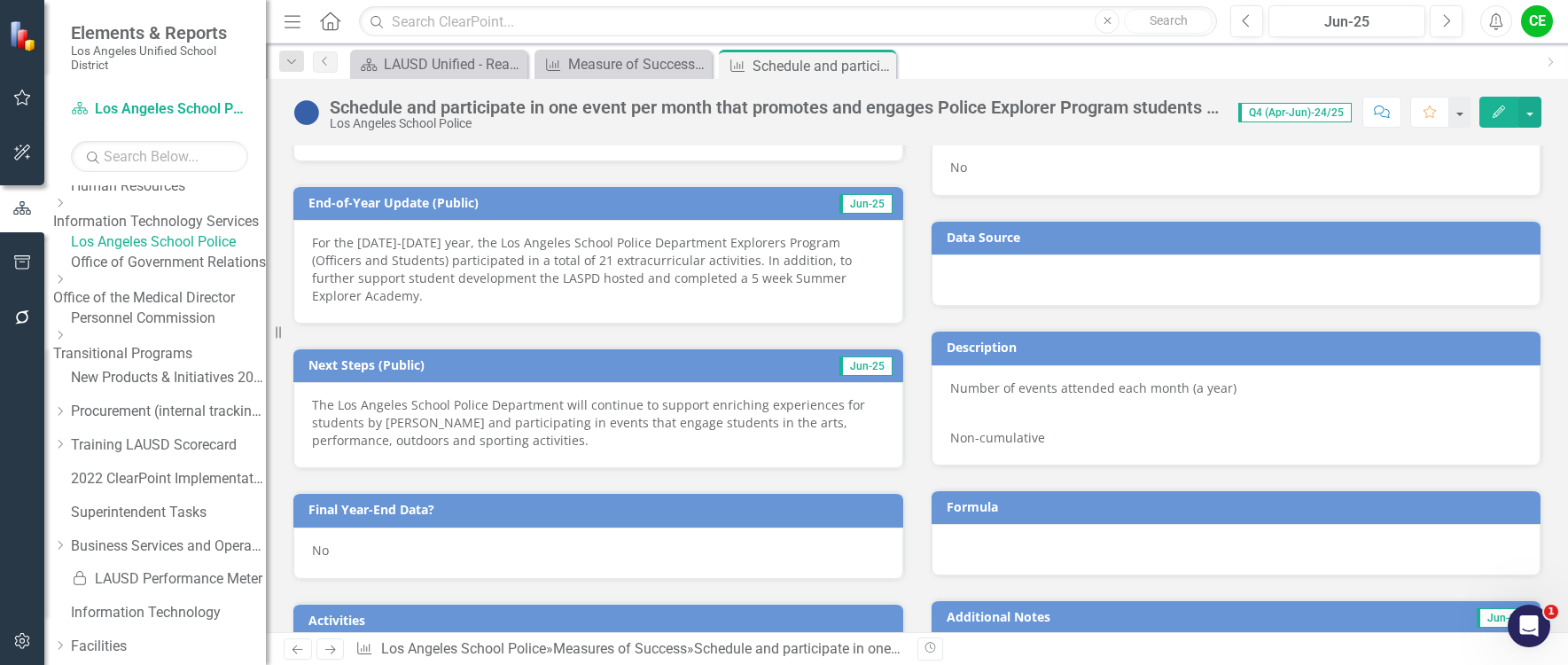
scroll to position [531, 0]
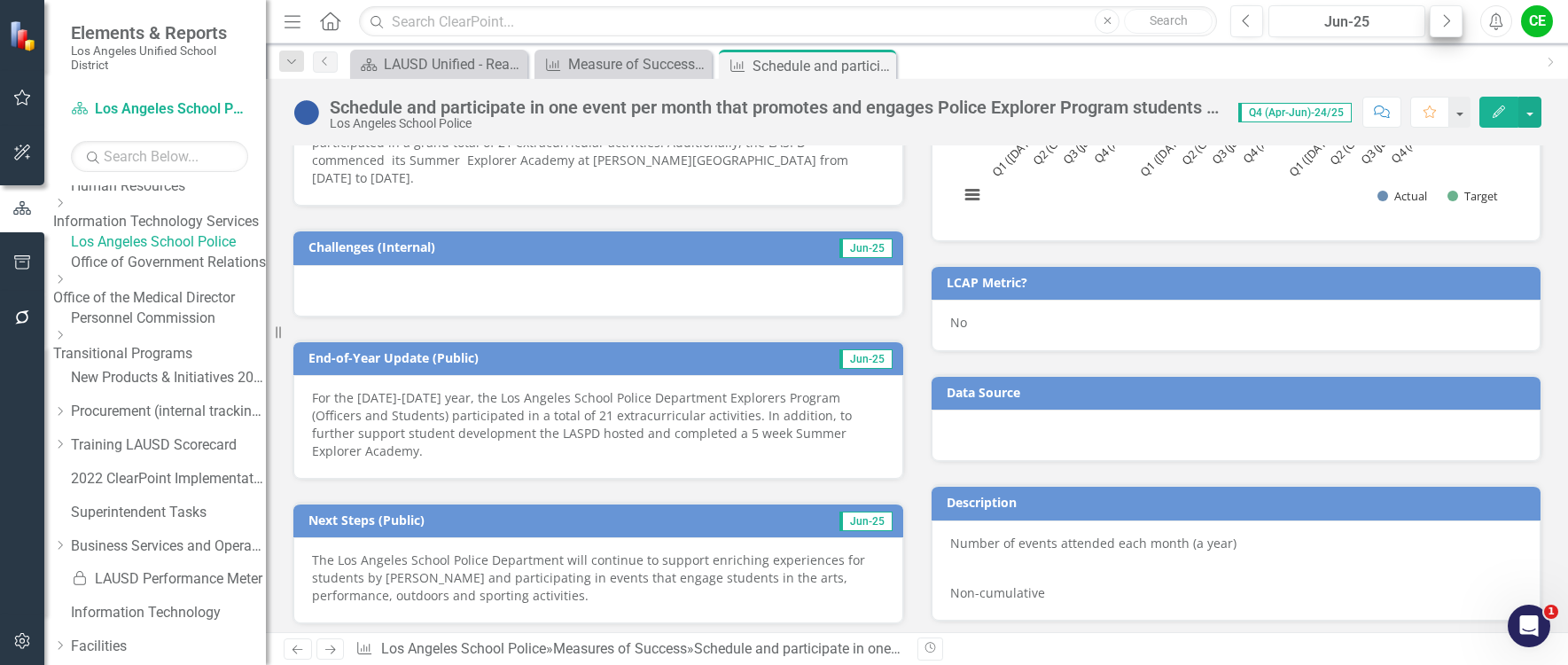
drag, startPoint x: 1467, startPoint y: 24, endPoint x: 1450, endPoint y: 26, distance: 17.1
click at [1465, 26] on div "Previous Jun-25 Next" at bounding box center [1351, 21] width 241 height 32
click at [1447, 25] on icon "Next" at bounding box center [1446, 20] width 10 height 16
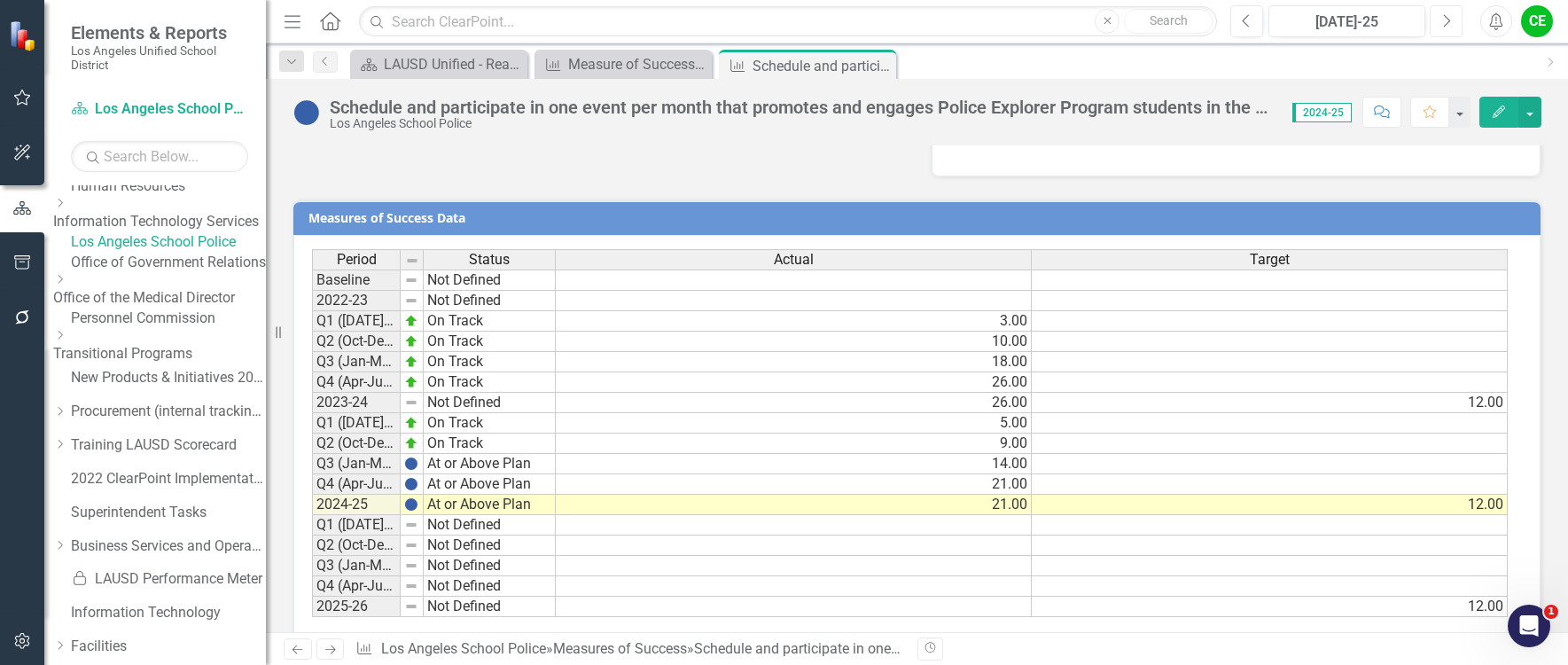
scroll to position [1227, 0]
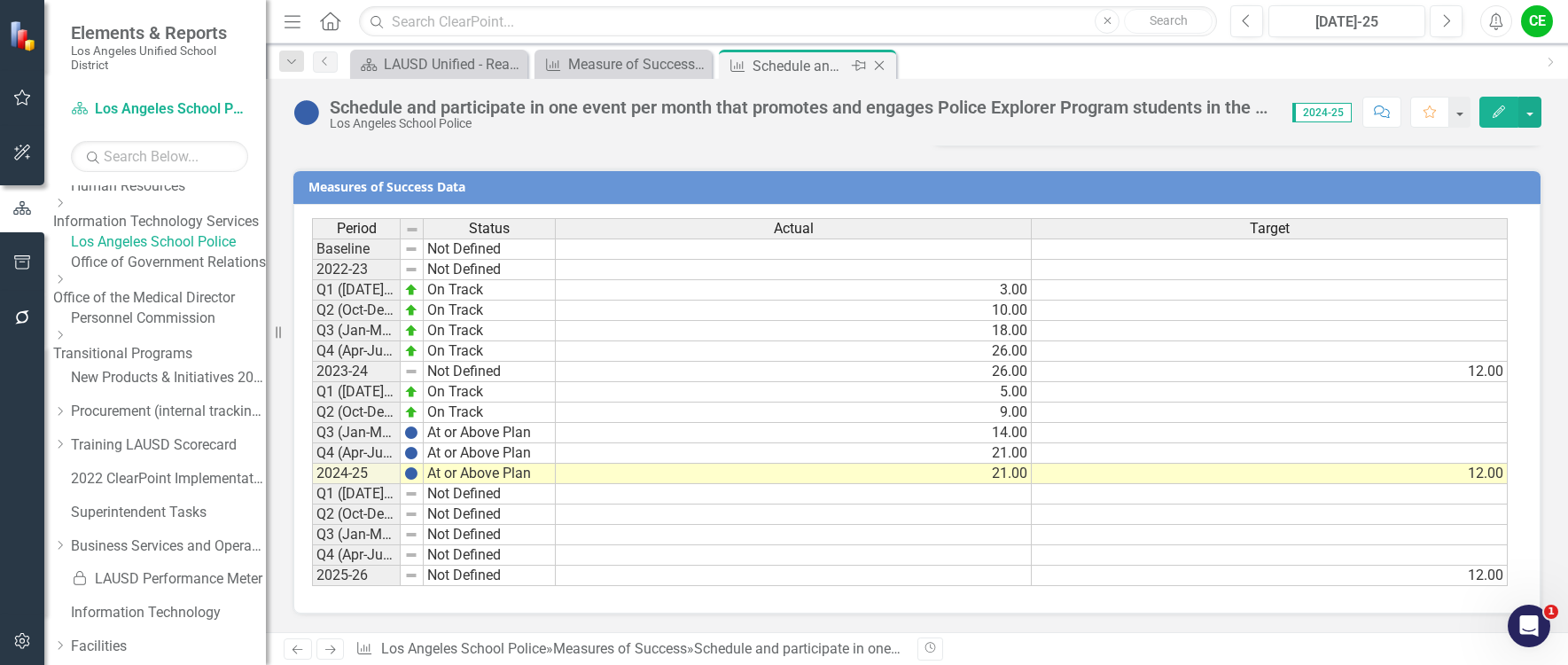
click at [886, 66] on icon "Close" at bounding box center [879, 65] width 18 height 14
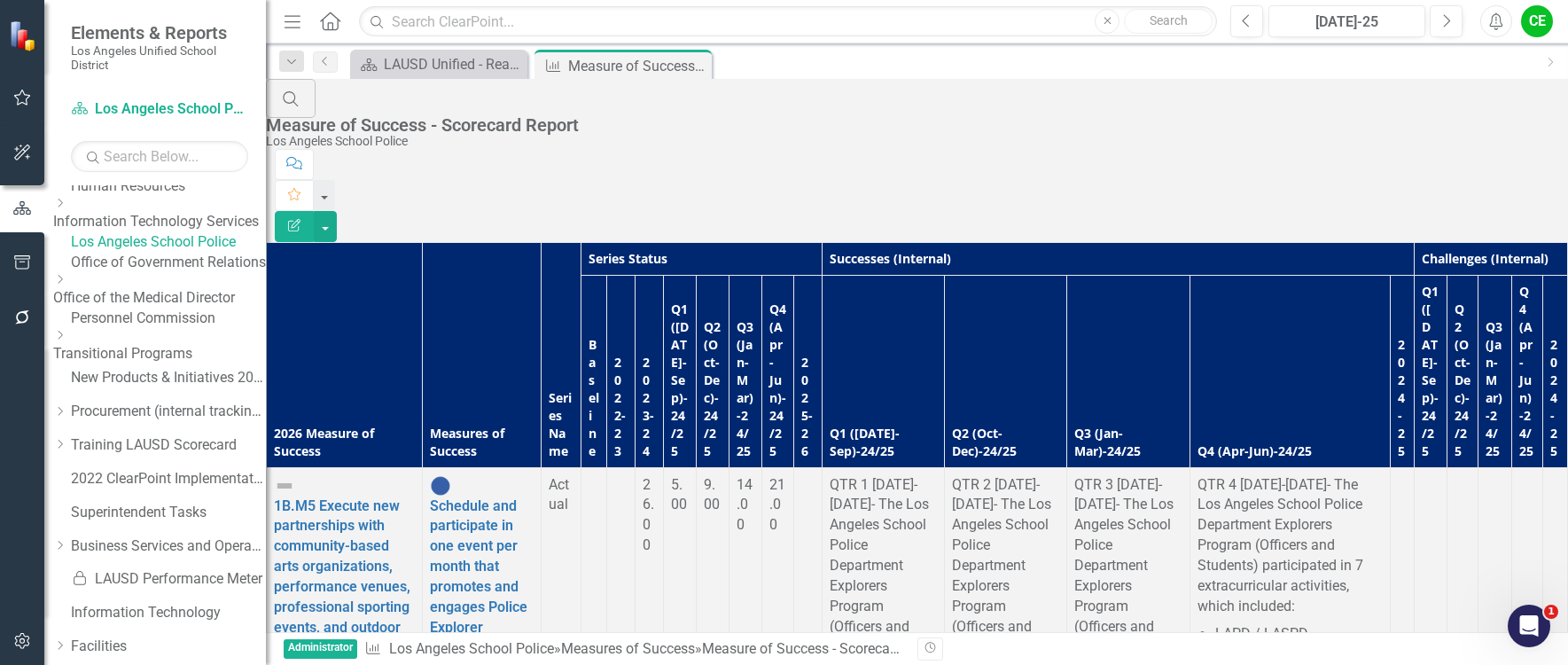
scroll to position [975, 0]
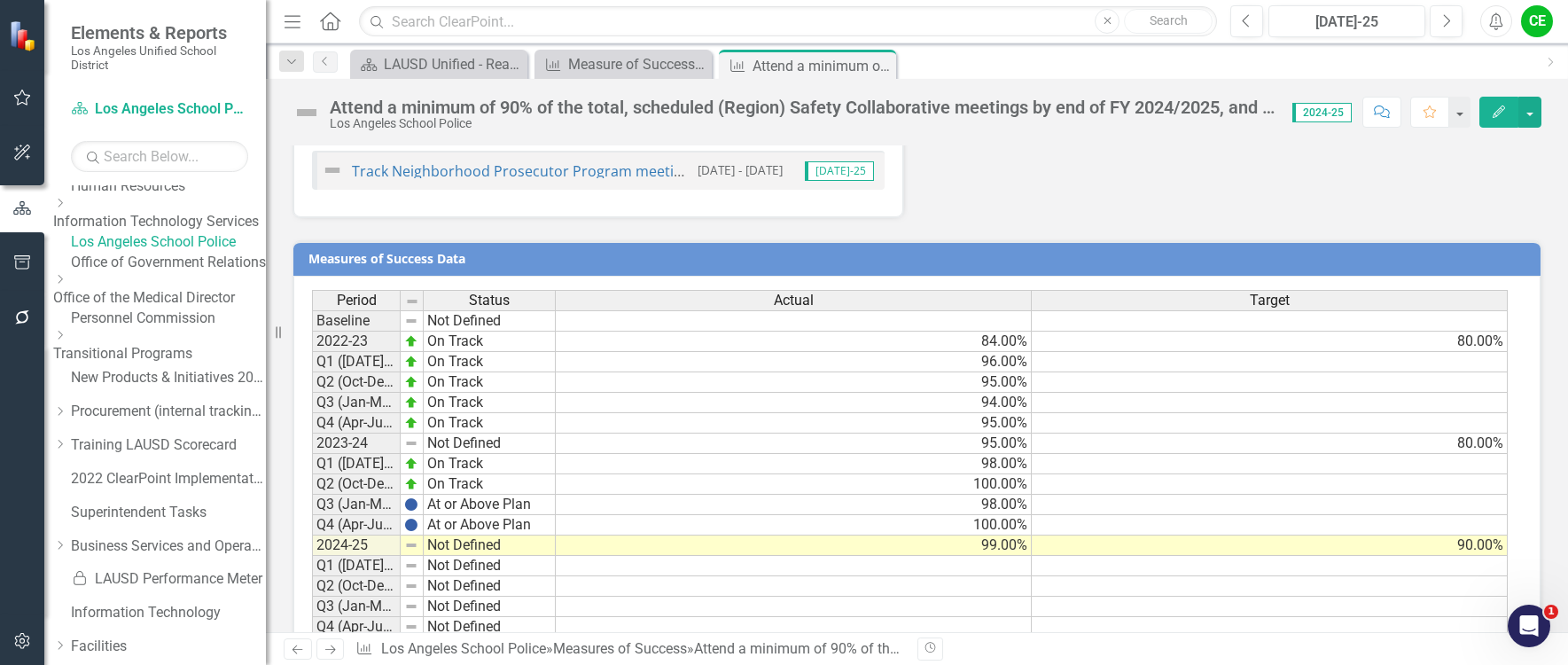
scroll to position [1230, 0]
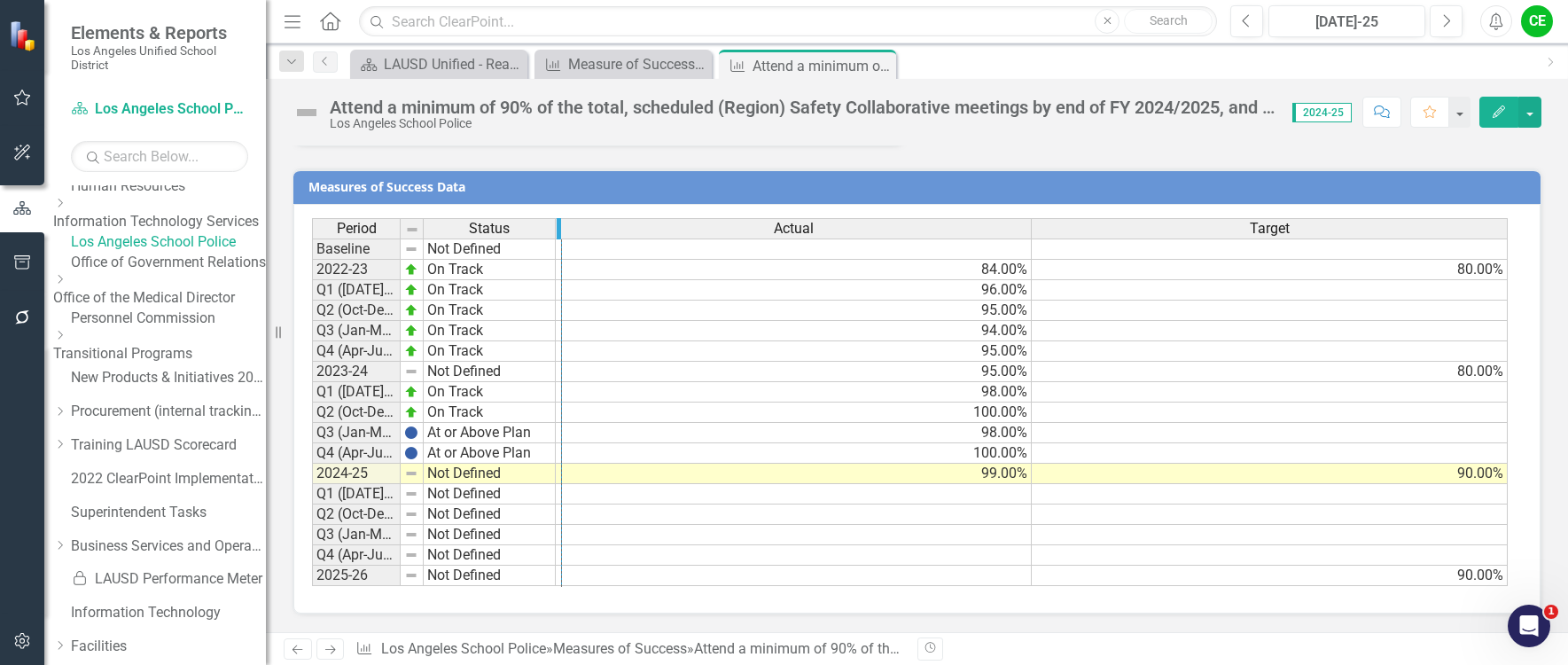
drag, startPoint x: 398, startPoint y: 231, endPoint x: 559, endPoint y: 227, distance: 161.0
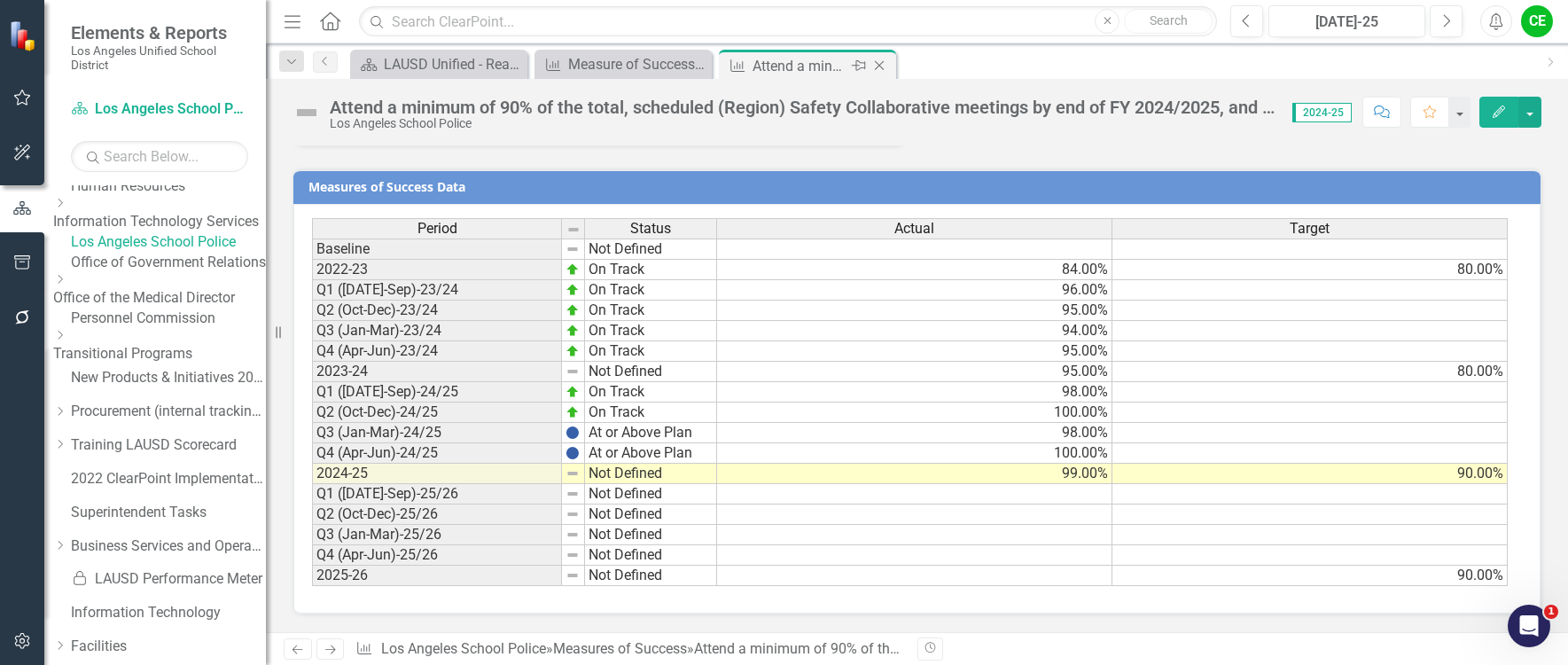
click at [873, 67] on icon "Close" at bounding box center [879, 65] width 18 height 14
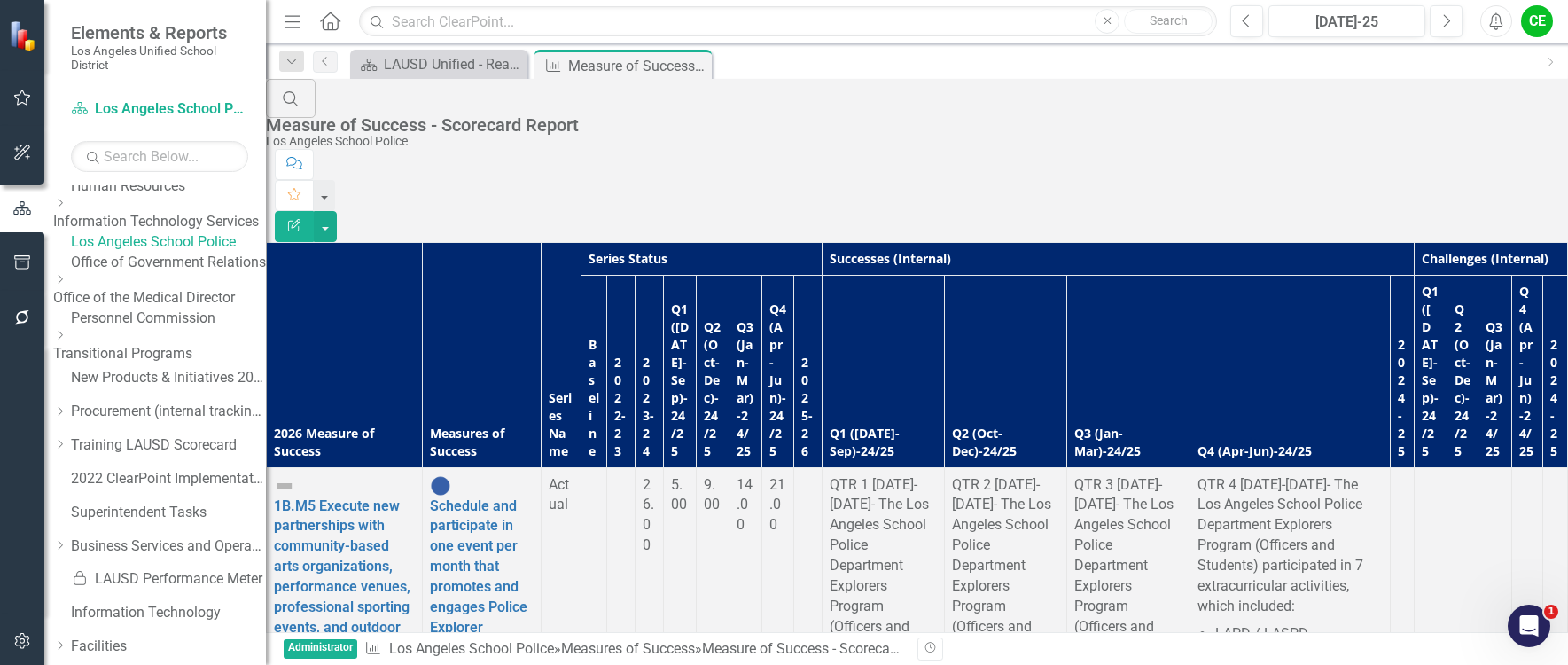
scroll to position [1064, 0]
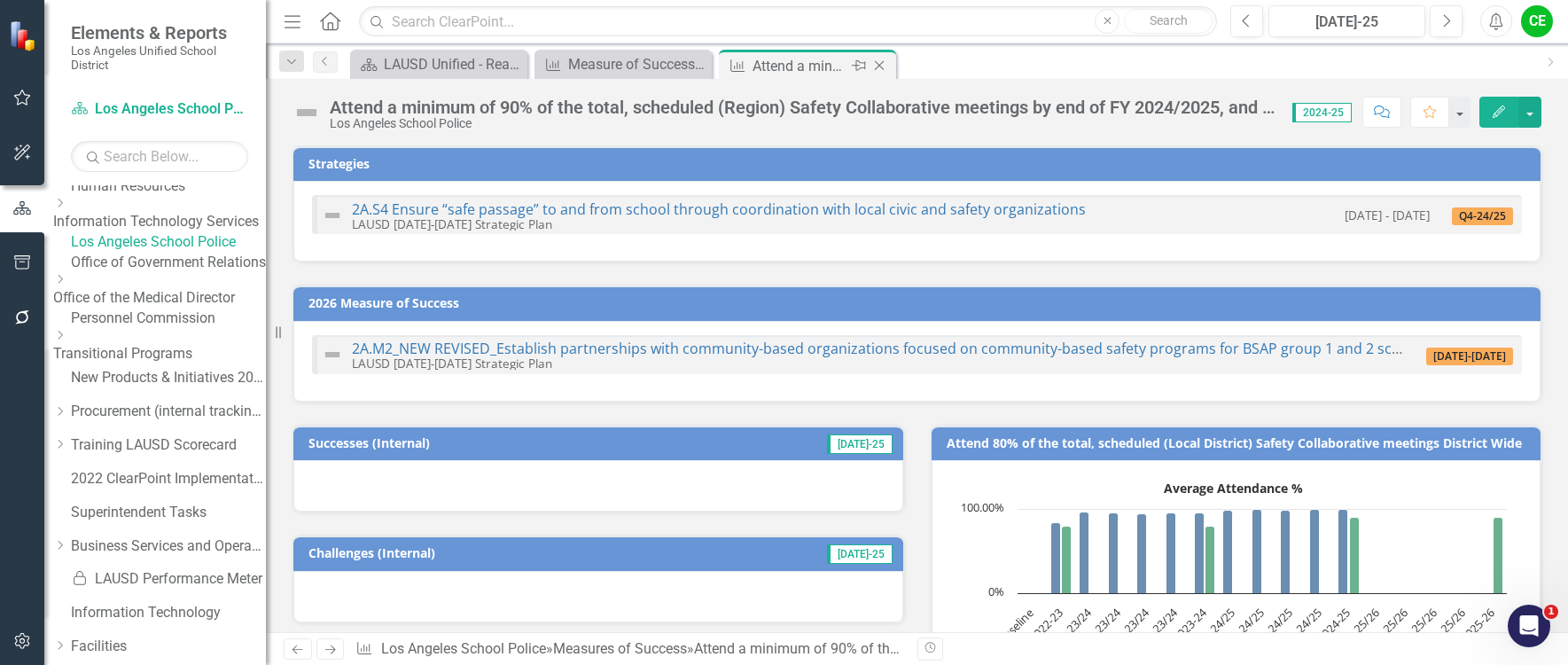
click at [885, 60] on icon "Close" at bounding box center [879, 65] width 18 height 14
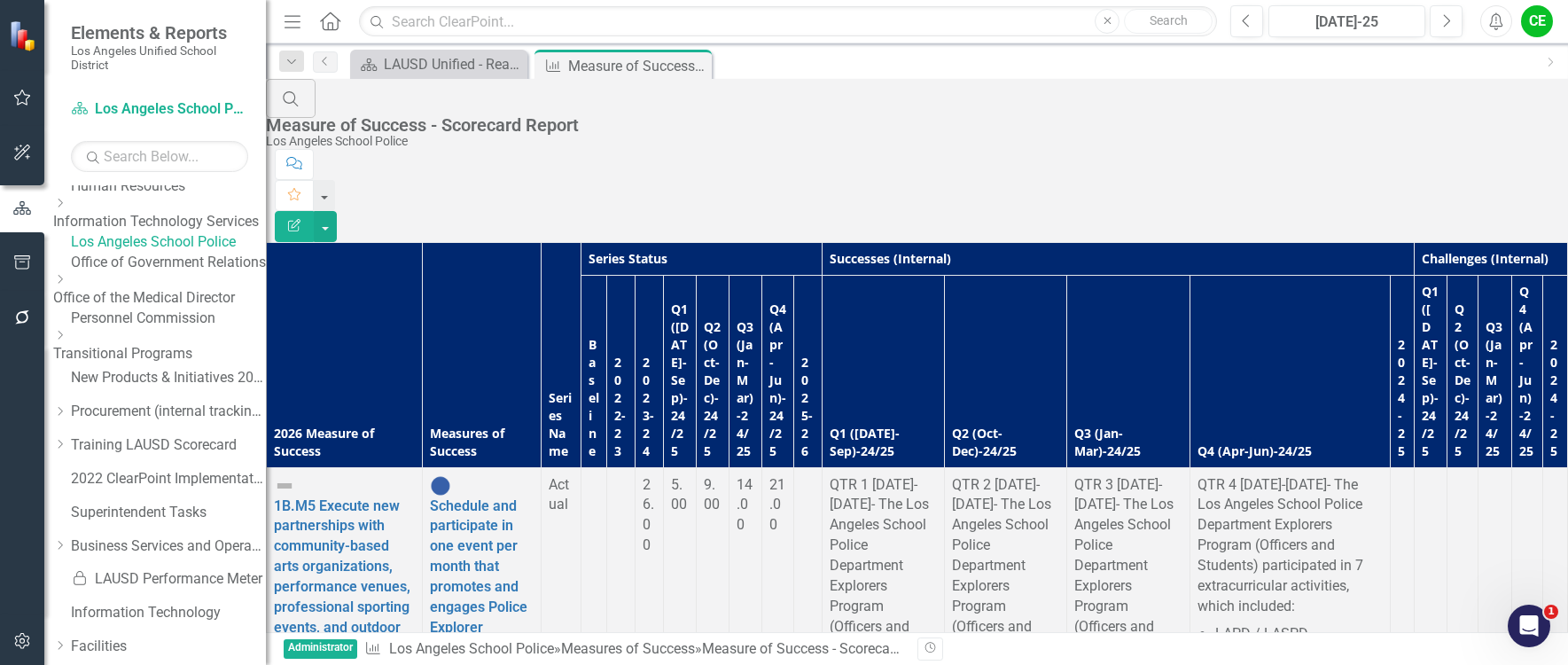
scroll to position [887, 0]
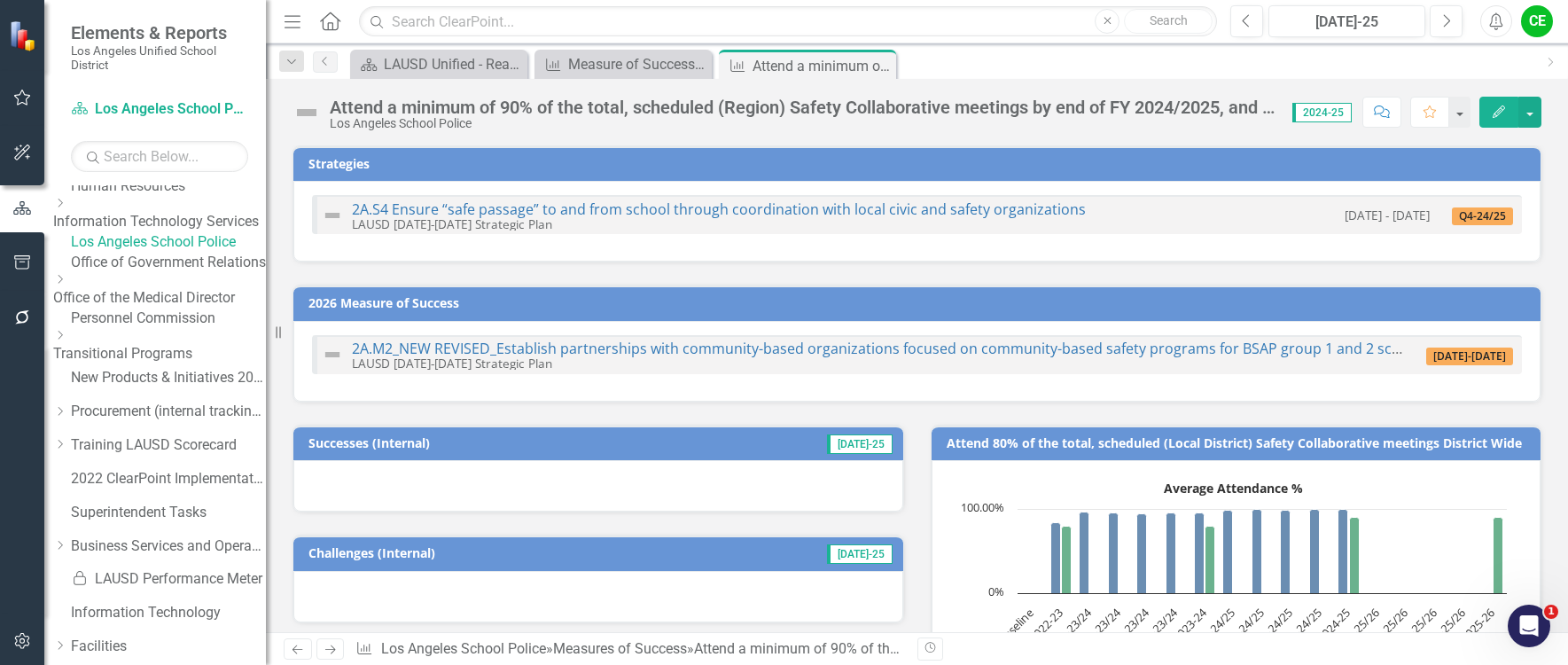
scroll to position [89, 0]
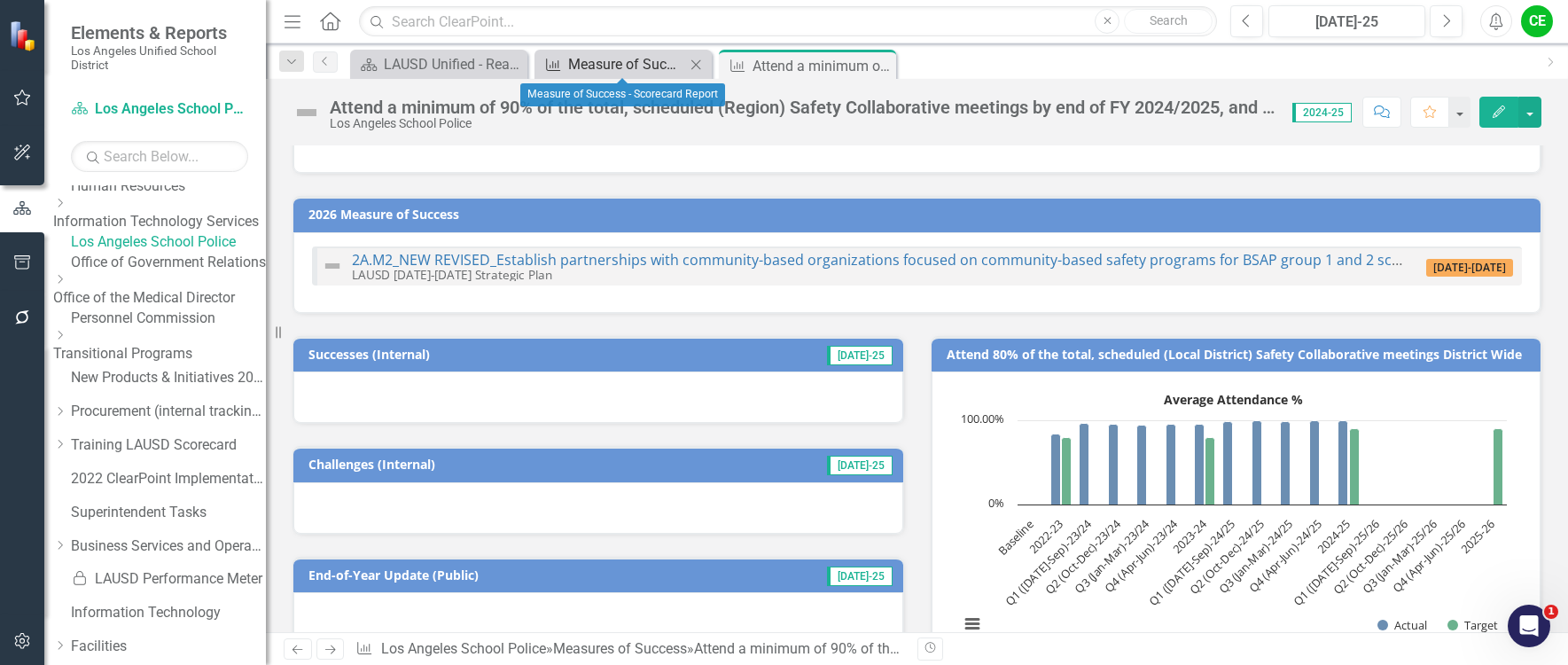
click at [655, 64] on div "Measure of Success - Scorecard Report" at bounding box center [627, 64] width 117 height 22
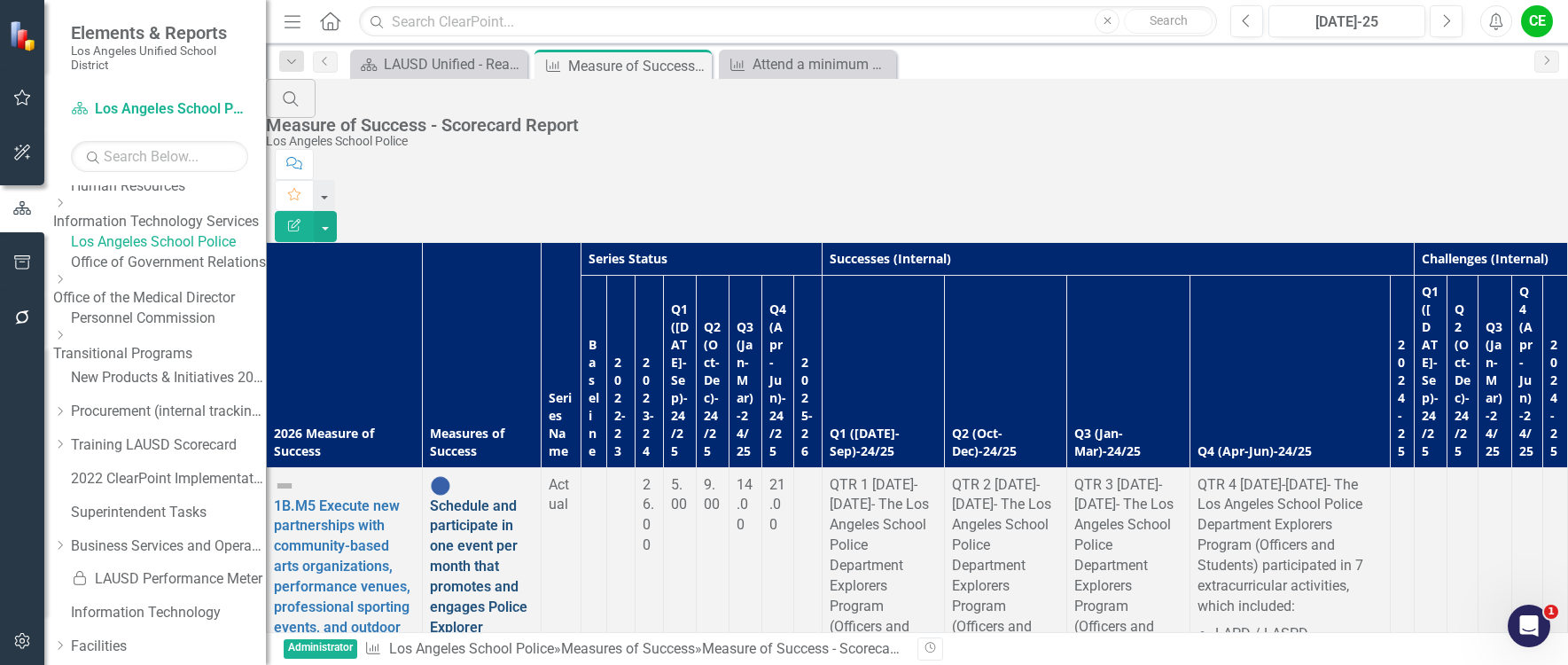
click at [508, 497] on link "Schedule and participate in one event per month that promotes and engages Polic…" at bounding box center [481, 627] width 103 height 260
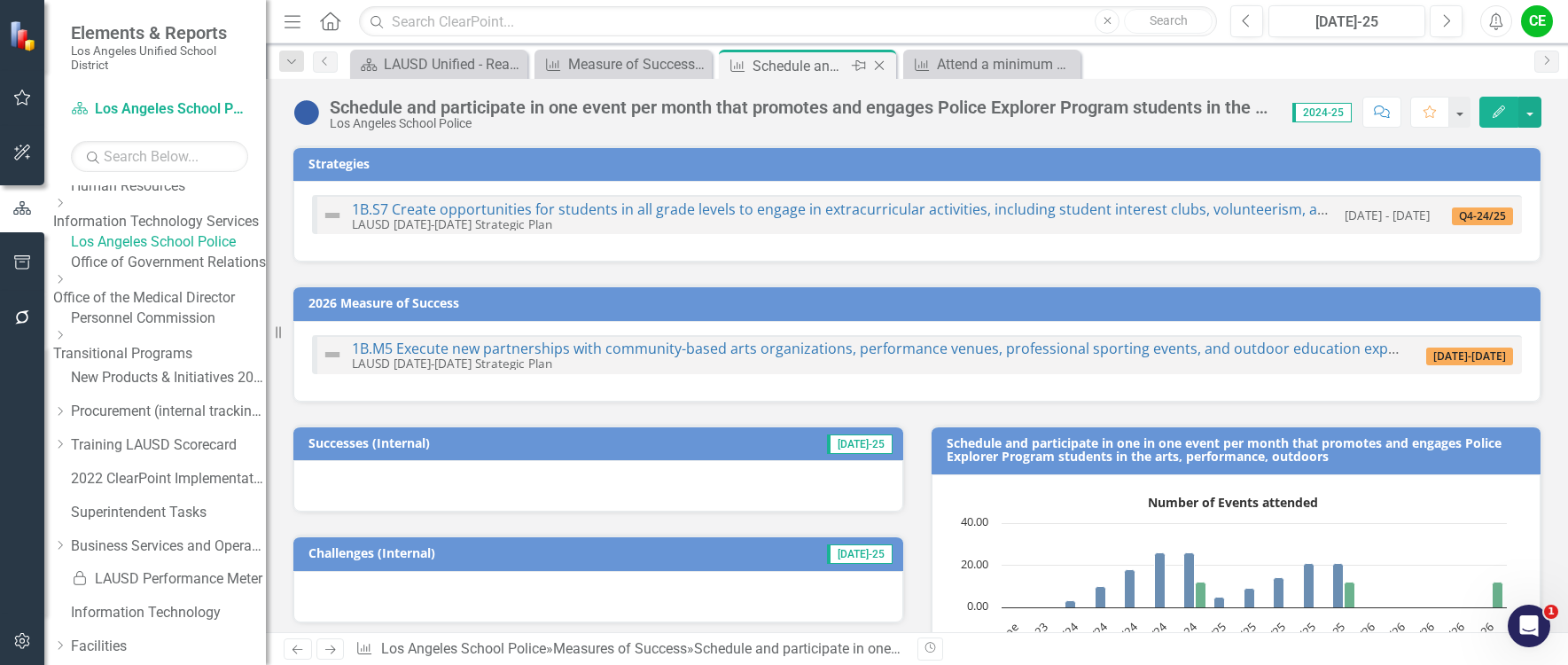
click at [881, 62] on icon "Close" at bounding box center [879, 65] width 18 height 14
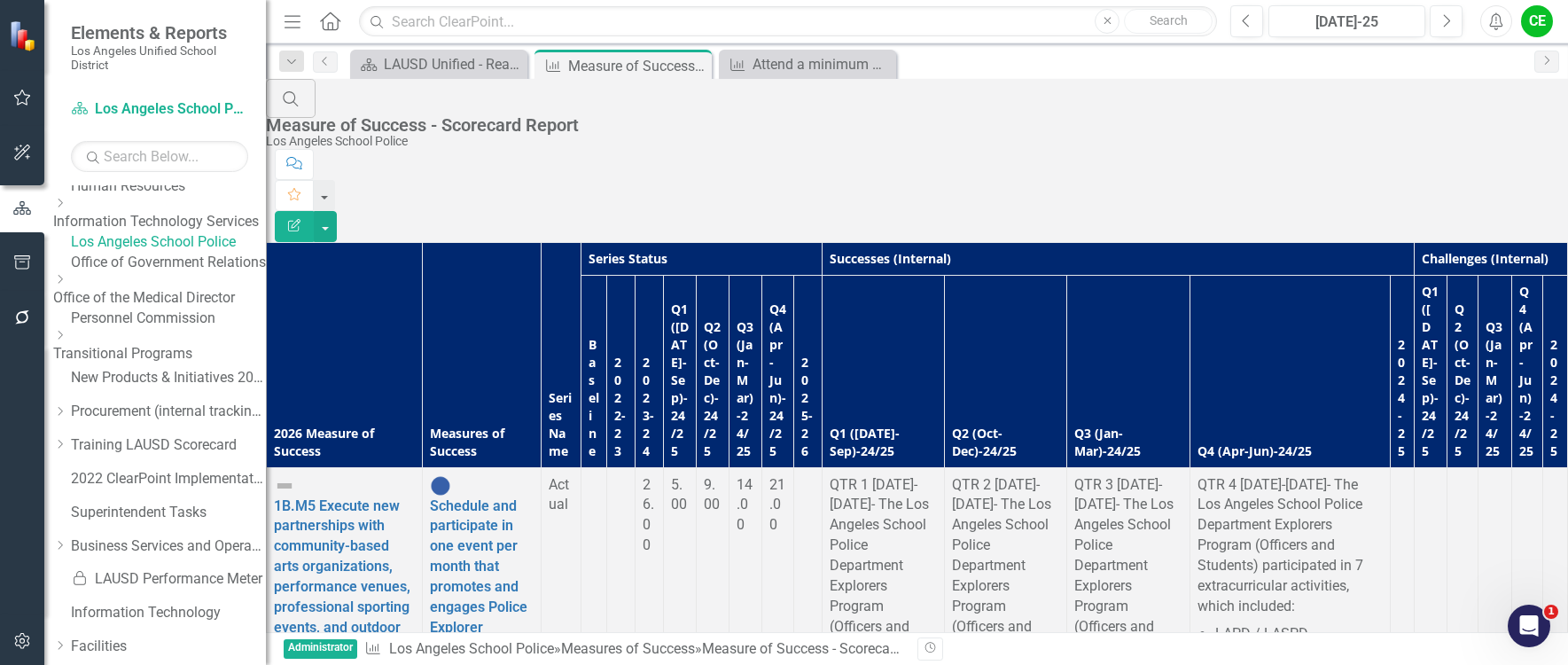
scroll to position [975, 0]
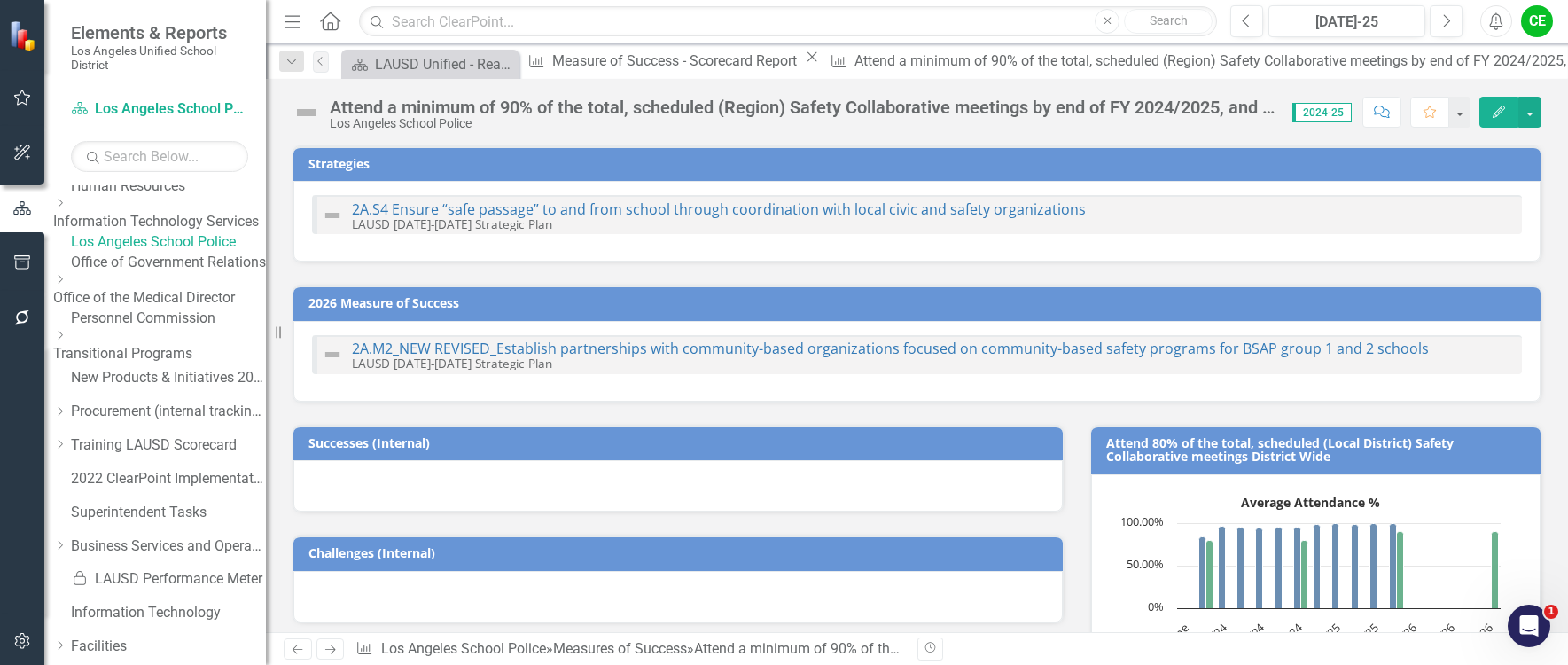
checkbox input "true"
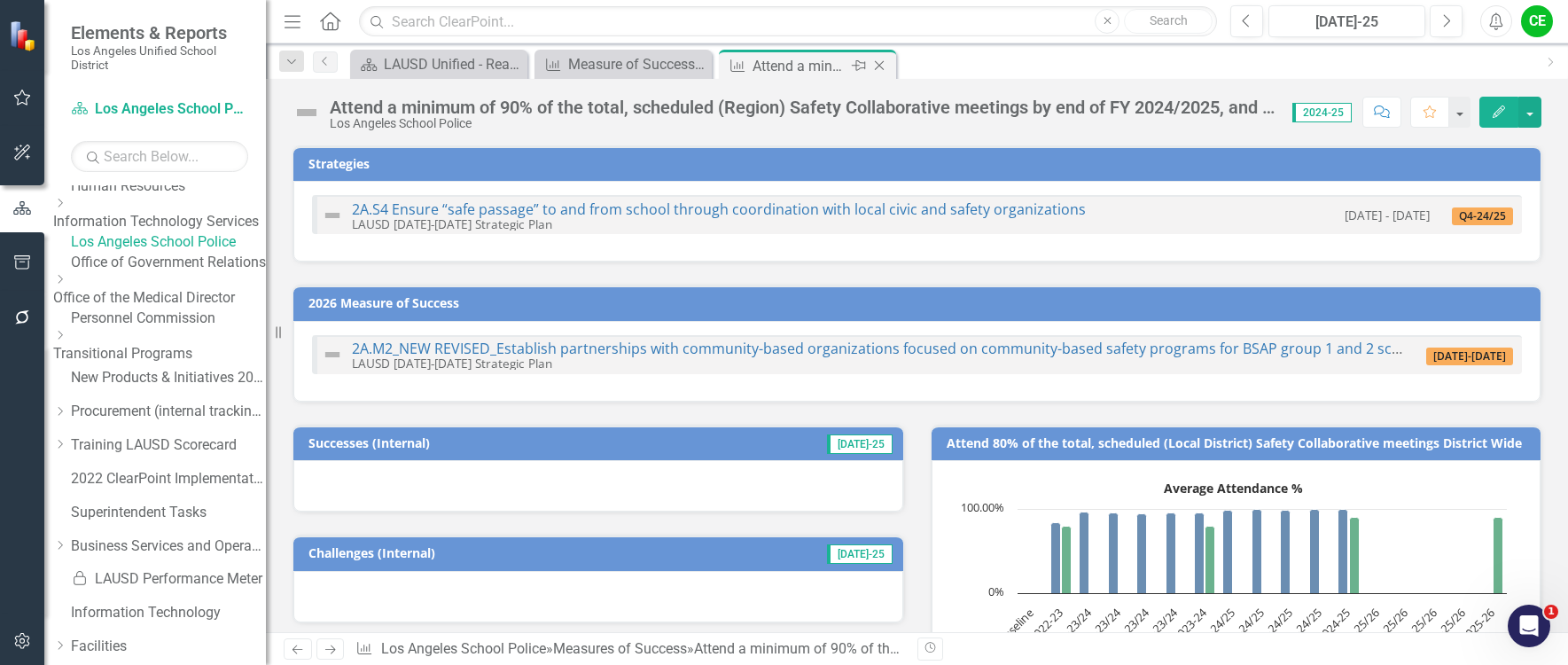
click at [824, 69] on div "Attend a minimum of 90% of the total, scheduled (Region) Safety Collaborative m…" at bounding box center [800, 66] width 95 height 22
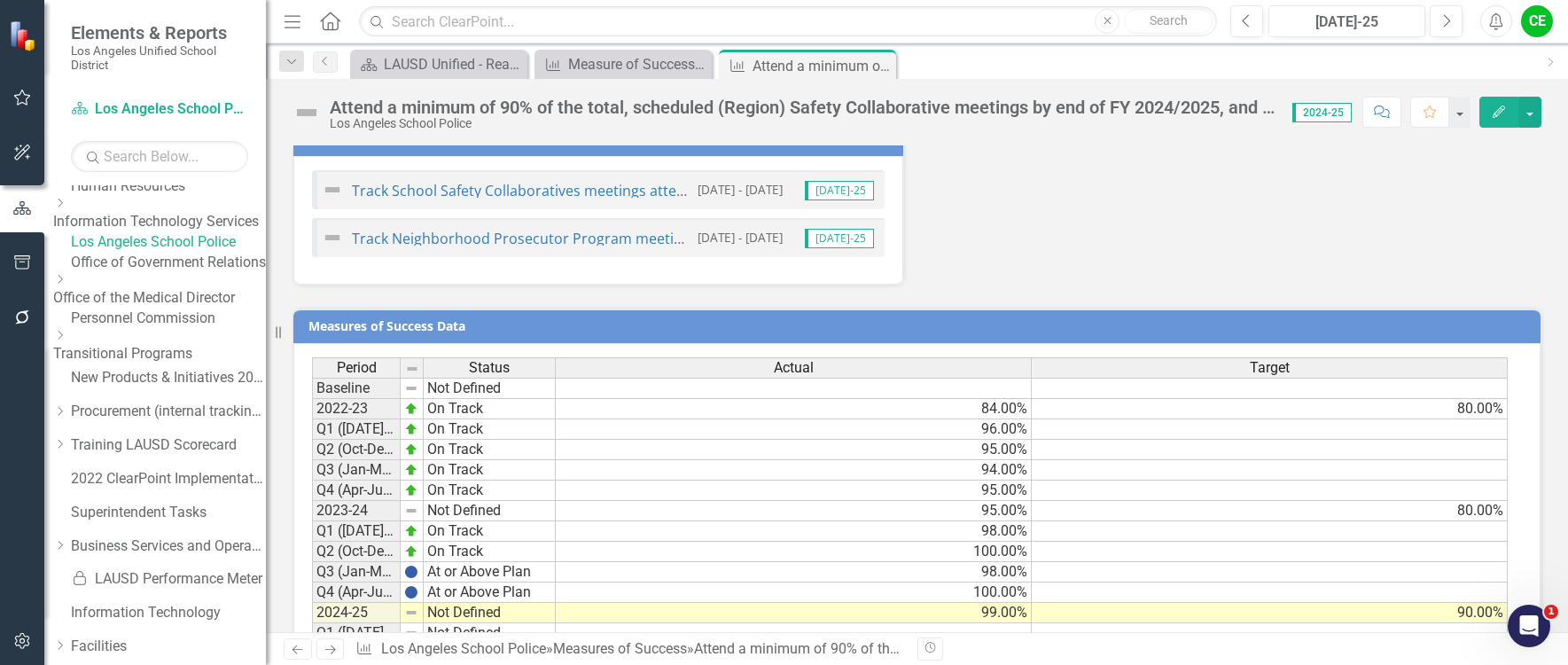
scroll to position [1230, 0]
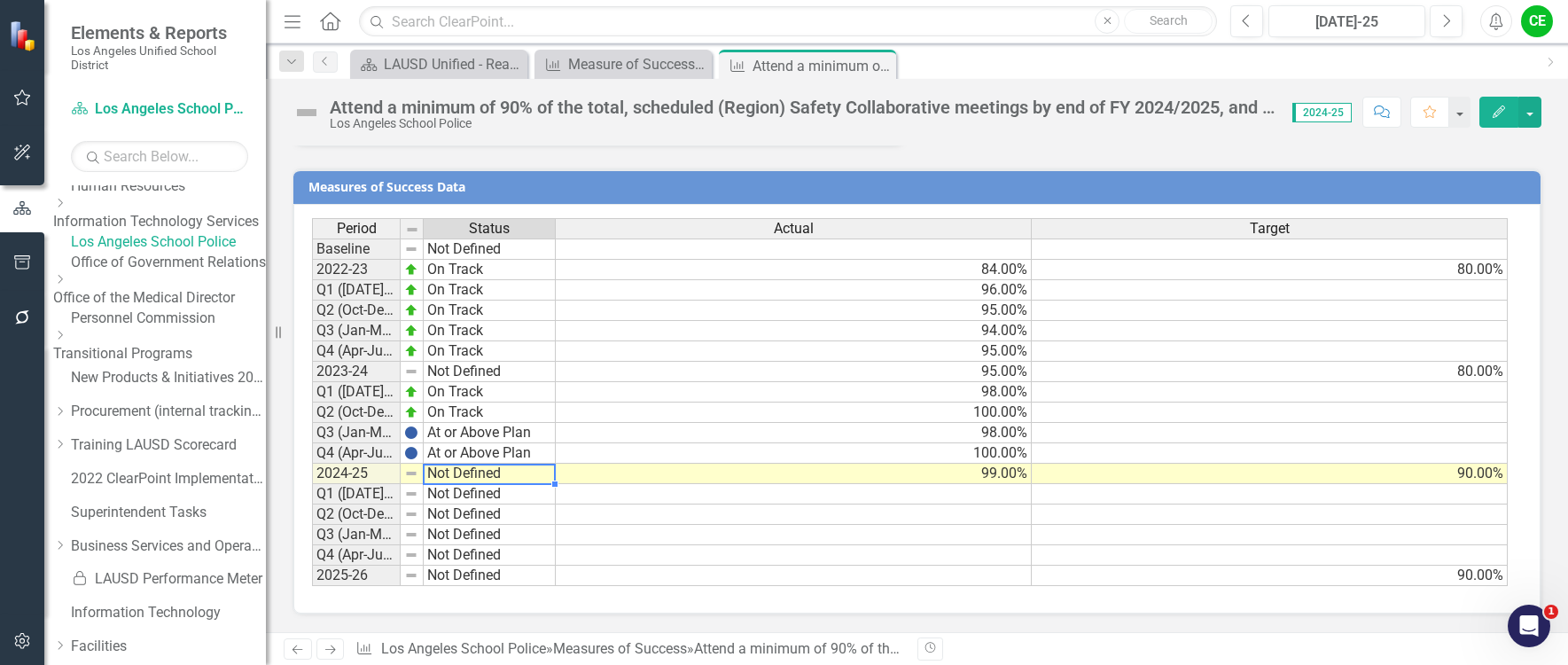
click at [479, 472] on td "Not Defined" at bounding box center [490, 474] width 132 height 20
click at [487, 473] on td "Not Defined" at bounding box center [490, 474] width 132 height 20
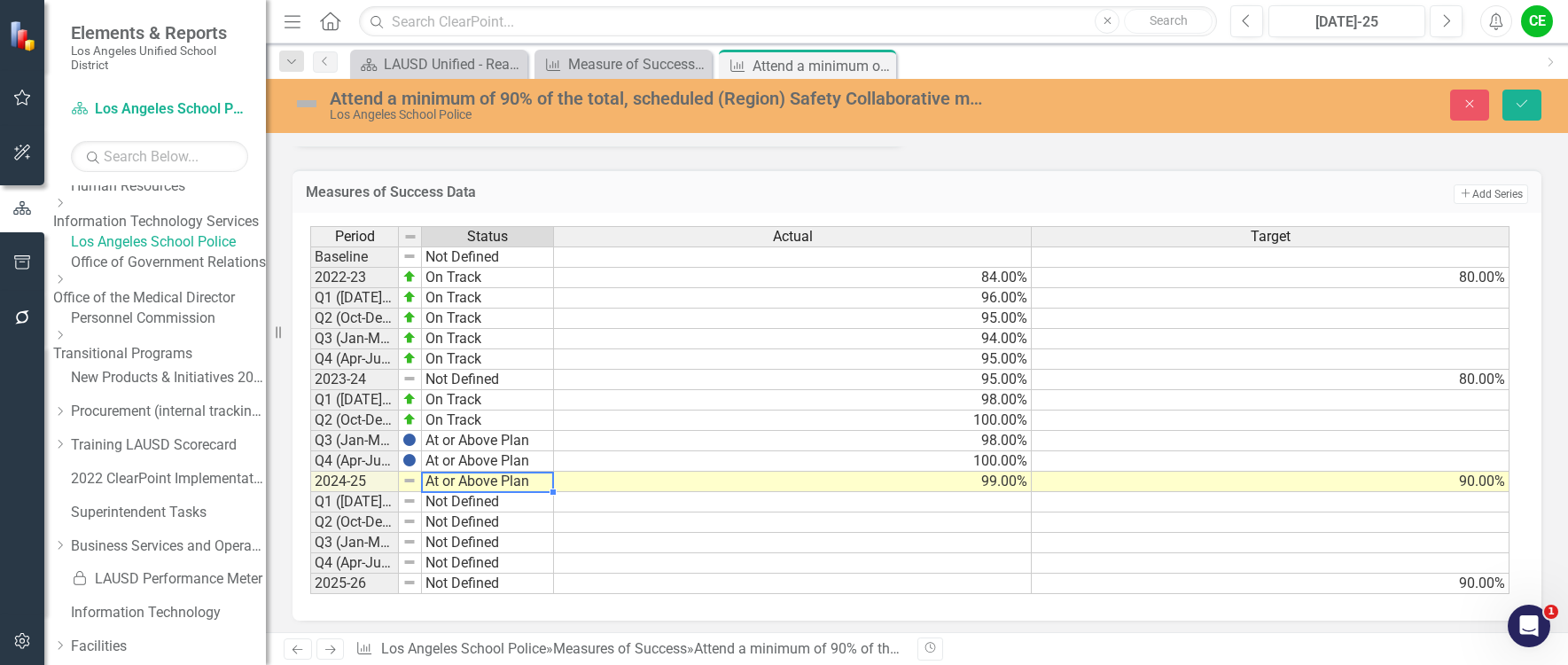
click at [509, 297] on div "Period Status Actual Target Baseline Not Defined 2022-23 On Track 84.00% 80.00%…" at bounding box center [910, 411] width 1201 height 369
click at [1523, 94] on button "Save" at bounding box center [1523, 105] width 39 height 31
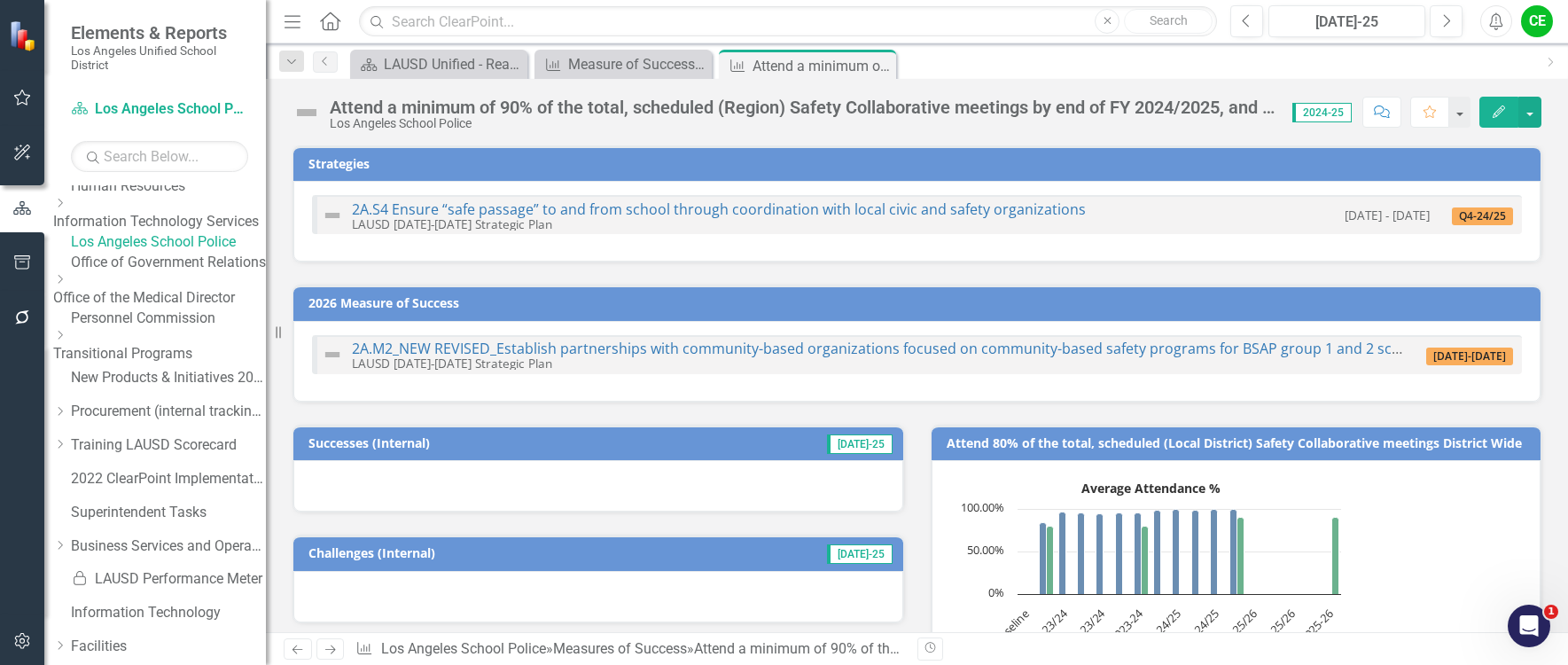
checkbox input "false"
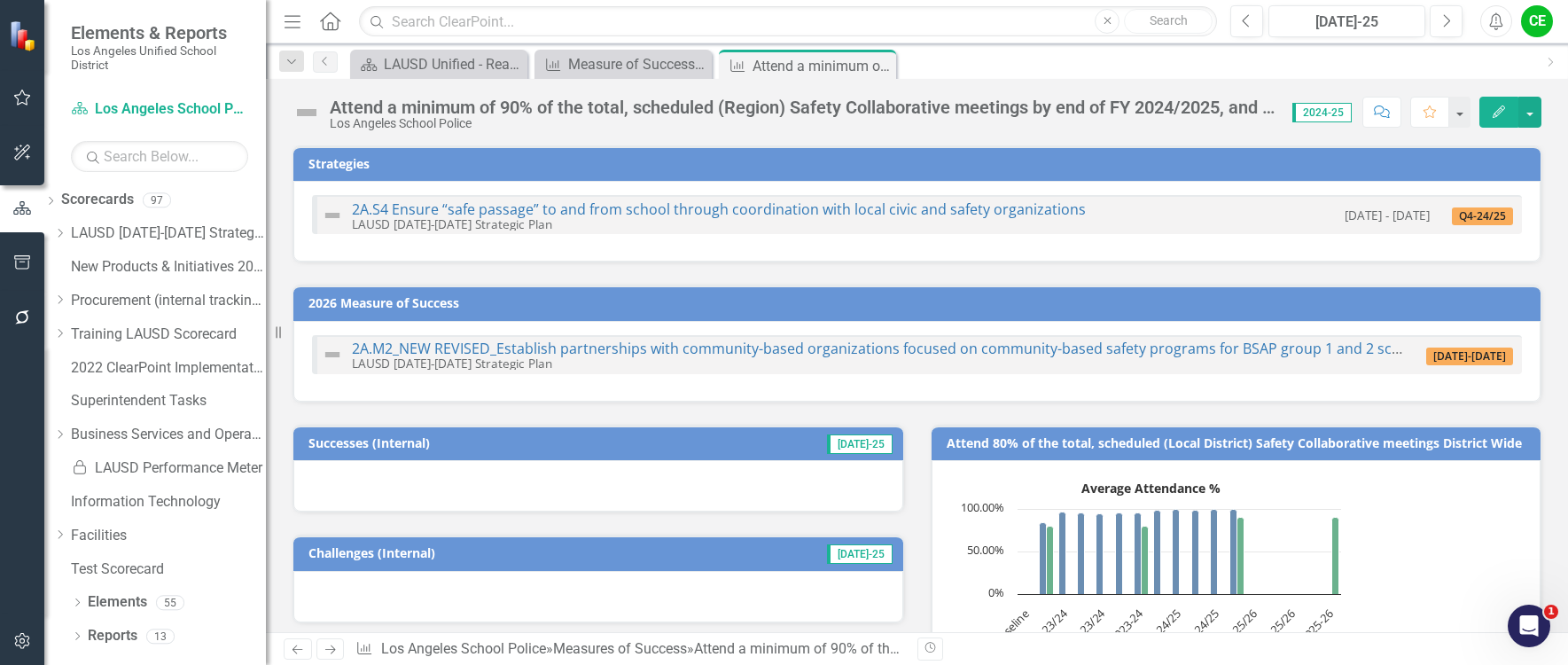
checkbox input "true"
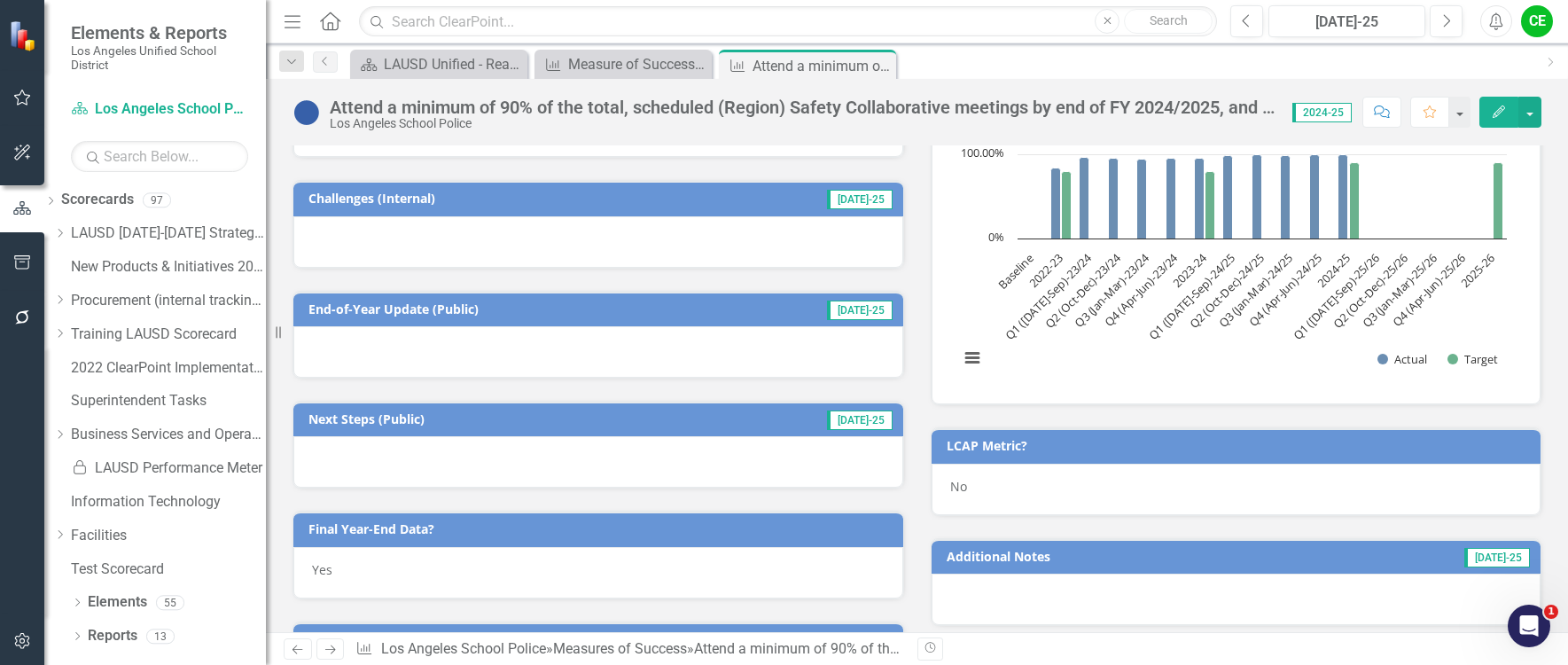
scroll to position [531, 0]
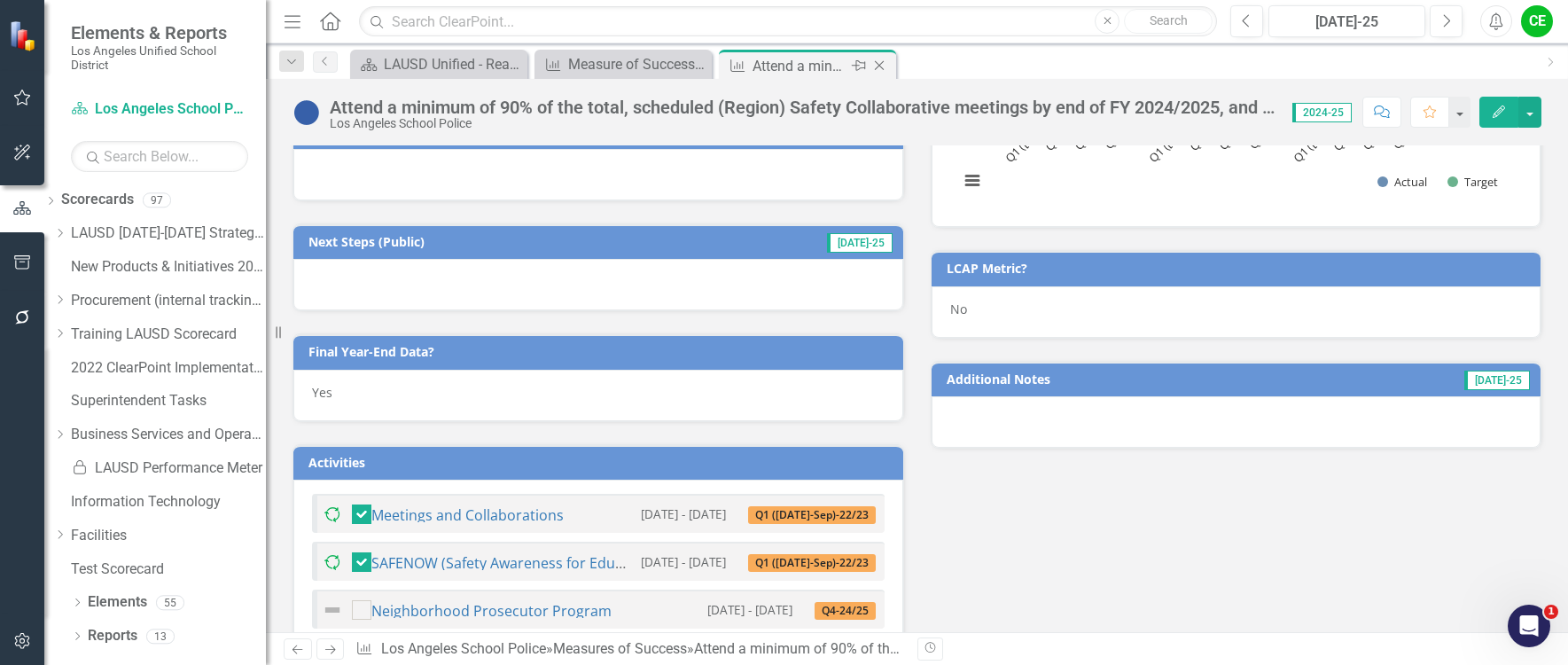
click at [876, 67] on icon "Close" at bounding box center [879, 65] width 18 height 14
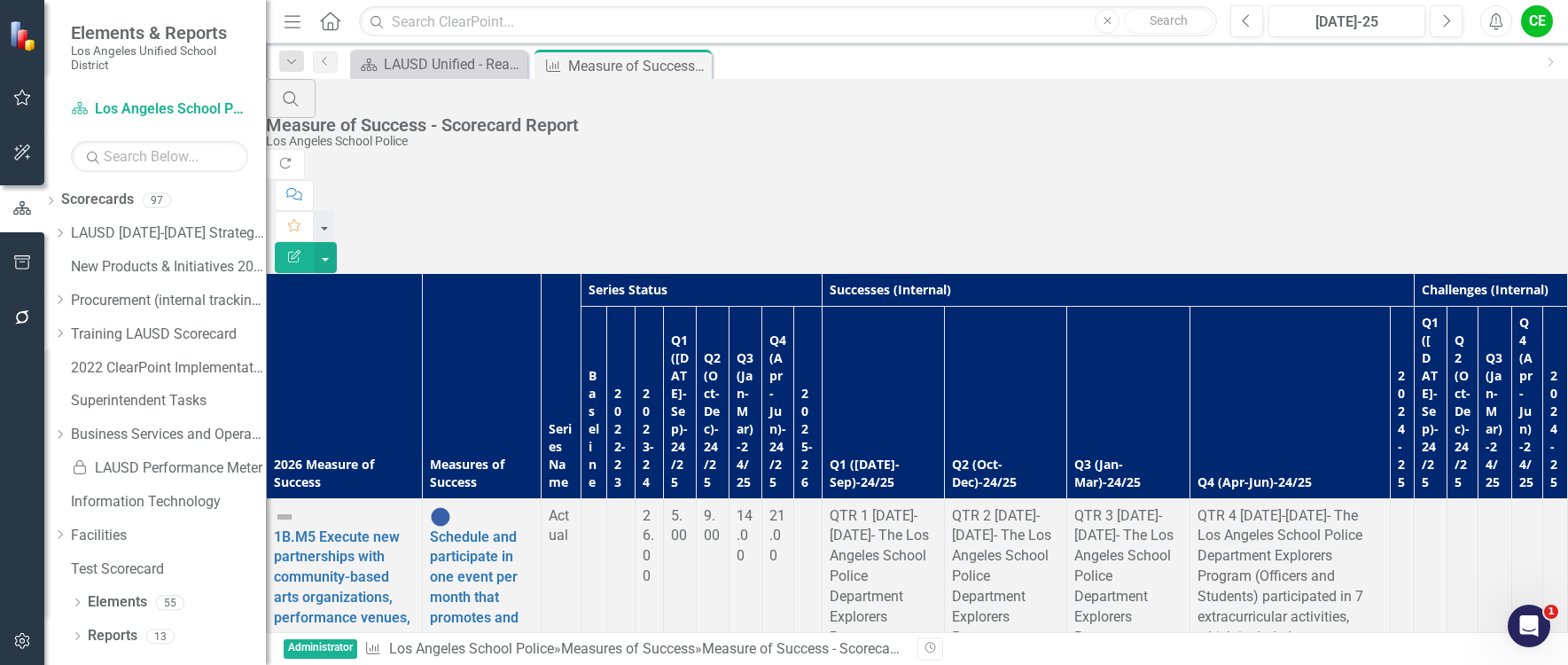
scroll to position [1418, 0]
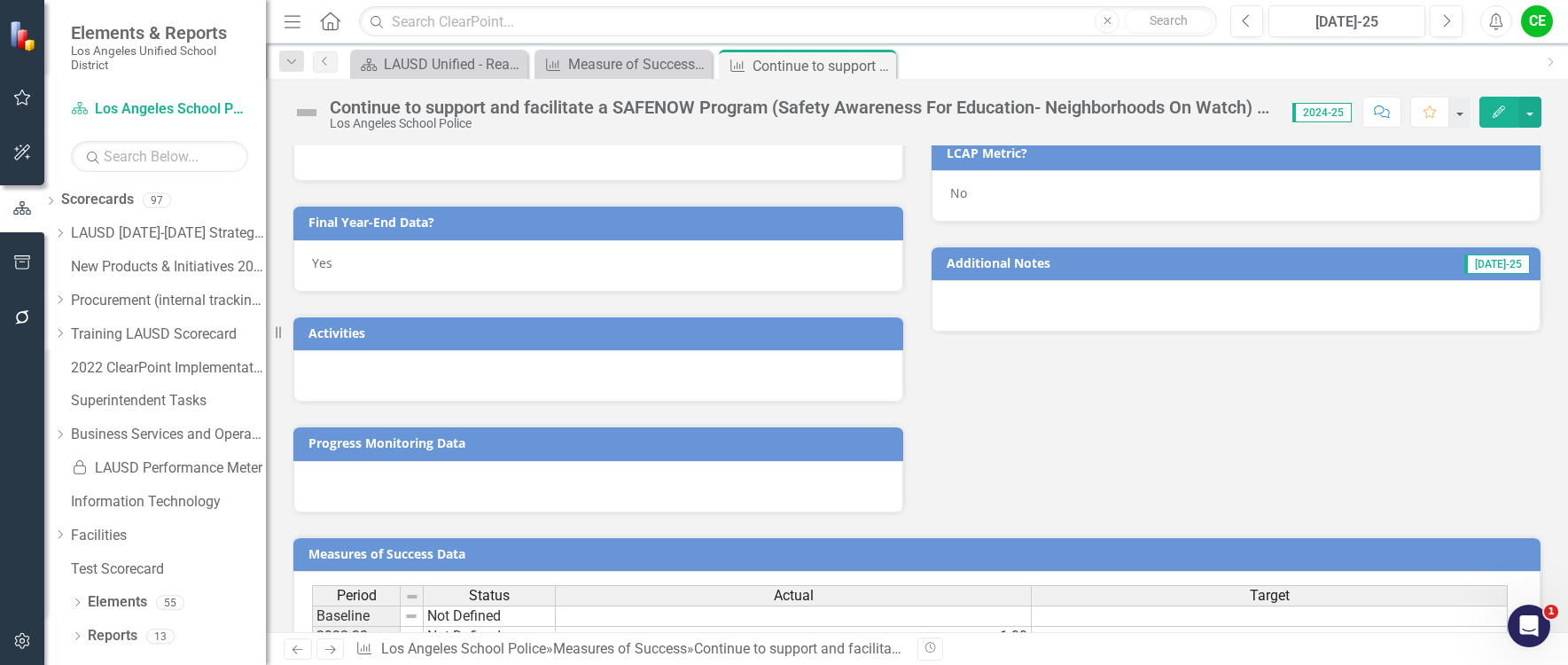
scroll to position [1076, 0]
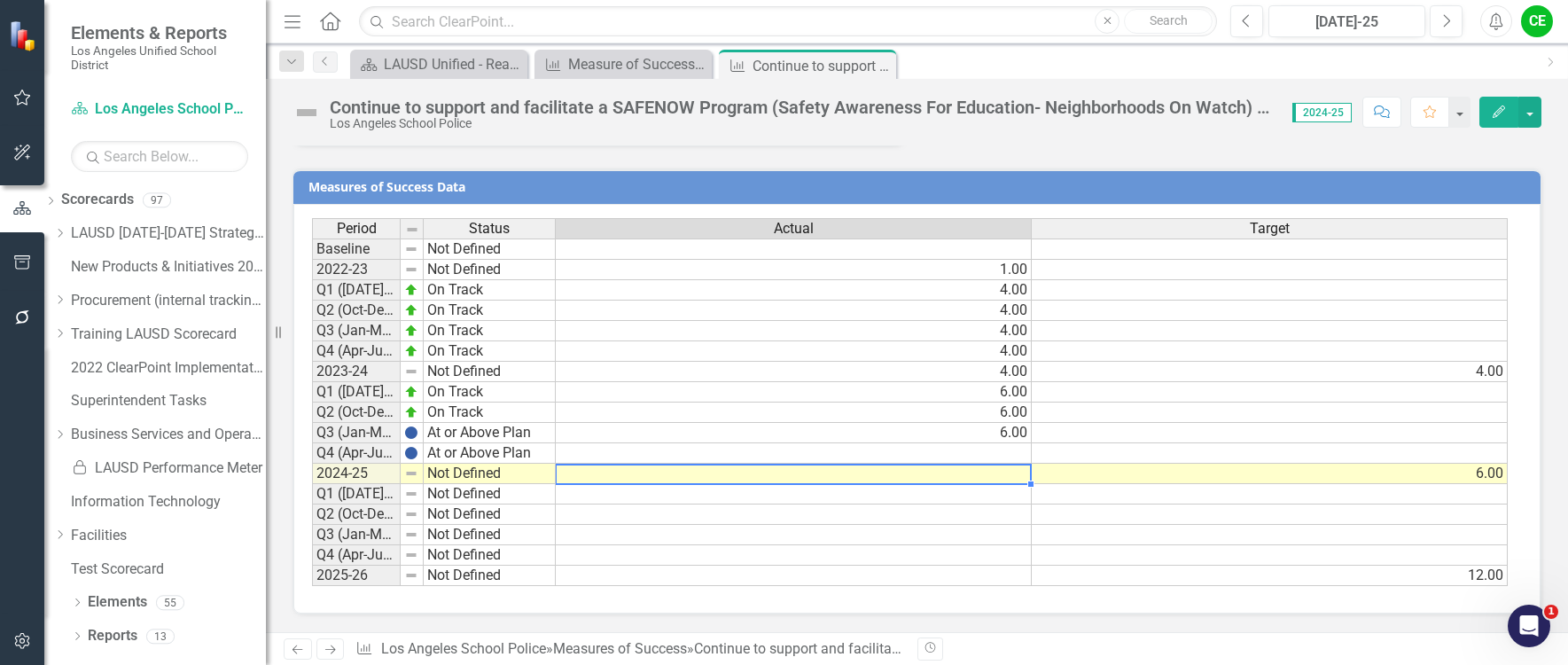
click at [963, 480] on td at bounding box center [793, 474] width 476 height 20
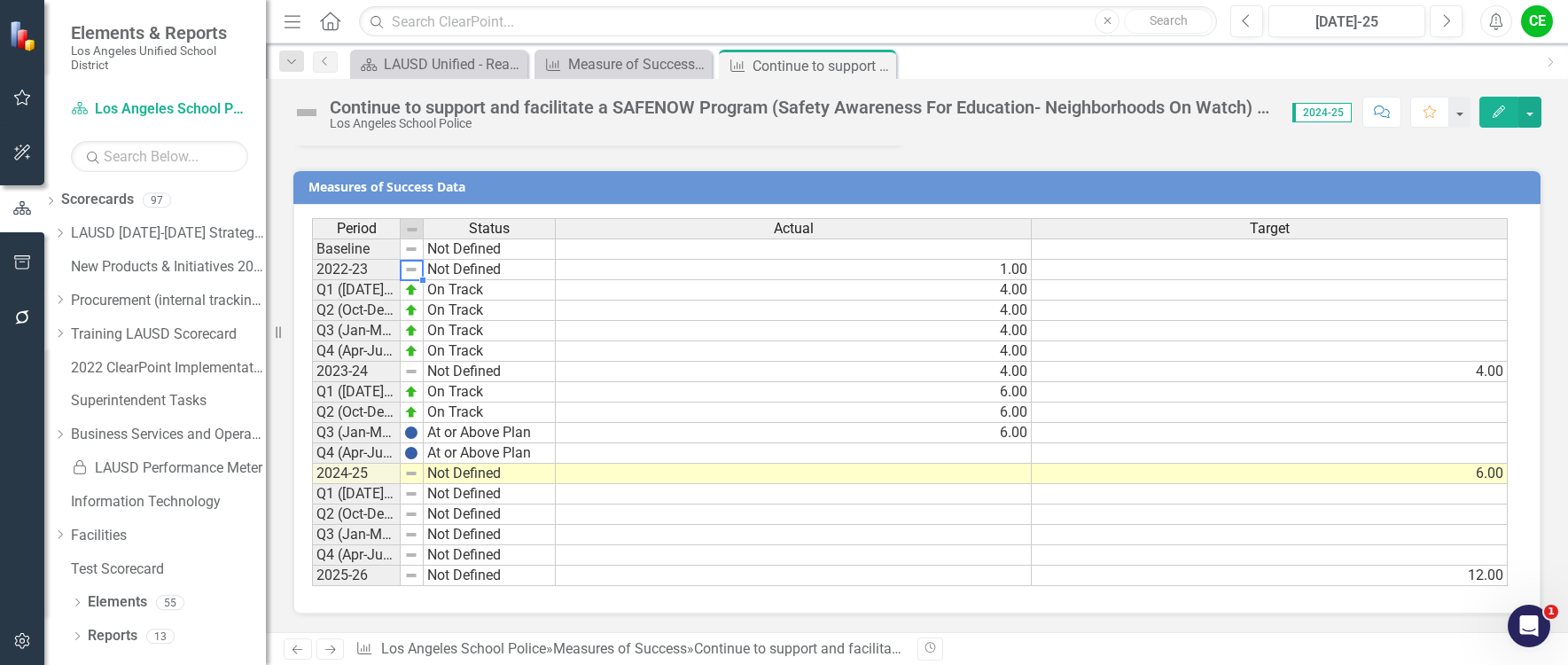
click at [402, 263] on td at bounding box center [412, 270] width 23 height 20
click at [881, 62] on icon "Close" at bounding box center [879, 65] width 18 height 14
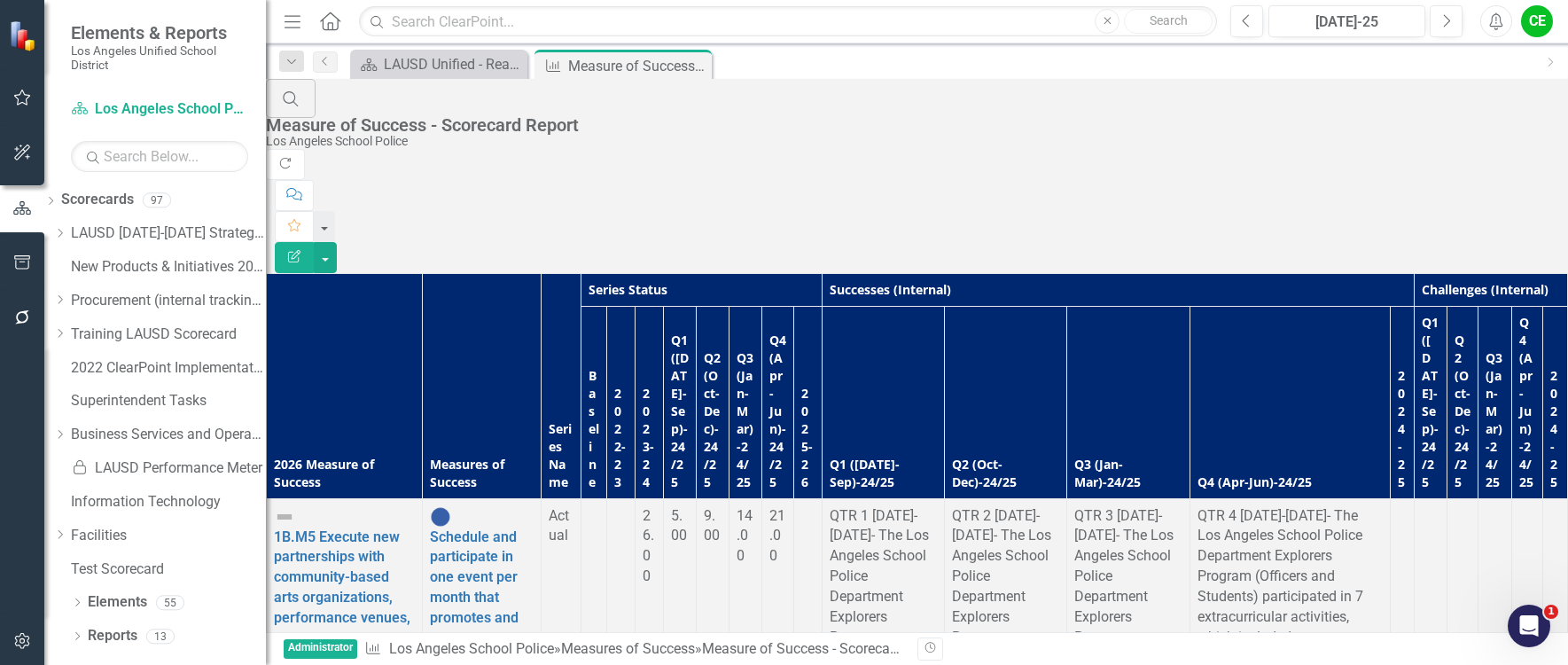
scroll to position [3280, 0]
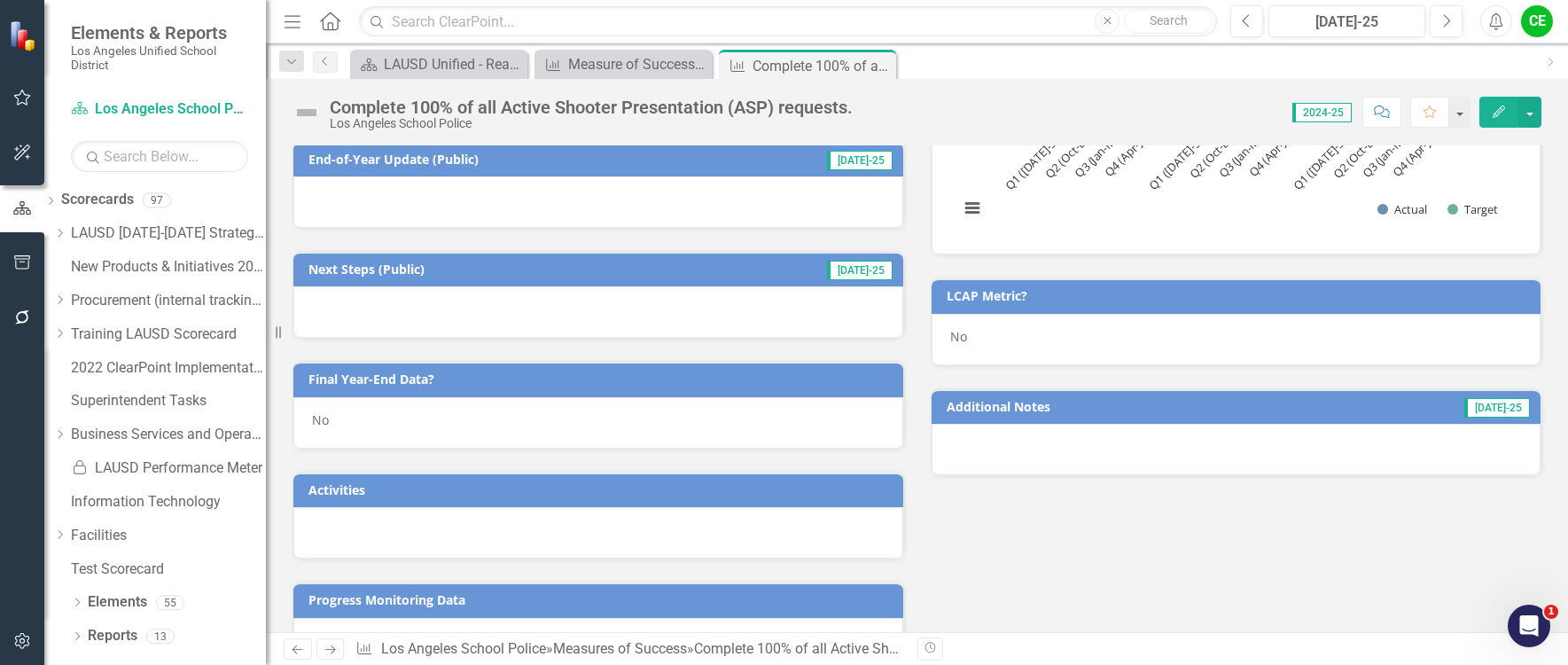
scroll to position [531, 0]
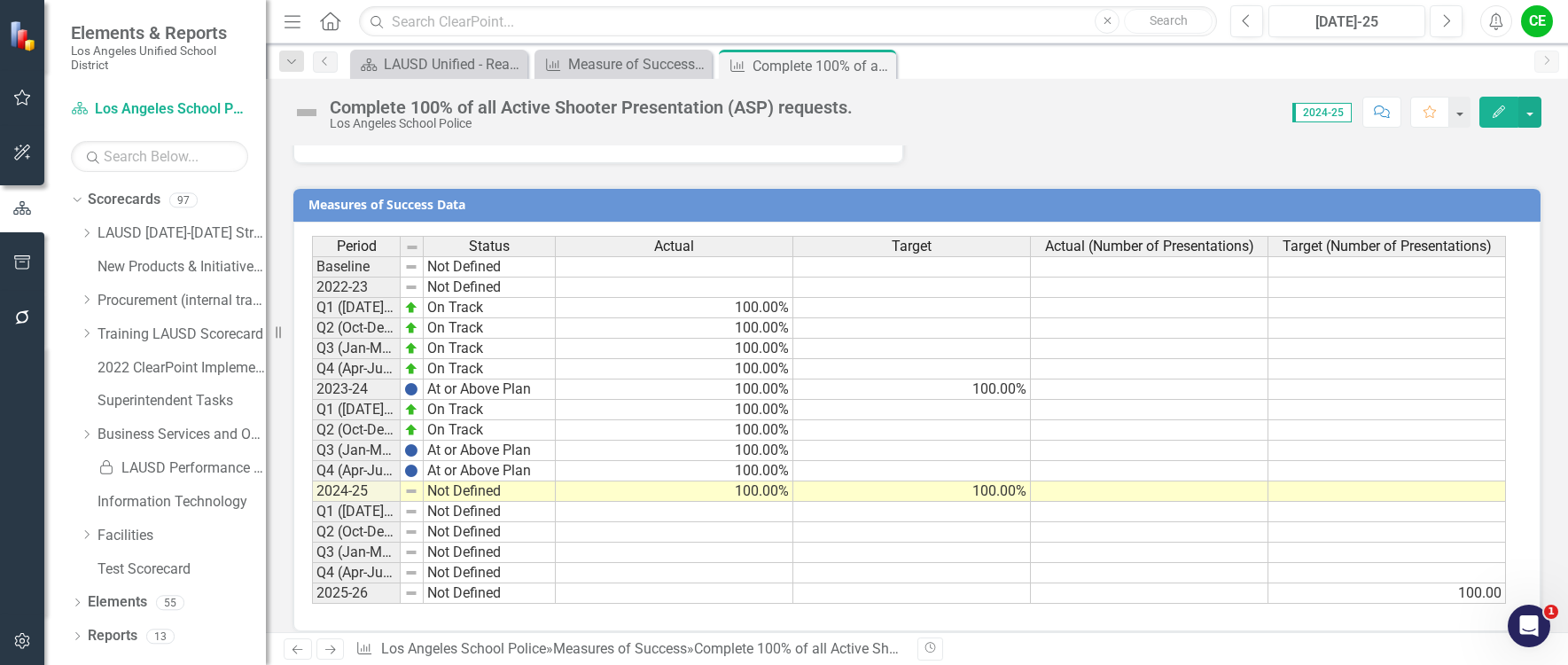
scroll to position [1028, 0]
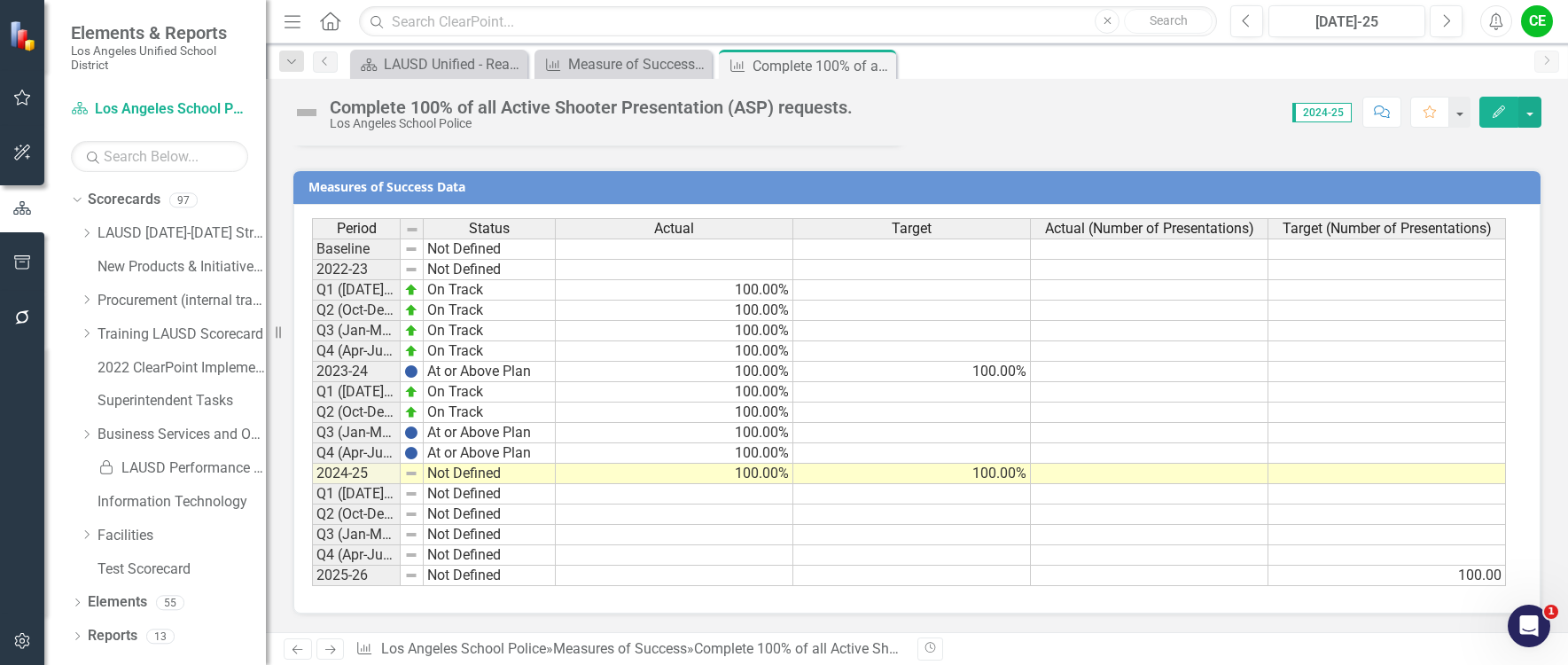
click at [408, 237] on div at bounding box center [412, 228] width 22 height 19
drag, startPoint x: 398, startPoint y: 229, endPoint x: 498, endPoint y: 229, distance: 100.0
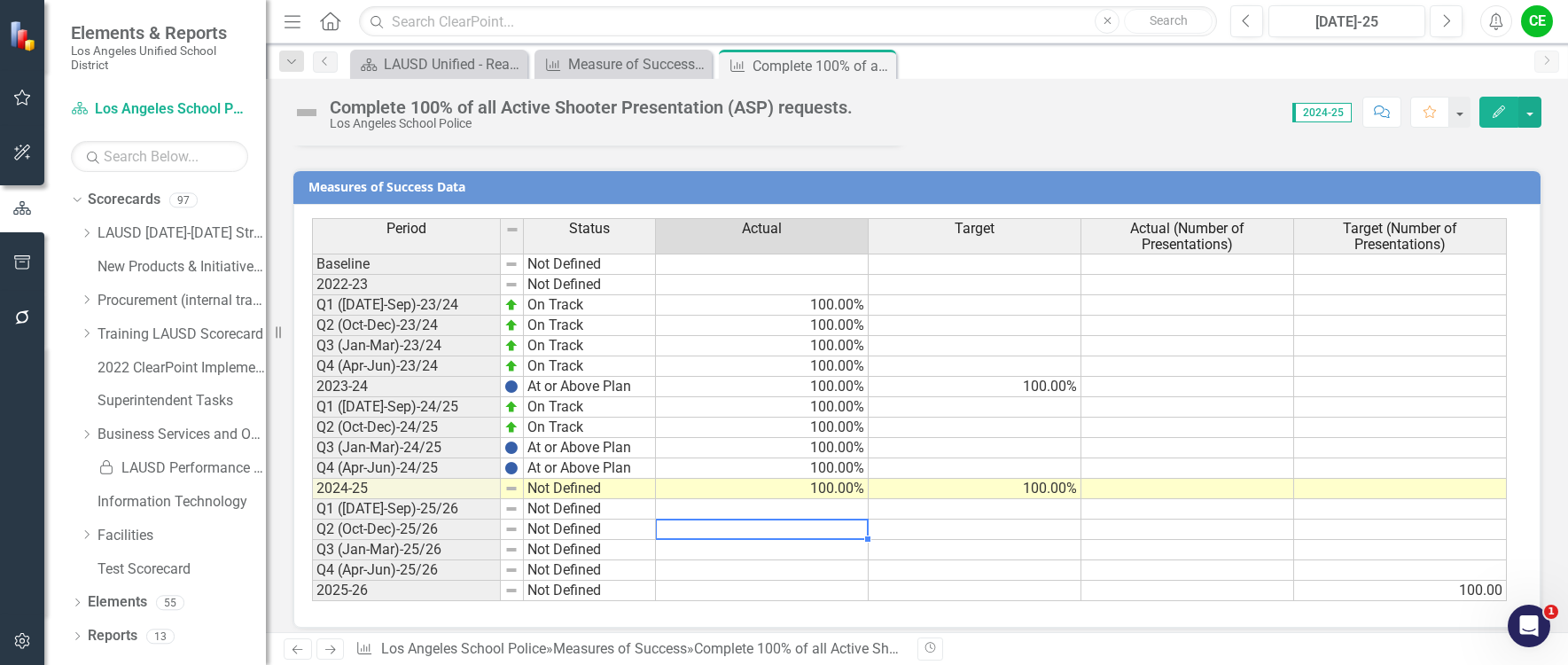
click at [750, 530] on td at bounding box center [762, 530] width 212 height 20
click at [312, 598] on div "Period Status Actual Target Actual (Number of Presentations) Target (Number of …" at bounding box center [312, 409] width 0 height 383
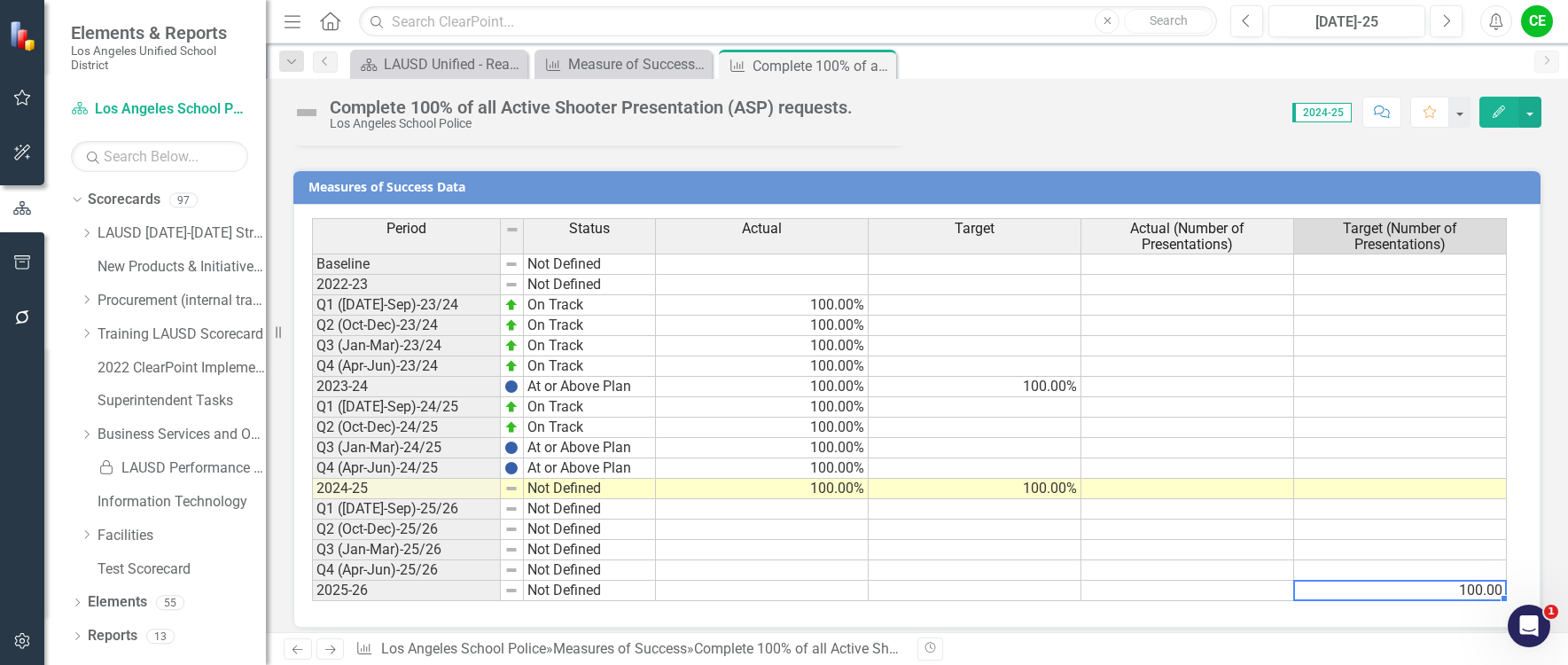
click at [1407, 595] on td "100.00" at bounding box center [1400, 591] width 212 height 20
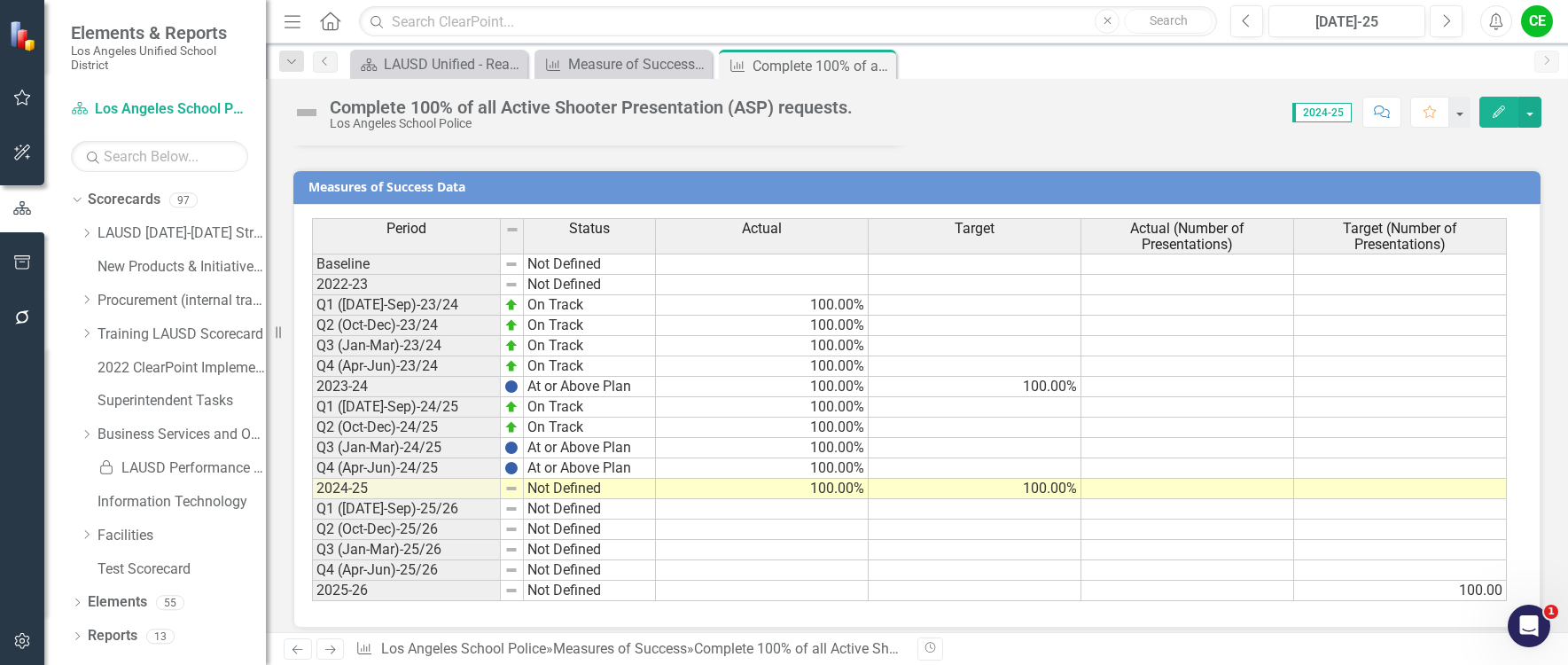
click at [1433, 591] on td "100.00" at bounding box center [1400, 591] width 212 height 20
click at [1526, 123] on button "button" at bounding box center [1530, 111] width 23 height 31
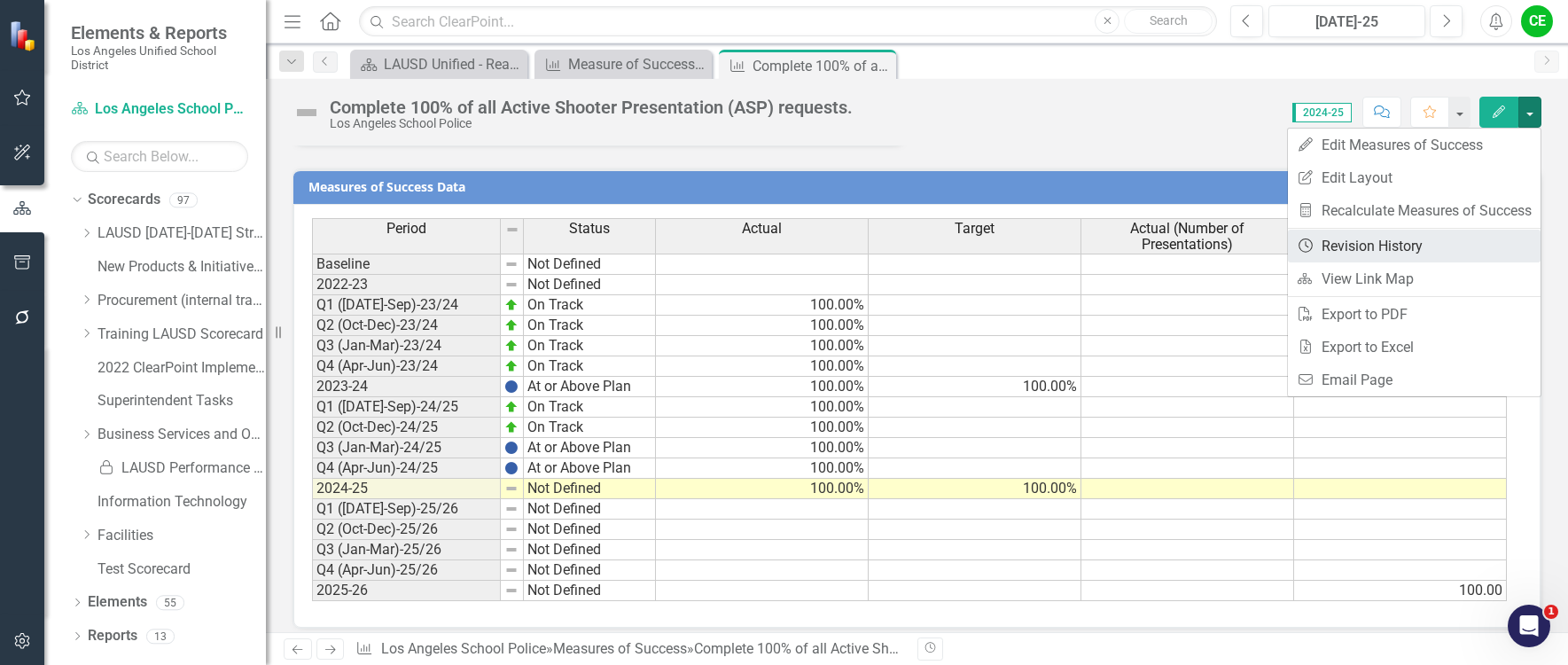
click at [1388, 245] on link "Revision History Revision History" at bounding box center [1414, 245] width 252 height 32
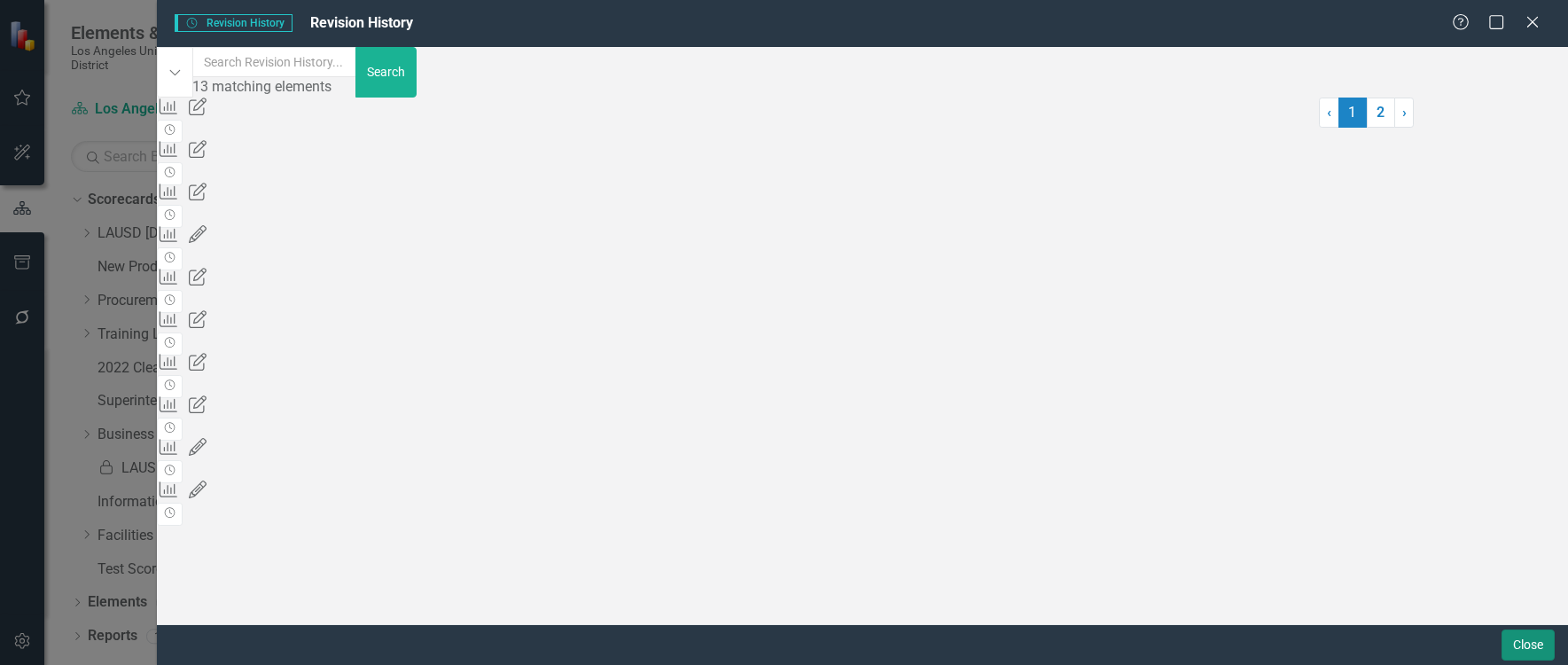
click at [1541, 646] on button "Close" at bounding box center [1528, 644] width 53 height 31
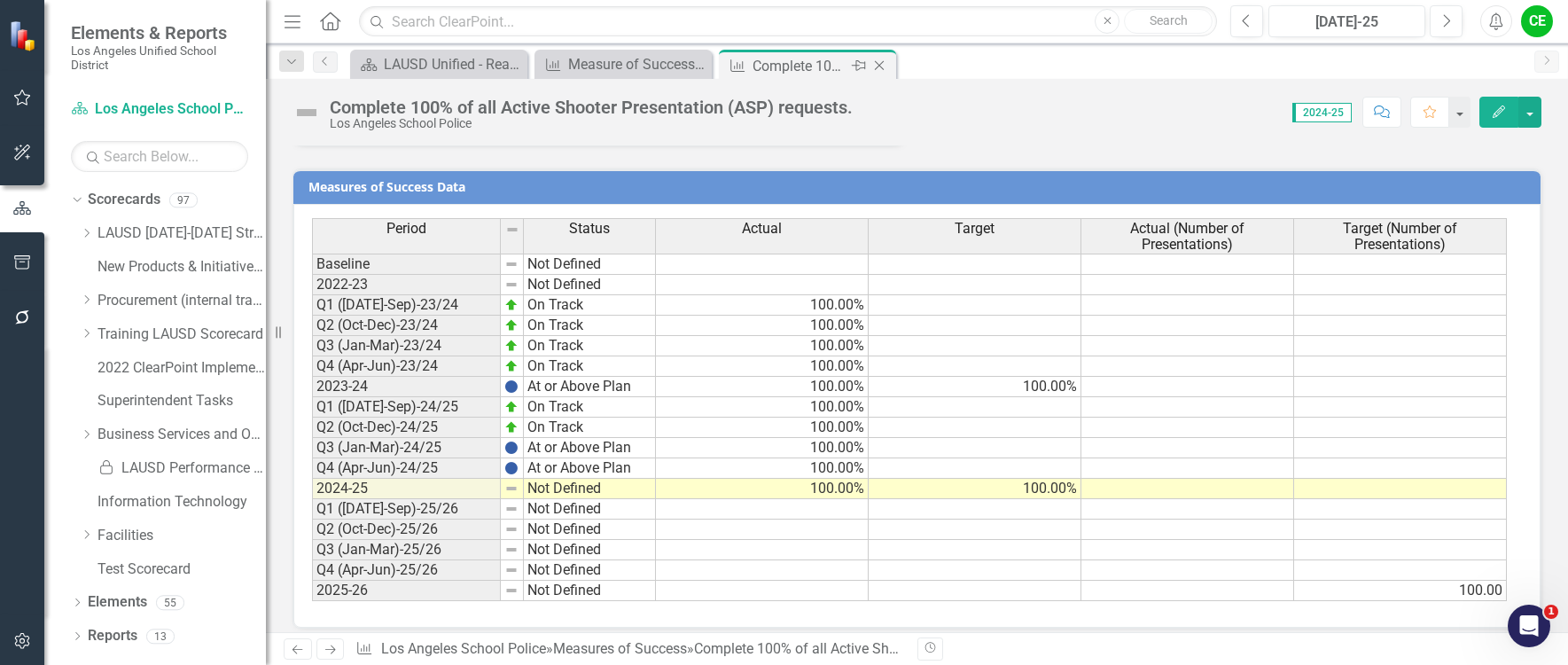
click at [885, 69] on icon "Close" at bounding box center [879, 65] width 18 height 14
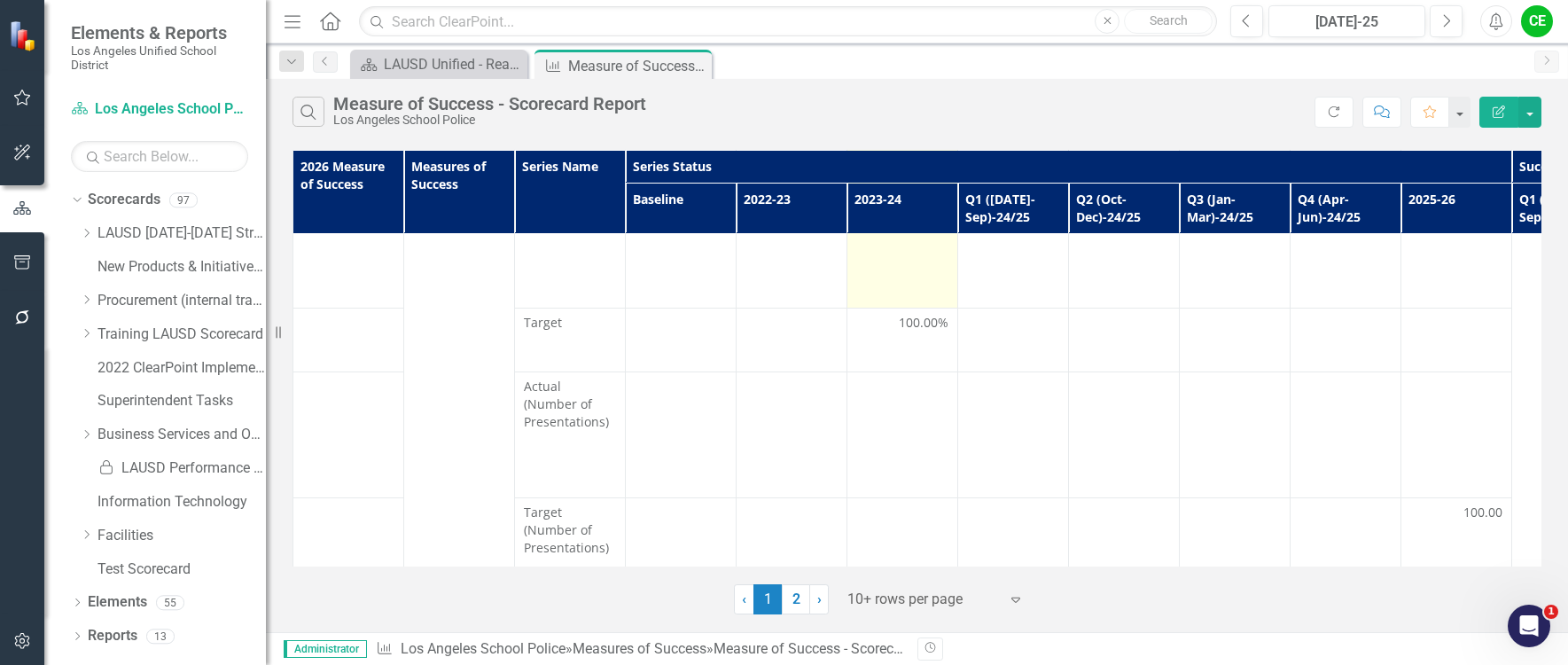
scroll to position [3729, 0]
click at [791, 601] on link "2" at bounding box center [796, 599] width 29 height 30
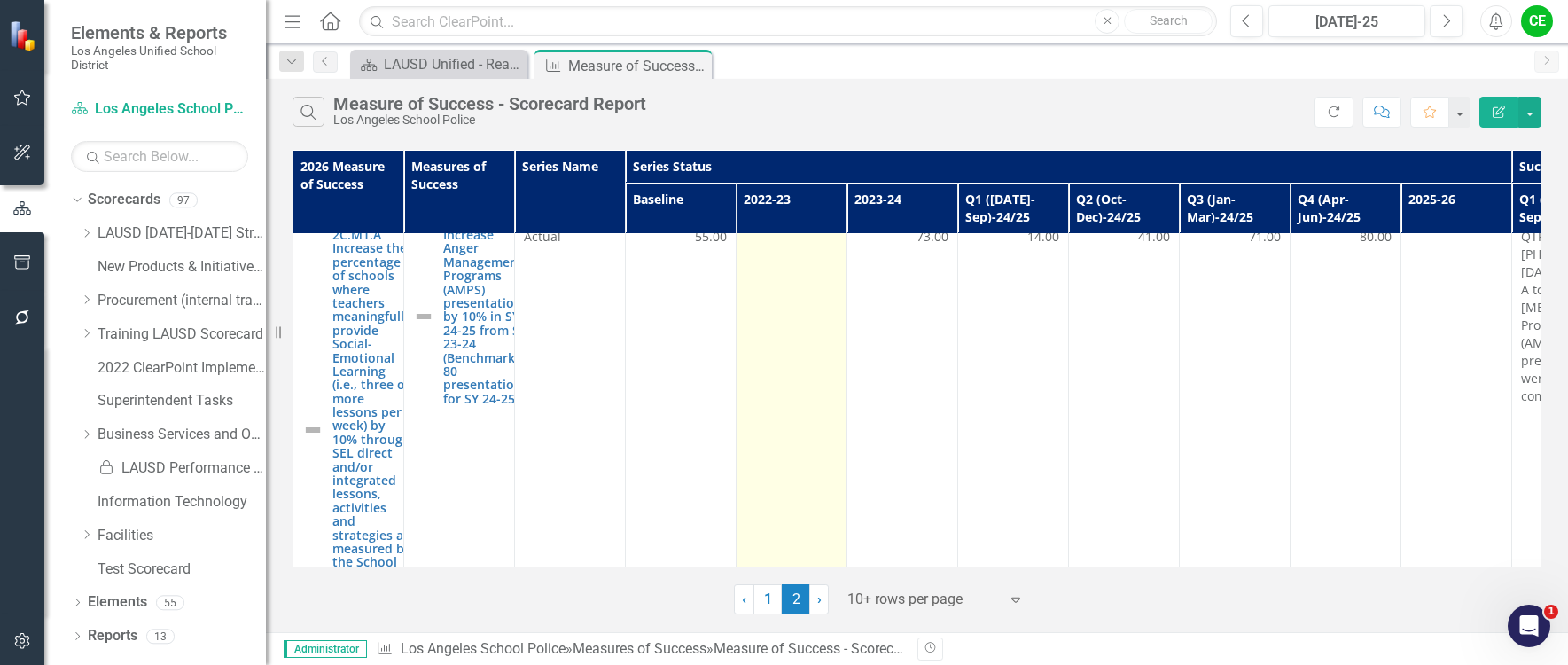
scroll to position [0, 0]
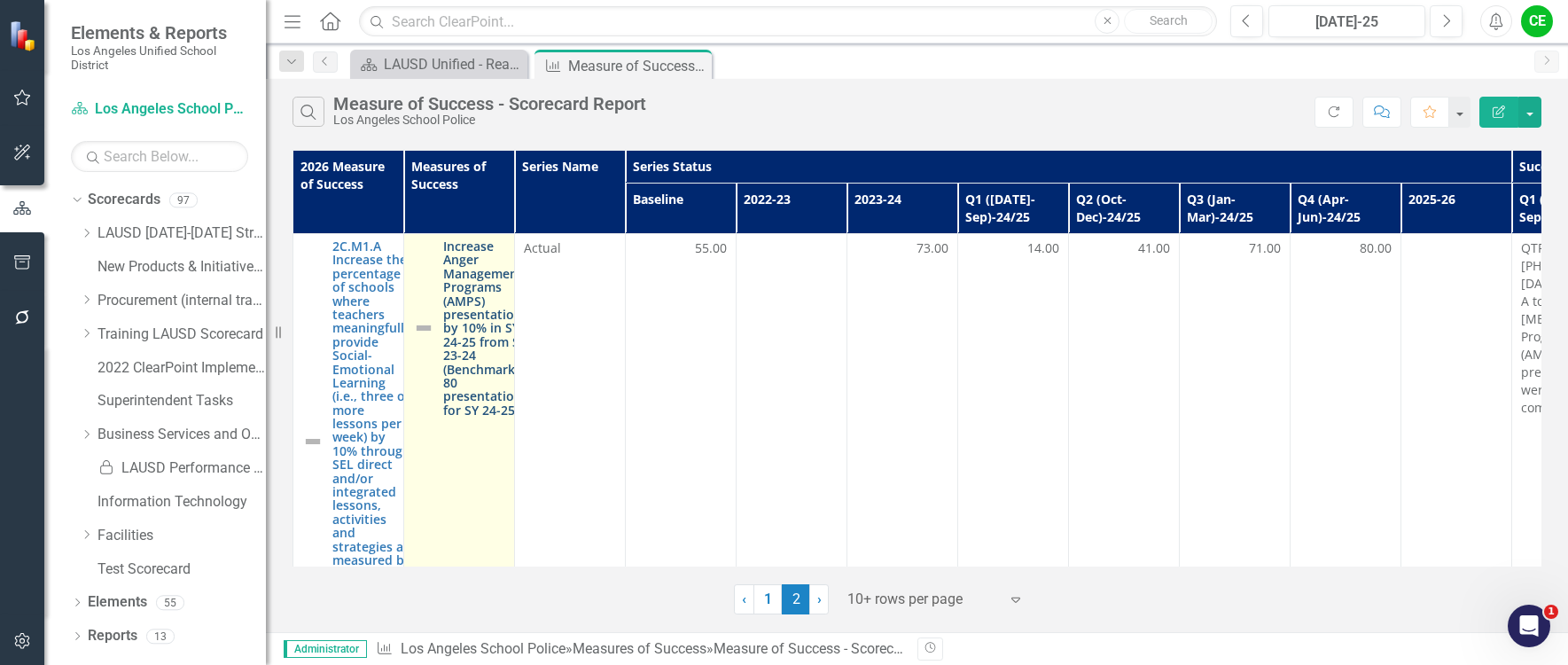
click at [491, 349] on link "Increase Anger Management Programs (AMPS) presentations by 10% in SY 24-25 from…" at bounding box center [486, 327] width 85 height 177
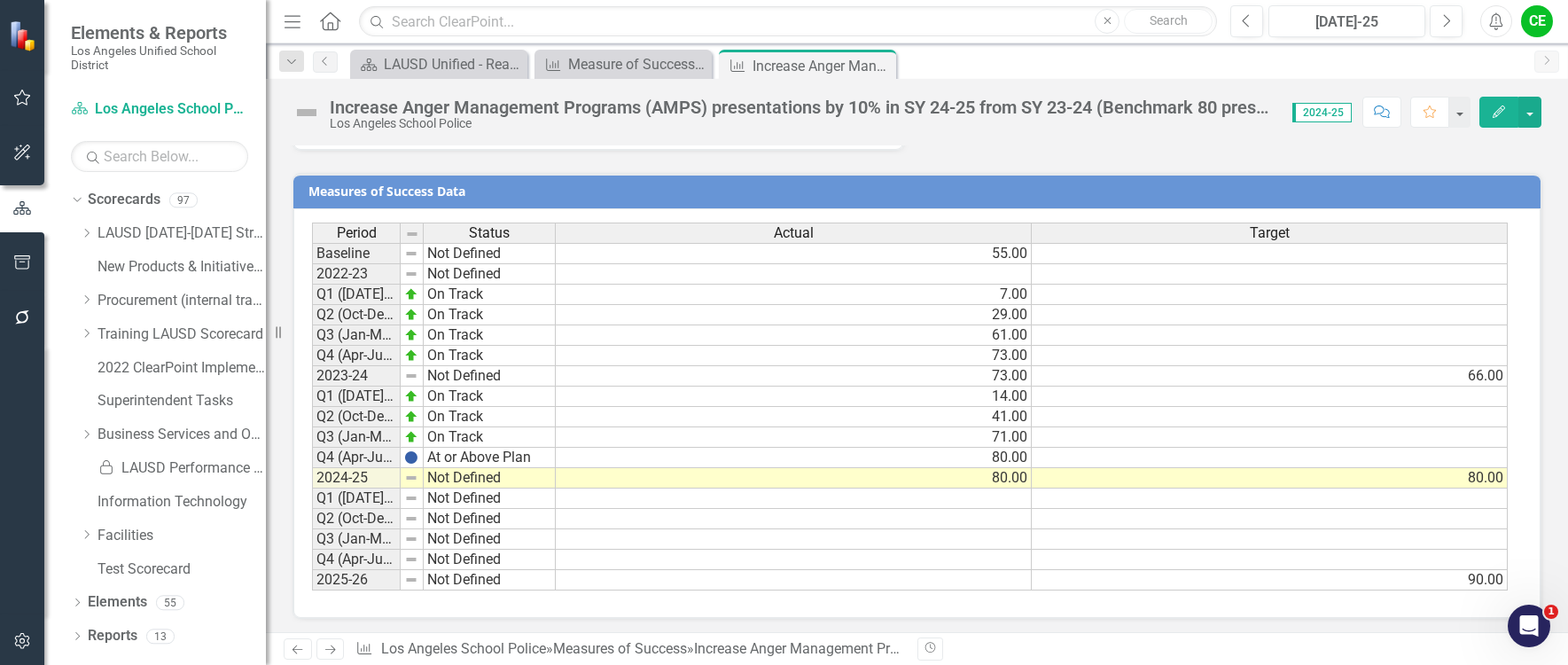
scroll to position [1076, 0]
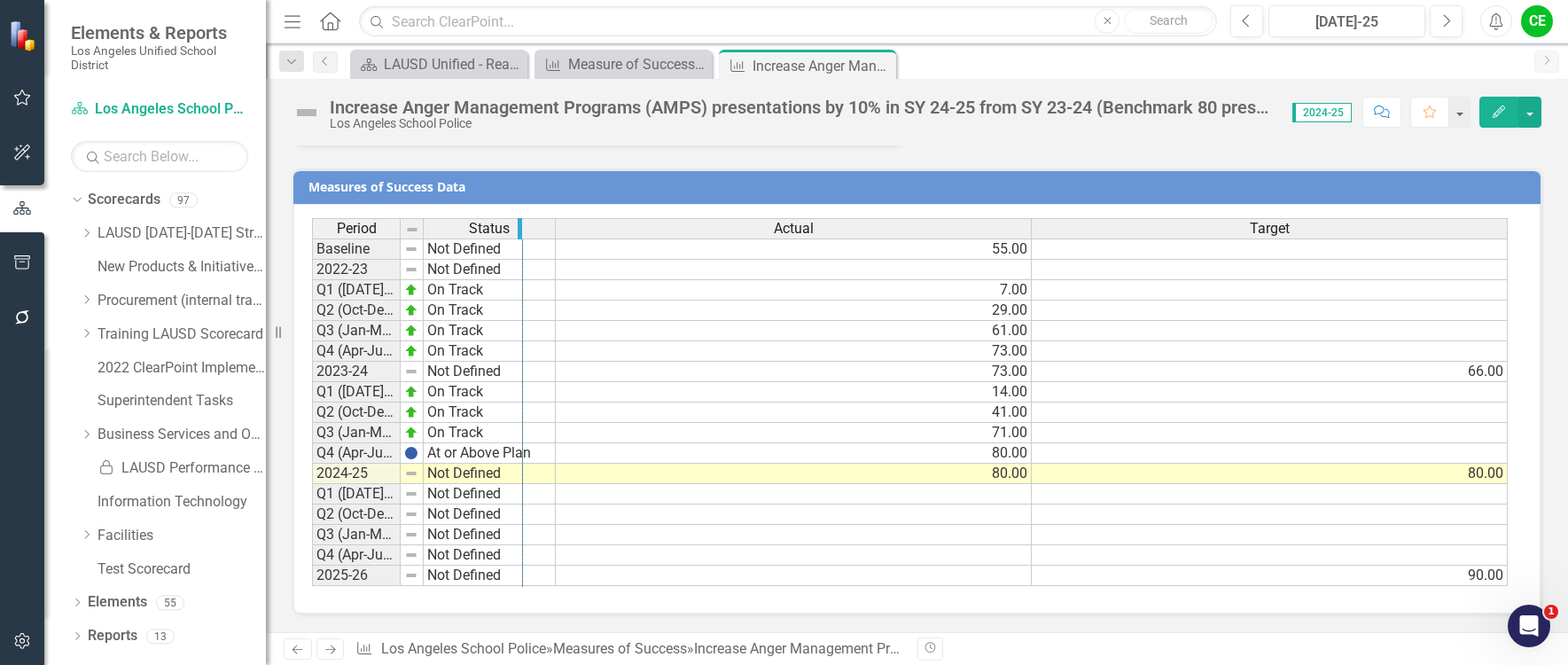
drag, startPoint x: 397, startPoint y: 233, endPoint x: 520, endPoint y: 237, distance: 123.1
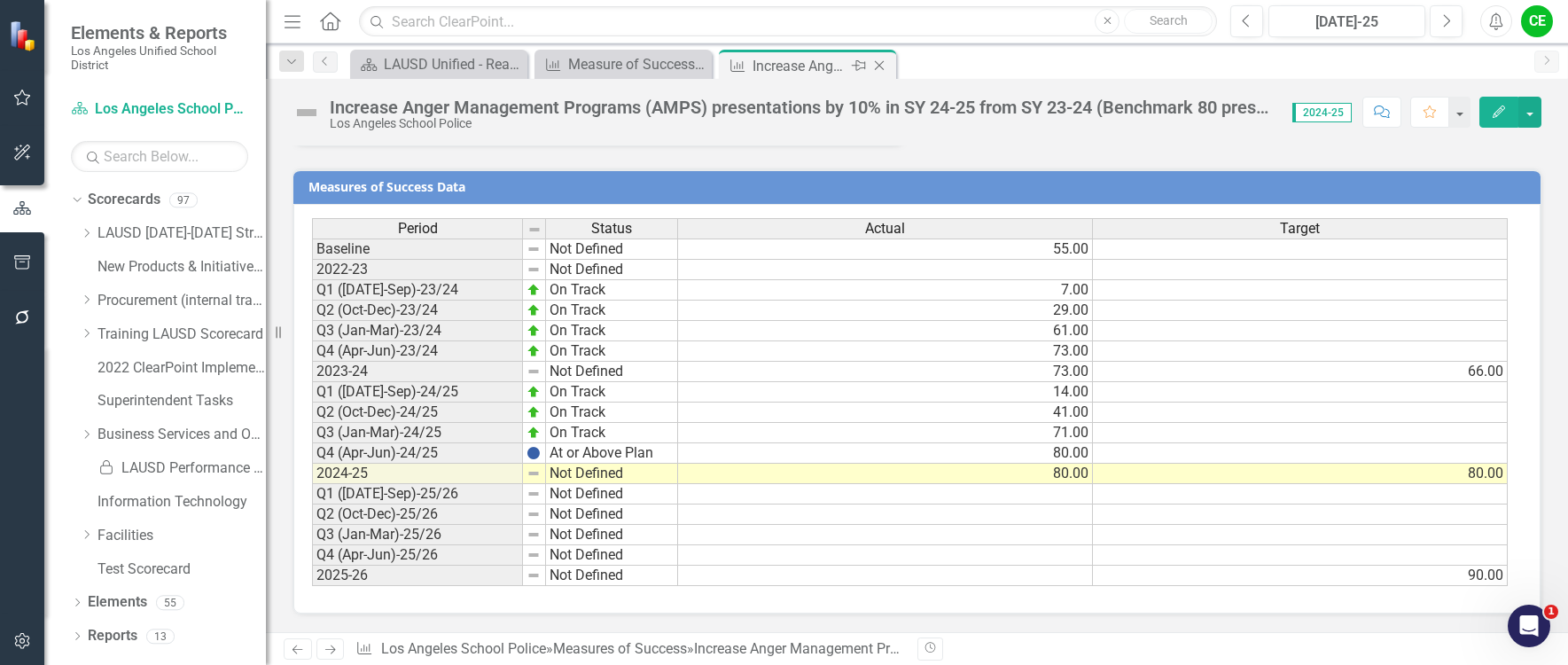
click at [885, 63] on icon "Close" at bounding box center [879, 65] width 18 height 14
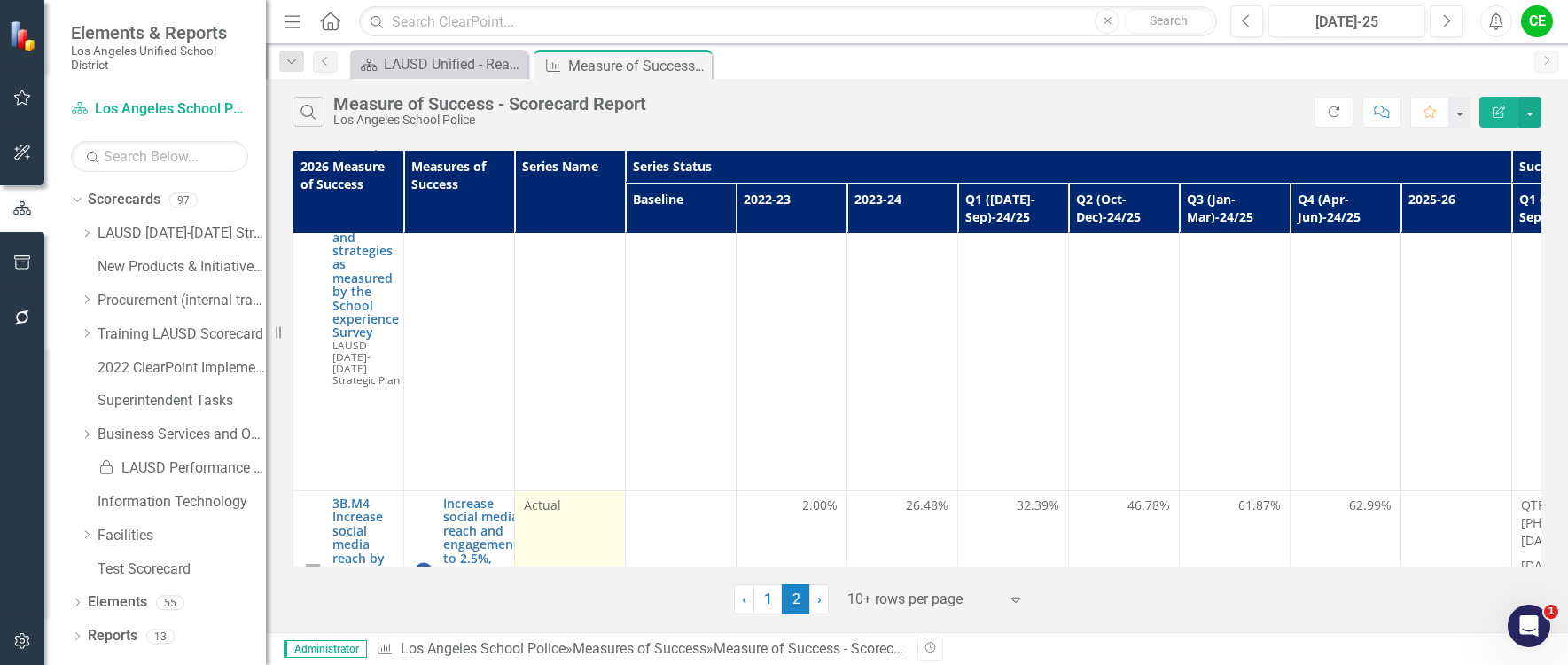
scroll to position [887, 0]
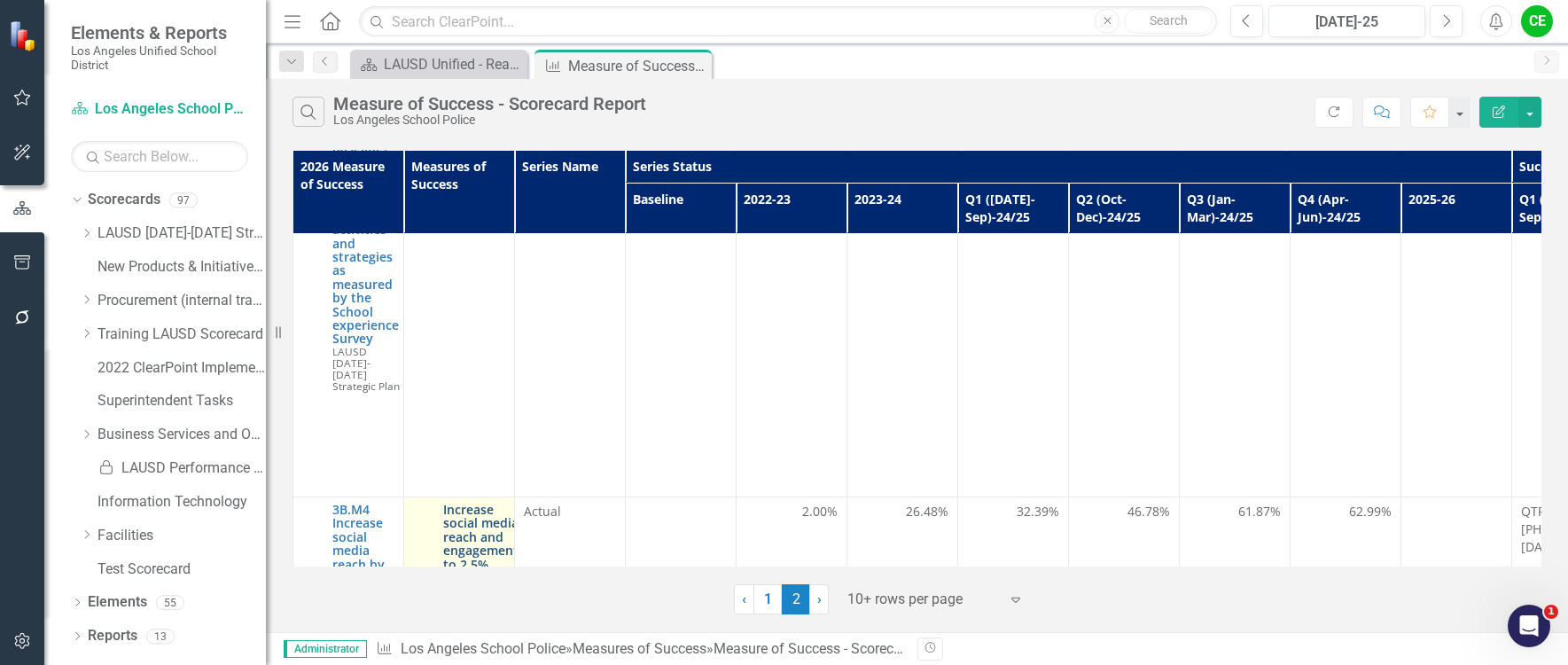
click at [494, 503] on link "Increase social media reach and engagement to 2.5%, from end of SY [DATE]-[DATE…" at bounding box center [481, 577] width 75 height 149
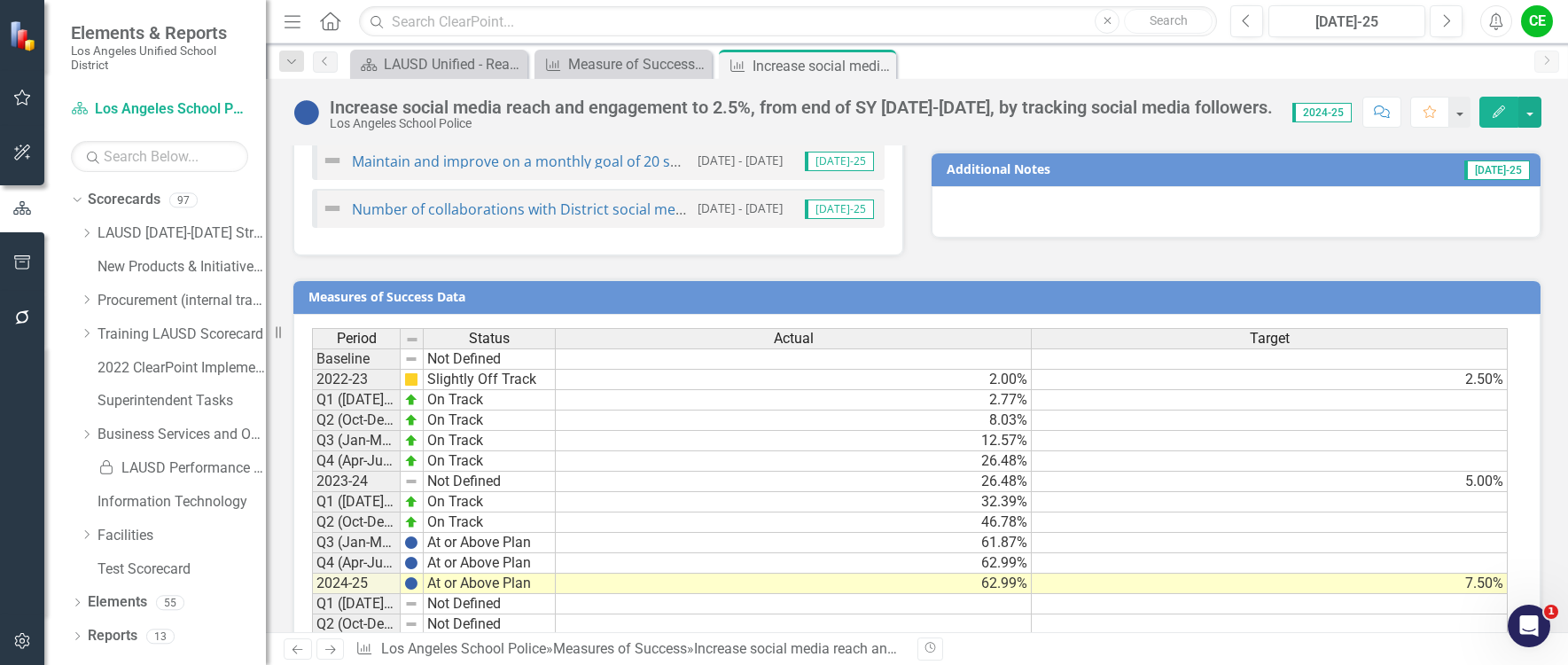
scroll to position [1183, 0]
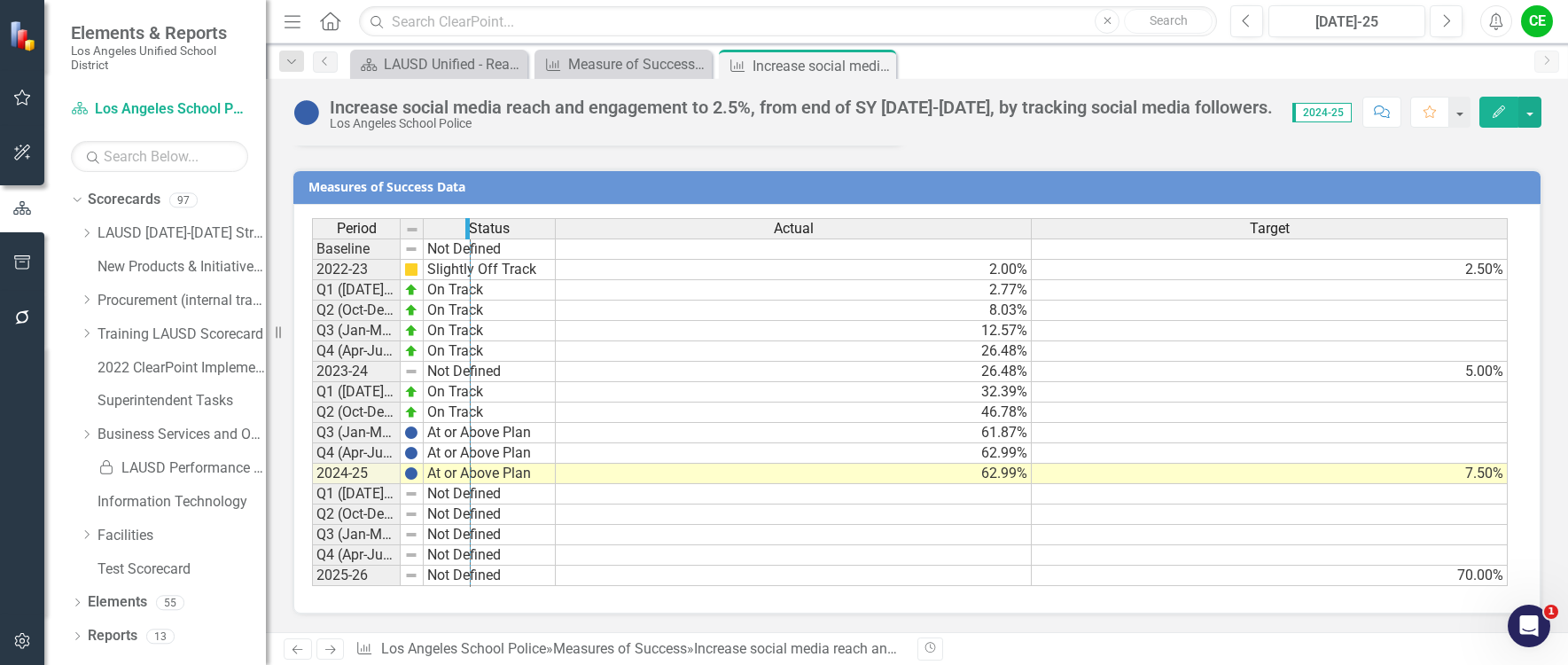
drag, startPoint x: 396, startPoint y: 229, endPoint x: 467, endPoint y: 229, distance: 71.0
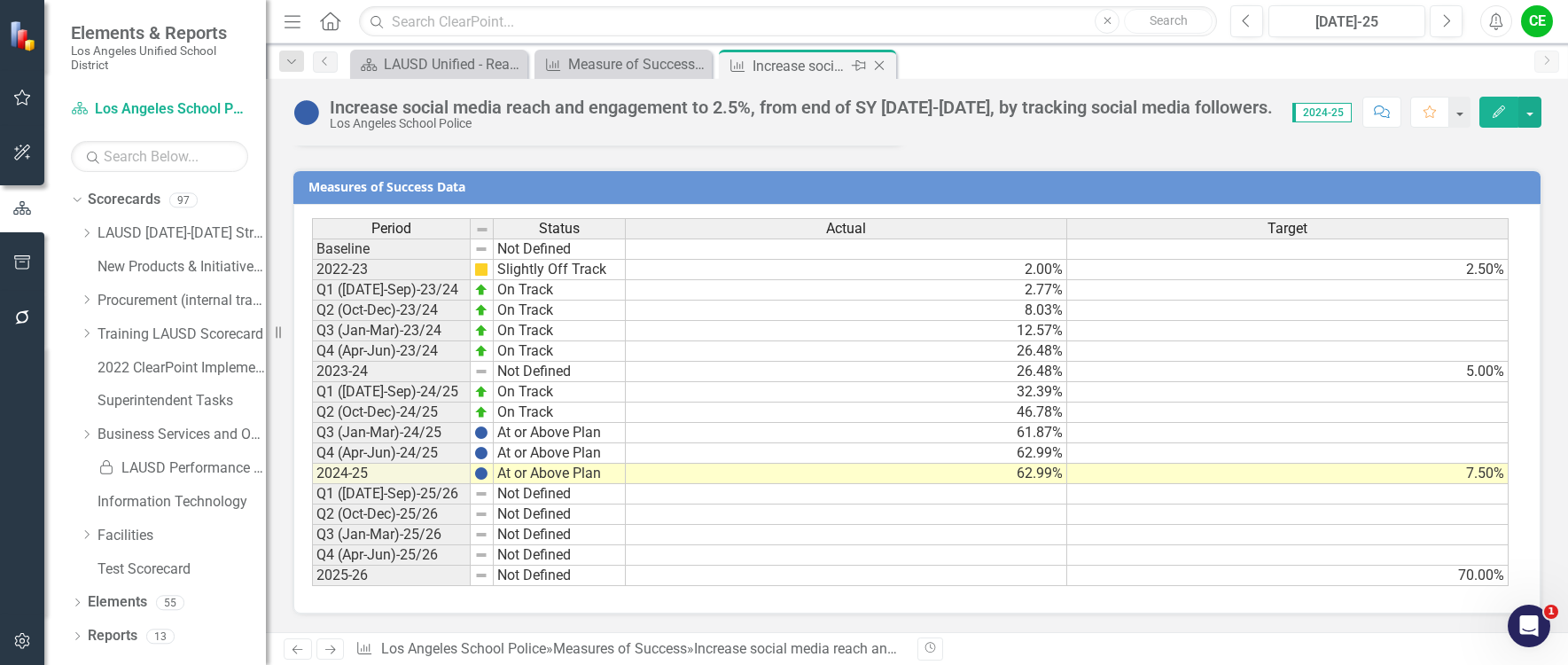
click at [881, 63] on icon "Close" at bounding box center [879, 65] width 18 height 14
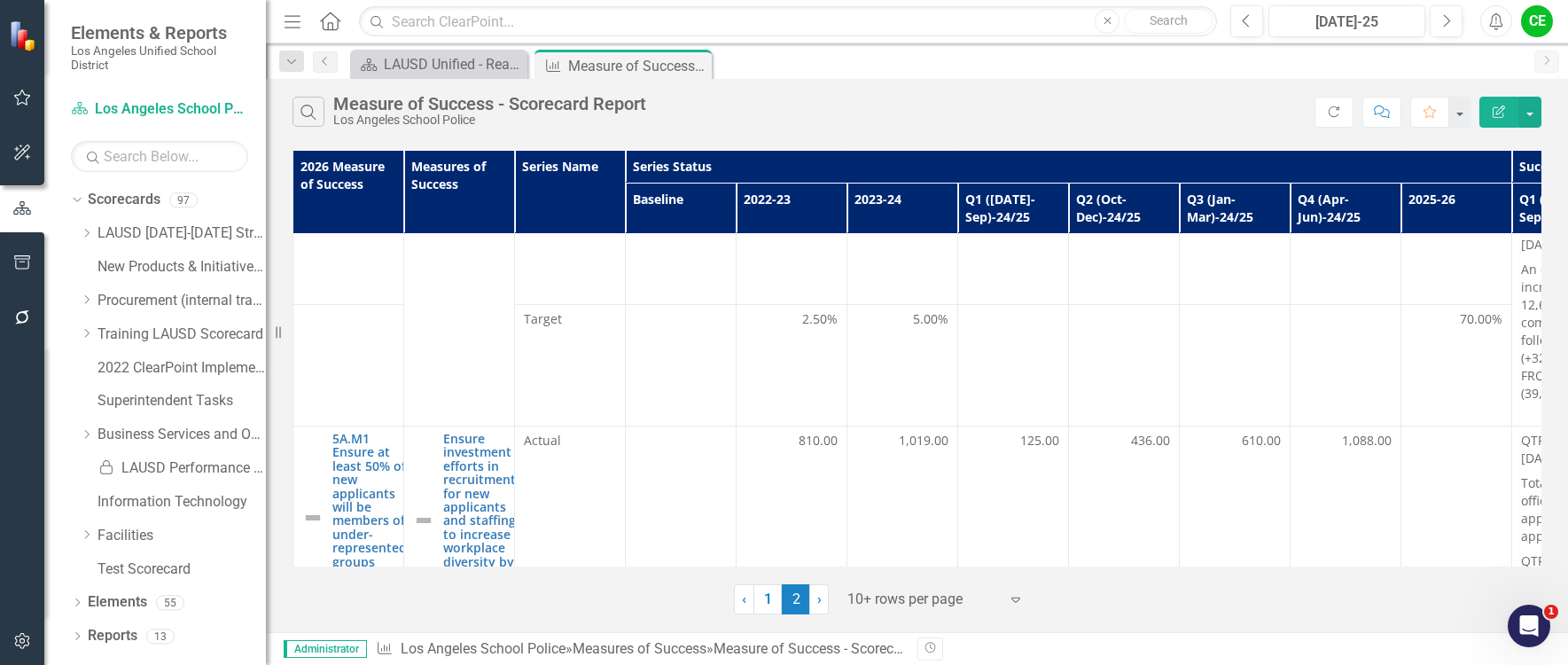
scroll to position [1628, 0]
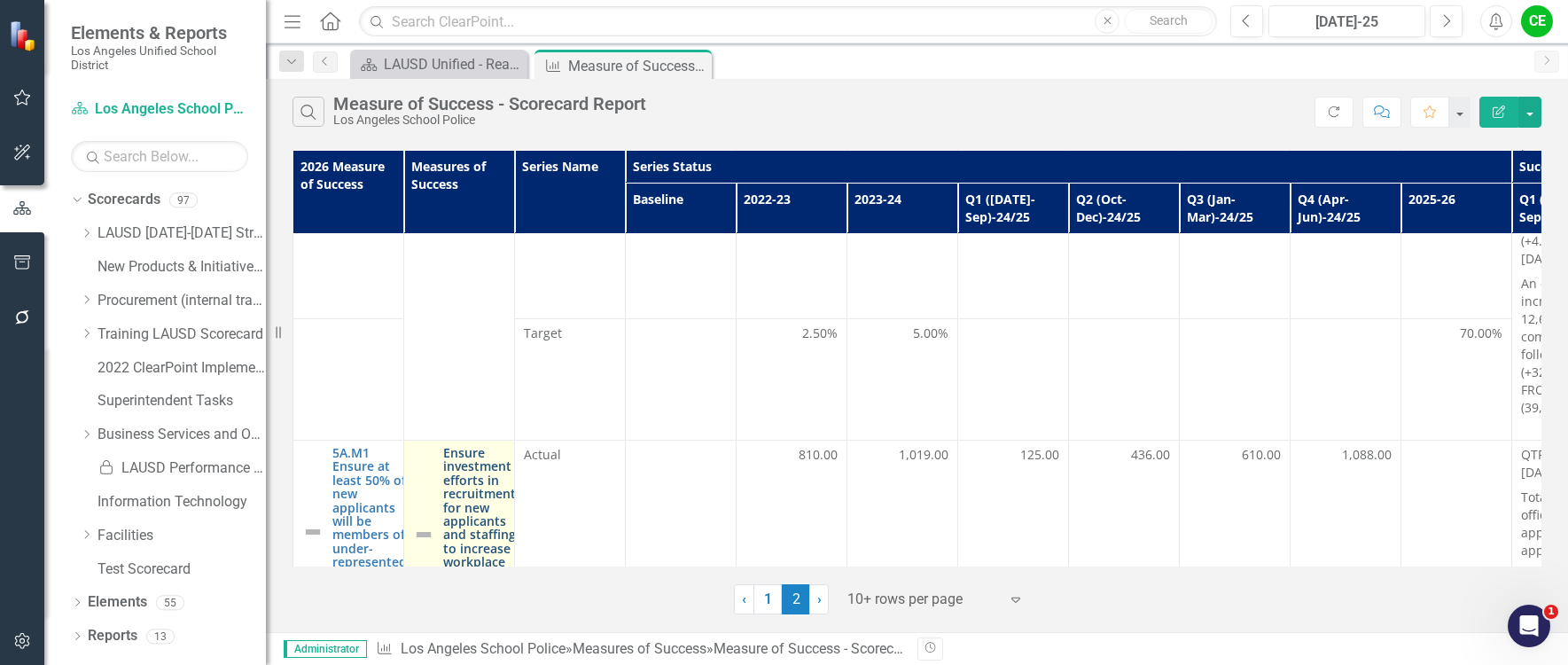
click at [461, 446] on link "Ensure investment efforts in recruitment for new applicants and staffing to inc…" at bounding box center [480, 534] width 72 height 177
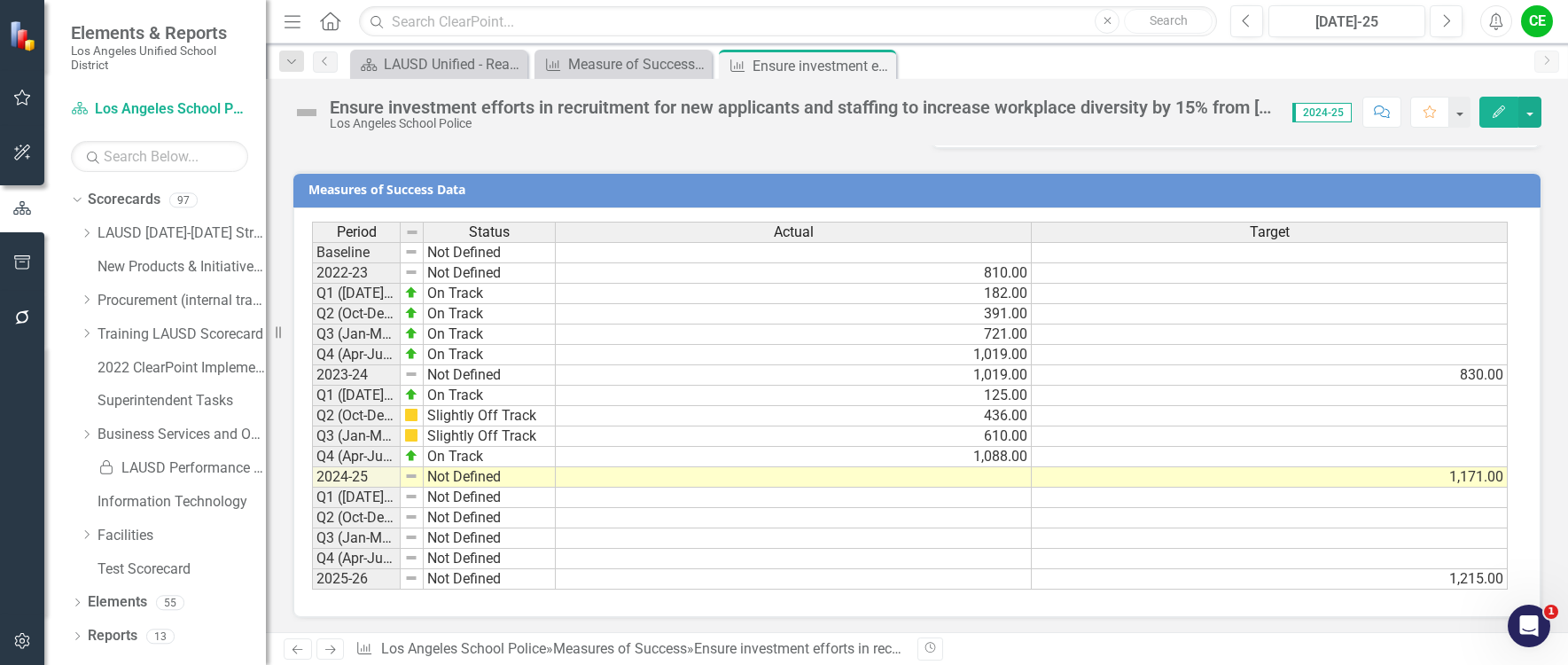
scroll to position [1166, 0]
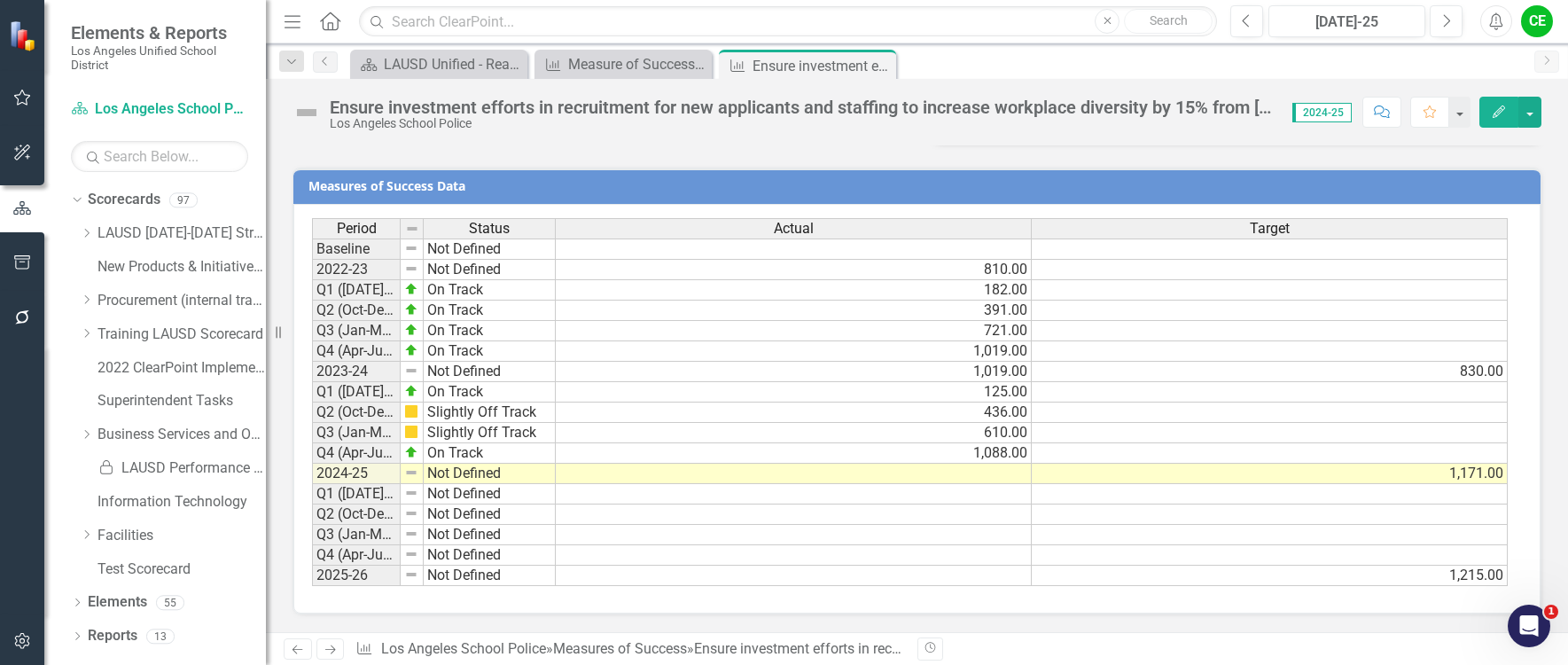
click at [1545, 27] on div "CE" at bounding box center [1537, 21] width 32 height 32
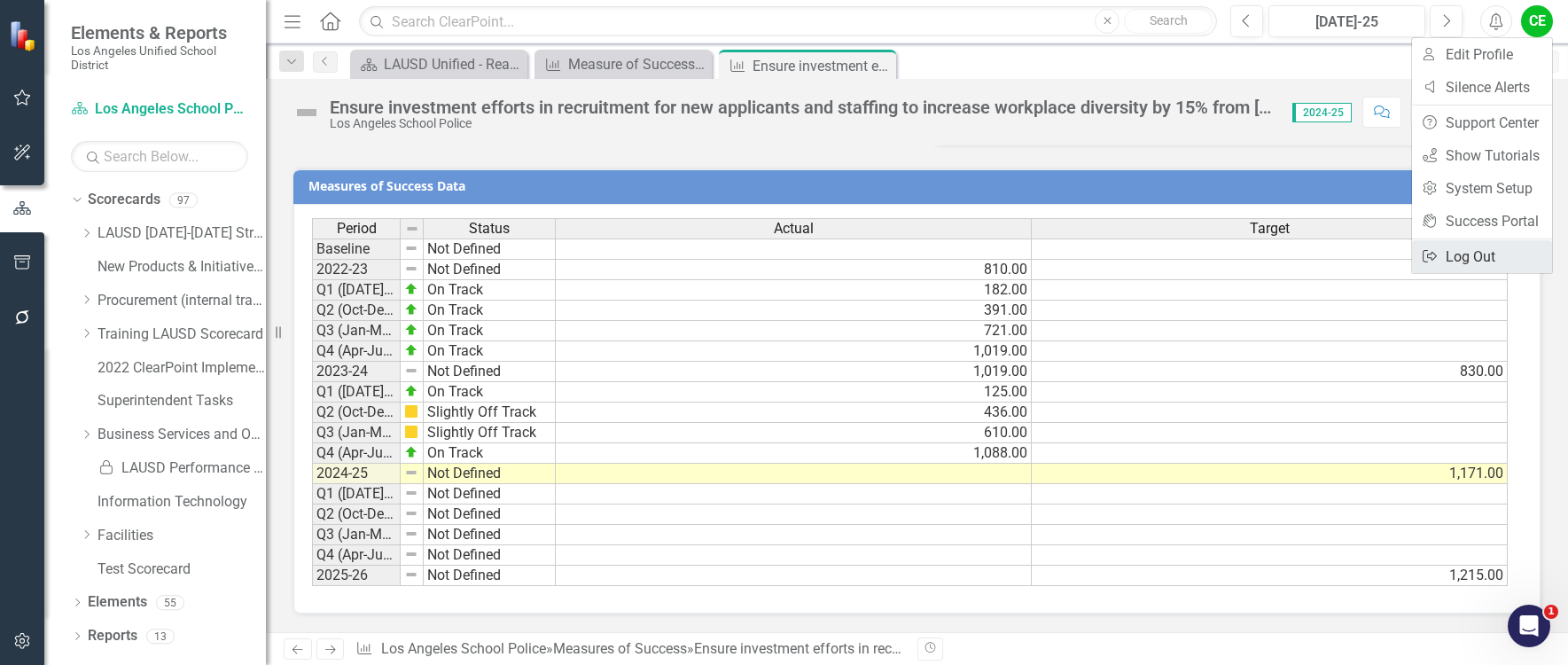
click at [1468, 254] on link "Logout Log Out" at bounding box center [1482, 256] width 140 height 32
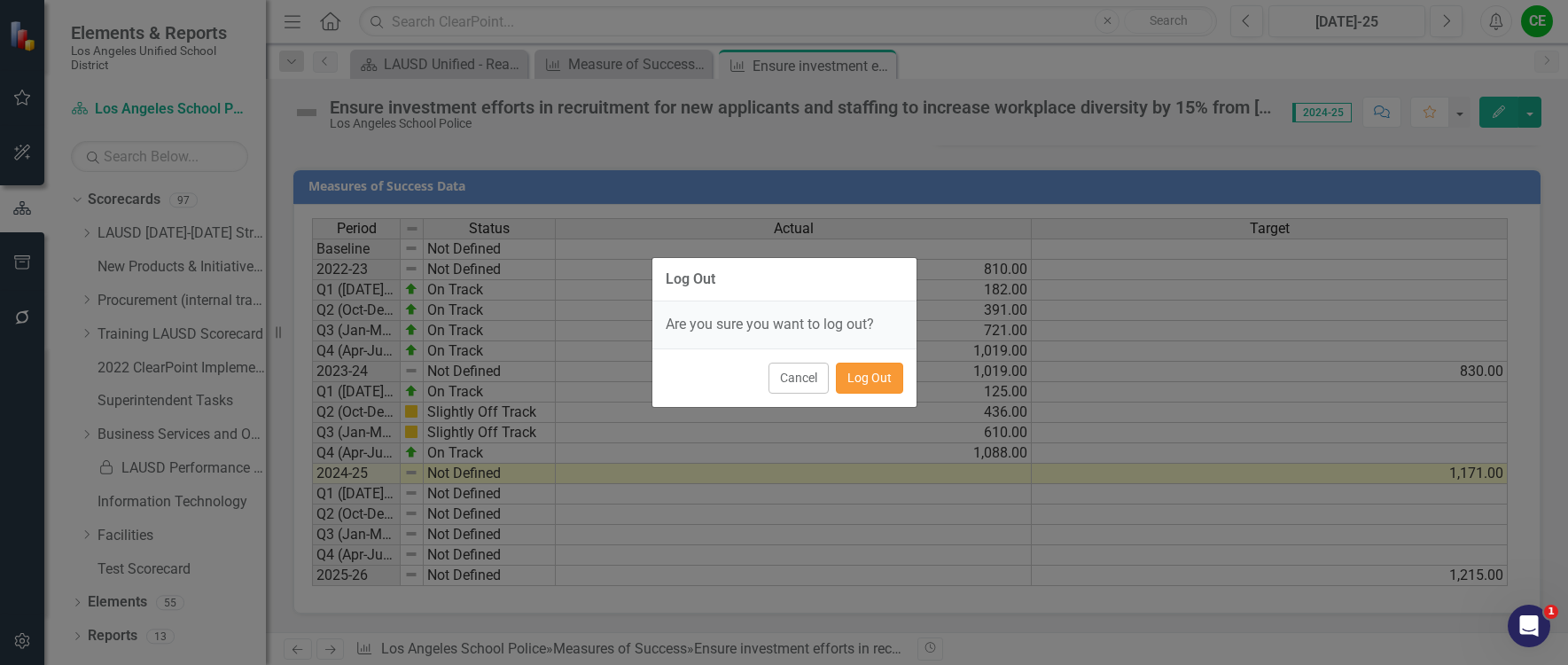
click at [880, 374] on button "Log Out" at bounding box center [869, 377] width 68 height 31
